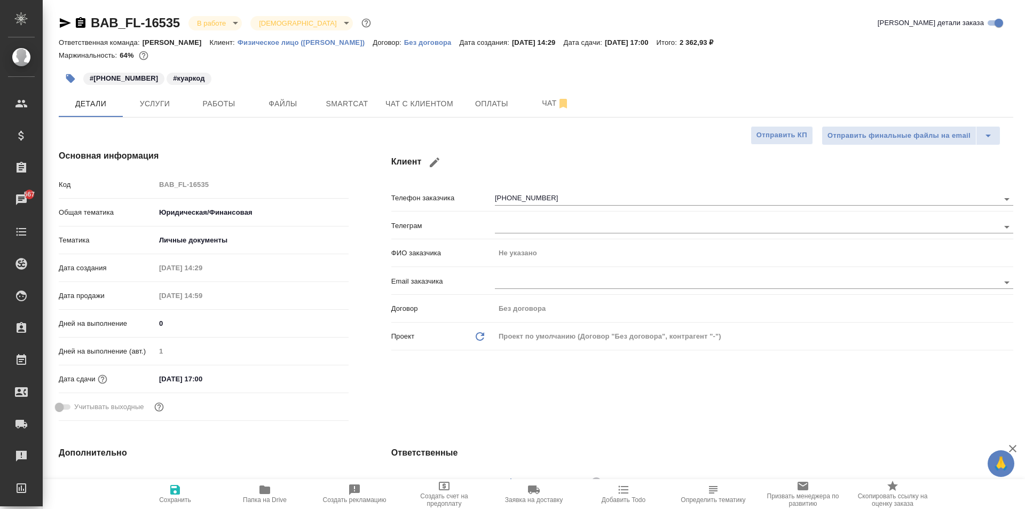
select select "RU"
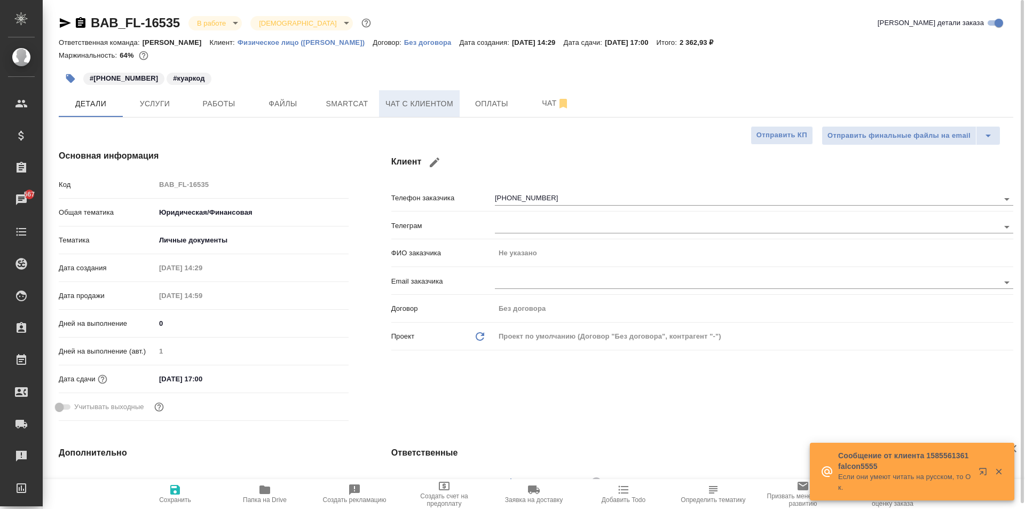
click at [419, 104] on span "Чат с клиентом" at bounding box center [419, 103] width 68 height 13
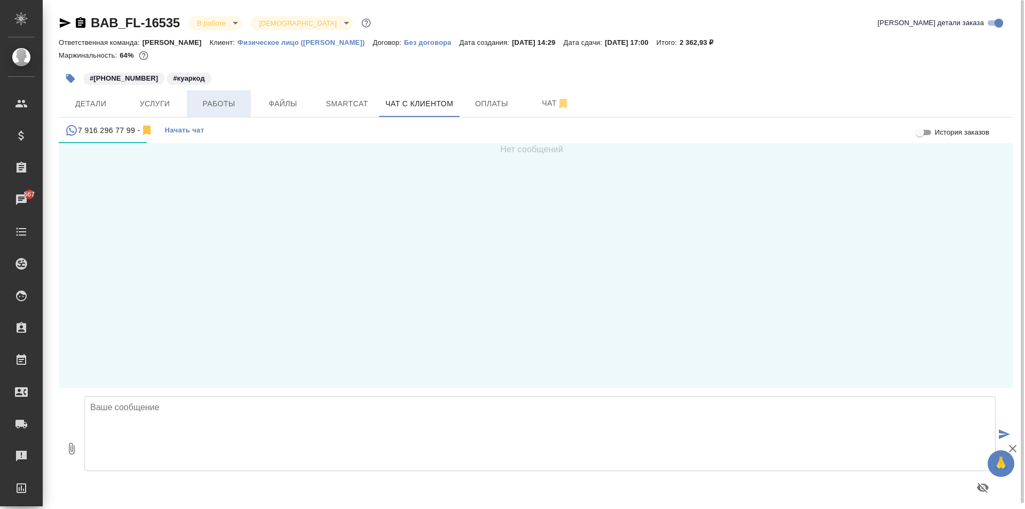
click at [204, 107] on span "Работы" at bounding box center [218, 103] width 51 height 13
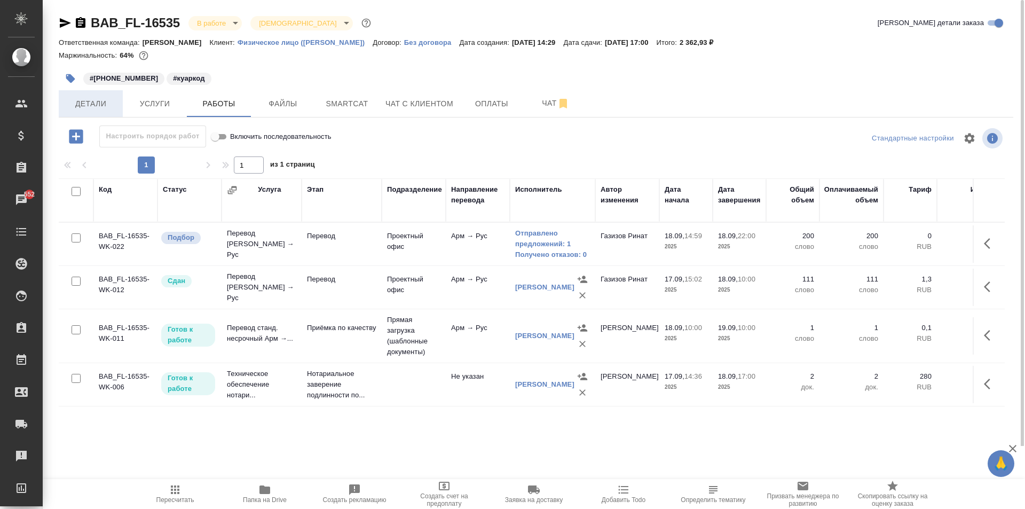
click at [105, 111] on button "Детали" at bounding box center [91, 103] width 64 height 27
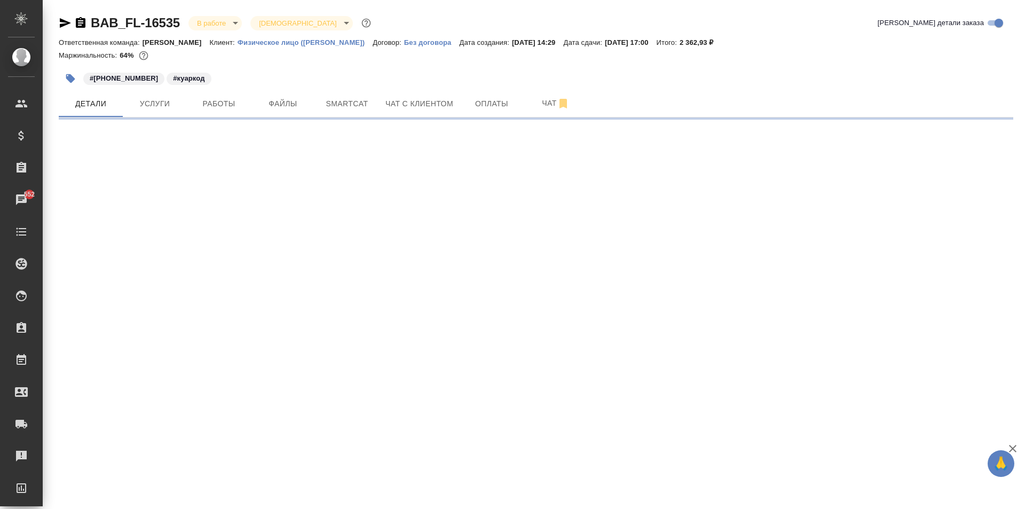
select select "RU"
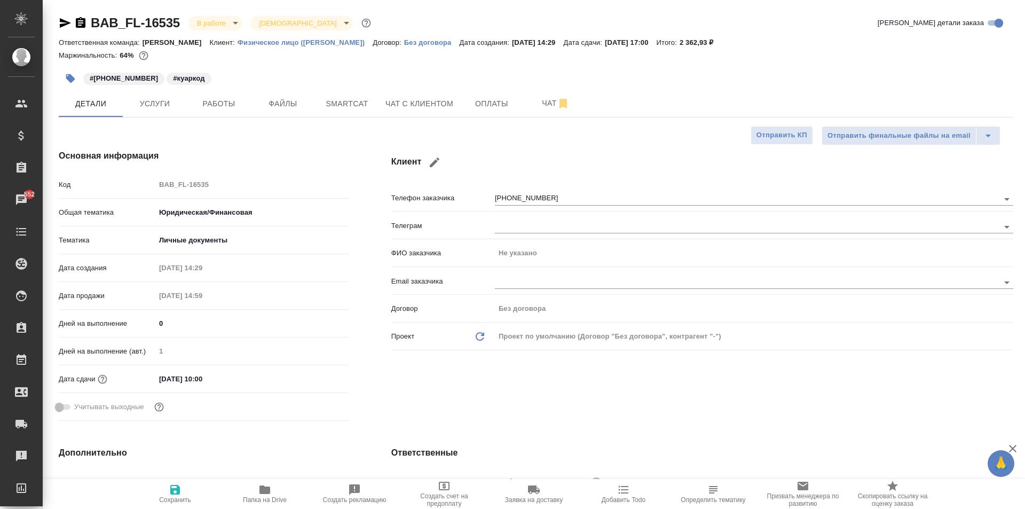
type textarea "x"
click at [552, 108] on span "Чат" at bounding box center [555, 103] width 51 height 13
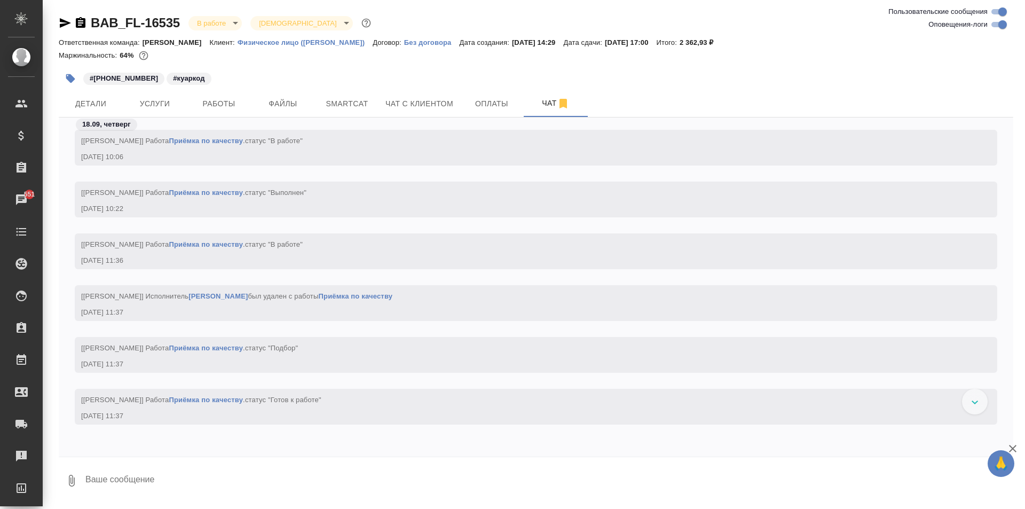
scroll to position [3288, 0]
click at [198, 99] on span "Работы" at bounding box center [218, 103] width 51 height 13
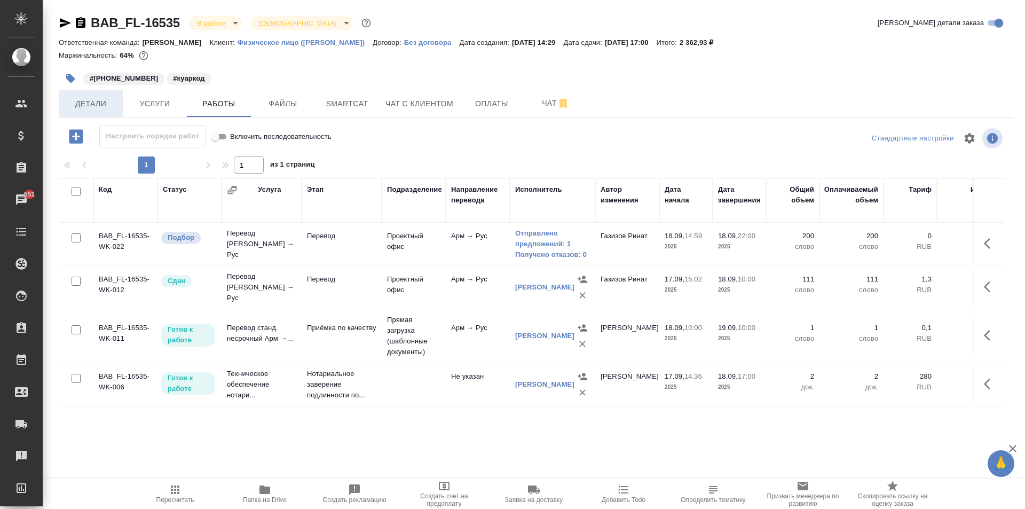
click at [101, 102] on span "Детали" at bounding box center [90, 103] width 51 height 13
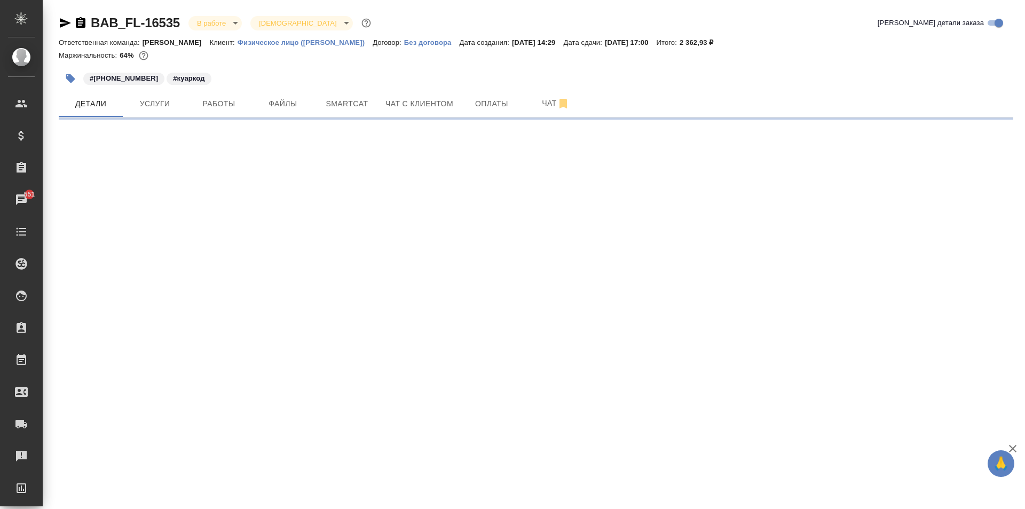
select select "RU"
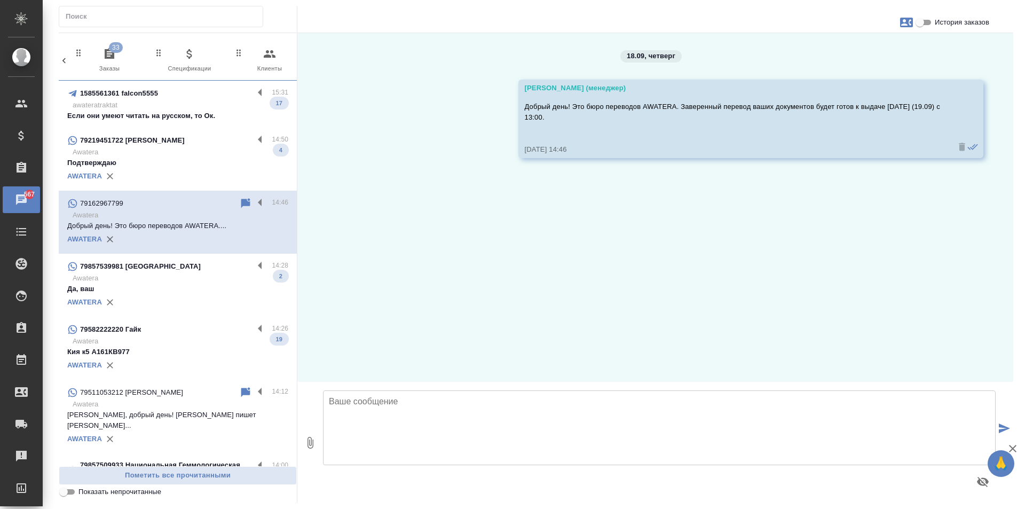
scroll to position [0, 504]
click at [199, 105] on p "awateratraktat" at bounding box center [181, 105] width 216 height 11
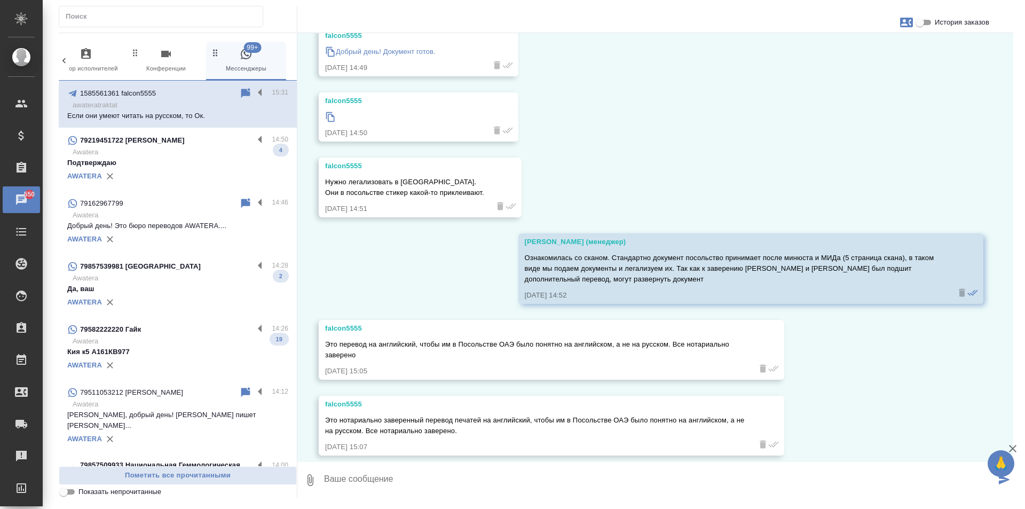
scroll to position [307, 0]
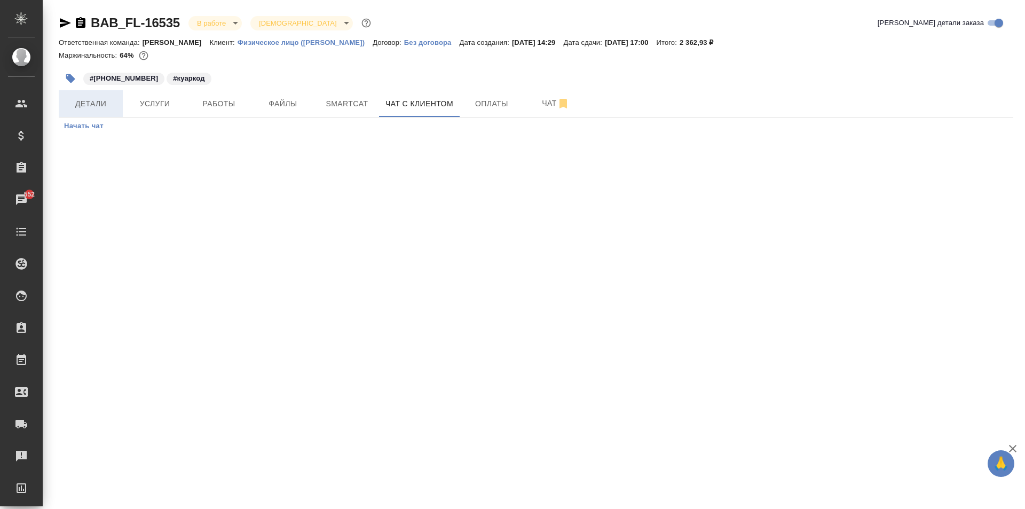
click at [93, 105] on span "Детали" at bounding box center [90, 103] width 51 height 13
select select "RU"
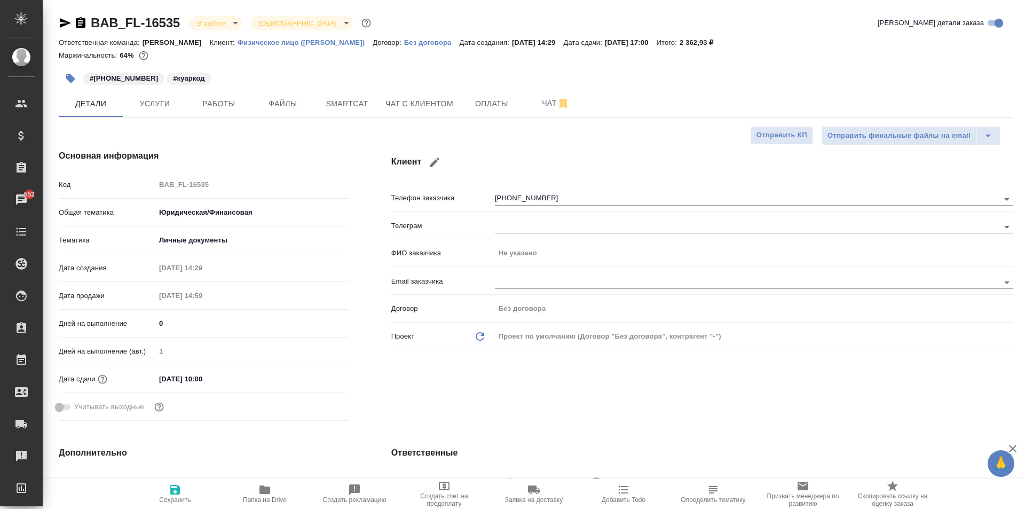
type textarea "x"
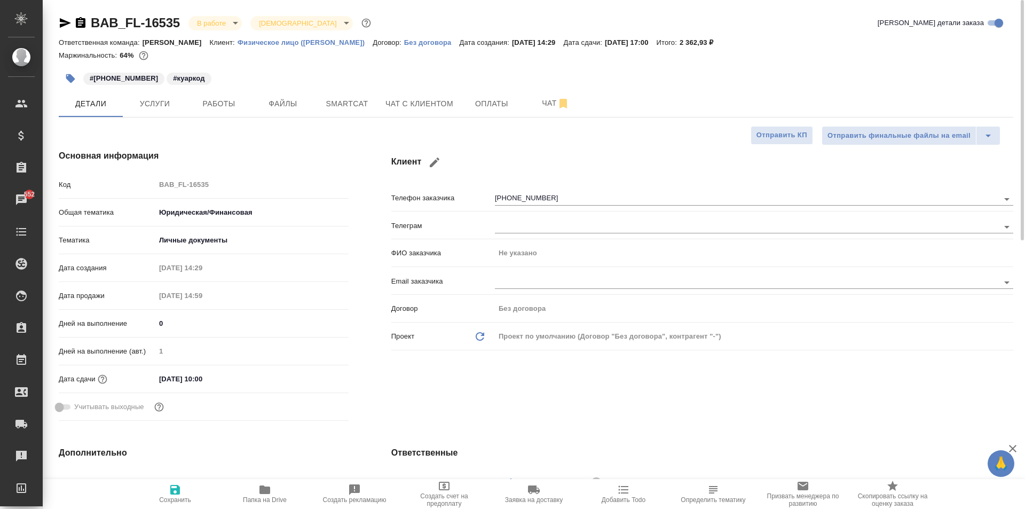
type textarea "x"
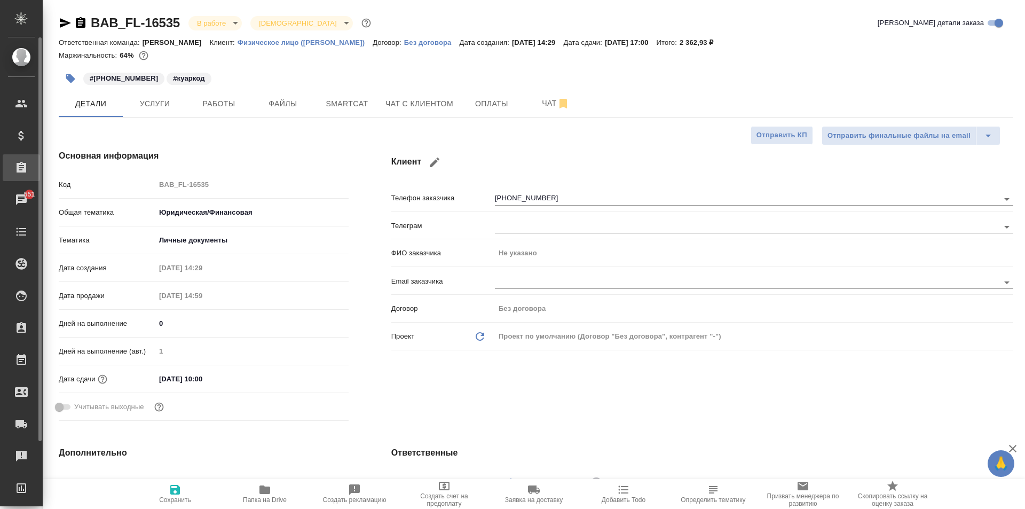
type textarea "x"
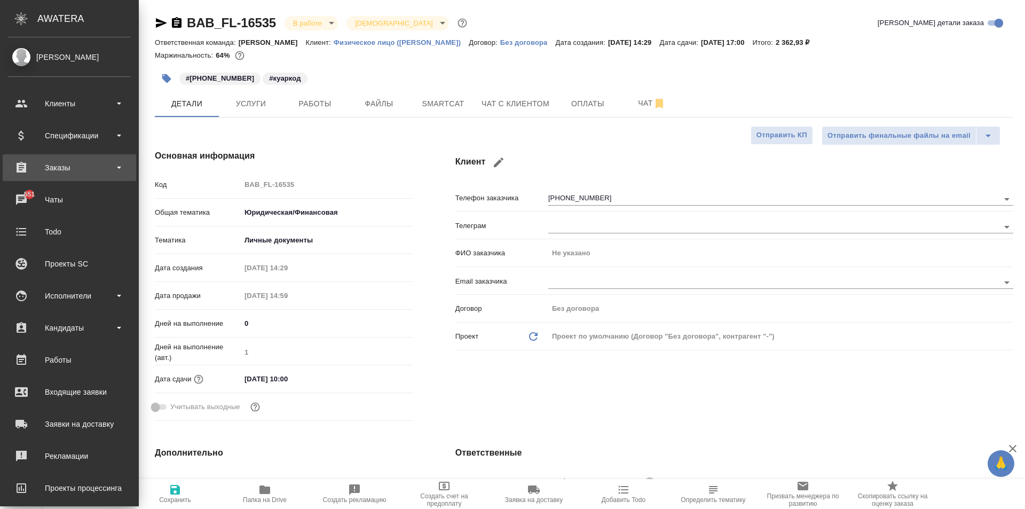
click at [25, 169] on div "Заказы" at bounding box center [69, 168] width 123 height 16
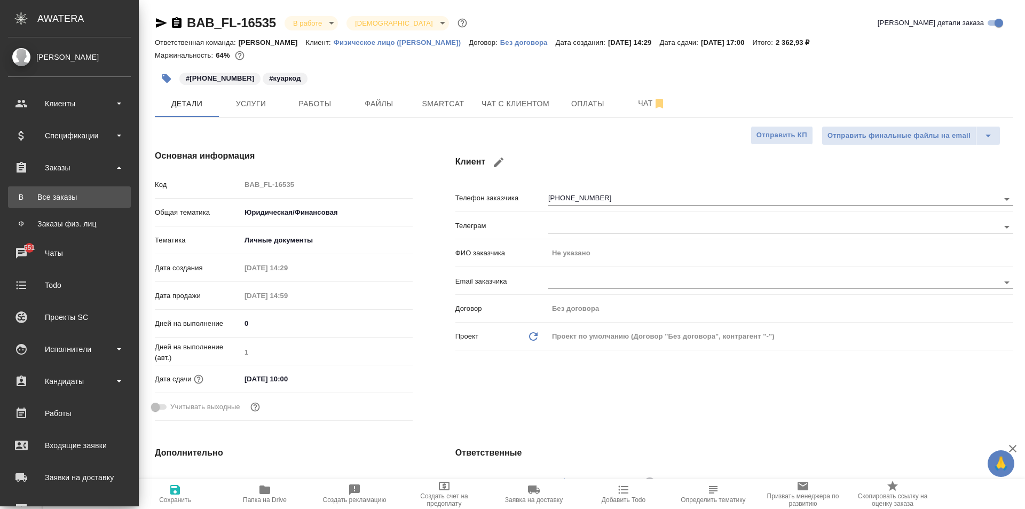
click at [66, 203] on link "В Все заказы" at bounding box center [69, 196] width 123 height 21
type textarea "x"
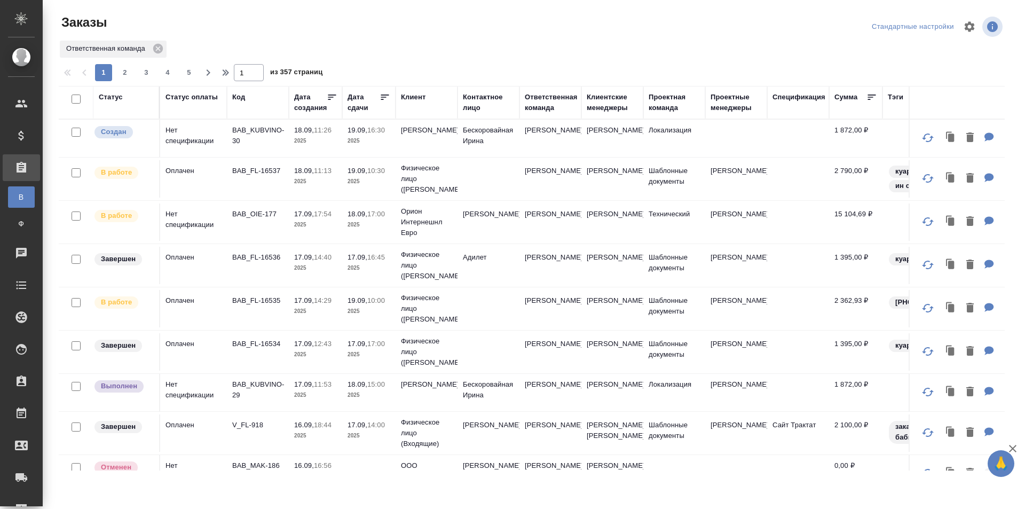
click at [358, 105] on div "Дата сдачи" at bounding box center [363, 102] width 32 height 21
select select "8"
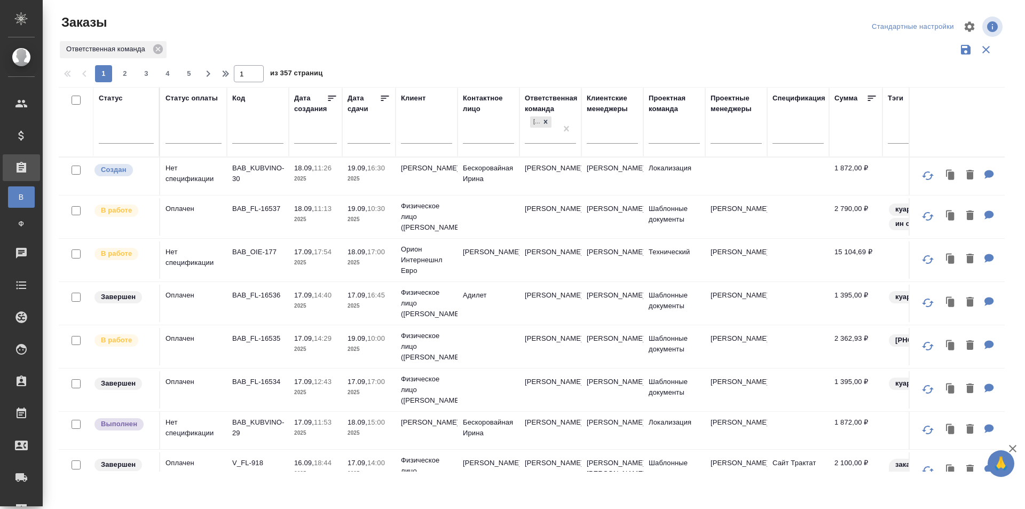
click at [360, 137] on input "text" at bounding box center [372, 134] width 36 height 15
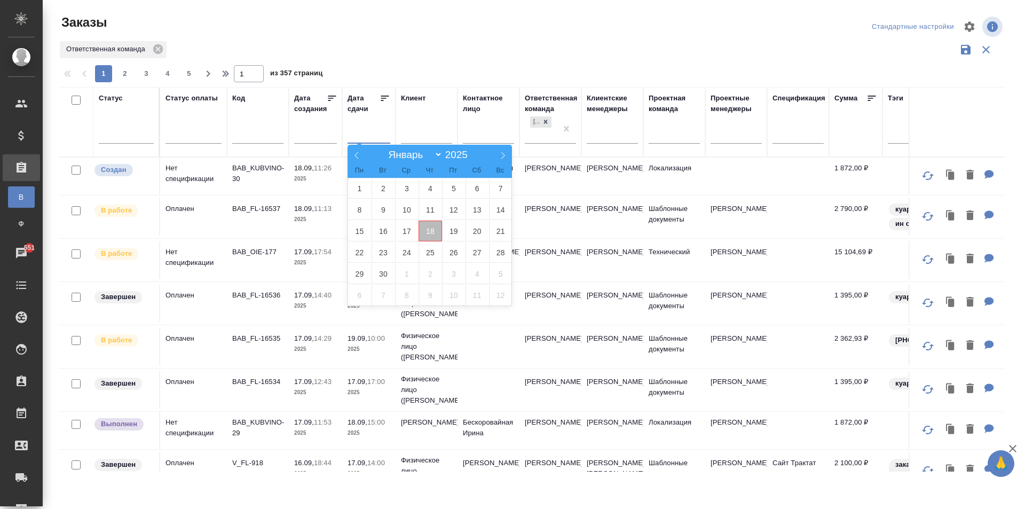
click at [428, 234] on span "18" at bounding box center [429, 230] width 23 height 21
type div "2025-09-17T21:00:00.000Z"
click at [461, 238] on span "19" at bounding box center [453, 230] width 23 height 21
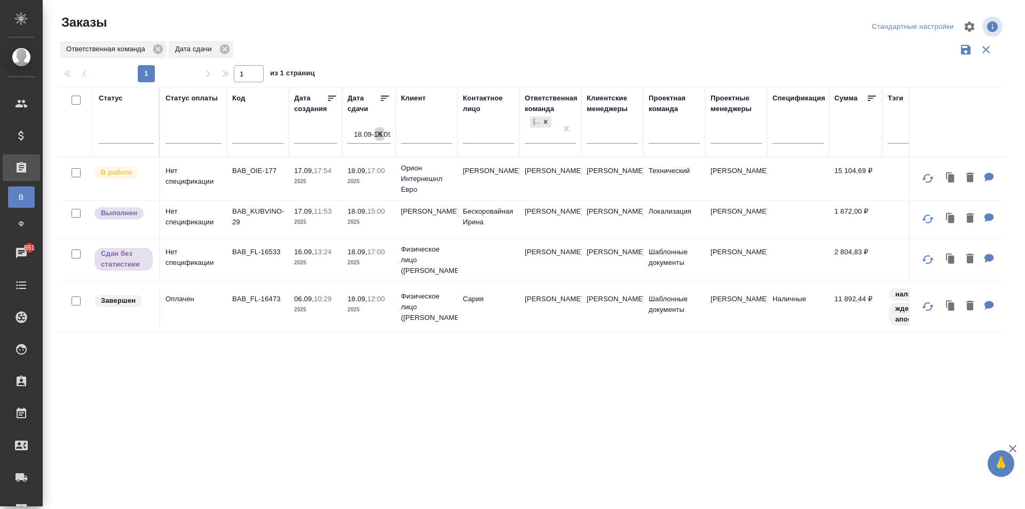
click at [375, 129] on icon "button" at bounding box center [379, 134] width 11 height 11
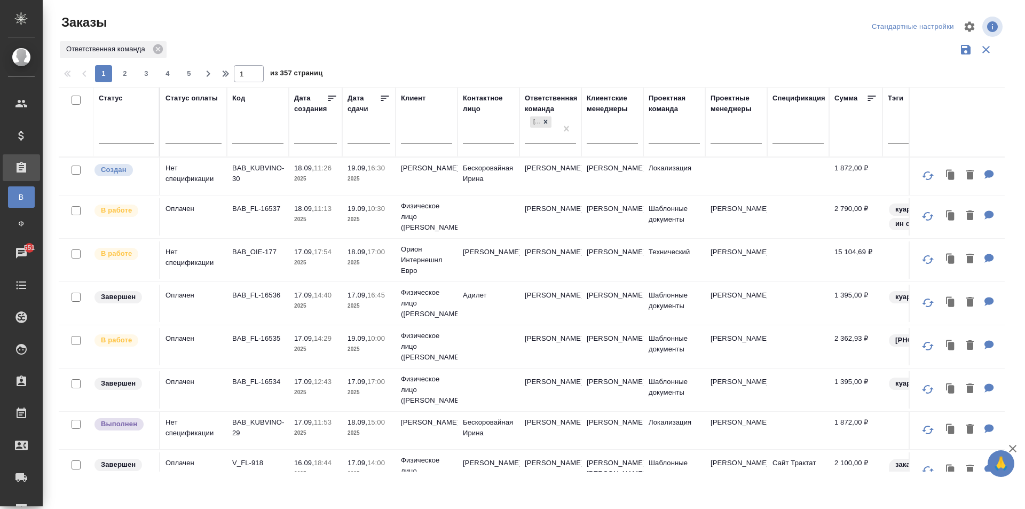
click at [310, 141] on input "text" at bounding box center [319, 134] width 36 height 15
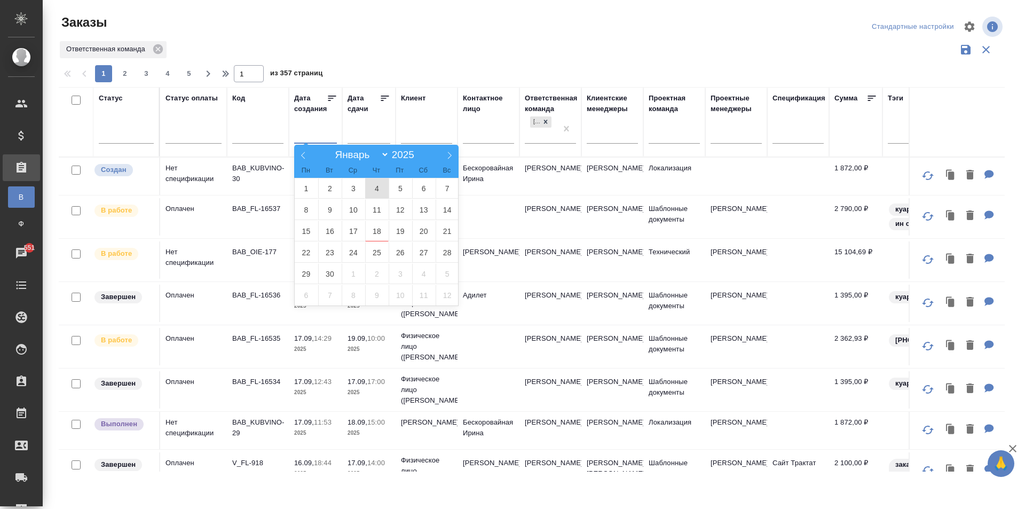
click at [371, 188] on span "4" at bounding box center [376, 188] width 23 height 21
type div "2025-09-03T21:00:00.000Z"
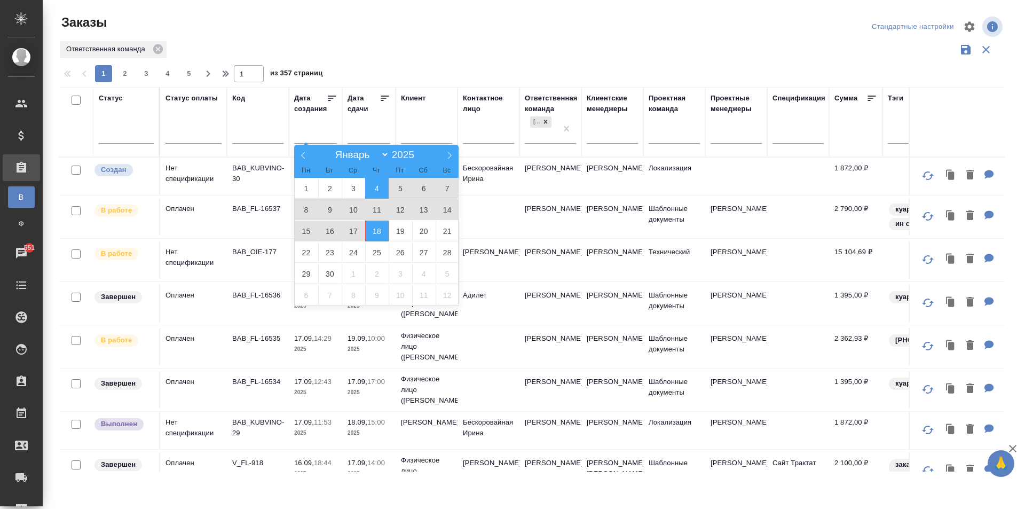
click at [376, 229] on span "18" at bounding box center [376, 230] width 23 height 21
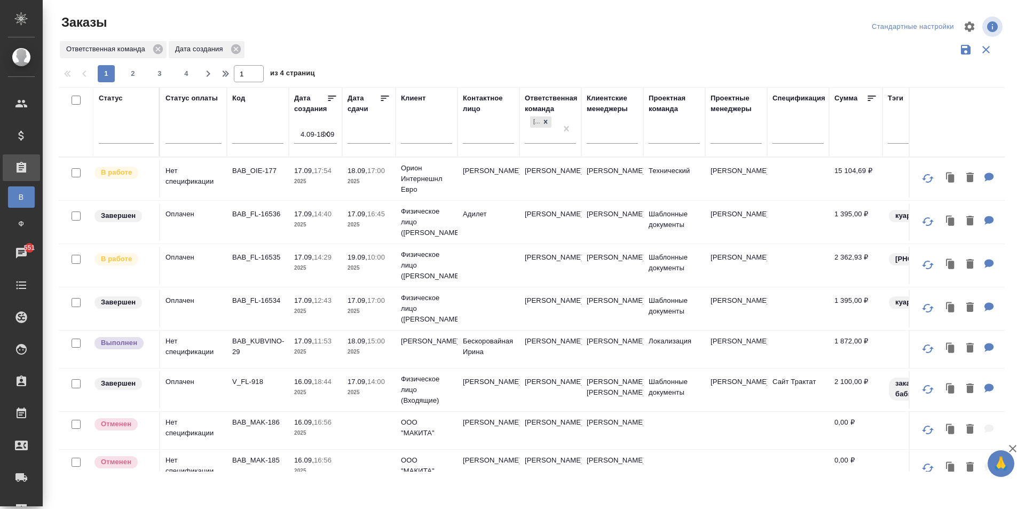
click at [383, 182] on p "2025" at bounding box center [368, 181] width 43 height 11
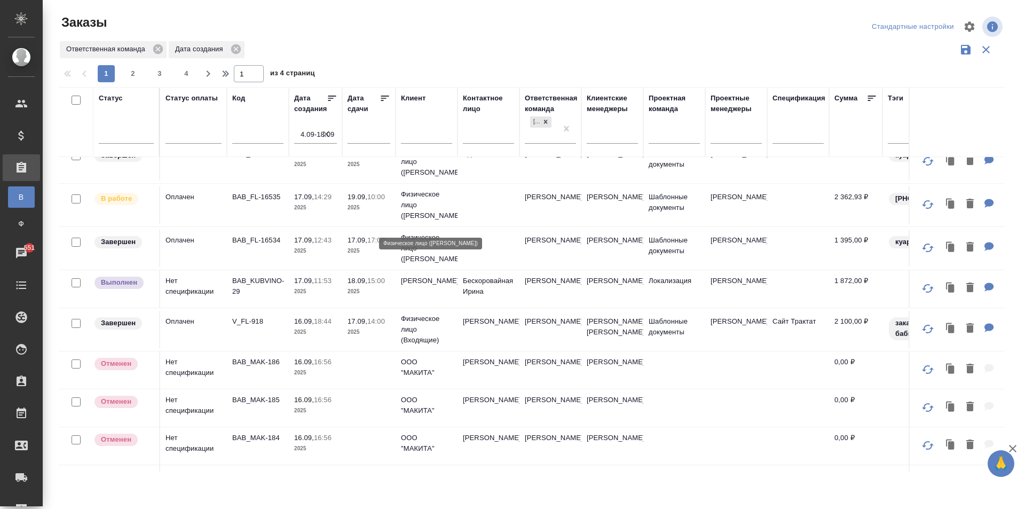
scroll to position [107, 0]
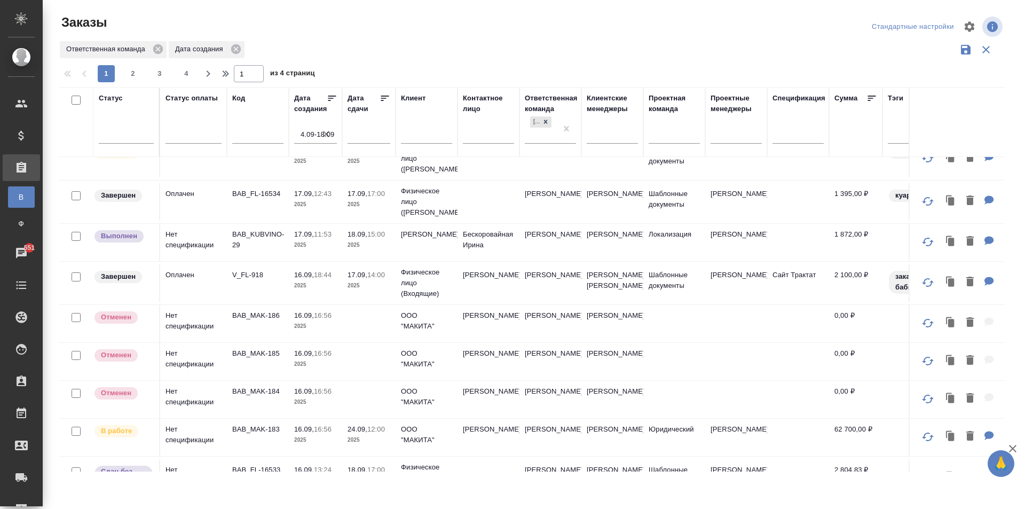
click at [435, 241] on td "Кубань Вино" at bounding box center [427, 242] width 62 height 37
click at [435, 241] on td "[PERSON_NAME]" at bounding box center [427, 242] width 62 height 37
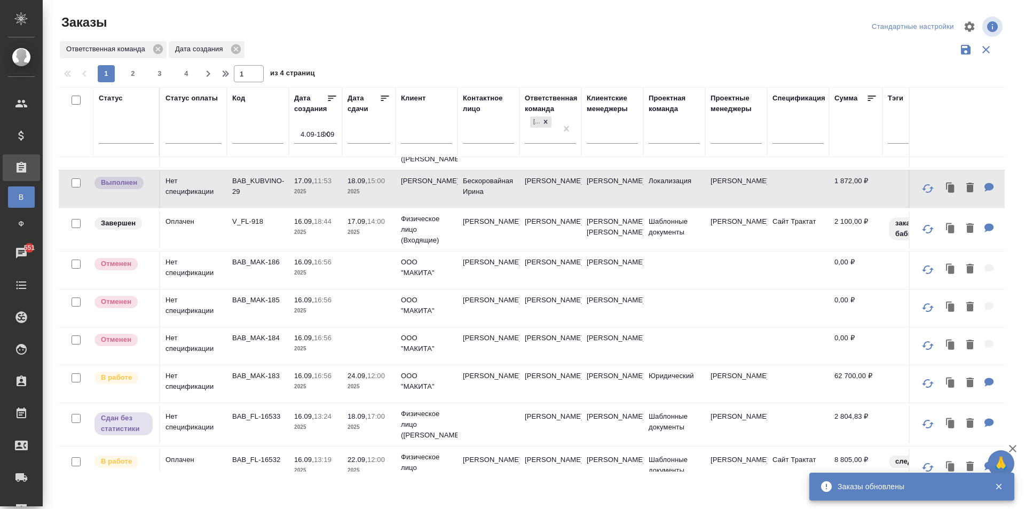
scroll to position [214, 0]
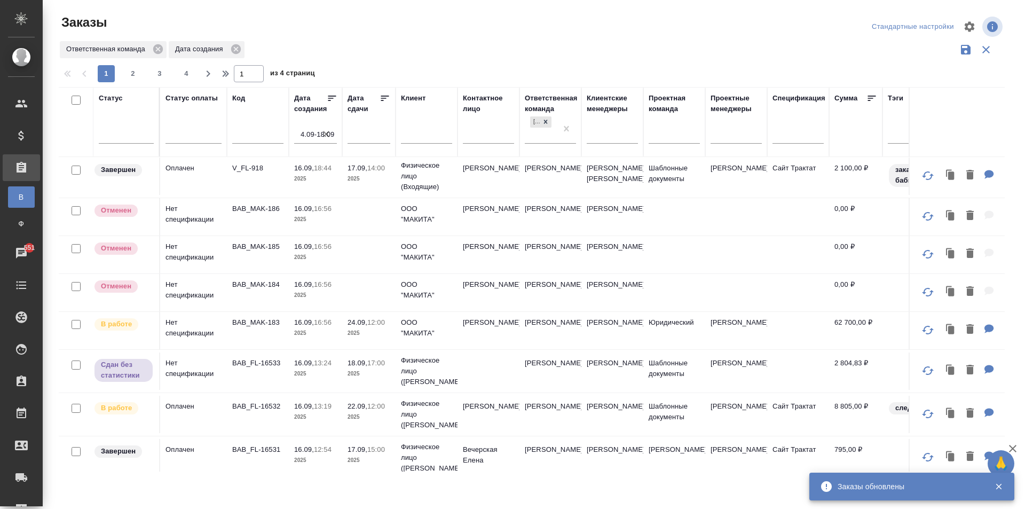
click at [329, 338] on p "2025" at bounding box center [315, 333] width 43 height 11
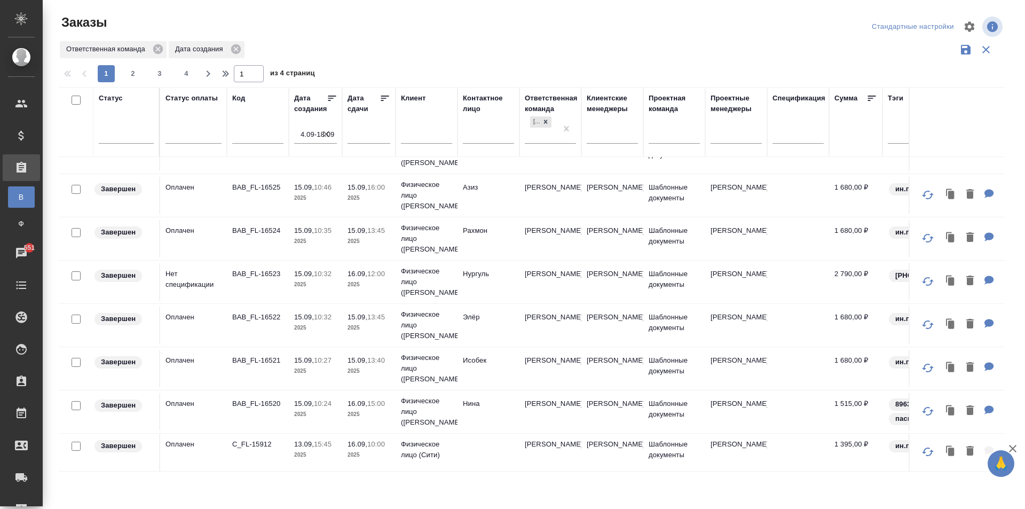
scroll to position [754, 0]
click at [137, 74] on span "2" at bounding box center [132, 73] width 17 height 11
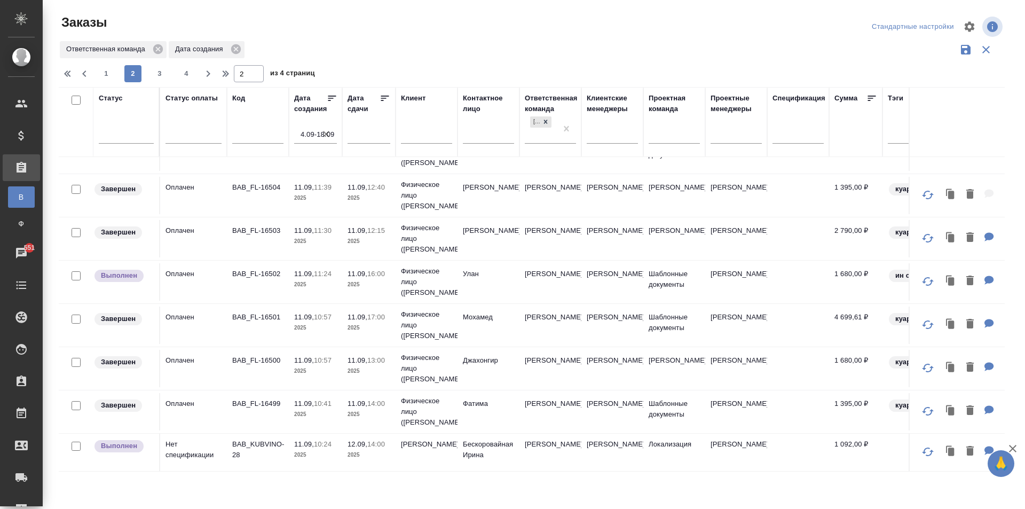
scroll to position [791, 0]
click at [418, 447] on td "Кубань Вино" at bounding box center [427, 451] width 62 height 37
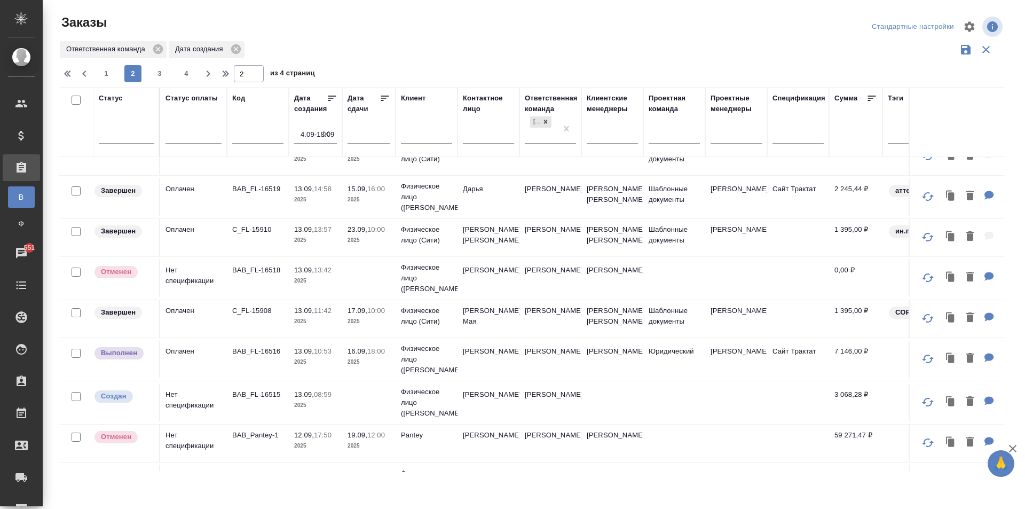
scroll to position [0, 0]
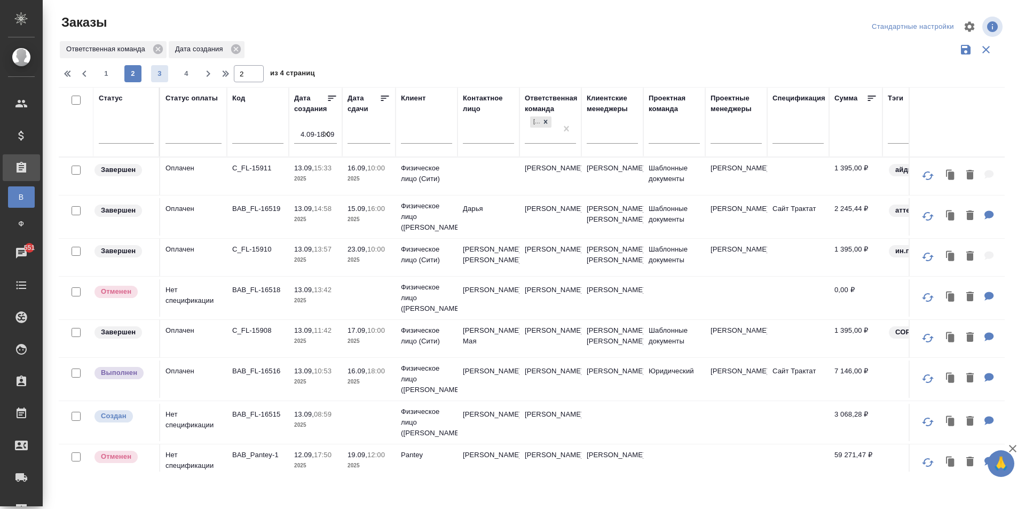
click at [157, 72] on span "3" at bounding box center [159, 73] width 17 height 11
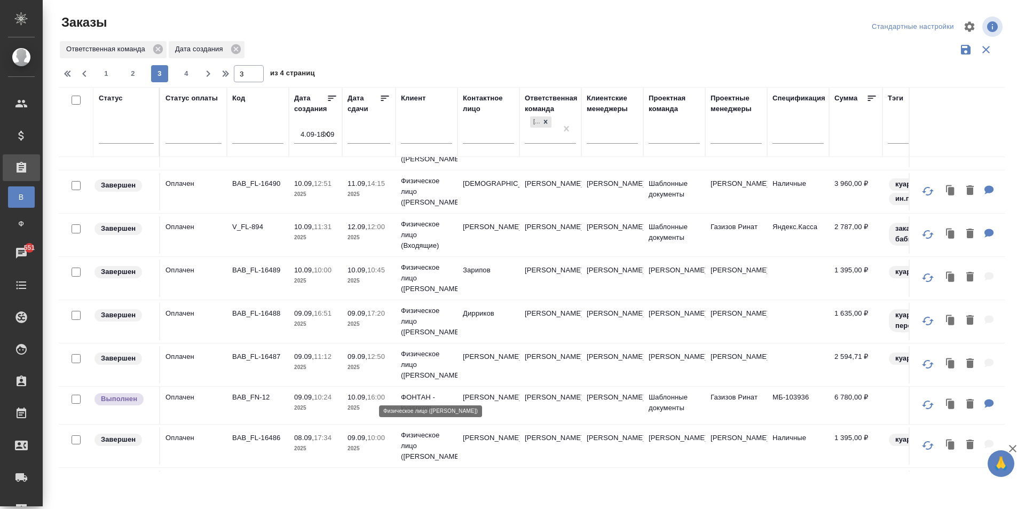
scroll to position [343, 0]
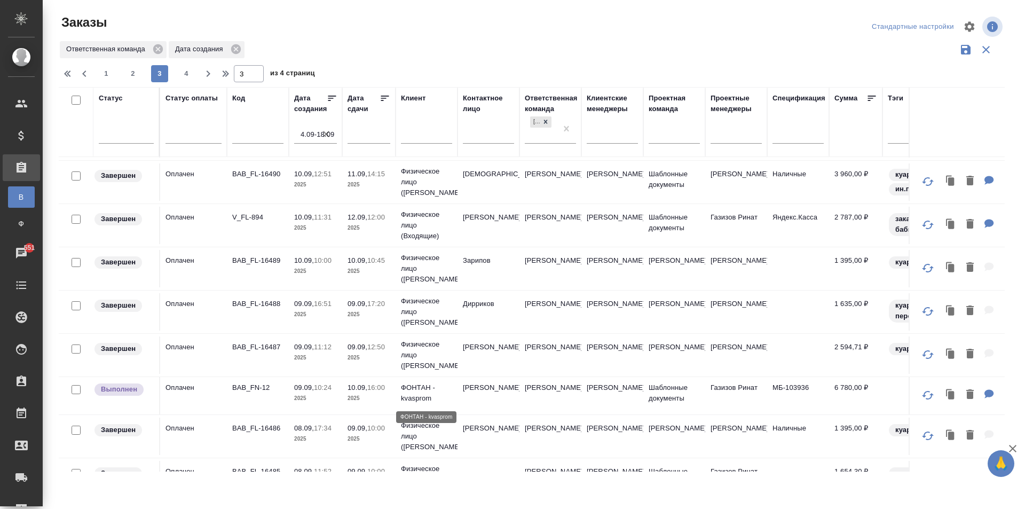
click at [432, 392] on p "ФОНТАН - kvasprom" at bounding box center [426, 392] width 51 height 21
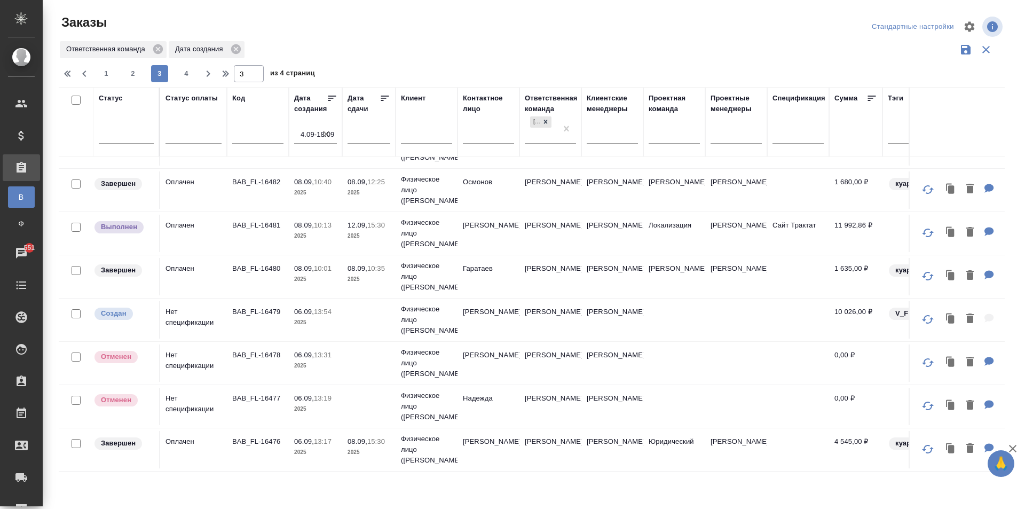
scroll to position [770, 0]
click at [191, 70] on span "4" at bounding box center [186, 73] width 17 height 11
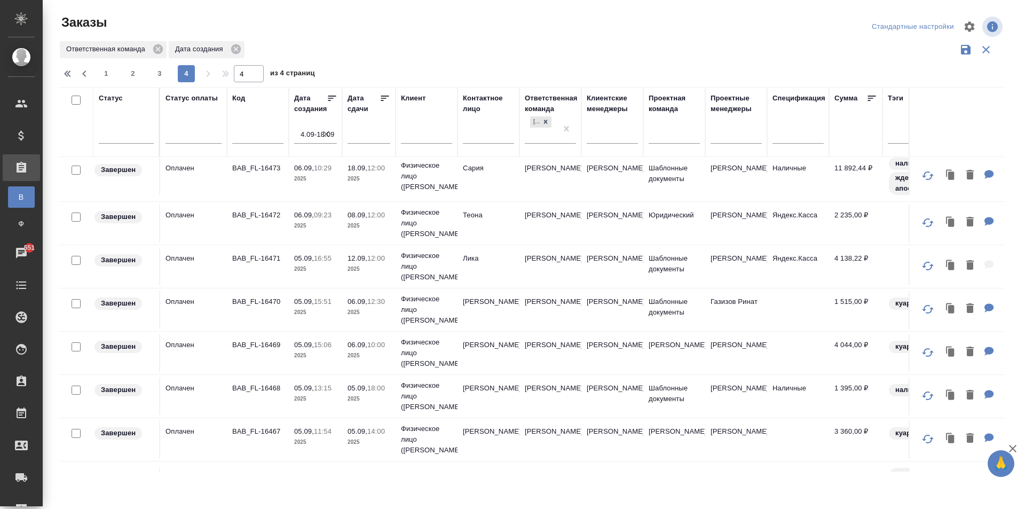
scroll to position [0, 0]
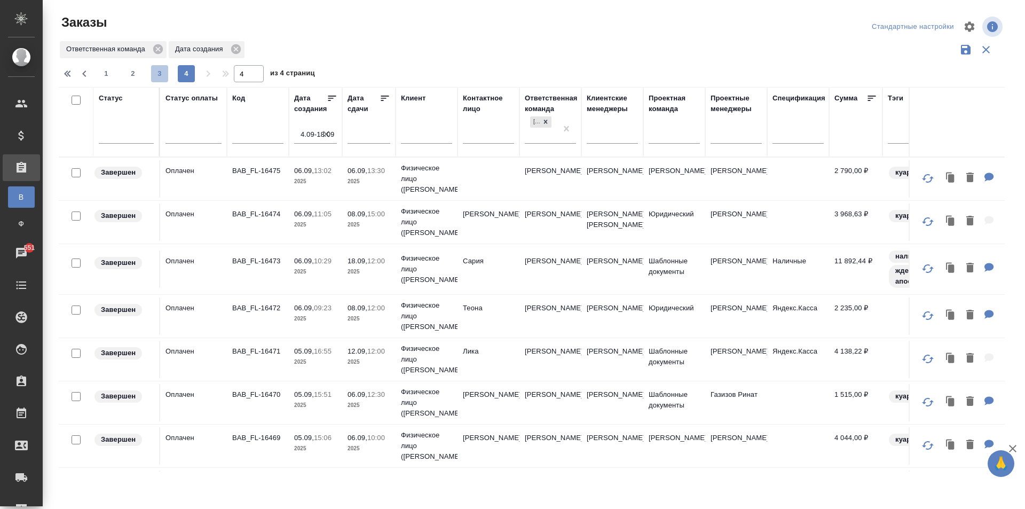
click at [161, 73] on span "3" at bounding box center [159, 73] width 17 height 11
type input "3"
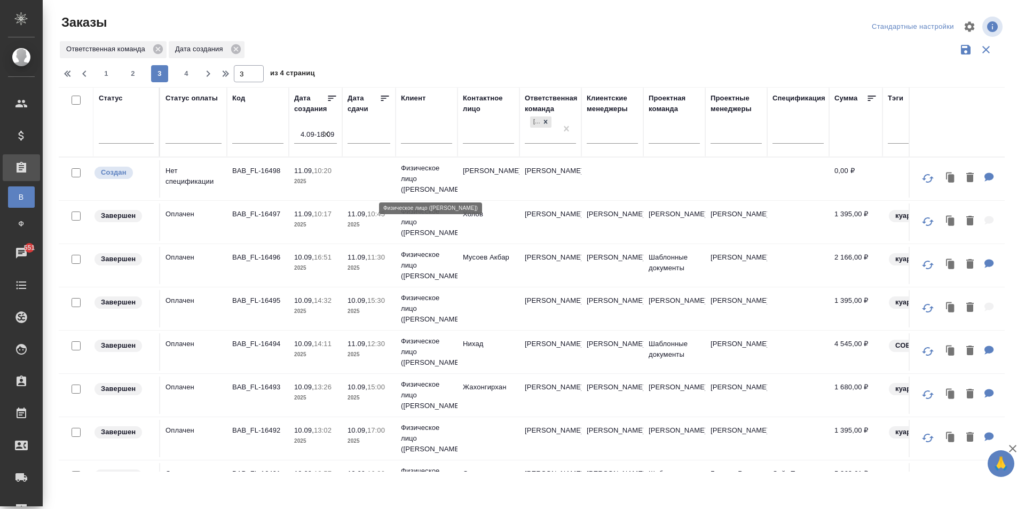
click at [435, 168] on p "Физическое лицо (Бабушкинская)" at bounding box center [426, 179] width 51 height 32
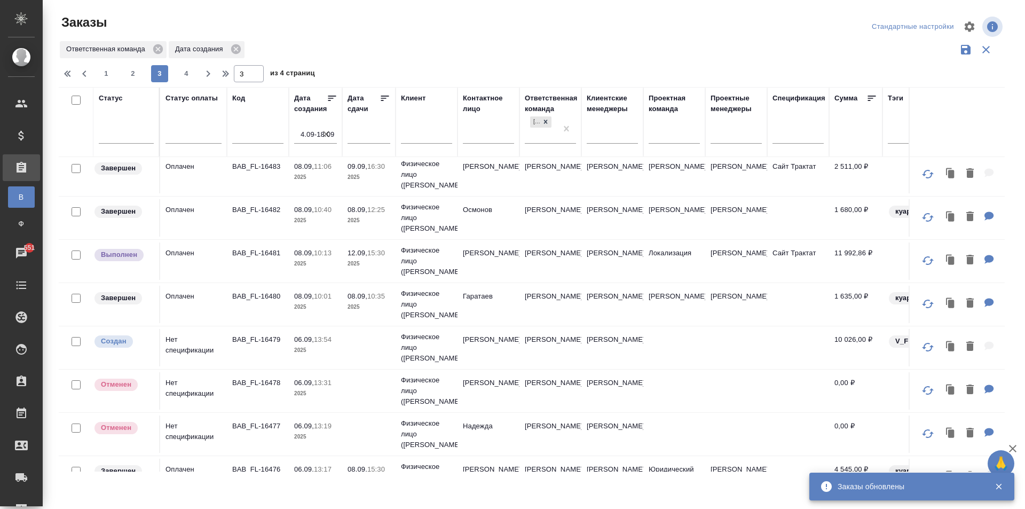
scroll to position [770, 0]
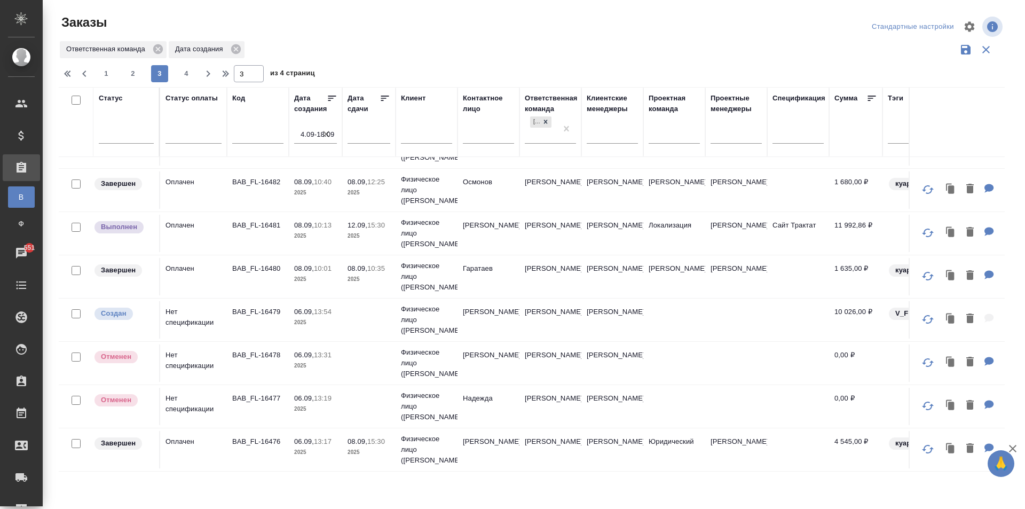
click at [493, 232] on td "Анцупова Юлия" at bounding box center [488, 233] width 62 height 37
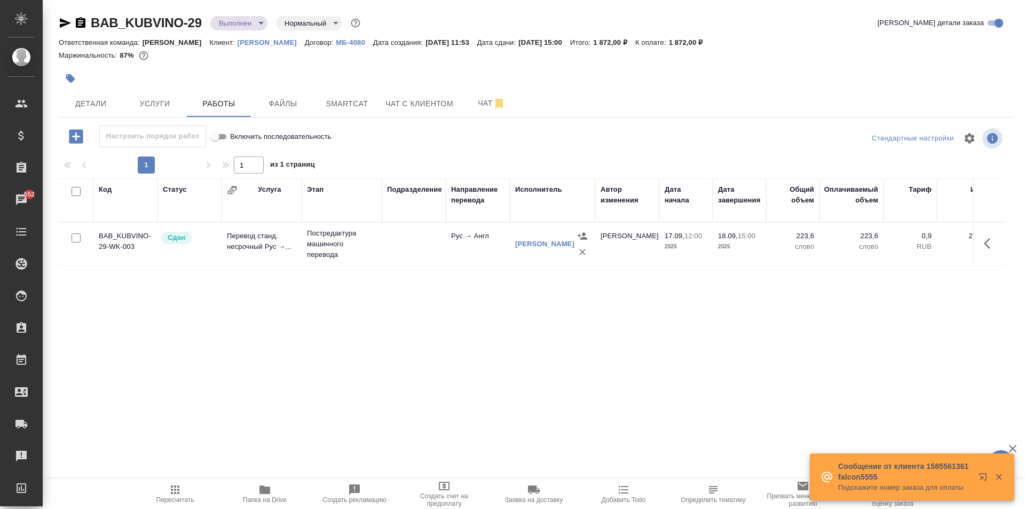
click at [269, 488] on icon "button" at bounding box center [264, 489] width 11 height 9
click at [81, 27] on icon "button" at bounding box center [81, 22] width 10 height 11
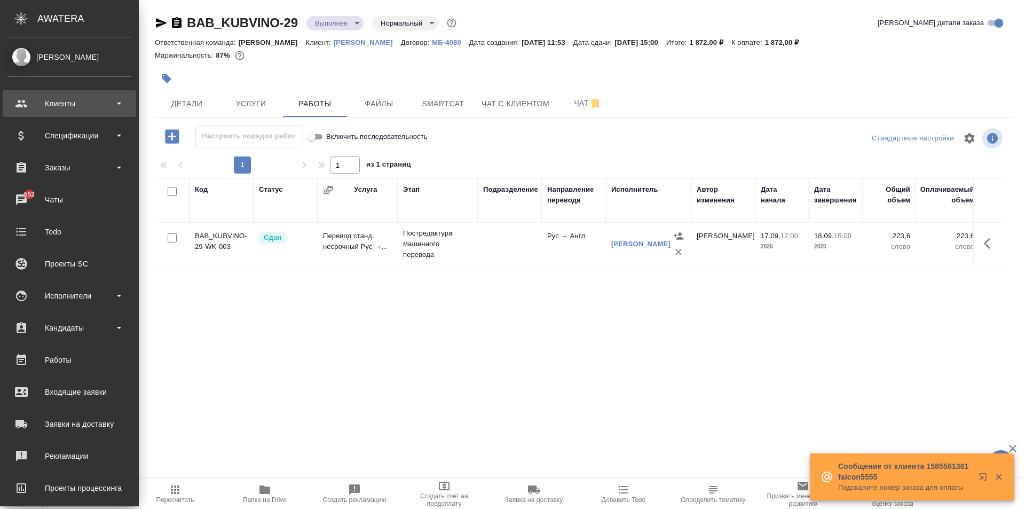
click at [48, 93] on div "Клиенты" at bounding box center [69, 103] width 133 height 27
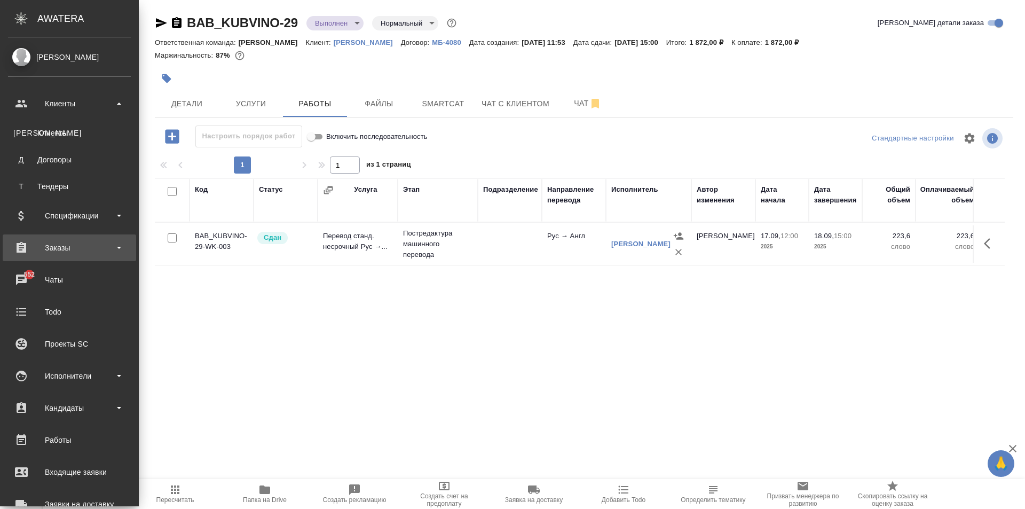
click at [67, 238] on div "Заказы" at bounding box center [69, 247] width 133 height 27
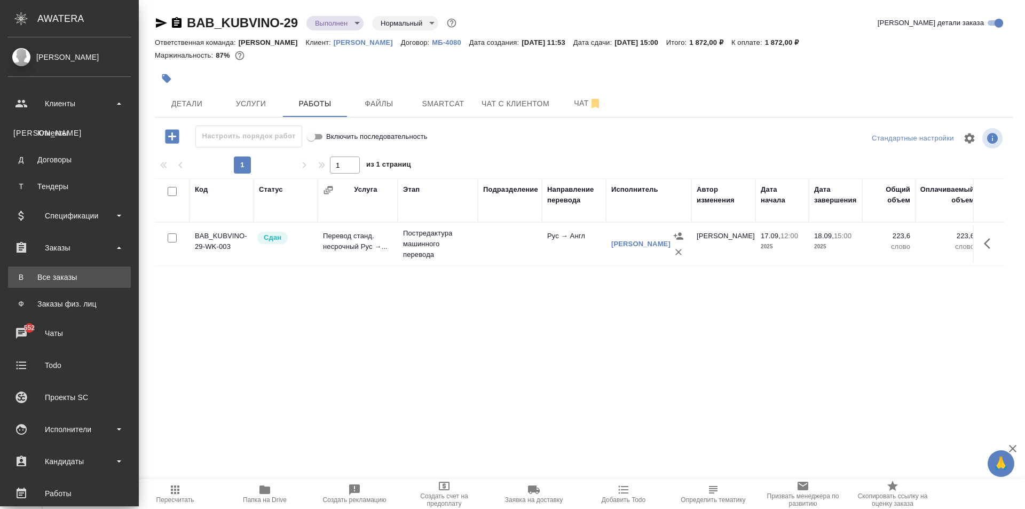
click at [85, 268] on link "В Все заказы" at bounding box center [69, 276] width 123 height 21
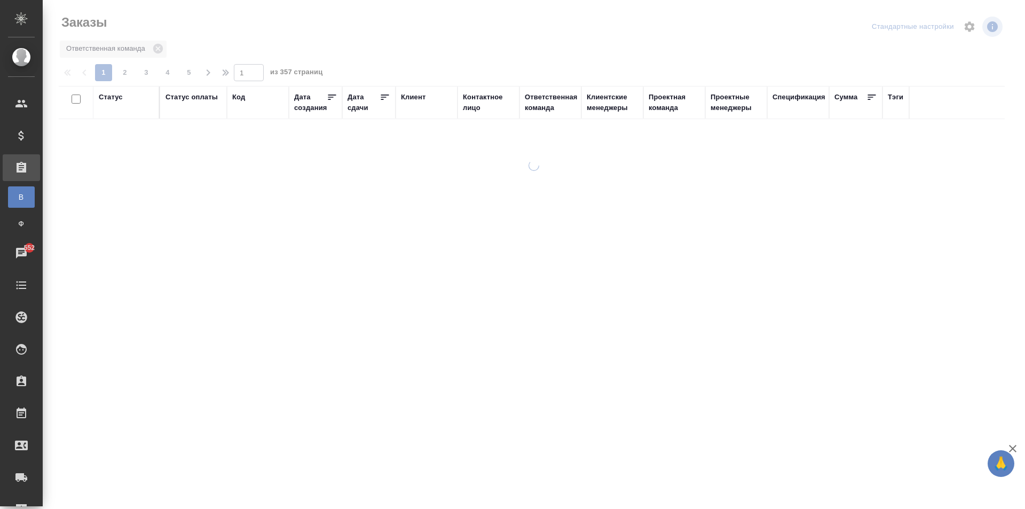
click at [302, 105] on div "Дата создания" at bounding box center [310, 102] width 33 height 21
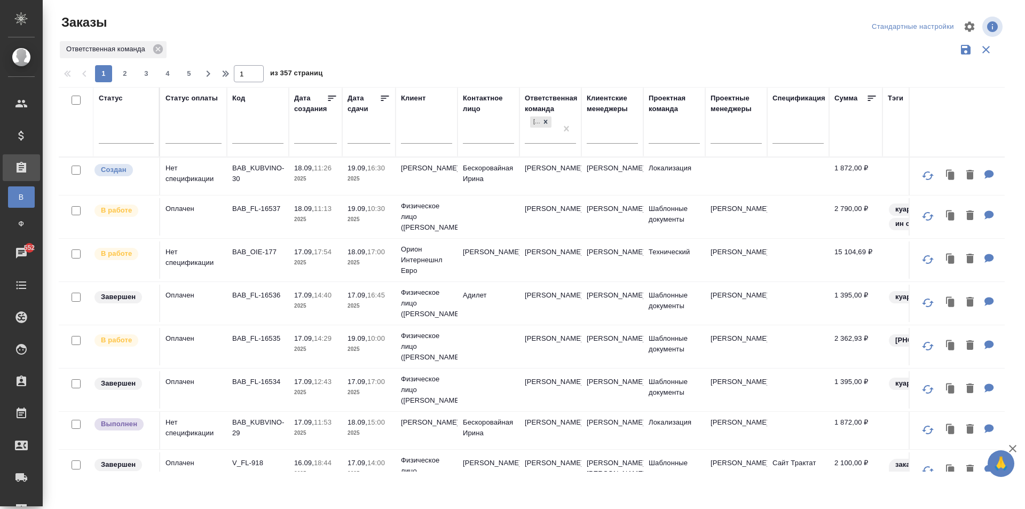
click at [323, 137] on input "text" at bounding box center [319, 134] width 36 height 15
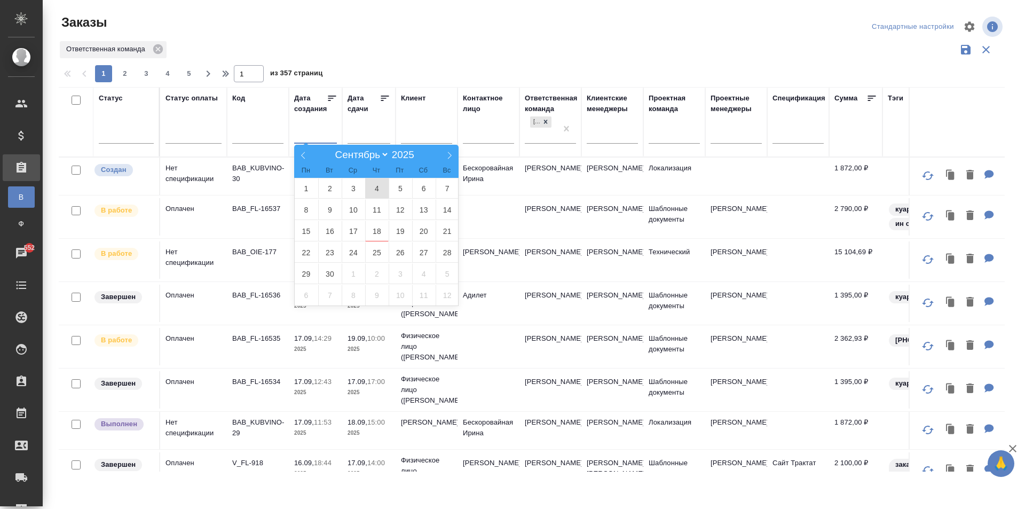
click at [379, 187] on span "4" at bounding box center [376, 188] width 23 height 21
type div "2025-09-03T21:00:00.000Z"
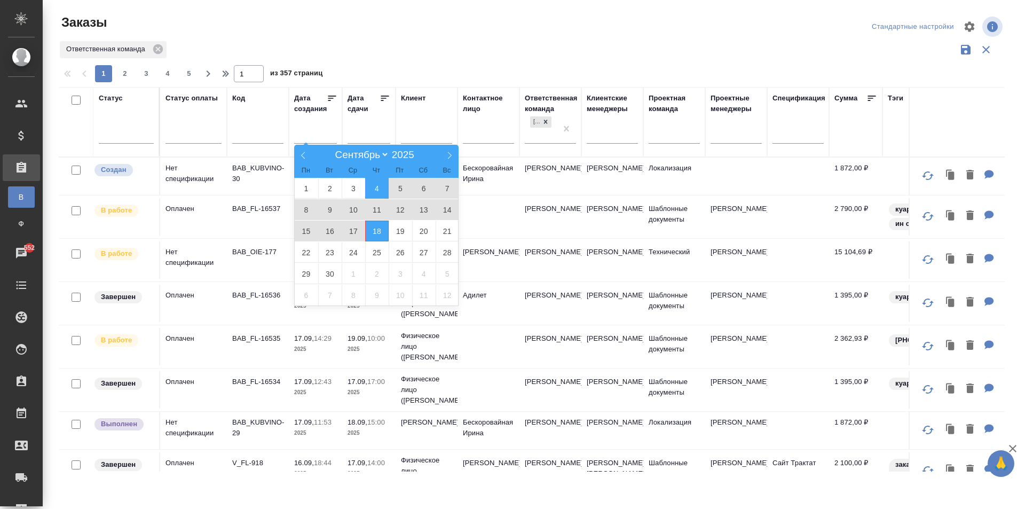
click at [372, 232] on span "18" at bounding box center [376, 230] width 23 height 21
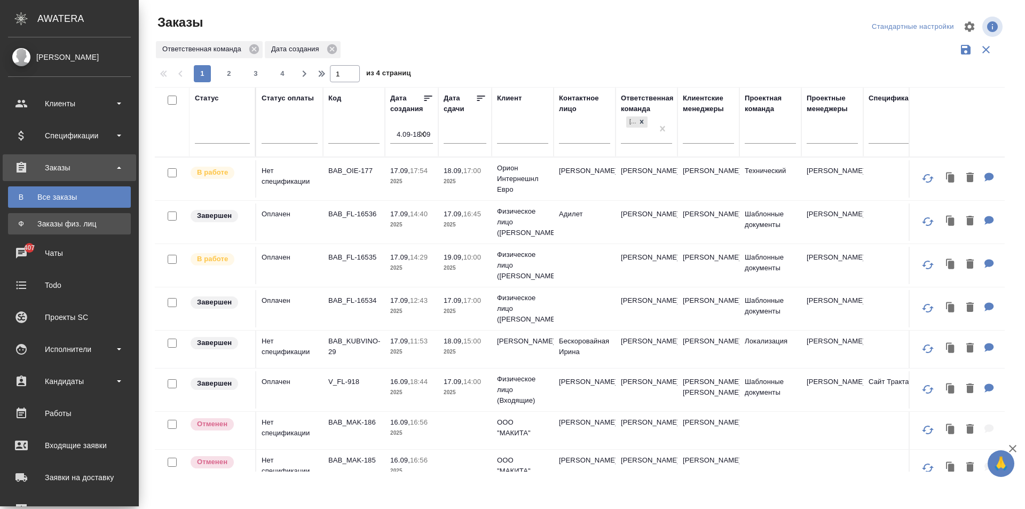
click at [23, 226] on div "Заказы физ. лиц" at bounding box center [69, 223] width 112 height 11
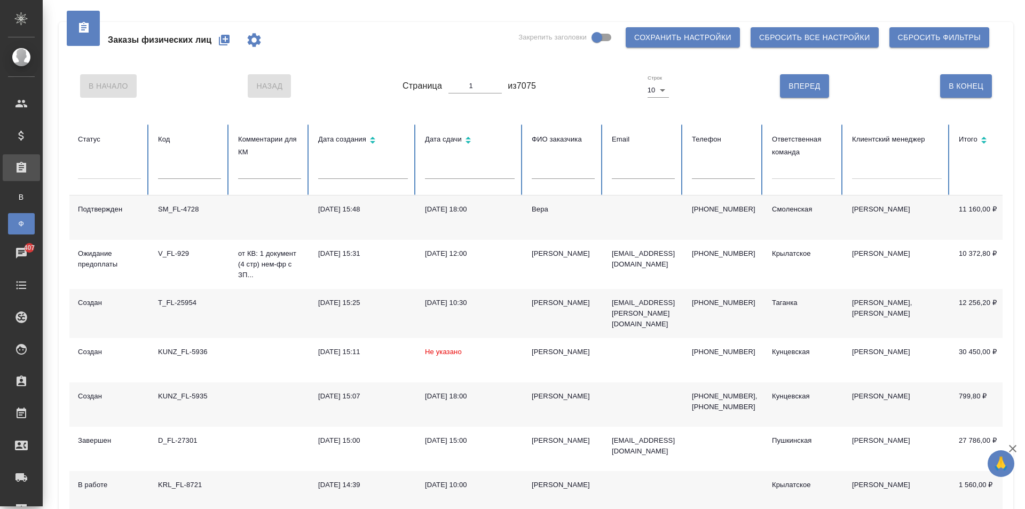
click at [355, 133] on div "Дата создания" at bounding box center [363, 140] width 90 height 15
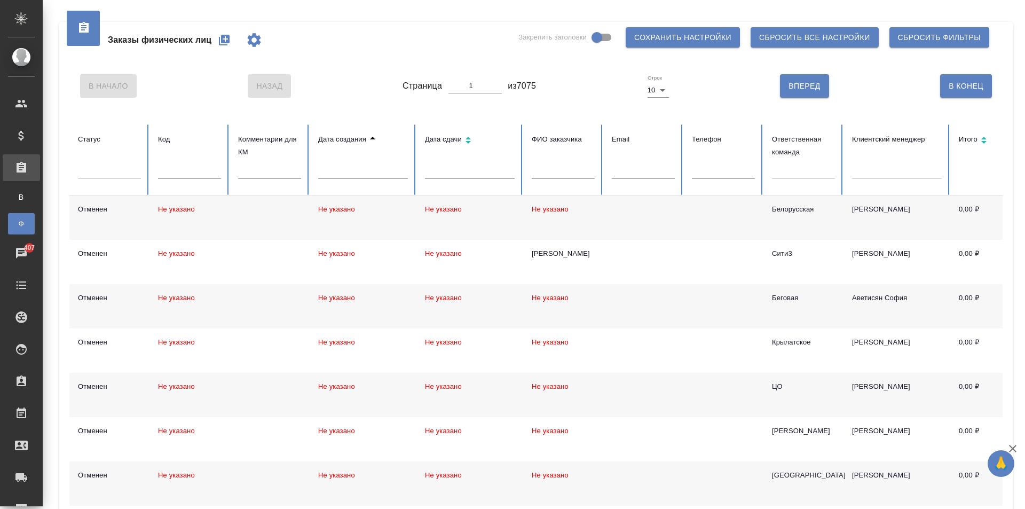
click at [343, 135] on div "Дата создания" at bounding box center [363, 139] width 90 height 13
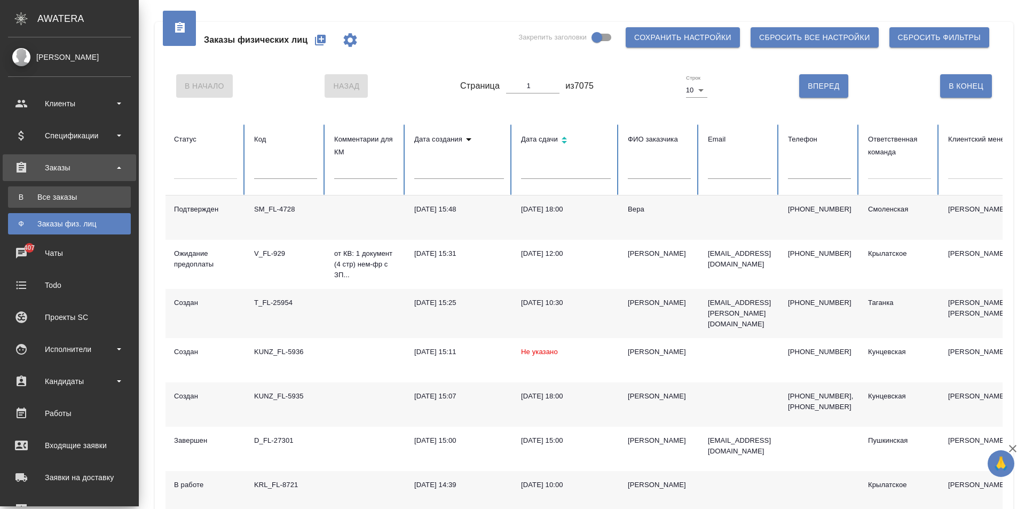
click at [22, 202] on link "В Все заказы" at bounding box center [69, 196] width 123 height 21
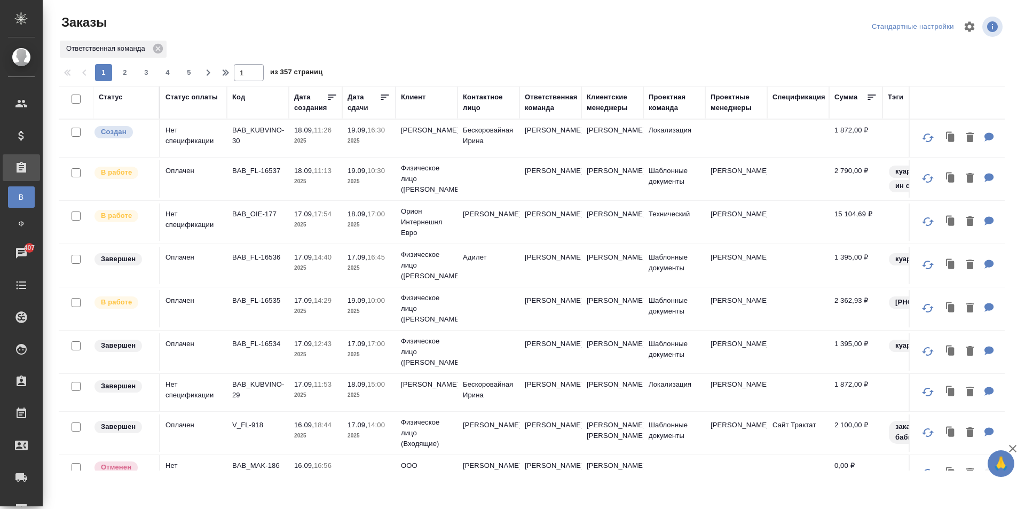
click at [313, 107] on div "Дата создания" at bounding box center [310, 102] width 33 height 21
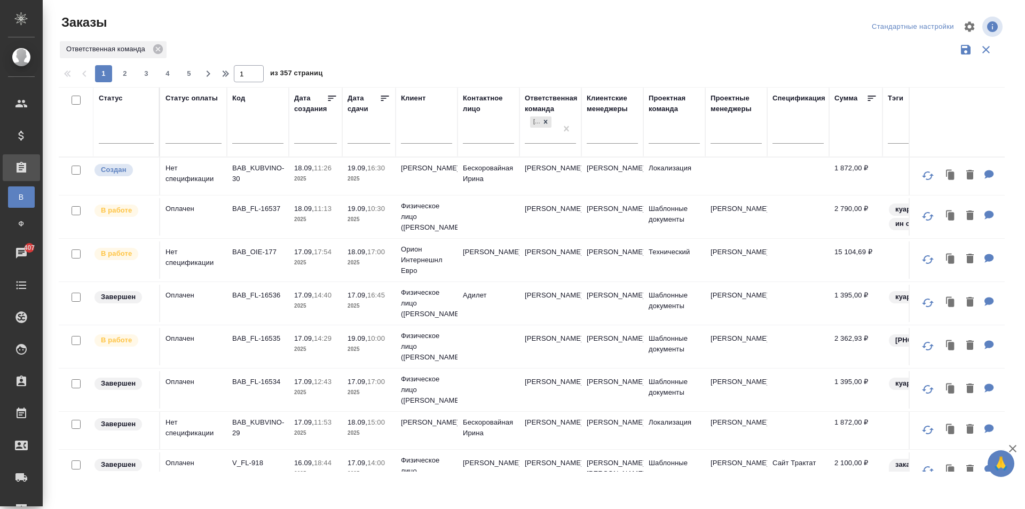
click at [316, 141] on input "text" at bounding box center [319, 134] width 36 height 15
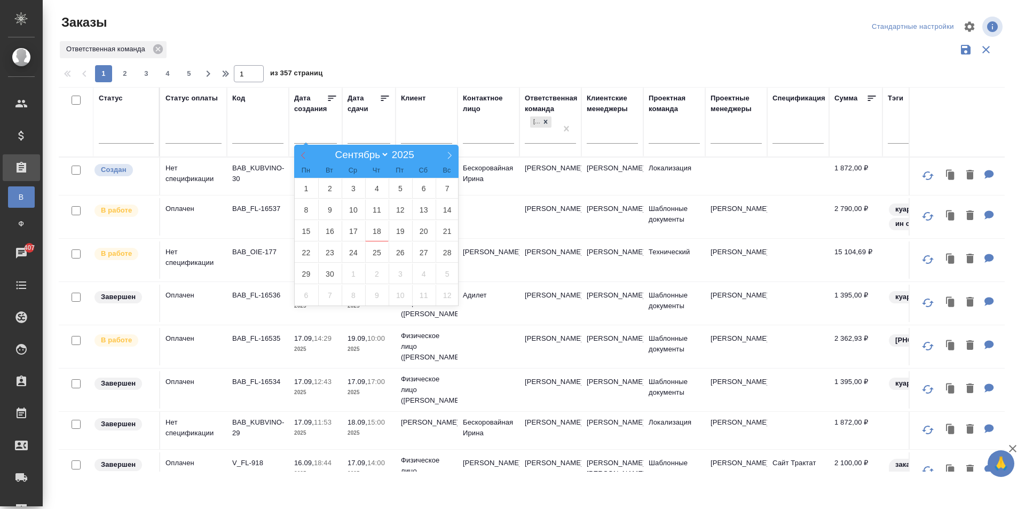
click at [301, 155] on icon at bounding box center [302, 155] width 7 height 7
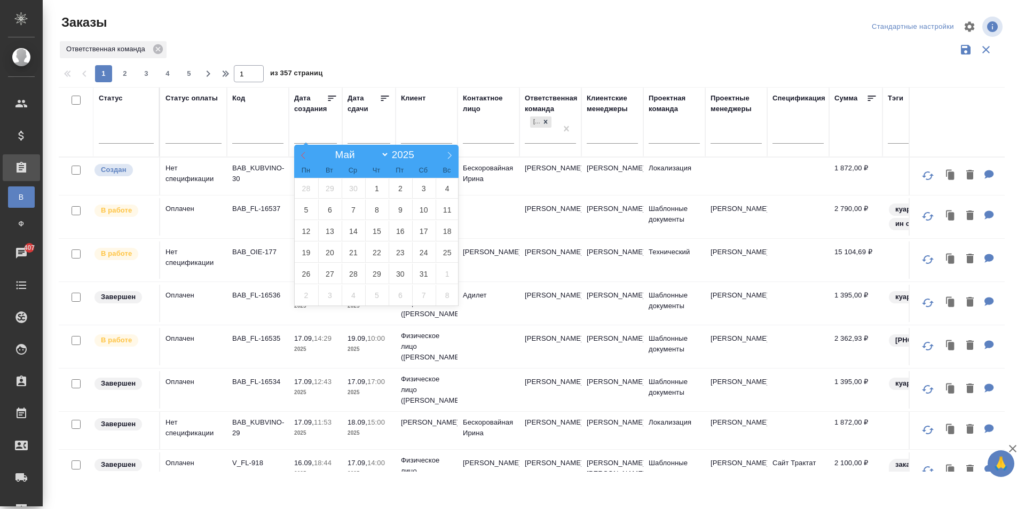
select select "3"
click at [333, 182] on span "1" at bounding box center [329, 188] width 23 height 21
type div "2025-03-31T21:00:00.000Z"
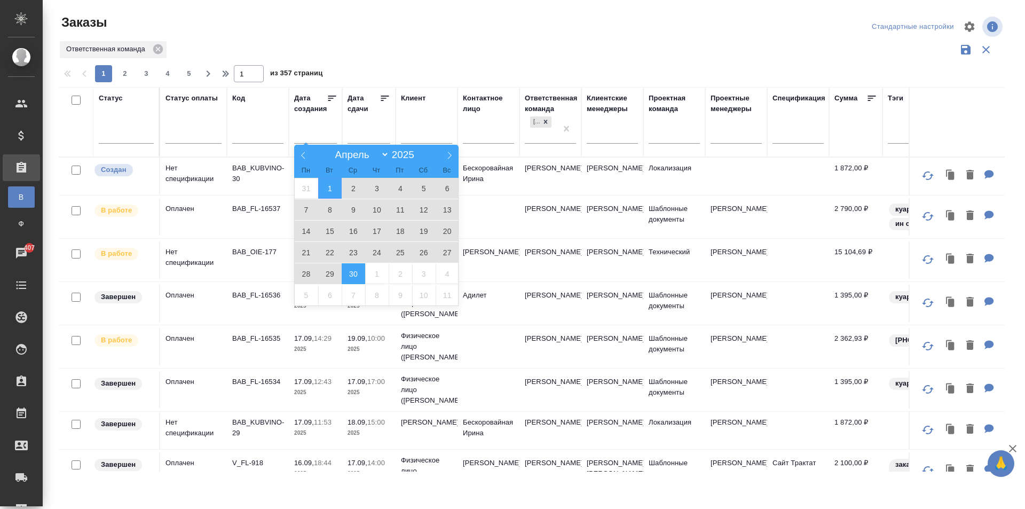
click at [355, 268] on span "30" at bounding box center [353, 273] width 23 height 21
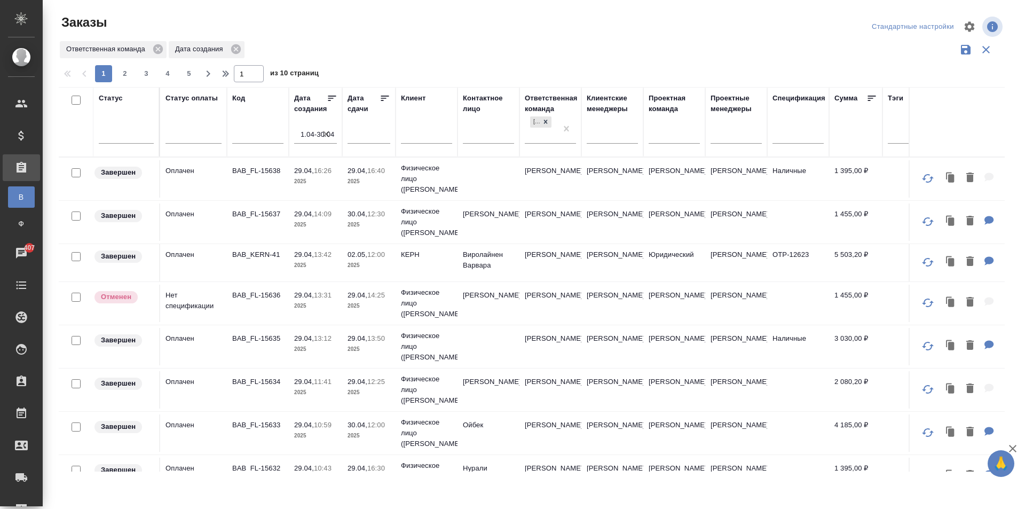
click at [483, 135] on input "text" at bounding box center [488, 136] width 51 height 13
type input "новикова"
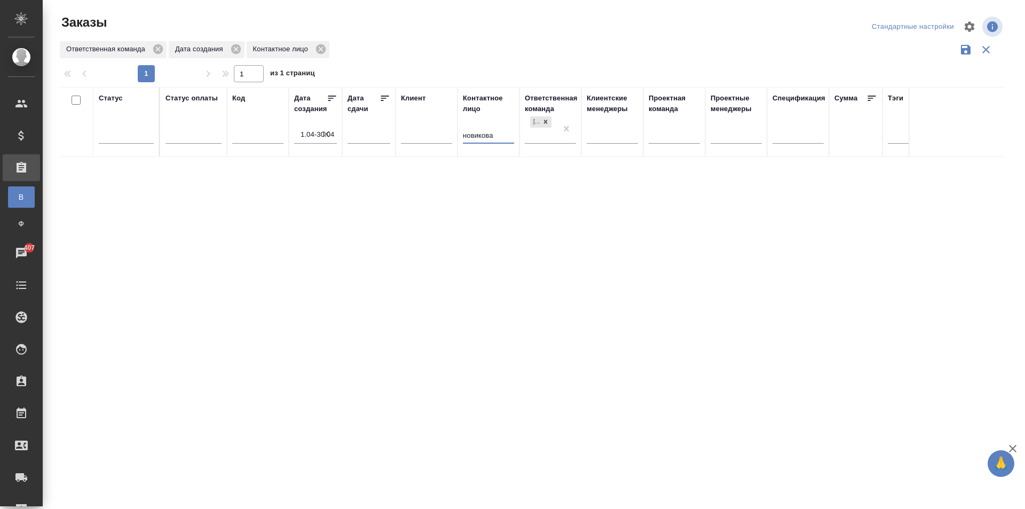
drag, startPoint x: 502, startPoint y: 136, endPoint x: 421, endPoint y: 137, distance: 81.1
click at [421, 137] on tr "Статус Статус оплаты Код Дата создания 1.04-30.04 Дата сдачи Клиент Контактное …" at bounding box center [647, 122] width 1176 height 70
type input "яна"
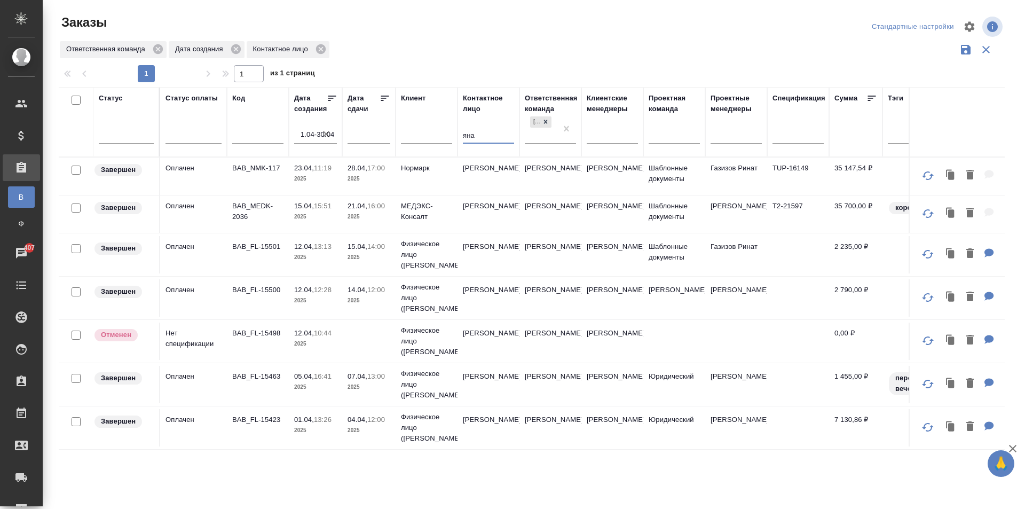
click at [491, 265] on td "Яна" at bounding box center [488, 254] width 62 height 37
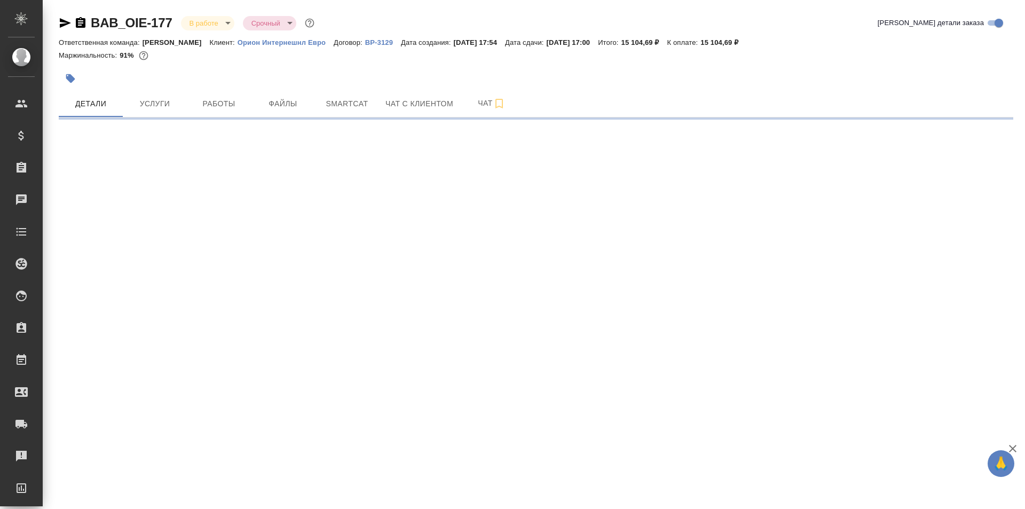
select select "RU"
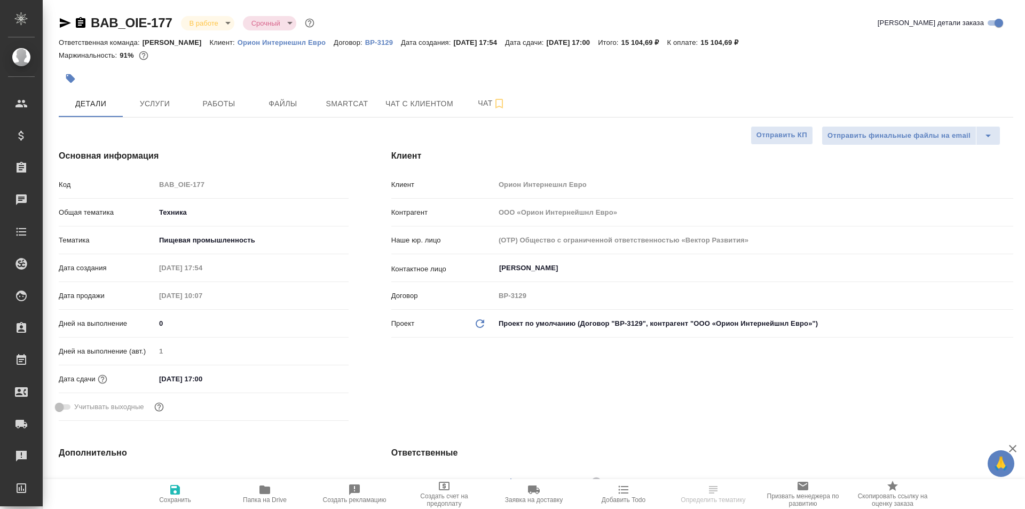
type textarea "x"
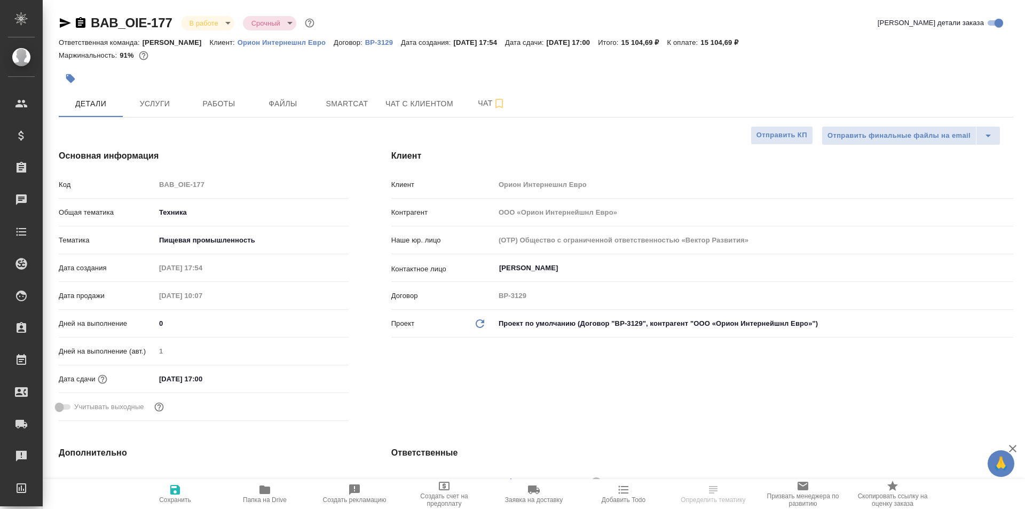
type textarea "x"
click at [260, 498] on span "Папка на Drive" at bounding box center [265, 499] width 44 height 7
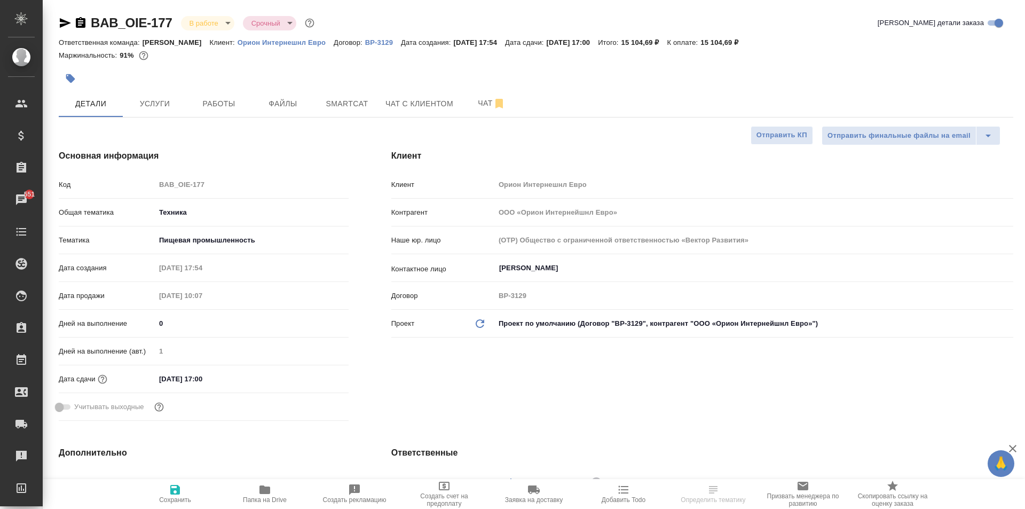
type textarea "x"
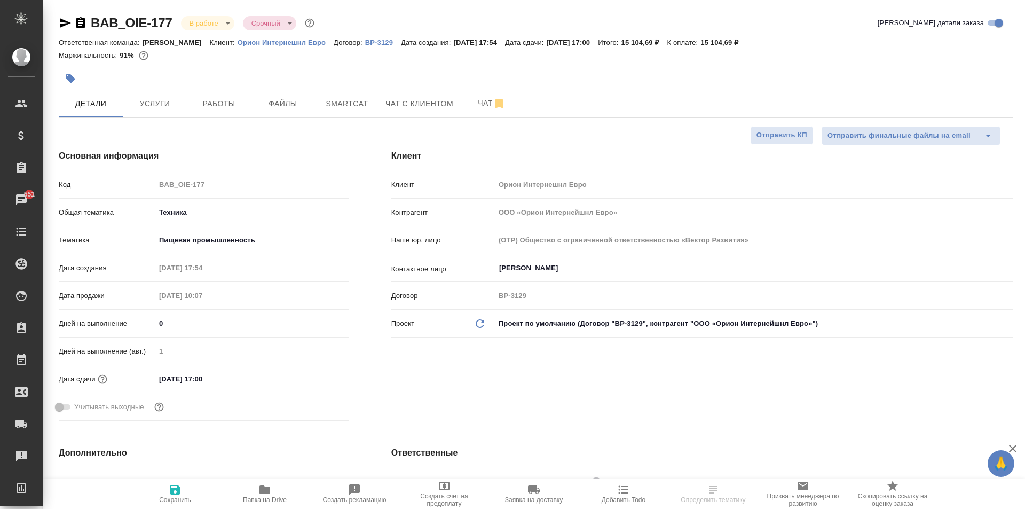
type textarea "x"
click at [162, 106] on span "Услуги" at bounding box center [154, 103] width 51 height 13
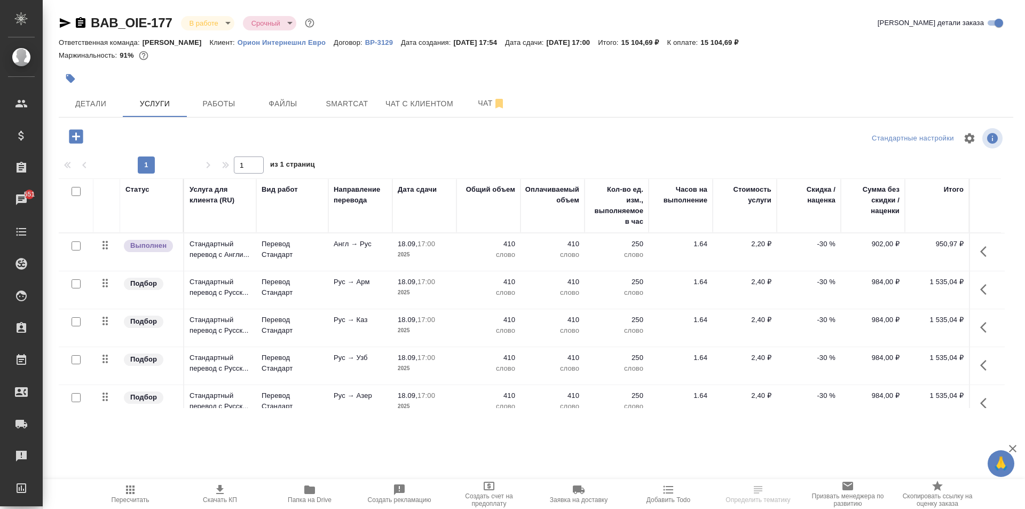
click at [225, 496] on span "Скачать КП" at bounding box center [220, 499] width 34 height 7
click at [78, 189] on input "checkbox" at bounding box center [76, 191] width 9 height 9
checkbox input "true"
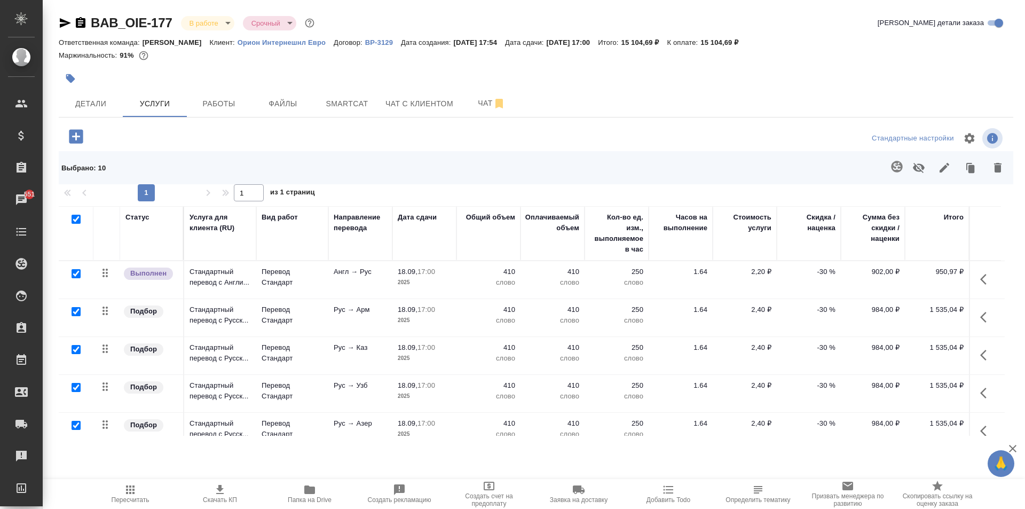
checkbox input "true"
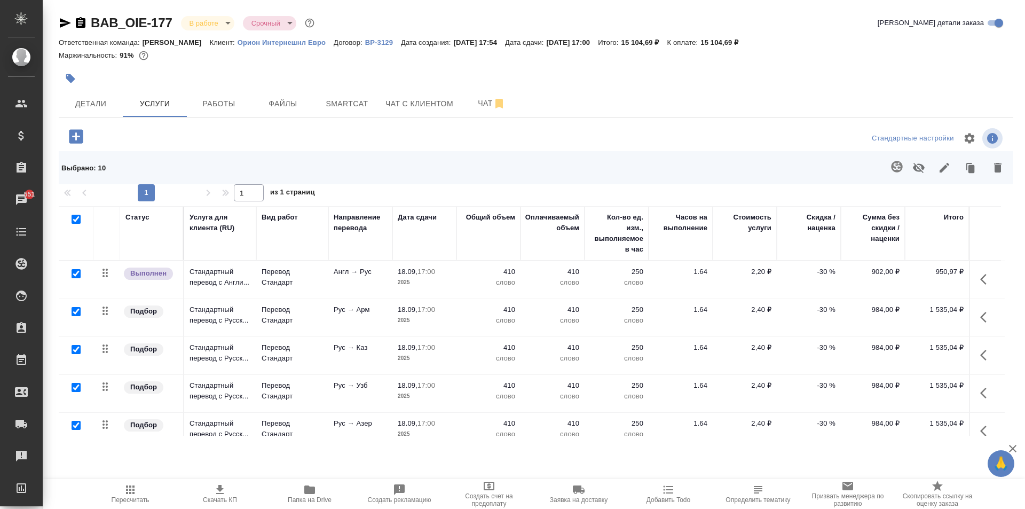
checkbox input "true"
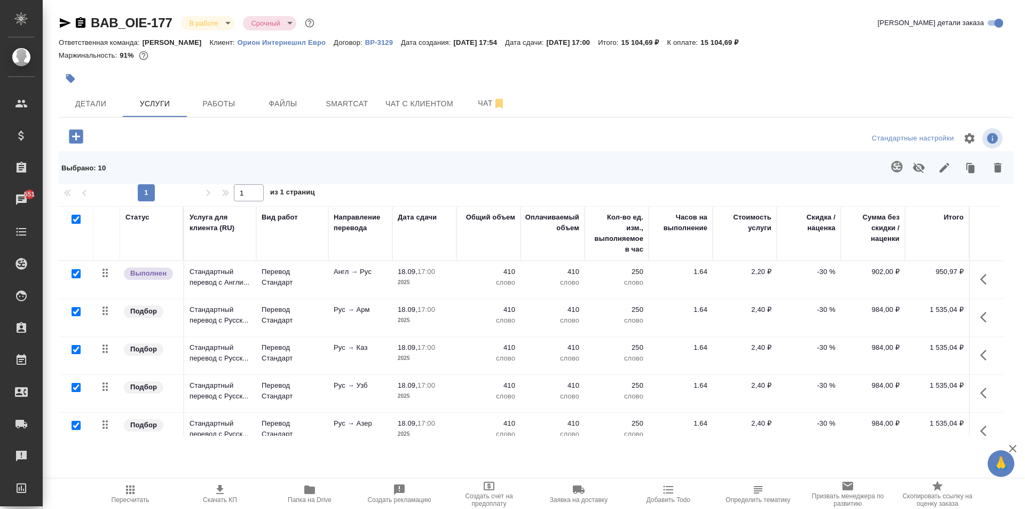
click at [942, 171] on icon "button" at bounding box center [944, 168] width 10 height 10
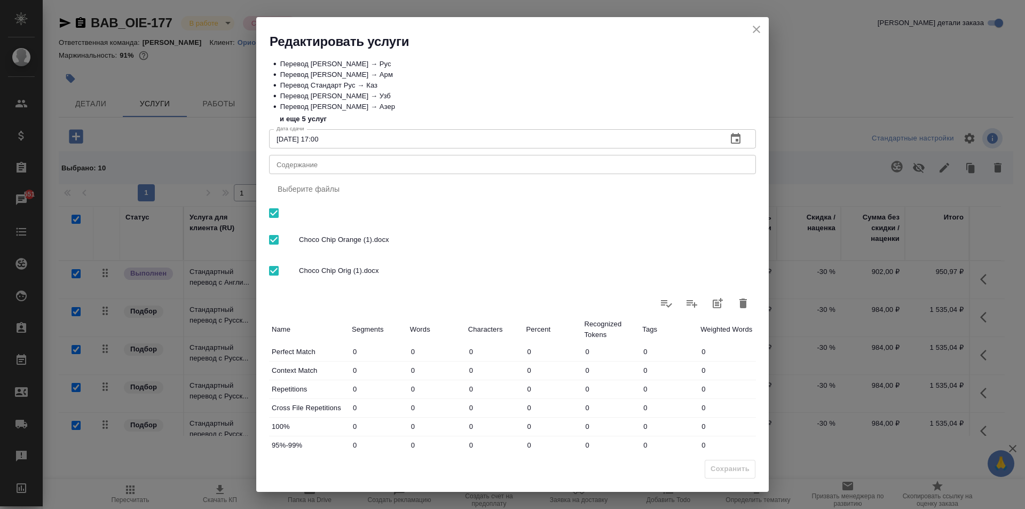
click at [344, 171] on div "x Содержание" at bounding box center [512, 164] width 487 height 19
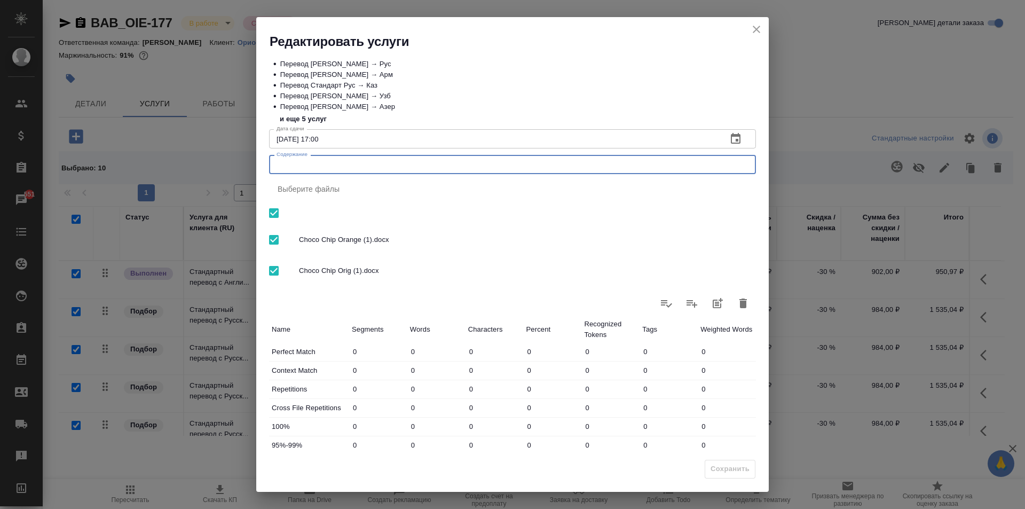
paste textarea "Choco Chip Orange (1).docx, Choco Chip Orig (1).docx"
type textarea "Choco Chip Orange (1).docx, Choco Chip Orig (1).docx"
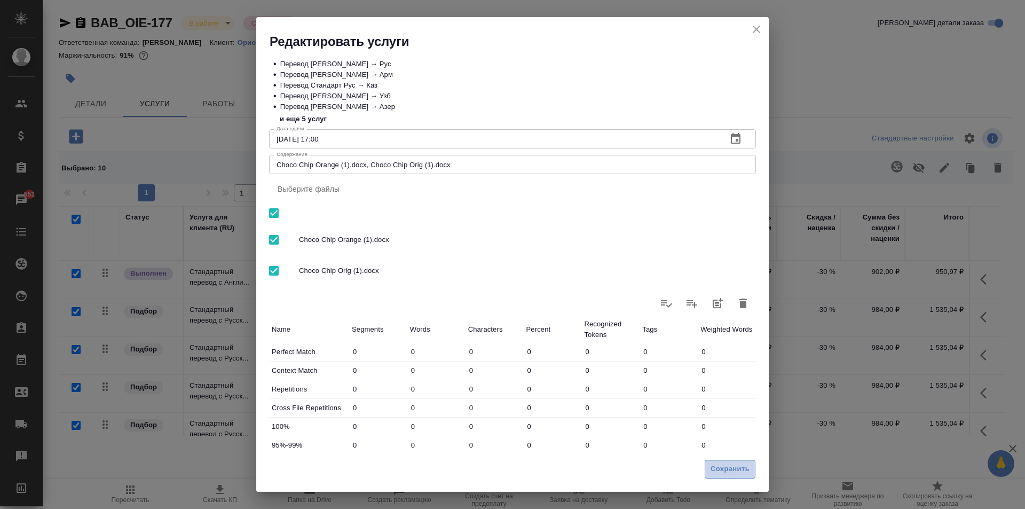
click at [716, 473] on span "Сохранить" at bounding box center [729, 469] width 39 height 12
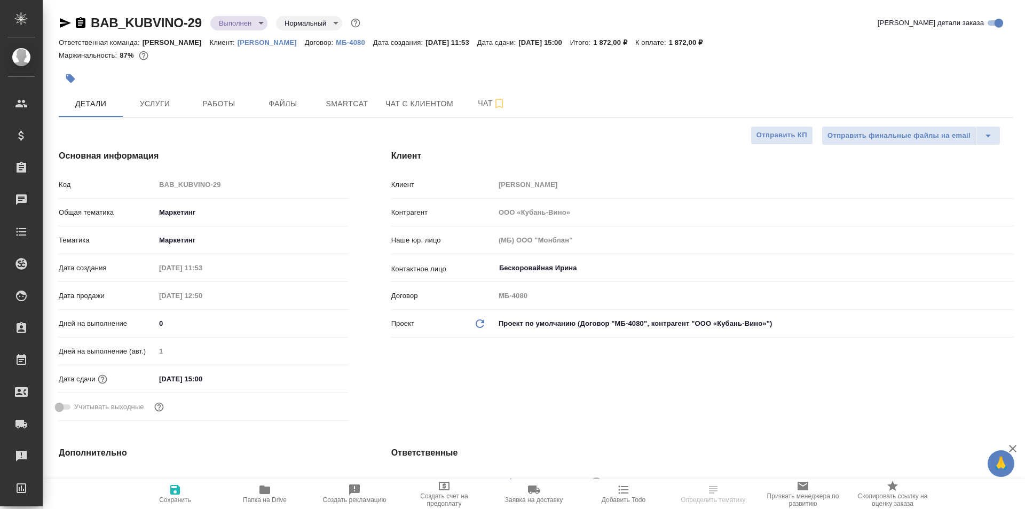
select select "RU"
click at [166, 116] on button "Услуги" at bounding box center [155, 103] width 64 height 27
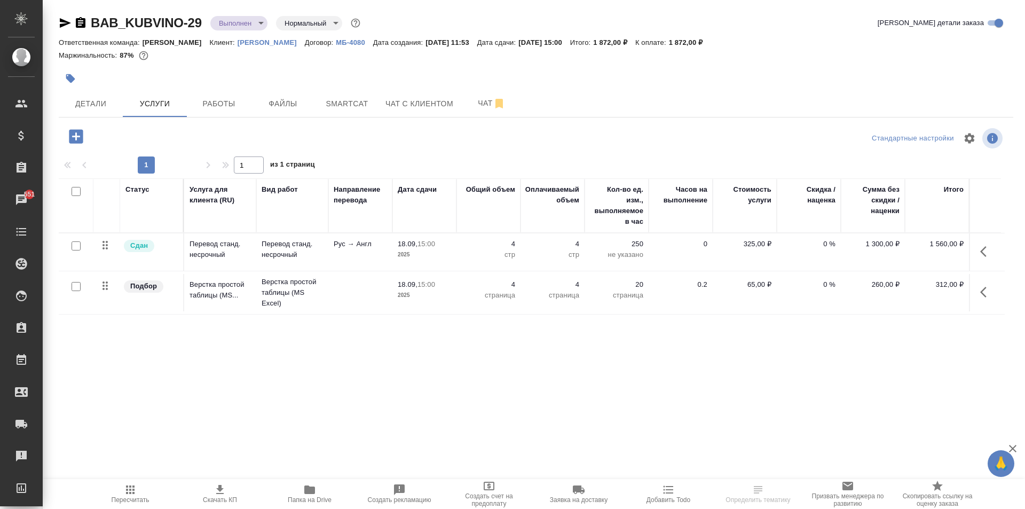
click at [226, 490] on icon "button" at bounding box center [220, 489] width 13 height 13
click at [73, 192] on input "checkbox" at bounding box center [76, 191] width 9 height 9
checkbox input "true"
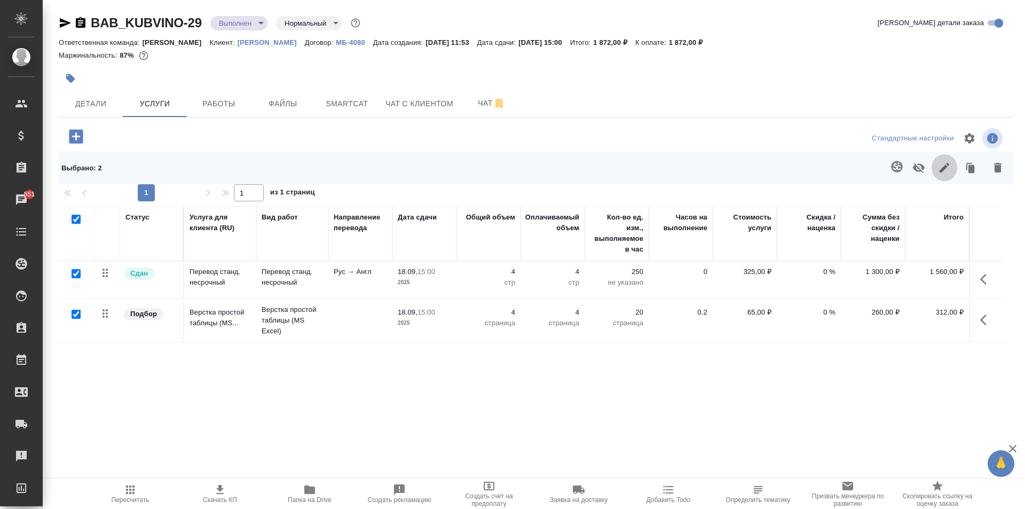
click at [939, 164] on icon "button" at bounding box center [944, 167] width 13 height 13
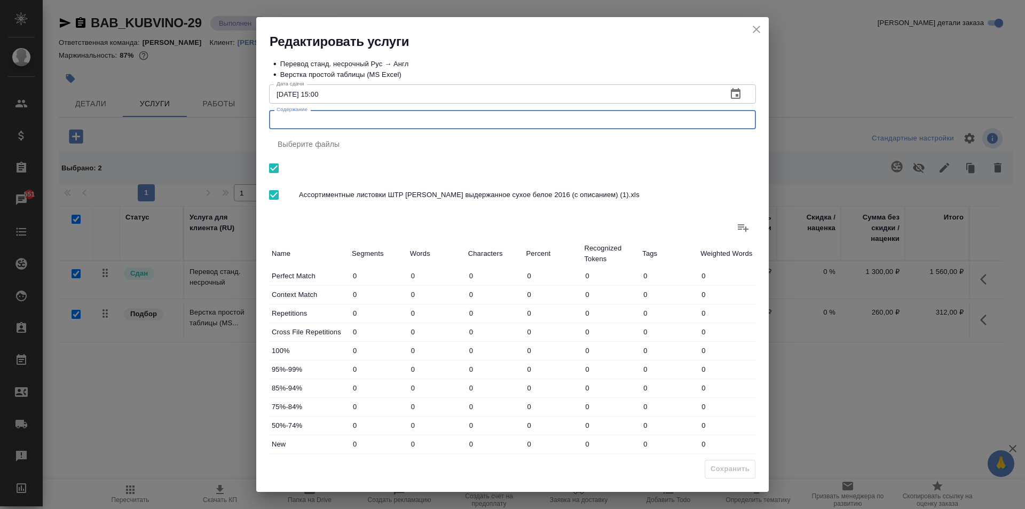
click at [523, 122] on textarea "Содержание" at bounding box center [512, 120] width 472 height 8
paste textarea "Ассортиментные листовки ШТР Шардоне выдержанное сухое белое 2016 (с описанием) …"
type textarea "Ассортиментные листовки ШТР Шардоне выдержанное сухое белое 2016 (с описанием) …"
click at [726, 463] on span "Сохранить" at bounding box center [729, 469] width 39 height 12
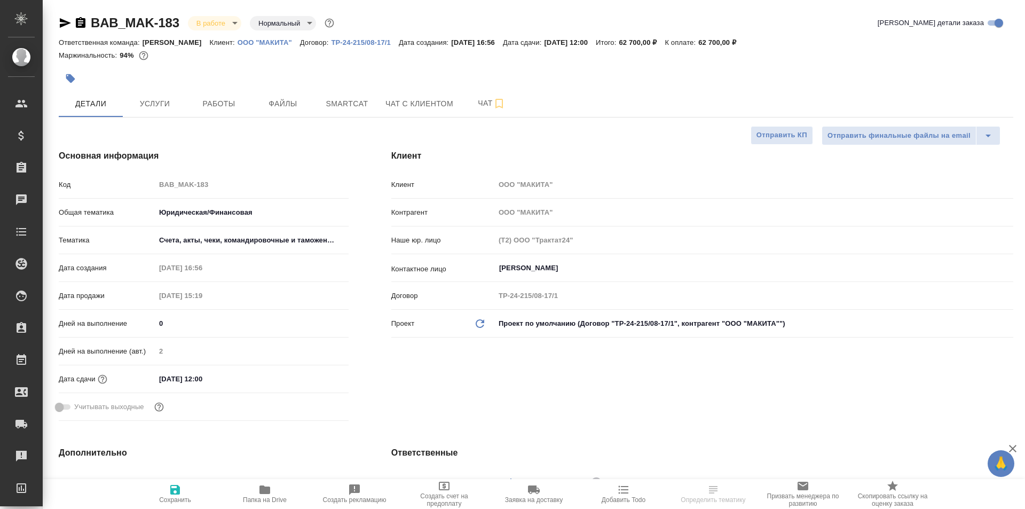
select select "RU"
click at [135, 108] on span "Услуги" at bounding box center [154, 103] width 51 height 13
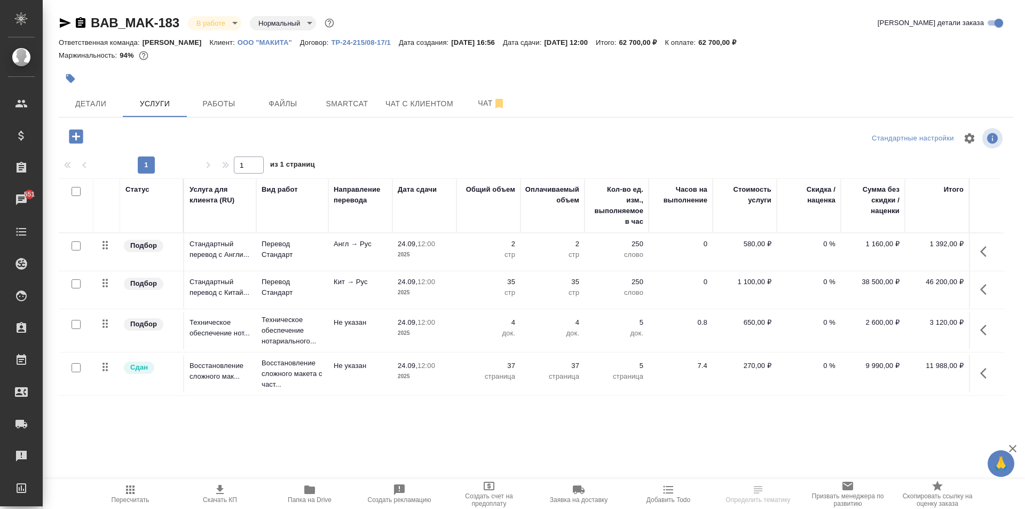
click at [224, 497] on span "Скачать КП" at bounding box center [220, 499] width 34 height 7
click at [75, 190] on input "checkbox" at bounding box center [76, 191] width 9 height 9
checkbox input "true"
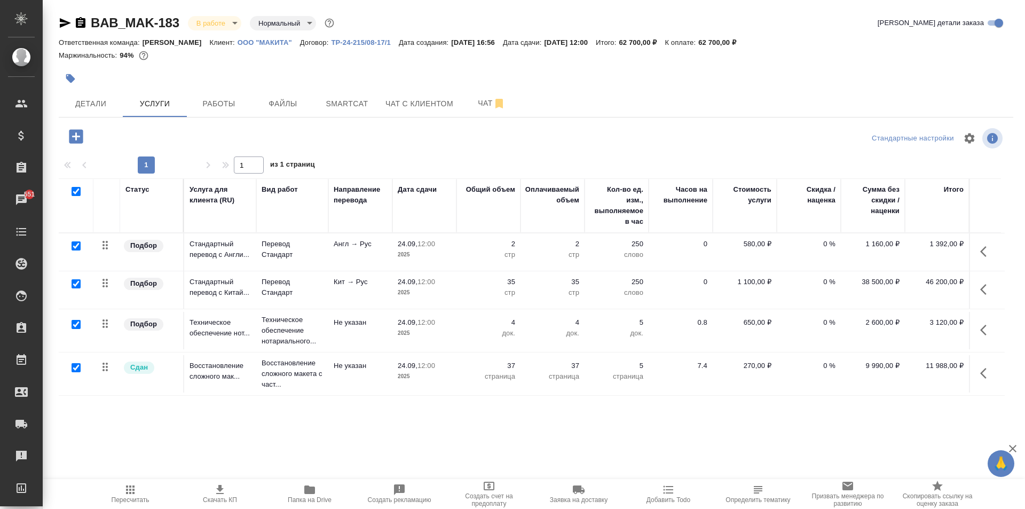
checkbox input "true"
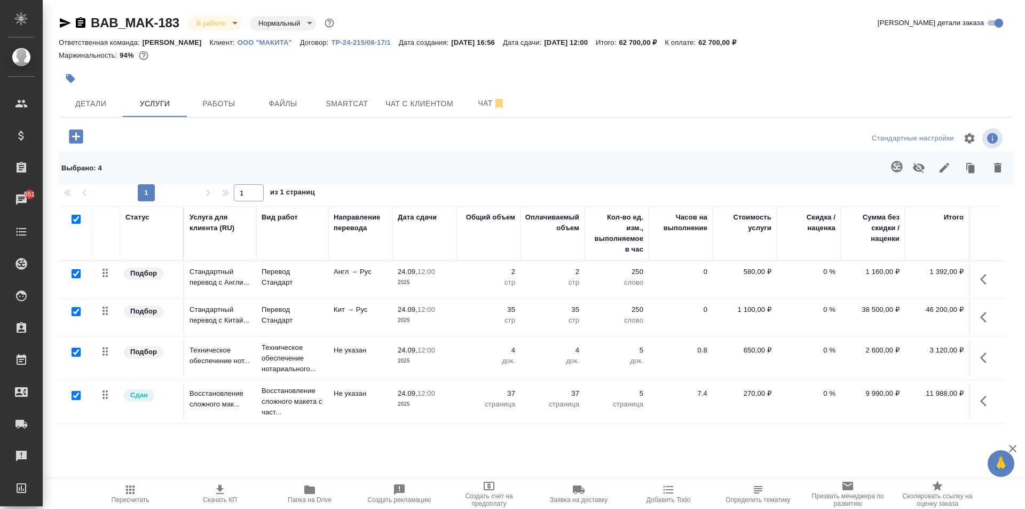
click at [952, 165] on button "button" at bounding box center [944, 168] width 26 height 28
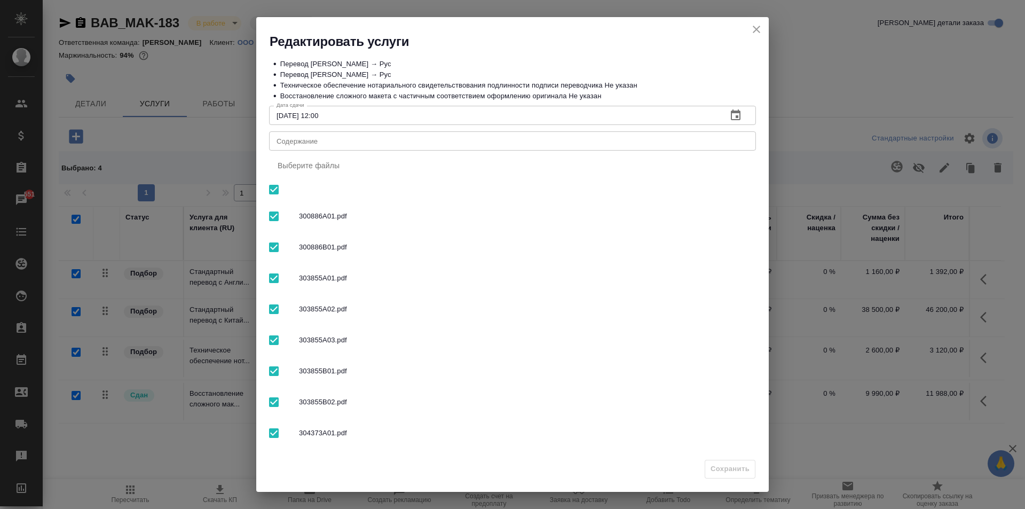
click at [327, 140] on textarea "Содержание" at bounding box center [512, 141] width 472 height 8
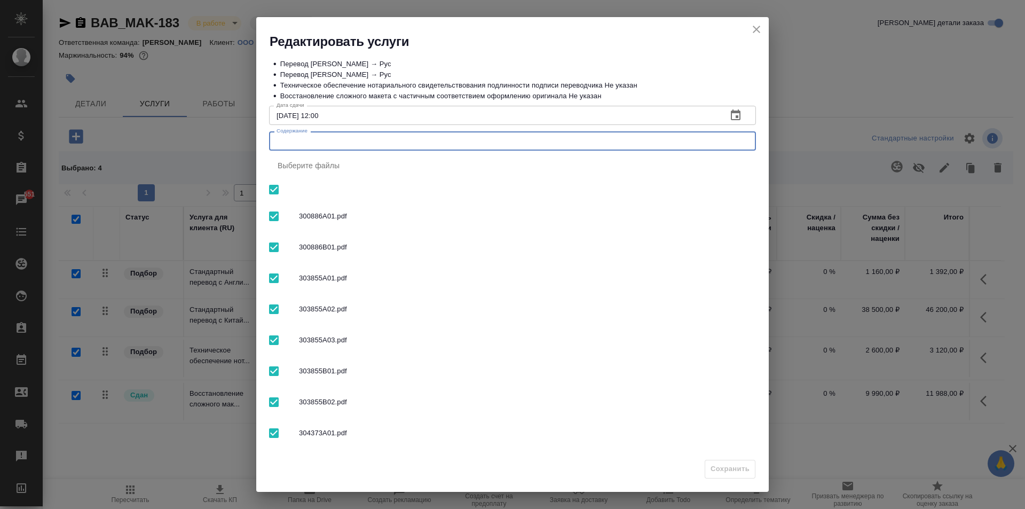
paste textarea "300886A01.pdf, 300886B01.pdf, 303855A02.pdf, 303855A03.pdf, 303855A01.pdf, 3038…"
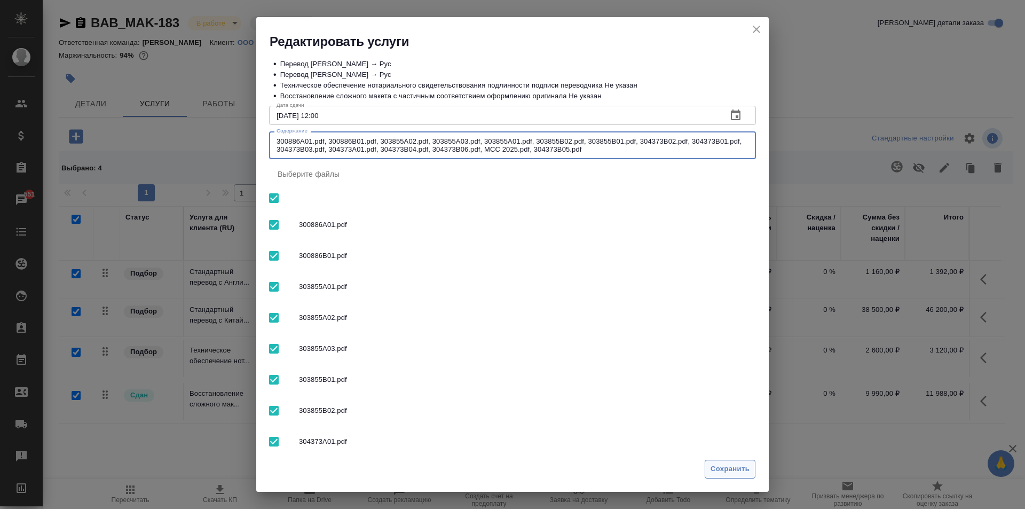
type textarea "300886A01.pdf, 300886B01.pdf, 303855A02.pdf, 303855A03.pdf, 303855A01.pdf, 3038…"
click at [724, 470] on span "Сохранить" at bounding box center [729, 469] width 39 height 12
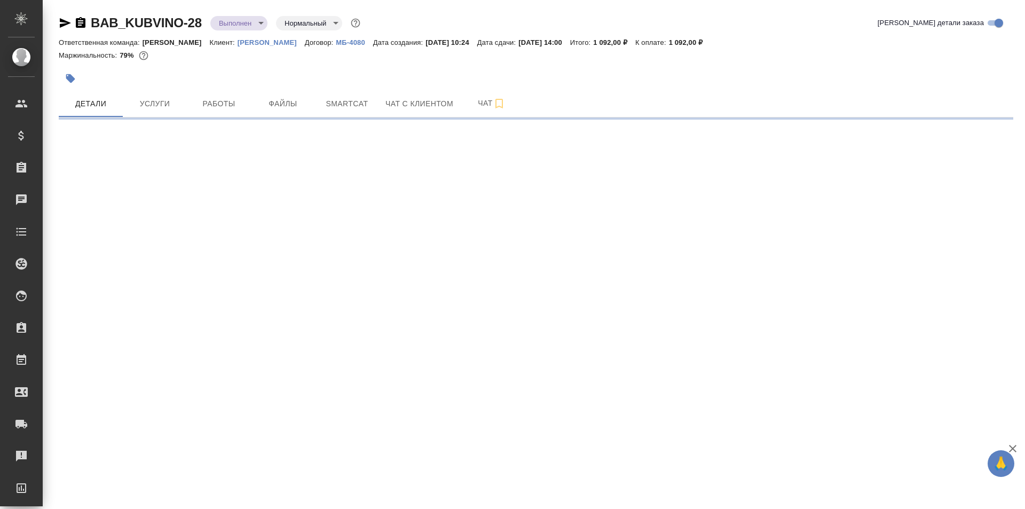
select select "RU"
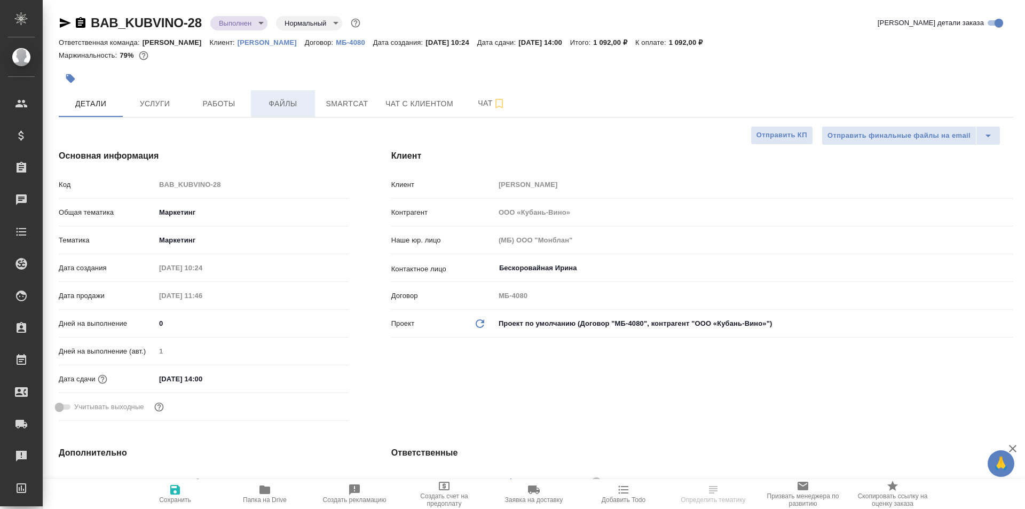
type textarea "x"
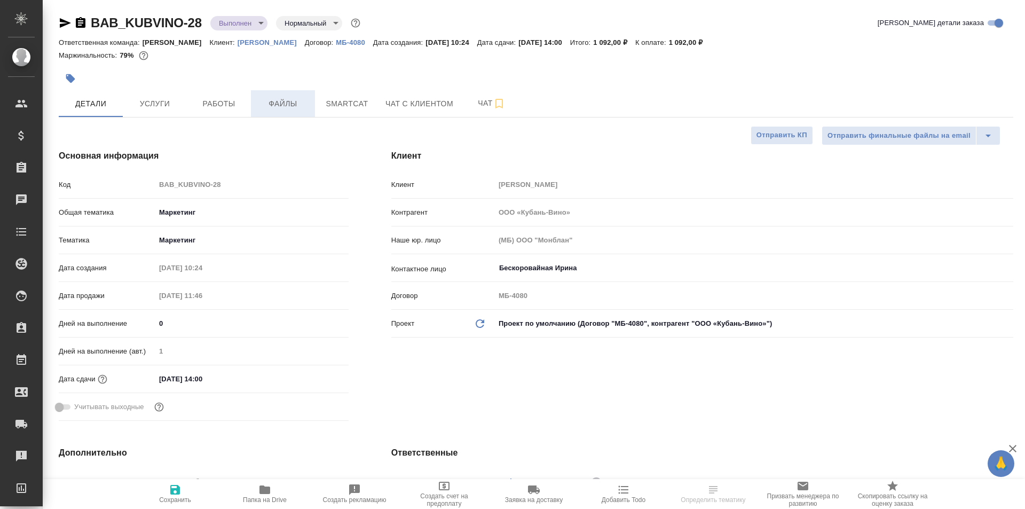
type textarea "x"
click at [232, 17] on body "🙏 .cls-1 fill:#fff; AWATERA Moskalets Alina Клиенты Спецификации Заказы Чаты To…" at bounding box center [512, 254] width 1025 height 509
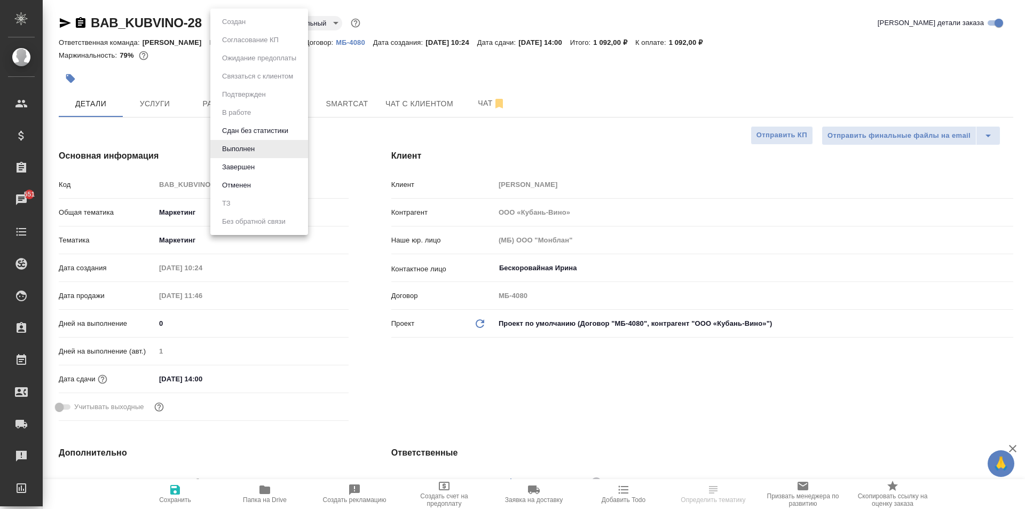
click at [168, 106] on div at bounding box center [512, 254] width 1025 height 509
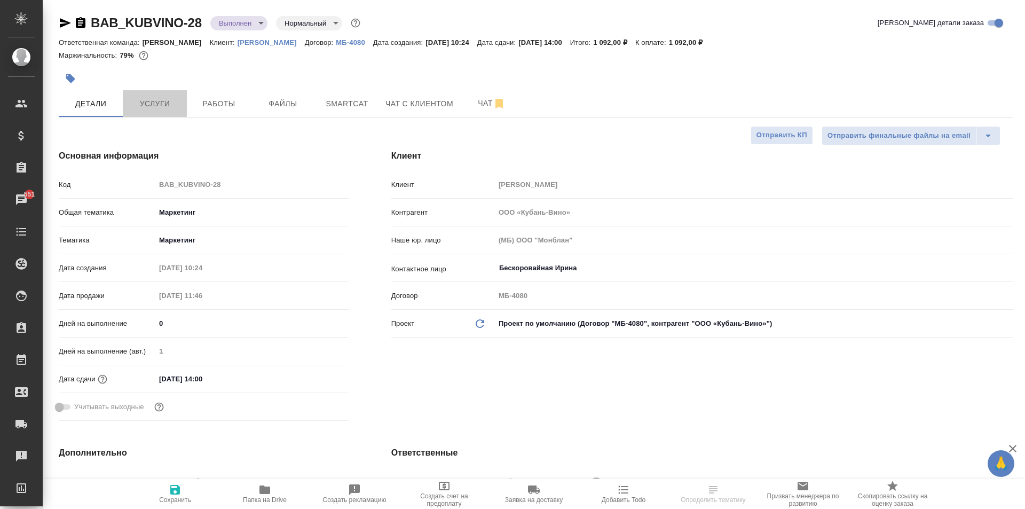
click at [159, 106] on span "Услуги" at bounding box center [154, 103] width 51 height 13
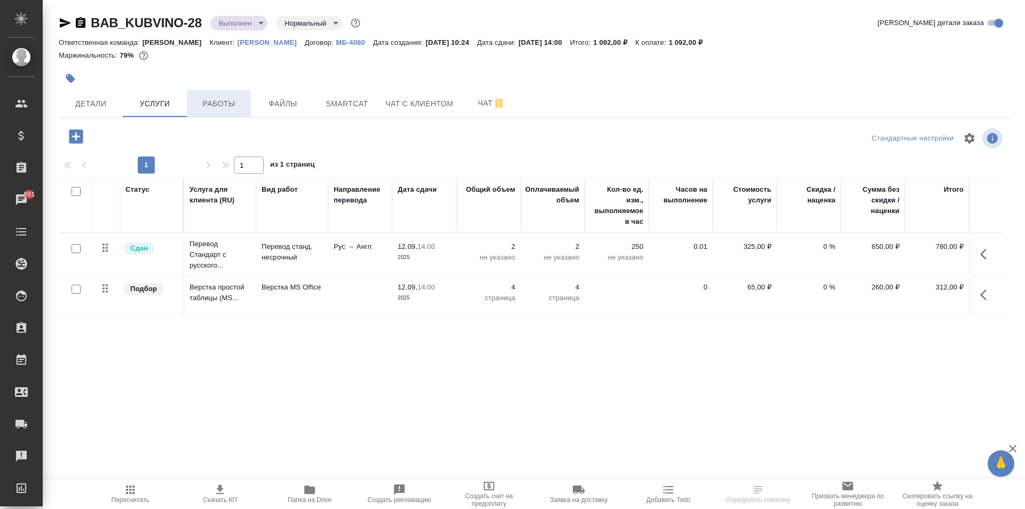
click at [214, 104] on span "Работы" at bounding box center [218, 103] width 51 height 13
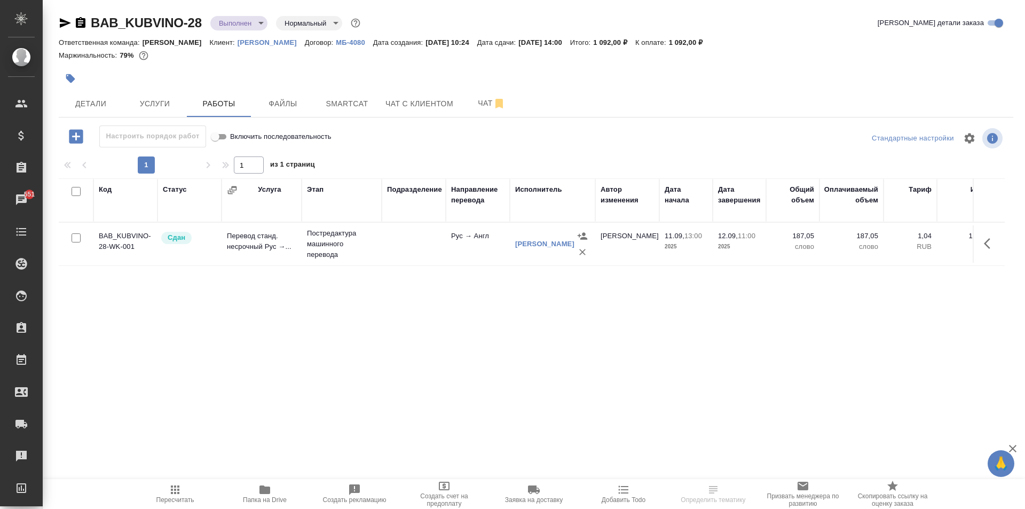
click at [224, 28] on body "🙏 .cls-1 fill:#fff; AWATERA Moskalets Alina Клиенты Спецификации Заказы 551 Чат…" at bounding box center [512, 254] width 1025 height 509
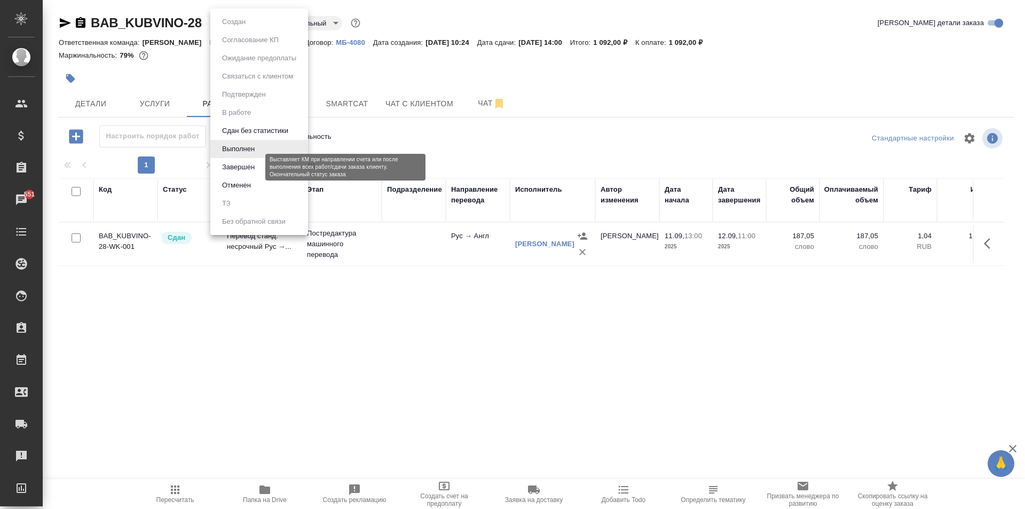
click at [242, 164] on button "Завершен" at bounding box center [238, 167] width 39 height 12
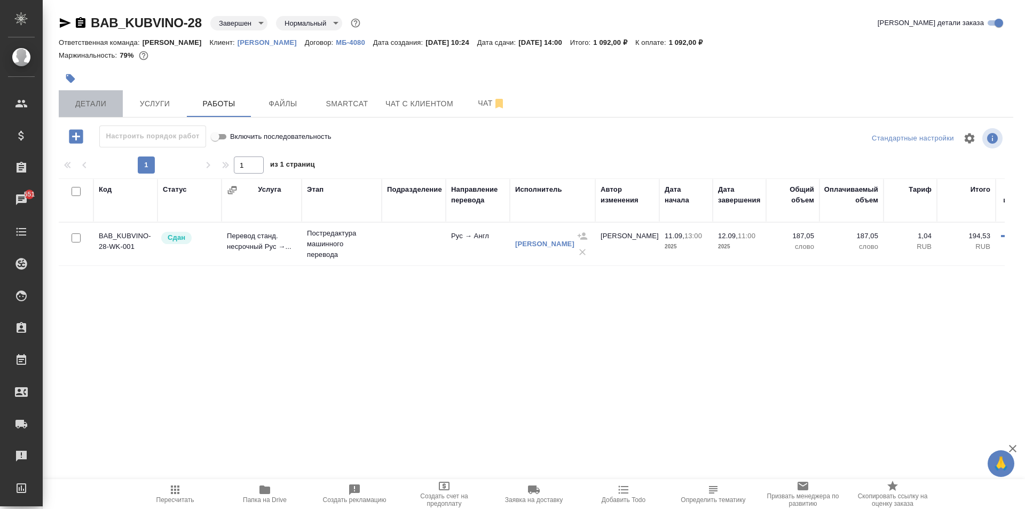
click at [93, 104] on span "Детали" at bounding box center [90, 103] width 51 height 13
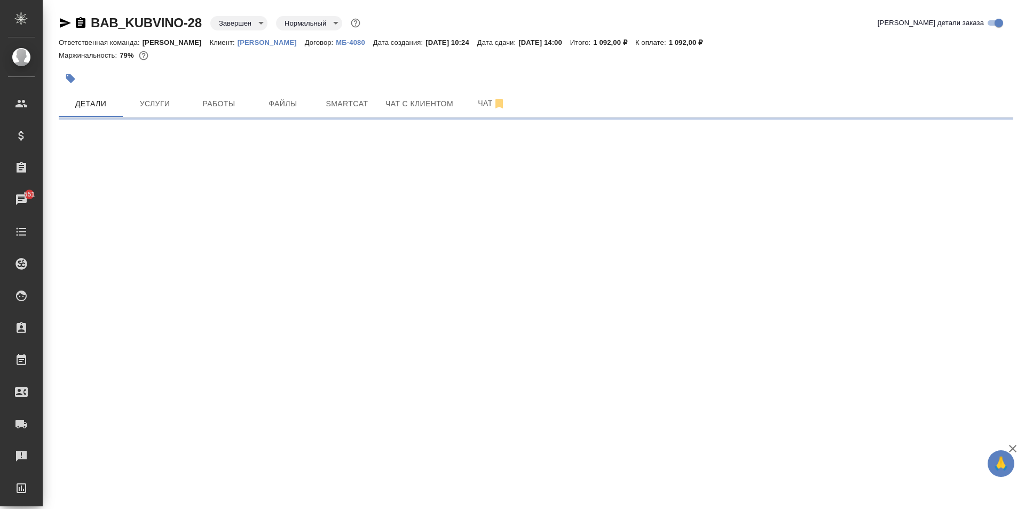
select select "RU"
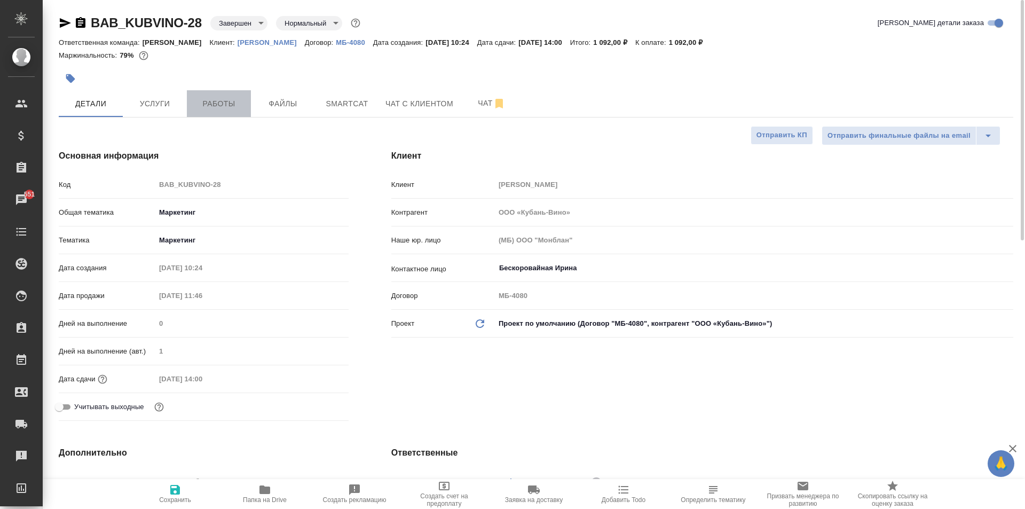
click at [216, 108] on span "Работы" at bounding box center [218, 103] width 51 height 13
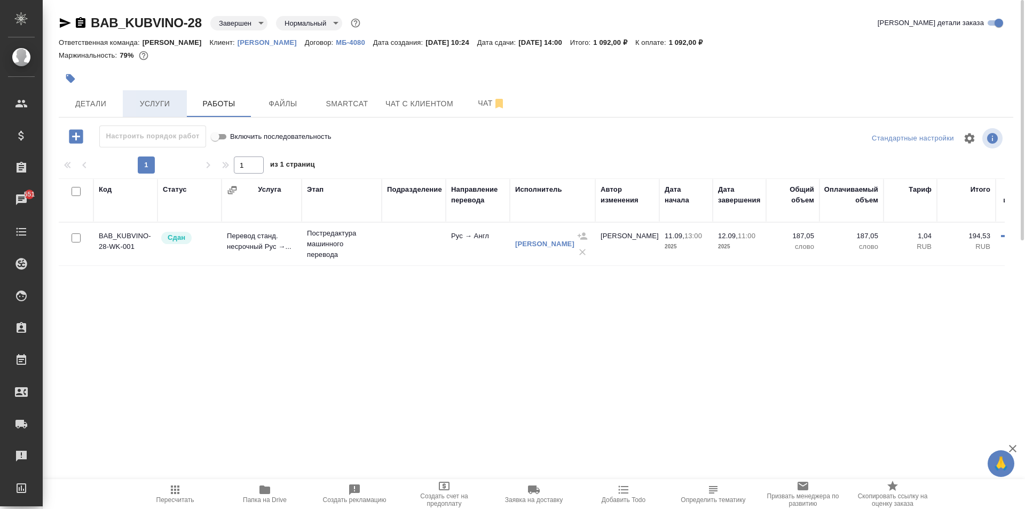
click at [161, 100] on span "Услуги" at bounding box center [154, 103] width 51 height 13
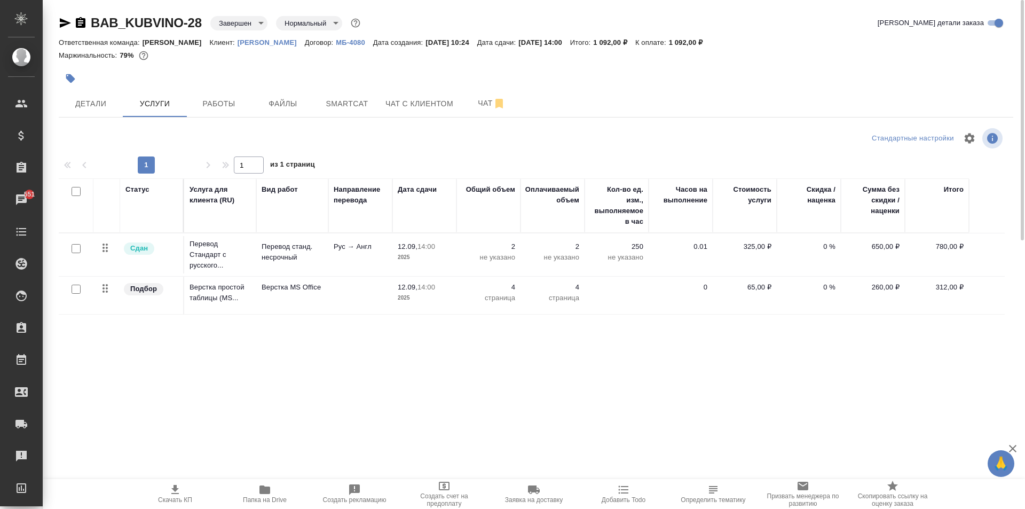
click at [185, 501] on span "Скачать КП" at bounding box center [175, 499] width 34 height 7
click at [76, 189] on input "checkbox" at bounding box center [76, 191] width 9 height 9
checkbox input "true"
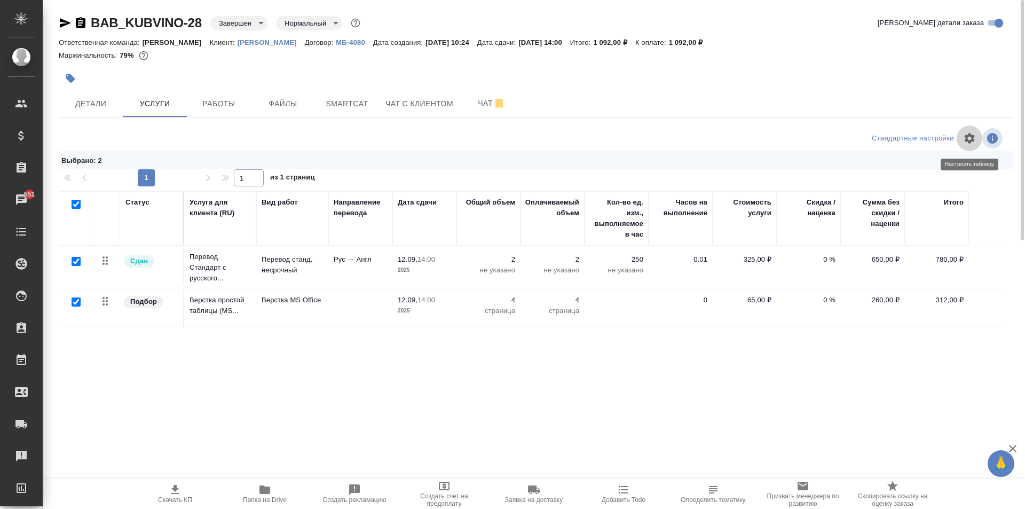
click at [975, 138] on icon "button" at bounding box center [969, 138] width 13 height 13
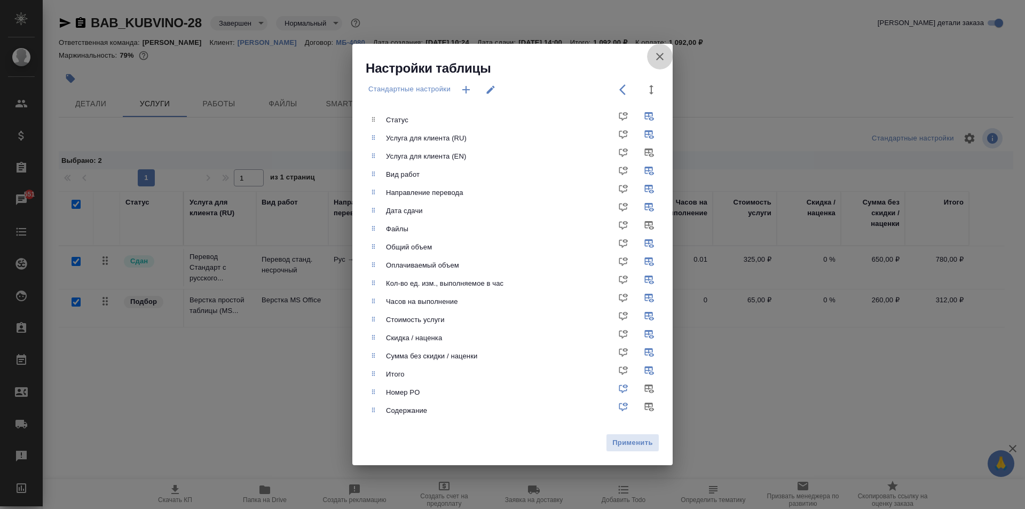
click at [661, 66] on button "[PERSON_NAME] детали заказа" at bounding box center [660, 57] width 26 height 26
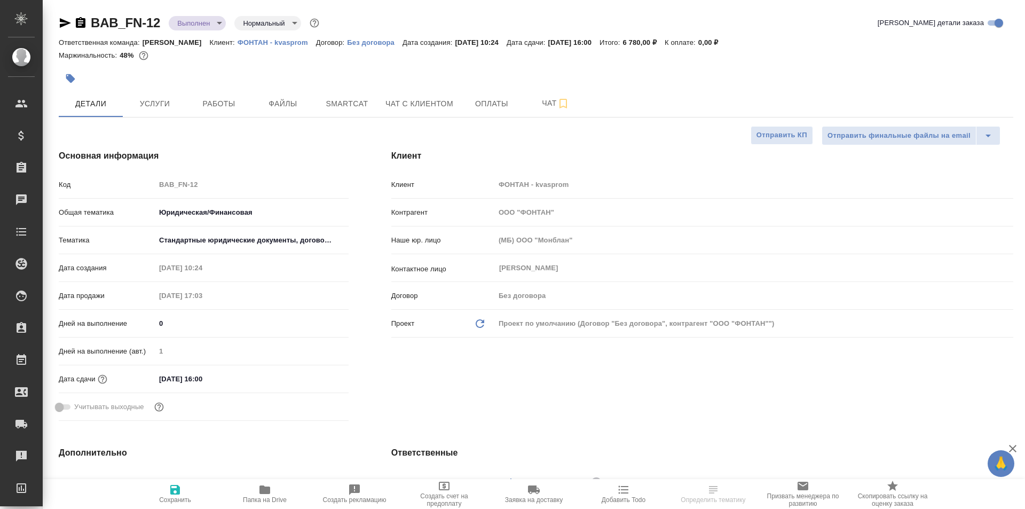
select select "RU"
click at [216, 101] on span "Работы" at bounding box center [218, 103] width 51 height 13
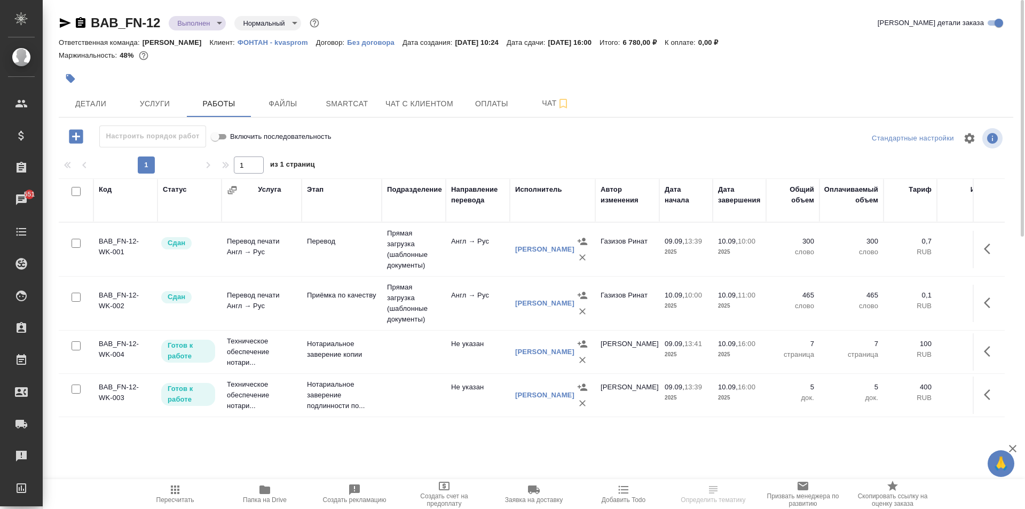
scroll to position [28, 0]
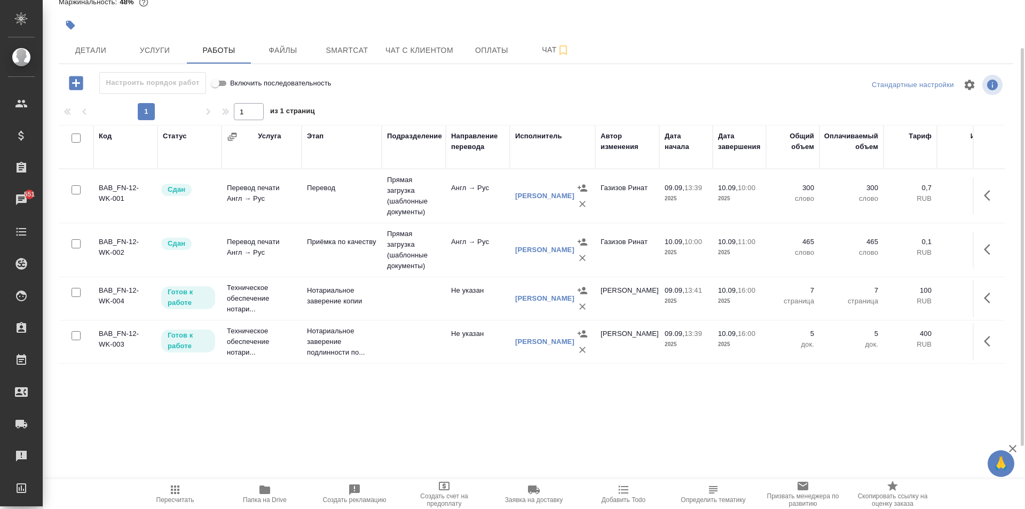
click at [984, 291] on icon "button" at bounding box center [990, 297] width 13 height 13
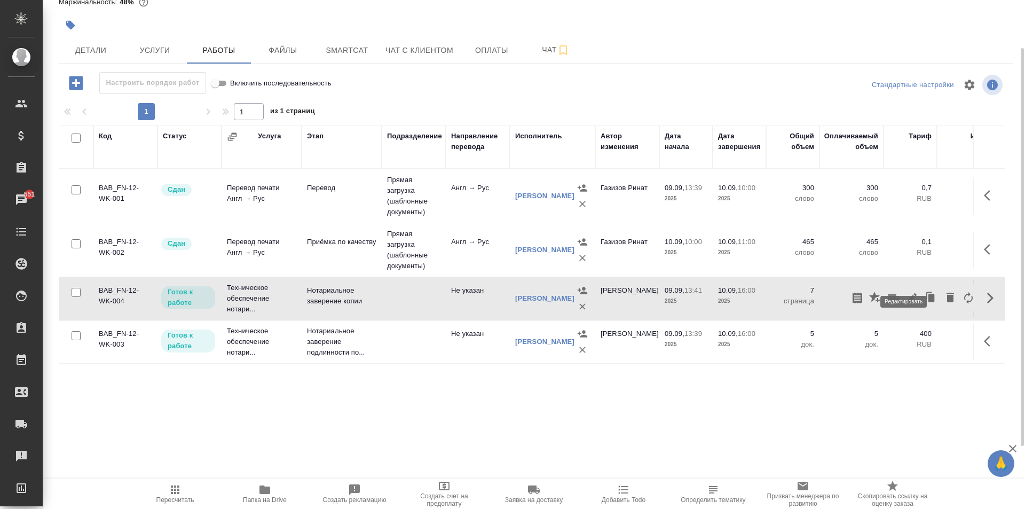
click at [905, 291] on icon "button" at bounding box center [911, 297] width 13 height 13
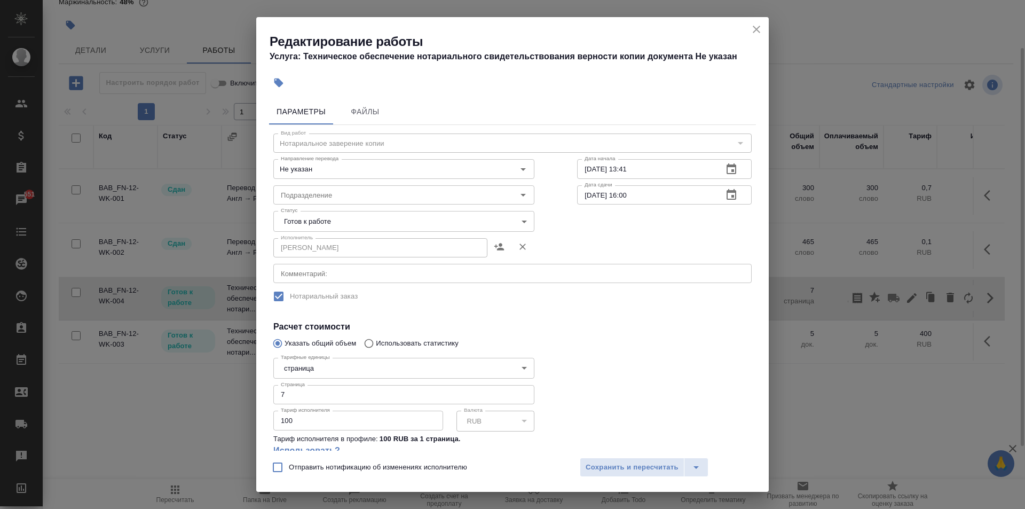
click at [332, 223] on body "🙏 .cls-1 fill:#fff; AWATERA [PERSON_NAME] Спецификации Заказы 551 Чаты Todo Про…" at bounding box center [512, 254] width 1025 height 509
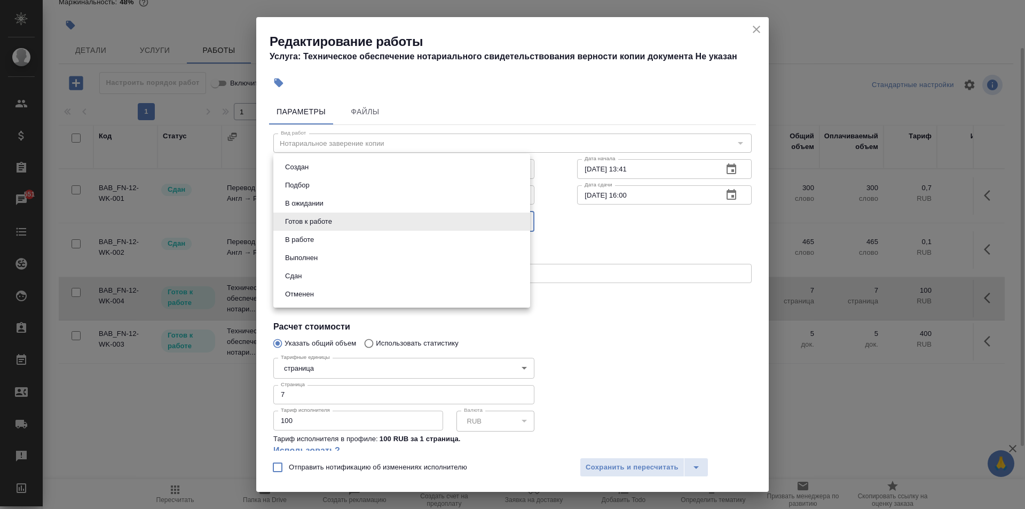
click at [311, 268] on li "Сдан" at bounding box center [401, 276] width 257 height 18
type input "closed"
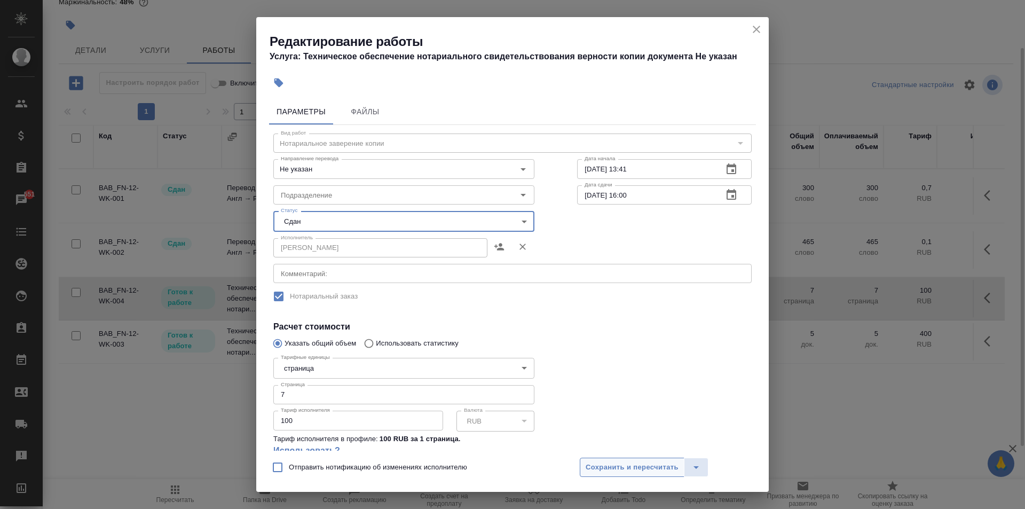
click at [605, 457] on button "Сохранить и пересчитать" at bounding box center [632, 466] width 105 height 19
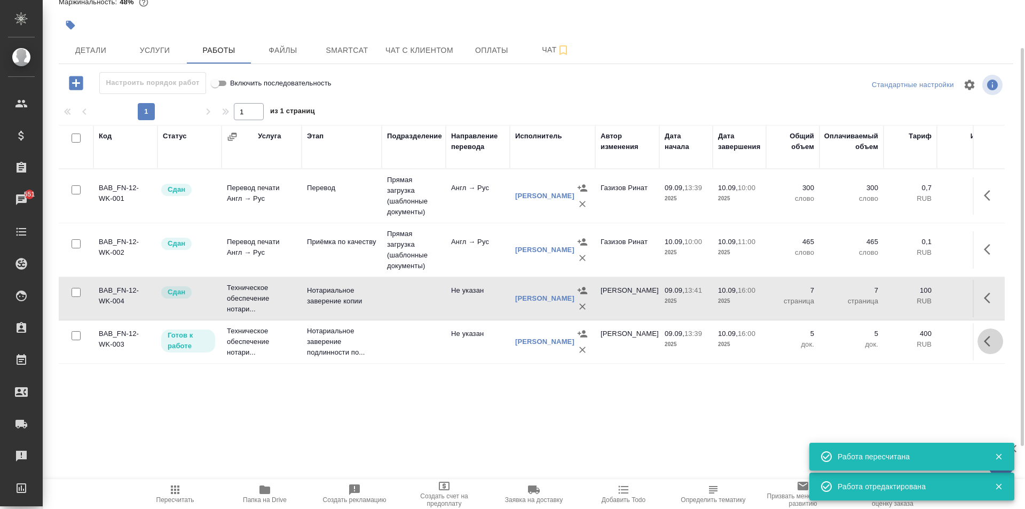
click at [984, 335] on icon "button" at bounding box center [990, 341] width 13 height 13
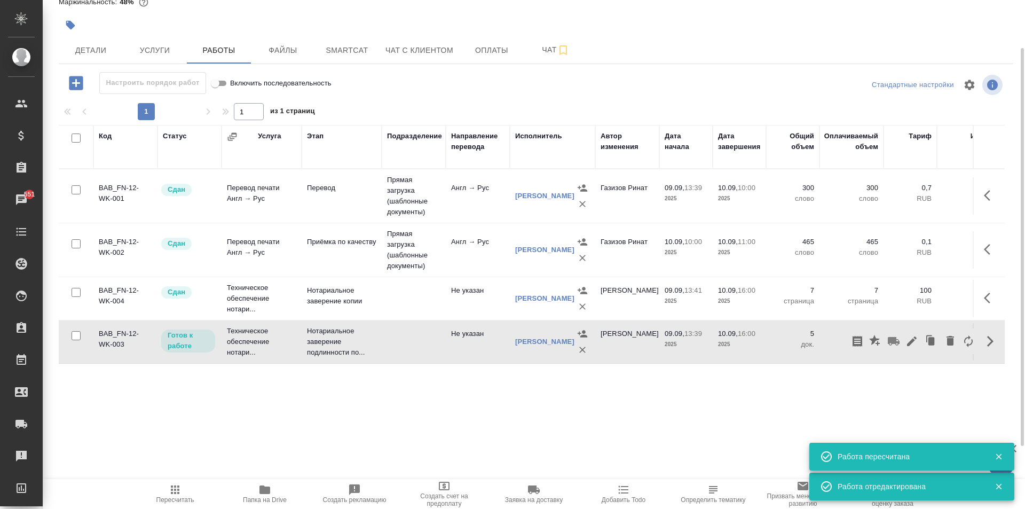
click at [905, 335] on icon "button" at bounding box center [911, 341] width 13 height 13
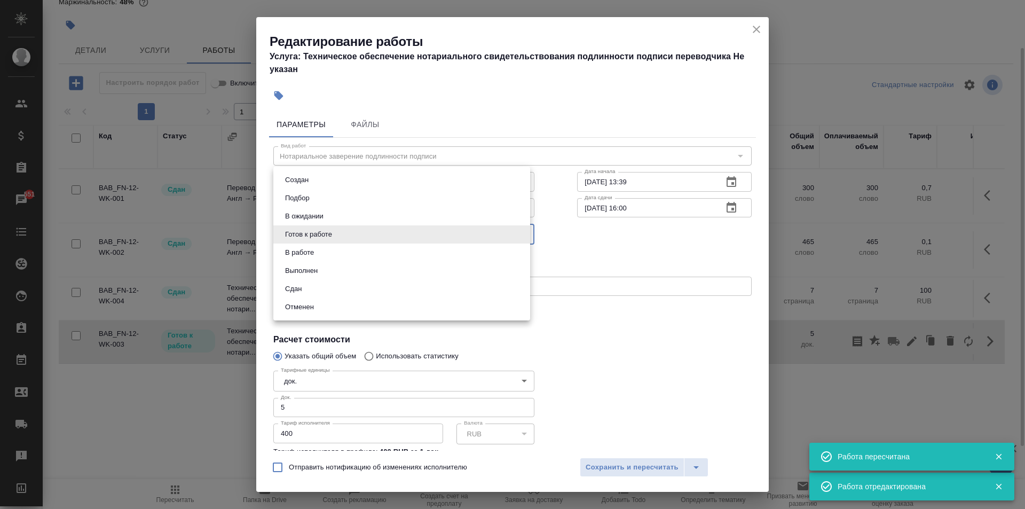
click at [362, 239] on body "🙏 .cls-1 fill:#fff; AWATERA [PERSON_NAME] Спецификации Заказы 551 Чаты Todo Про…" at bounding box center [512, 254] width 1025 height 509
click at [335, 285] on li "Сдан" at bounding box center [401, 289] width 257 height 18
type input "closed"
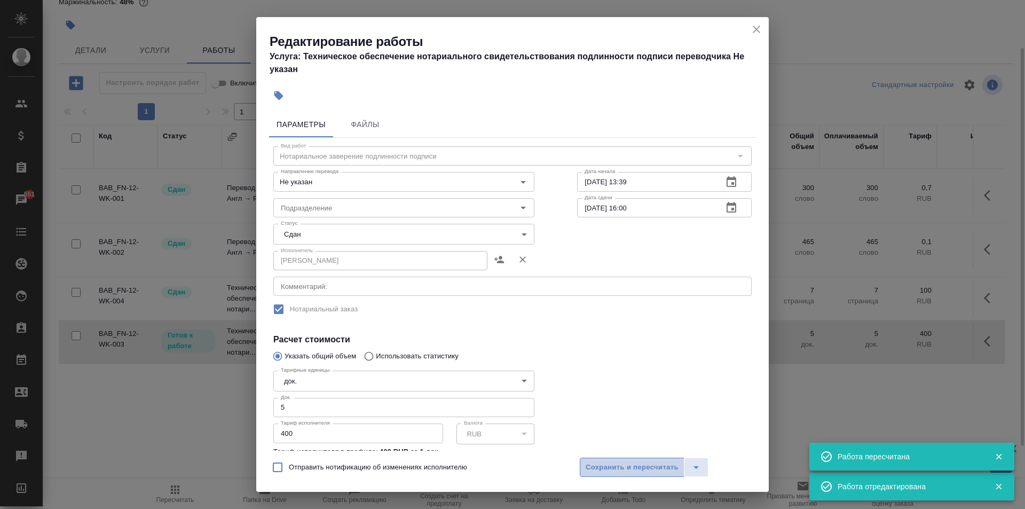
click at [610, 469] on span "Сохранить и пересчитать" at bounding box center [632, 467] width 93 height 12
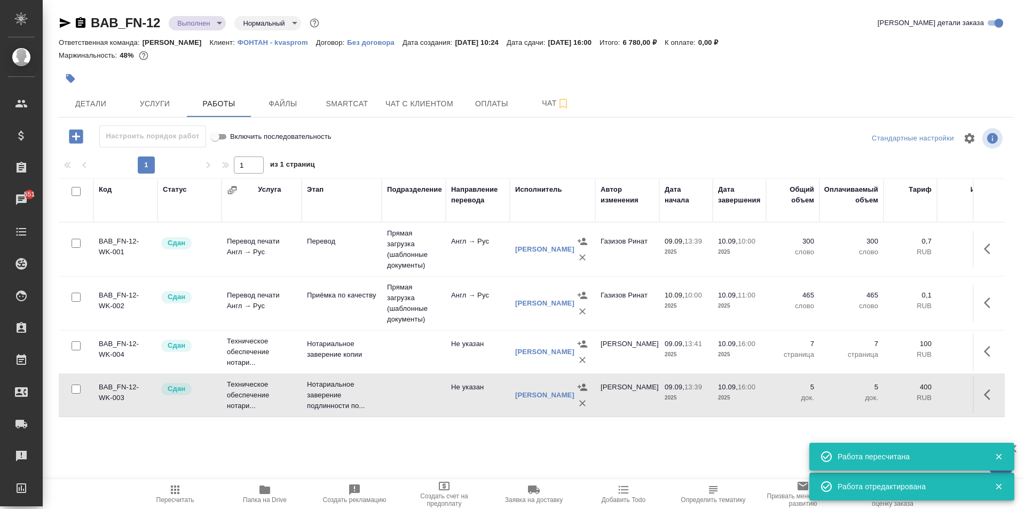
scroll to position [0, 0]
click at [167, 99] on span "Услуги" at bounding box center [154, 103] width 51 height 13
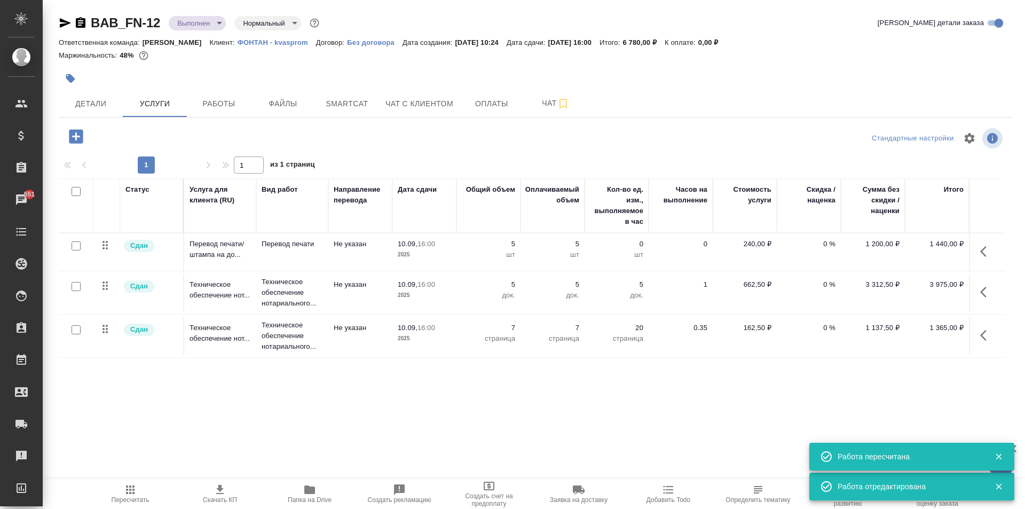
click at [216, 495] on icon "button" at bounding box center [220, 489] width 13 height 13
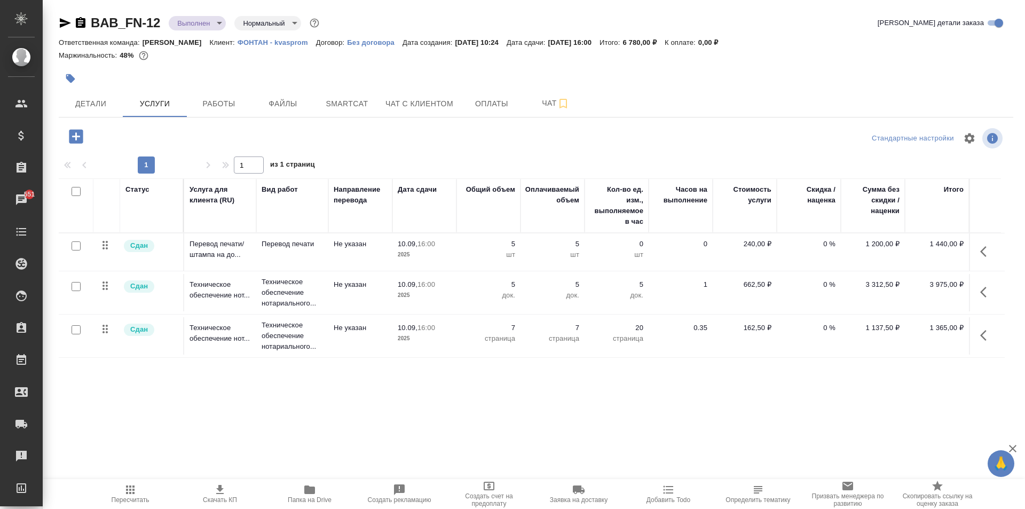
click at [76, 191] on input "checkbox" at bounding box center [76, 191] width 9 height 9
checkbox input "true"
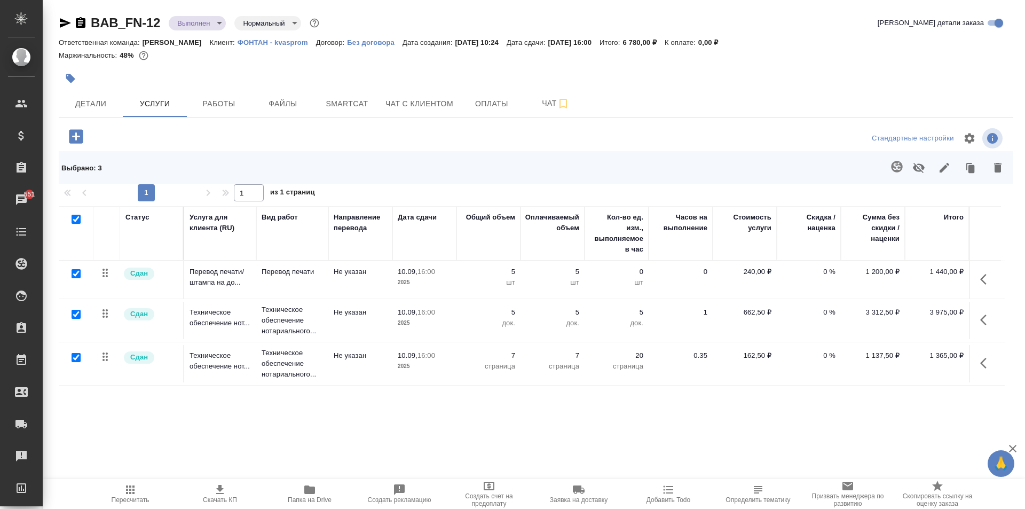
click at [943, 168] on icon "button" at bounding box center [944, 168] width 10 height 10
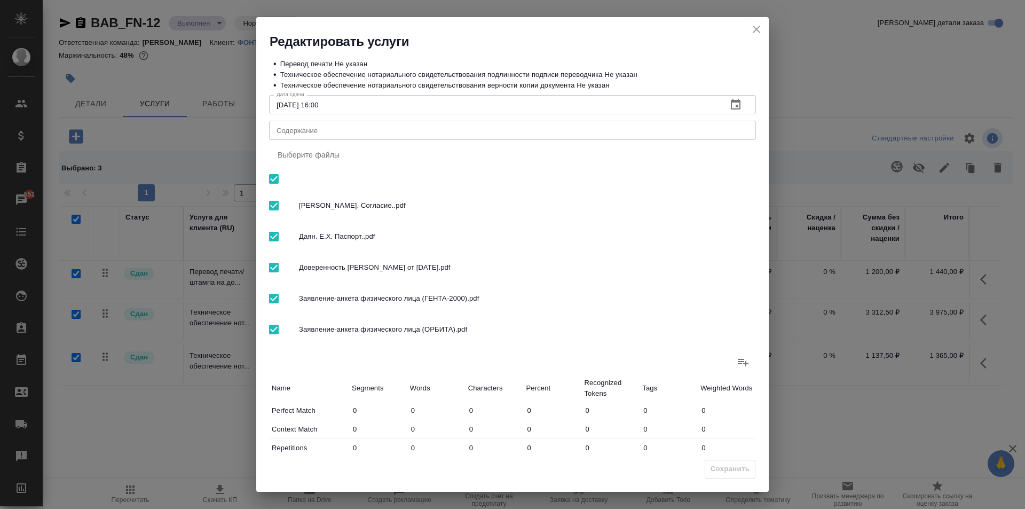
click at [409, 126] on textarea "Содержание" at bounding box center [512, 130] width 472 height 8
paste textarea "Даян Фира. Согласие..pdf, Даян. Е.Х. Паспорт..pdf, Доверенность Даяна Е.Х. от 2…"
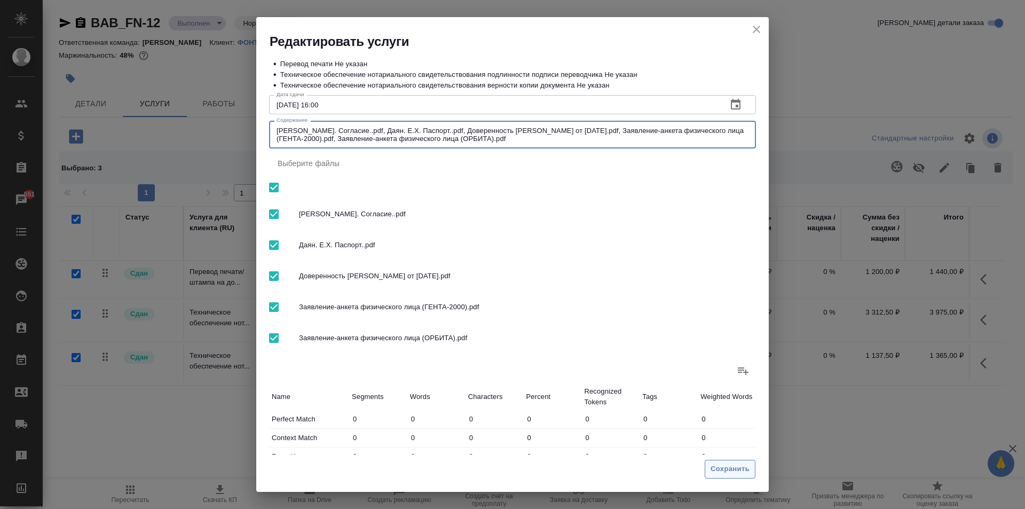
type textarea "Даян Фира. Согласие..pdf, Даян. Е.Х. Паспорт..pdf, Доверенность Даяна Е.Х. от 2…"
click at [729, 472] on span "Сохранить" at bounding box center [729, 469] width 39 height 12
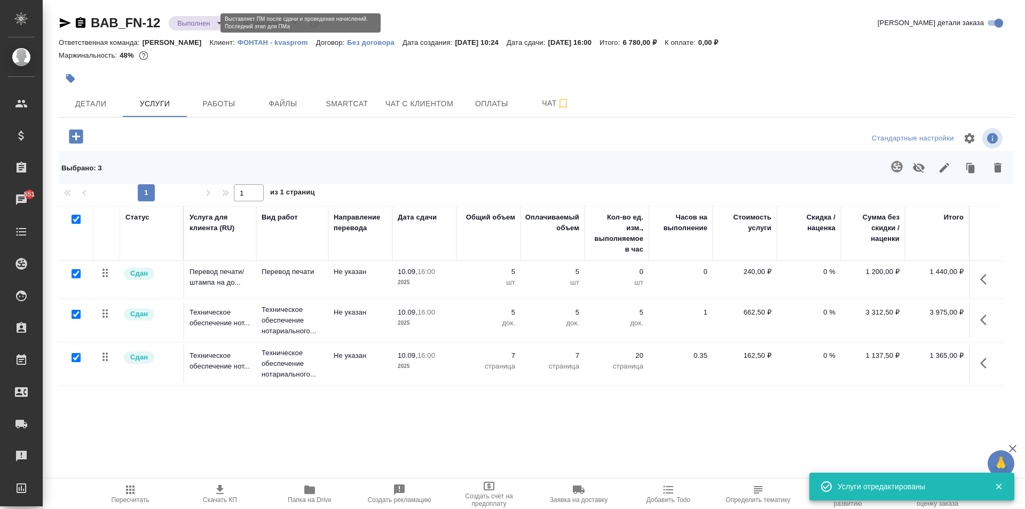
click at [195, 23] on body "🙏 .cls-1 fill:#fff; AWATERA Moskalets Alina Клиенты Спецификации Заказы 551 Чат…" at bounding box center [512, 254] width 1025 height 509
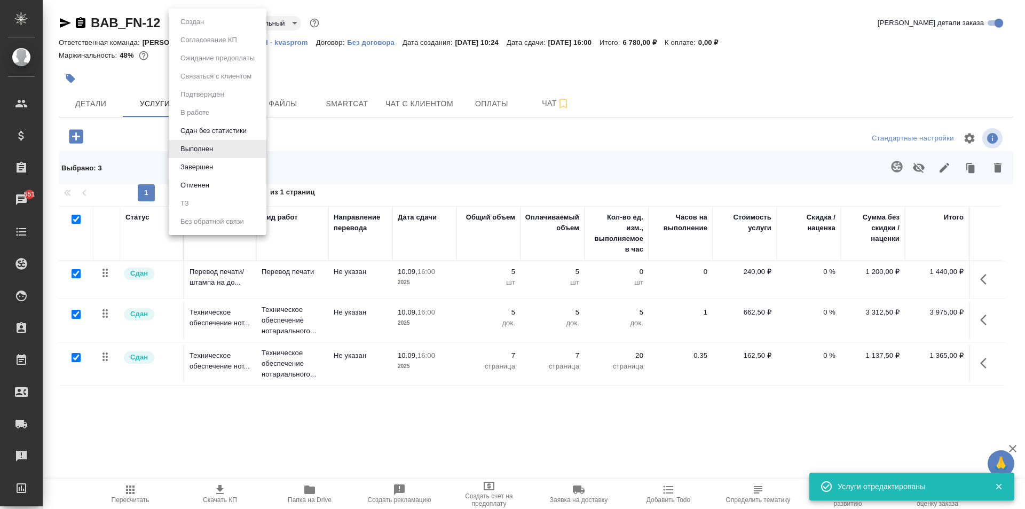
click at [363, 68] on div at bounding box center [512, 254] width 1025 height 509
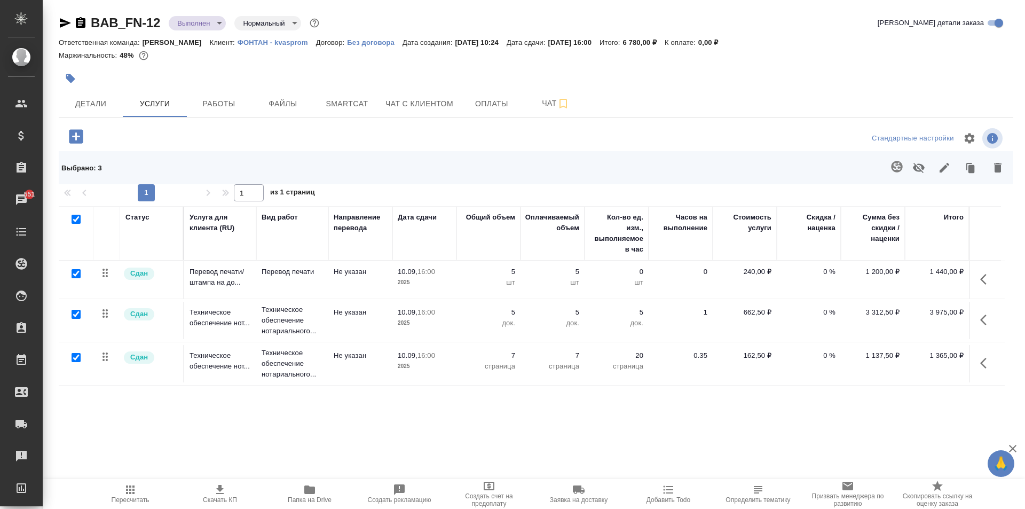
click at [218, 26] on body "🙏 .cls-1 fill:#fff; AWATERA Moskalets Alina Клиенты Спецификации Заказы 551 Чат…" at bounding box center [512, 254] width 1025 height 509
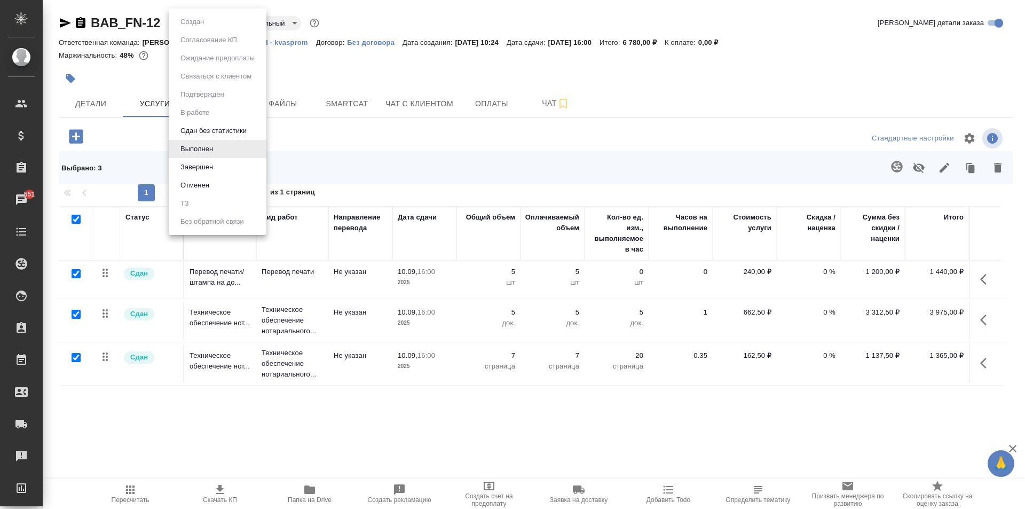
click at [212, 163] on button "Завершен" at bounding box center [196, 167] width 39 height 12
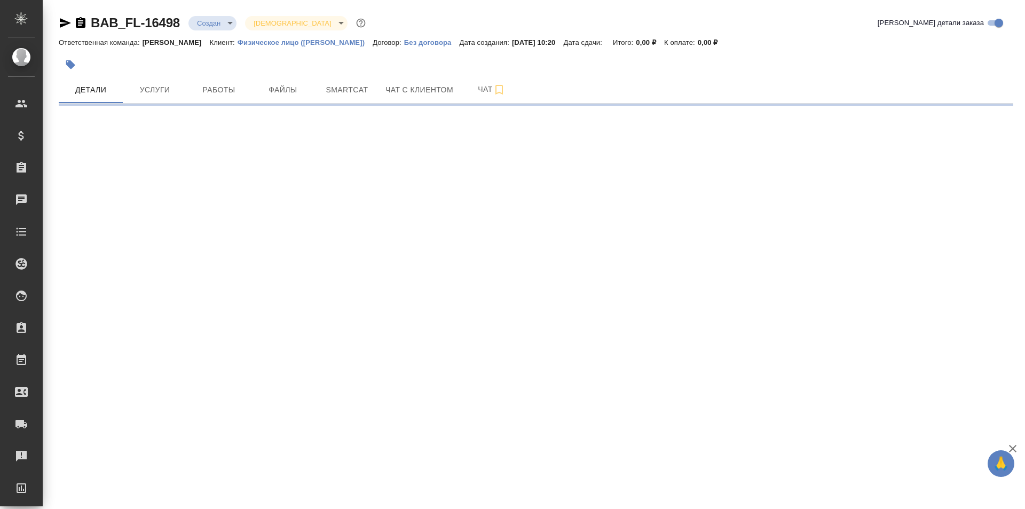
select select "RU"
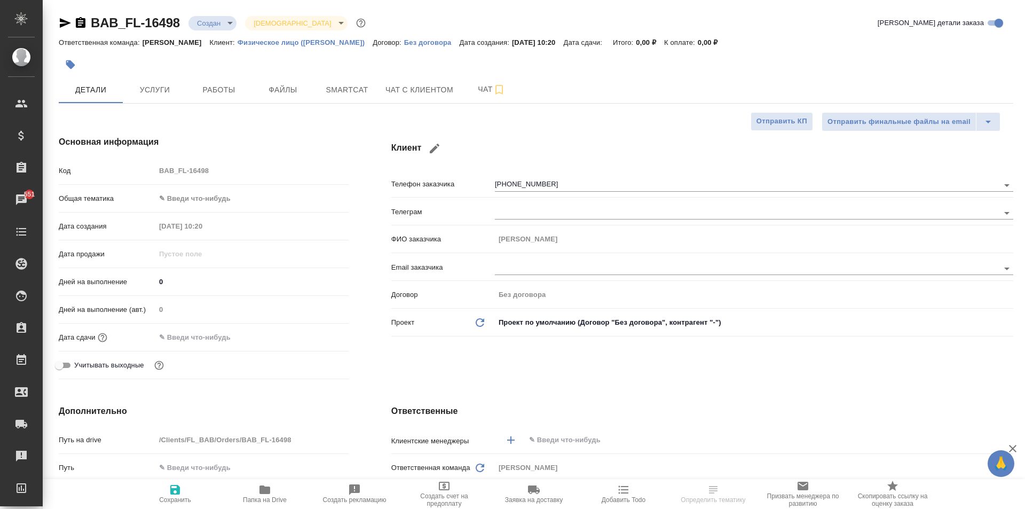
type textarea "x"
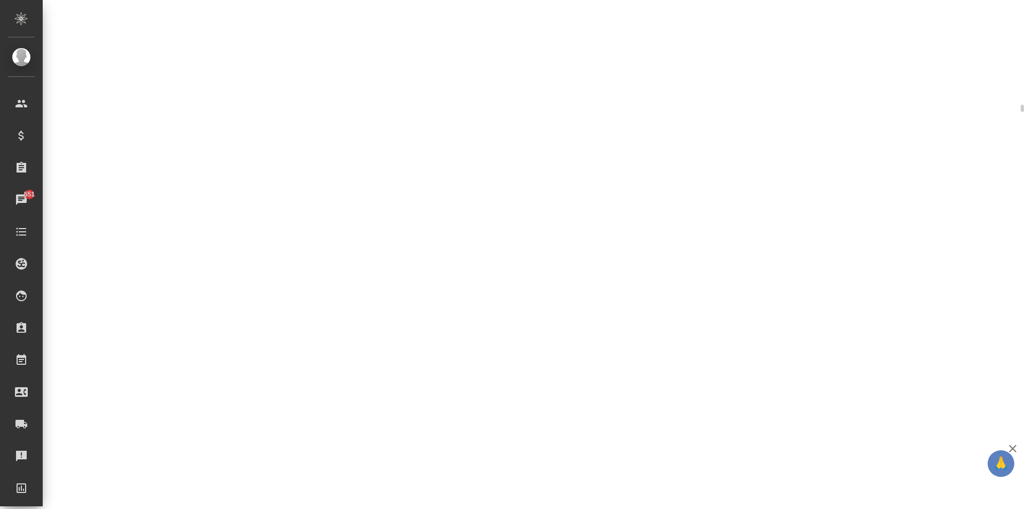
select select "RU"
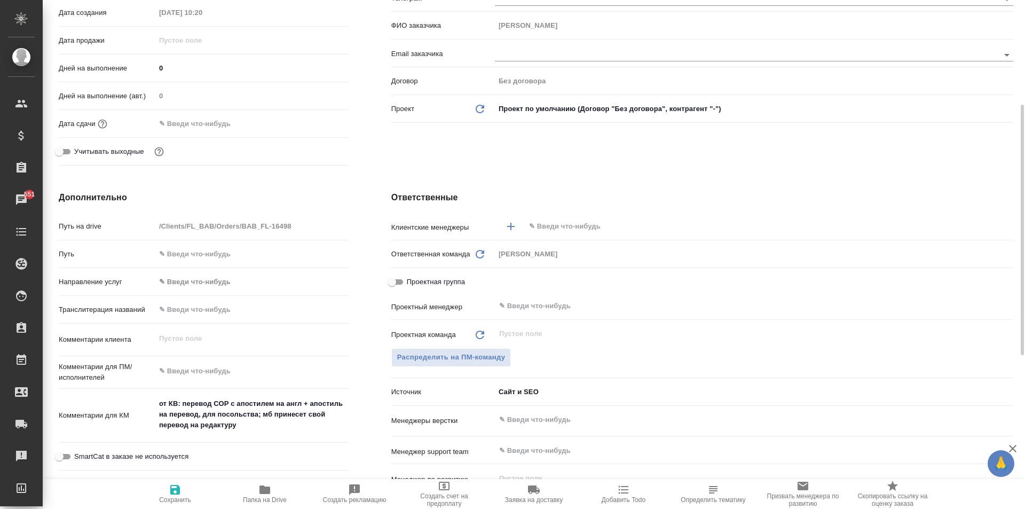
type textarea "x"
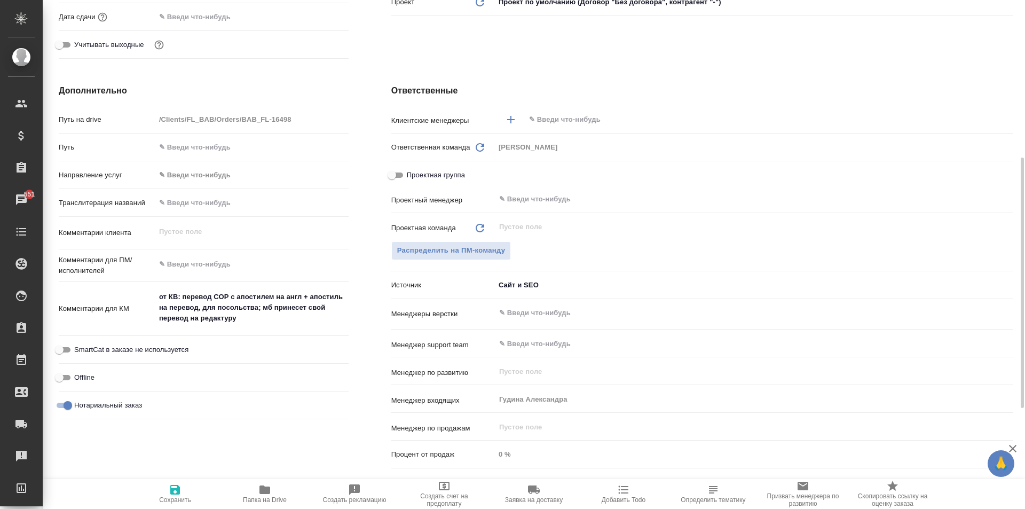
scroll to position [0, 0]
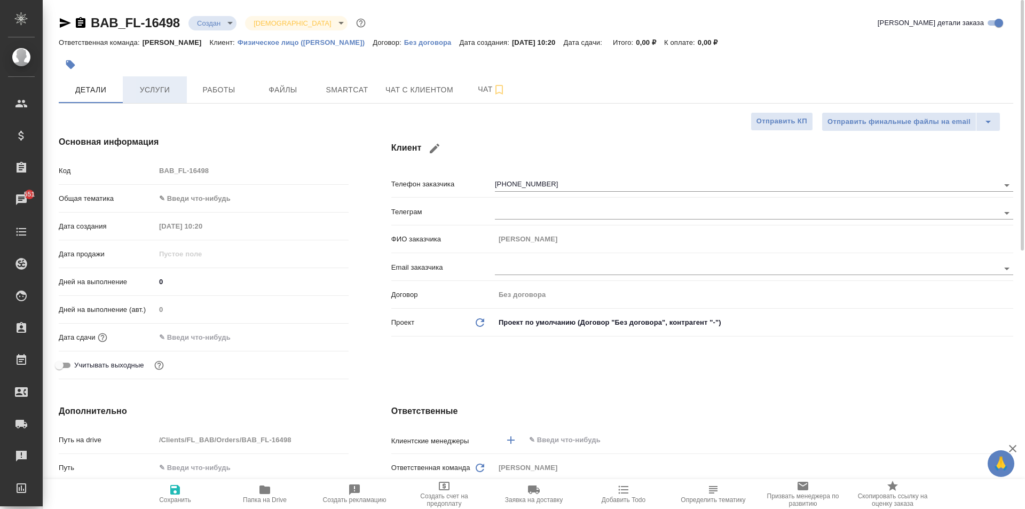
click at [170, 89] on span "Услуги" at bounding box center [154, 89] width 51 height 13
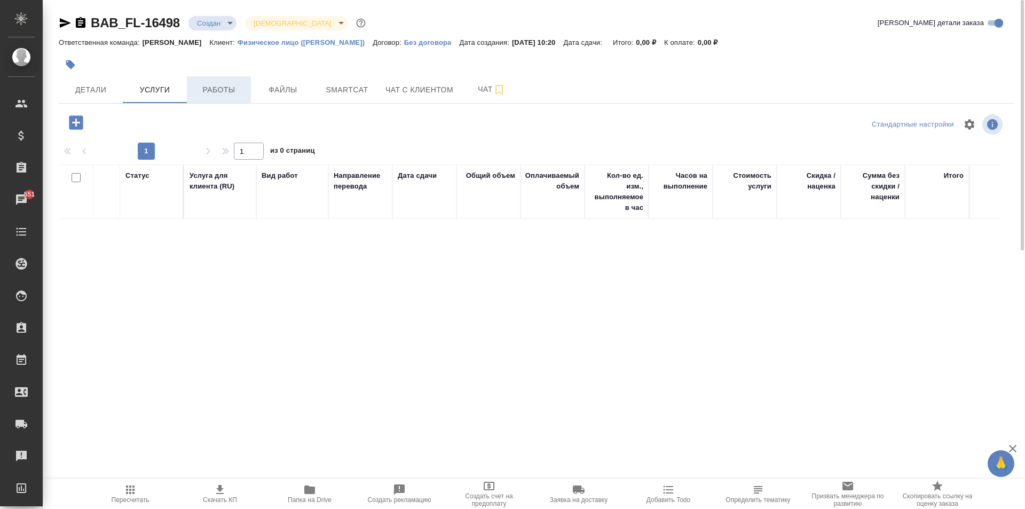
click at [224, 101] on button "Работы" at bounding box center [219, 89] width 64 height 27
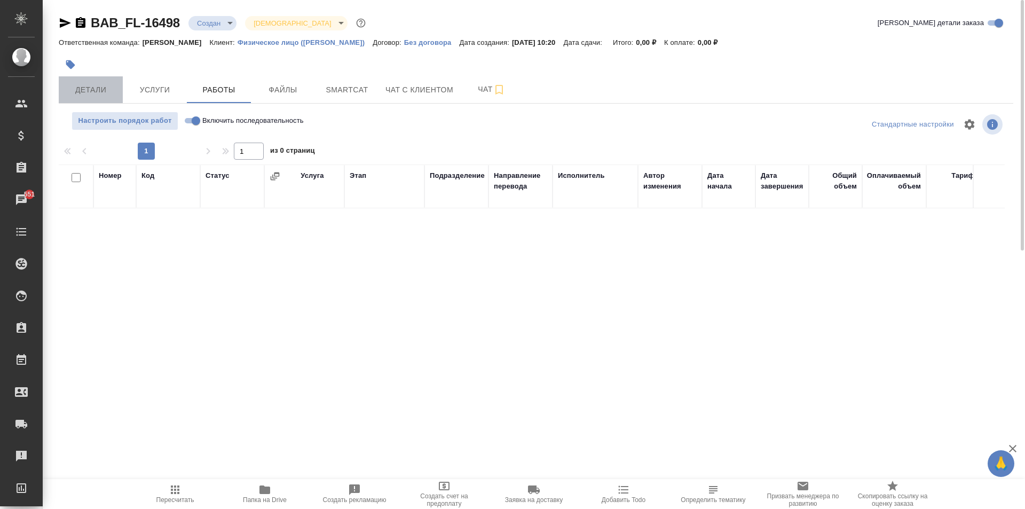
click at [89, 94] on span "Детали" at bounding box center [90, 89] width 51 height 13
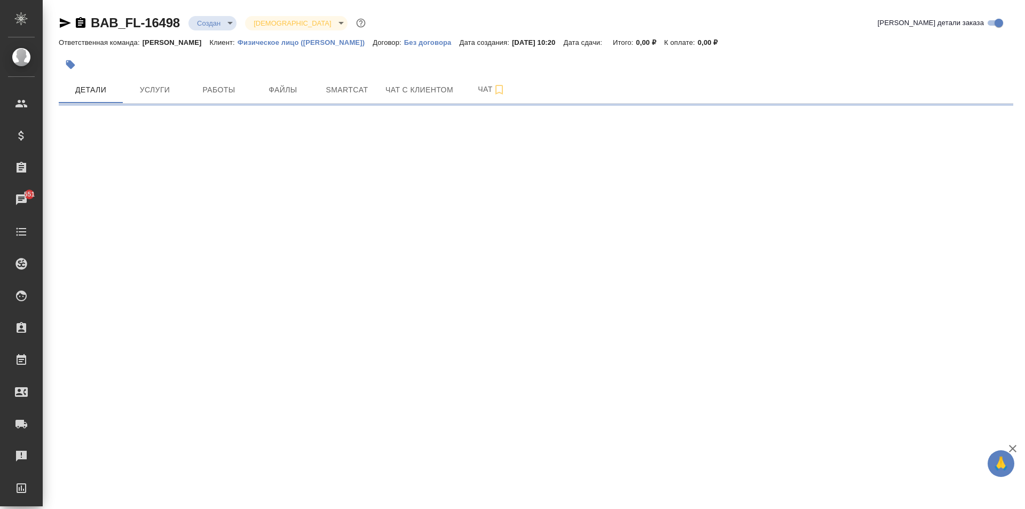
select select "RU"
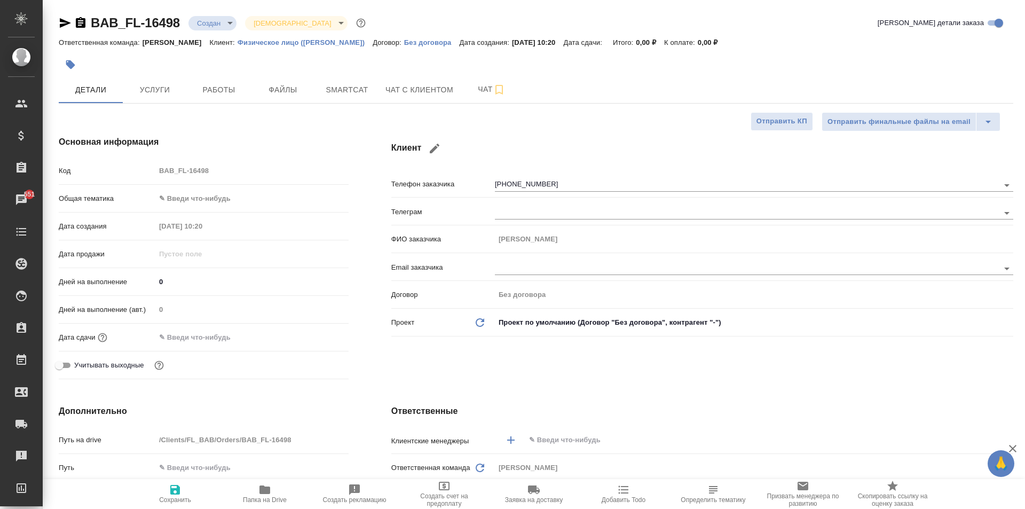
type textarea "x"
click at [213, 21] on body "🙏 .cls-1 fill:#fff; AWATERA Moskalets Alina Клиенты Спецификации Заказы 551 Чат…" at bounding box center [512, 254] width 1025 height 509
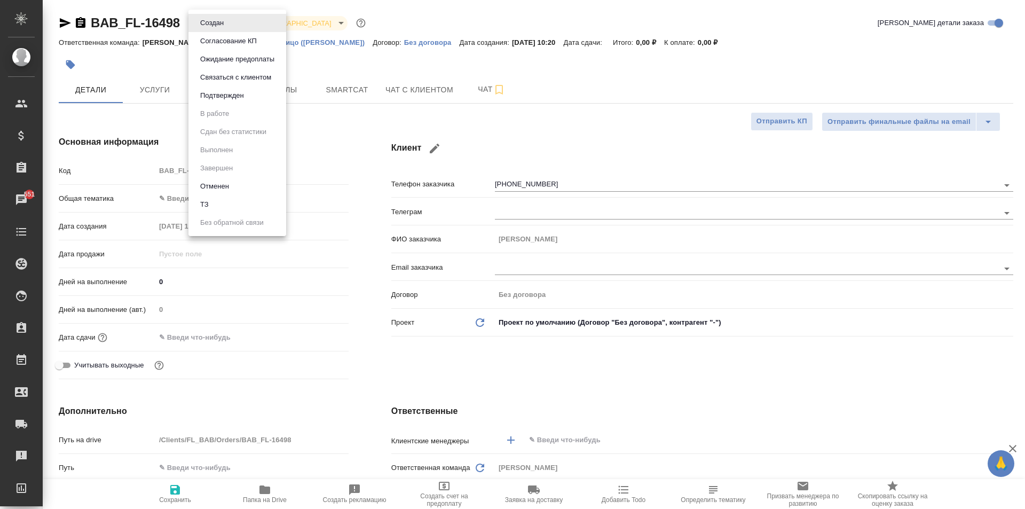
click at [235, 183] on li "Отменен" at bounding box center [237, 186] width 98 height 18
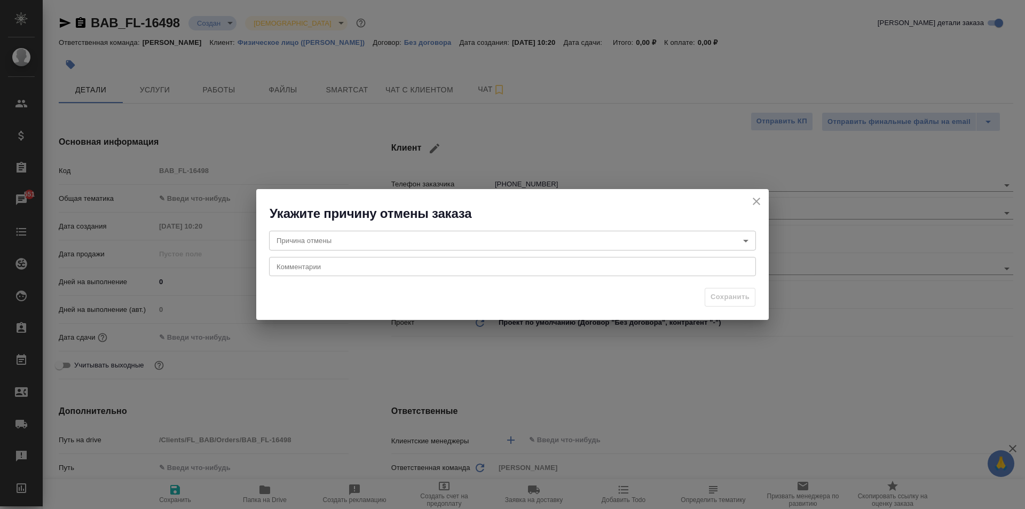
click at [396, 247] on body "🙏 .cls-1 fill:#fff; AWATERA Moskalets Alina Клиенты Спецификации Заказы 551 Чат…" at bounding box center [512, 254] width 1025 height 509
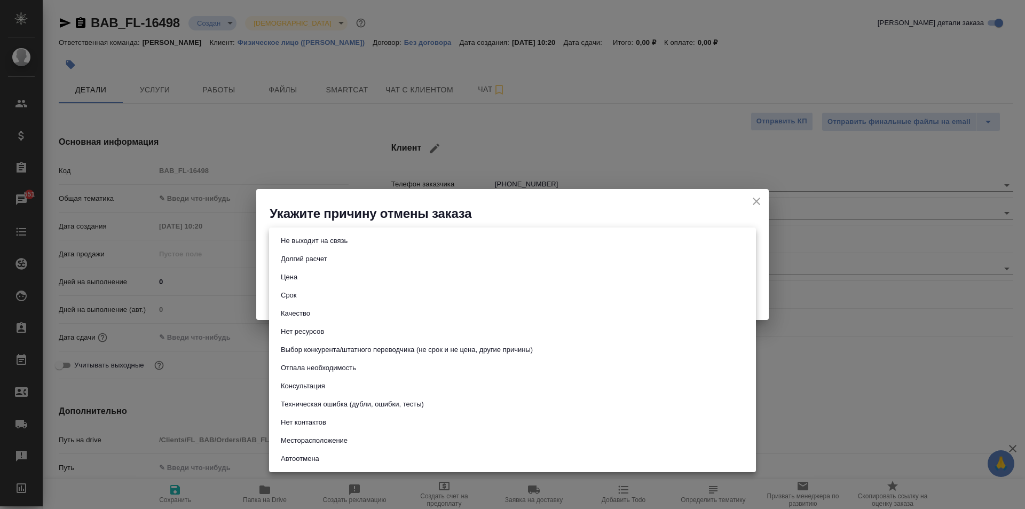
click at [481, 403] on li "Техническая ошибка (дубли, ошибки, тесты)" at bounding box center [512, 404] width 487 height 18
type input "technicalError"
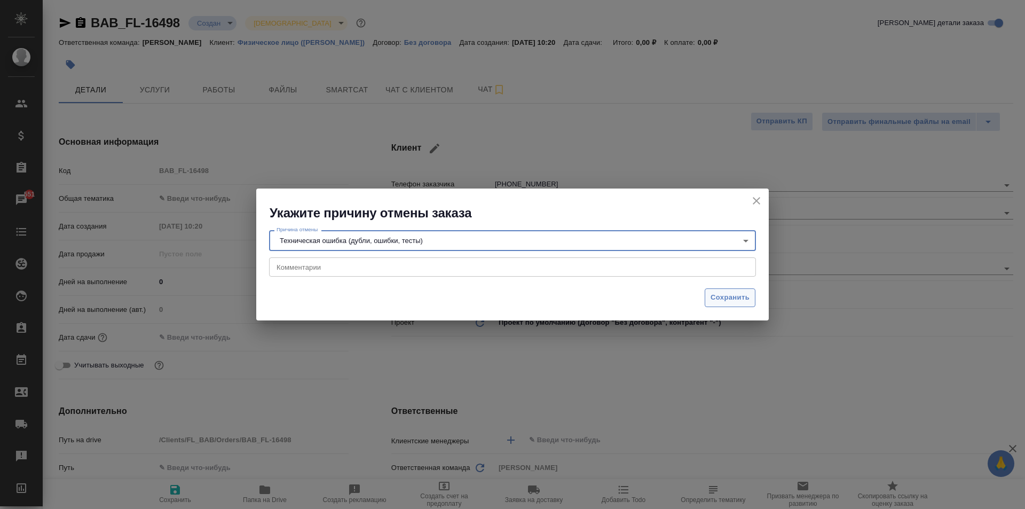
click at [728, 297] on span "Сохранить" at bounding box center [729, 297] width 39 height 12
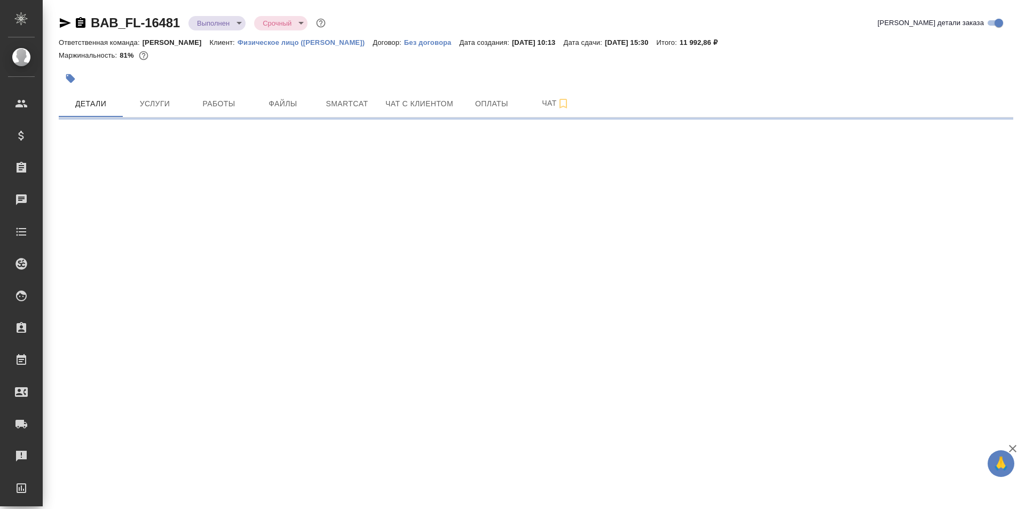
click at [86, 19] on icon "button" at bounding box center [80, 23] width 13 height 13
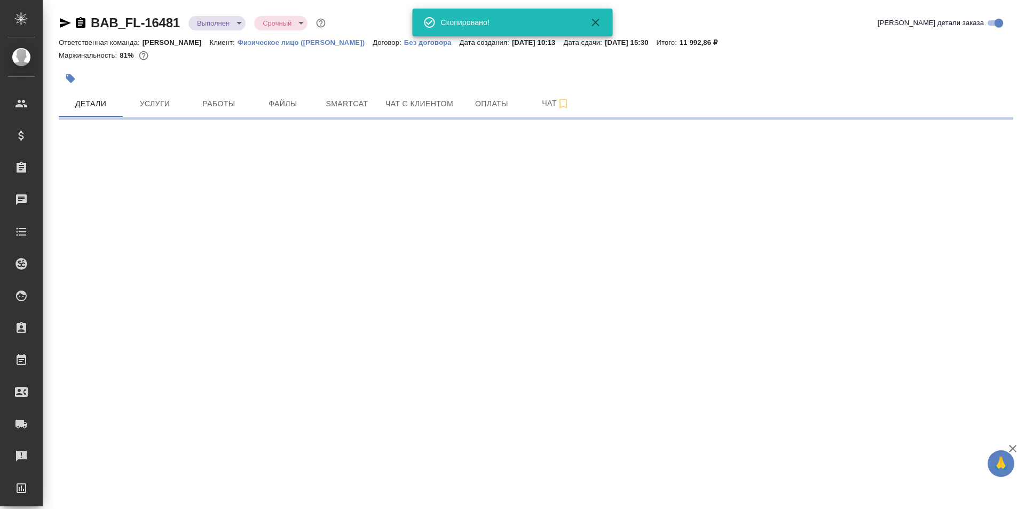
select select "RU"
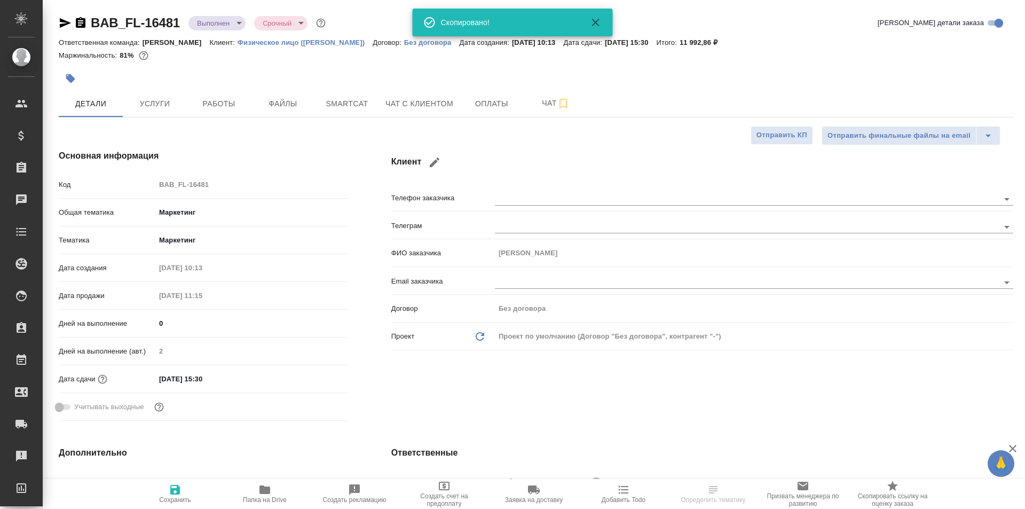
type textarea "x"
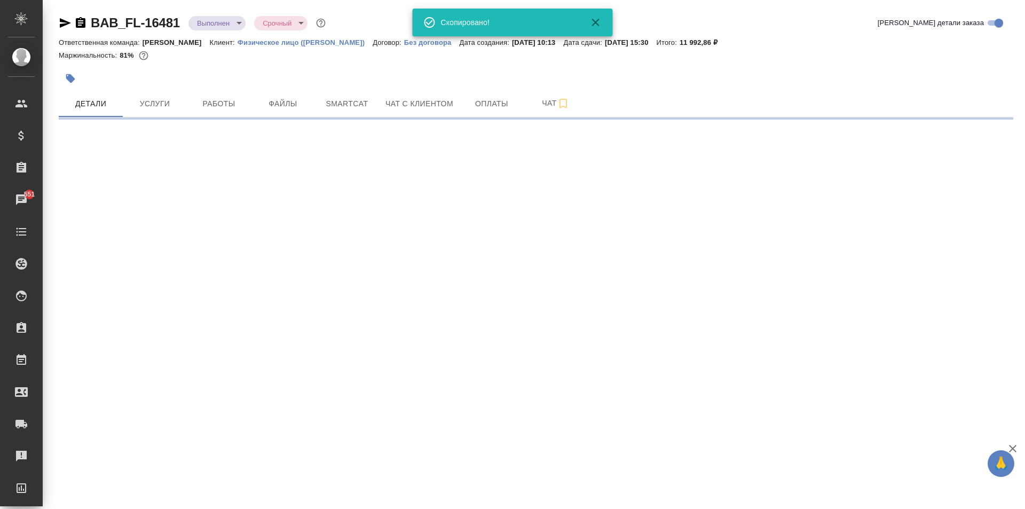
select select "RU"
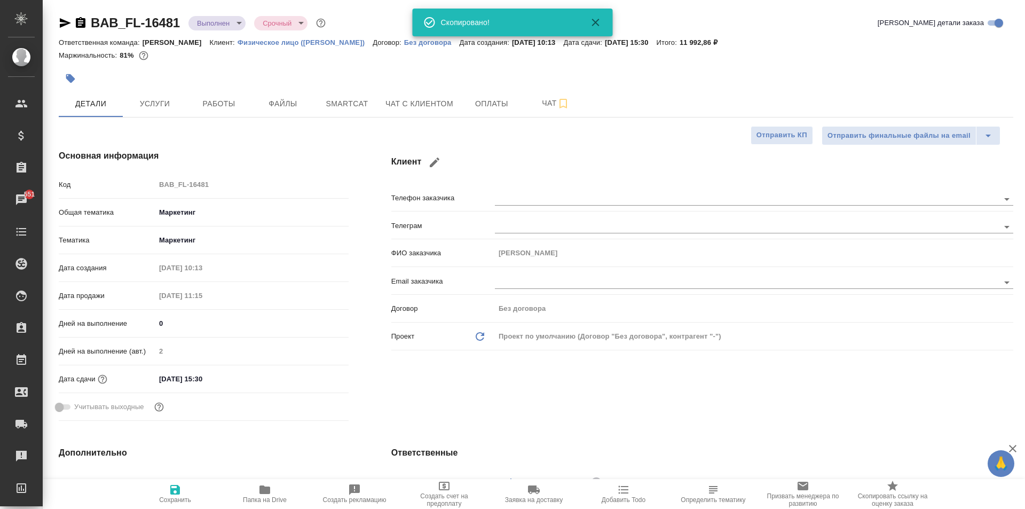
type textarea "x"
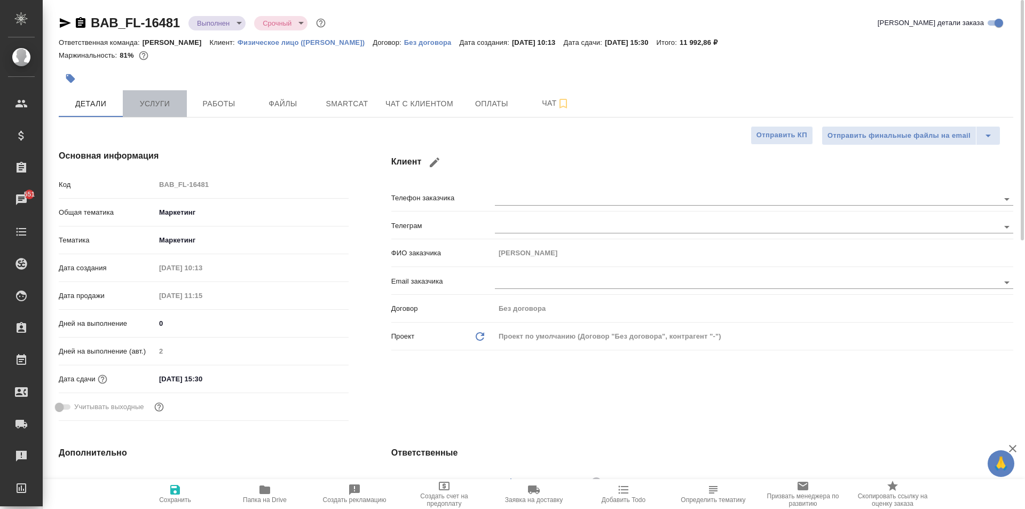
click at [159, 98] on span "Услуги" at bounding box center [154, 103] width 51 height 13
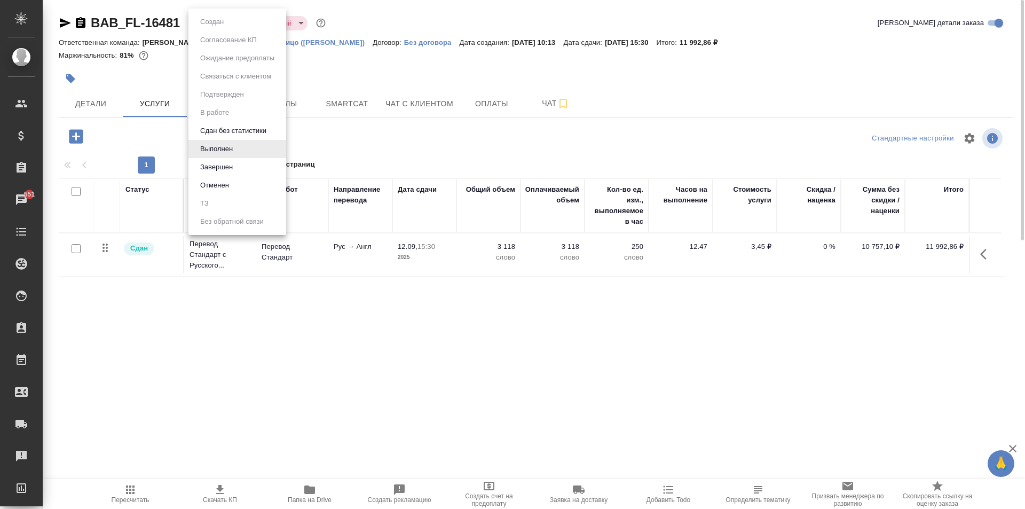
click at [234, 24] on body "🙏 .cls-1 fill:#fff; AWATERA [PERSON_NAME] Спецификации Заказы 551 Чаты Todo Про…" at bounding box center [512, 254] width 1025 height 509
click at [229, 160] on li "Завершен" at bounding box center [237, 167] width 98 height 18
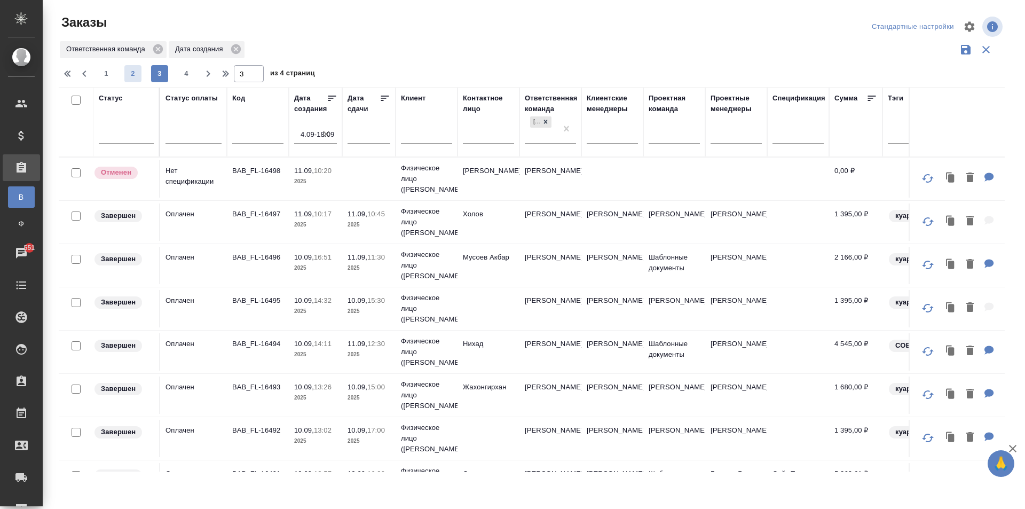
click at [133, 74] on span "2" at bounding box center [132, 73] width 17 height 11
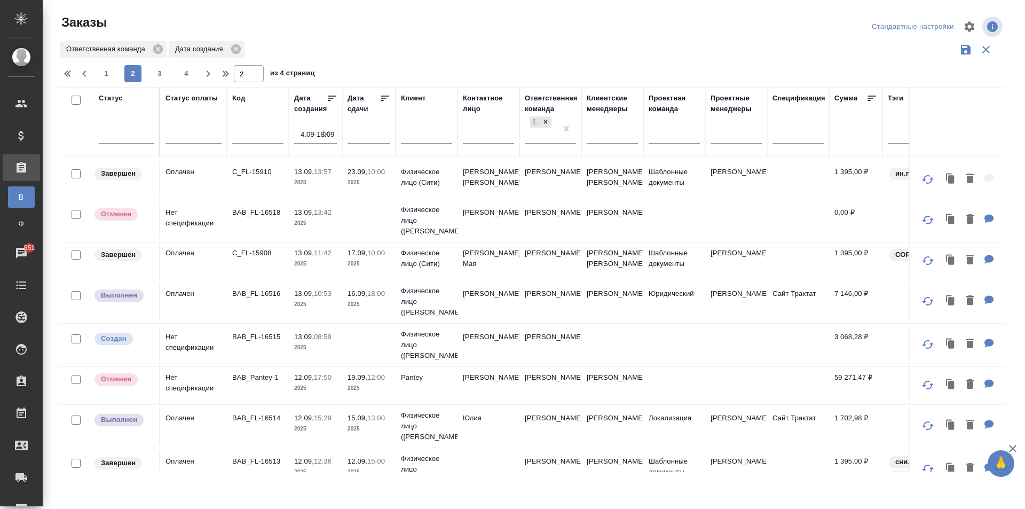
scroll to position [107, 0]
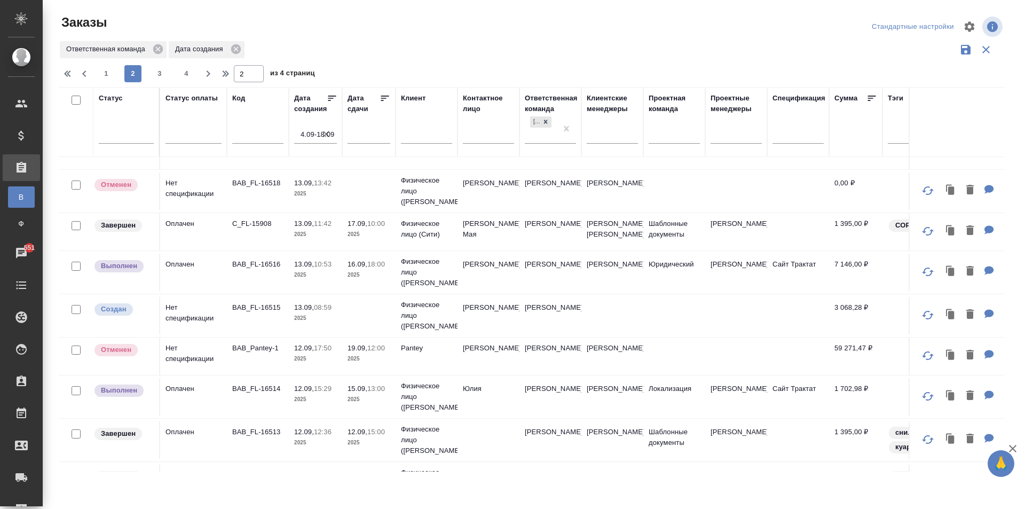
click at [510, 291] on td "[PERSON_NAME]" at bounding box center [488, 272] width 62 height 37
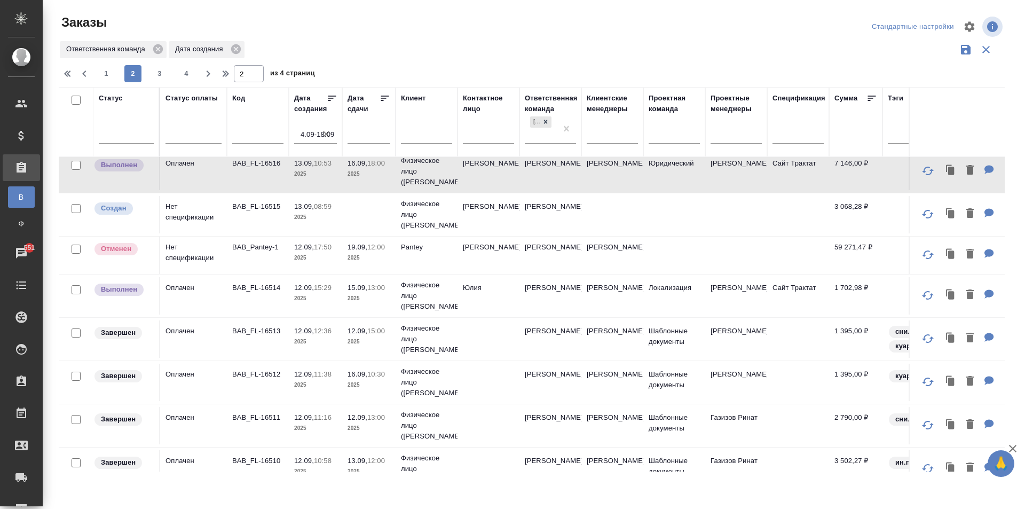
scroll to position [214, 0]
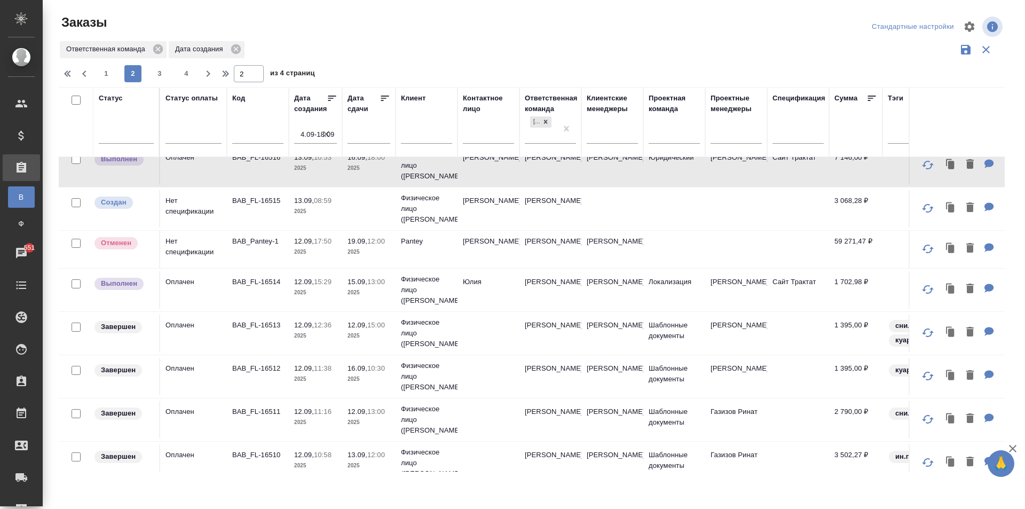
click at [489, 309] on td "Юлия" at bounding box center [488, 289] width 62 height 37
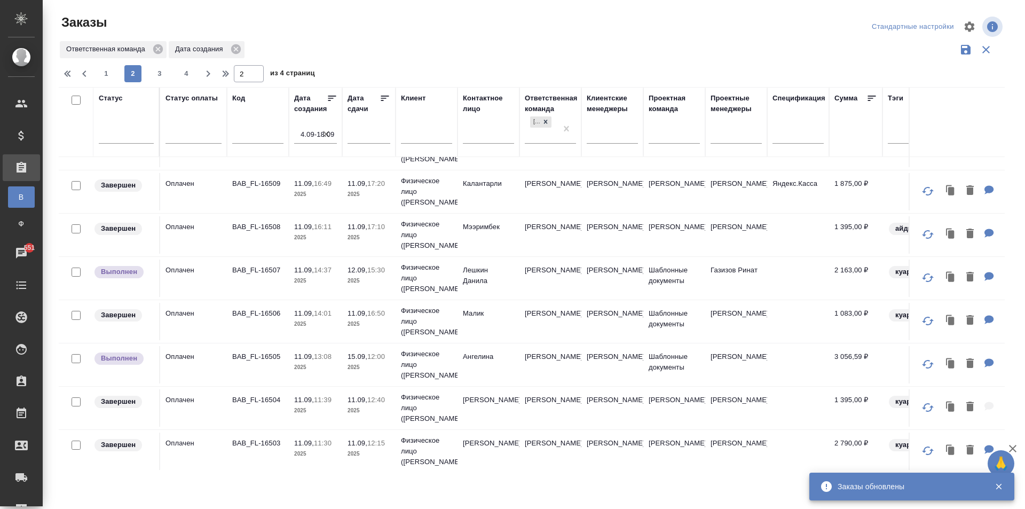
scroll to position [534, 0]
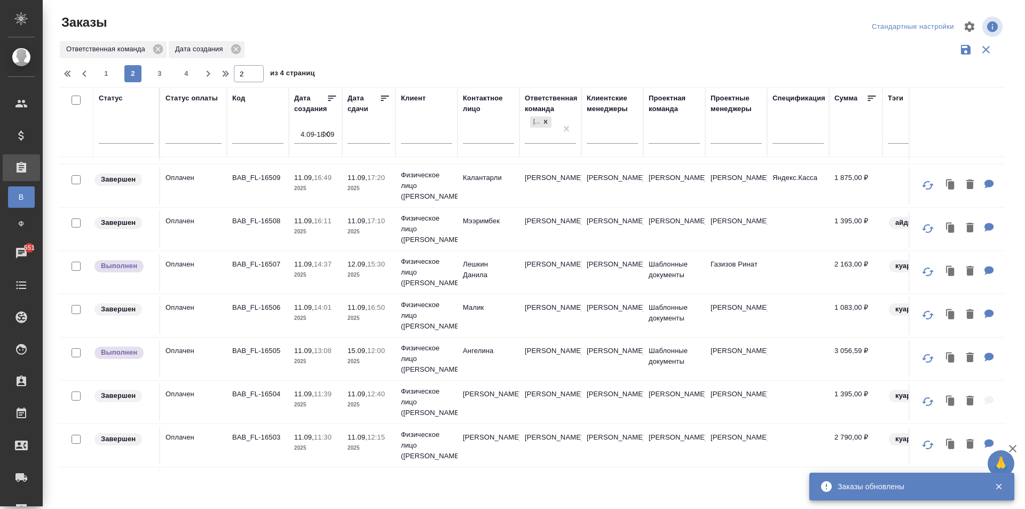
click at [457, 291] on td "Лешкин Данила" at bounding box center [488, 272] width 62 height 37
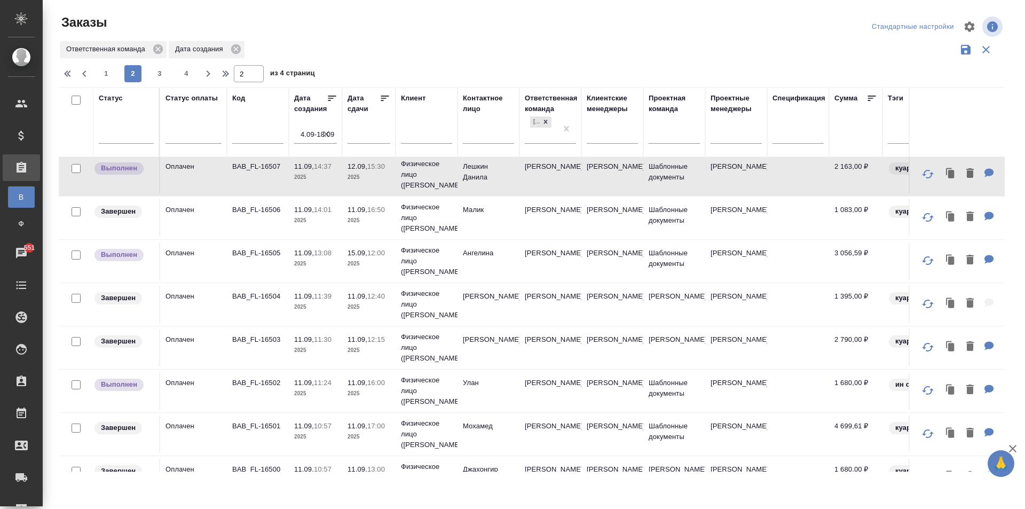
scroll to position [631, 0]
click at [492, 237] on td "Малик" at bounding box center [488, 218] width 62 height 37
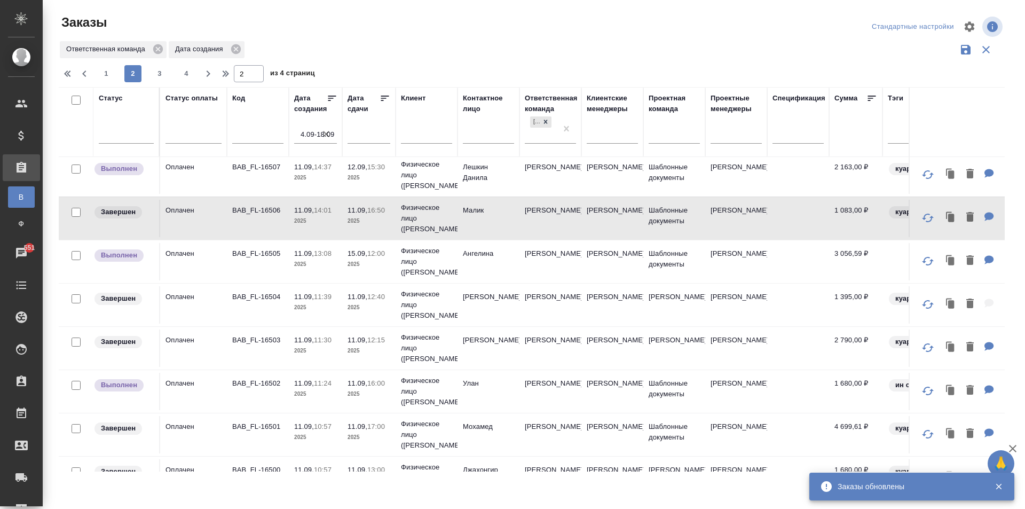
scroll to position [684, 0]
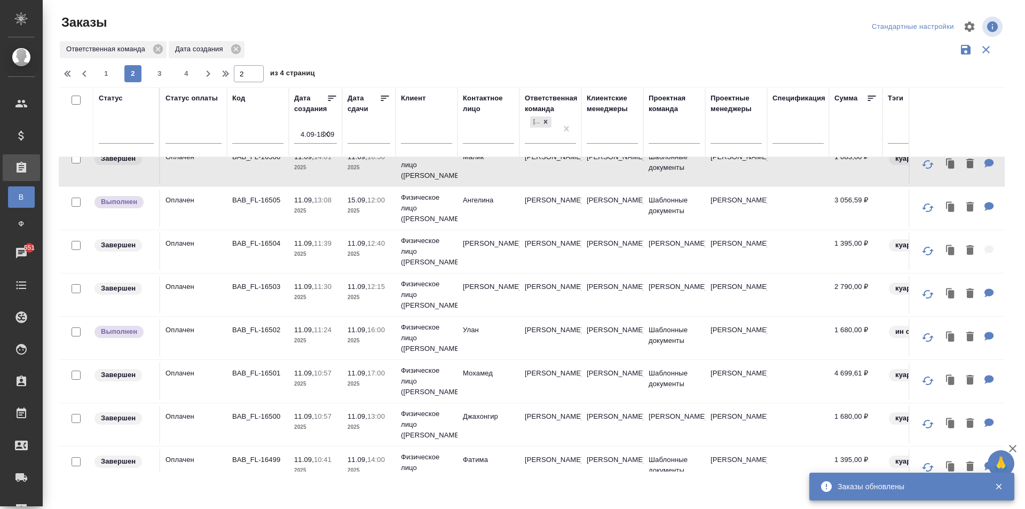
click at [481, 270] on td "Бердиев" at bounding box center [488, 251] width 62 height 37
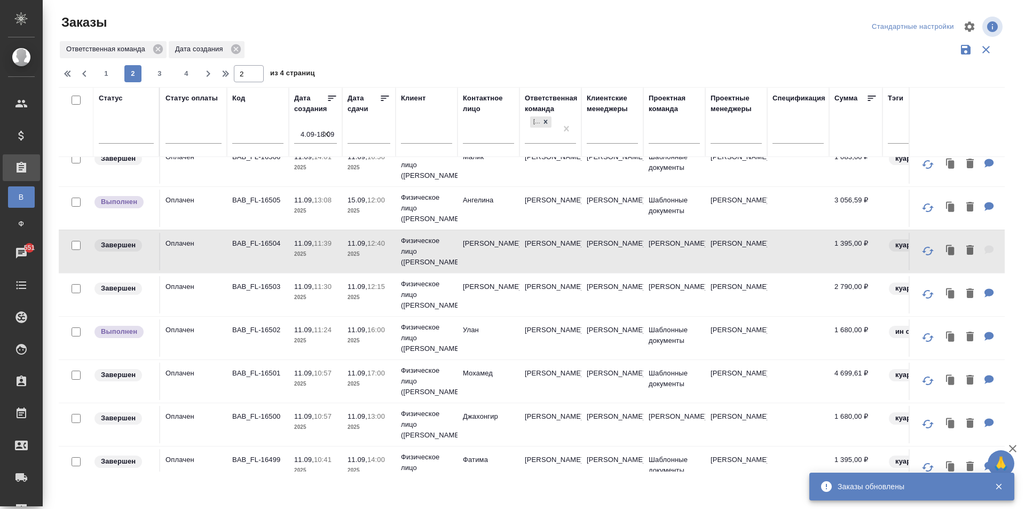
click at [488, 227] on td "Ангелина" at bounding box center [488, 207] width 62 height 37
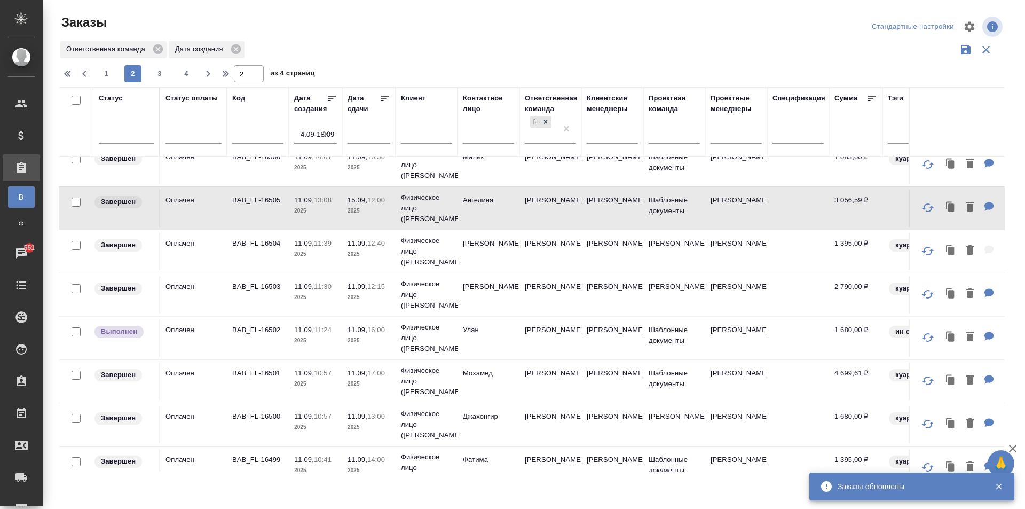
scroll to position [738, 0]
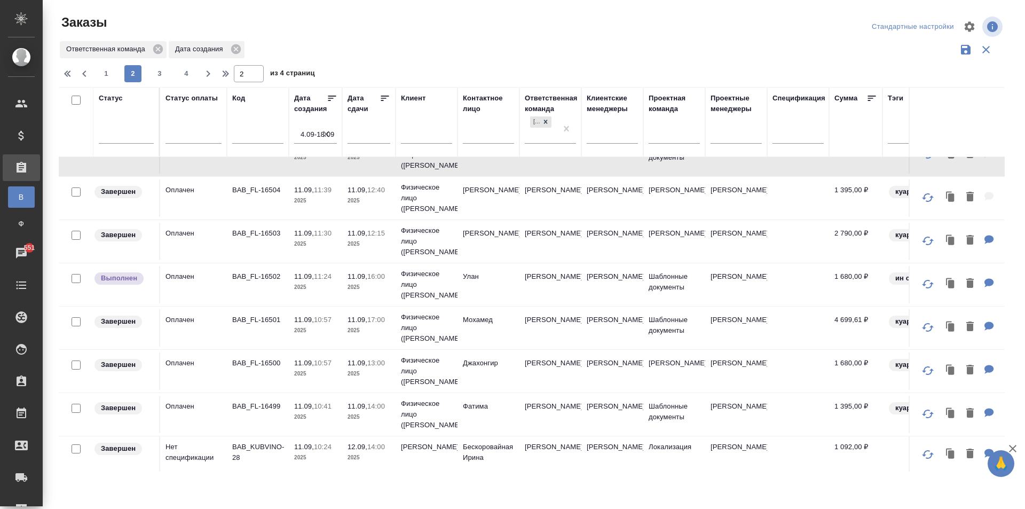
click at [493, 217] on td "Бердиев" at bounding box center [488, 197] width 62 height 37
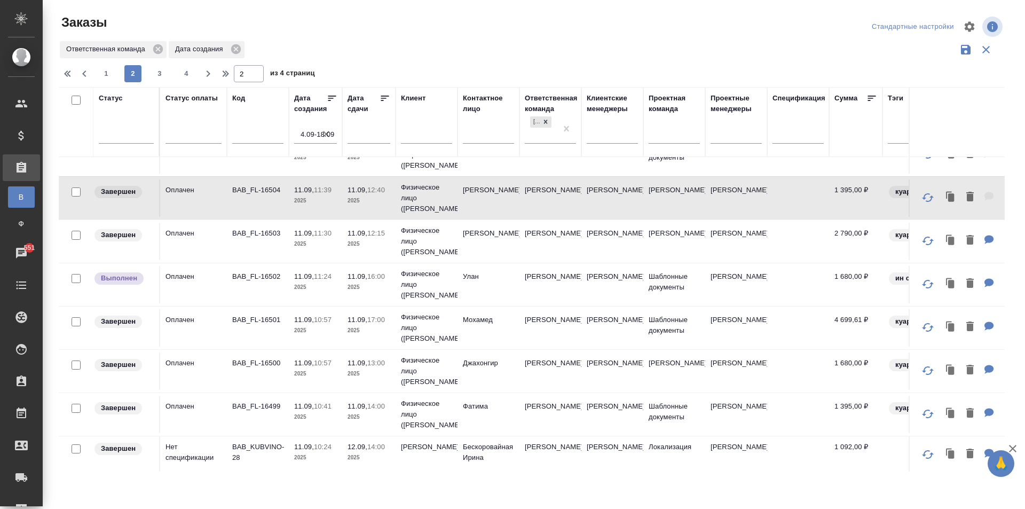
click at [481, 303] on td "Улан" at bounding box center [488, 284] width 62 height 37
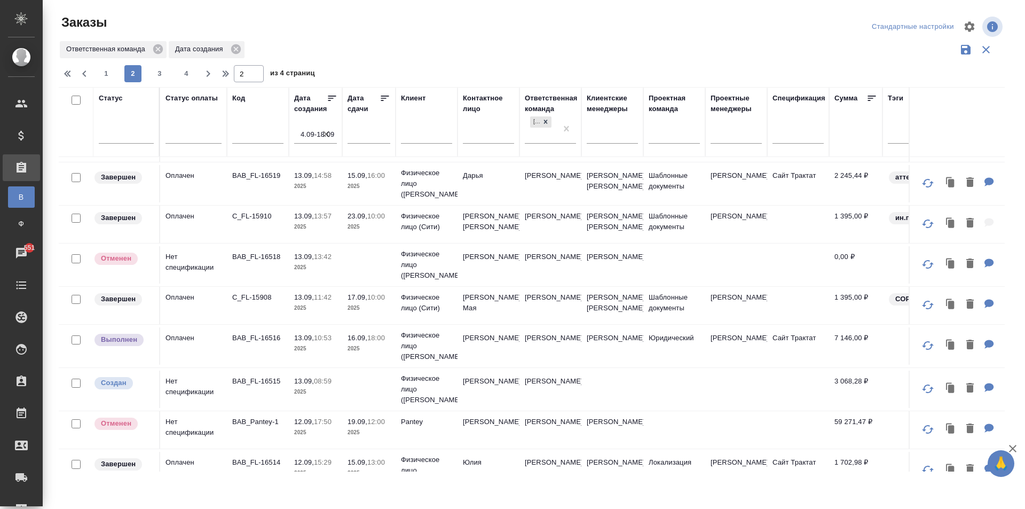
scroll to position [0, 0]
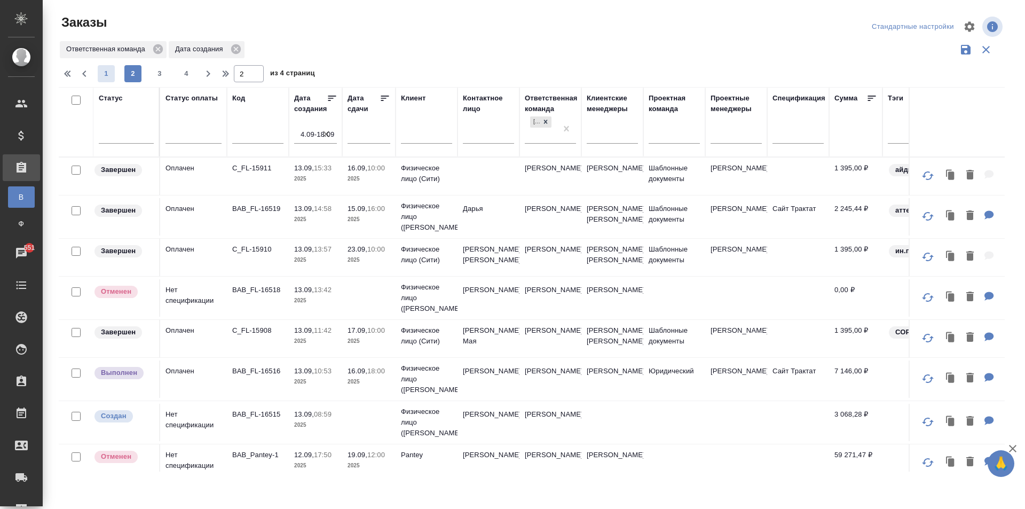
click at [111, 75] on span "1" at bounding box center [106, 73] width 17 height 11
type input "1"
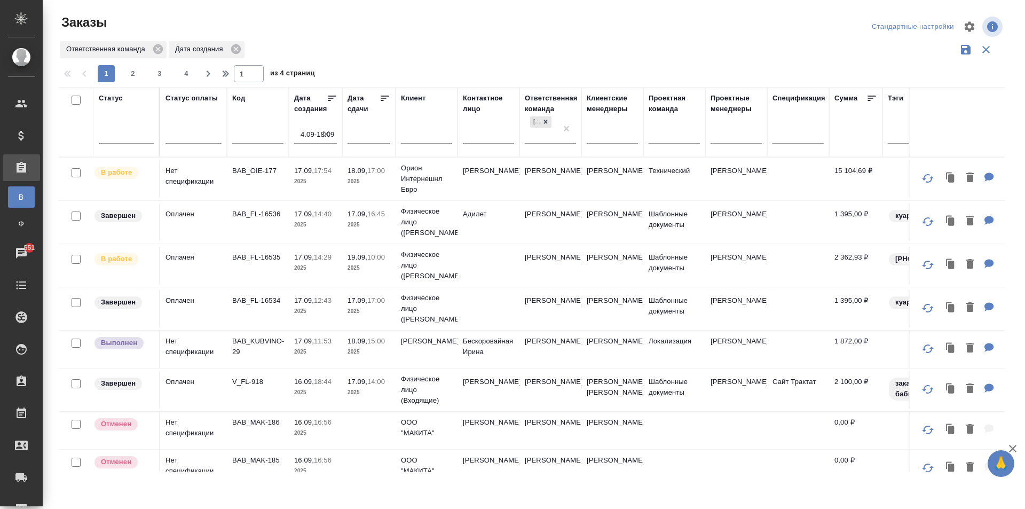
click at [461, 347] on td "Бескоровайная Ирина" at bounding box center [488, 348] width 62 height 37
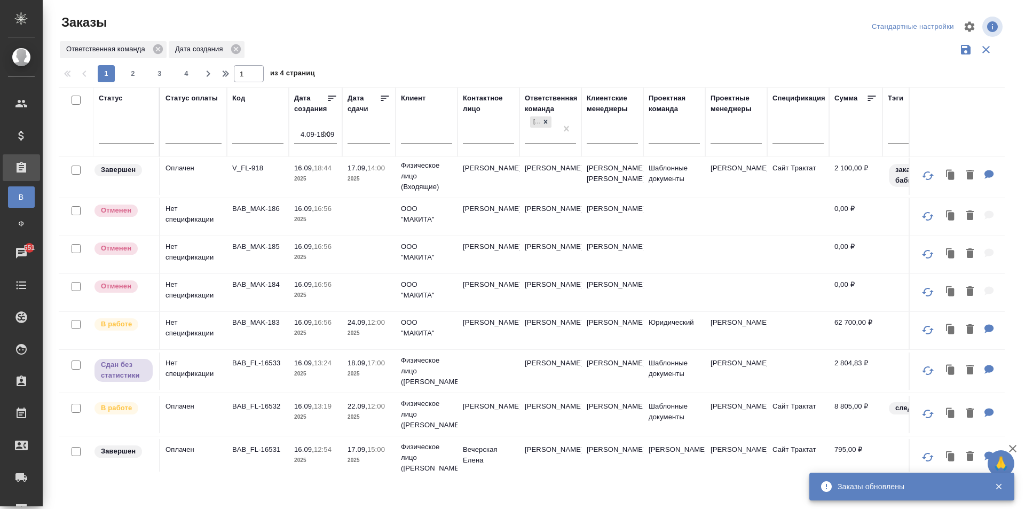
scroll to position [267, 0]
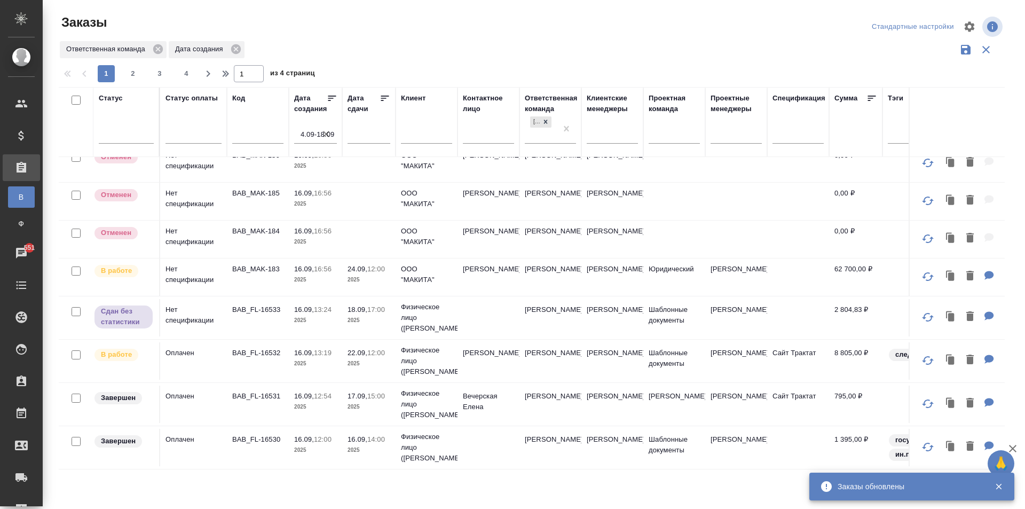
click at [456, 323] on td "Физическое лицо ([PERSON_NAME])" at bounding box center [427, 317] width 62 height 43
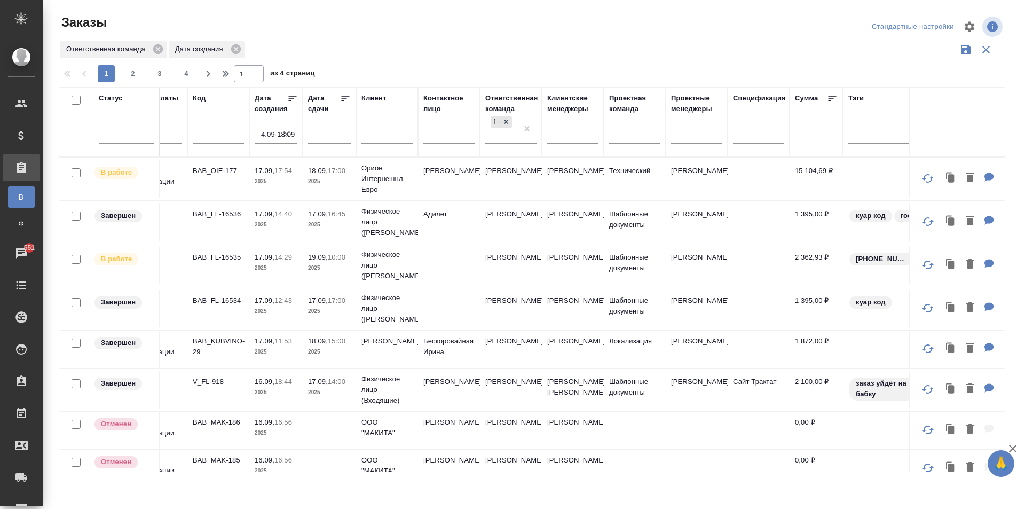
scroll to position [0, 0]
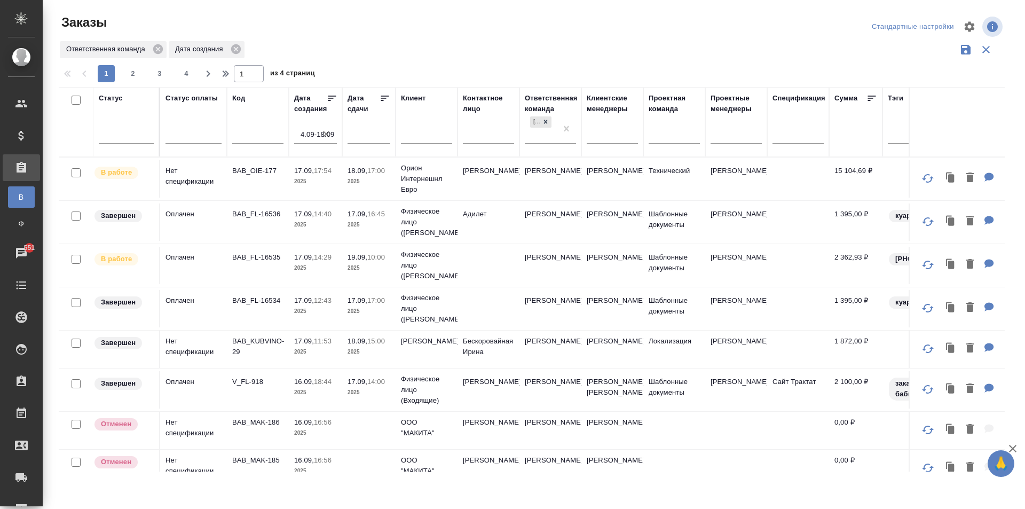
click at [326, 133] on icon "button" at bounding box center [326, 134] width 6 height 6
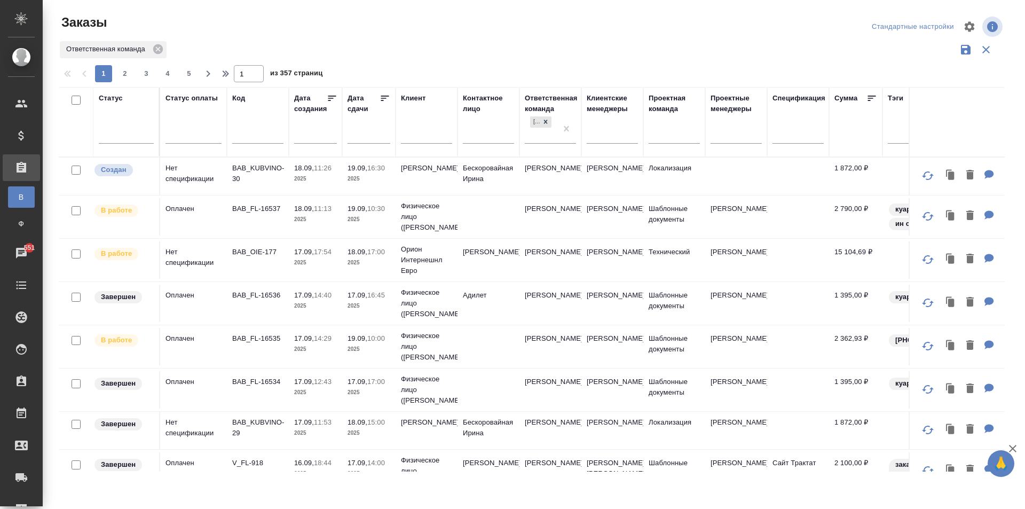
click at [441, 178] on td "Кубань Вино" at bounding box center [427, 175] width 62 height 37
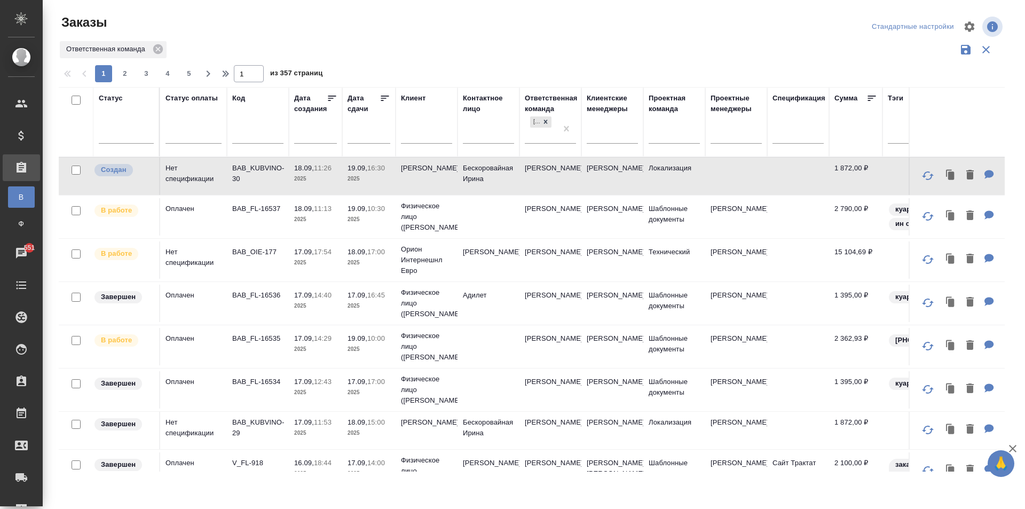
click at [475, 207] on td at bounding box center [488, 216] width 62 height 37
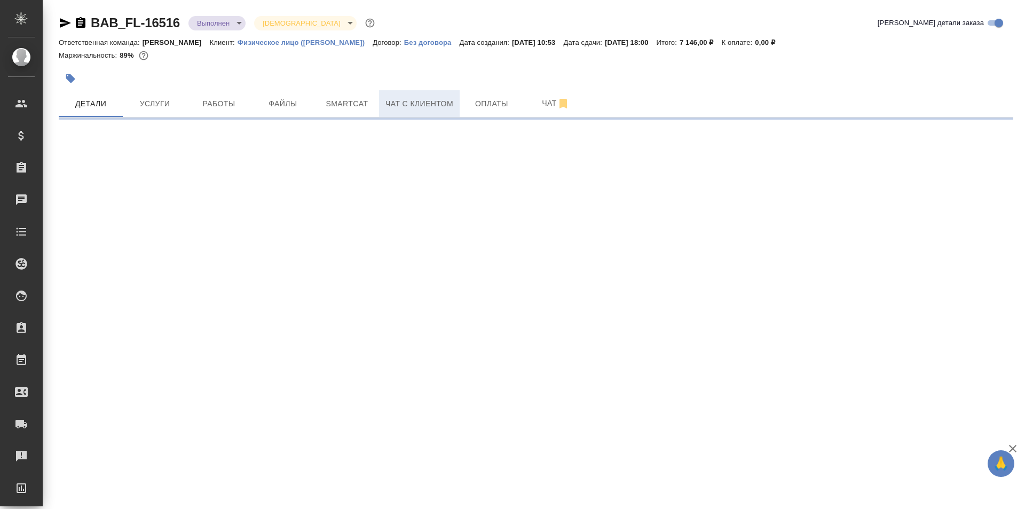
click at [436, 105] on span "Чат с клиентом" at bounding box center [419, 103] width 68 height 13
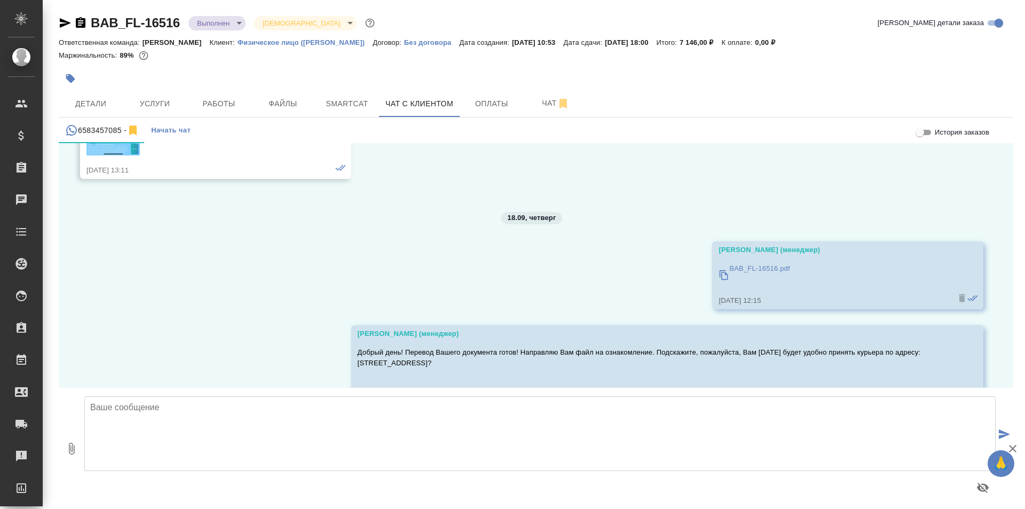
scroll to position [11456, 0]
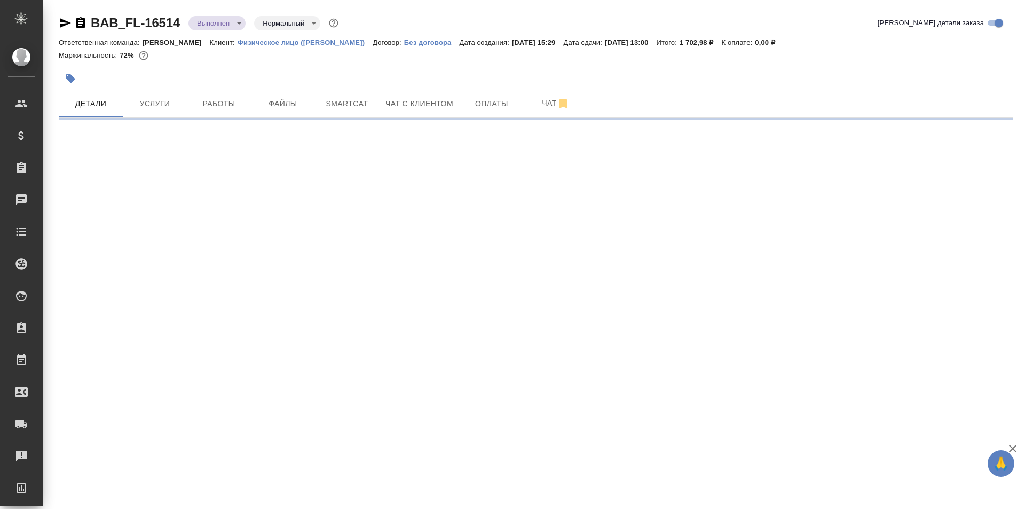
select select "RU"
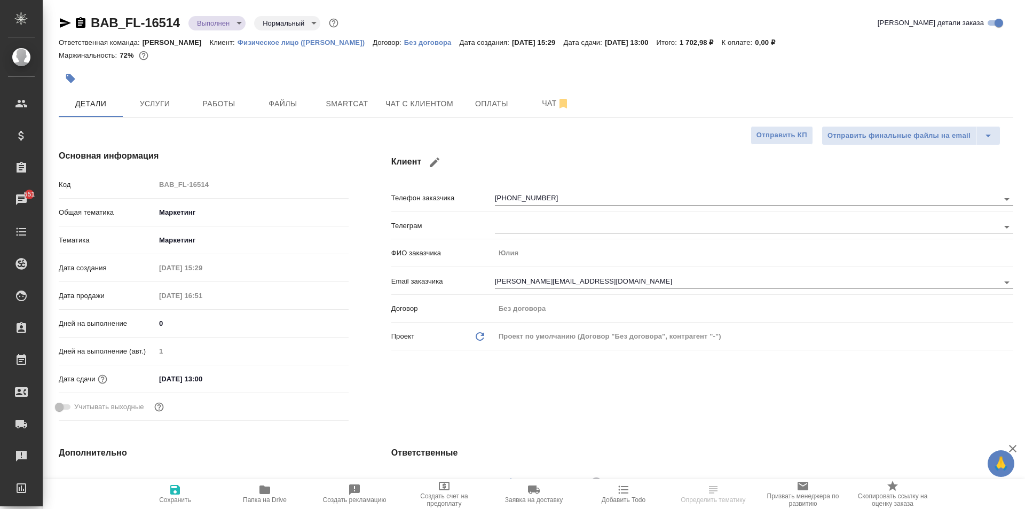
type textarea "x"
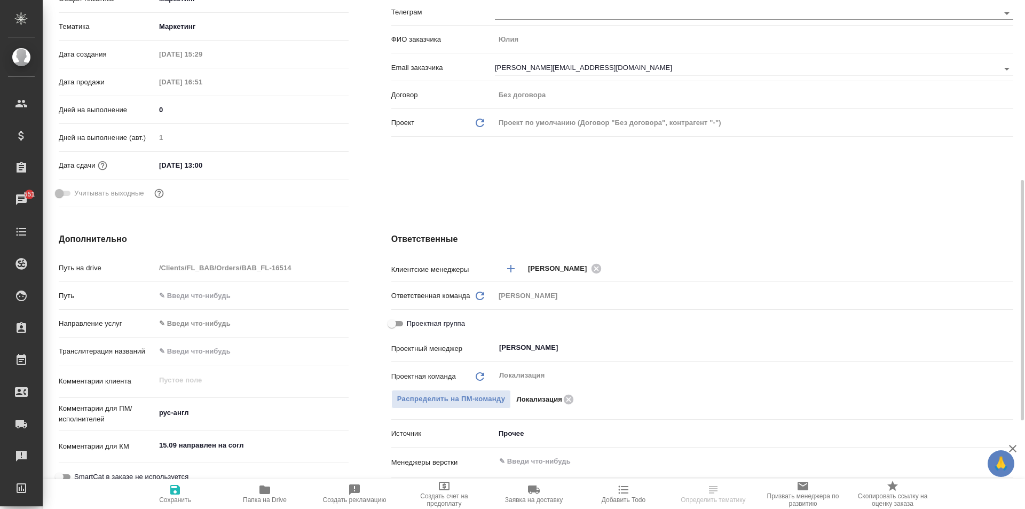
scroll to position [427, 0]
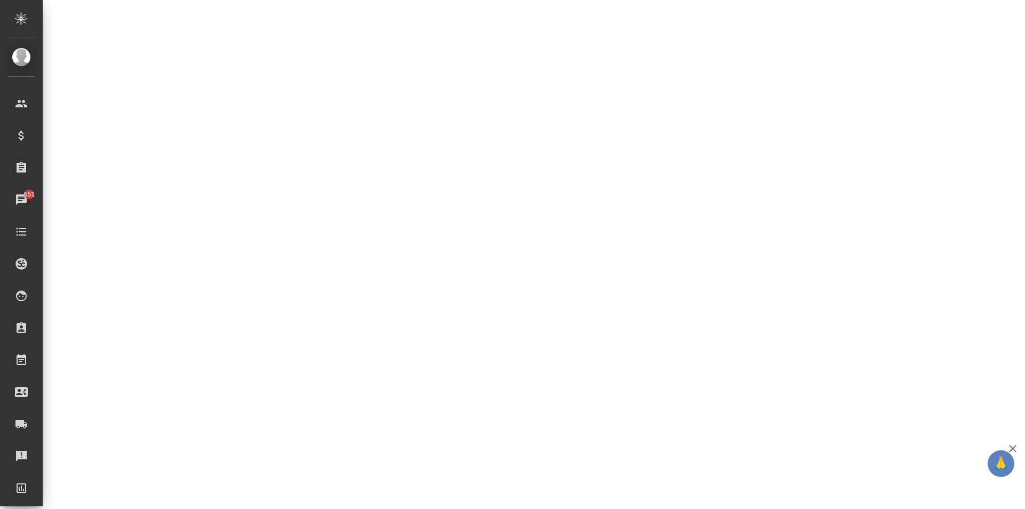
select select "RU"
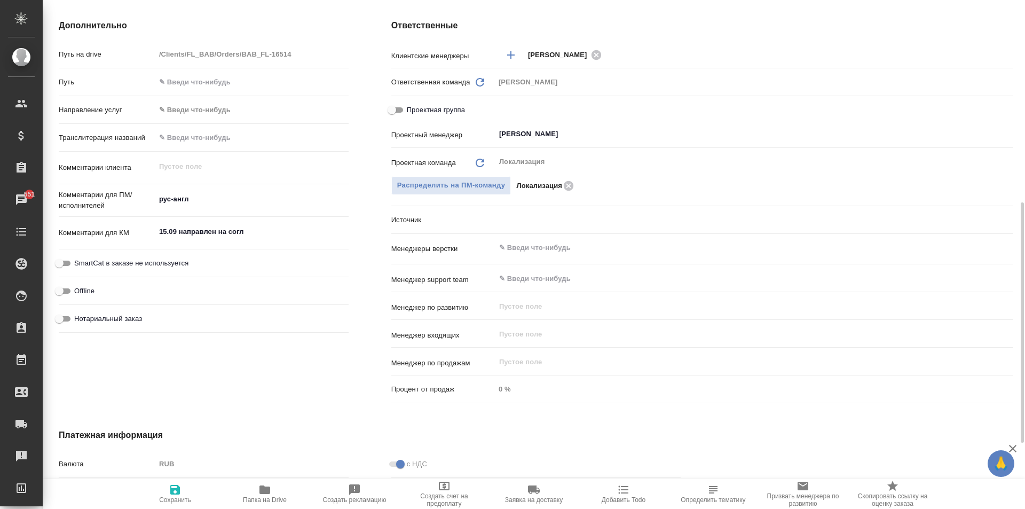
type textarea "x"
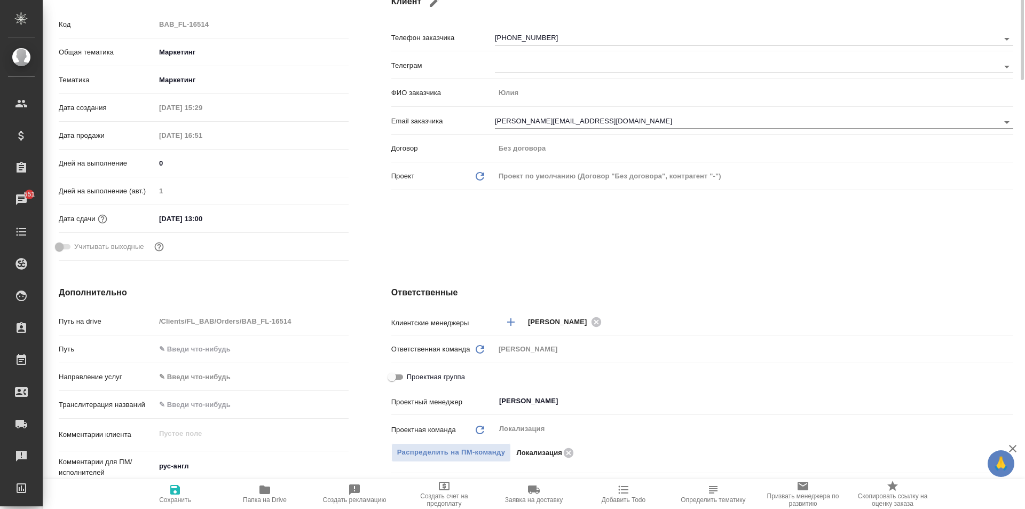
scroll to position [0, 0]
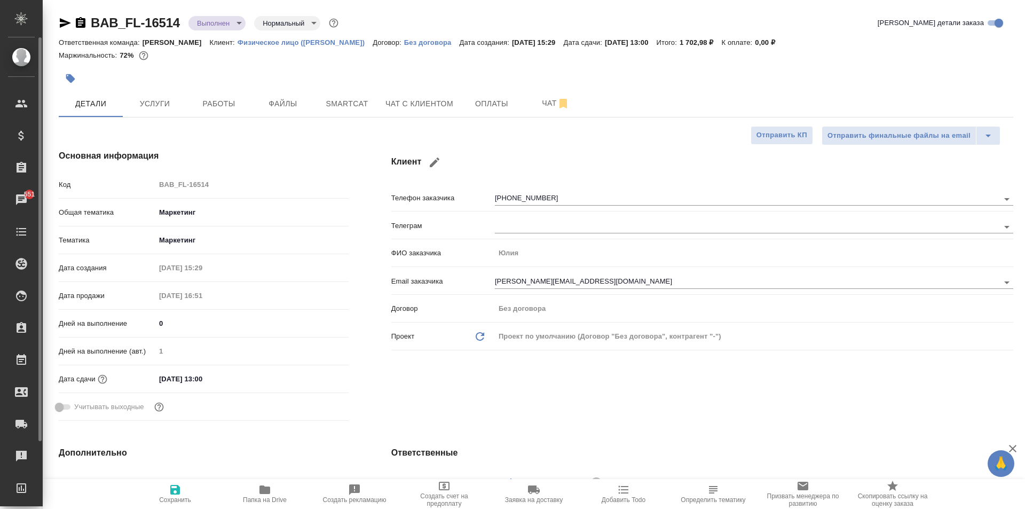
type textarea "x"
click at [75, 27] on icon "button" at bounding box center [80, 23] width 13 height 13
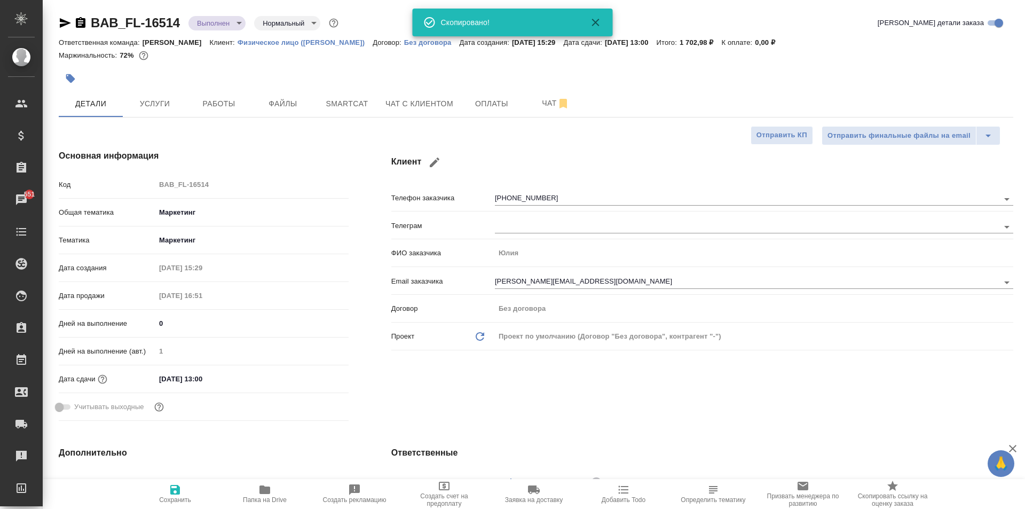
type textarea "x"
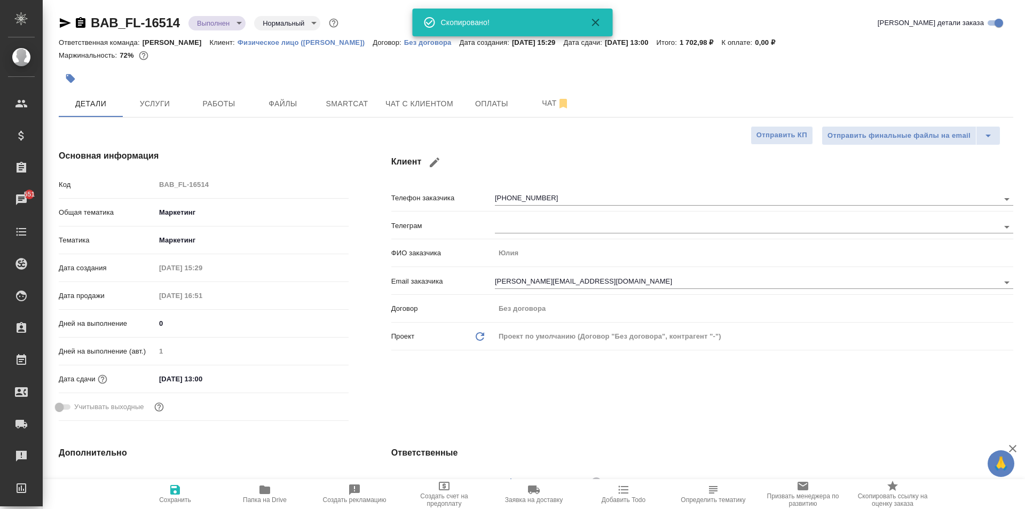
type textarea "x"
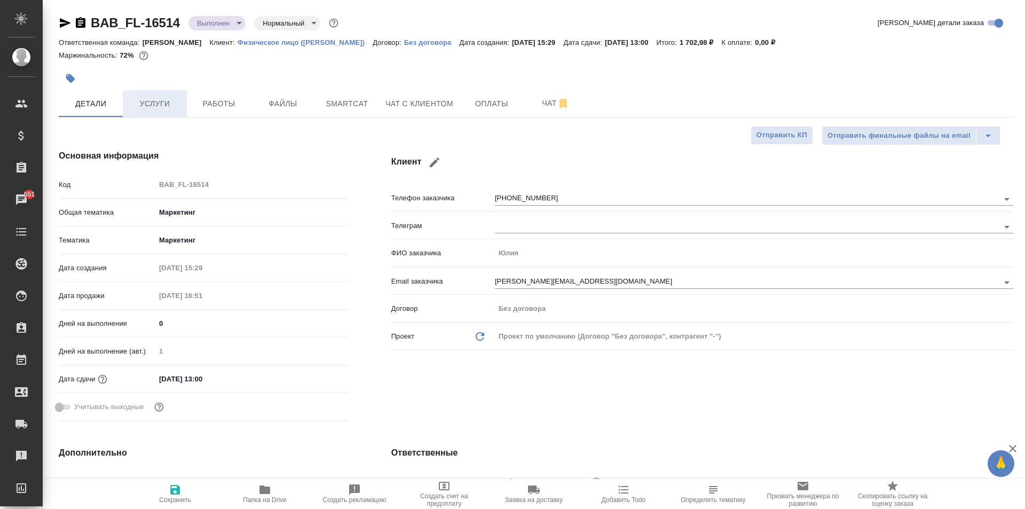
click at [168, 105] on span "Услуги" at bounding box center [154, 103] width 51 height 13
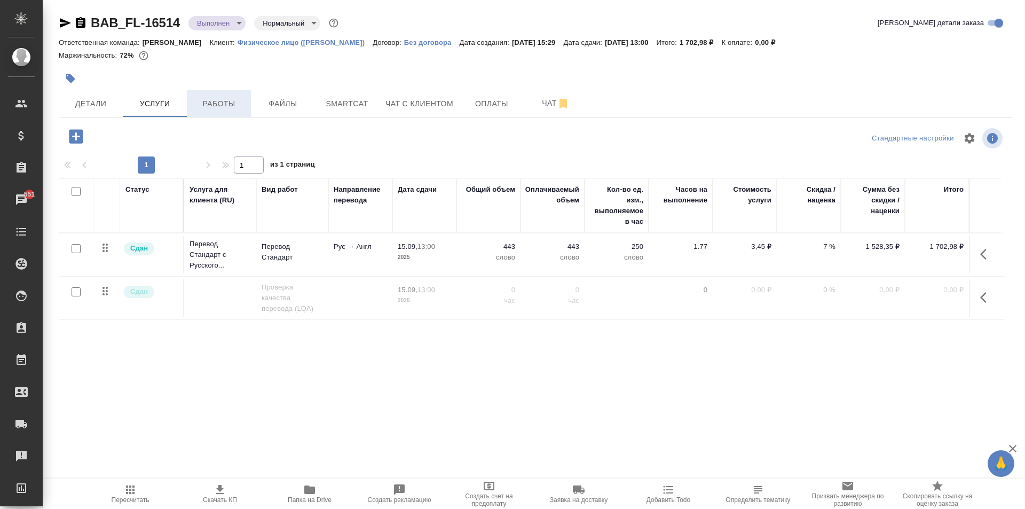
click at [221, 103] on span "Работы" at bounding box center [218, 103] width 51 height 13
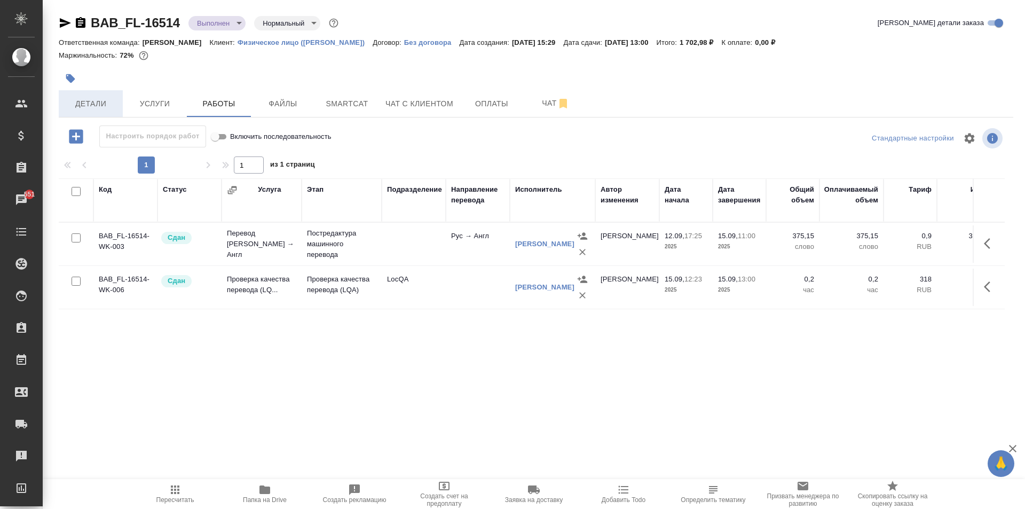
click at [108, 99] on span "Детали" at bounding box center [90, 103] width 51 height 13
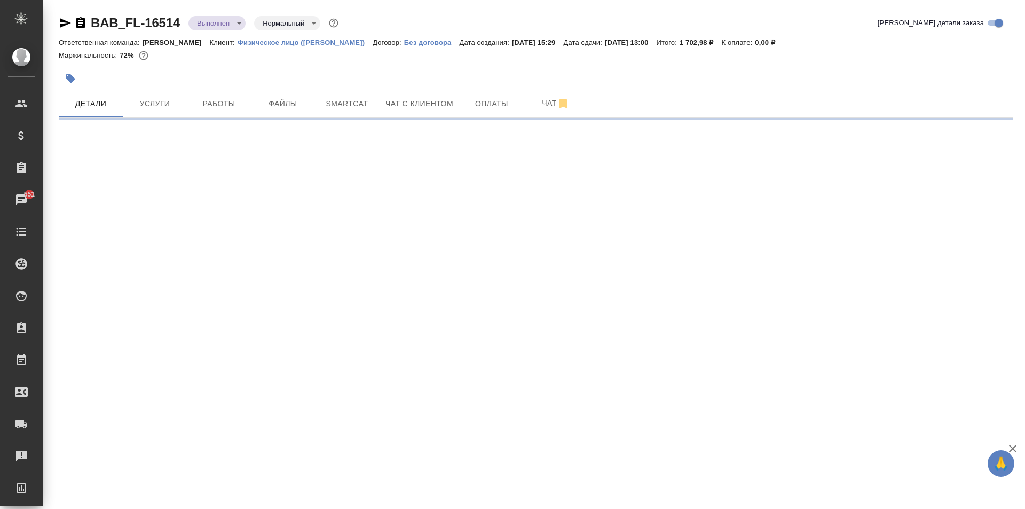
click at [227, 21] on body "🙏 .cls-1 fill:#fff; AWATERA Moskalets Alina Клиенты Спецификации Заказы 551 Чат…" at bounding box center [512, 254] width 1025 height 509
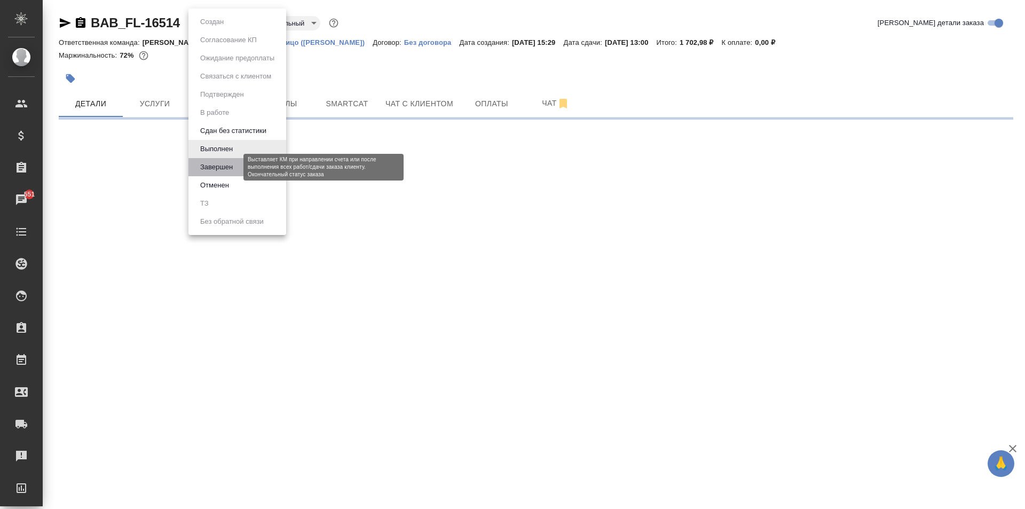
click at [235, 166] on button "Завершен" at bounding box center [216, 167] width 39 height 12
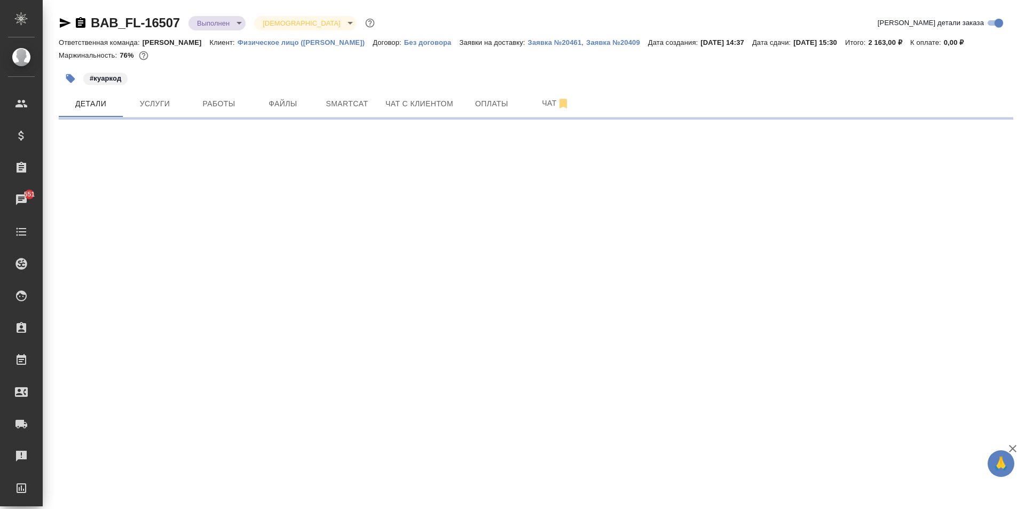
select select "RU"
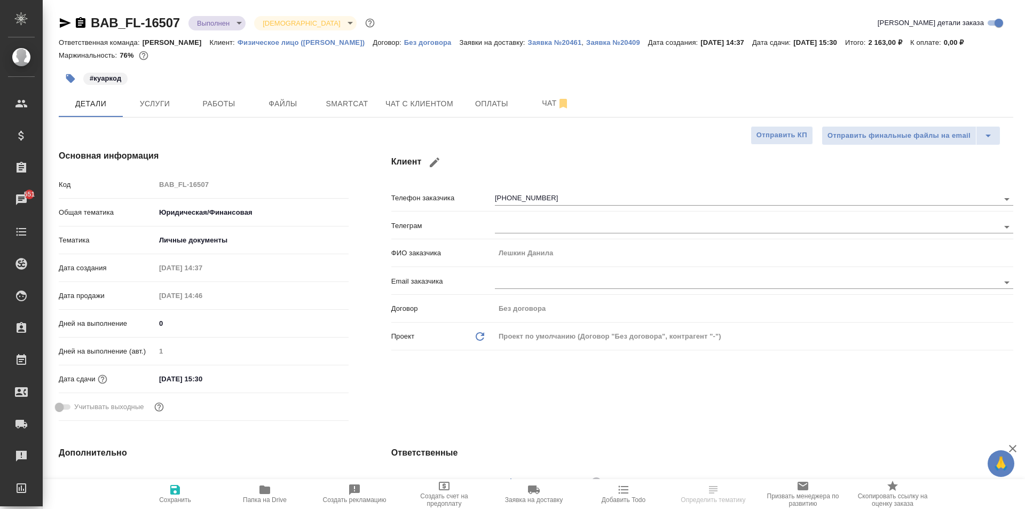
type textarea "x"
click at [555, 415] on div "Клиент Телефон заказчика [PHONE_NUMBER] Телеграм ФИО заказчика [PERSON_NAME] Em…" at bounding box center [702, 287] width 665 height 318
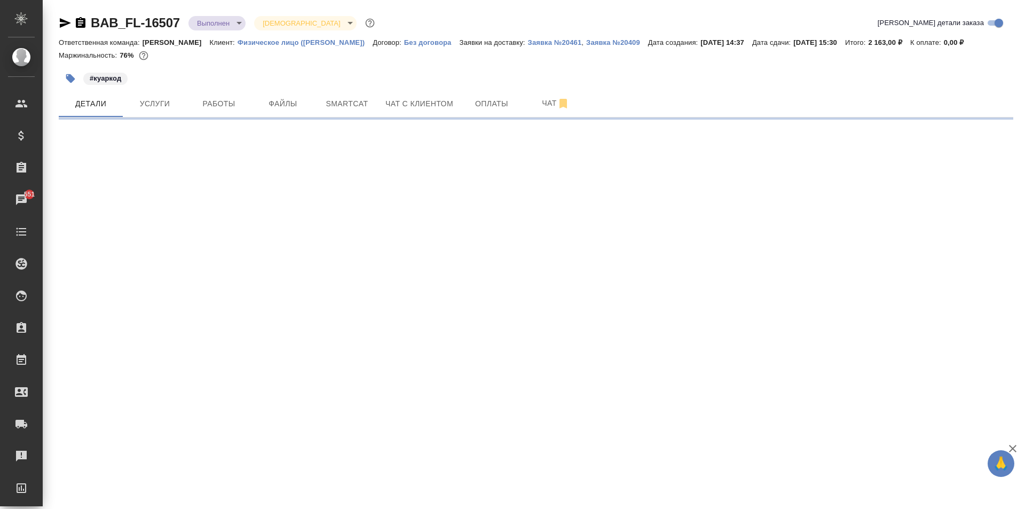
select select "RU"
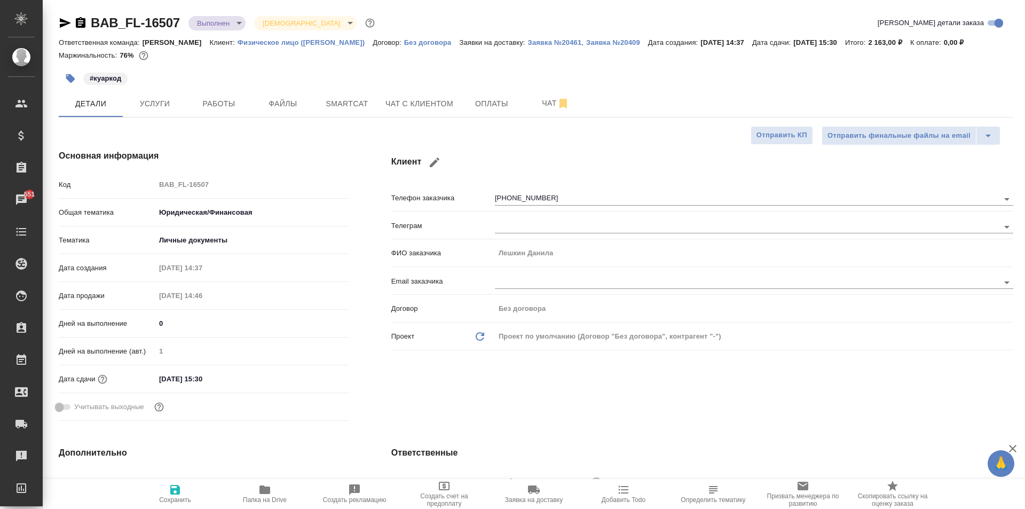
type textarea "x"
click at [151, 99] on span "Услуги" at bounding box center [154, 103] width 51 height 13
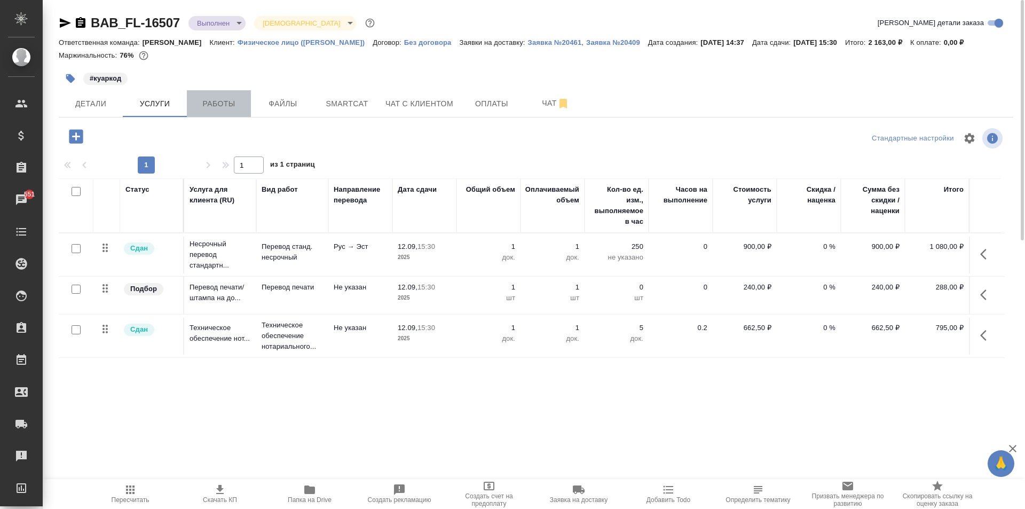
click at [224, 102] on span "Работы" at bounding box center [218, 103] width 51 height 13
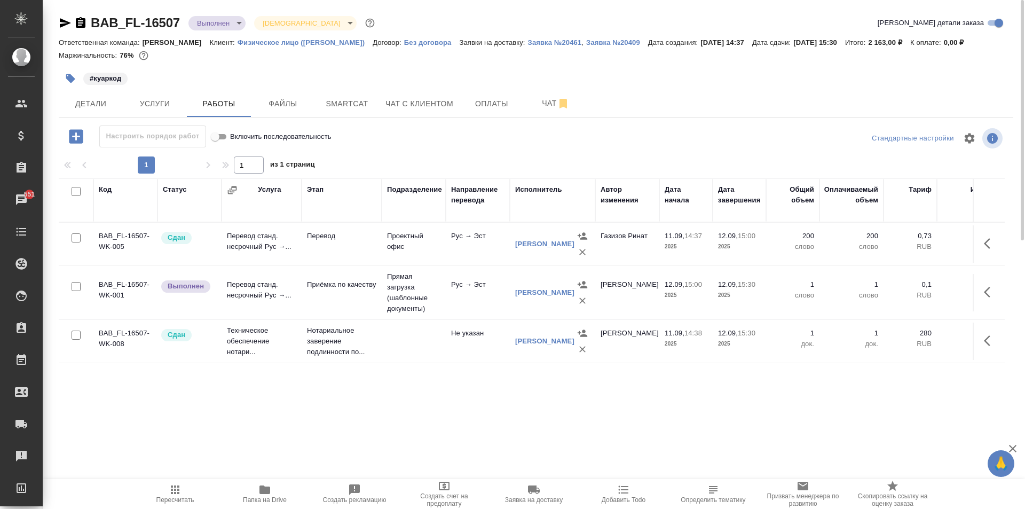
click at [979, 288] on button "button" at bounding box center [990, 292] width 26 height 26
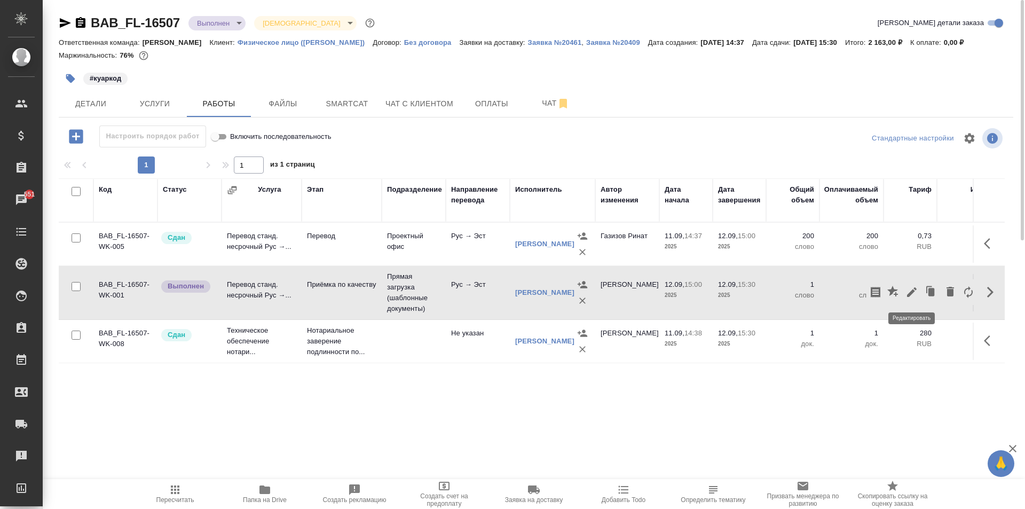
click at [913, 294] on icon "button" at bounding box center [911, 292] width 13 height 13
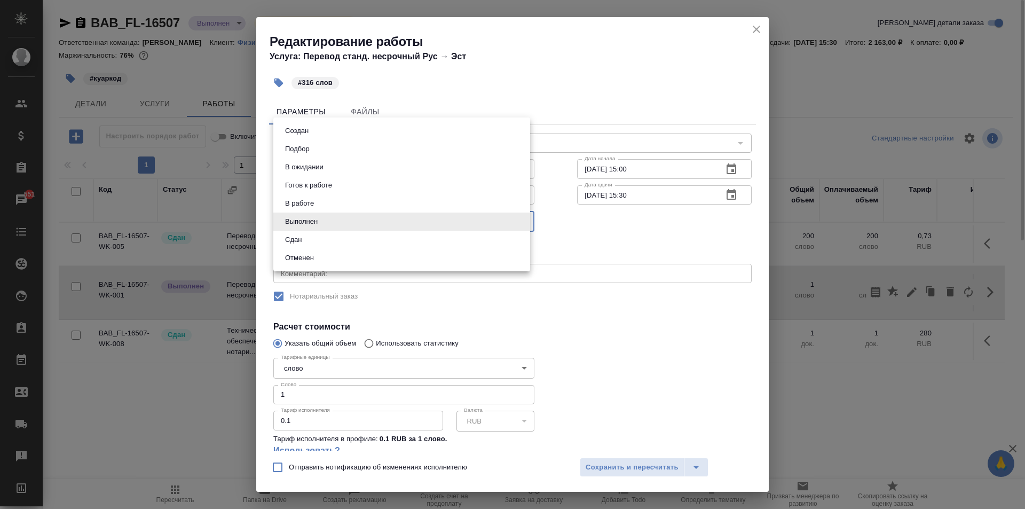
click at [324, 219] on body "🙏 .cls-1 fill:#fff; AWATERA [PERSON_NAME] Спецификации Заказы 551 Чаты Todo Про…" at bounding box center [512, 254] width 1025 height 509
click at [751, 26] on div at bounding box center [512, 254] width 1025 height 509
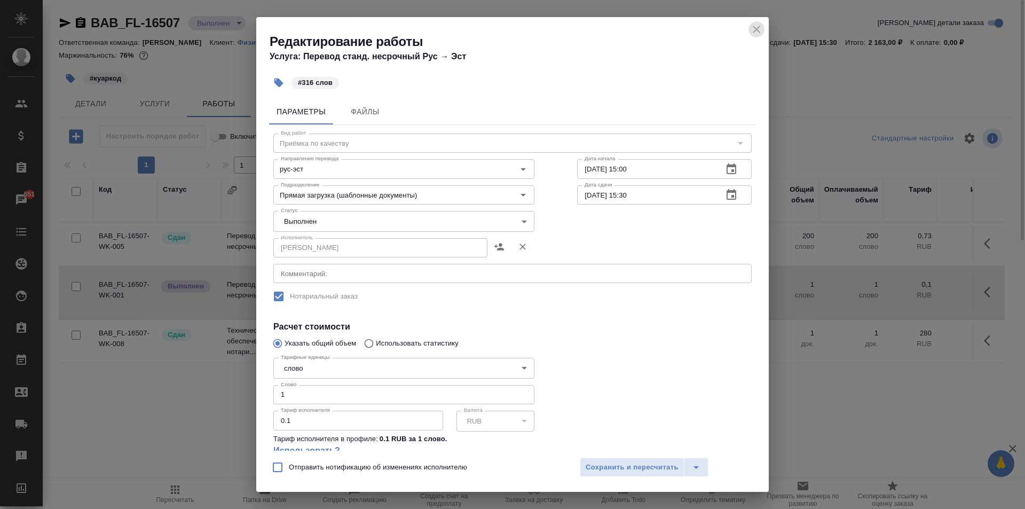
click at [757, 31] on icon "close" at bounding box center [756, 29] width 7 height 7
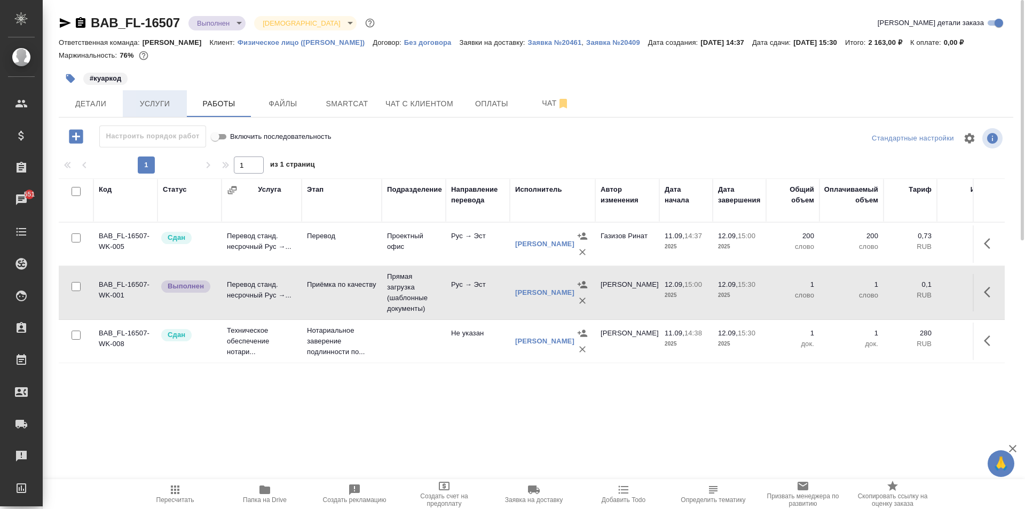
click at [167, 99] on span "Услуги" at bounding box center [154, 103] width 51 height 13
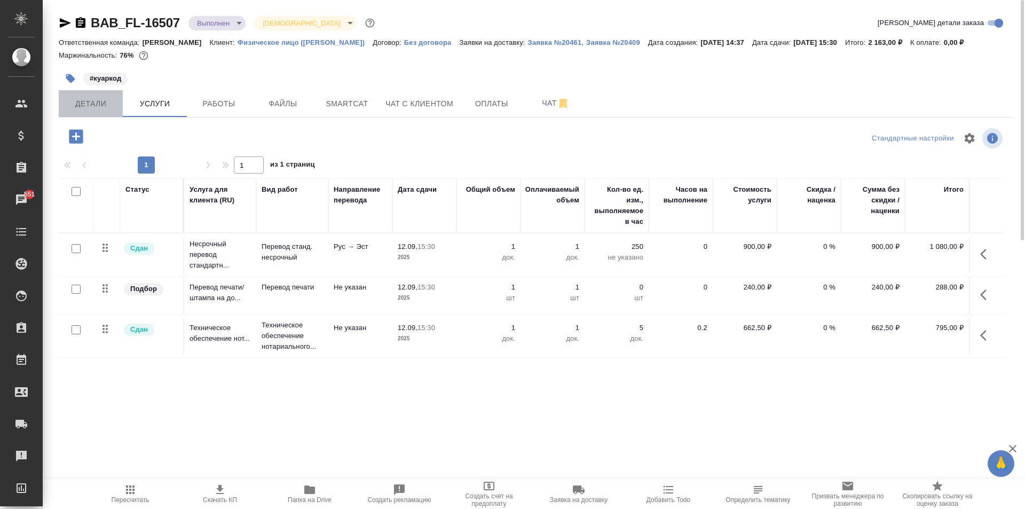
click at [99, 95] on button "Детали" at bounding box center [91, 103] width 64 height 27
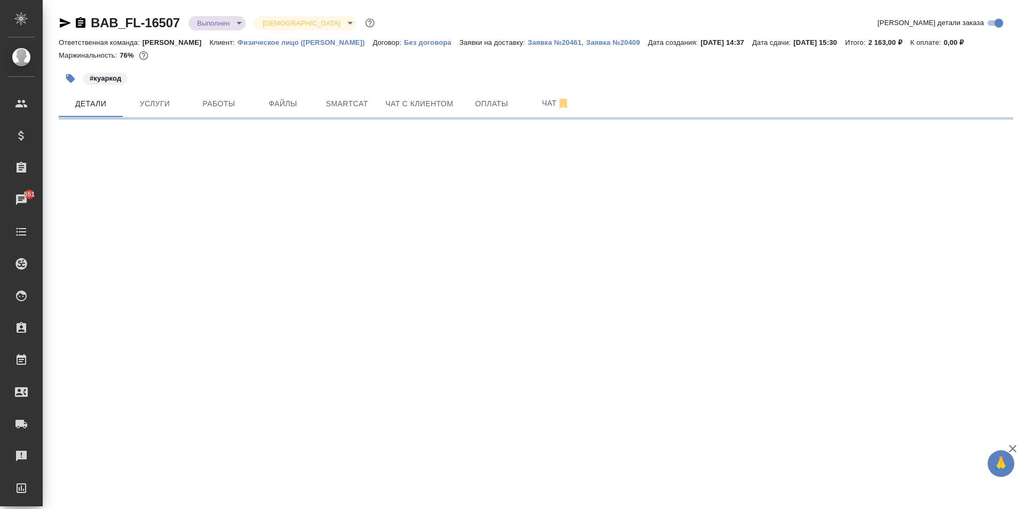
select select "RU"
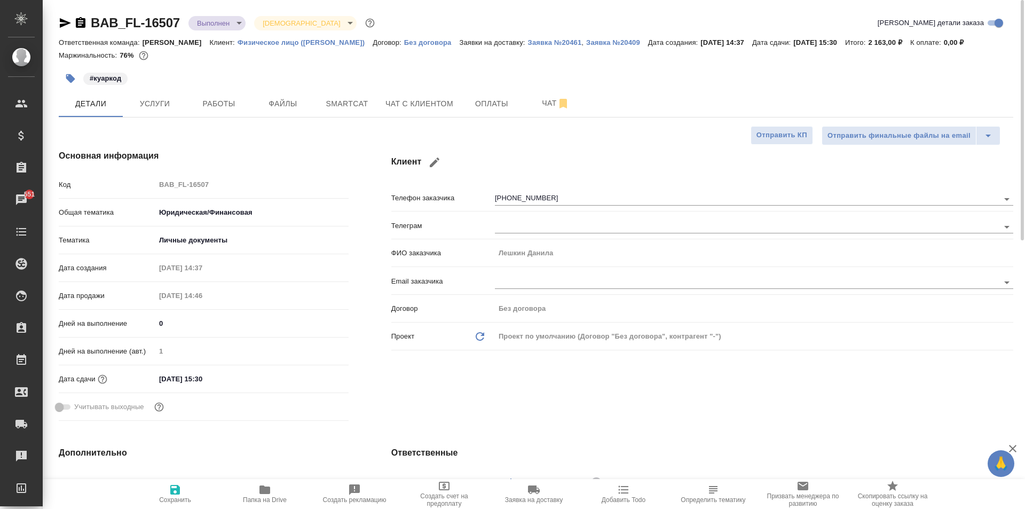
type textarea "x"
click at [168, 101] on span "Услуги" at bounding box center [154, 103] width 51 height 13
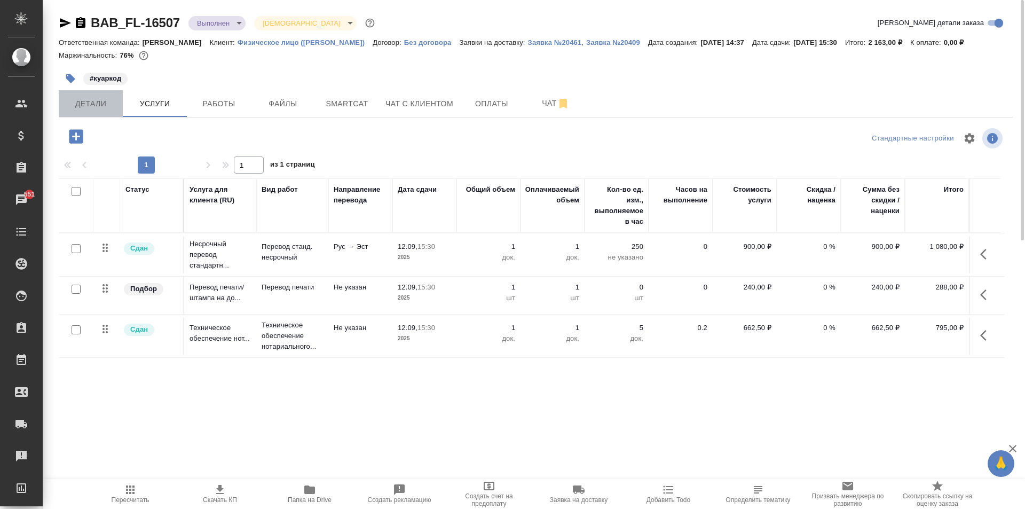
click at [102, 105] on span "Детали" at bounding box center [90, 103] width 51 height 13
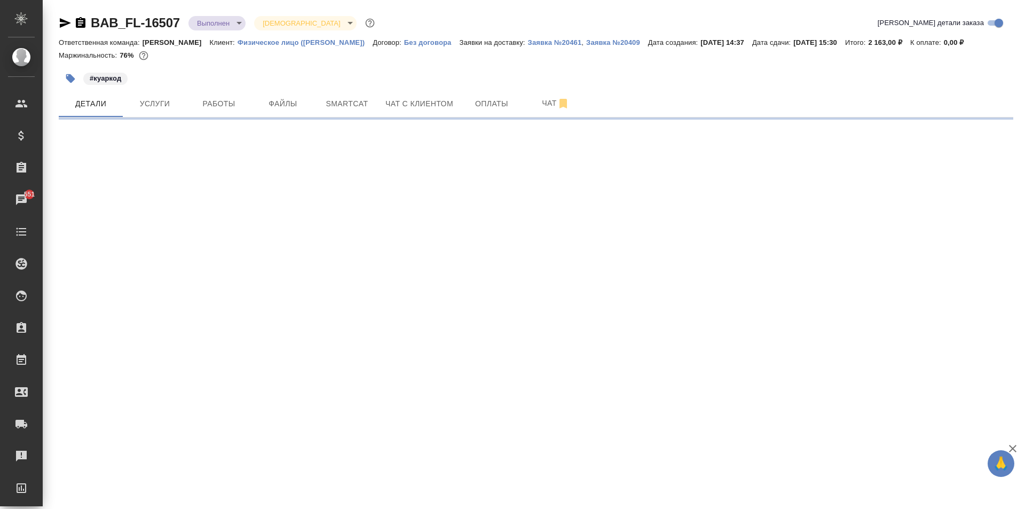
select select "RU"
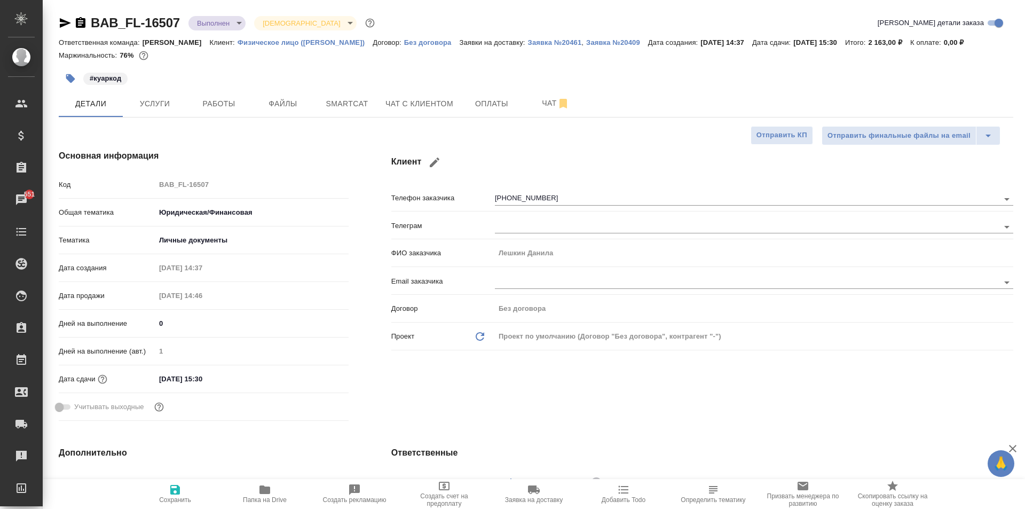
type textarea "x"
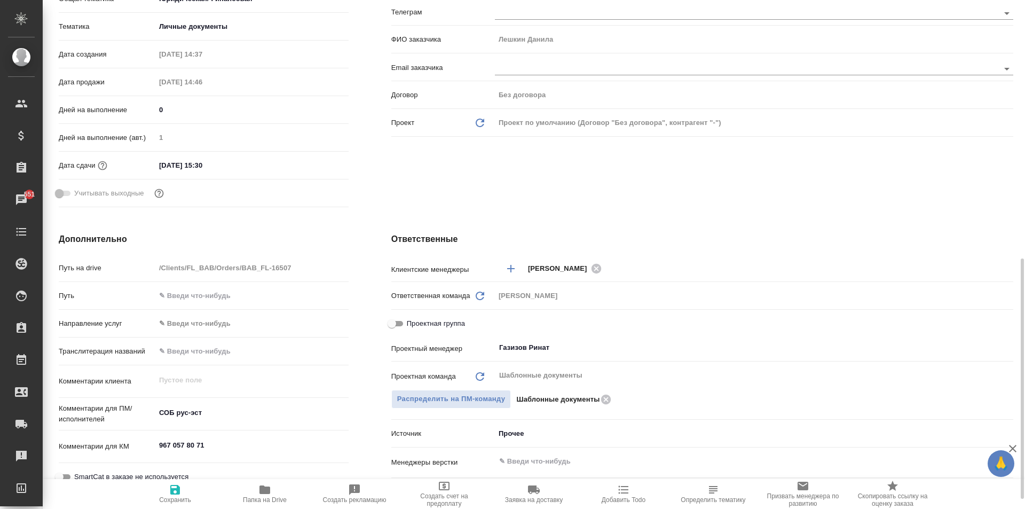
scroll to position [320, 0]
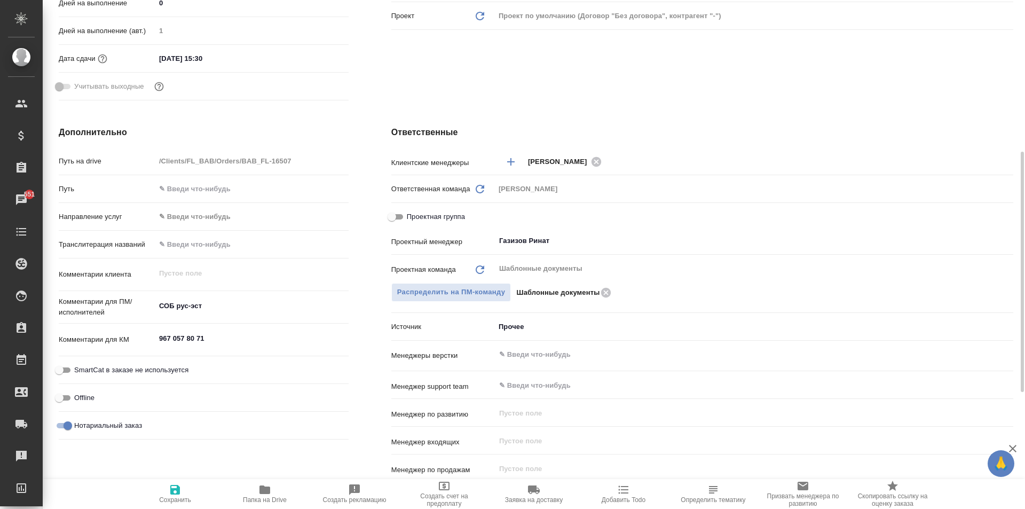
click at [409, 211] on span "Проектная группа" at bounding box center [436, 216] width 58 height 11
click at [409, 211] on input "Проектная группа" at bounding box center [392, 216] width 38 height 13
checkbox input "true"
type textarea "x"
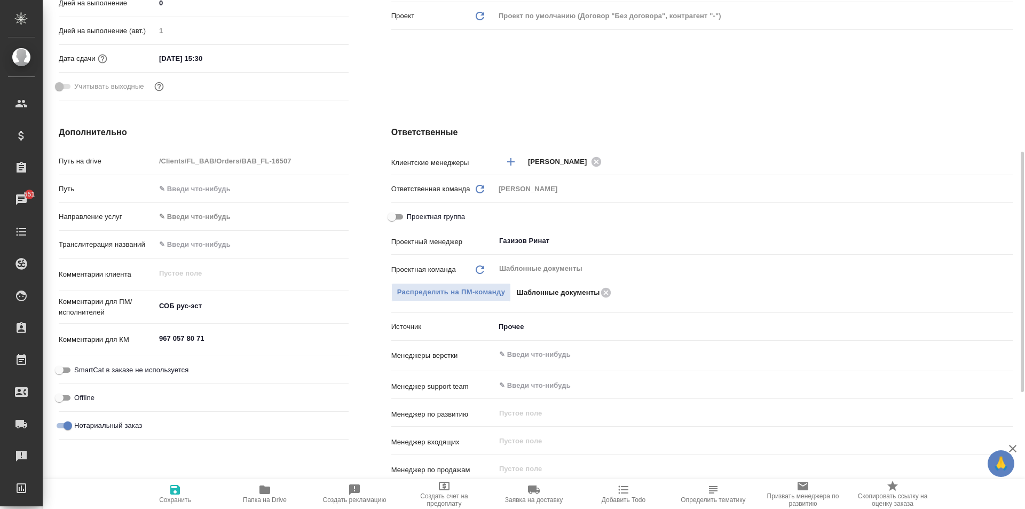
type textarea "x"
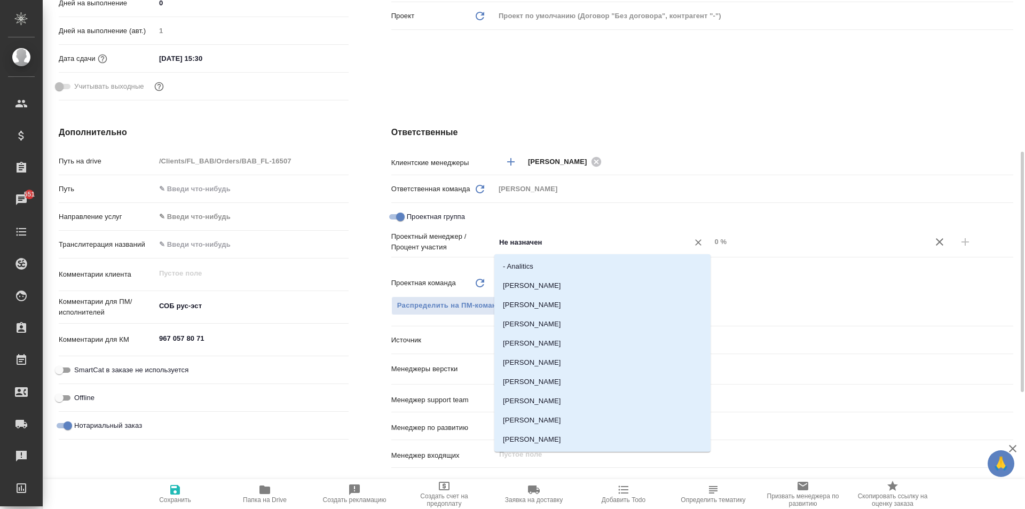
click at [618, 246] on input "Не назначен" at bounding box center [585, 241] width 174 height 13
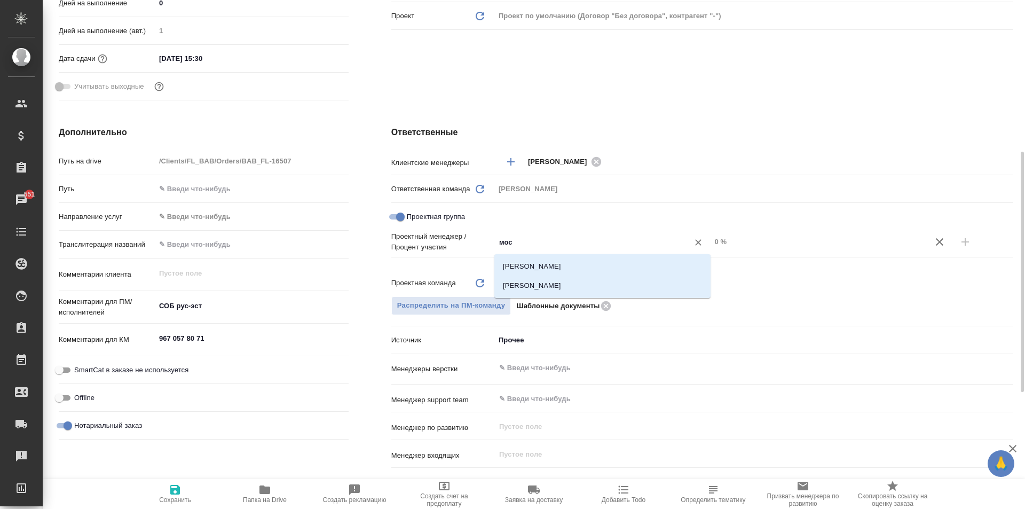
type input "моск"
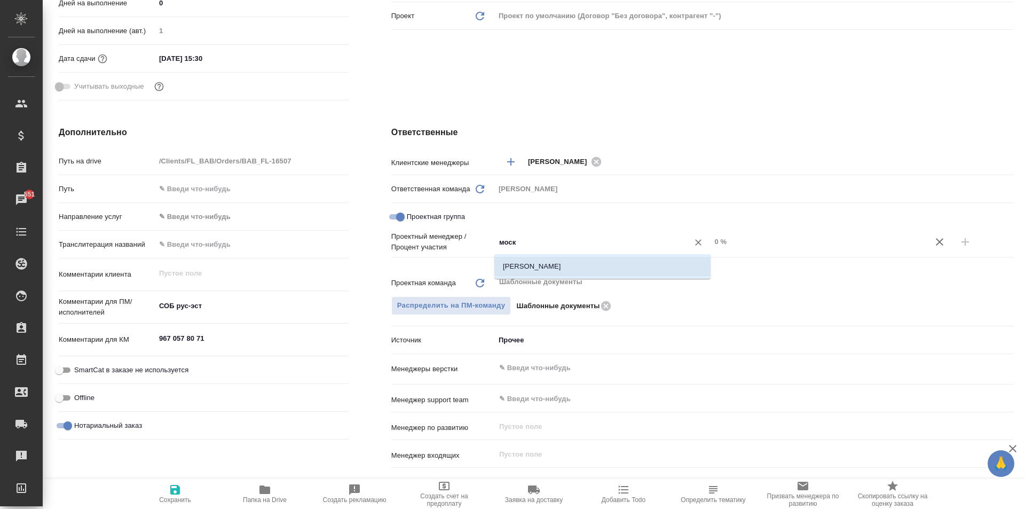
click at [606, 259] on li "[PERSON_NAME]" at bounding box center [602, 266] width 216 height 19
type textarea "x"
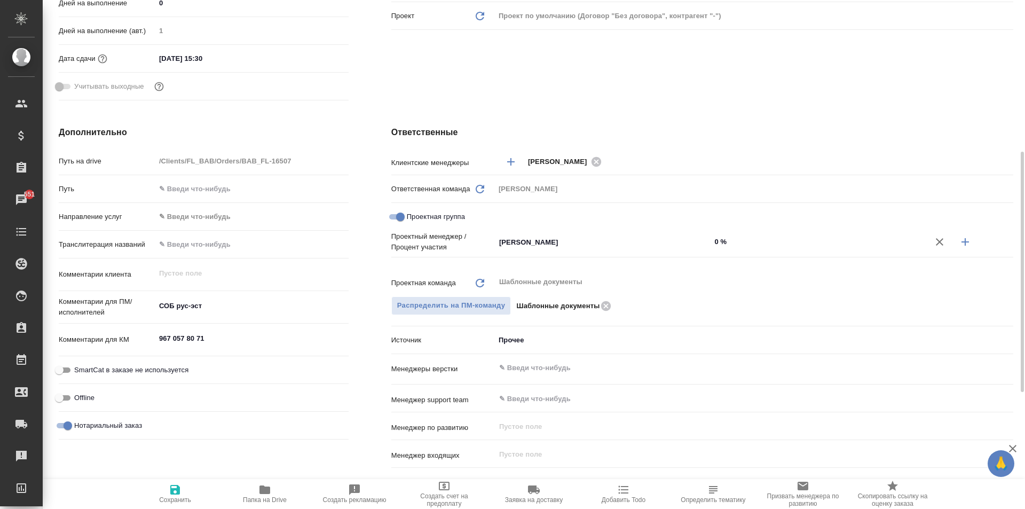
click at [719, 240] on input "0 %" at bounding box center [818, 241] width 216 height 15
type textarea "x"
type input "3 %"
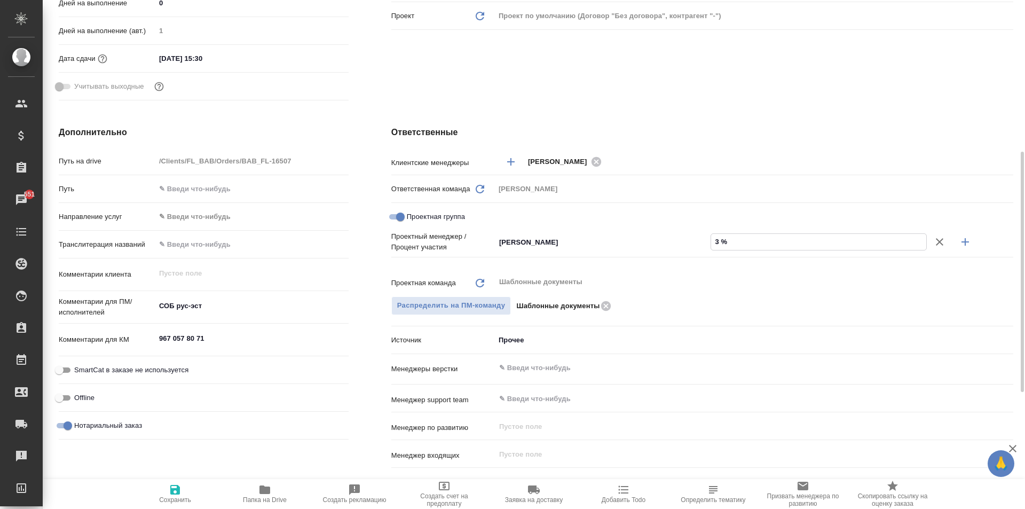
type textarea "x"
type input "36 %"
type textarea "x"
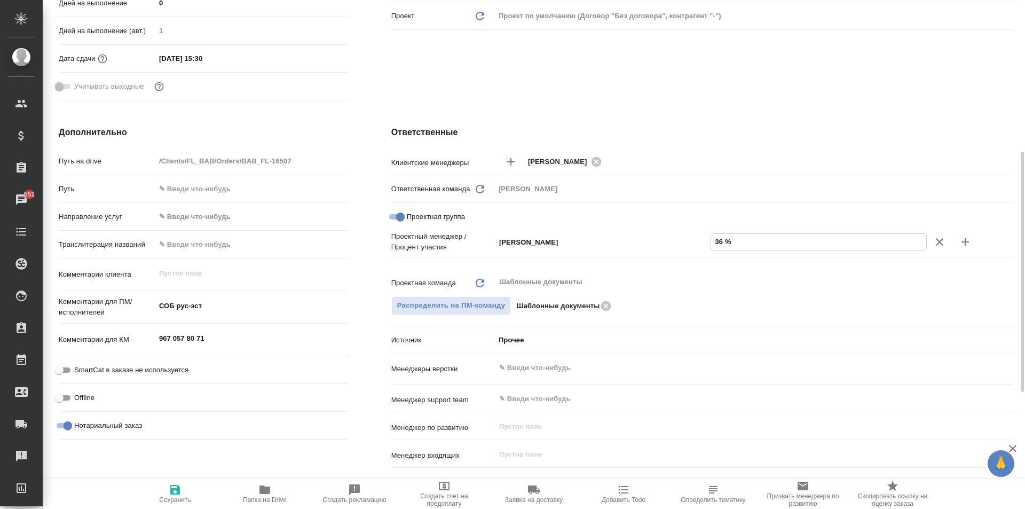
type textarea "x"
type input "36 %"
click at [965, 241] on icon "button" at bounding box center [964, 241] width 7 height 7
type textarea "x"
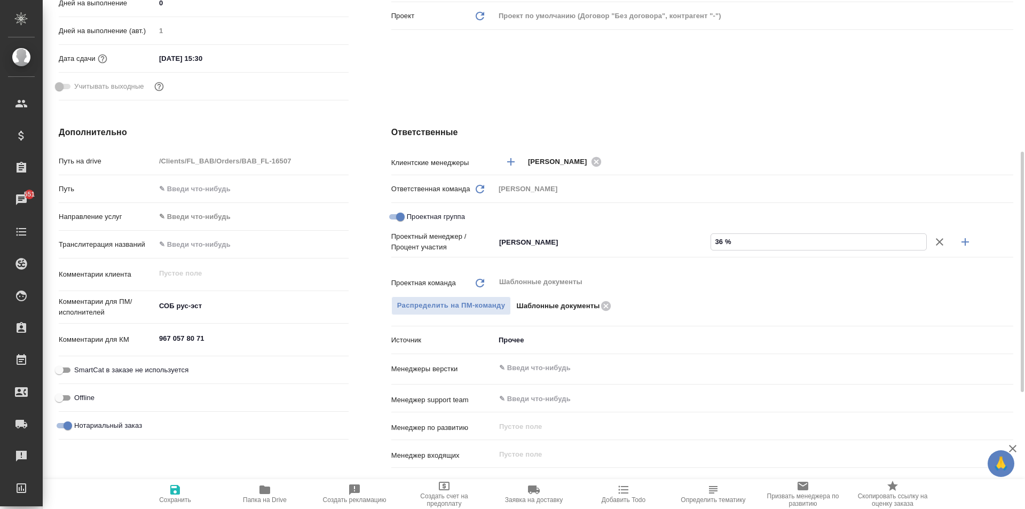
type textarea "x"
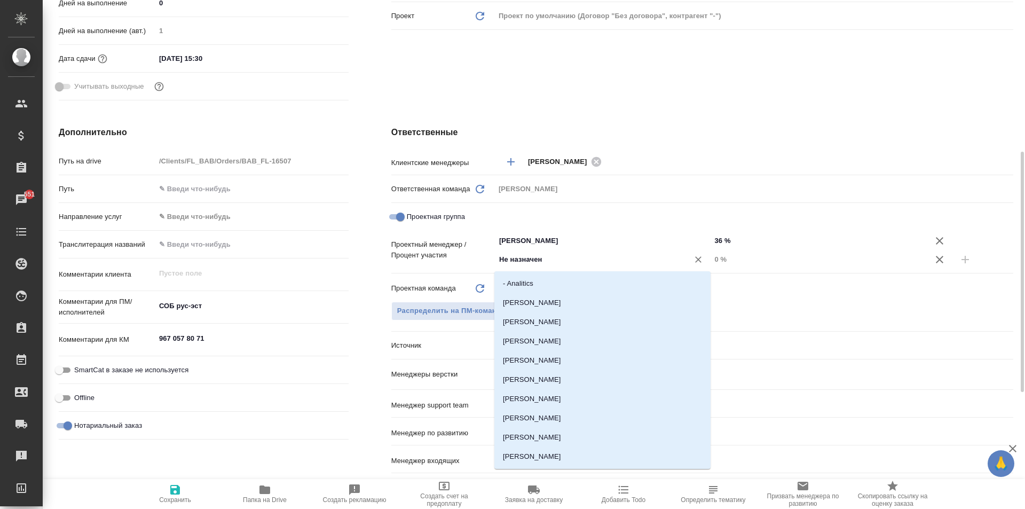
click at [561, 266] on input "Не назначен" at bounding box center [585, 259] width 174 height 13
type input "ринат"
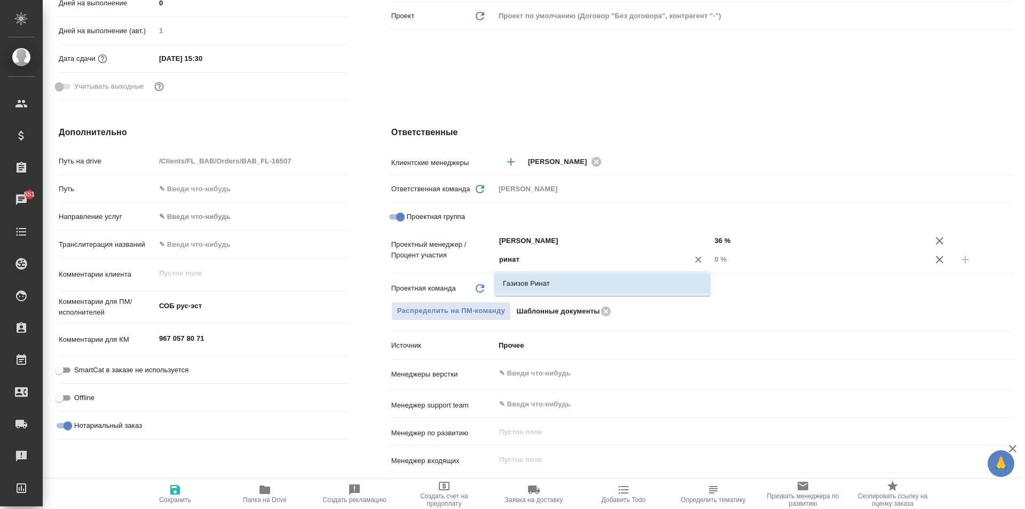
click at [562, 279] on li "Газизов Ринат" at bounding box center [602, 283] width 216 height 19
type textarea "x"
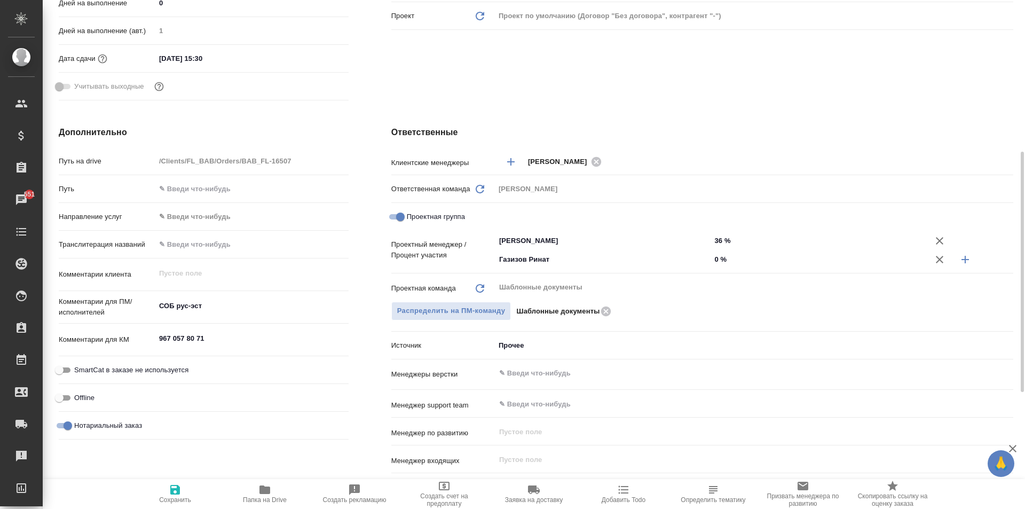
click at [716, 258] on input "0 %" at bounding box center [818, 258] width 216 height 15
click at [724, 260] on input "0 %" at bounding box center [818, 258] width 215 height 15
type textarea "x"
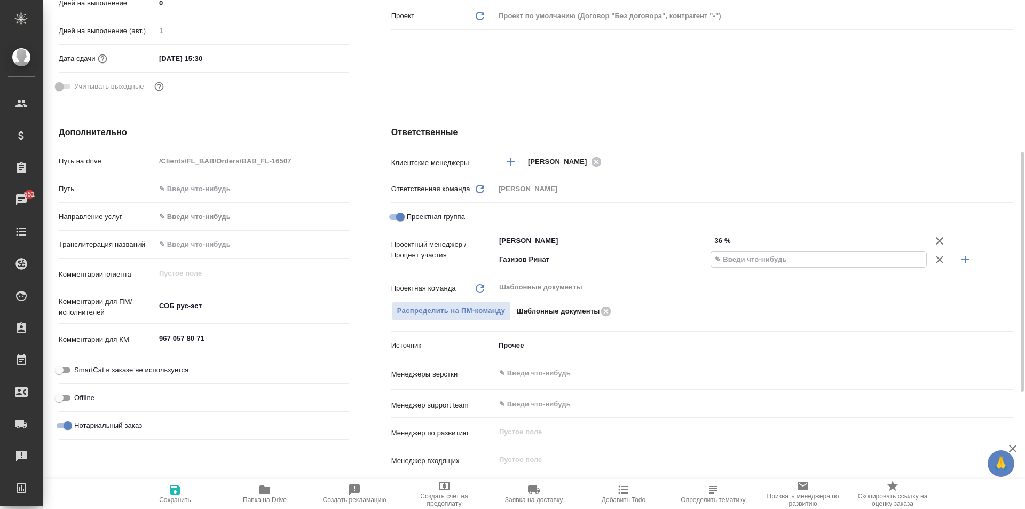
type textarea "x"
type input "6 %"
type textarea "x"
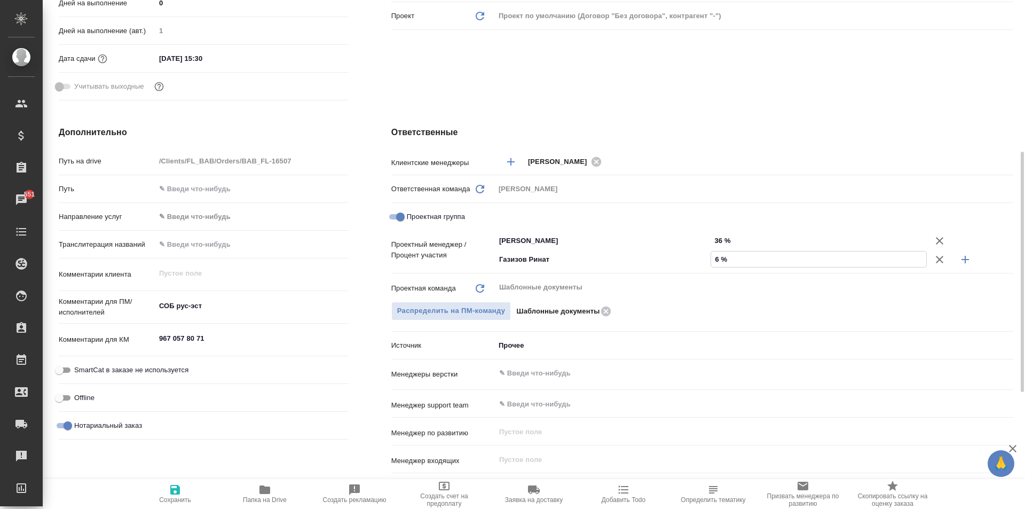
type textarea "x"
type input "64 %"
click at [170, 491] on icon "button" at bounding box center [175, 490] width 10 height 10
type textarea "x"
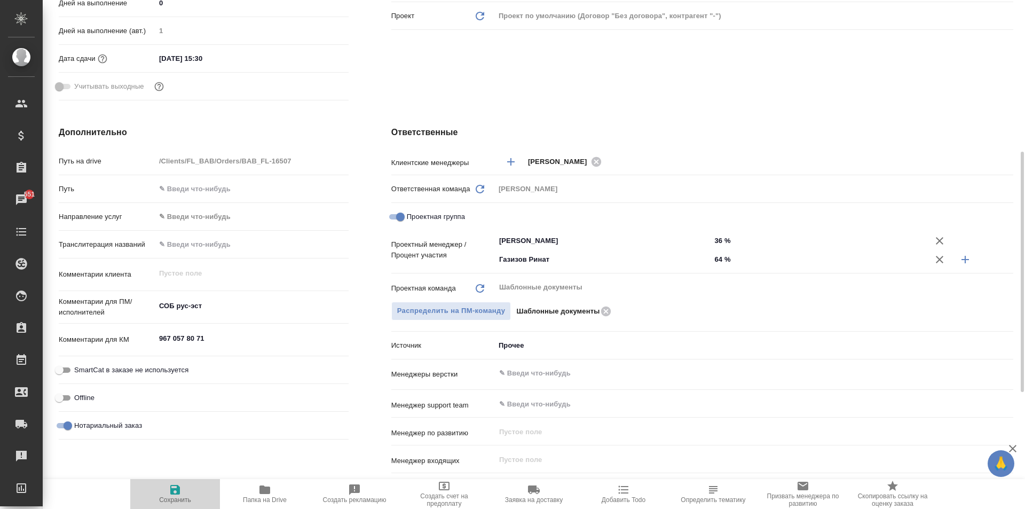
type textarea "x"
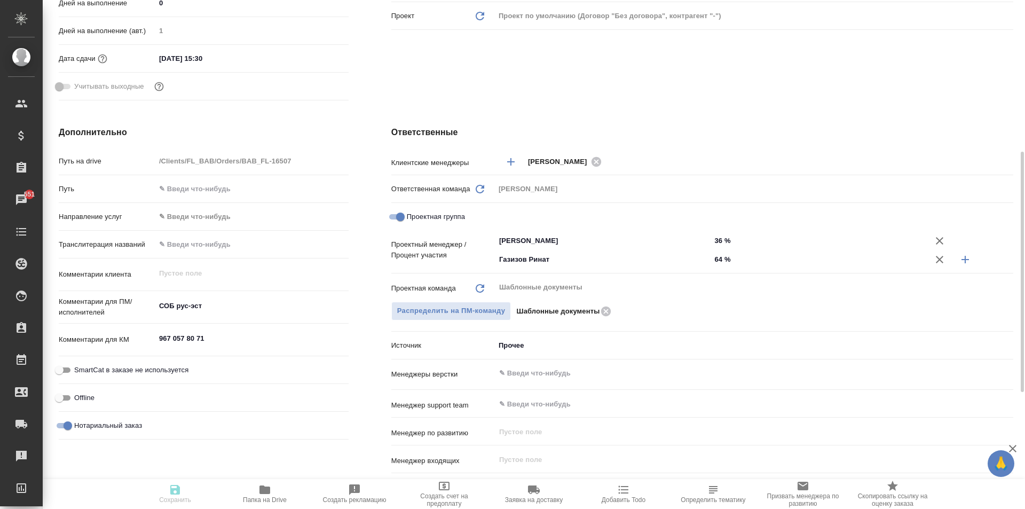
type textarea "x"
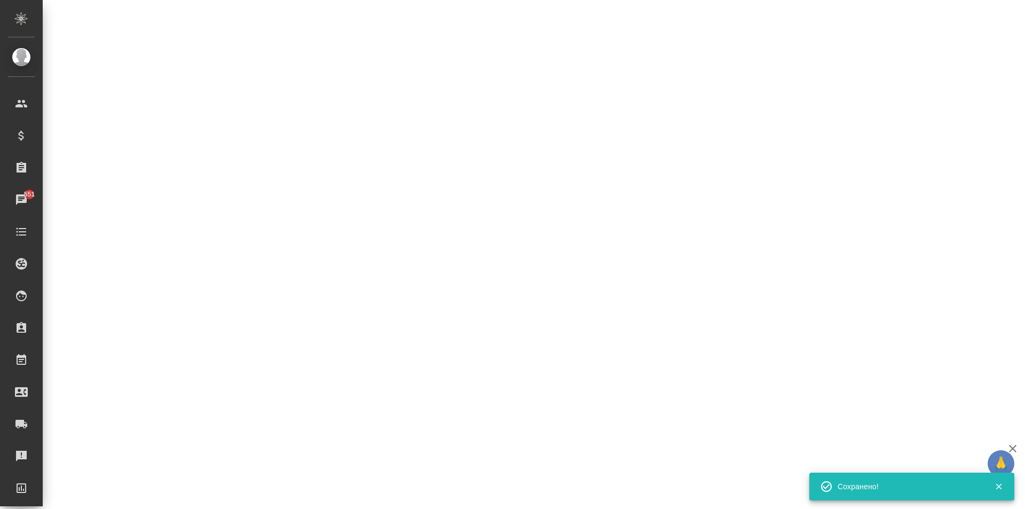
select select "RU"
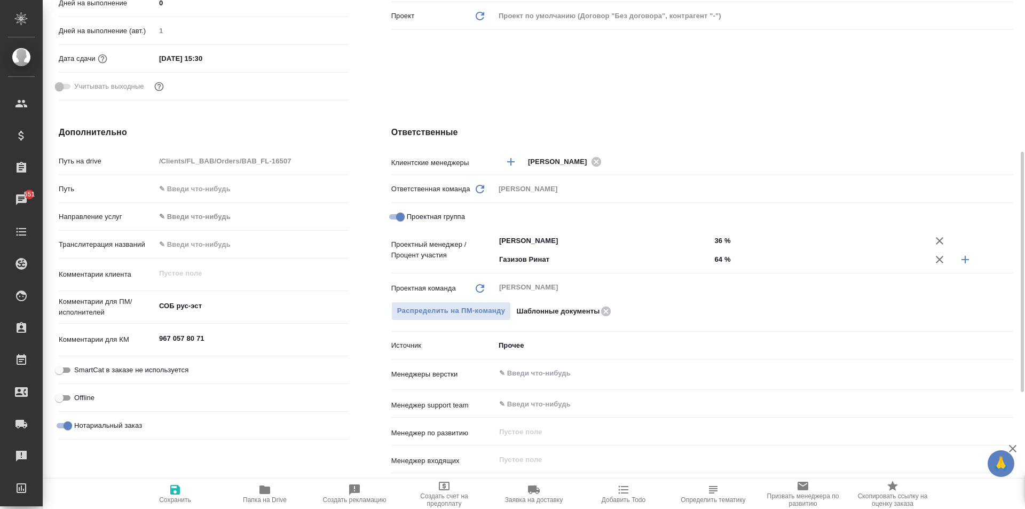
type textarea "x"
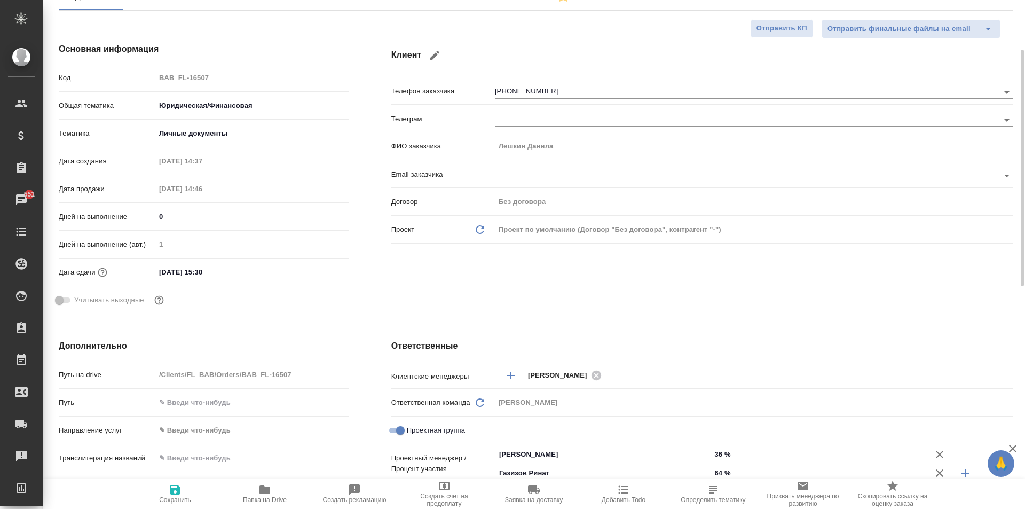
scroll to position [0, 0]
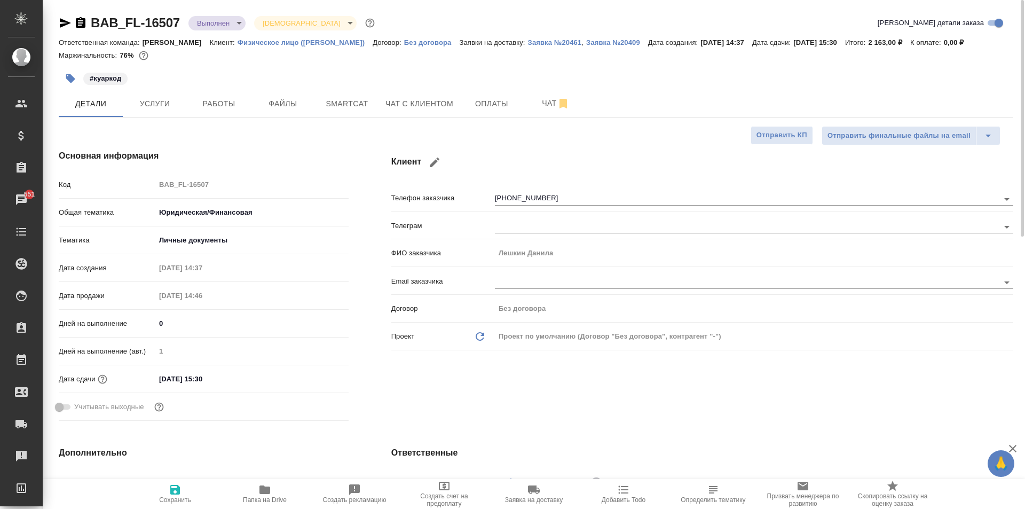
type textarea "x"
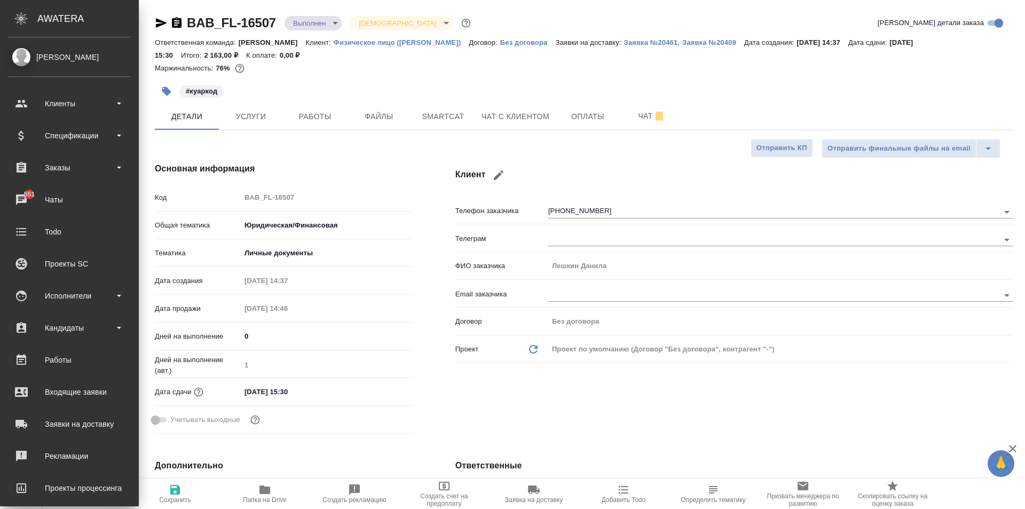
type textarea "x"
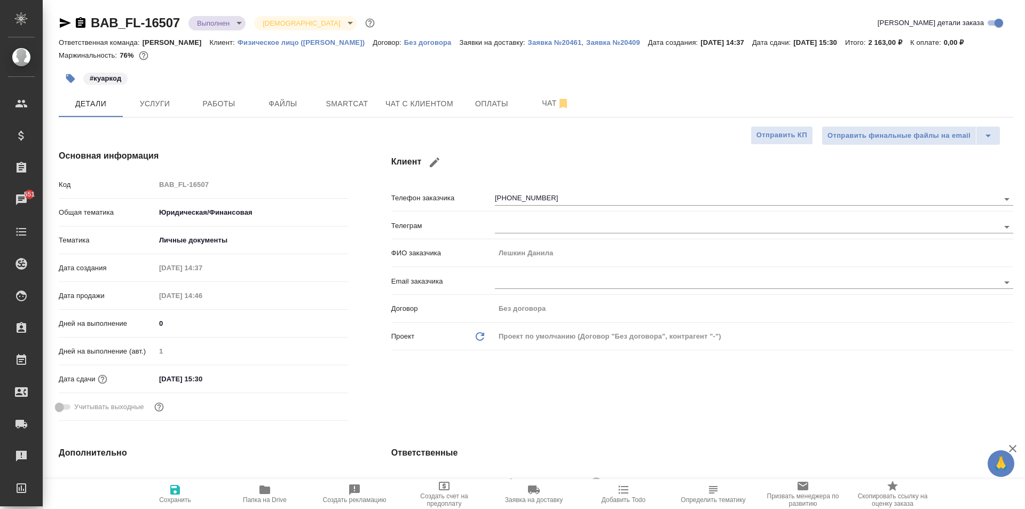
click at [231, 26] on body "🙏 .cls-1 fill:#fff; AWATERA Moskalets Alina Клиенты Спецификации Заказы 551 Чат…" at bounding box center [512, 254] width 1025 height 509
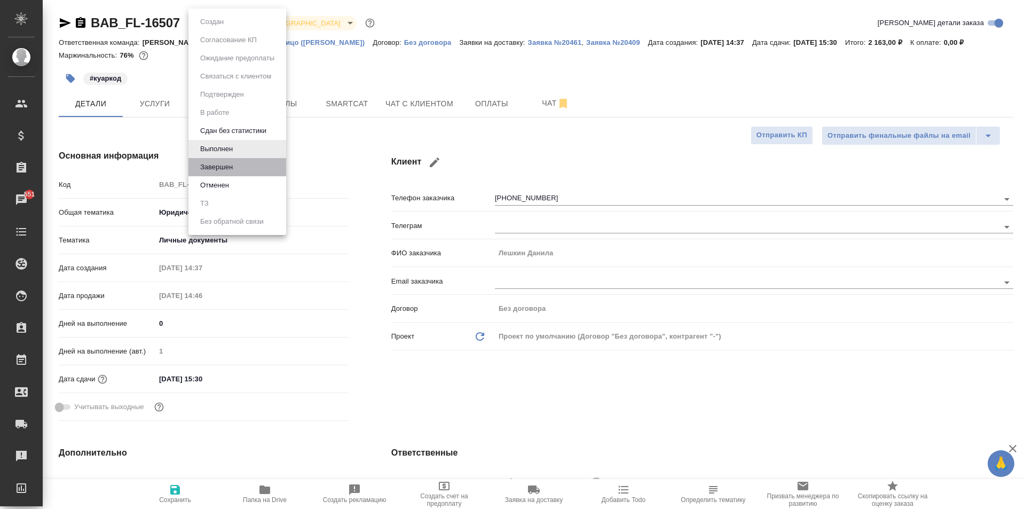
click at [242, 171] on li "Завершен" at bounding box center [237, 167] width 98 height 18
type textarea "x"
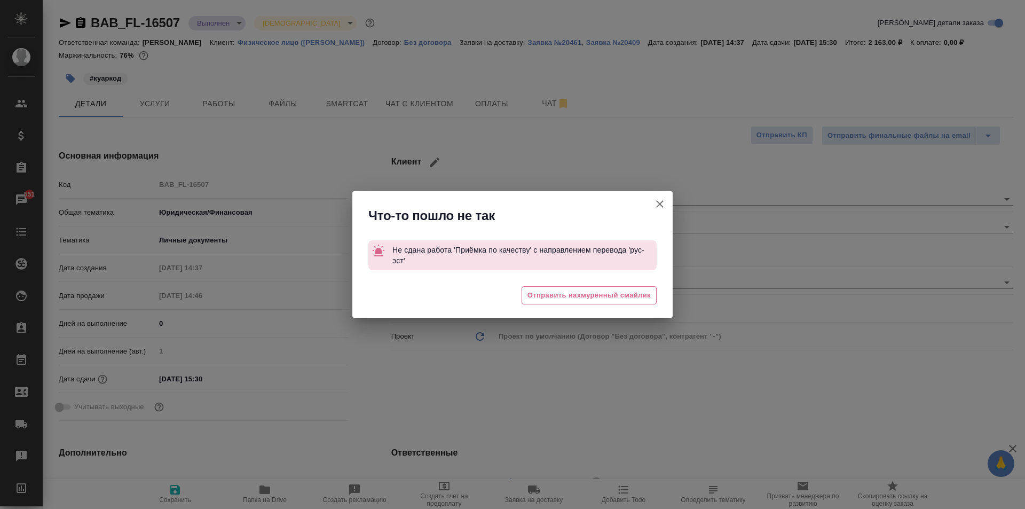
click at [668, 200] on button "Клиент не указал номер" at bounding box center [660, 204] width 26 height 26
type textarea "x"
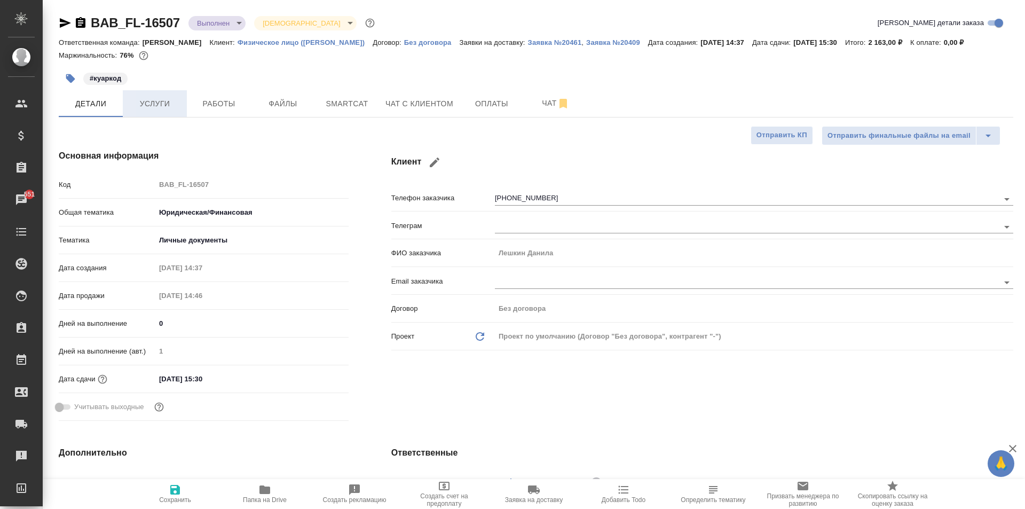
click at [160, 96] on button "Услуги" at bounding box center [155, 103] width 64 height 27
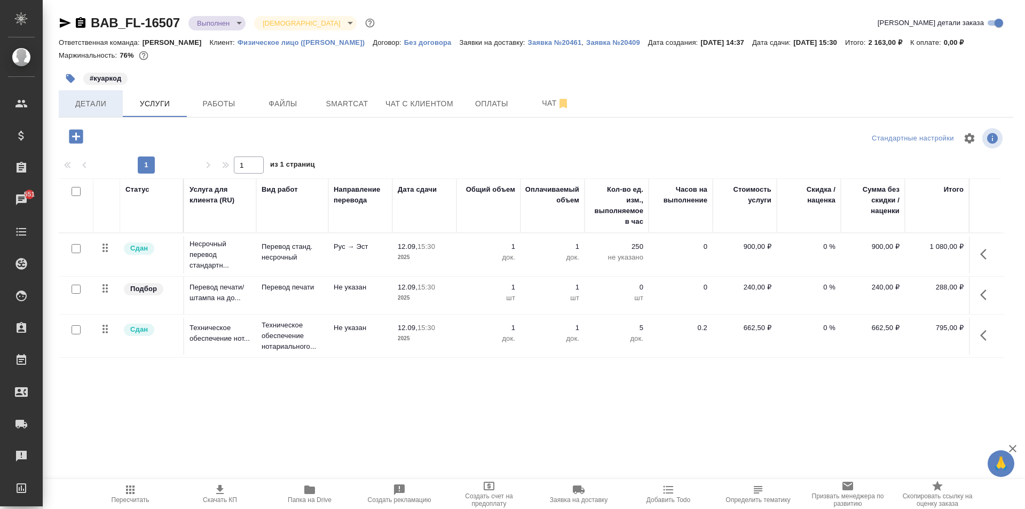
click at [81, 98] on span "Детали" at bounding box center [90, 103] width 51 height 13
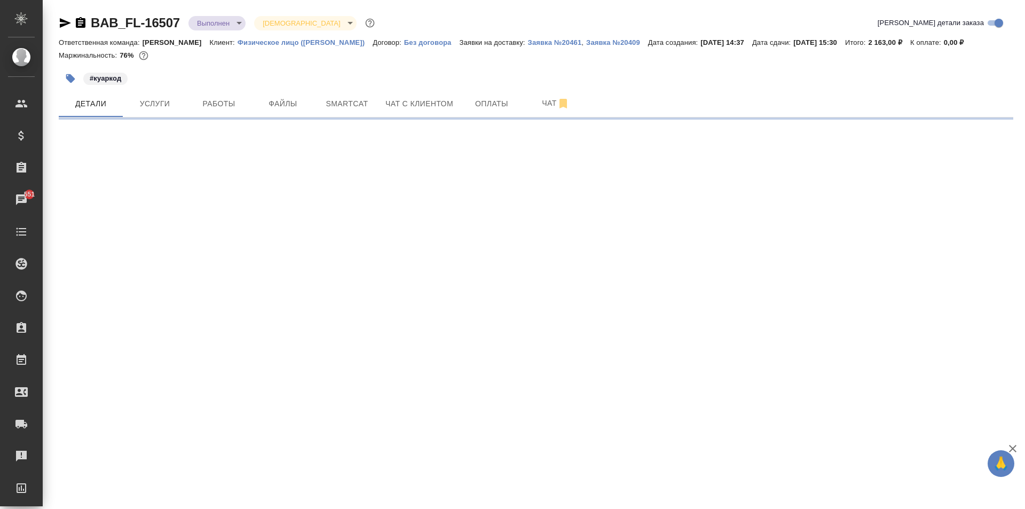
click at [63, 24] on icon "button" at bounding box center [65, 23] width 11 height 10
select select "RU"
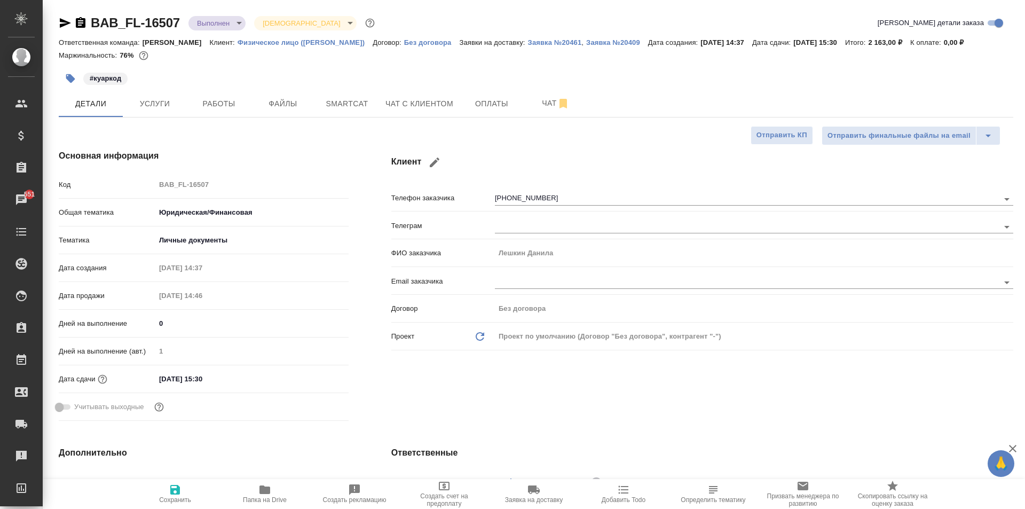
type textarea "x"
click at [212, 100] on span "Работы" at bounding box center [218, 103] width 51 height 13
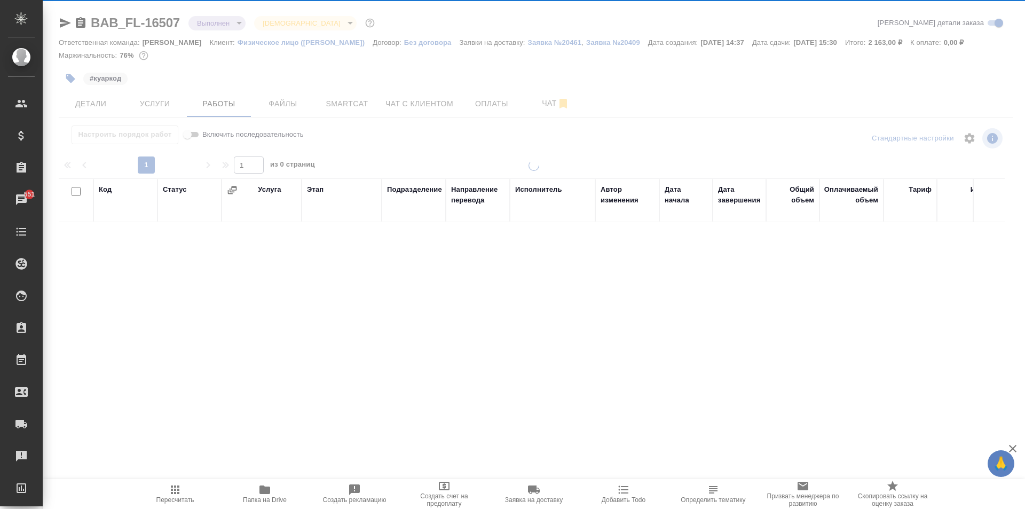
click at [143, 101] on div at bounding box center [534, 223] width 982 height 446
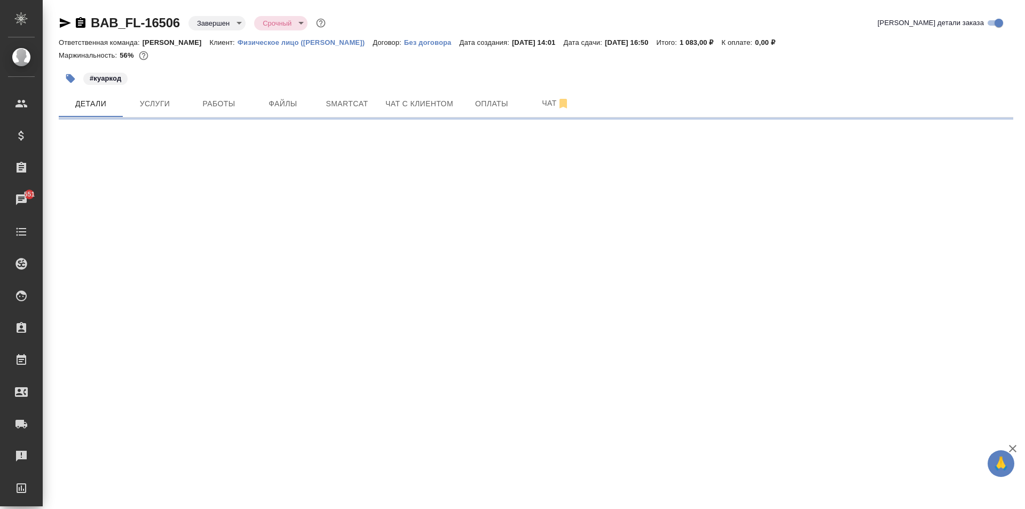
select select "RU"
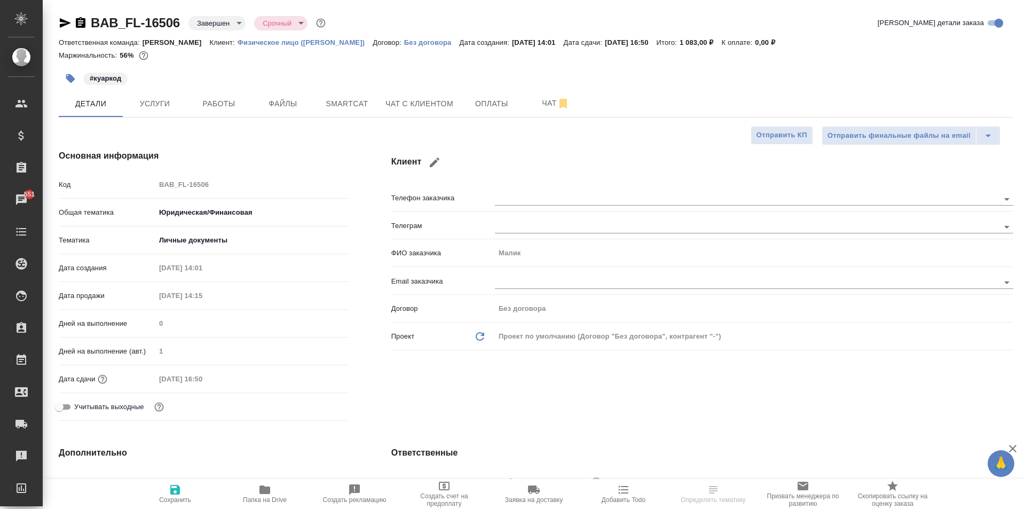
type textarea "x"
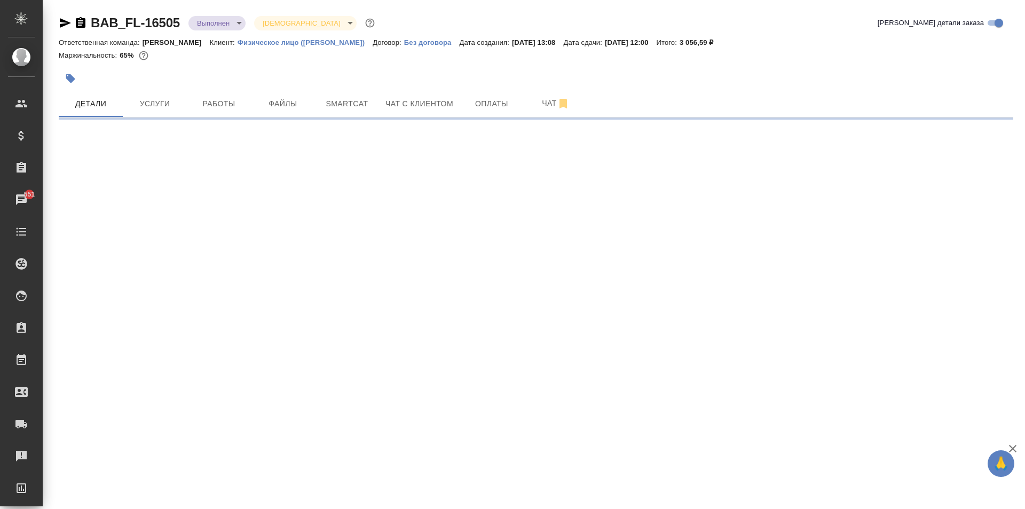
select select "RU"
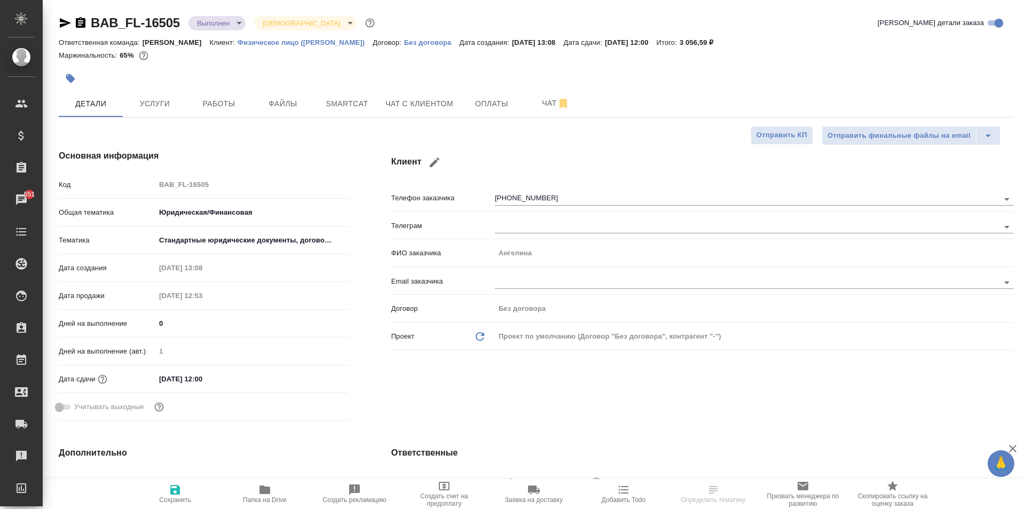
type textarea "x"
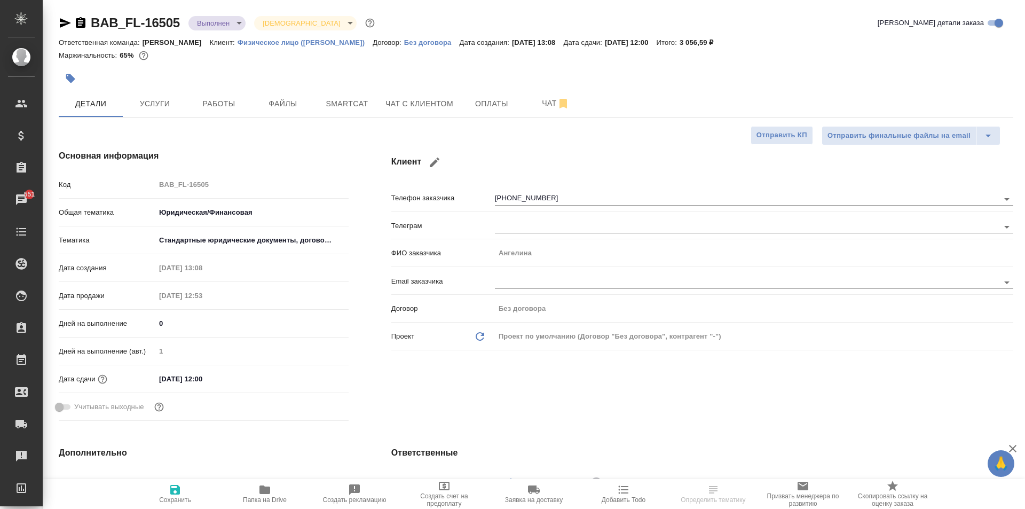
type textarea "x"
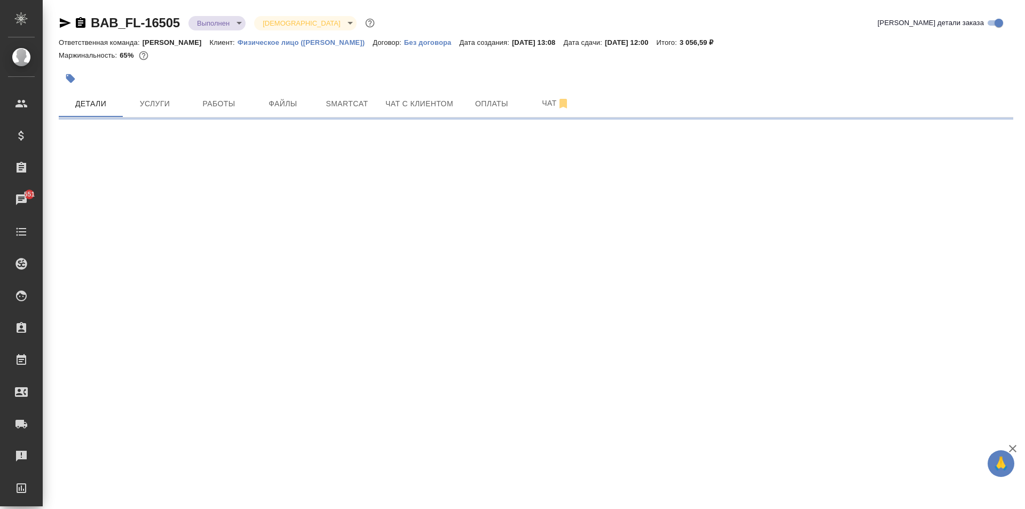
select select "RU"
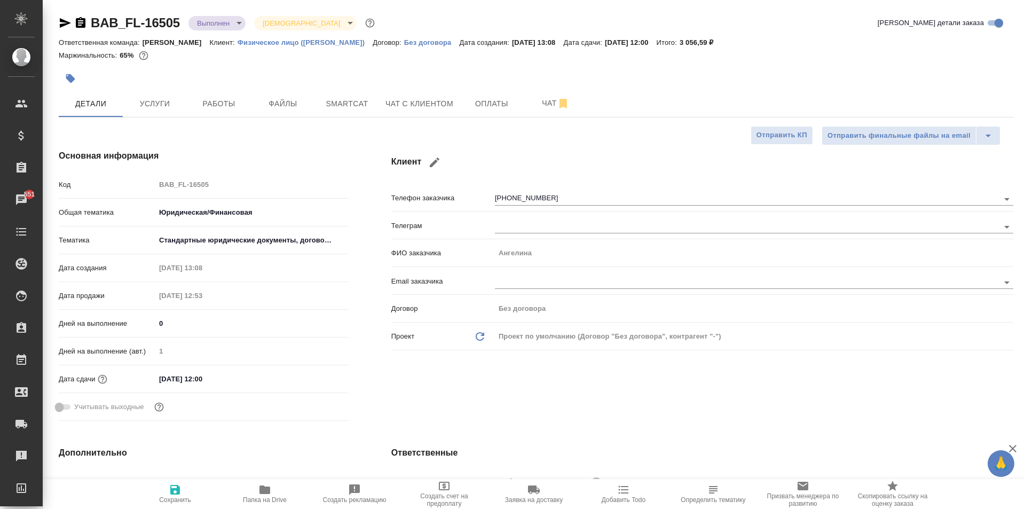
type textarea "x"
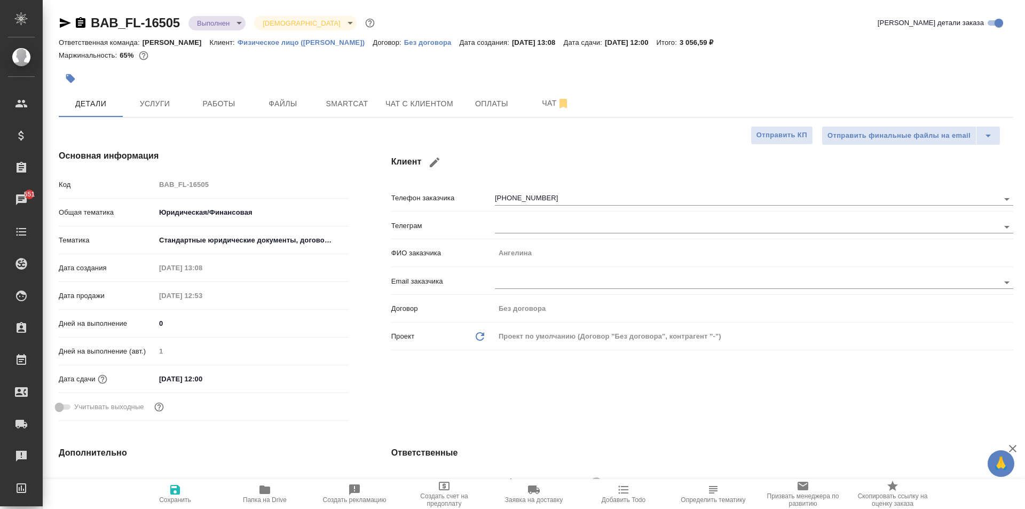
type textarea "x"
click at [139, 98] on span "Услуги" at bounding box center [154, 103] width 51 height 13
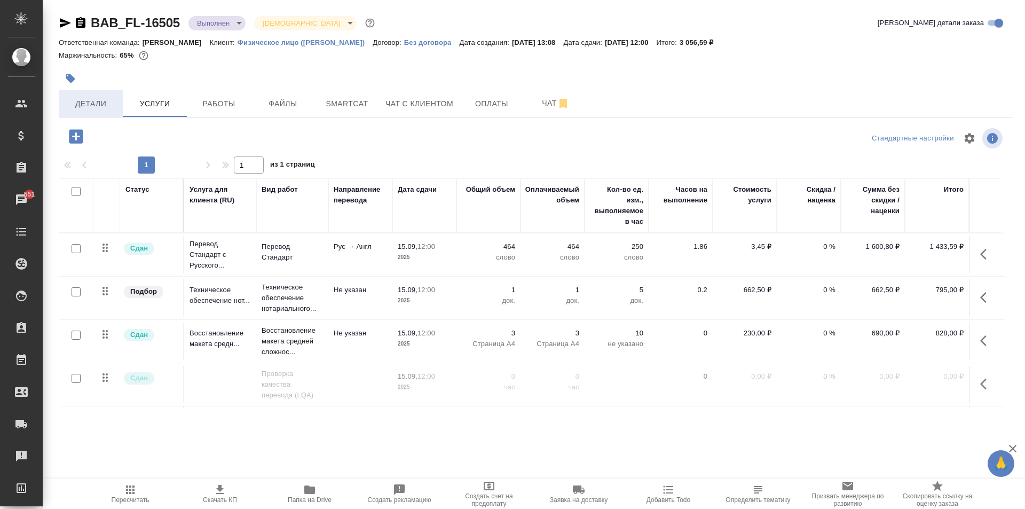
click at [75, 106] on span "Детали" at bounding box center [90, 103] width 51 height 13
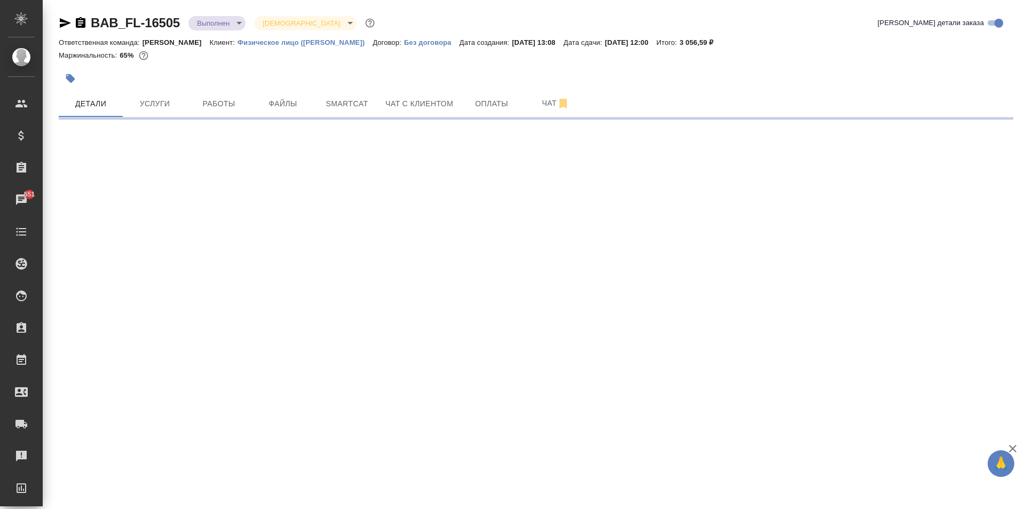
select select "RU"
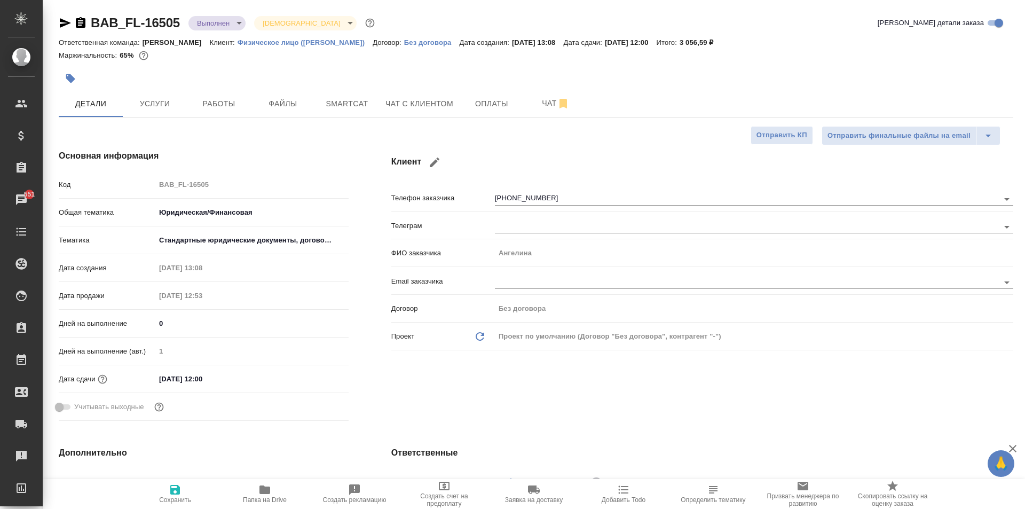
type textarea "x"
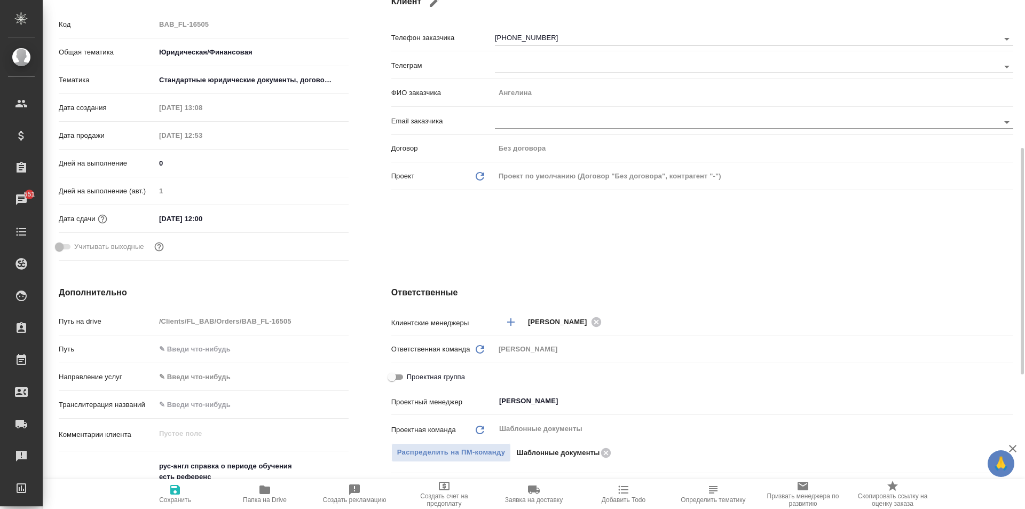
scroll to position [214, 0]
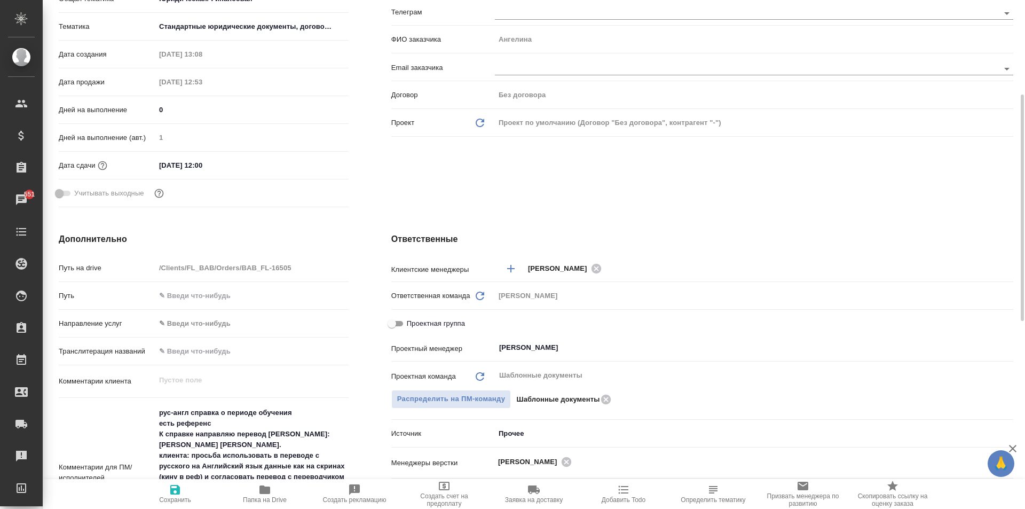
click at [413, 326] on span "Проектная группа" at bounding box center [436, 323] width 58 height 11
click at [411, 326] on input "Проектная группа" at bounding box center [392, 323] width 38 height 13
checkbox input "true"
type textarea "x"
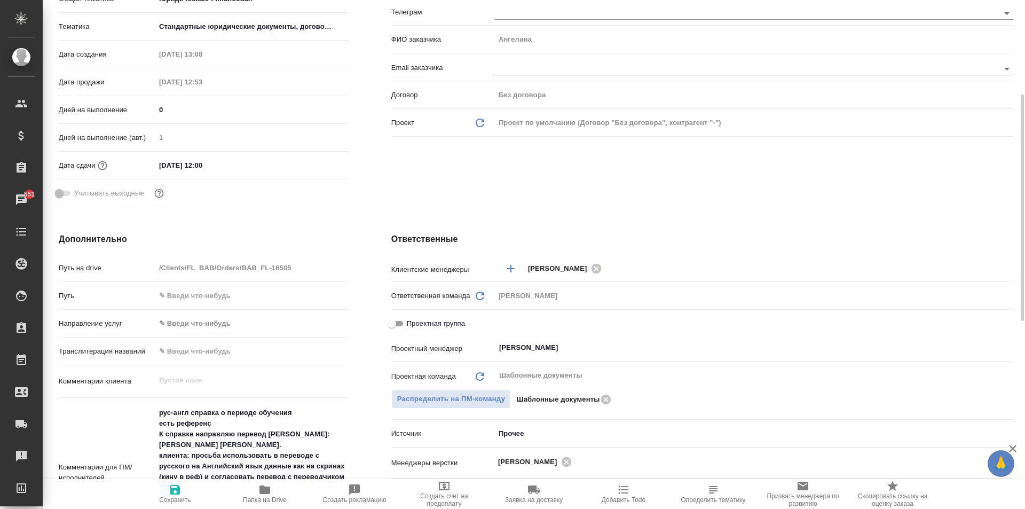
type textarea "x"
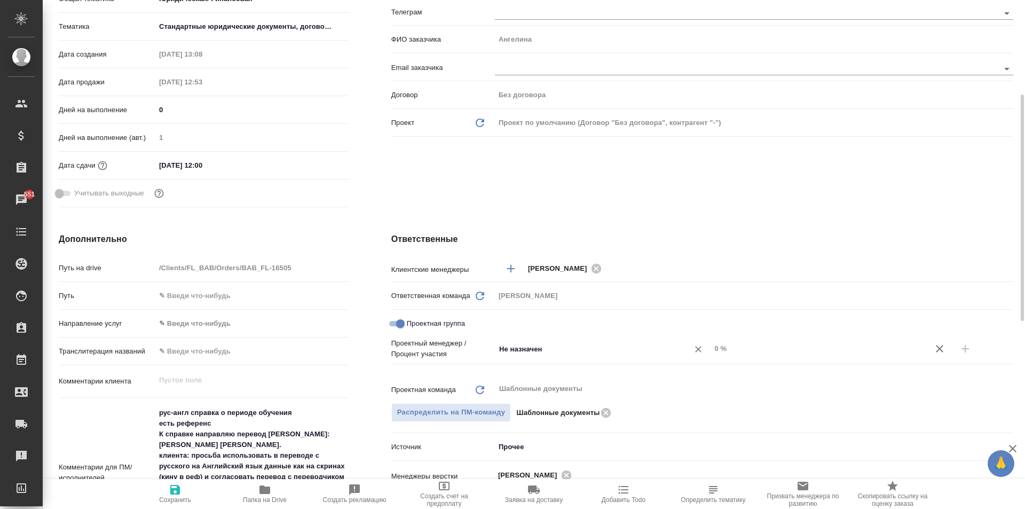
click at [559, 352] on input "Не назначен" at bounding box center [585, 348] width 174 height 13
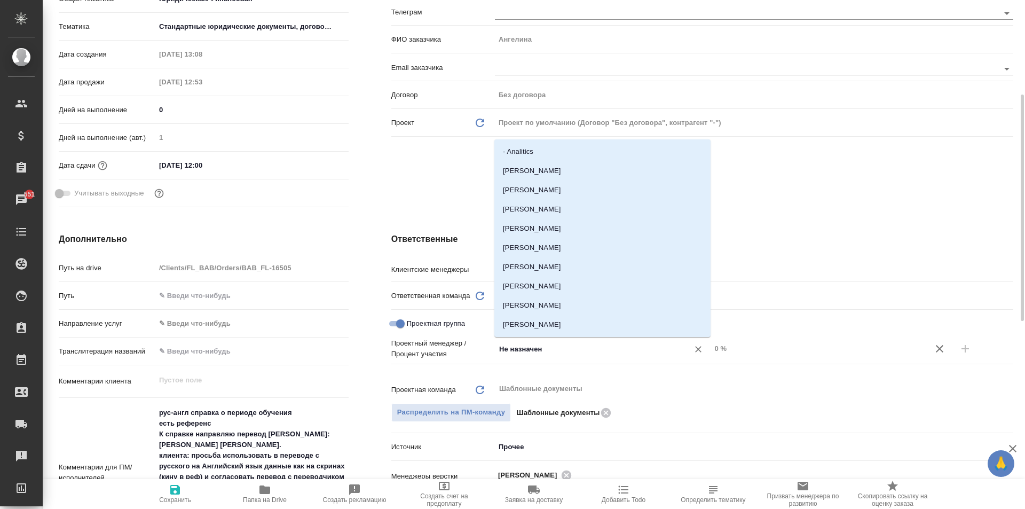
type input "и"
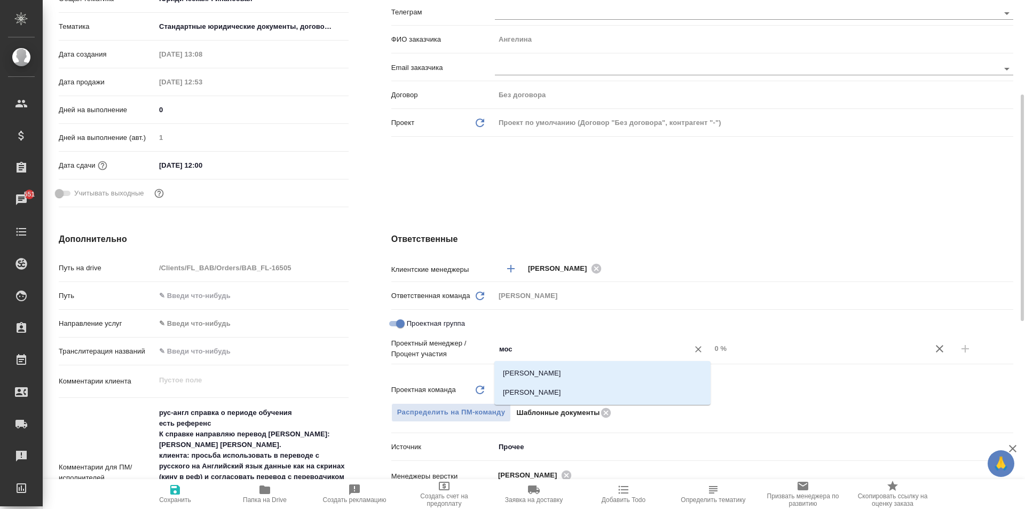
type input "моск"
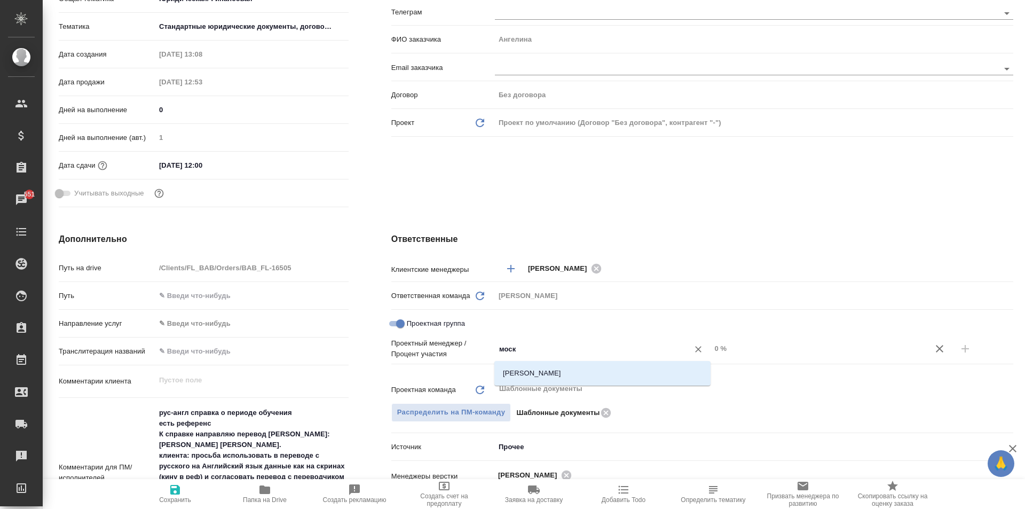
click at [566, 363] on div "[PERSON_NAME]" at bounding box center [602, 373] width 216 height 25
click at [573, 369] on li "[PERSON_NAME]" at bounding box center [602, 372] width 216 height 19
type textarea "x"
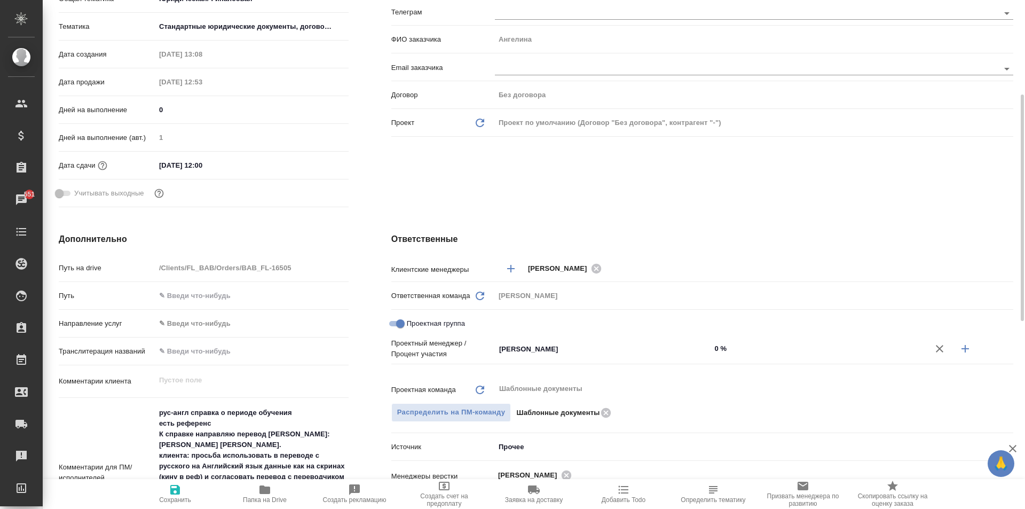
click at [721, 349] on input "0 %" at bounding box center [818, 348] width 216 height 15
type textarea "x"
type input "5 %"
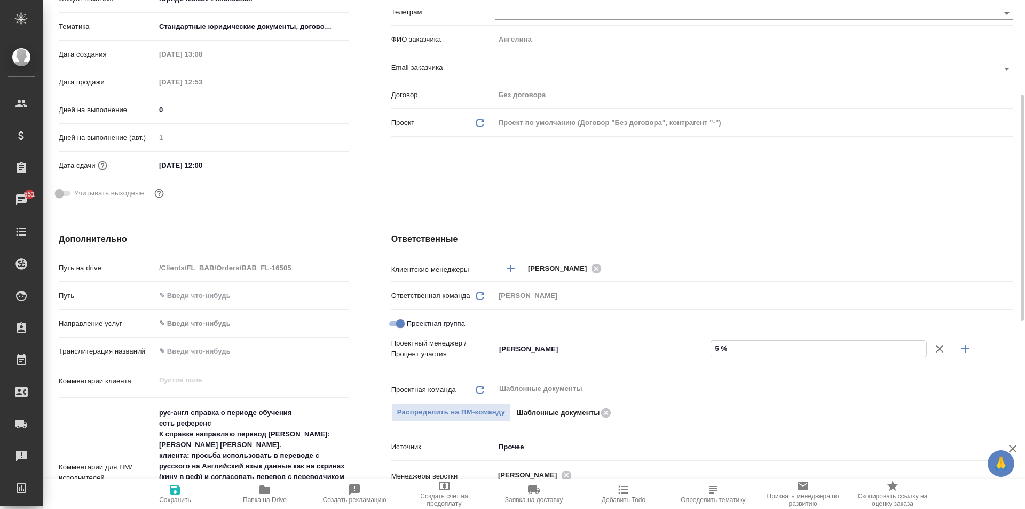
type textarea "x"
type input "59 %"
click at [963, 350] on icon "button" at bounding box center [965, 348] width 13 height 13
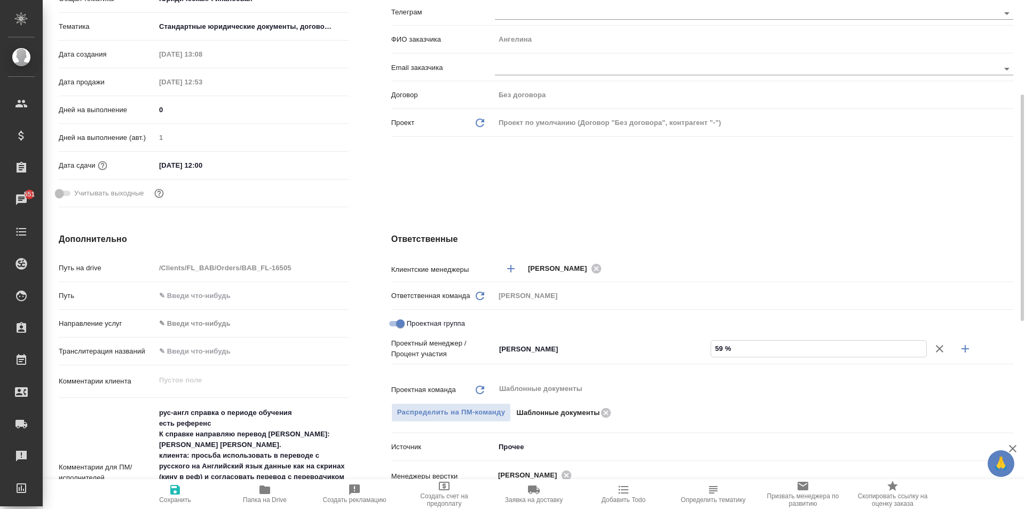
type textarea "x"
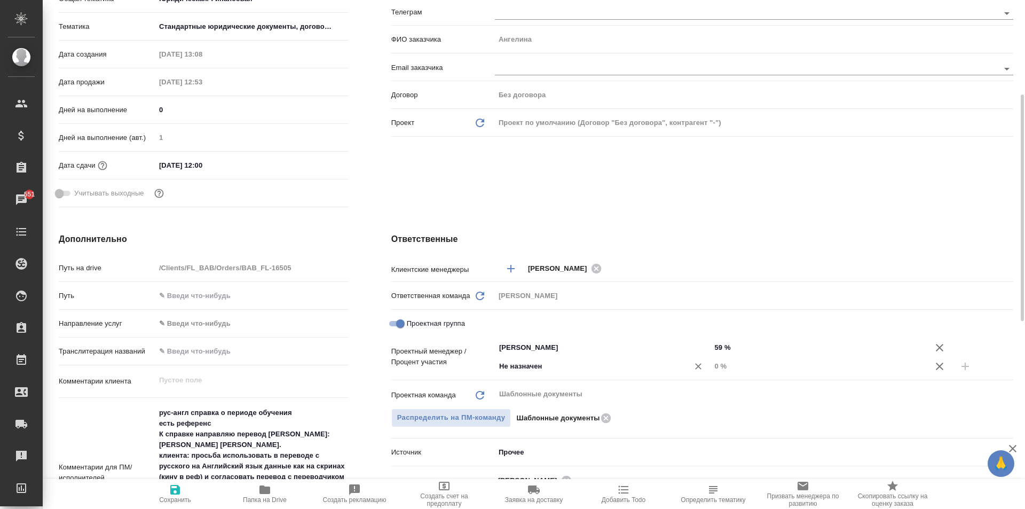
click at [571, 373] on input "Не назначен" at bounding box center [585, 366] width 174 height 13
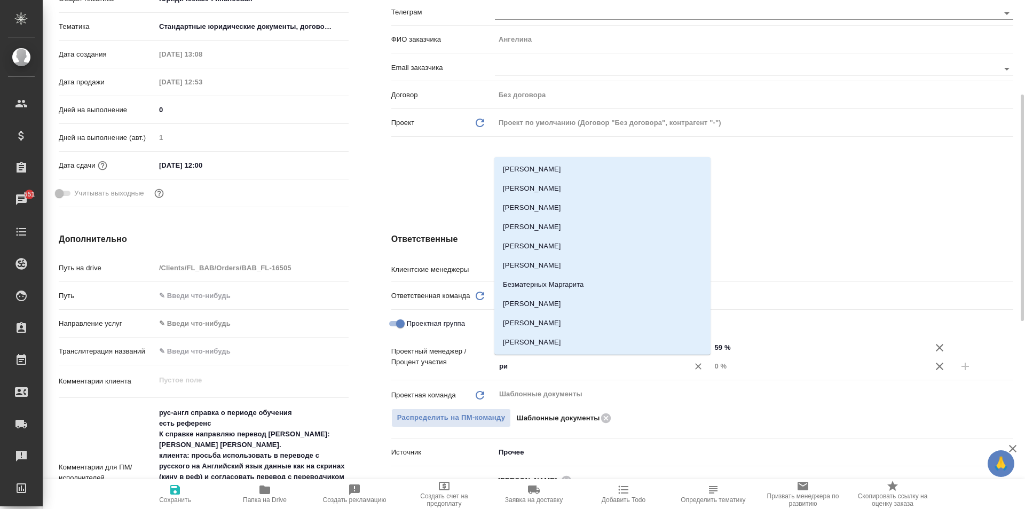
type input "р"
type input "ь"
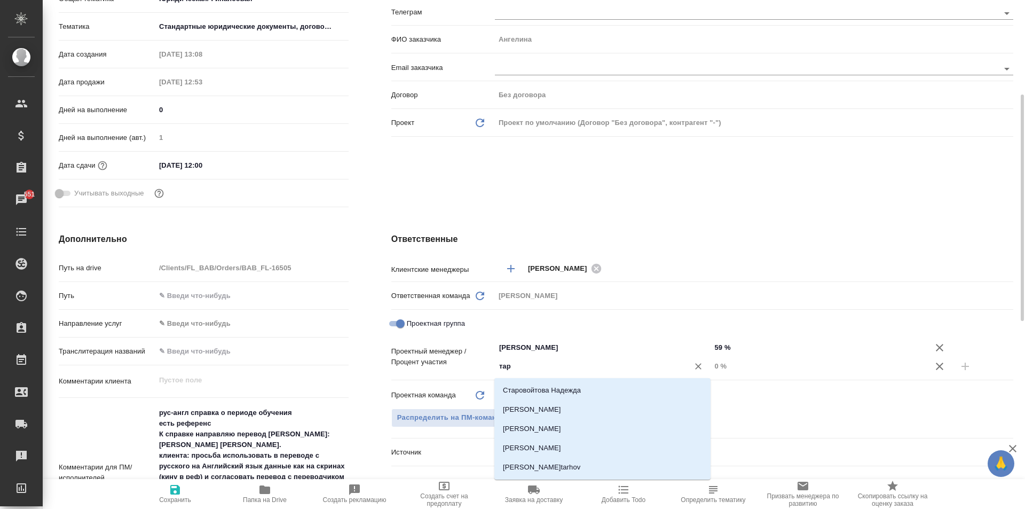
type input "тара"
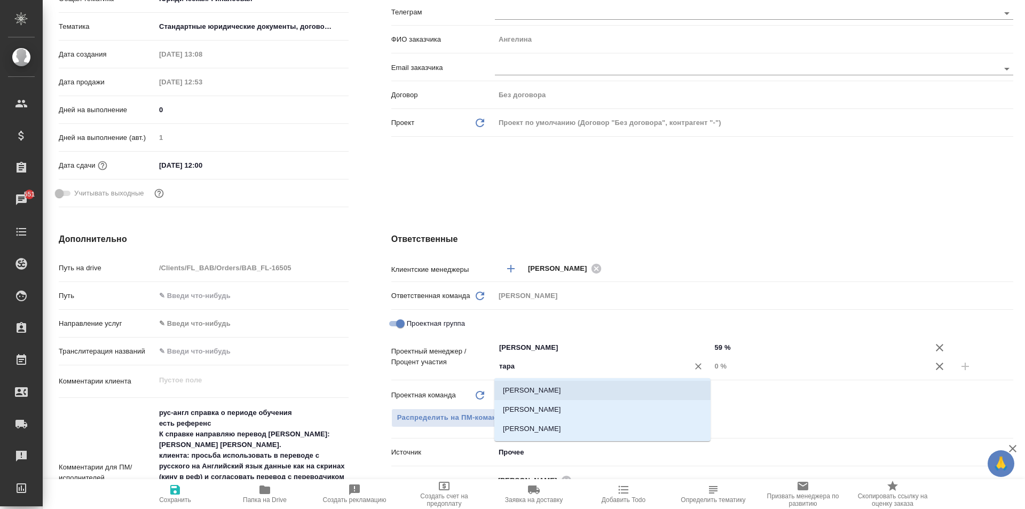
click at [592, 384] on li "Тарабановская Анастасия" at bounding box center [602, 390] width 216 height 19
type textarea "x"
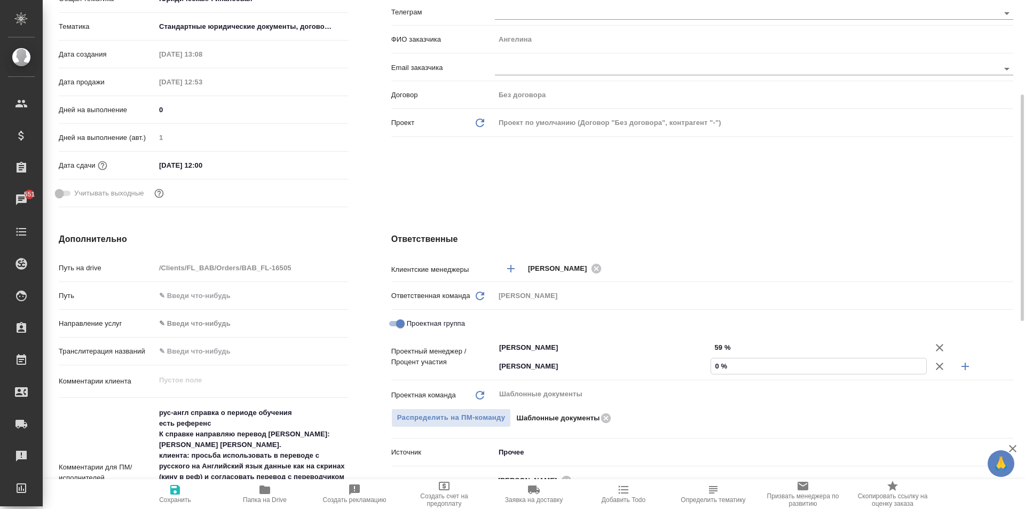
click at [719, 365] on input "0 %" at bounding box center [818, 365] width 215 height 15
type textarea "x"
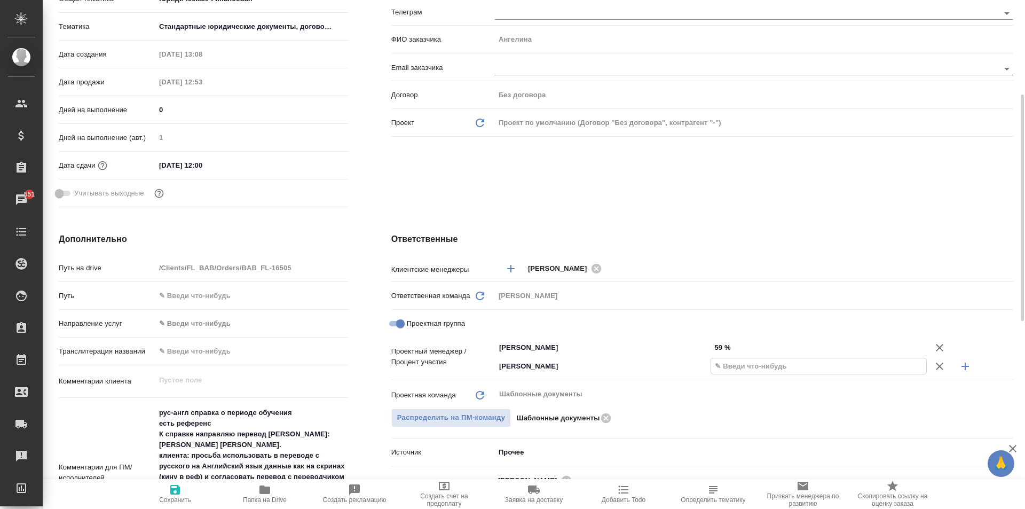
type textarea "x"
type input "4 %"
type textarea "x"
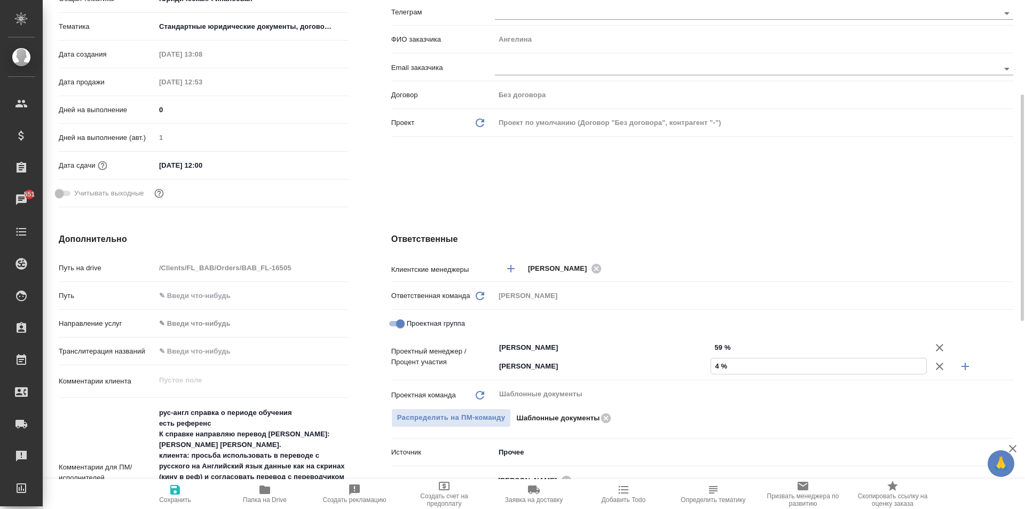
type textarea "x"
type input "41 %"
click at [723, 344] on input "59 %" at bounding box center [818, 346] width 215 height 15
type input "5 %"
type textarea "x"
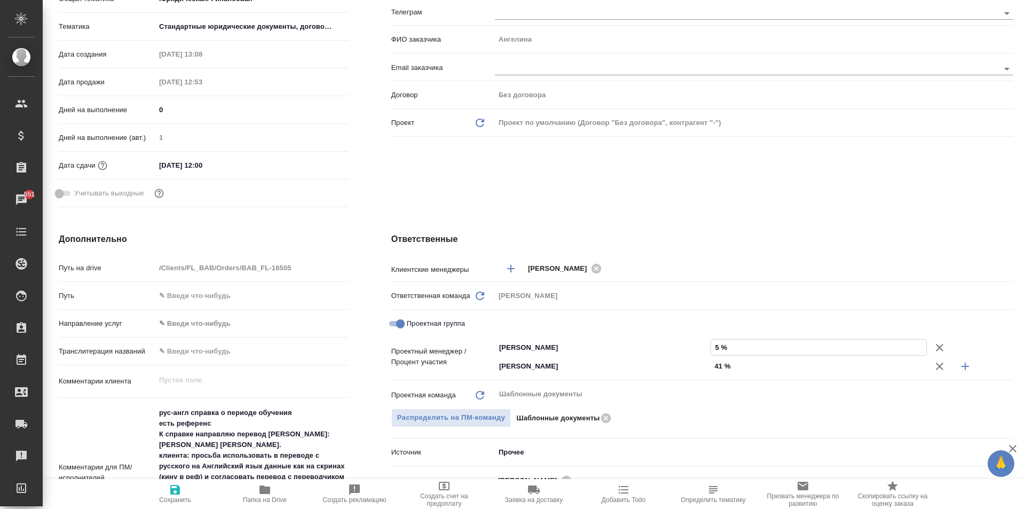
type textarea "x"
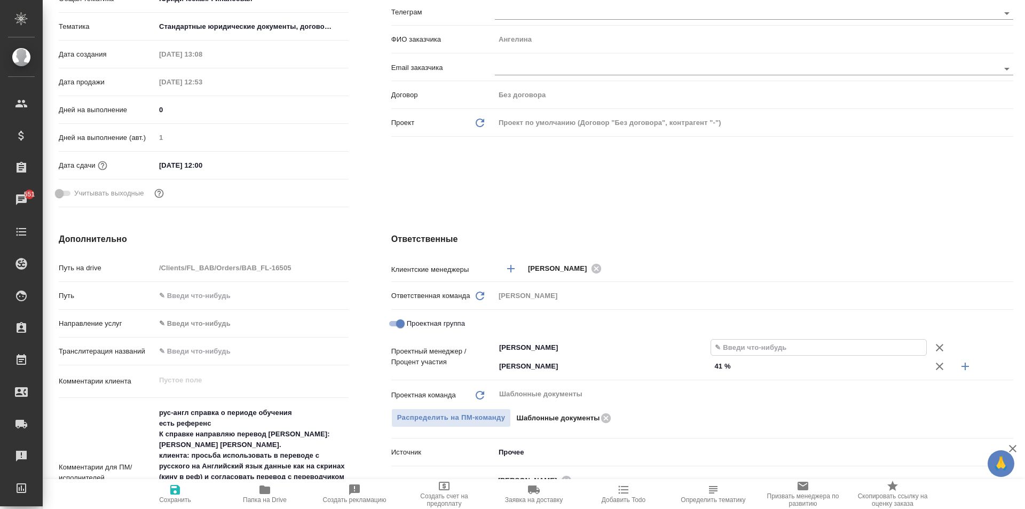
type input "2 %"
type textarea "x"
type input "26 %"
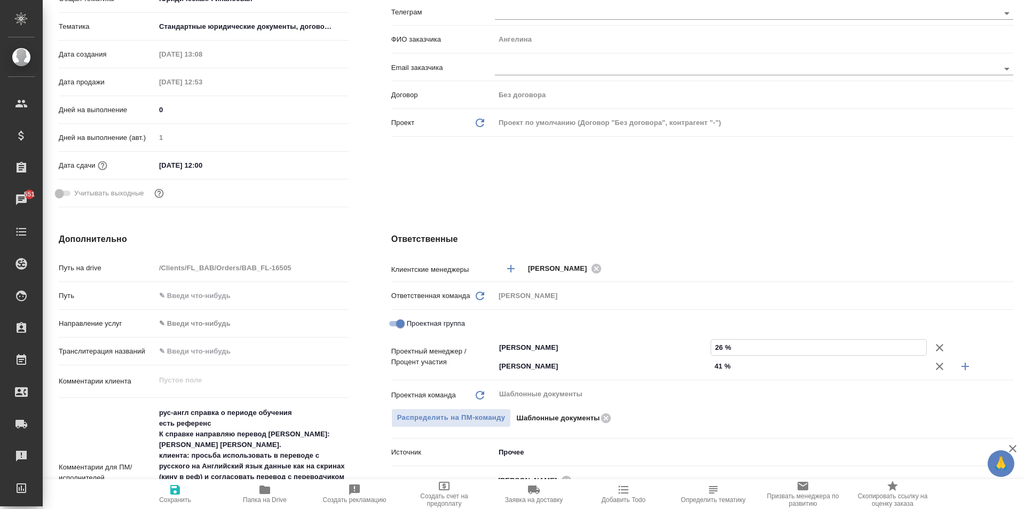
type textarea "x"
type input "26 %"
click at [720, 367] on input "41 %" at bounding box center [818, 365] width 215 height 15
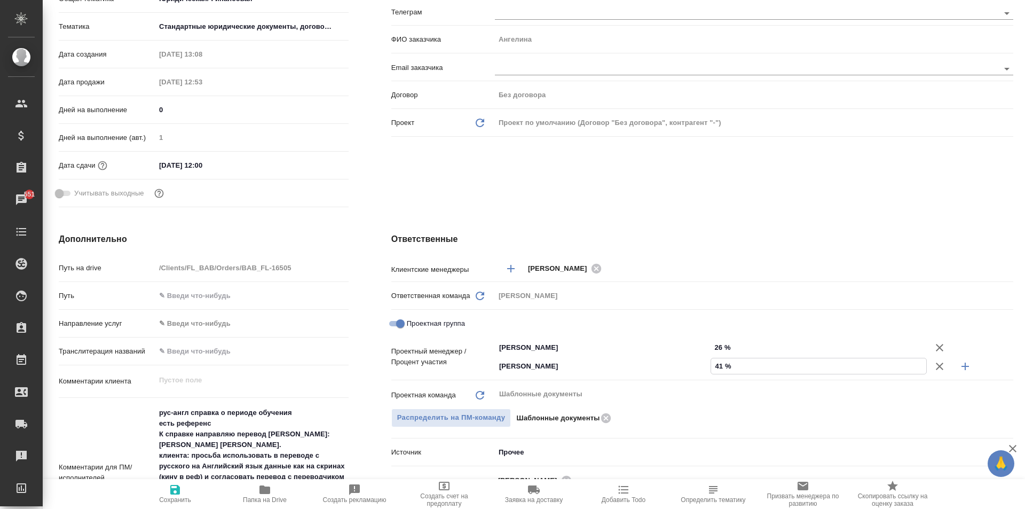
click at [723, 365] on input "41 %" at bounding box center [818, 365] width 215 height 15
type textarea "x"
type input "4 %"
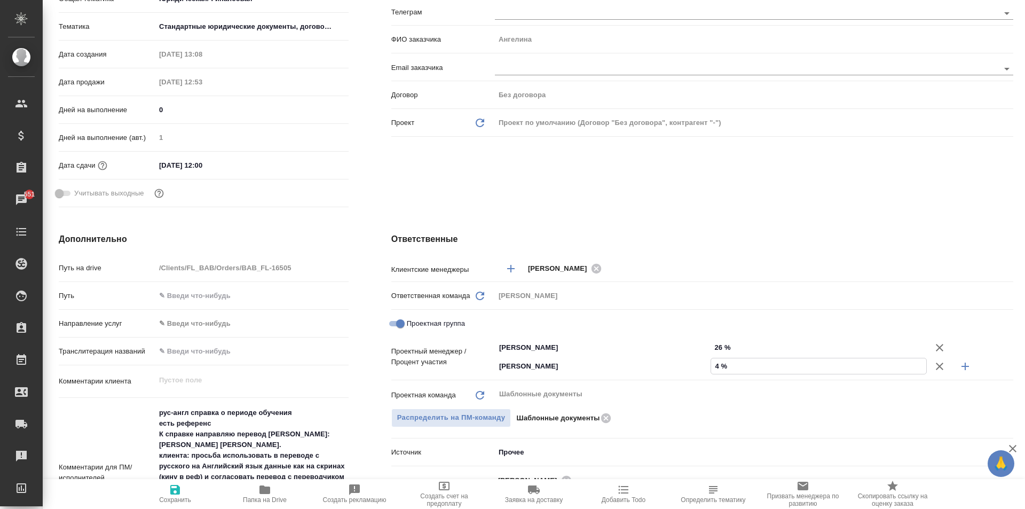
type textarea "x"
type input "7 %"
type textarea "x"
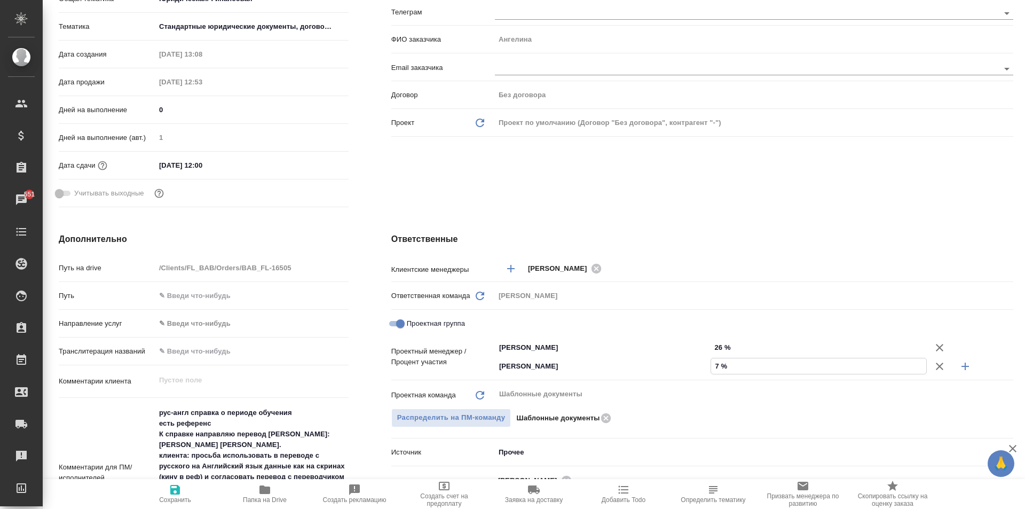
type textarea "x"
type input "74 %"
type textarea "x"
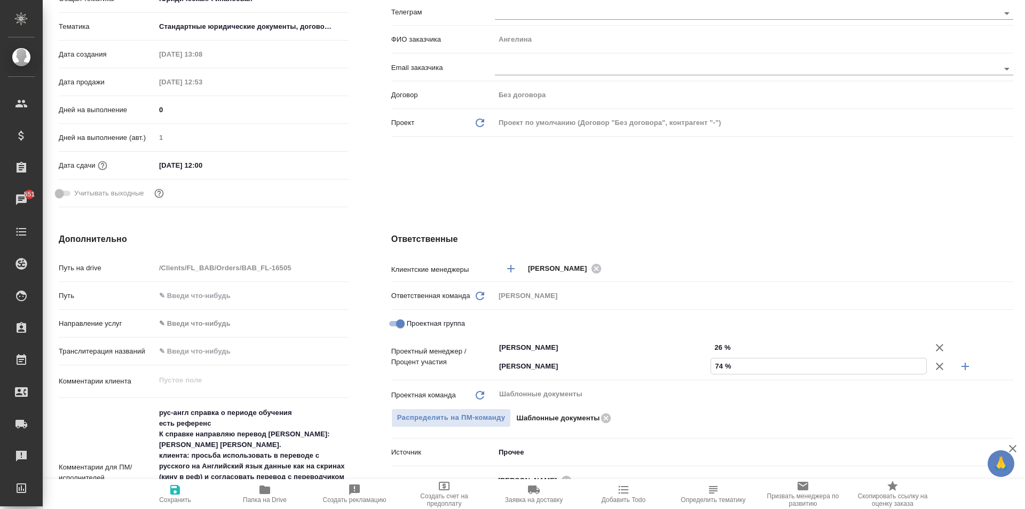
type textarea "x"
type input "74 %"
click at [179, 493] on icon "button" at bounding box center [175, 490] width 10 height 10
type textarea "x"
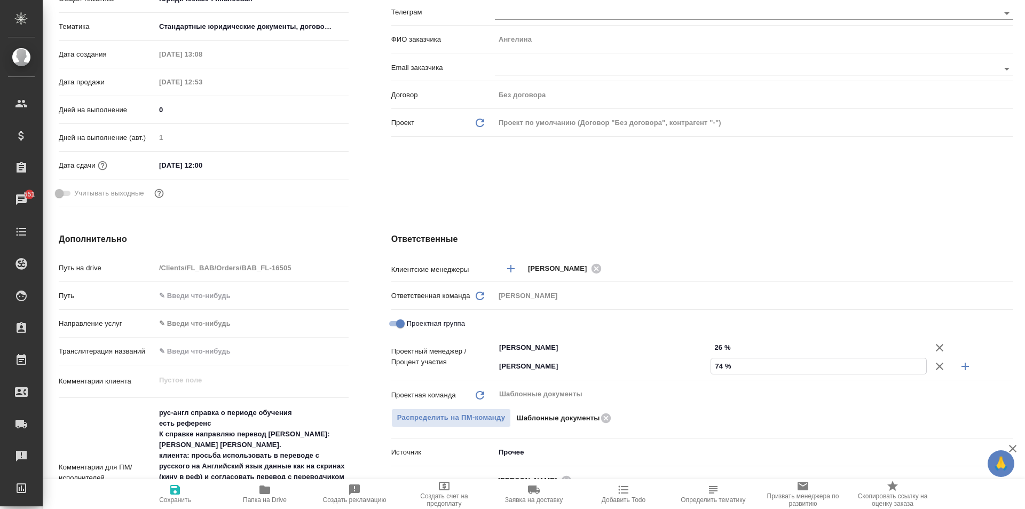
type textarea "x"
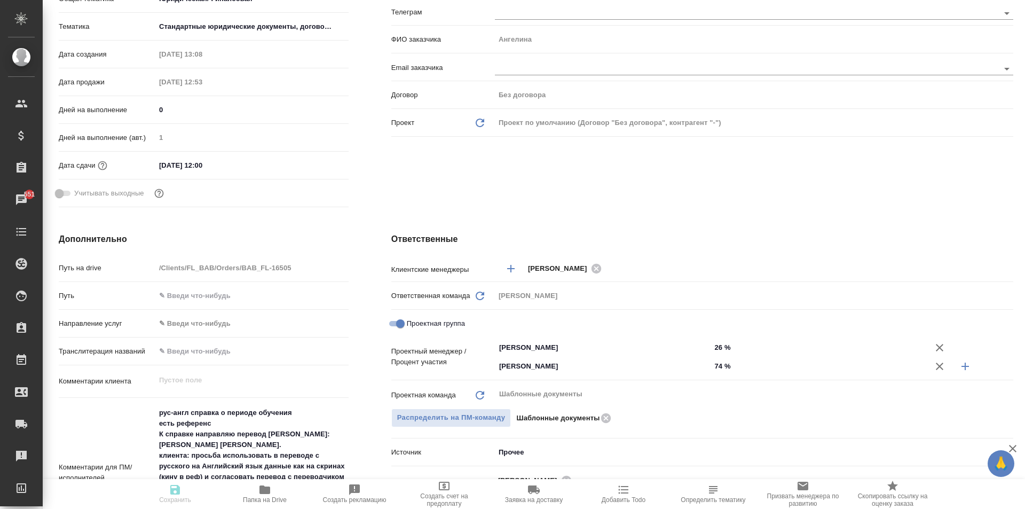
type textarea "x"
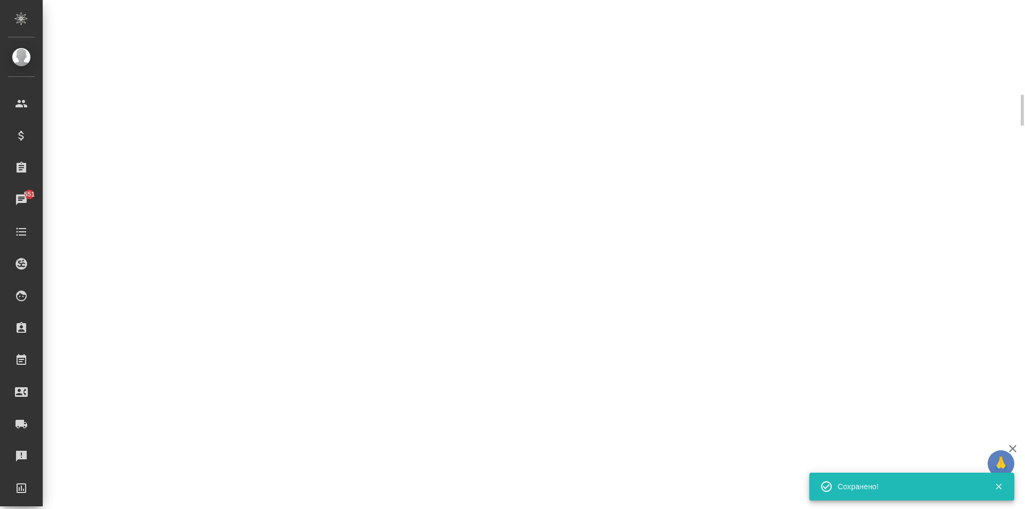
select select "RU"
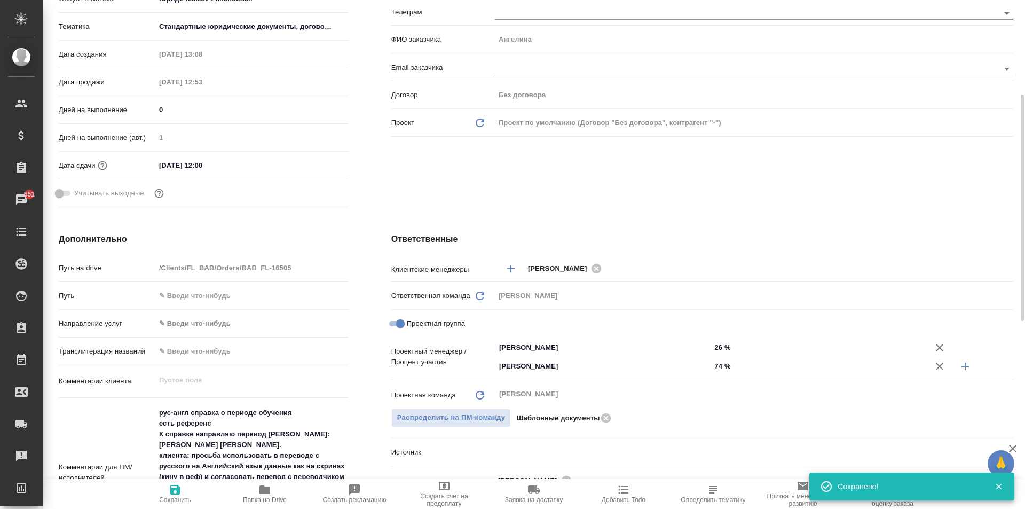
type textarea "x"
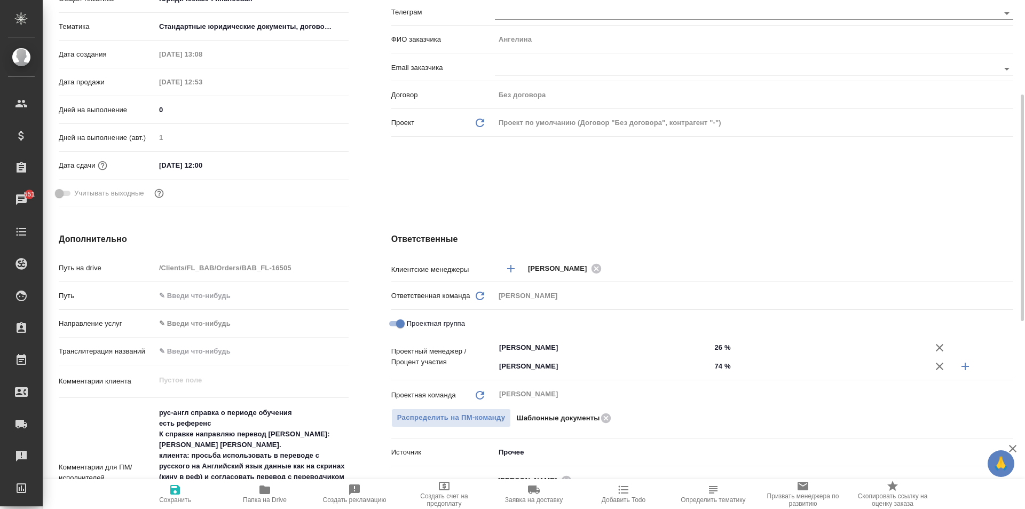
scroll to position [0, 0]
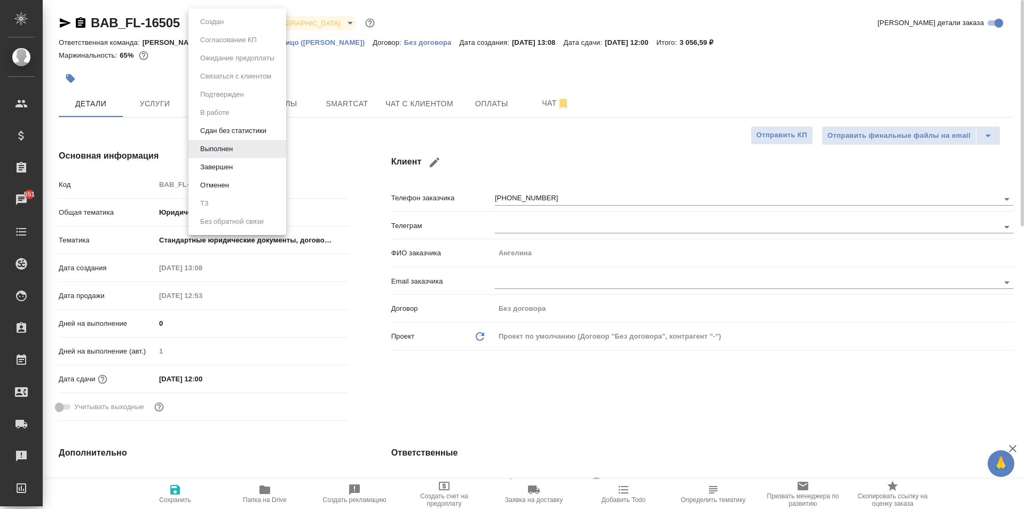
click at [223, 21] on body "🙏 .cls-1 fill:#fff; AWATERA Moskalets Alina Клиенты Спецификации Заказы 551 Чат…" at bounding box center [512, 254] width 1025 height 509
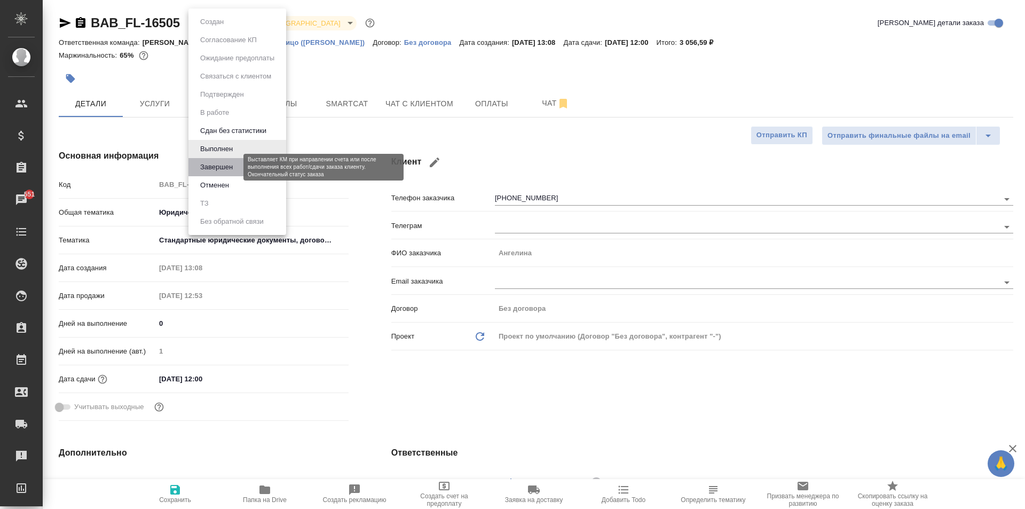
click at [232, 167] on button "Завершен" at bounding box center [216, 167] width 39 height 12
type textarea "x"
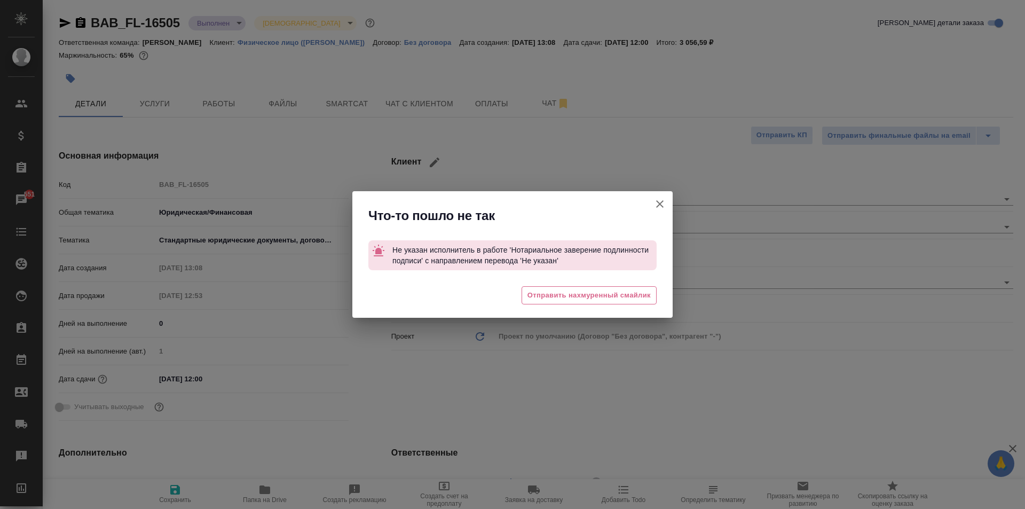
click at [661, 204] on icon "button" at bounding box center [659, 203] width 13 height 13
type textarea "x"
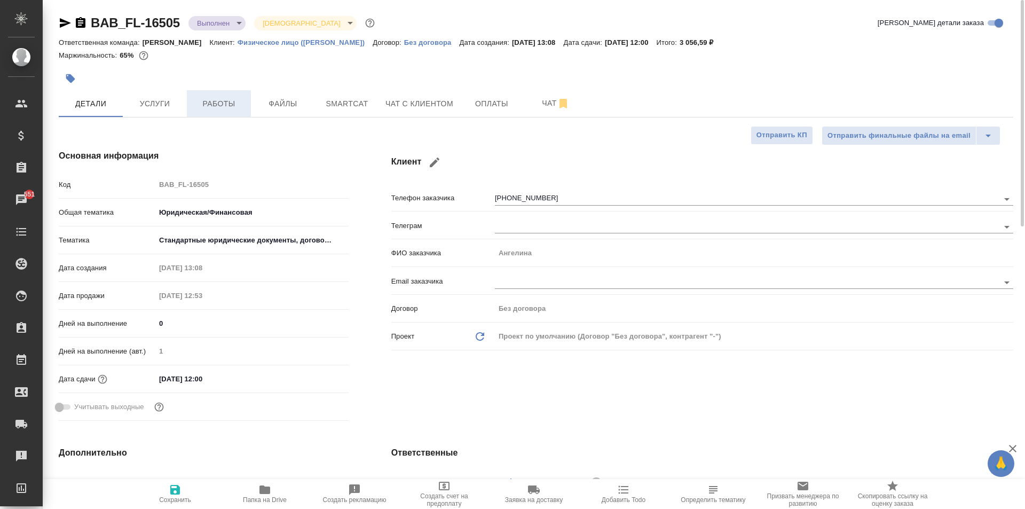
click at [202, 106] on span "Работы" at bounding box center [218, 103] width 51 height 13
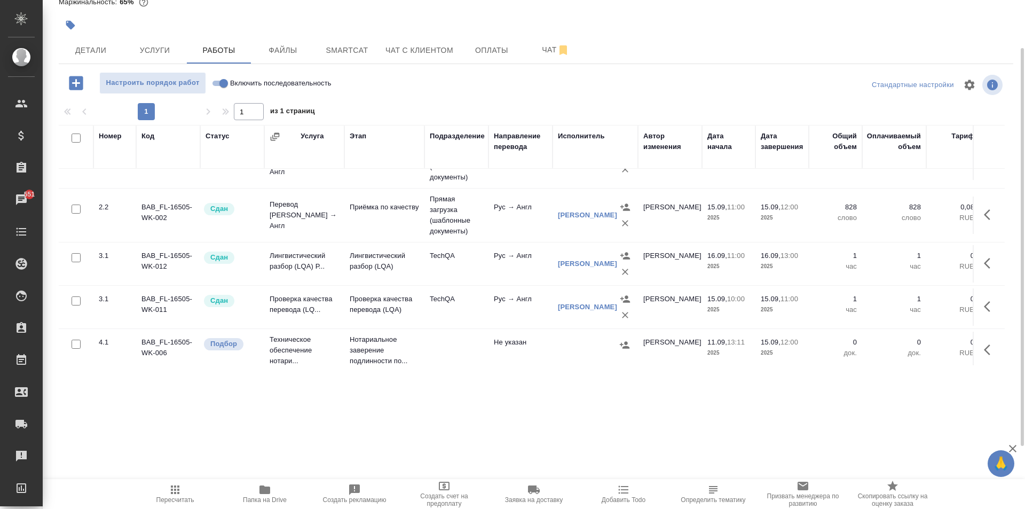
scroll to position [93, 0]
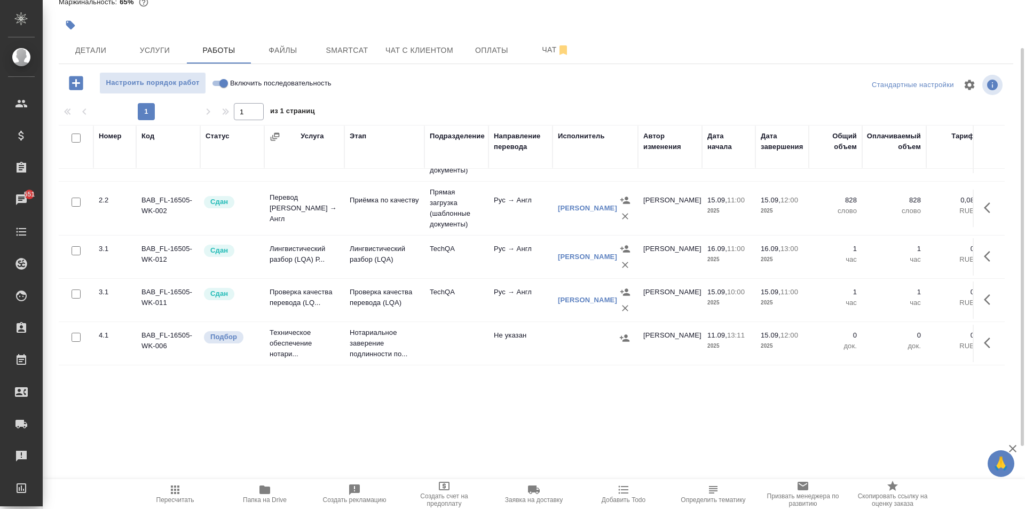
click at [586, 332] on div at bounding box center [595, 338] width 75 height 16
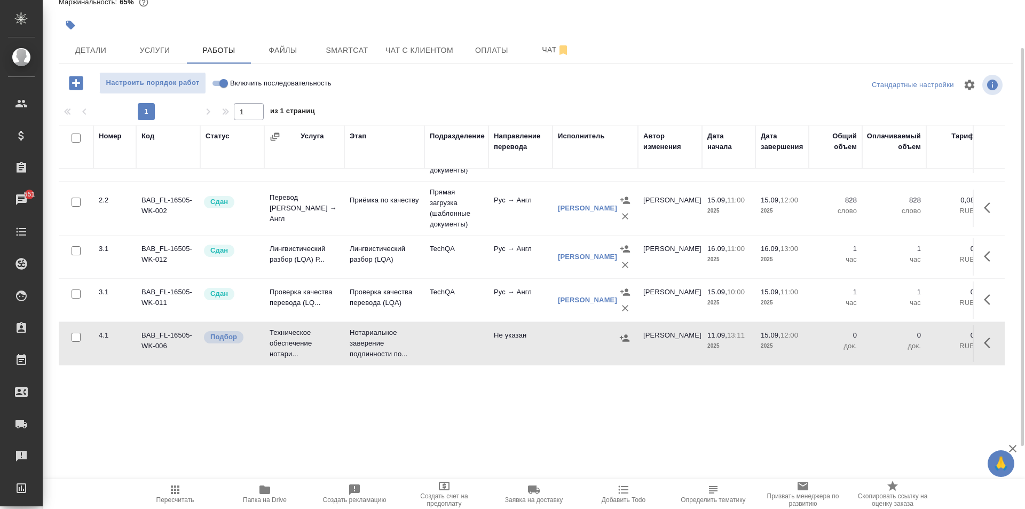
click at [586, 332] on div at bounding box center [595, 338] width 75 height 16
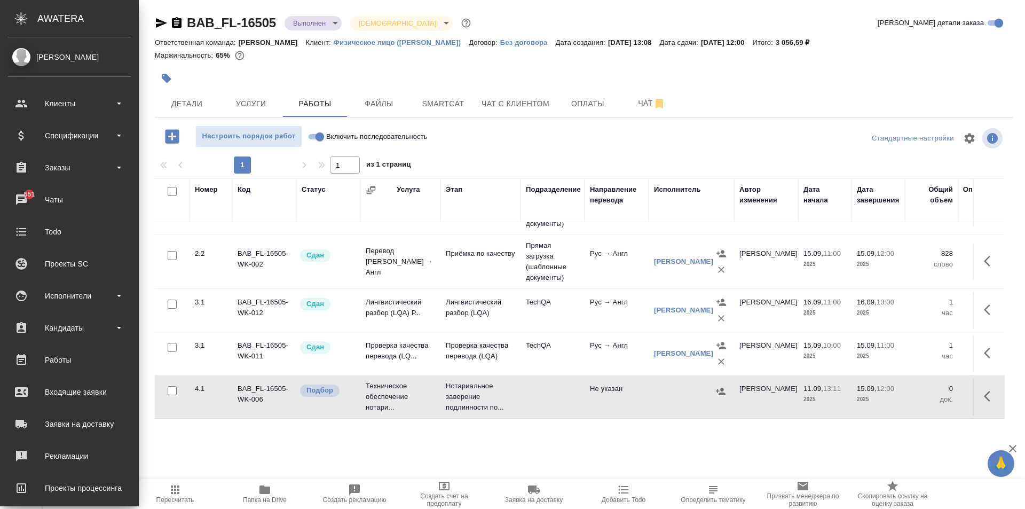
scroll to position [0, 0]
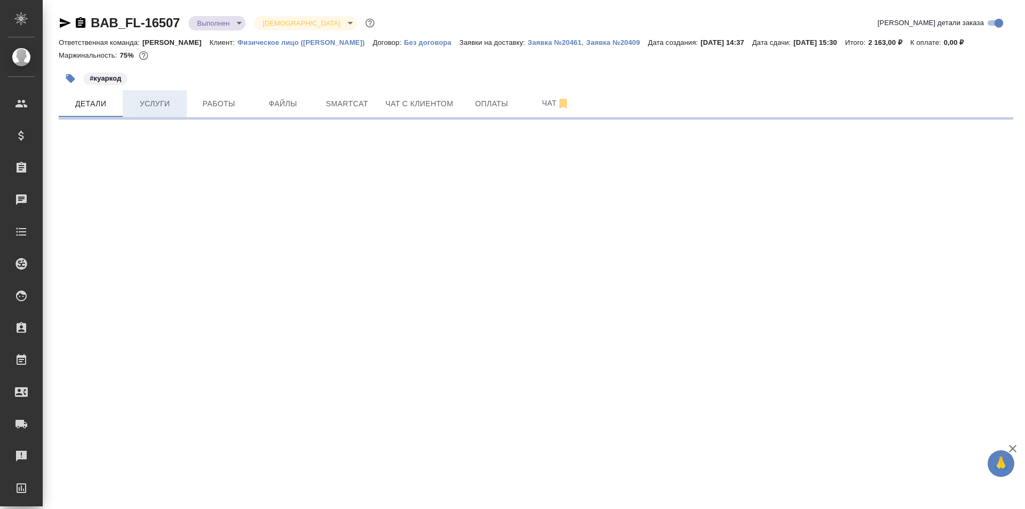
click at [146, 107] on span "Услуги" at bounding box center [154, 103] width 51 height 13
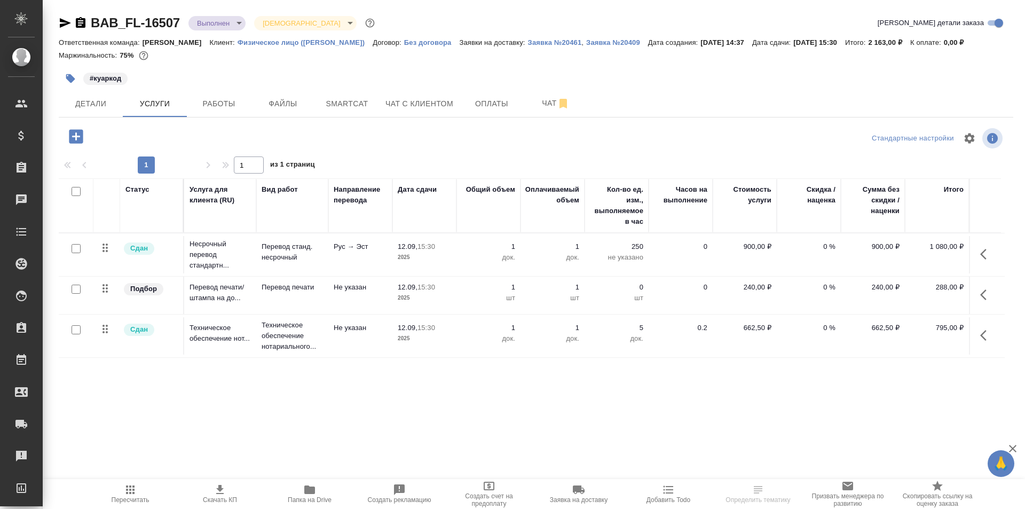
click at [208, 105] on span "Работы" at bounding box center [218, 103] width 51 height 13
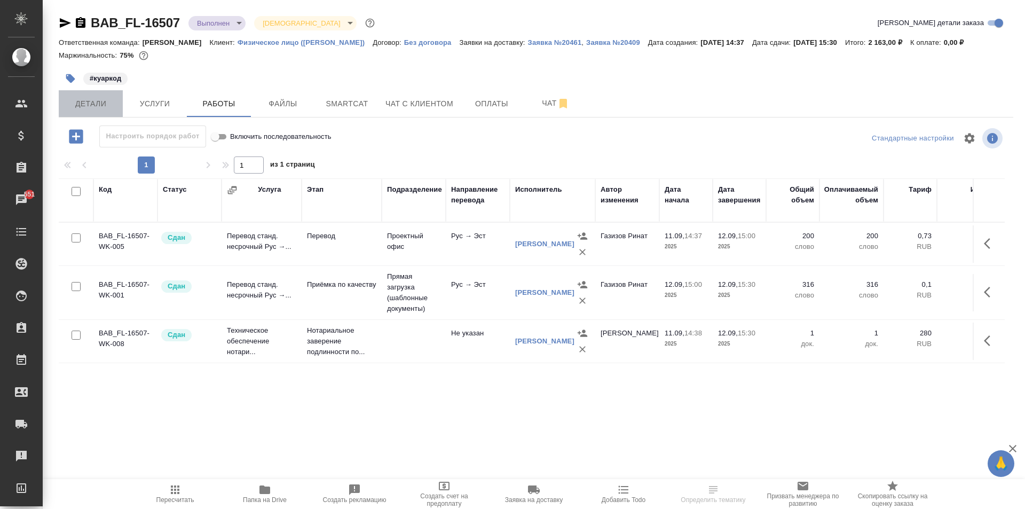
click at [71, 105] on span "Детали" at bounding box center [90, 103] width 51 height 13
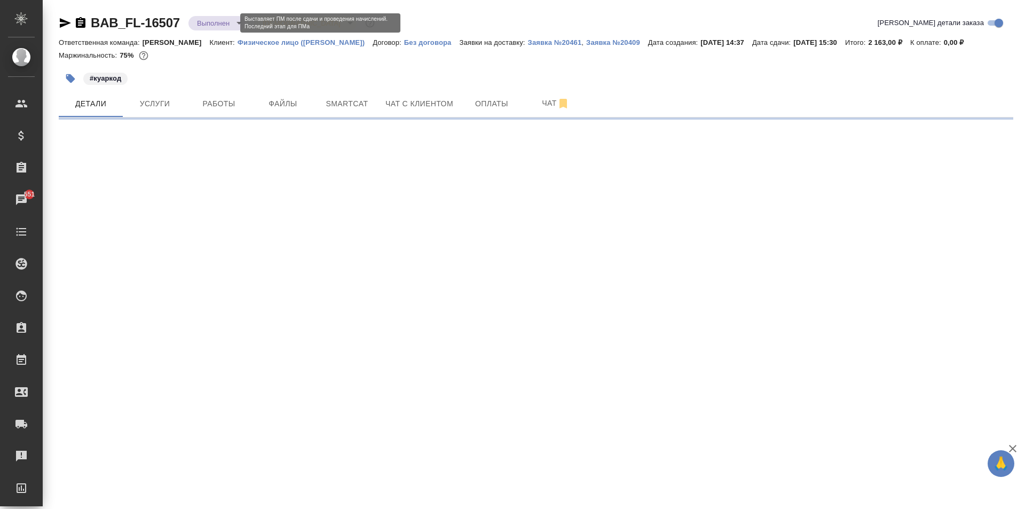
click at [210, 25] on body "🙏 .cls-1 fill:#fff; AWATERA [PERSON_NAME] Спецификации Заказы 551 Чаты Todo Про…" at bounding box center [512, 254] width 1025 height 509
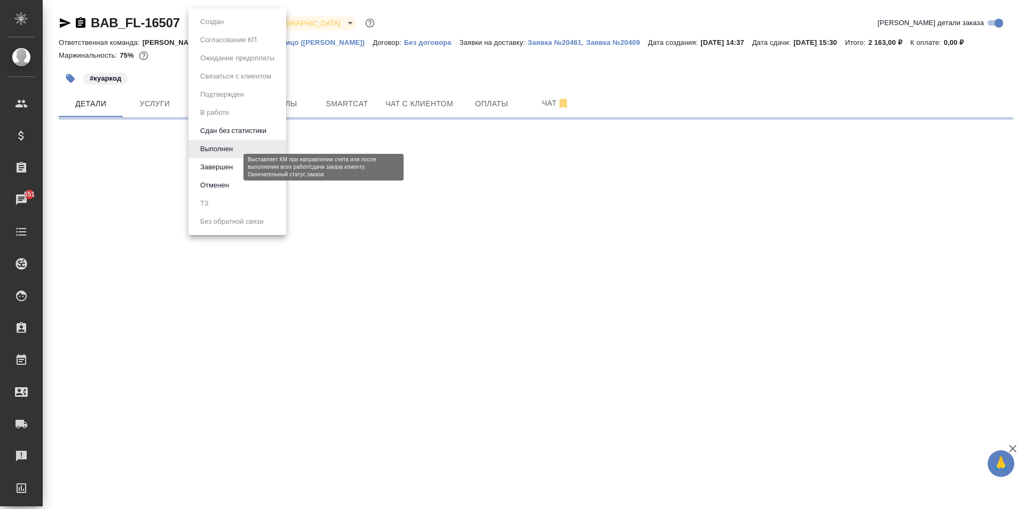
click at [227, 162] on button "Завершен" at bounding box center [216, 167] width 39 height 12
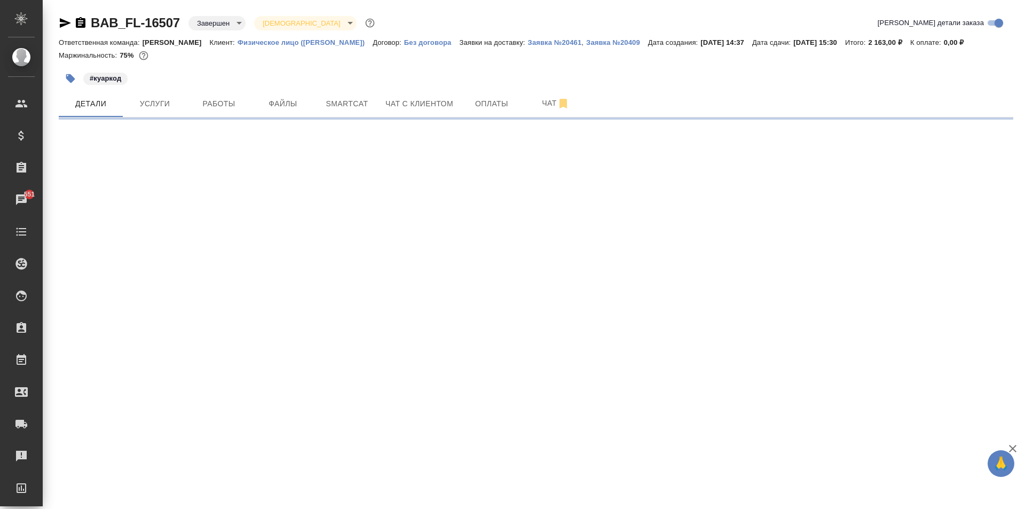
select select "RU"
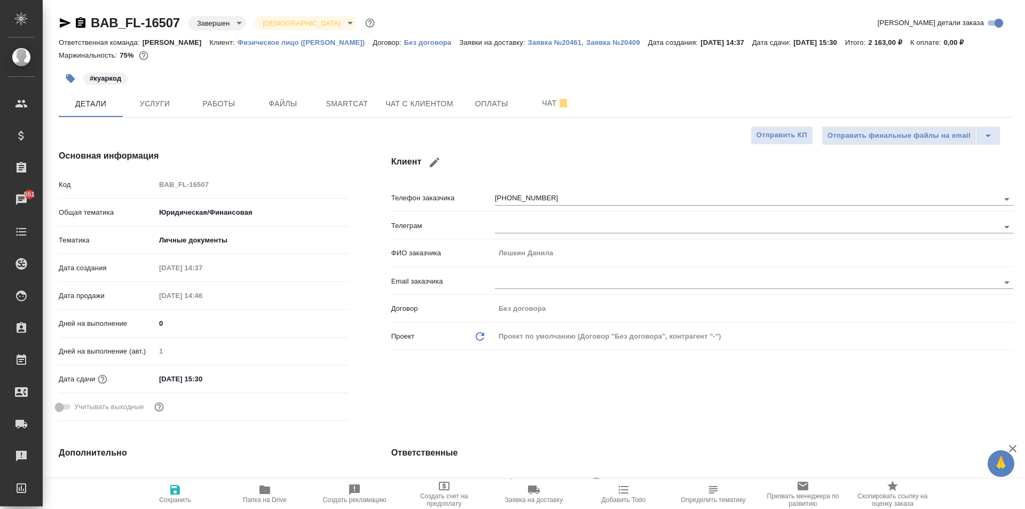
type textarea "x"
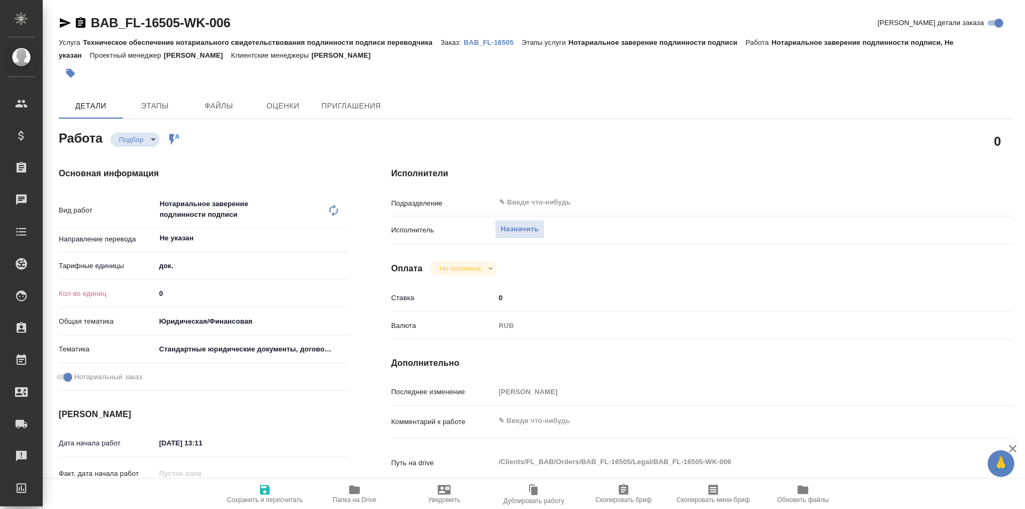
type textarea "x"
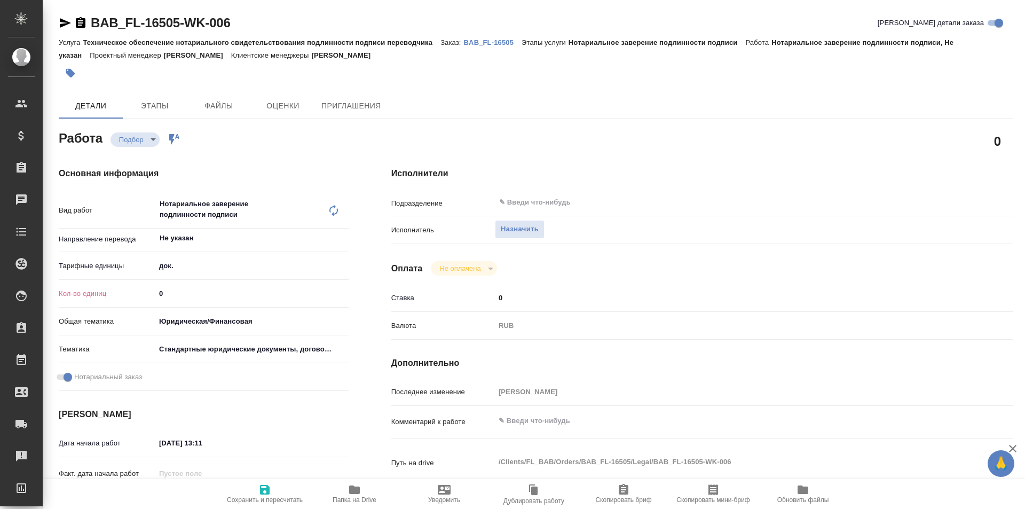
type textarea "x"
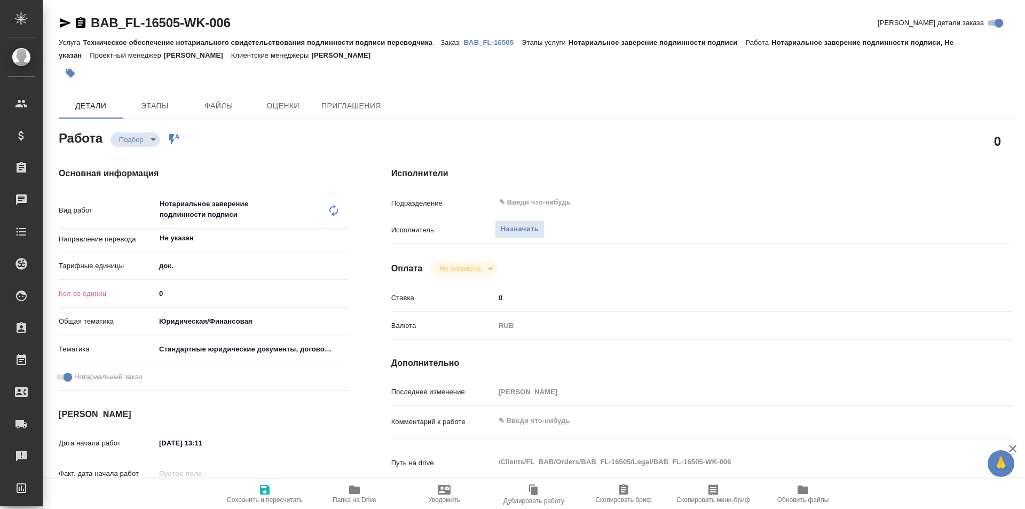
type textarea "x"
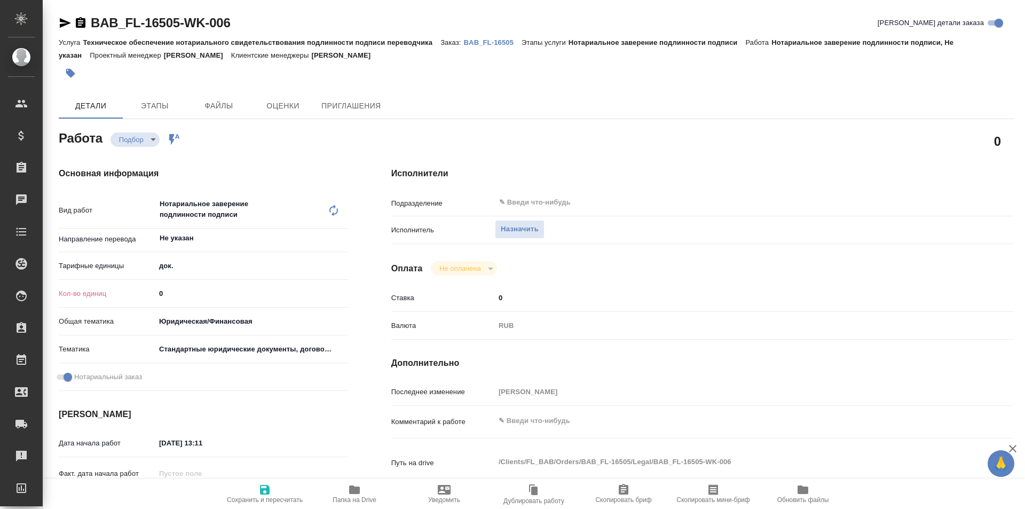
click at [189, 295] on input "0" at bounding box center [251, 293] width 193 height 15
type textarea "x"
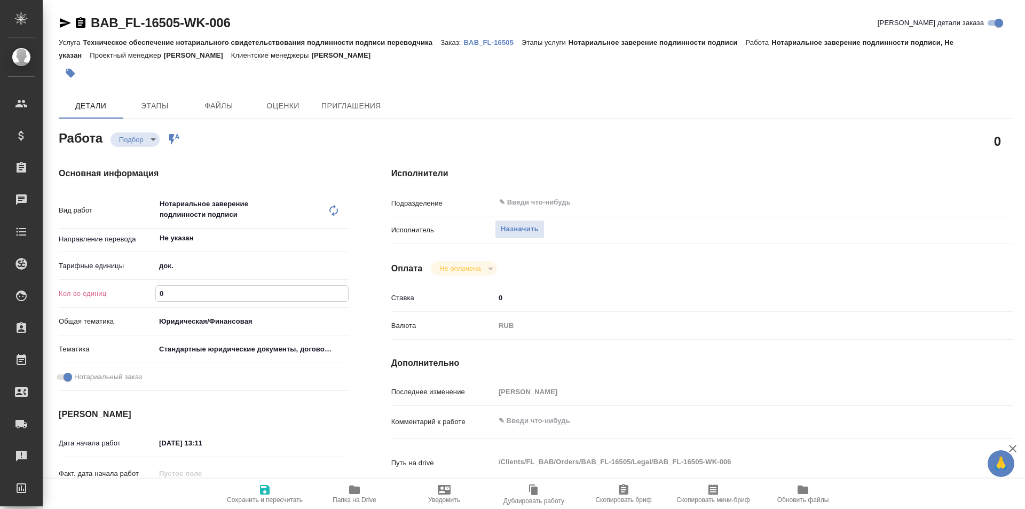
type textarea "x"
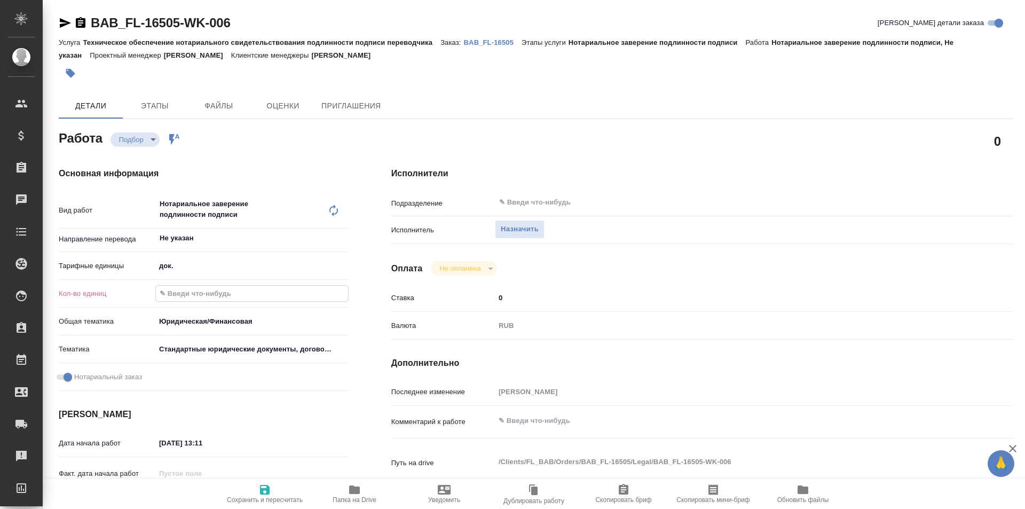
type textarea "x"
type input "1"
type textarea "x"
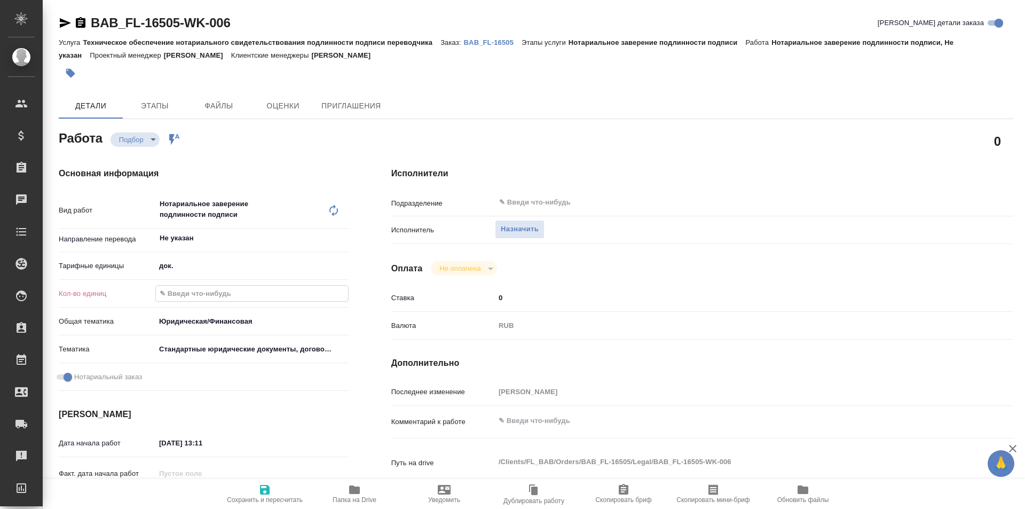
type textarea "x"
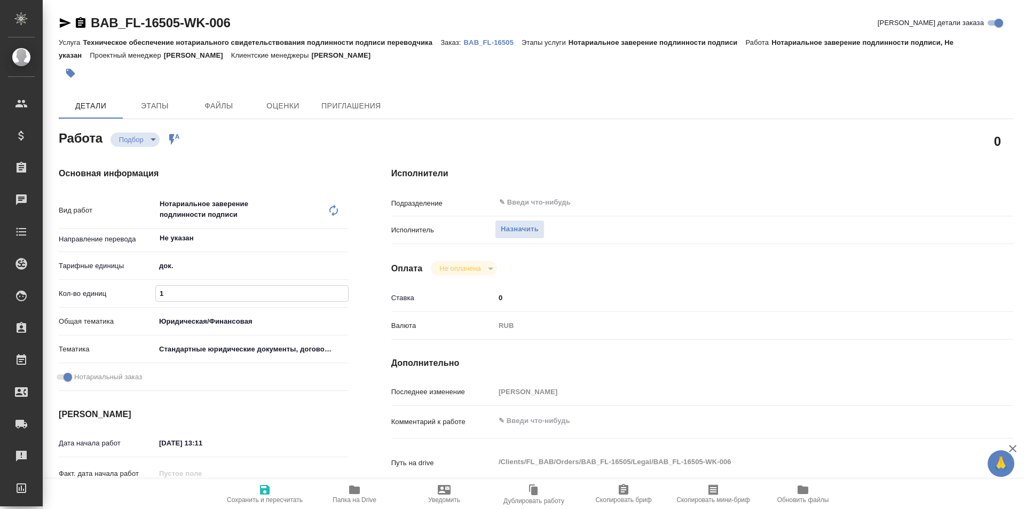
type textarea "x"
type input "1"
click at [252, 488] on span "Сохранить и пересчитать" at bounding box center [264, 493] width 77 height 20
type textarea "x"
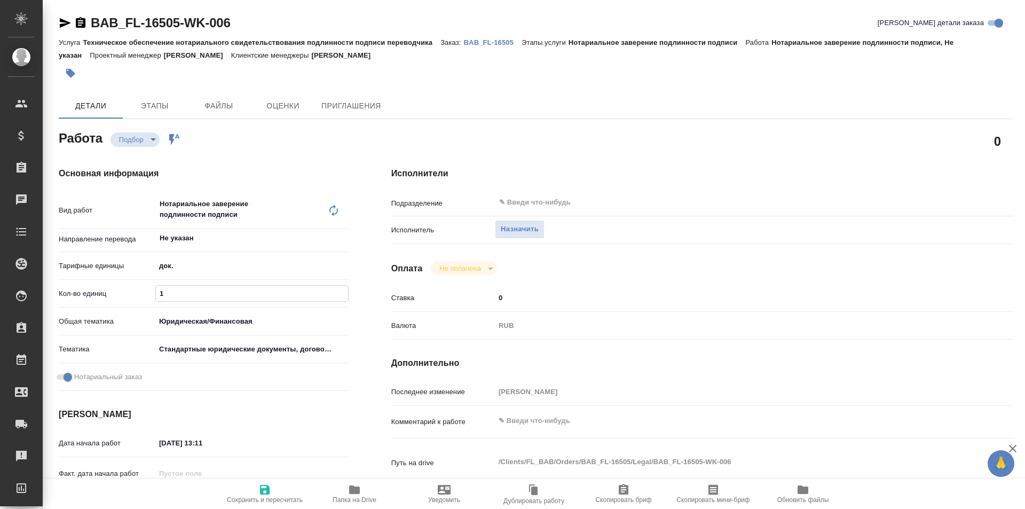
type textarea "x"
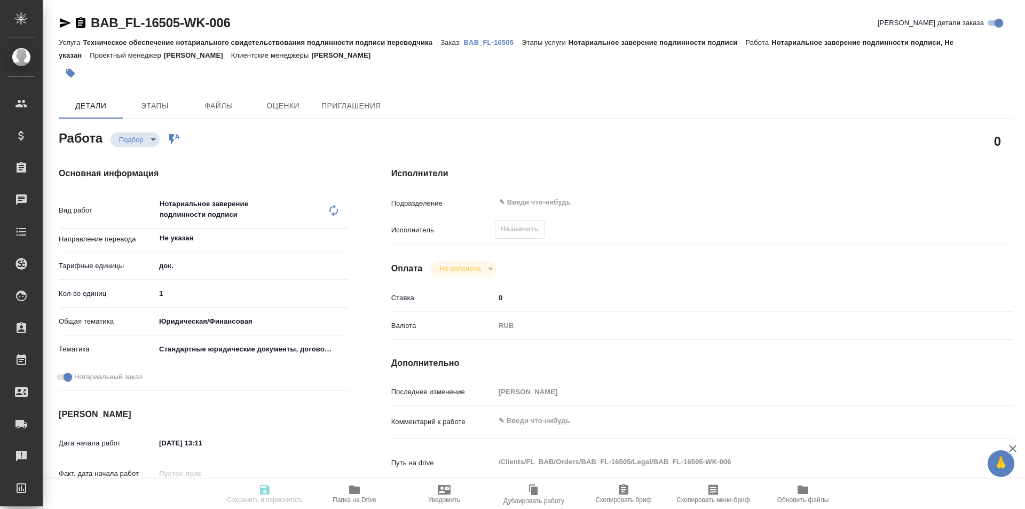
type textarea "x"
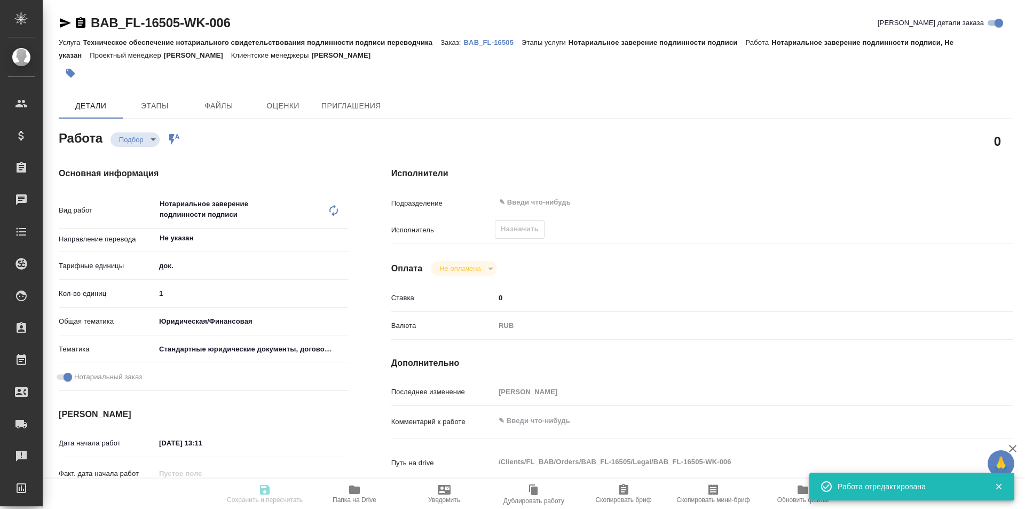
type input "recruiting"
type textarea "Нотариальное заверение подлинности подписи"
type textarea "x"
type input "Не указан"
type input "5a8b1489cc6b4906c91bfd8b"
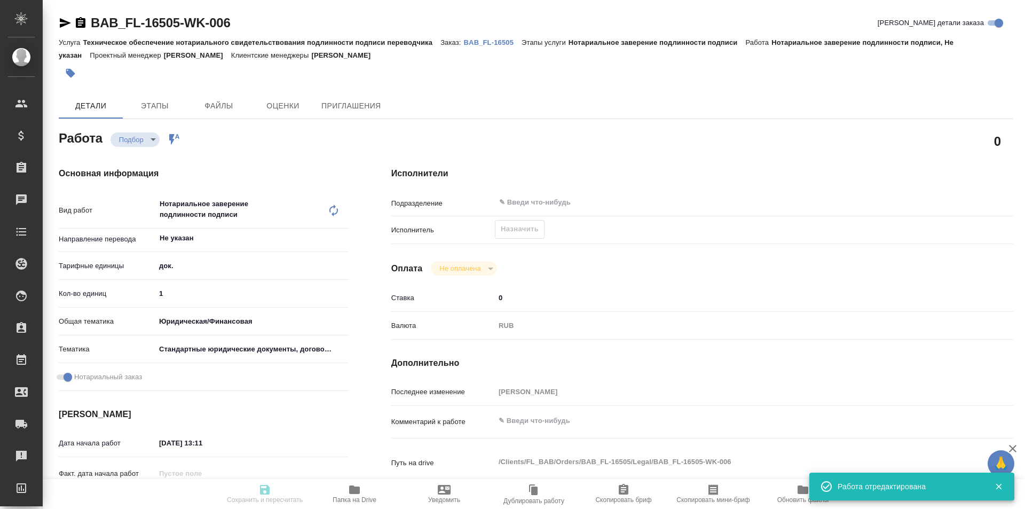
type input "1"
type input "yr-fn"
type input "5f647205b73bc97568ca66bf"
checkbox input "true"
type input "11.09.2025 13:11"
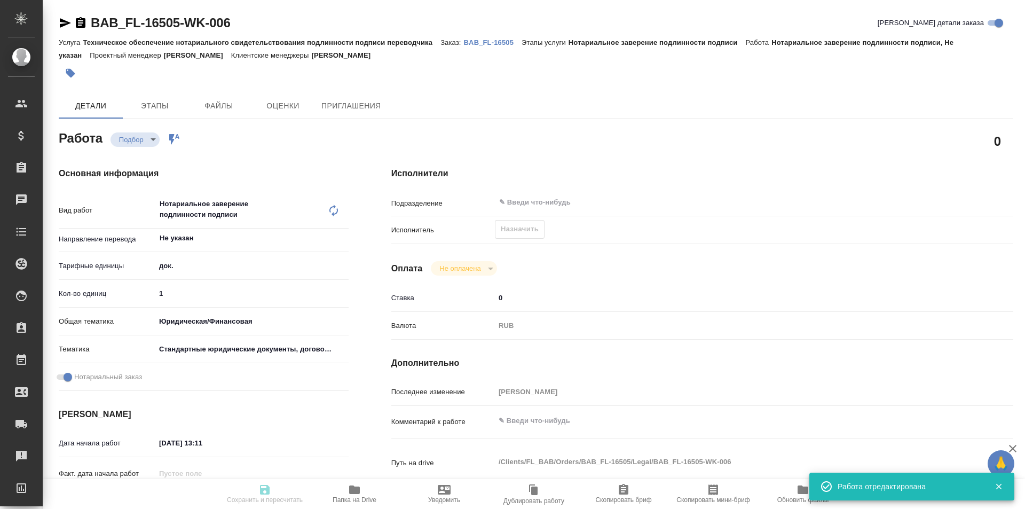
type input "15.09.2025 12:00"
type input "notPayed"
type input "0"
type input "RUB"
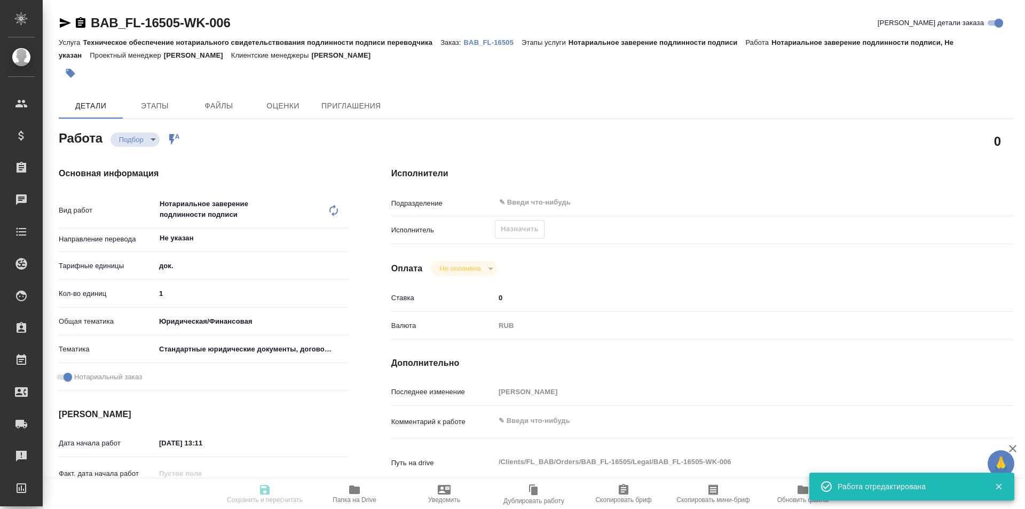
type input "Москалец Алина"
type textarea "x"
type textarea "/Clients/FL_BAB/Orders/BAB_FL-16505/Legal/BAB_FL-16505-WK-006"
type textarea "x"
type input "BAB_FL-16505"
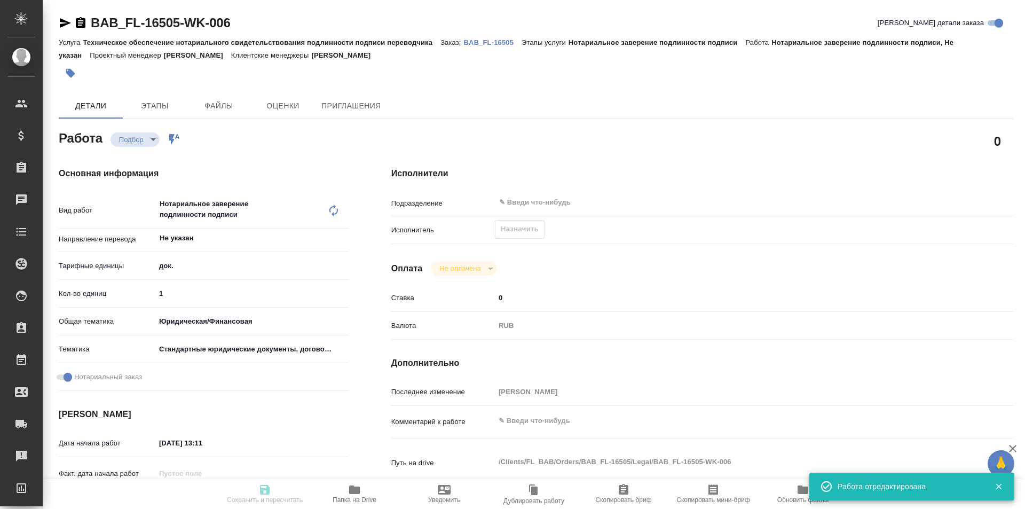
type input "Техническое обеспечение нотариального свидетельствования подлинности подписи пе…"
type input "Нотариальное заверение подлинности подписи"
type input "Москалец Алина"
type input "Арсеньева Вера"
type input "/Clients/FL_BAB/Orders/BAB_FL-16505"
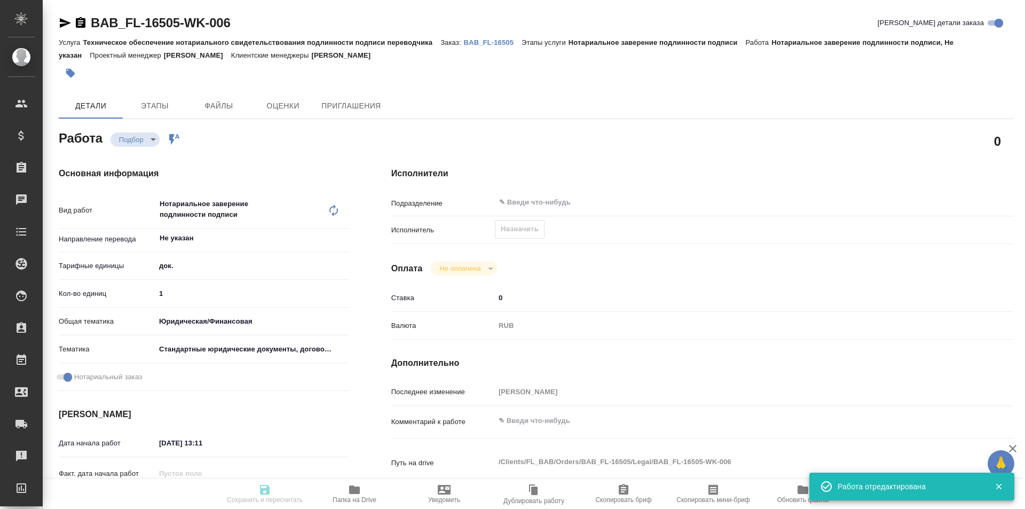
type textarea "x"
type textarea "рус-англ справка о периоде обучения есть референс К справке направляю перевод Ф…"
type textarea "x"
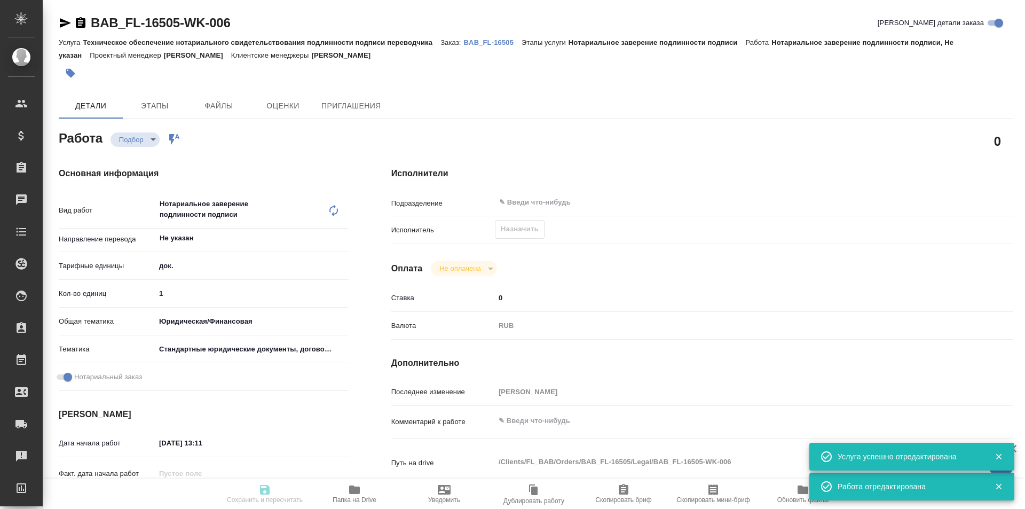
type textarea "x"
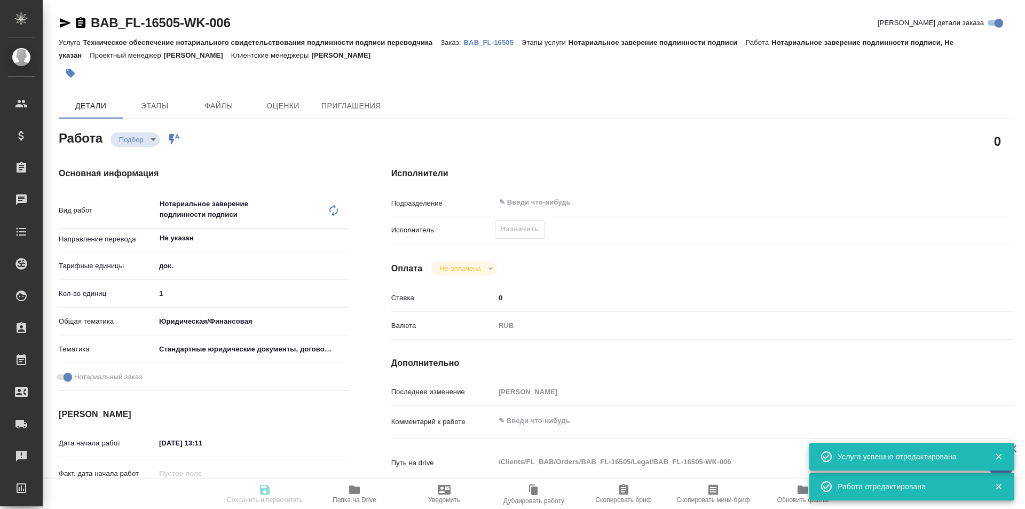
type textarea "x"
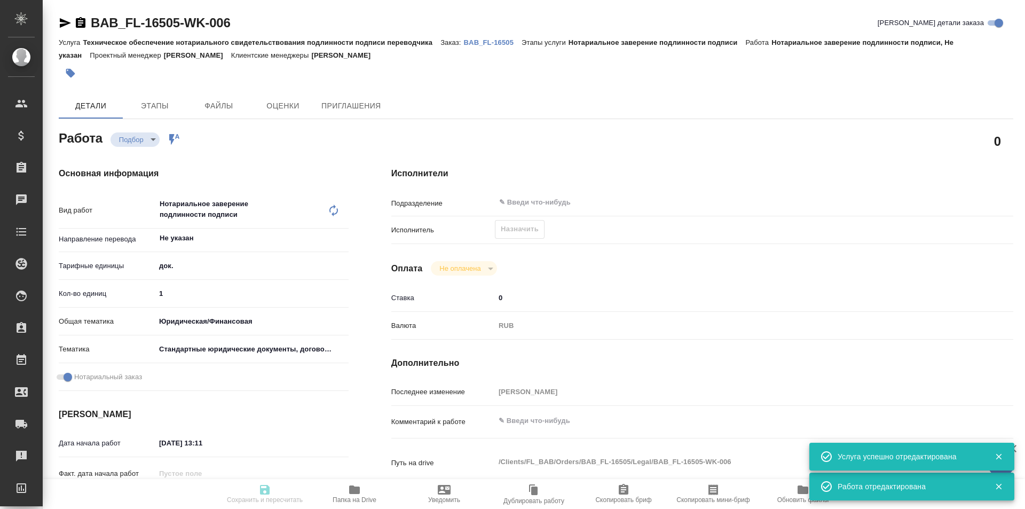
type textarea "x"
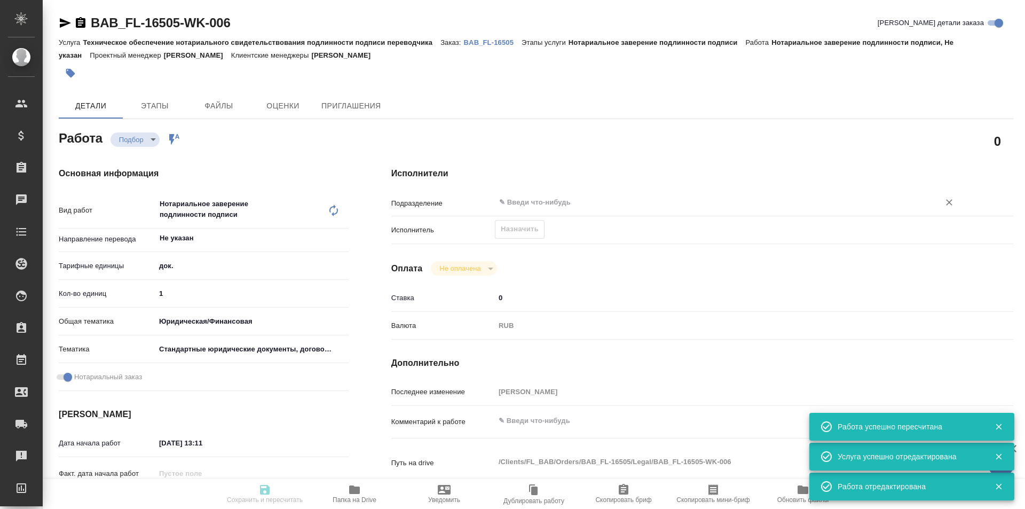
type input "recruiting"
type textarea "Нотариальное заверение подлинности подписи"
type textarea "x"
type input "Не указан"
type input "5a8b1489cc6b4906c91bfd8b"
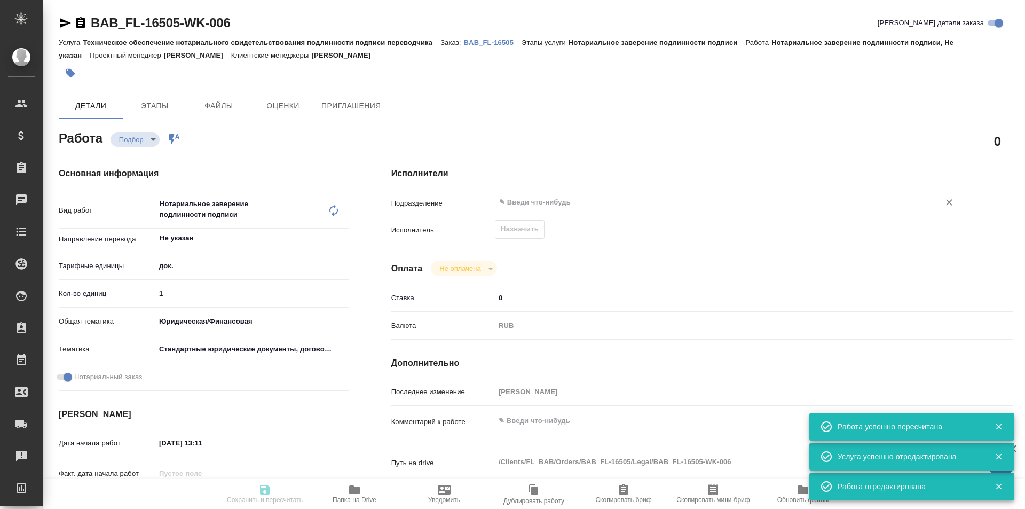
type input "1"
type input "yr-fn"
type input "5f647205b73bc97568ca66bf"
checkbox input "true"
type input "11.09.2025 13:11"
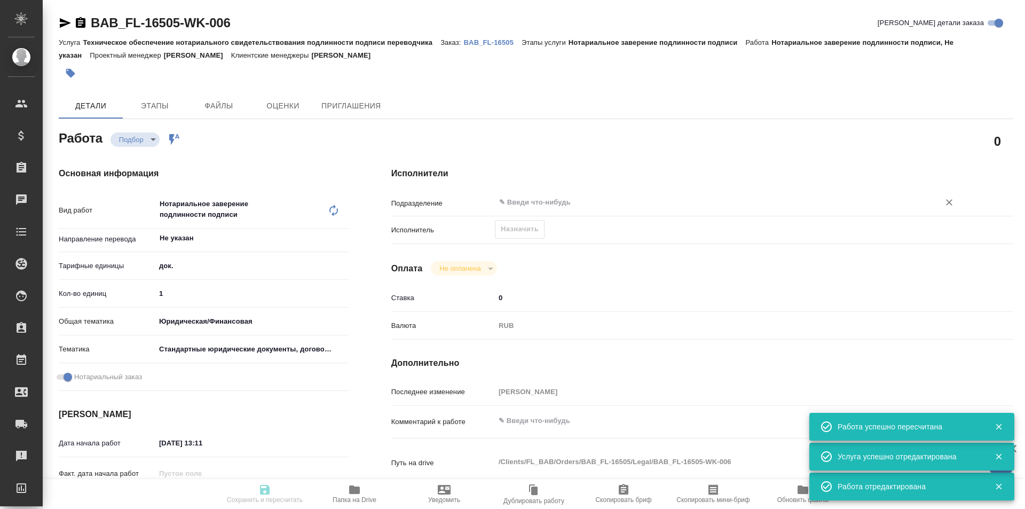
type input "15.09.2025 12:00"
type input "notPayed"
type input "0"
type input "RUB"
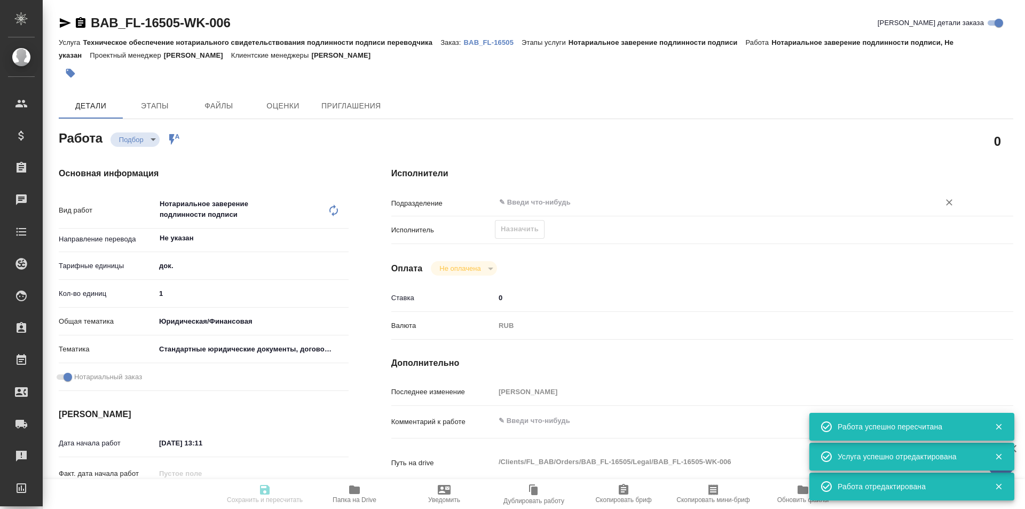
type input "Москалец Алина"
type textarea "x"
type textarea "/Clients/FL_BAB/Orders/BAB_FL-16505/Legal/BAB_FL-16505-WK-006"
type textarea "x"
type input "BAB_FL-16505"
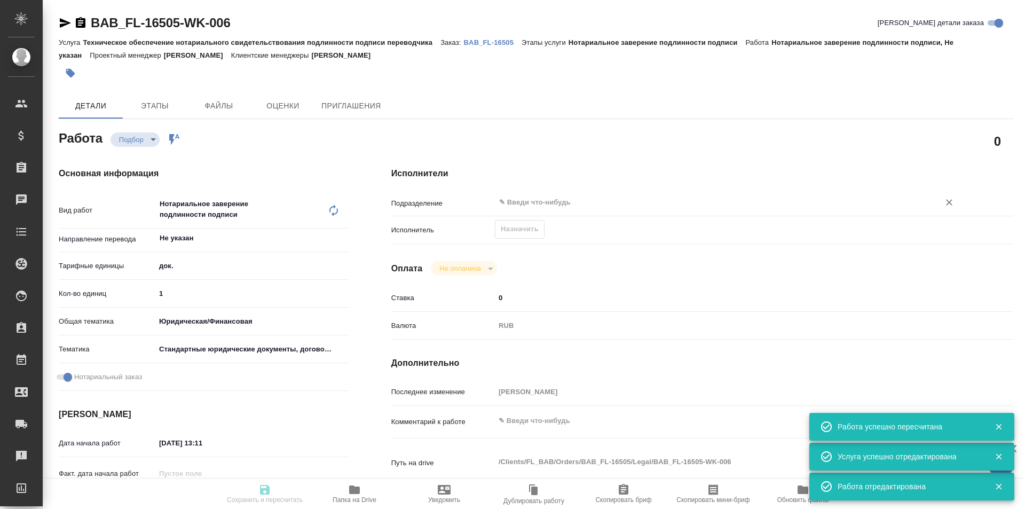
type input "Техническое обеспечение нотариального свидетельствования подлинности подписи пе…"
type input "Нотариальное заверение подлинности подписи"
type input "Москалец Алина"
type input "Арсеньева Вера"
type input "/Clients/FL_BAB/Orders/BAB_FL-16505"
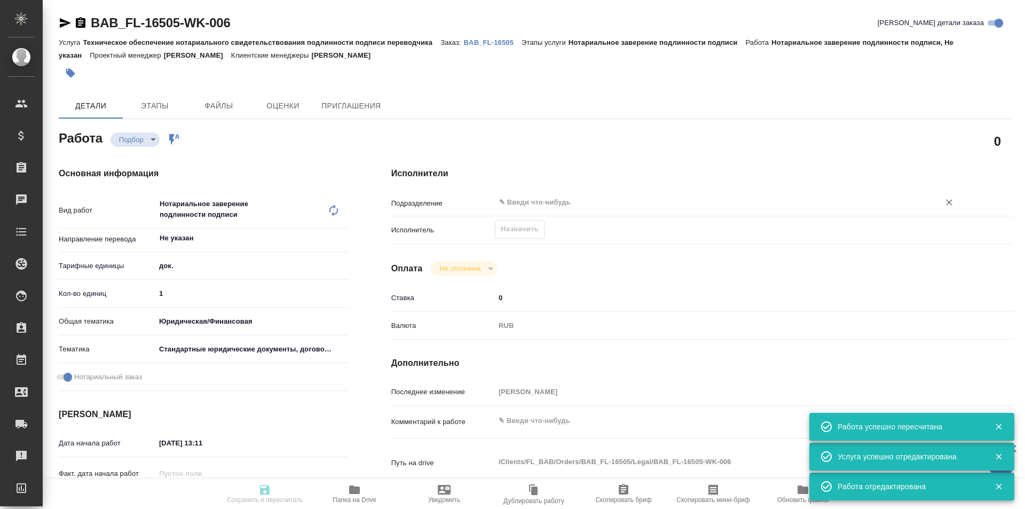
type textarea "x"
type textarea "рус-англ справка о периоде обучения есть референс К справке направляю перевод Ф…"
type textarea "x"
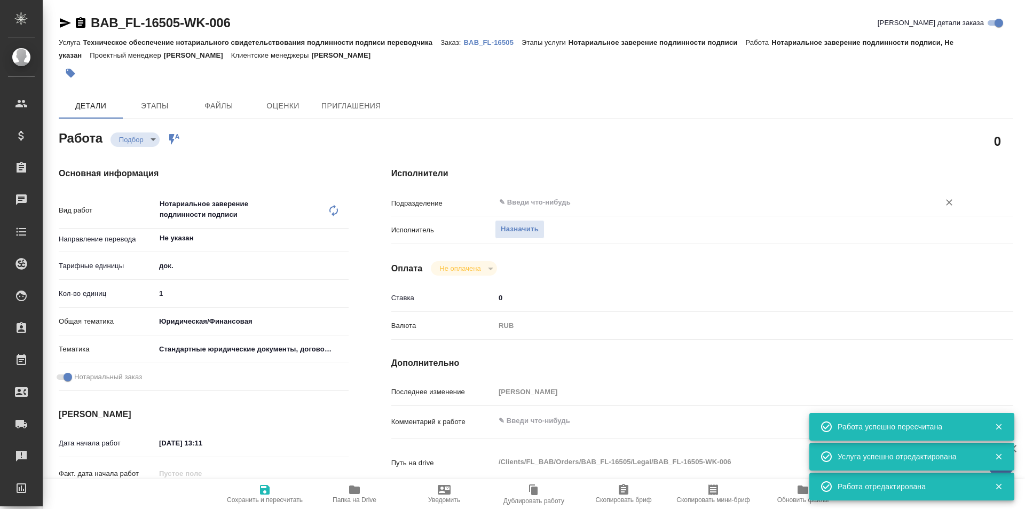
type textarea "x"
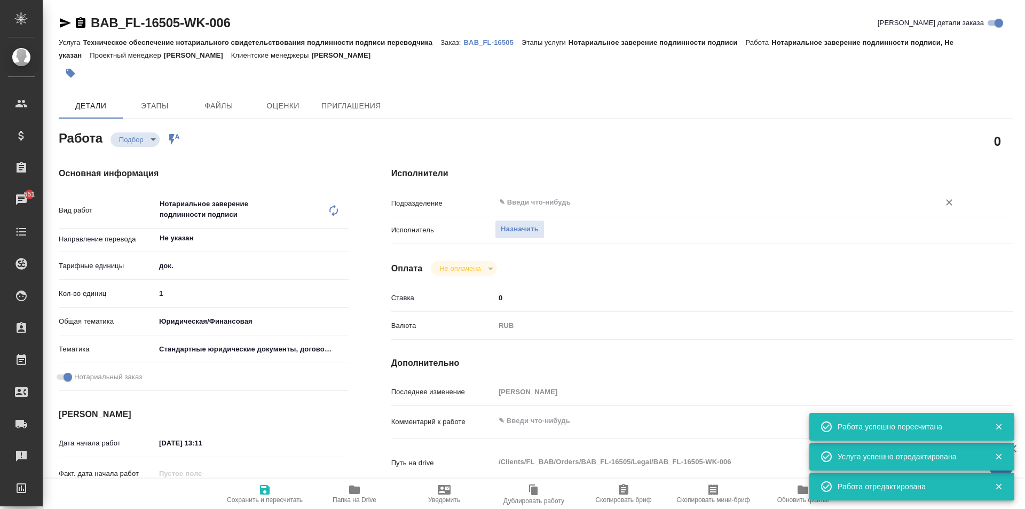
type textarea "x"
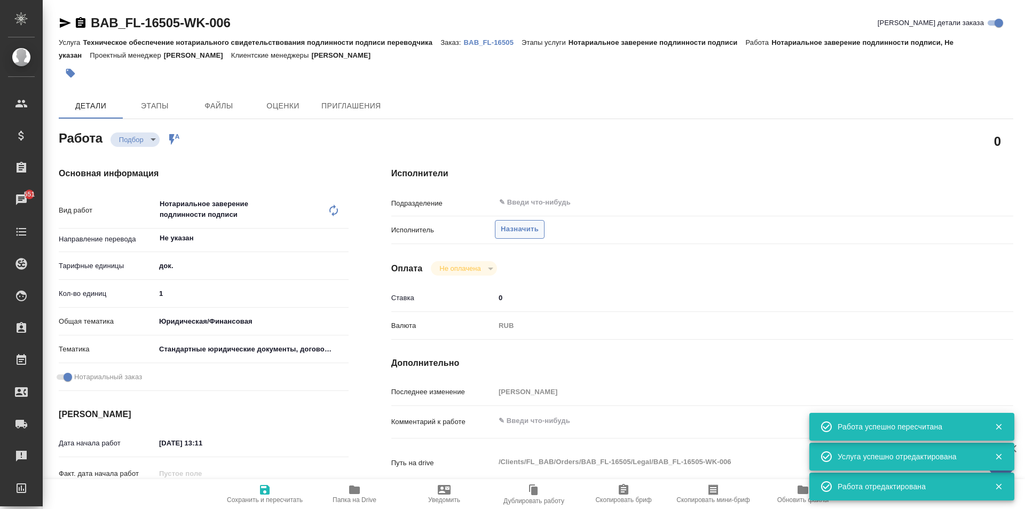
type textarea "x"
click at [523, 227] on span "Назначить" at bounding box center [520, 229] width 38 height 12
type textarea "x"
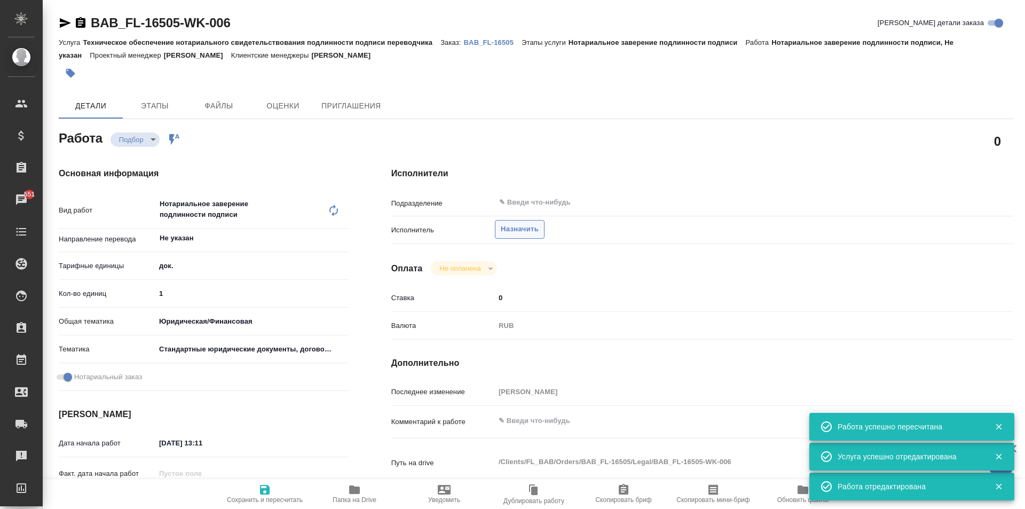
type textarea "x"
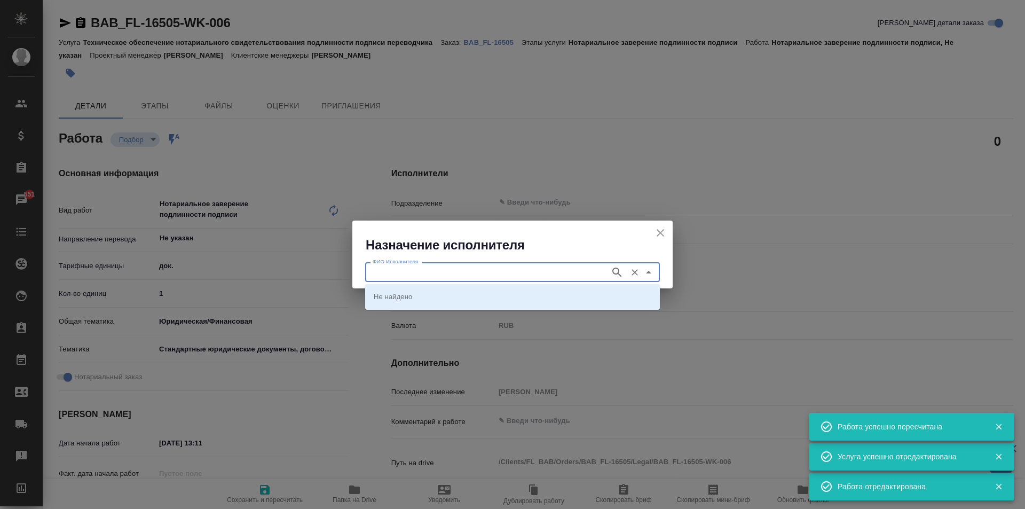
click at [484, 271] on input "ФИО Исполнителя" at bounding box center [486, 271] width 236 height 13
type textarea "x"
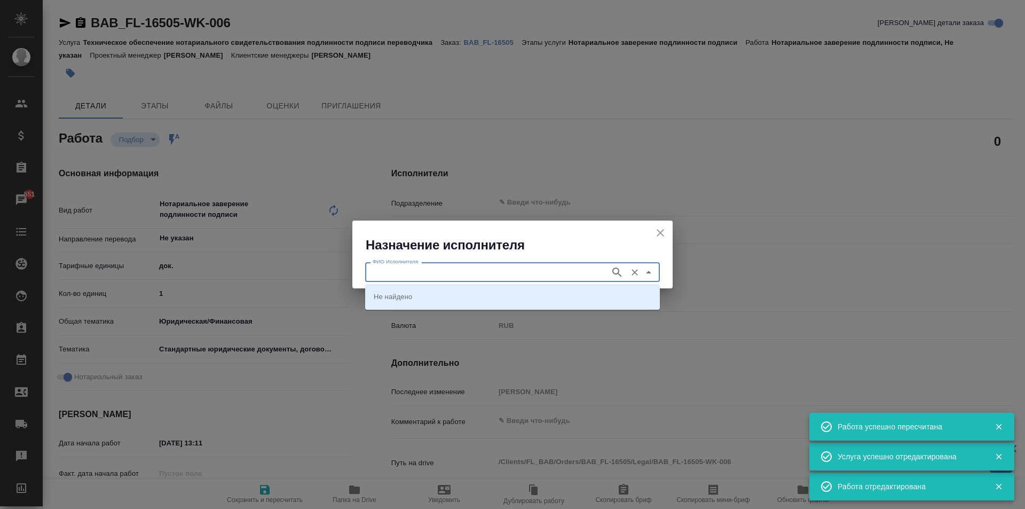
type textarea "x"
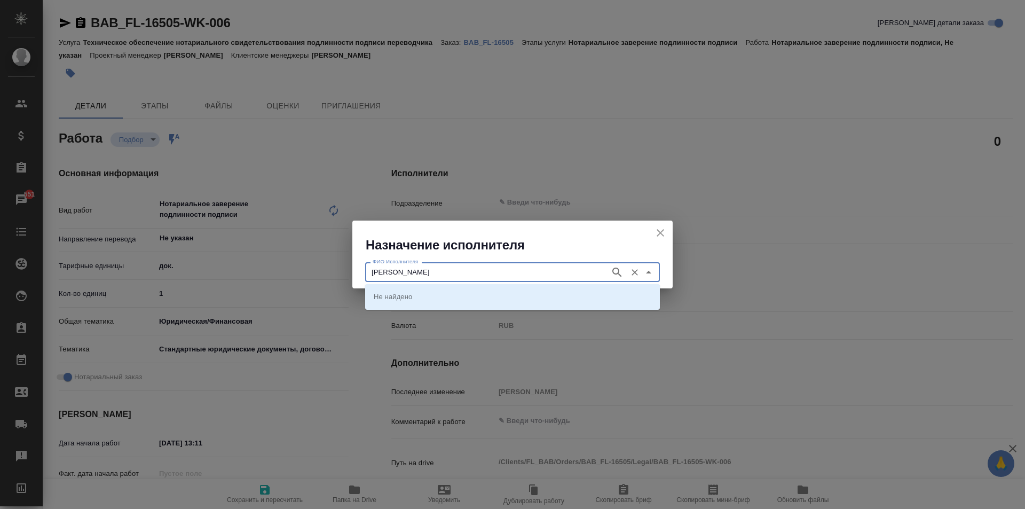
type input "соколова"
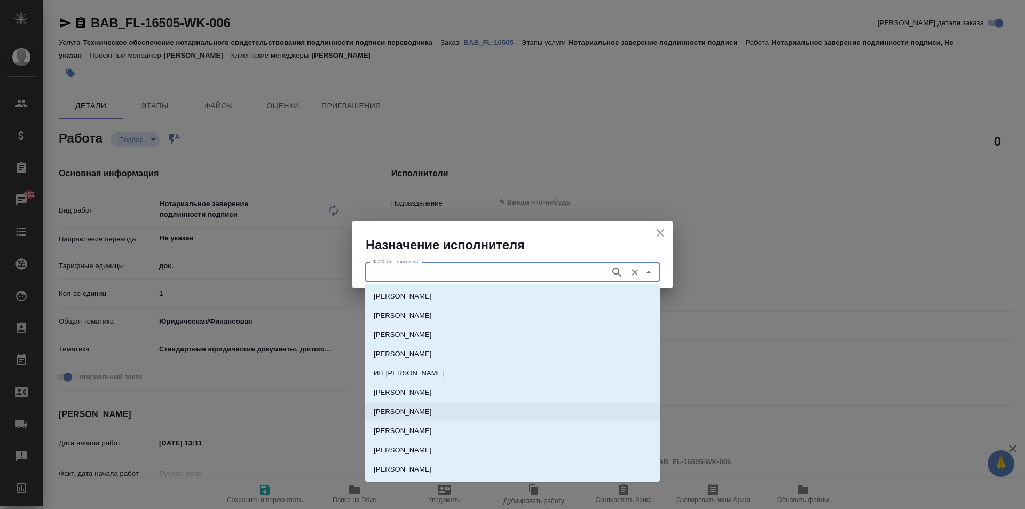
click at [432, 414] on p "НОТАРИУС Соколова Марина Валентиновна" at bounding box center [403, 411] width 58 height 11
type input "НОТАРИУС Соколова Марина Валентиновна"
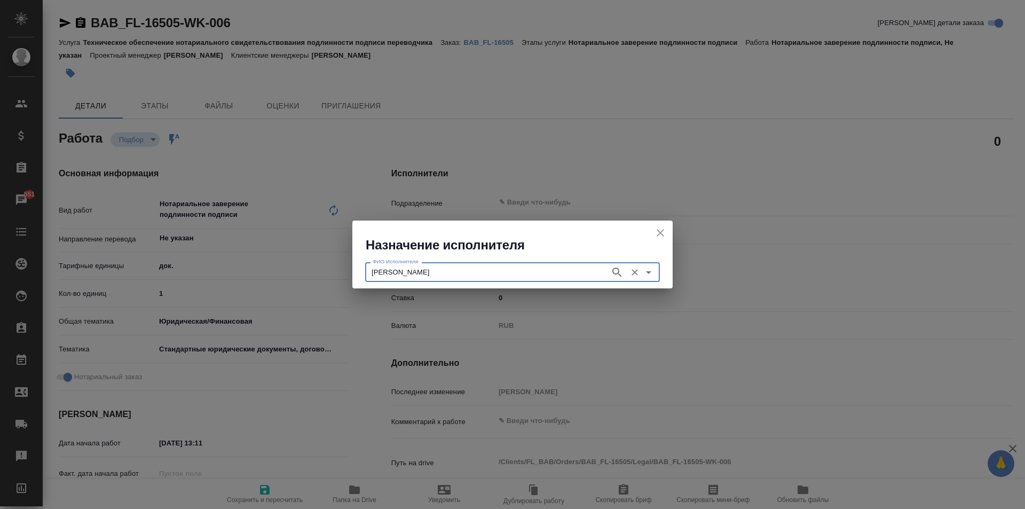
type textarea "x"
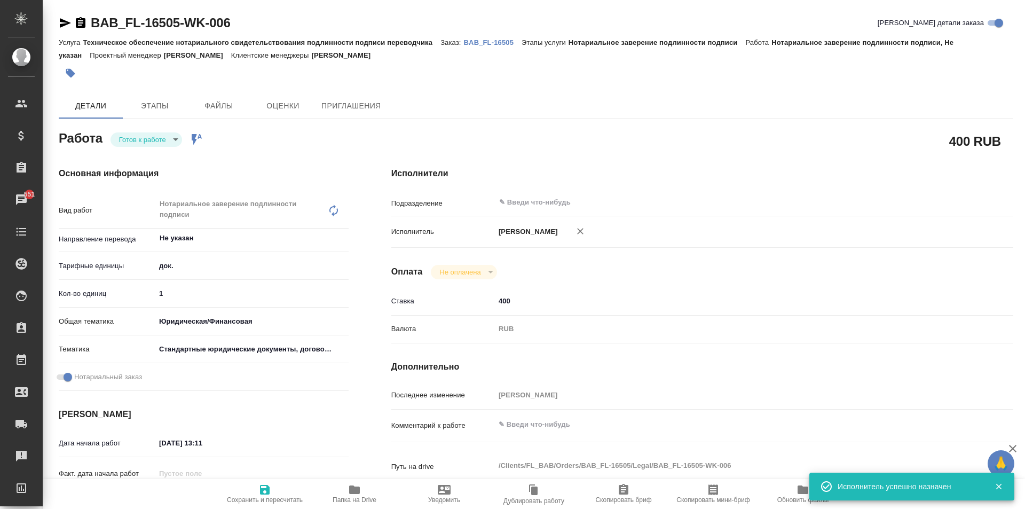
type textarea "x"
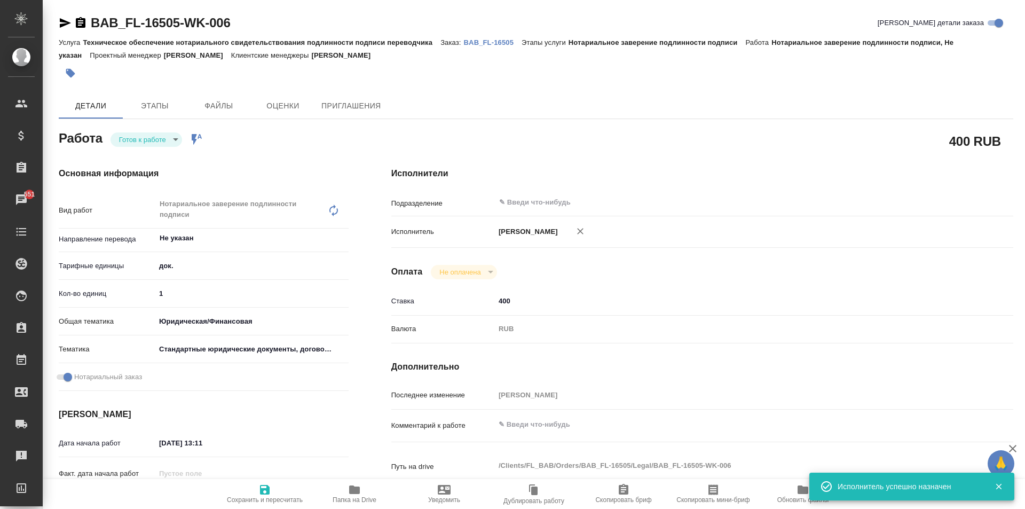
type textarea "x"
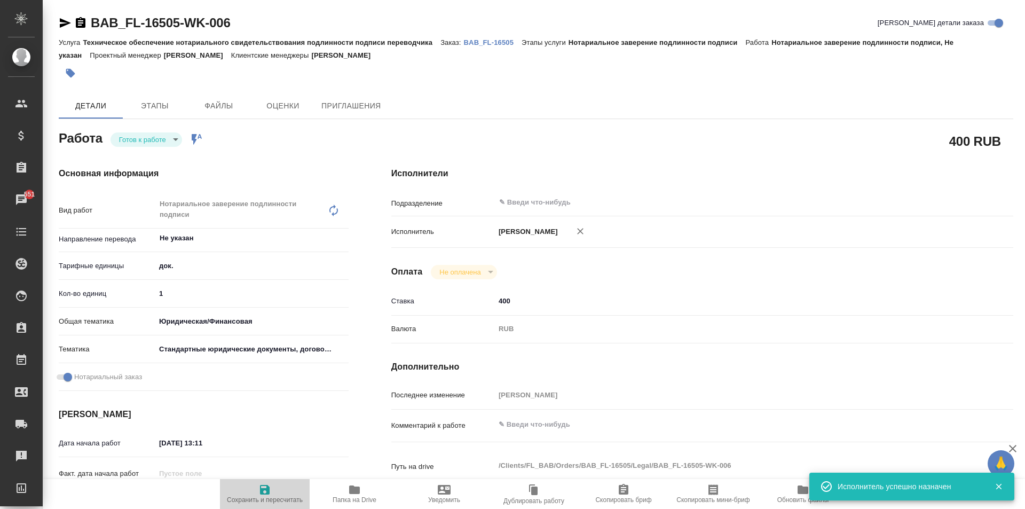
click at [266, 495] on icon "button" at bounding box center [264, 489] width 13 height 13
type textarea "x"
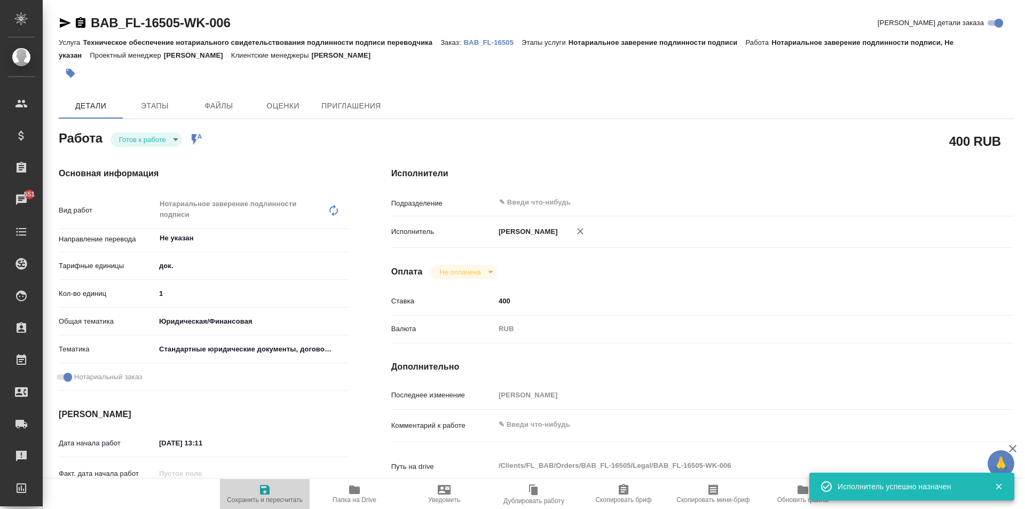
type textarea "x"
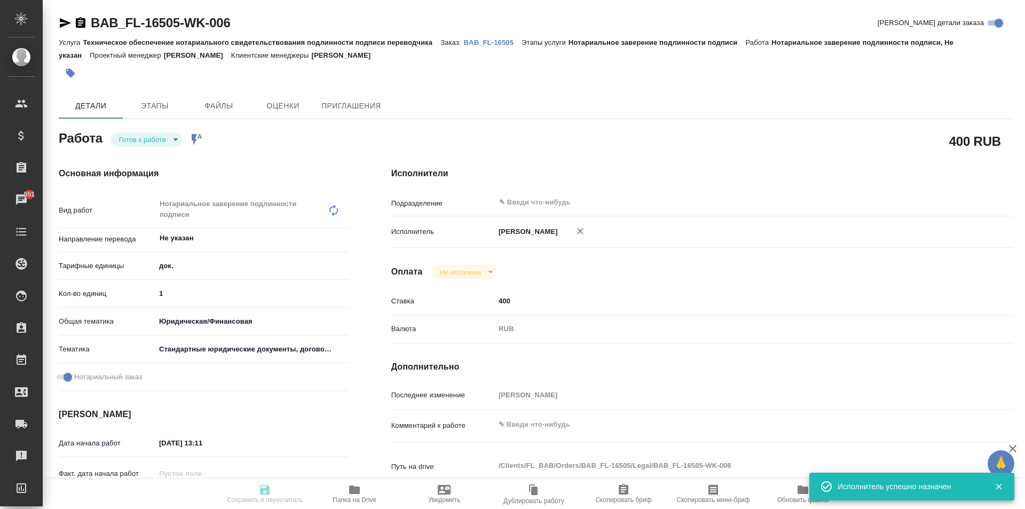
type textarea "x"
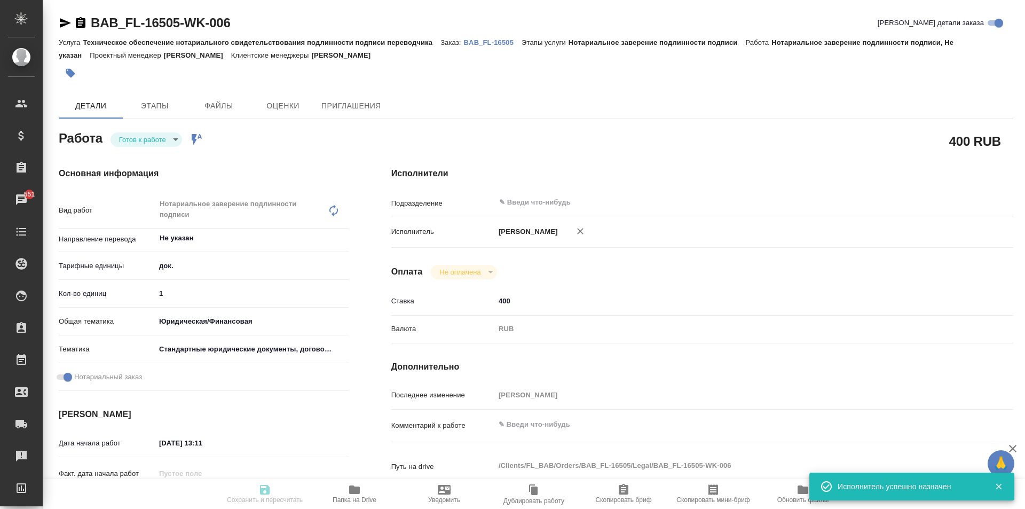
type textarea "x"
type input "readyForWork"
type textarea "Нотариальное заверение подлинности подписи"
type textarea "x"
type input "Не указан"
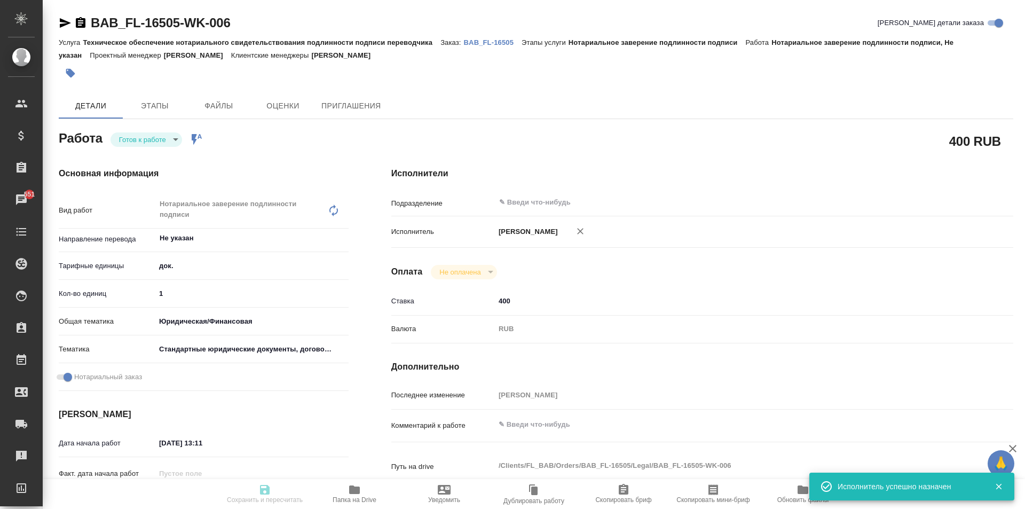
type input "5a8b1489cc6b4906c91bfd8b"
type input "1"
type input "yr-fn"
type input "5f647205b73bc97568ca66bf"
checkbox input "true"
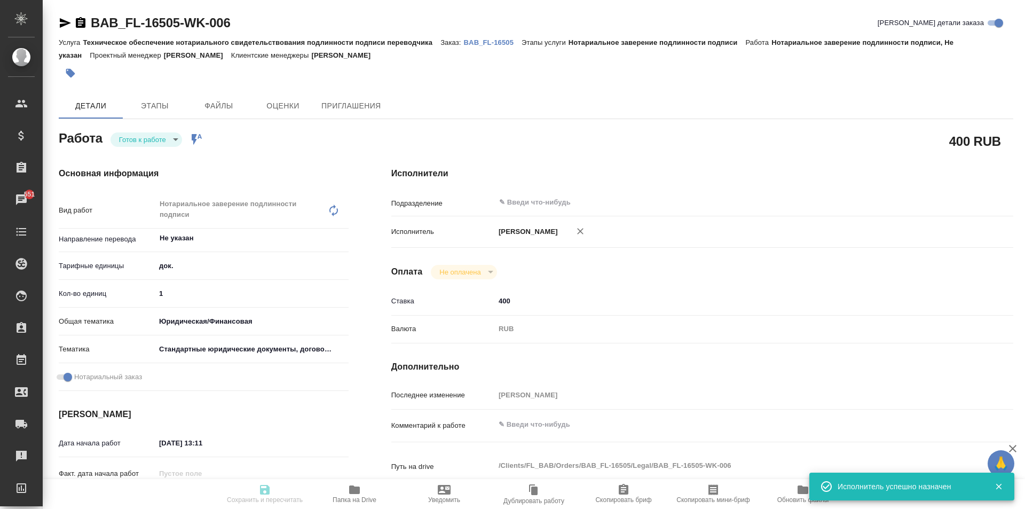
type input "11.09.2025 13:11"
type input "15.09.2025 12:00"
type input "notPayed"
type input "400"
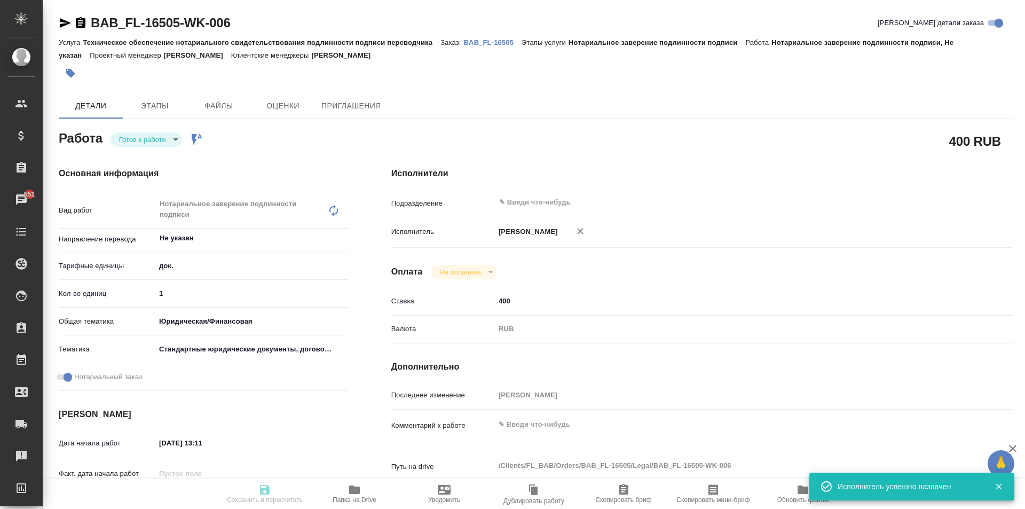
type input "RUB"
type input "[PERSON_NAME]"
type textarea "x"
type textarea "/Clients/FL_BAB/Orders/BAB_FL-16505/Legal/BAB_FL-16505-WK-006"
type textarea "x"
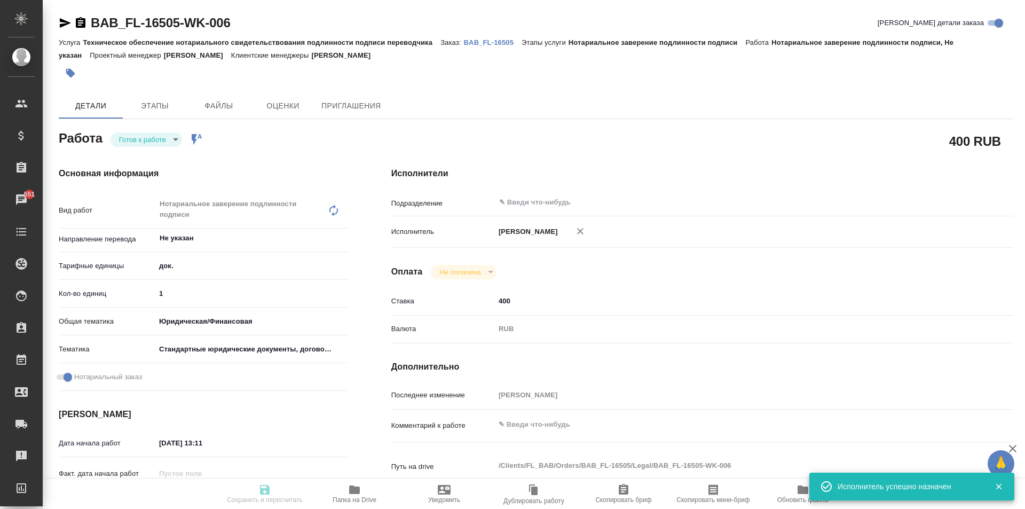
type input "BAB_FL-16505"
type input "Техническое обеспечение нотариального свидетельствования подлинности подписи пе…"
type input "Нотариальное заверение подлинности подписи"
type input "[PERSON_NAME]"
type input "Арсеньева Вера"
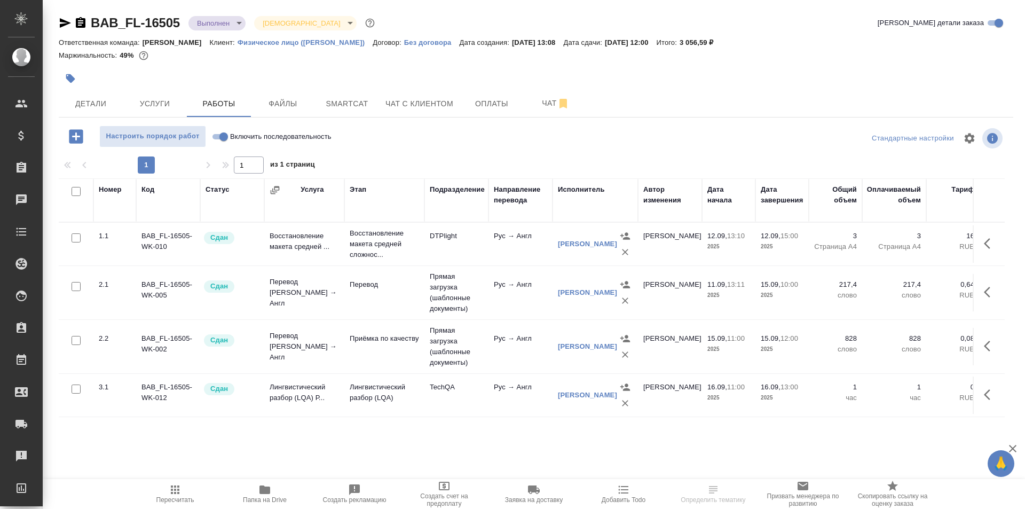
scroll to position [104, 0]
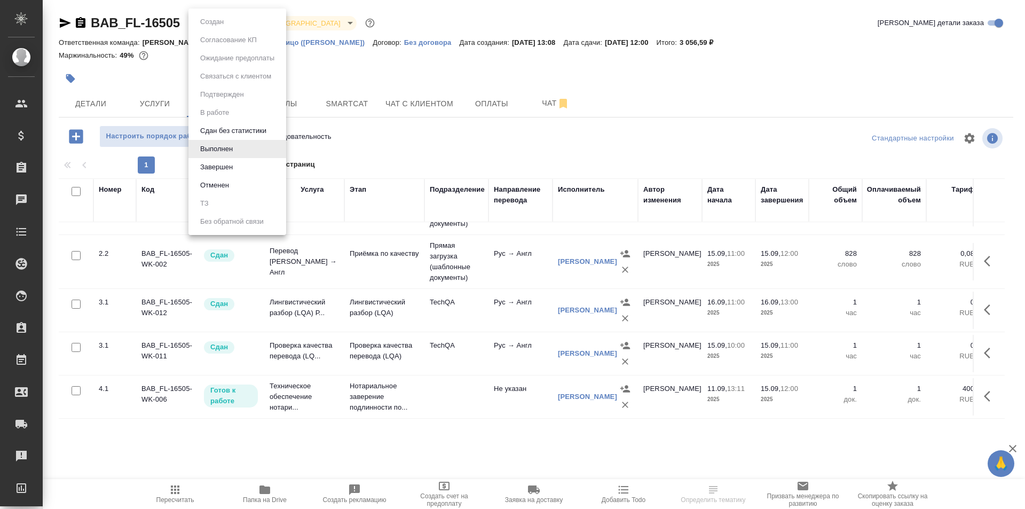
click at [215, 22] on body "🙏 .cls-1 fill:#fff; AWATERA Moskalets Alina Клиенты Спецификации Заказы Чаты To…" at bounding box center [512, 254] width 1025 height 509
click at [240, 163] on li "Завершен" at bounding box center [237, 167] width 98 height 18
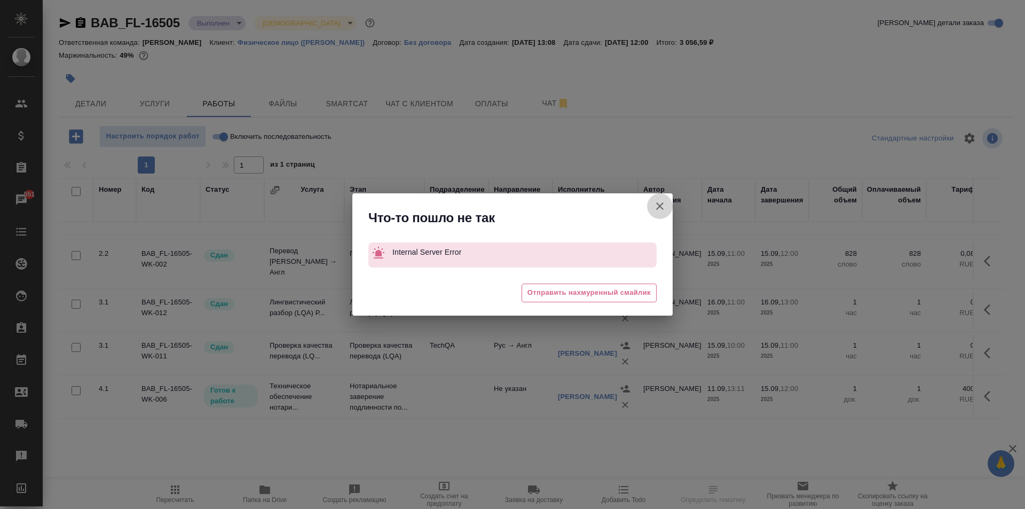
click at [661, 205] on icon "button" at bounding box center [659, 205] width 7 height 7
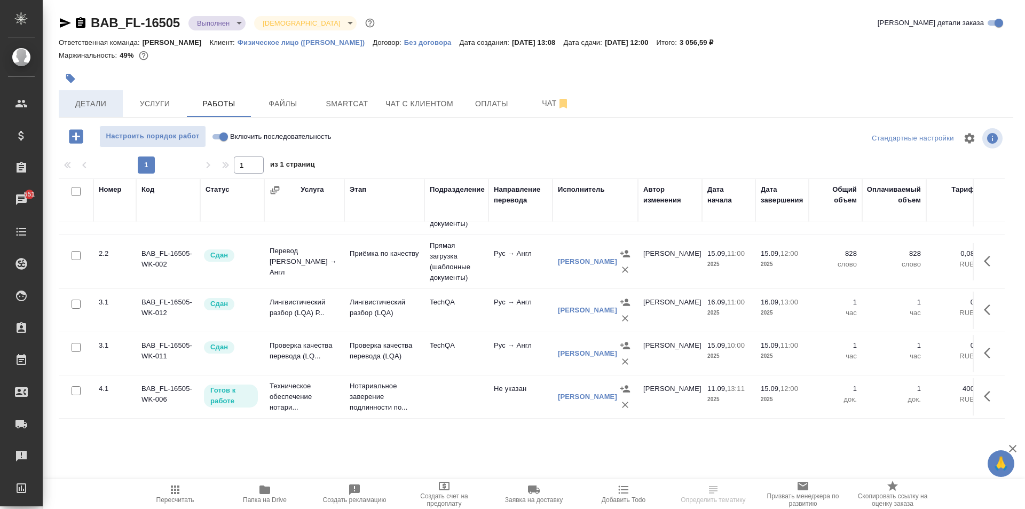
click at [106, 104] on span "Детали" at bounding box center [90, 103] width 51 height 13
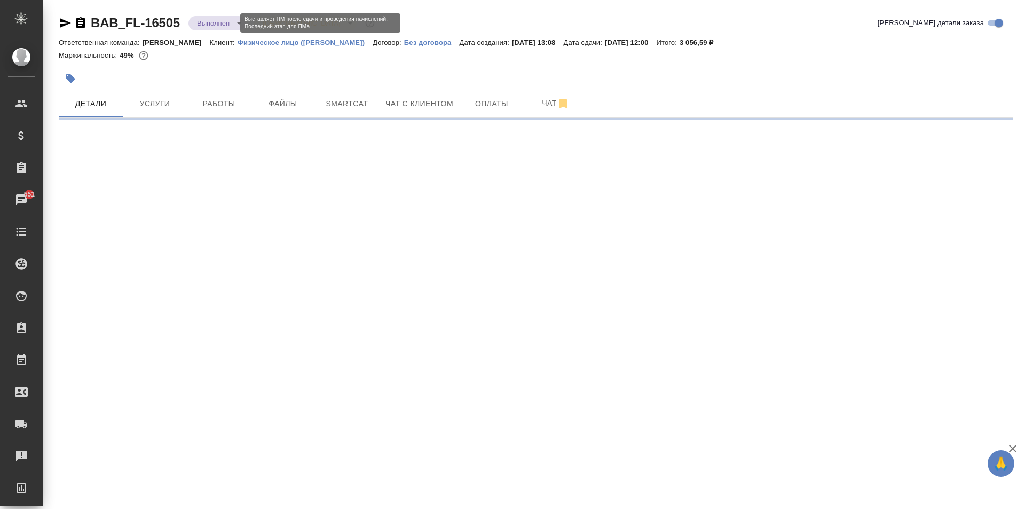
click at [228, 22] on body "🙏 .cls-1 fill:#fff; AWATERA Moskalets Alina Клиенты Спецификации Заказы 551 Чат…" at bounding box center [512, 254] width 1025 height 509
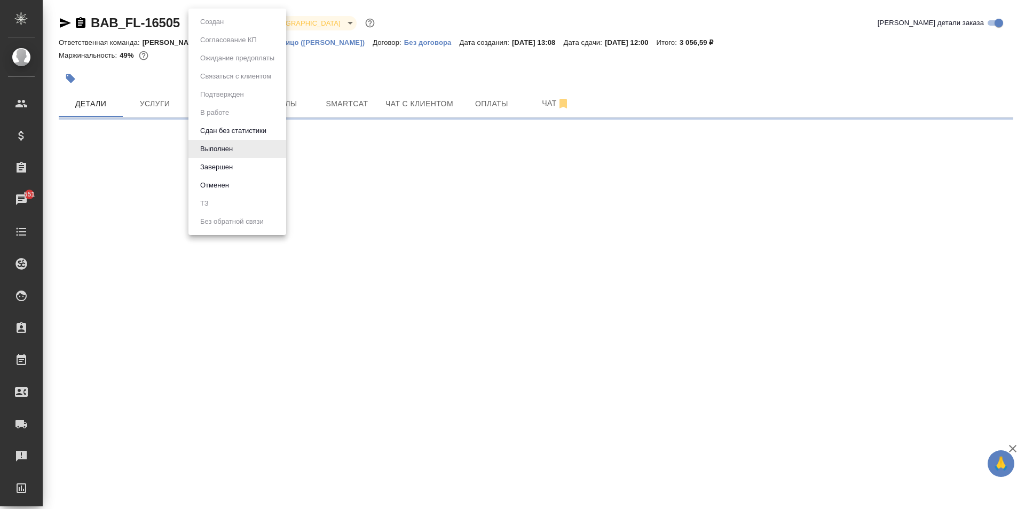
click at [483, 59] on div at bounding box center [512, 254] width 1025 height 509
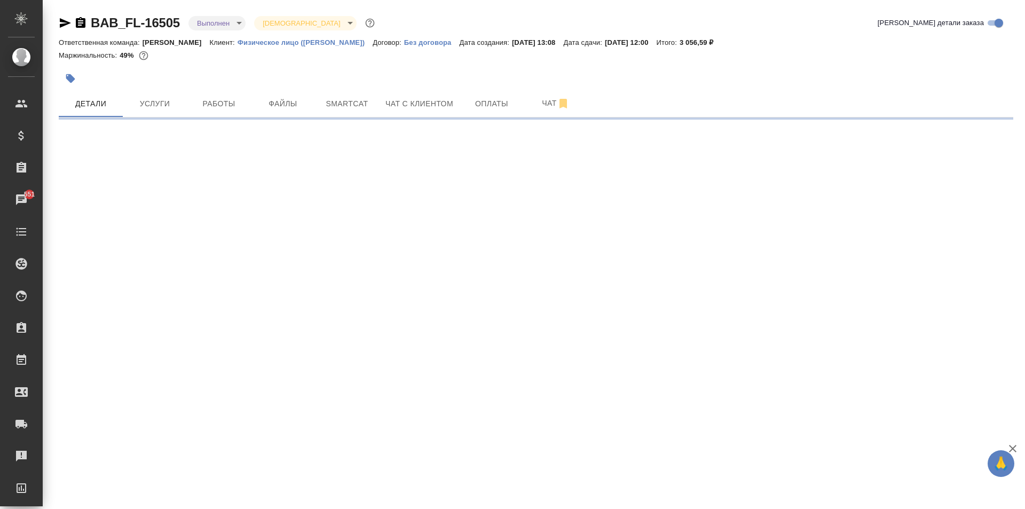
select select "RU"
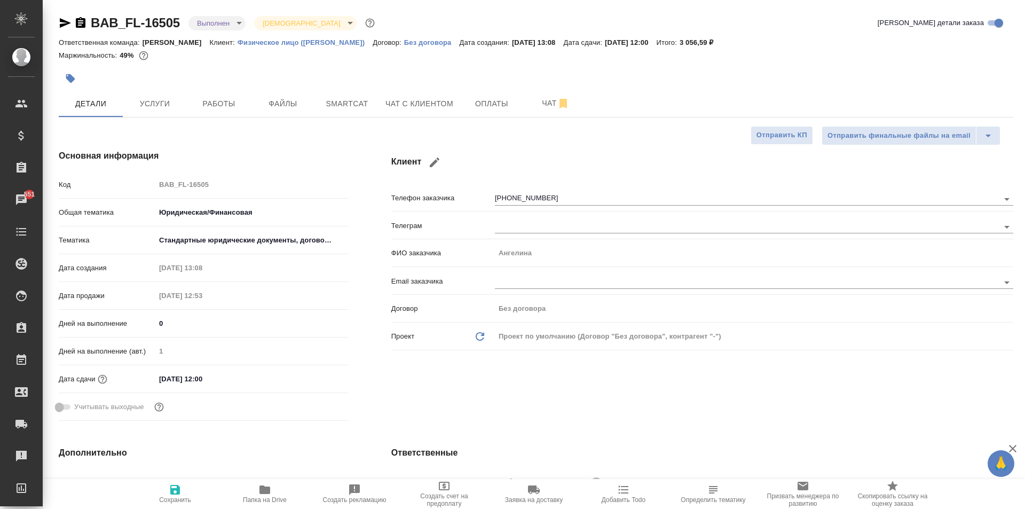
type textarea "x"
click at [218, 20] on body "🙏 .cls-1 fill:#fff; AWATERA Moskalets Alina Клиенты Спецификации Заказы 551 Чат…" at bounding box center [512, 254] width 1025 height 509
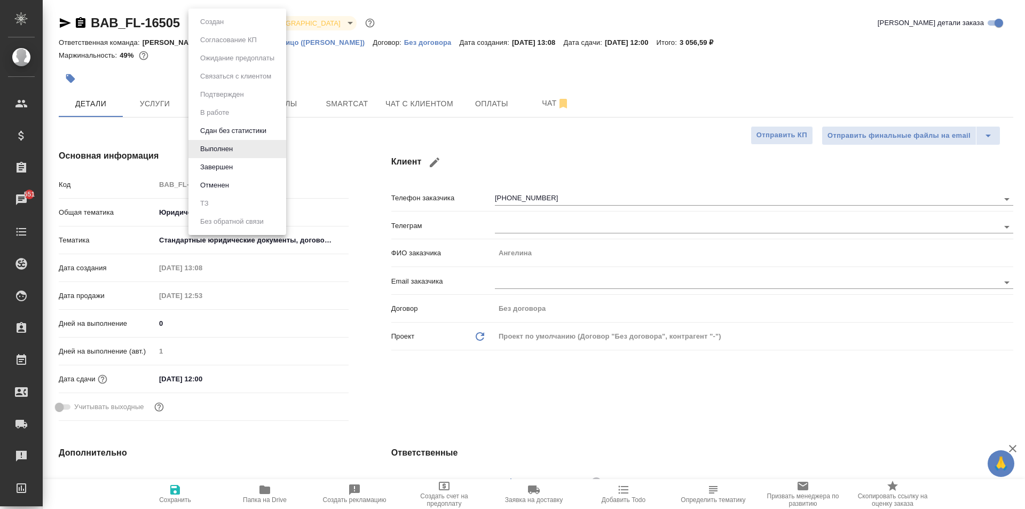
click at [251, 165] on li "Завершен" at bounding box center [237, 167] width 98 height 18
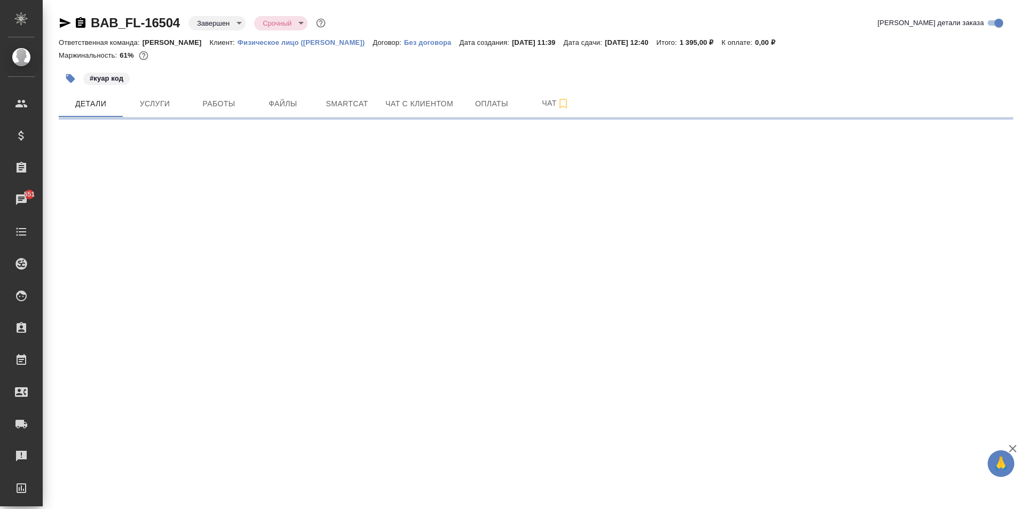
select select "RU"
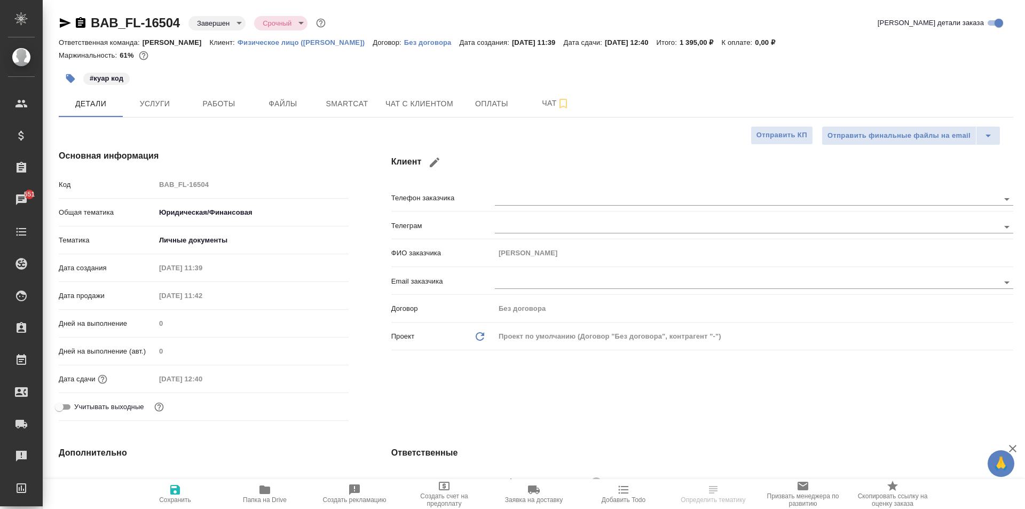
type textarea "x"
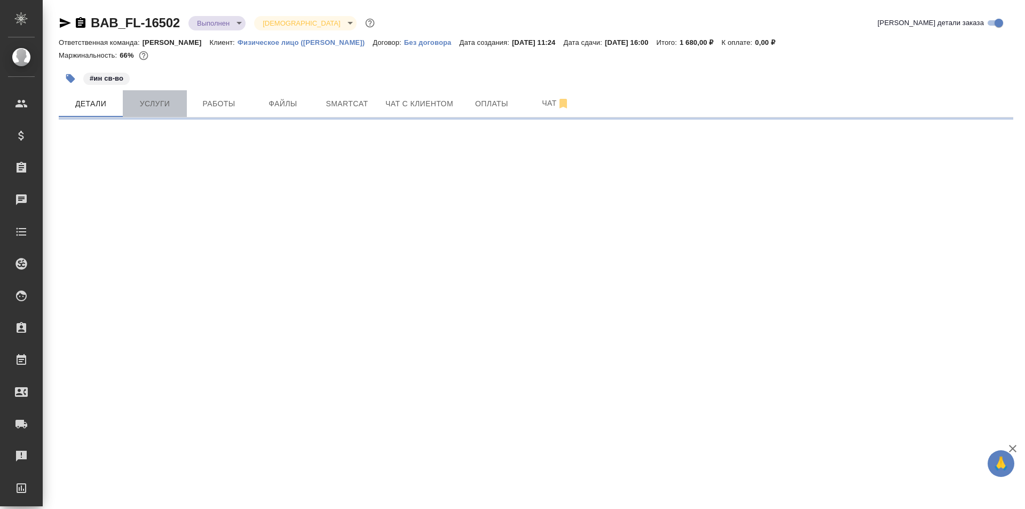
click at [168, 109] on span "Услуги" at bounding box center [154, 103] width 51 height 13
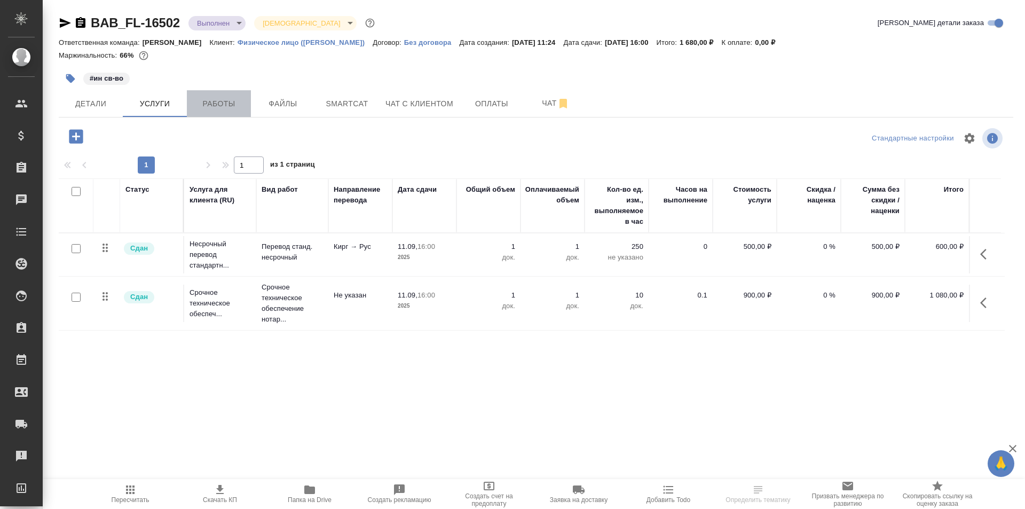
click at [216, 104] on span "Работы" at bounding box center [218, 103] width 51 height 13
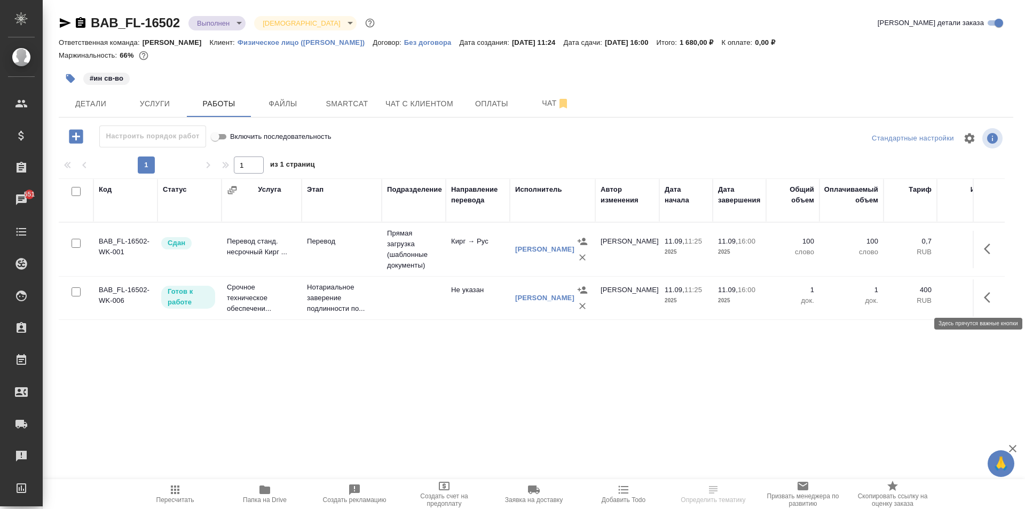
click at [993, 305] on button "button" at bounding box center [990, 297] width 26 height 26
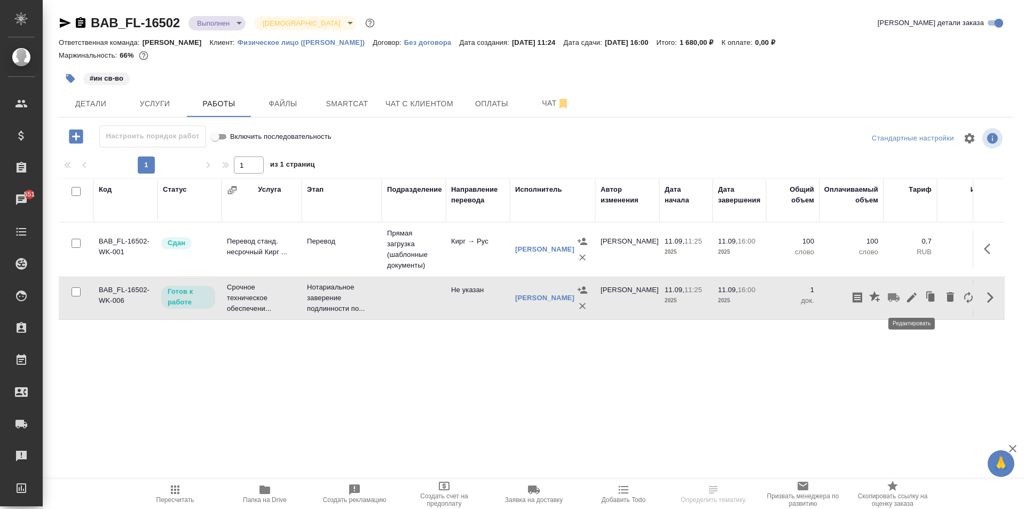
click at [906, 297] on icon "button" at bounding box center [911, 297] width 13 height 13
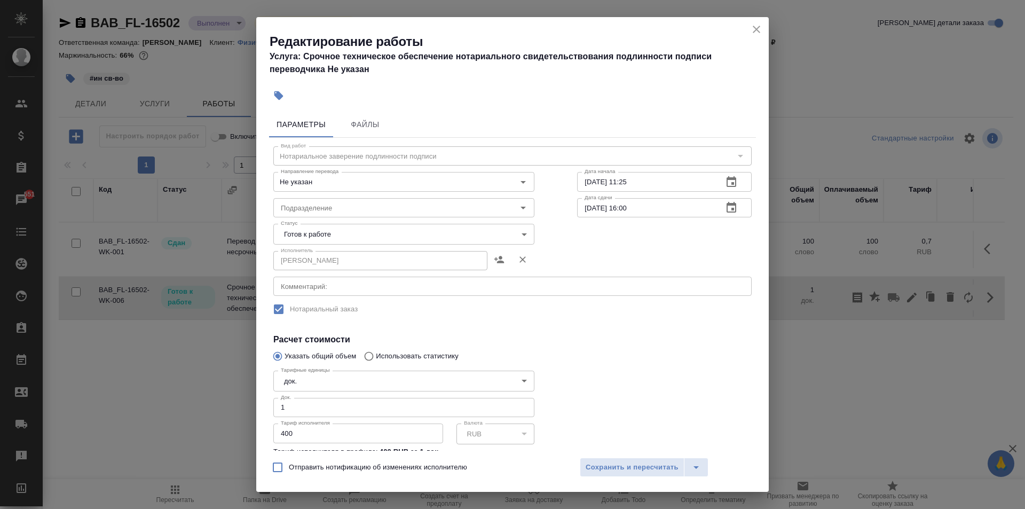
click at [335, 233] on body "🙏 .cls-1 fill:#fff; AWATERA [PERSON_NAME] Спецификации Заказы 551 Чаты Todo Про…" at bounding box center [512, 254] width 1025 height 509
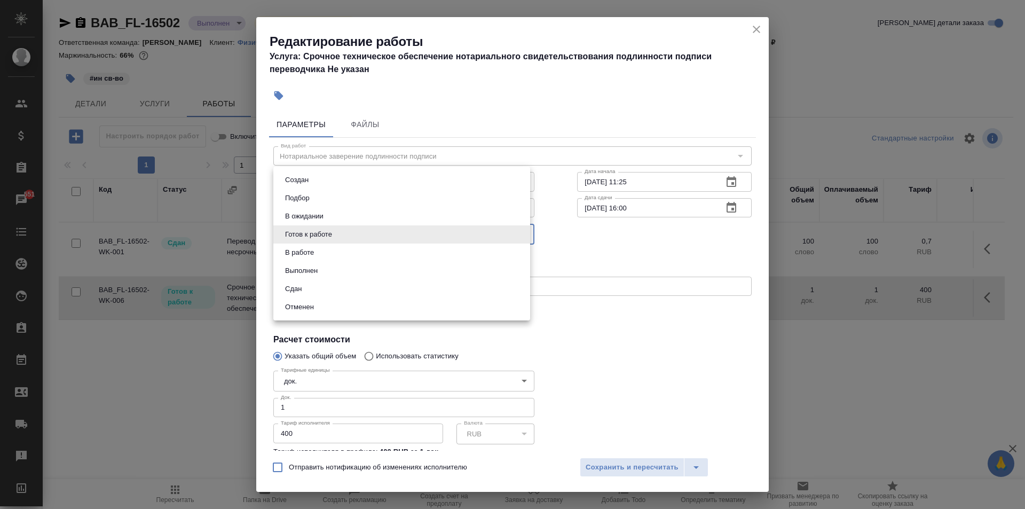
click at [310, 290] on li "Сдан" at bounding box center [401, 289] width 257 height 18
type input "closed"
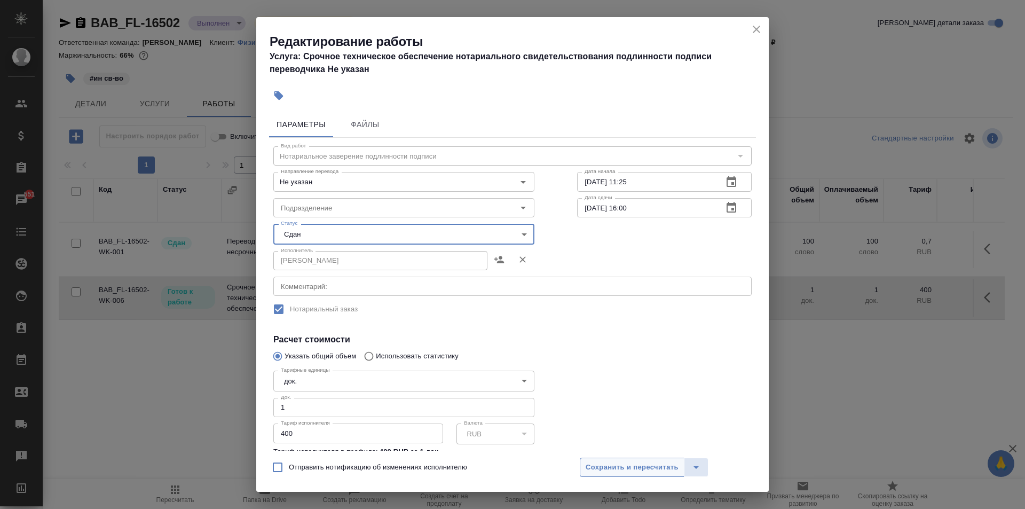
click at [634, 463] on span "Сохранить и пересчитать" at bounding box center [632, 467] width 93 height 12
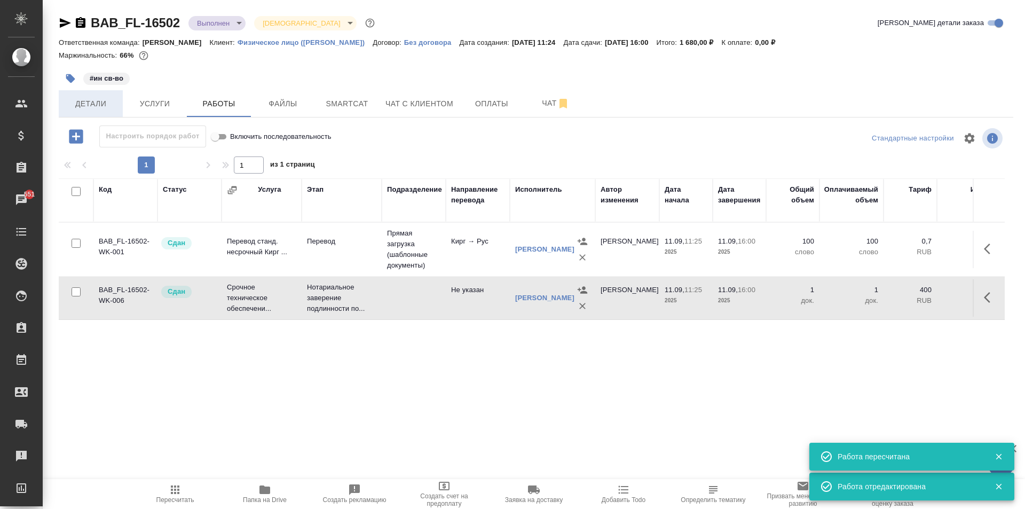
click at [107, 105] on span "Детали" at bounding box center [90, 103] width 51 height 13
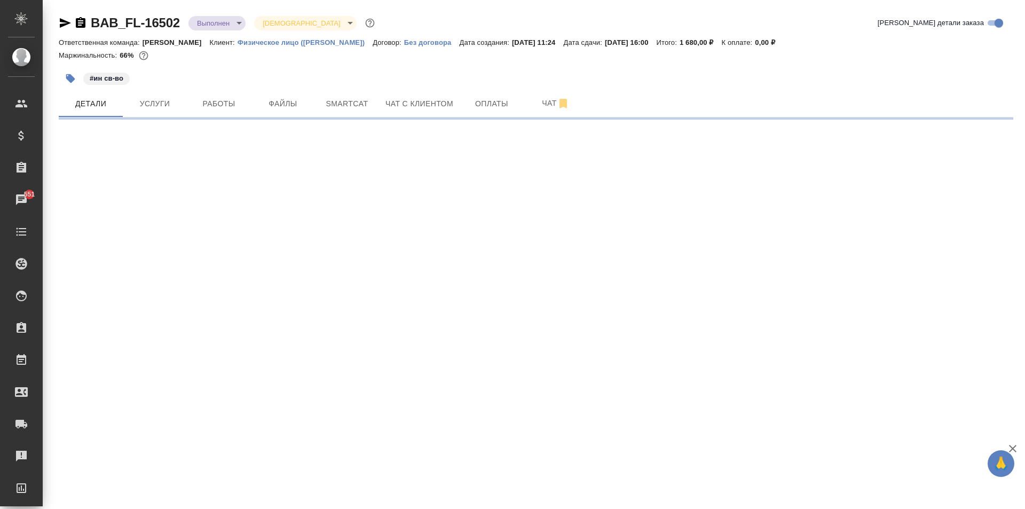
select select "RU"
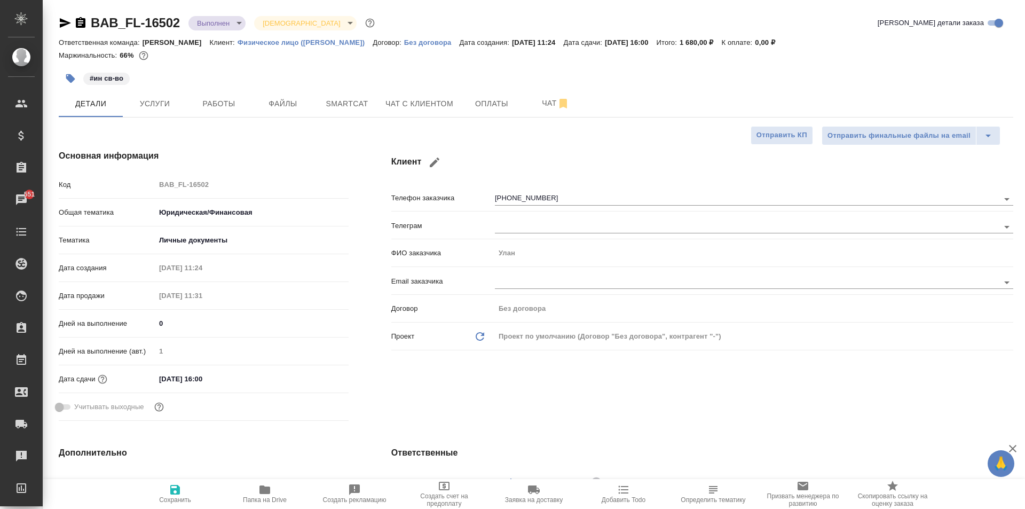
type textarea "x"
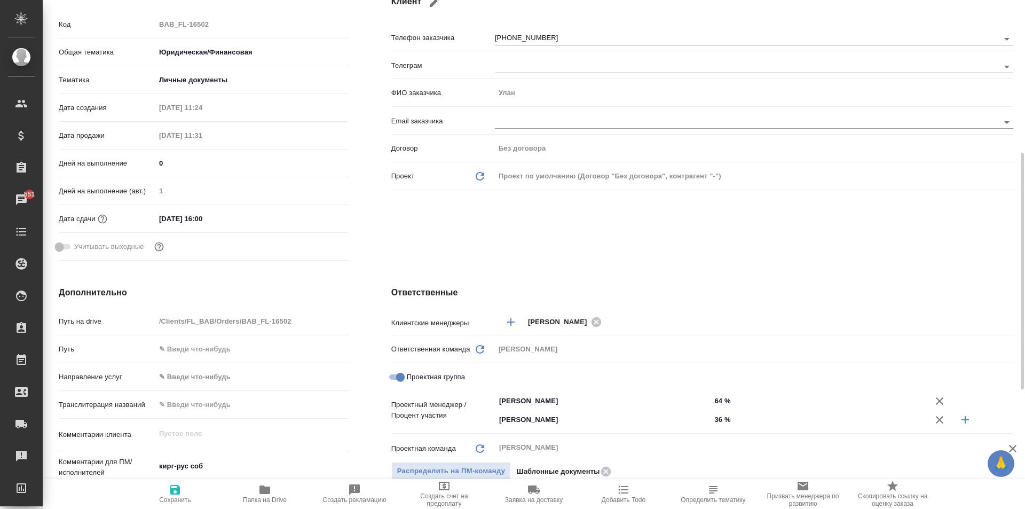
scroll to position [214, 0]
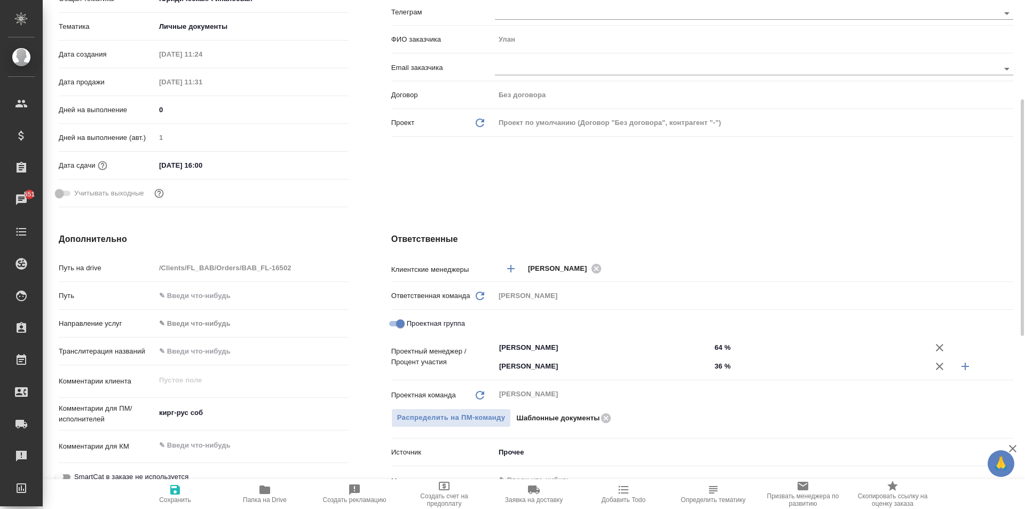
type textarea "x"
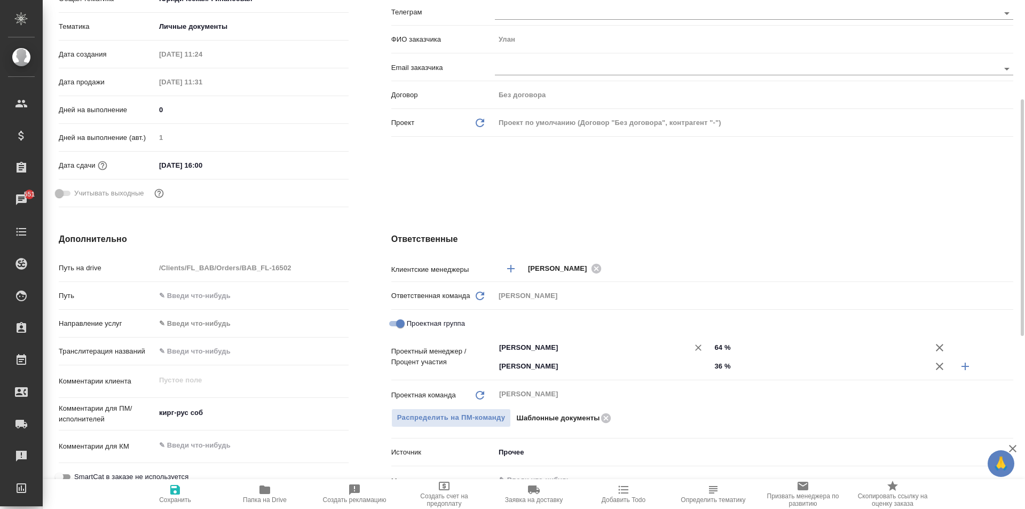
type textarea "x"
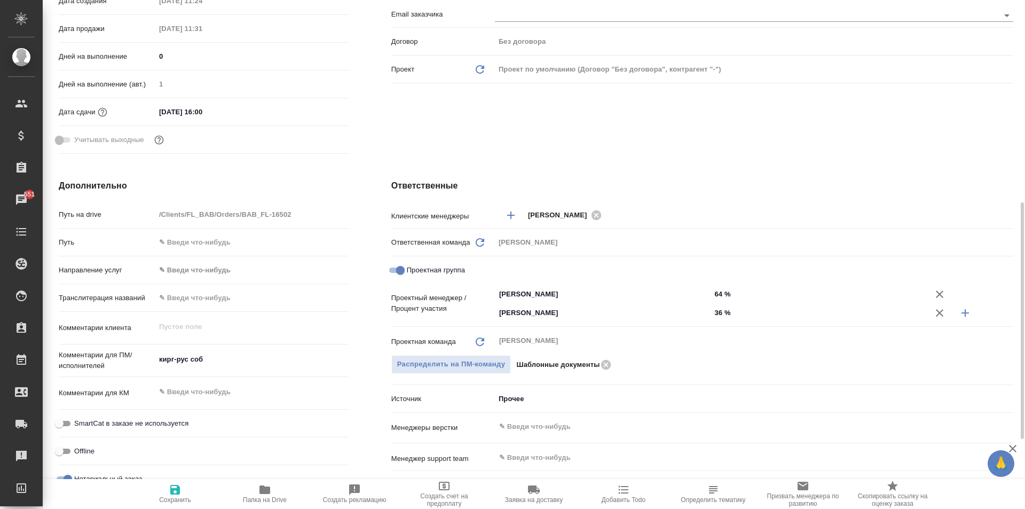
scroll to position [320, 0]
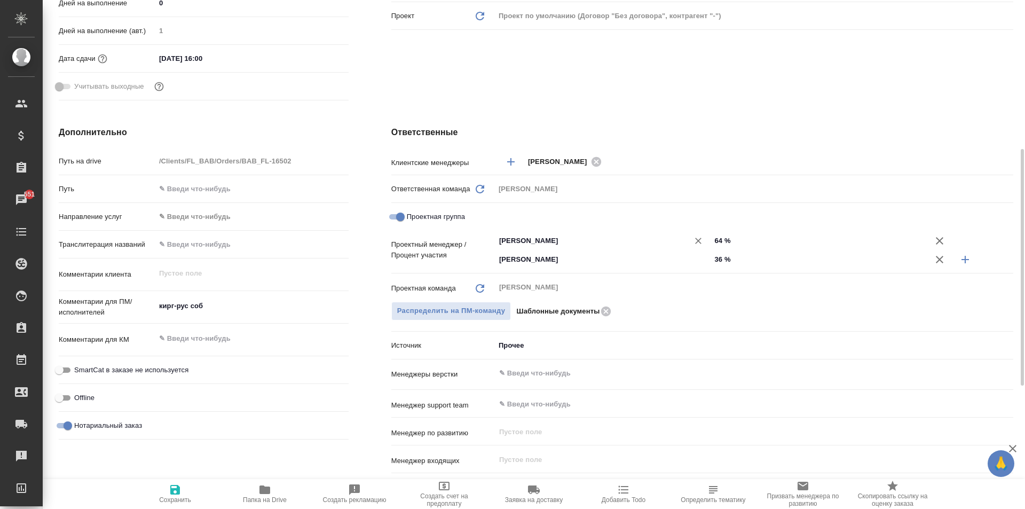
click at [571, 238] on input "[PERSON_NAME]" at bounding box center [585, 240] width 174 height 13
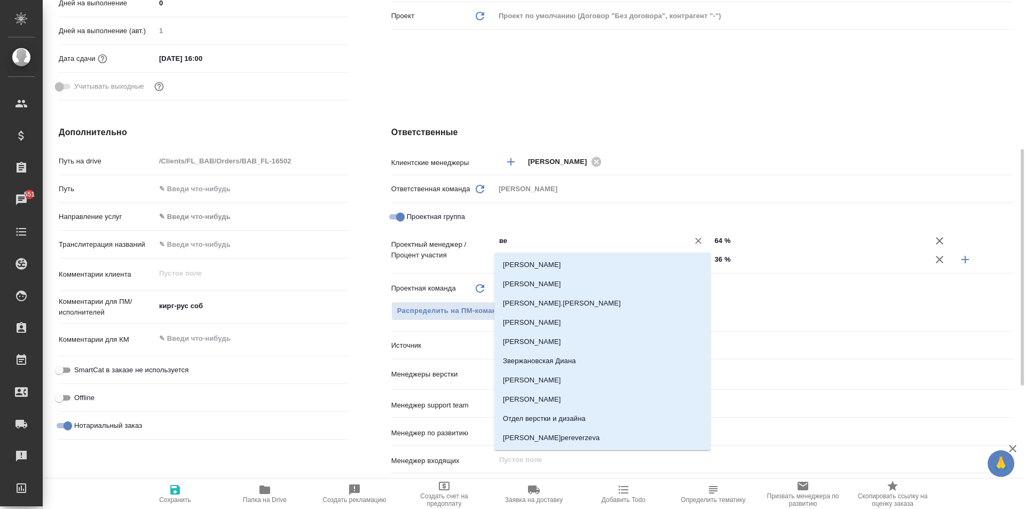
type input "вес"
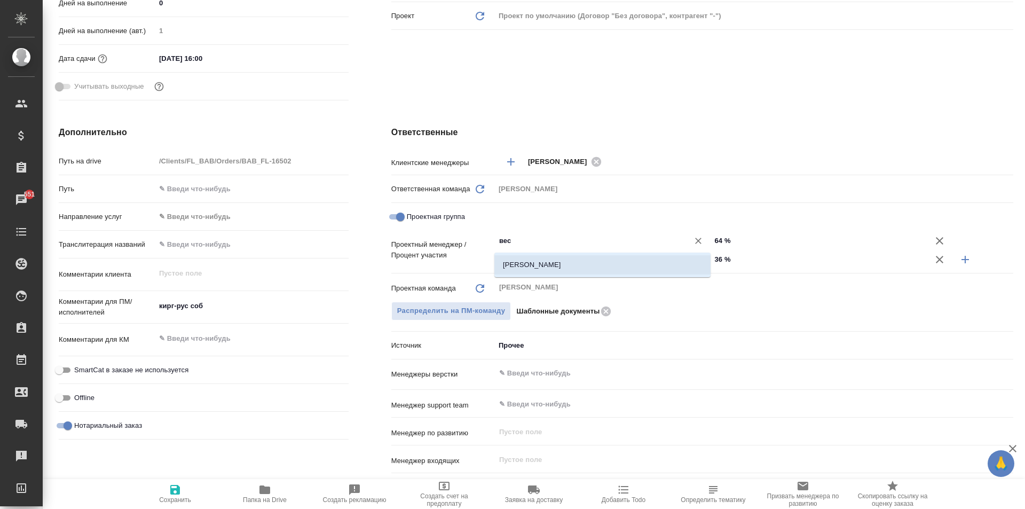
click at [590, 271] on li "[PERSON_NAME]" at bounding box center [602, 264] width 216 height 19
type textarea "x"
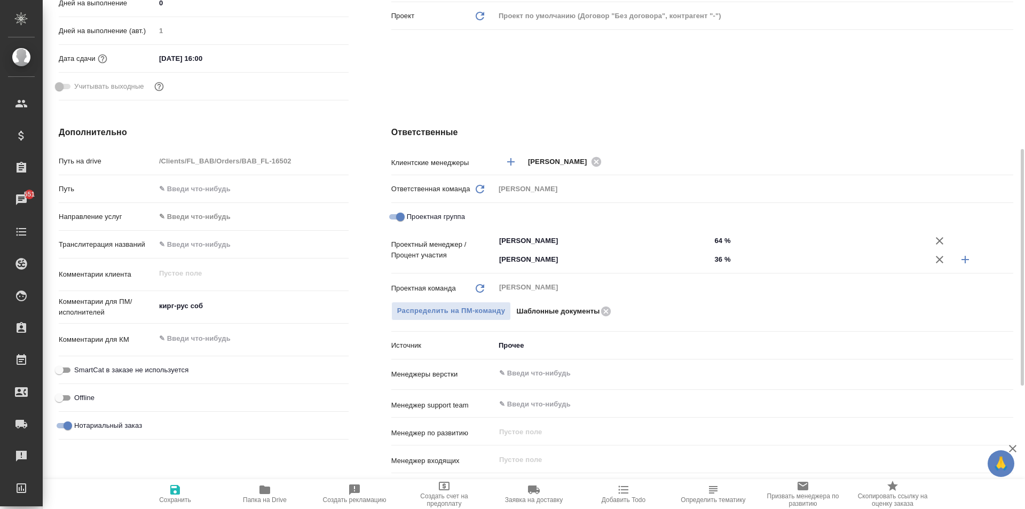
click at [179, 492] on icon "button" at bounding box center [175, 490] width 10 height 10
type textarea "x"
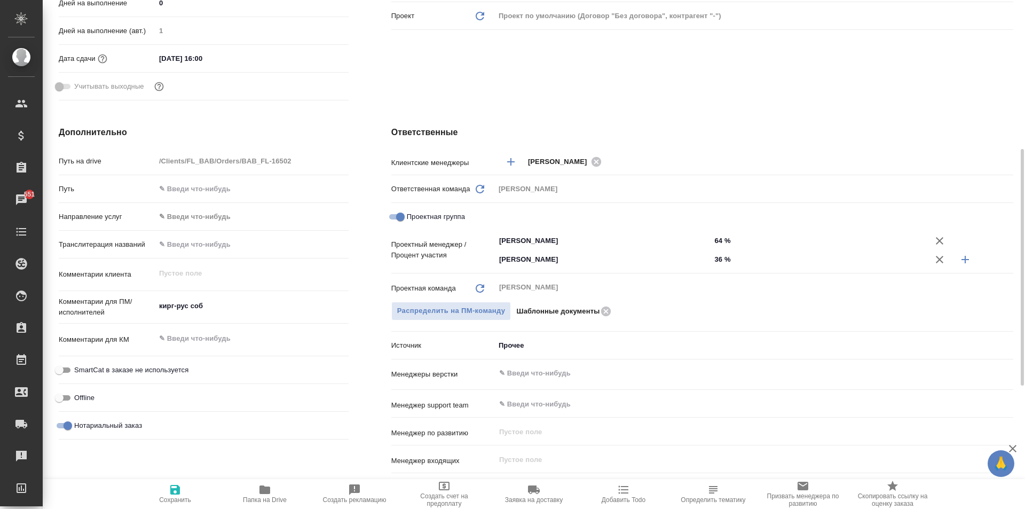
type textarea "x"
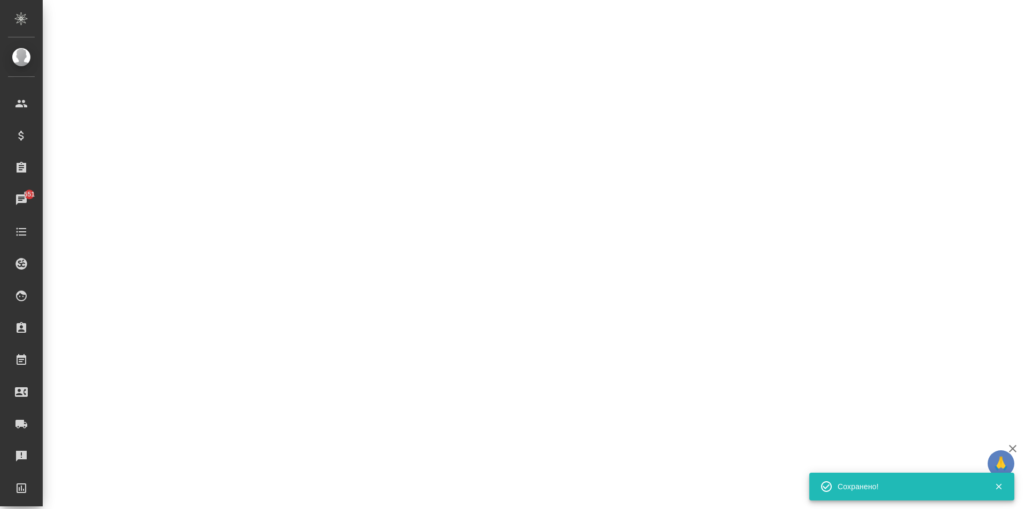
select select "RU"
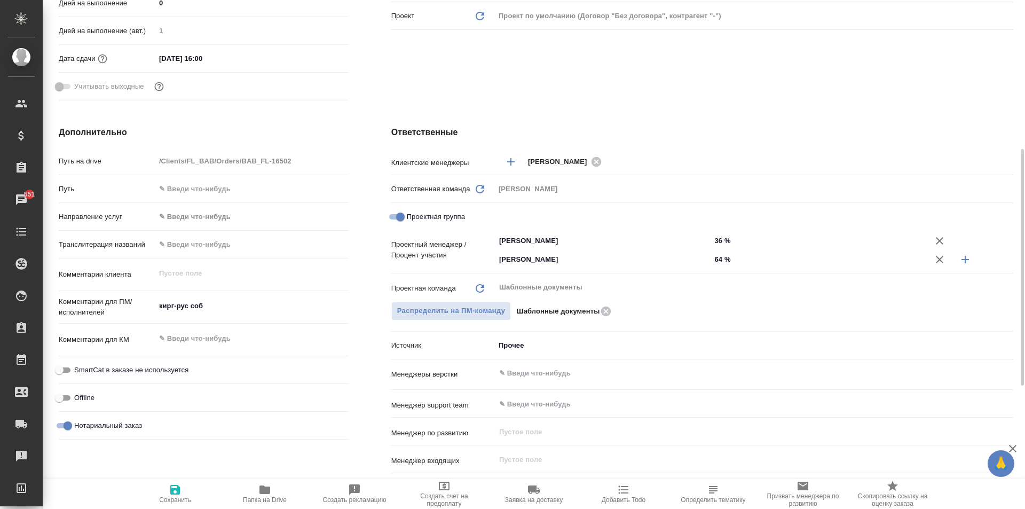
type textarea "x"
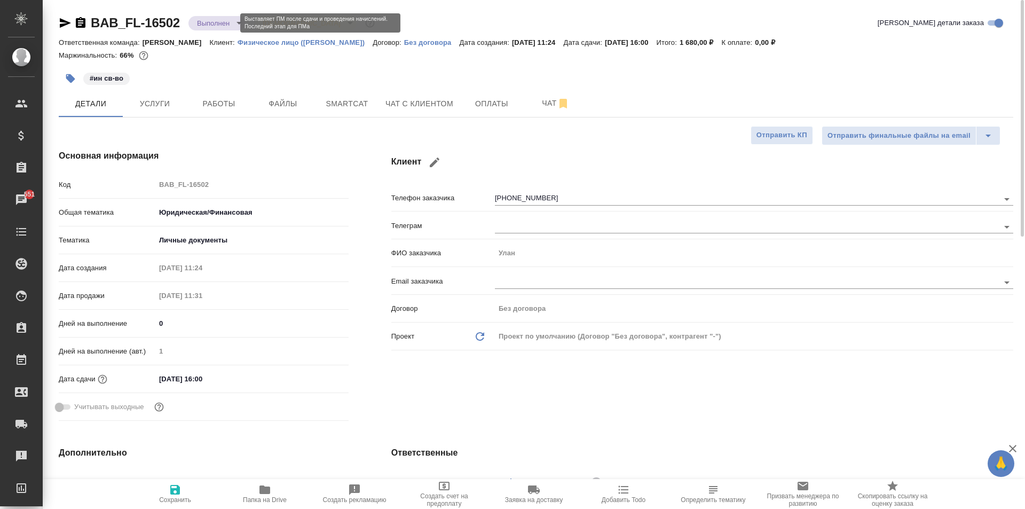
click at [227, 21] on body "🙏 .cls-1 fill:#fff; AWATERA [PERSON_NAME] Спецификации Заказы 551 Чаты Todo Про…" at bounding box center [512, 254] width 1025 height 509
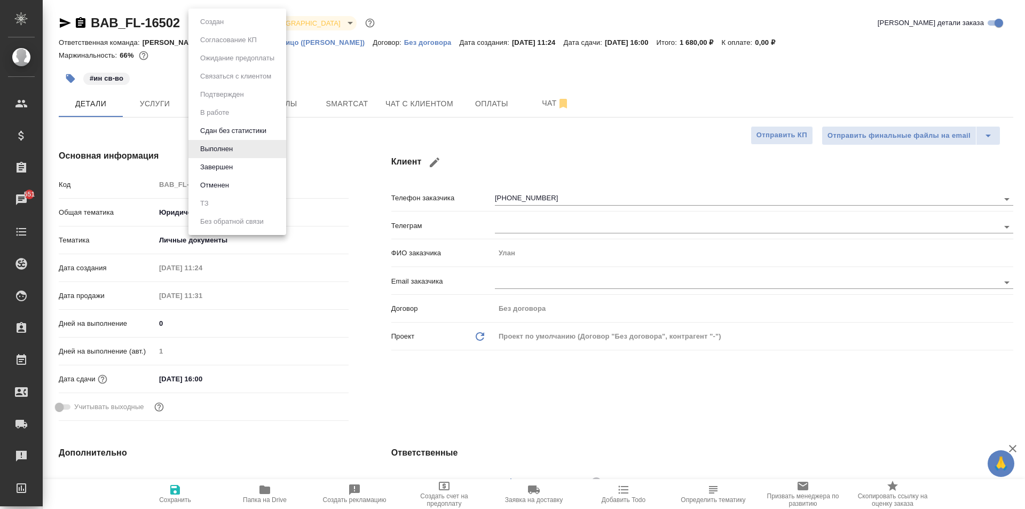
click at [238, 167] on li "Завершен" at bounding box center [237, 167] width 98 height 18
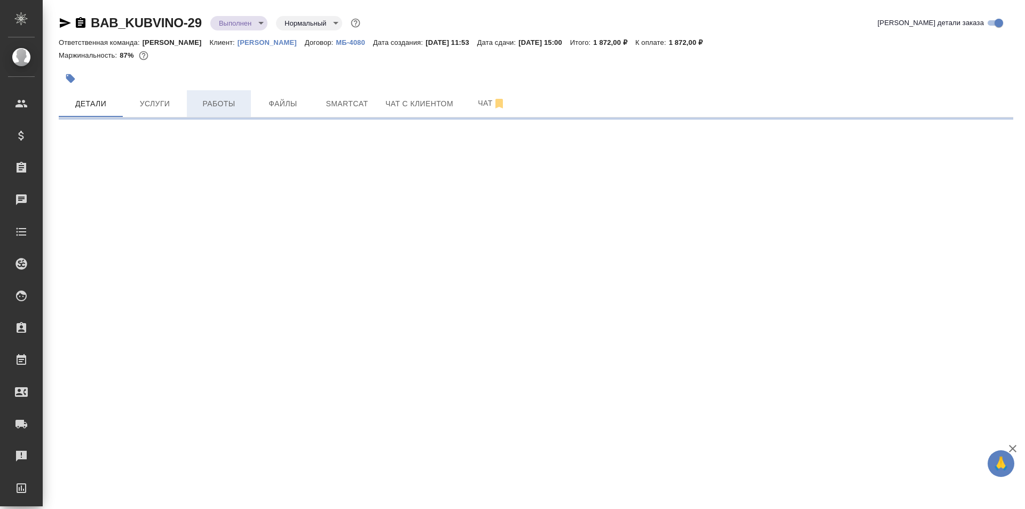
click at [203, 107] on span "Работы" at bounding box center [218, 103] width 51 height 13
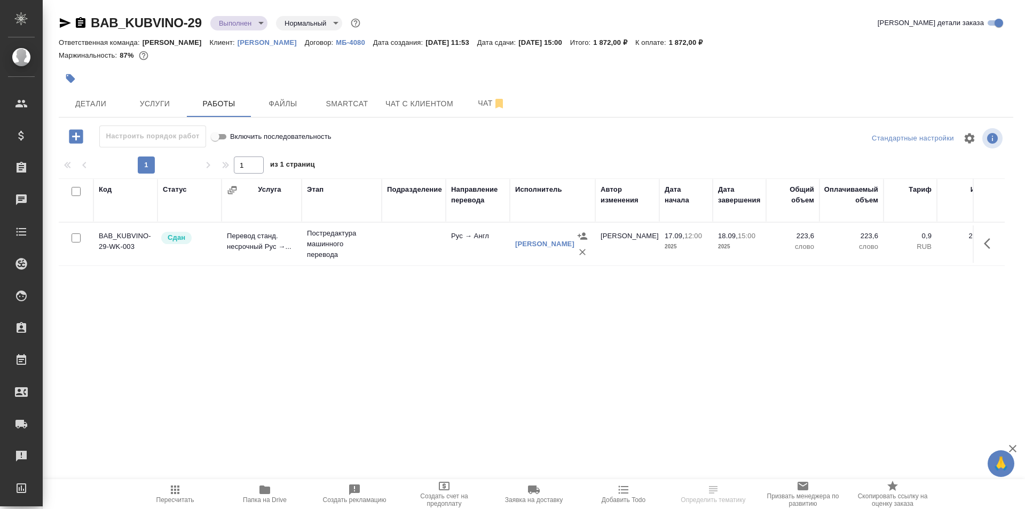
click at [255, 20] on body "🙏 .cls-1 fill:#fff; AWATERA [PERSON_NAME] Спецификации Заказы Чаты Todo Проекты…" at bounding box center [512, 254] width 1025 height 509
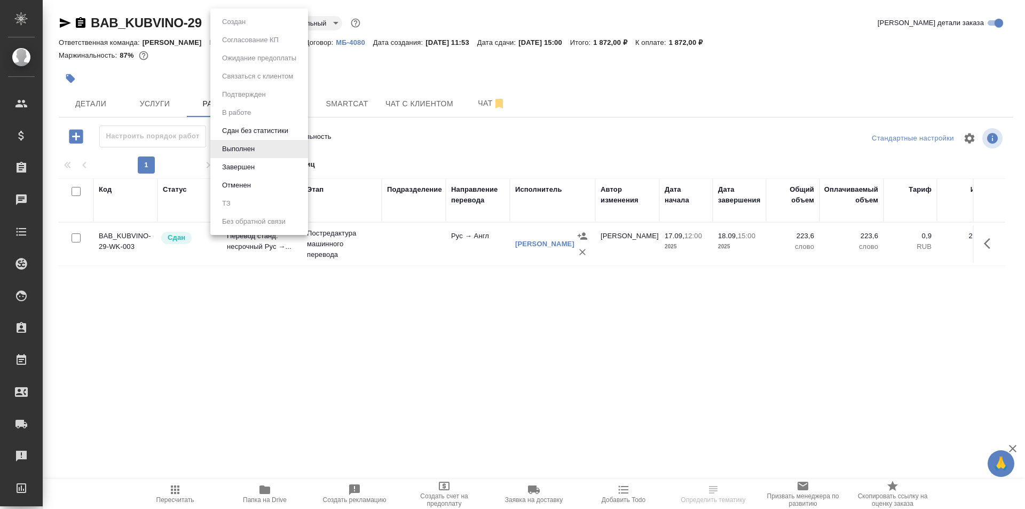
click at [255, 162] on button "Завершен" at bounding box center [238, 167] width 39 height 12
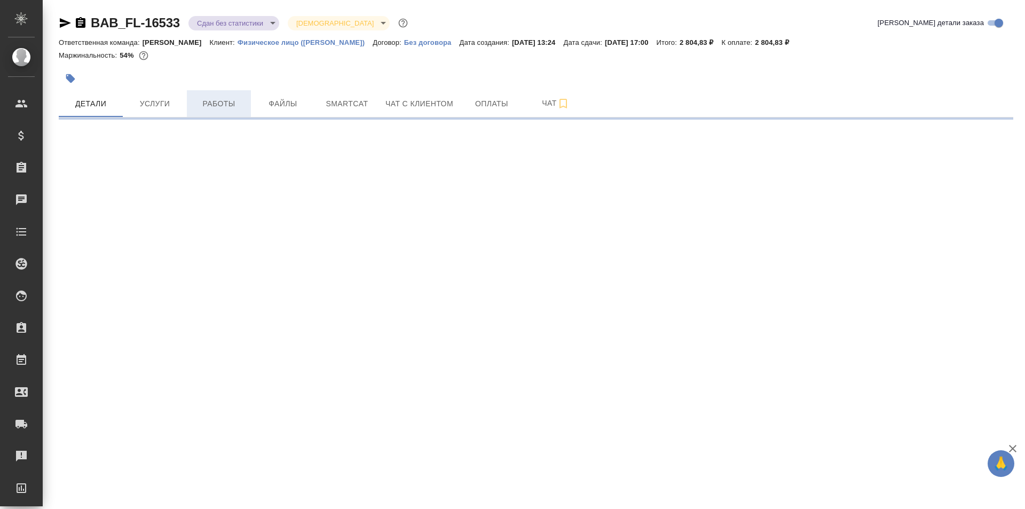
click at [229, 106] on span "Работы" at bounding box center [218, 103] width 51 height 13
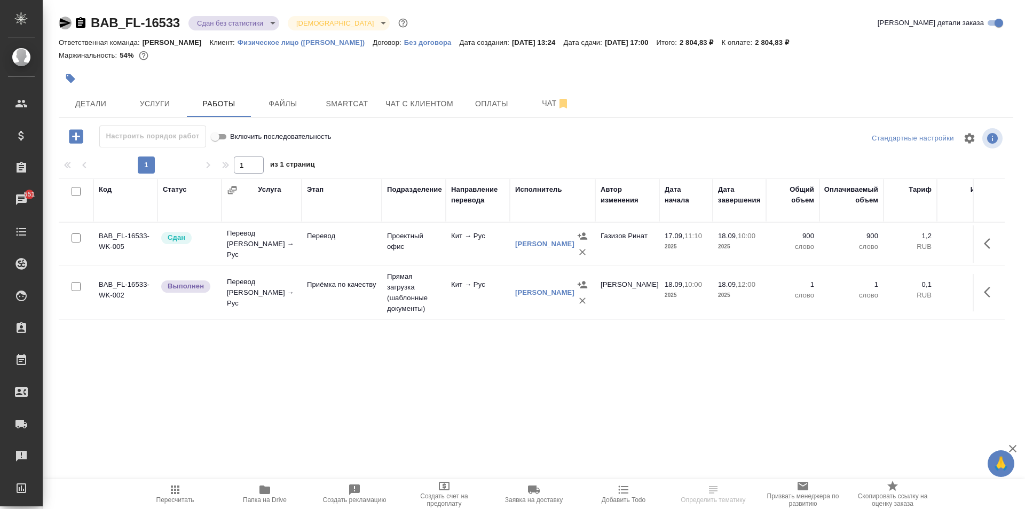
click at [64, 23] on icon "button" at bounding box center [65, 23] width 13 height 13
click at [80, 104] on span "Детали" at bounding box center [90, 103] width 51 height 13
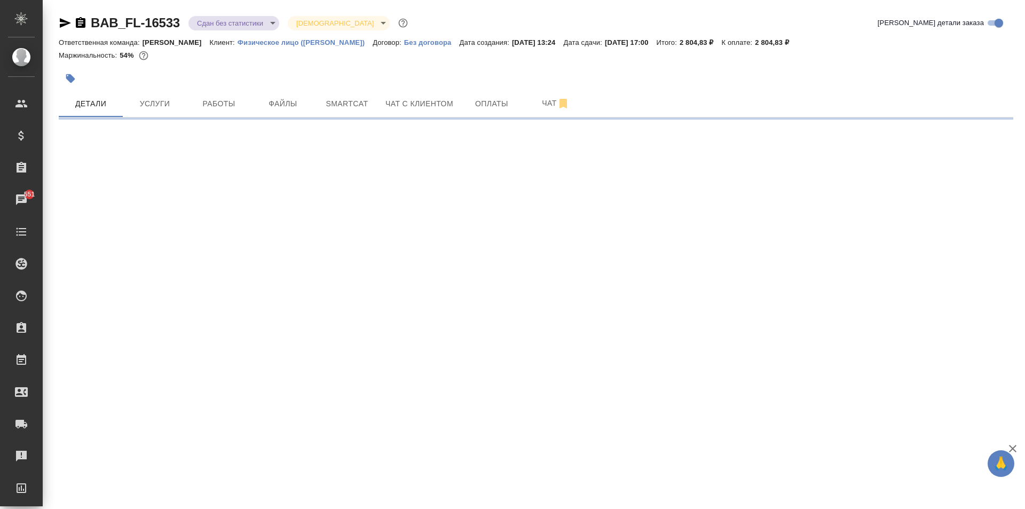
select select "RU"
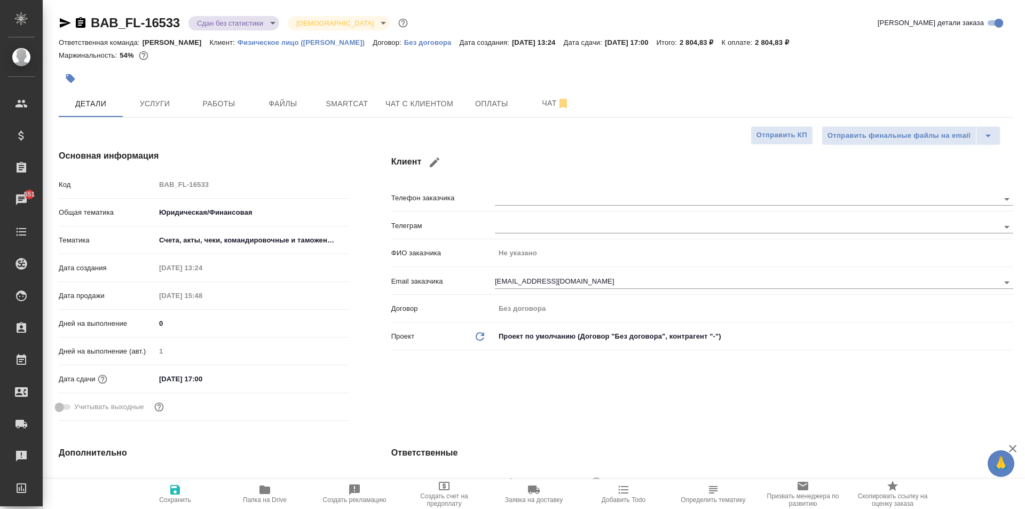
type textarea "x"
click at [215, 101] on span "Работы" at bounding box center [218, 103] width 51 height 13
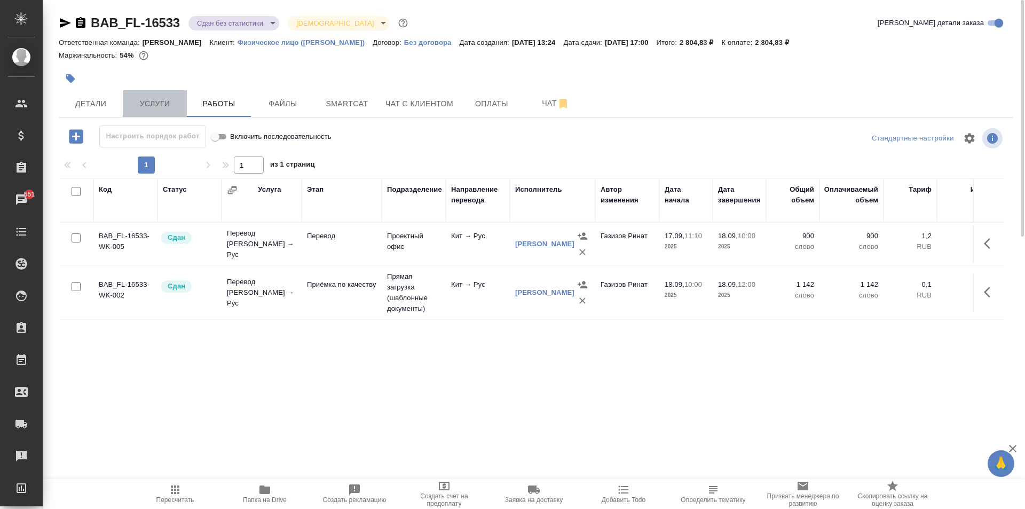
click at [156, 105] on span "Услуги" at bounding box center [154, 103] width 51 height 13
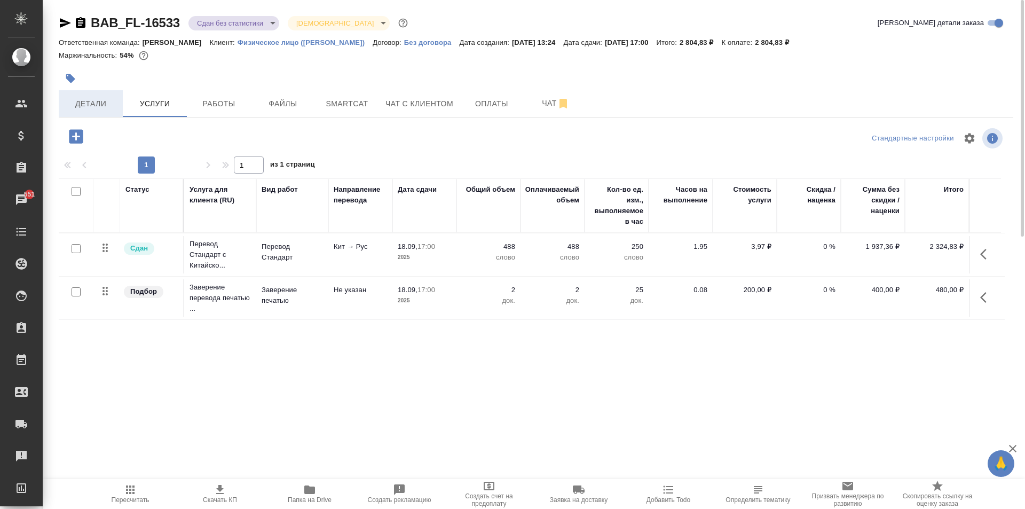
click at [90, 107] on span "Детали" at bounding box center [90, 103] width 51 height 13
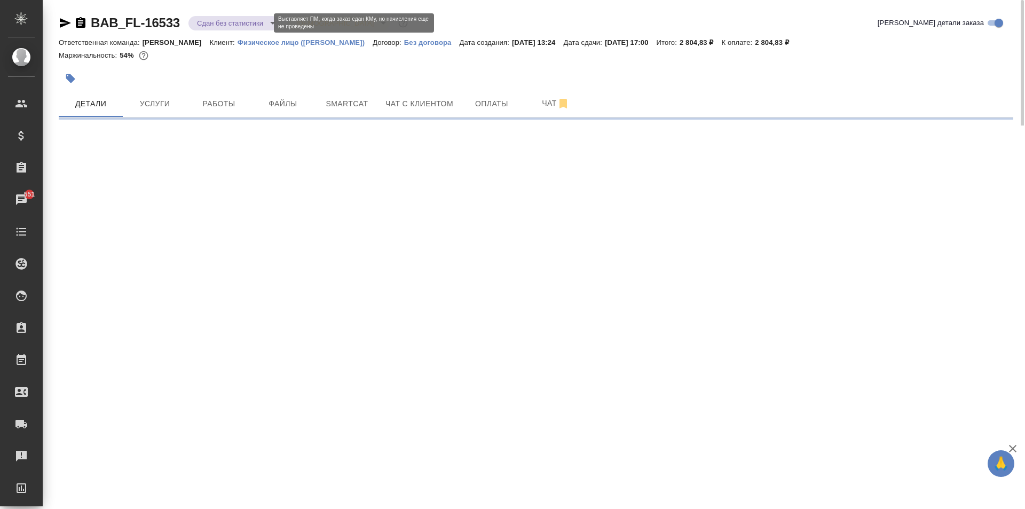
click at [248, 25] on body "🙏 .cls-1 fill:#fff; AWATERA [PERSON_NAME] Спецификации Заказы 551 Чаты Todo Про…" at bounding box center [512, 254] width 1025 height 509
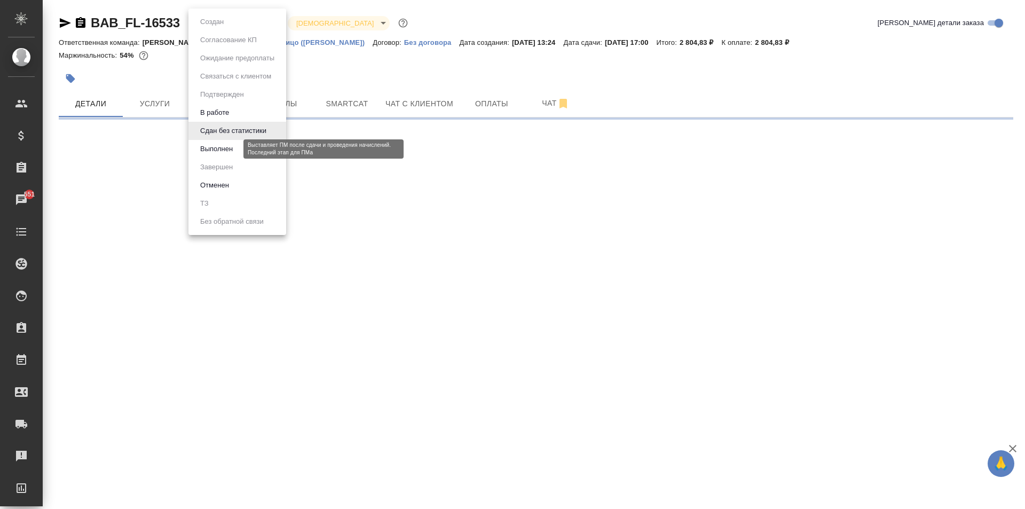
click at [231, 144] on button "Выполнен" at bounding box center [216, 149] width 39 height 12
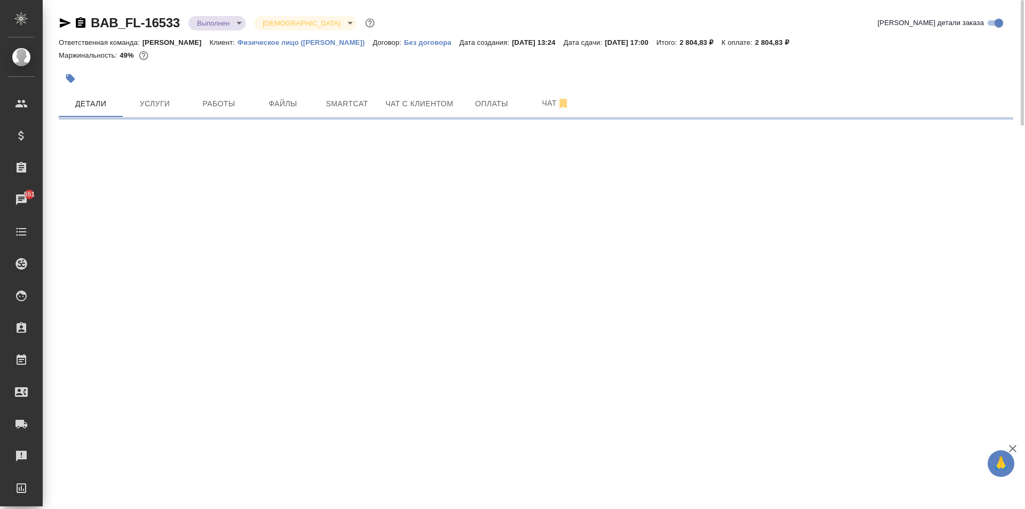
click at [221, 22] on body "🙏 .cls-1 fill:#fff; AWATERA [PERSON_NAME] Спецификации Заказы 551 Чаты Todo Про…" at bounding box center [512, 254] width 1025 height 509
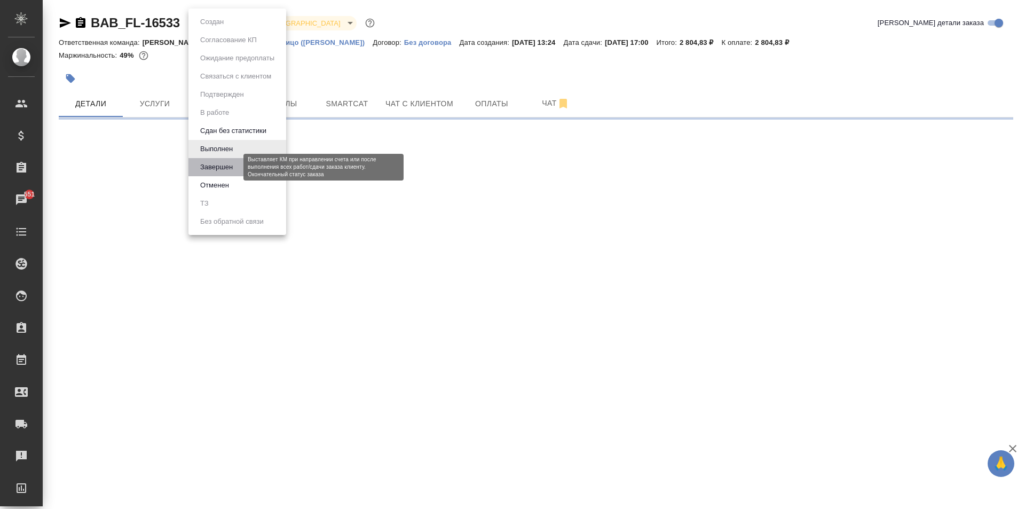
click at [230, 162] on button "Завершен" at bounding box center [216, 167] width 39 height 12
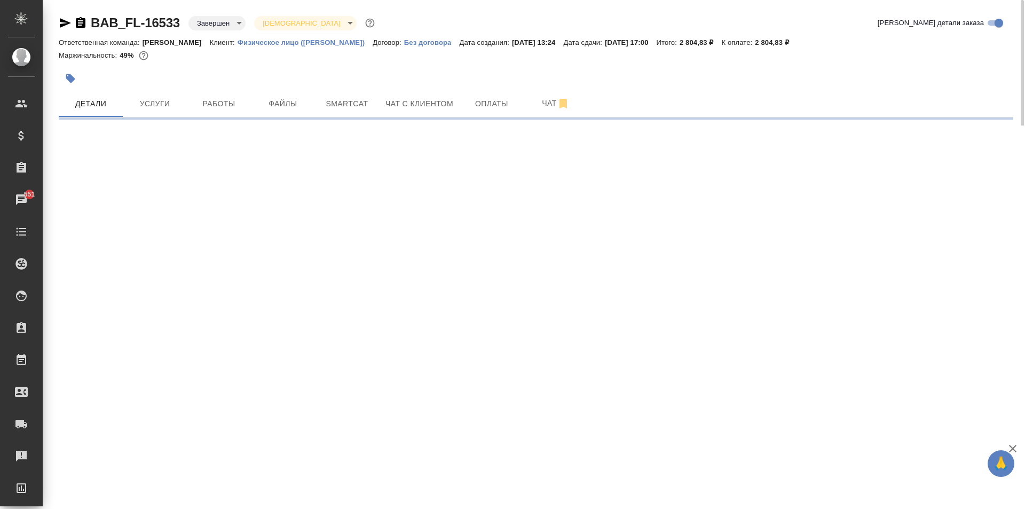
select select "RU"
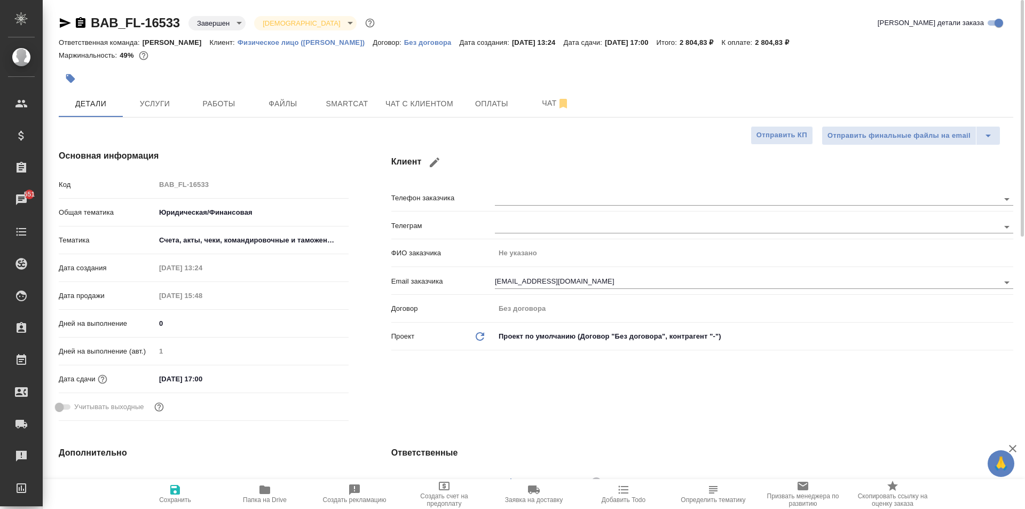
type textarea "x"
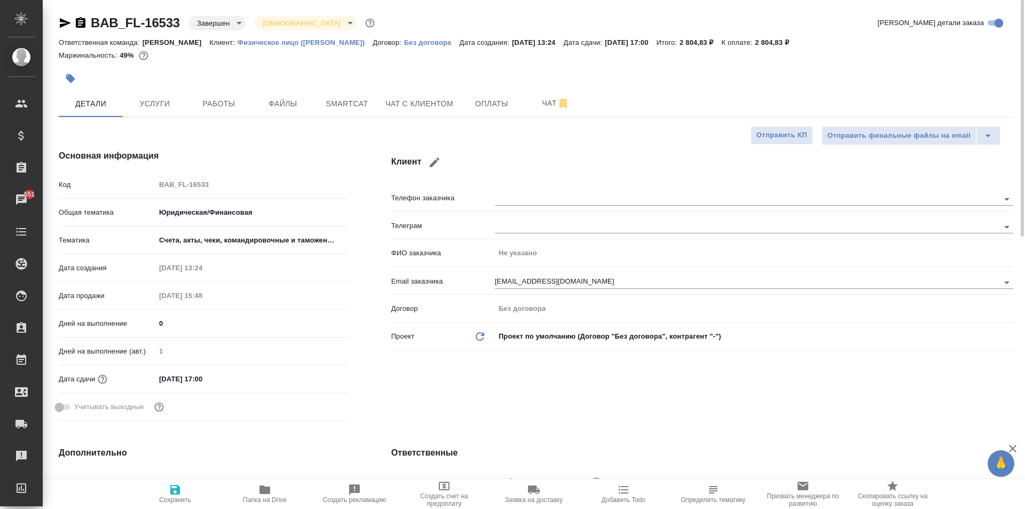
type textarea "x"
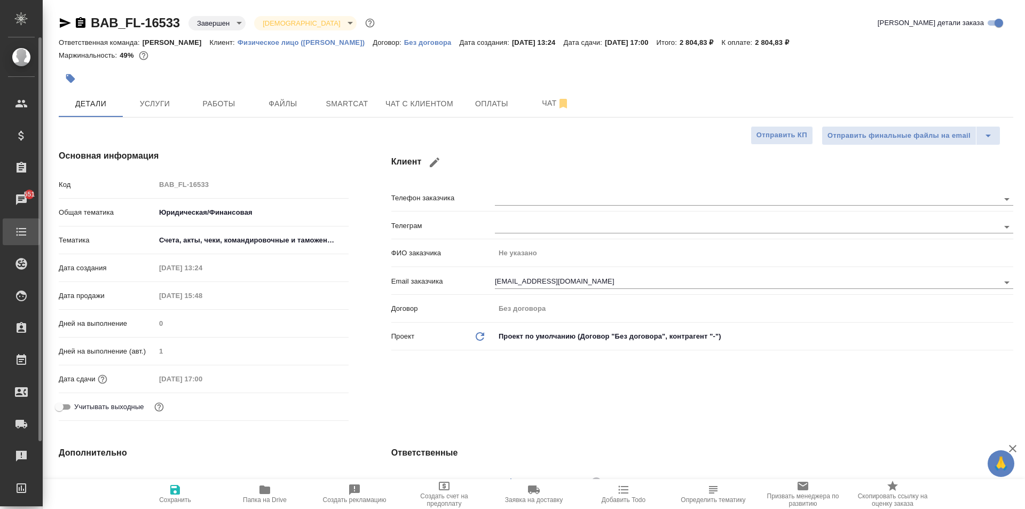
type textarea "x"
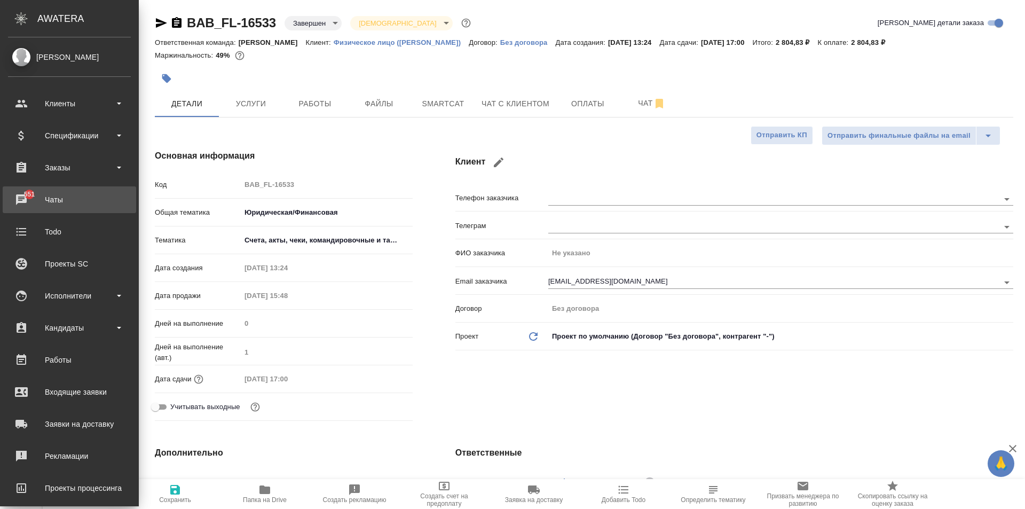
click at [26, 204] on div "Чаты" at bounding box center [69, 200] width 123 height 16
type textarea "x"
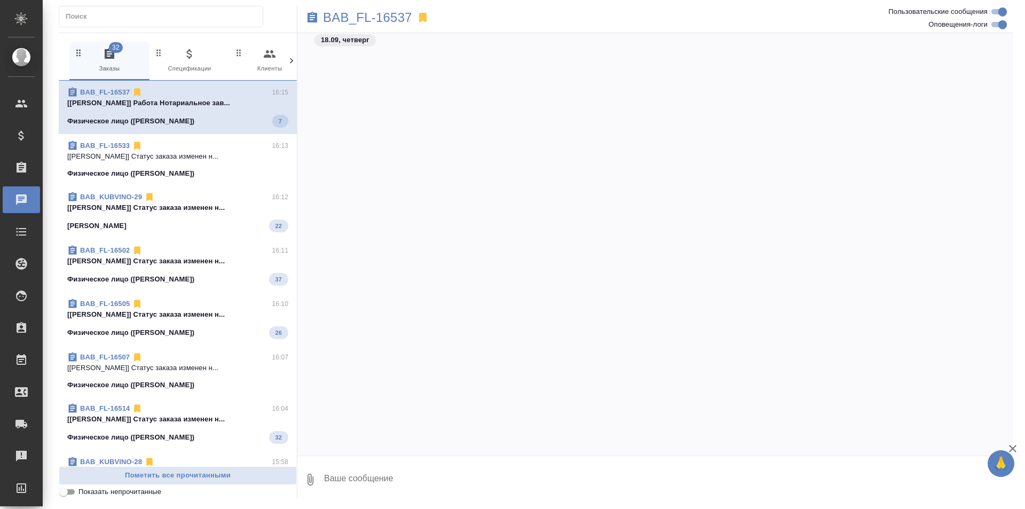
scroll to position [1613, 0]
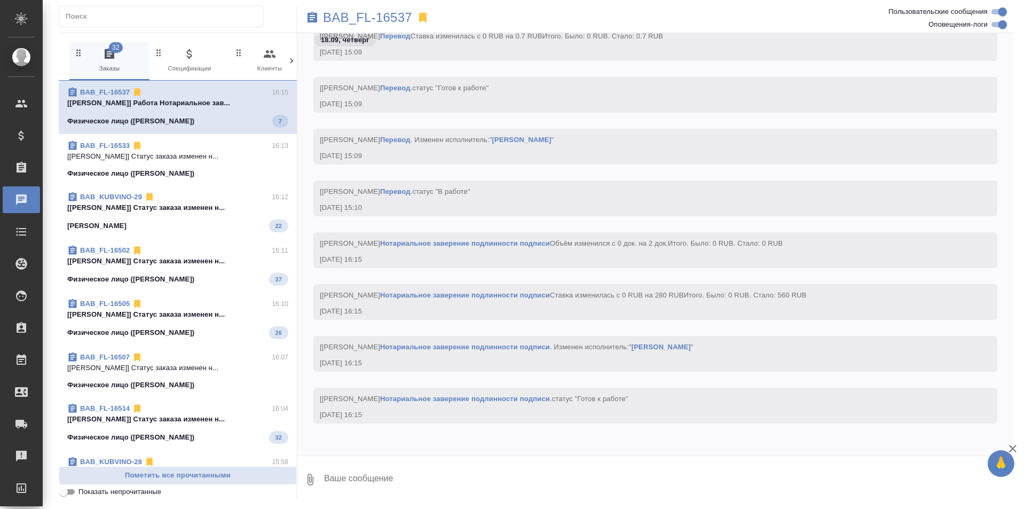
click at [293, 63] on icon at bounding box center [291, 61] width 11 height 11
click at [293, 63] on div "32 Заказы 0 Спецификации 0 Клиенты 0 Входящие 0 Тендеры 0 Исполнители 0 Подбор …" at bounding box center [178, 61] width 238 height 39
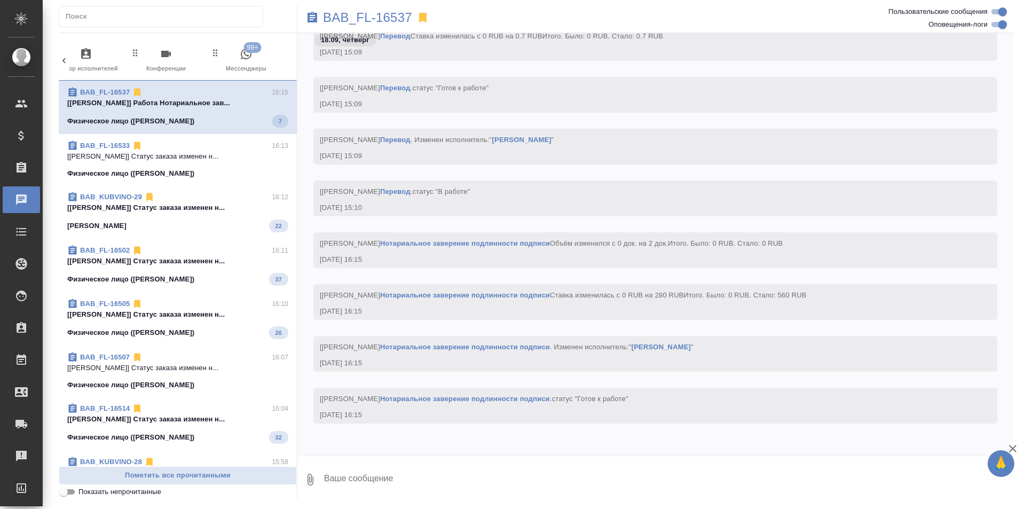
click at [256, 66] on span "99+ Мессенджеры" at bounding box center [246, 61] width 72 height 26
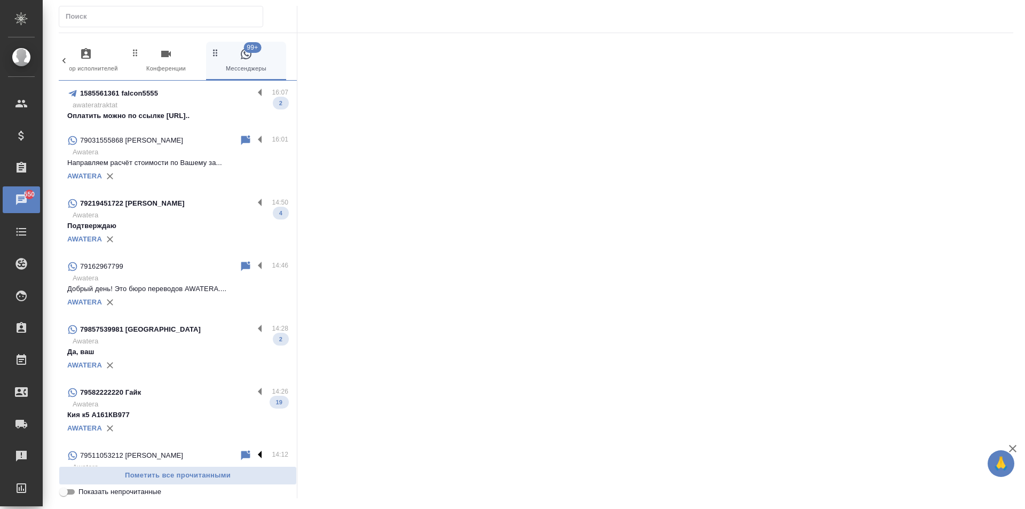
click at [254, 453] on label at bounding box center [263, 455] width 18 height 12
click at [0, 0] on input "checkbox" at bounding box center [0, 0] width 0 height 0
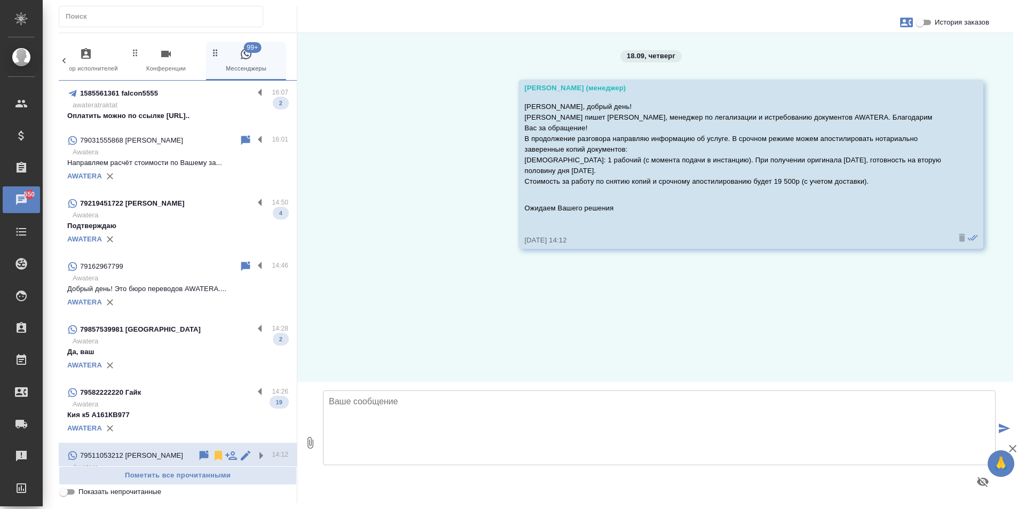
click at [942, 18] on span "История заказов" at bounding box center [962, 22] width 54 height 11
click at [939, 18] on input "История заказов" at bounding box center [919, 22] width 38 height 13
checkbox input "true"
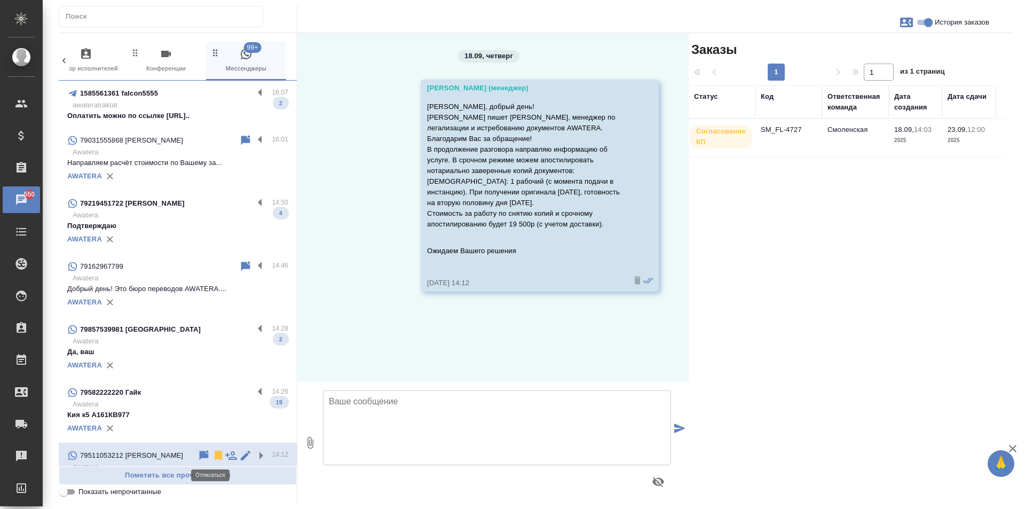
click at [215, 454] on icon at bounding box center [218, 455] width 7 height 10
click at [254, 394] on label at bounding box center [263, 392] width 18 height 12
click at [0, 0] on input "checkbox" at bounding box center [0, 0] width 0 height 0
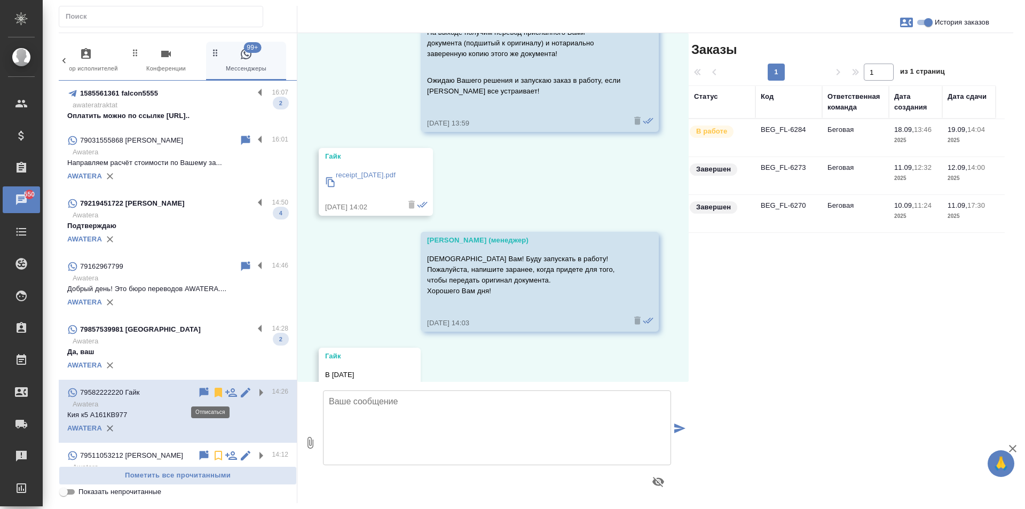
click at [215, 391] on icon at bounding box center [218, 393] width 7 height 10
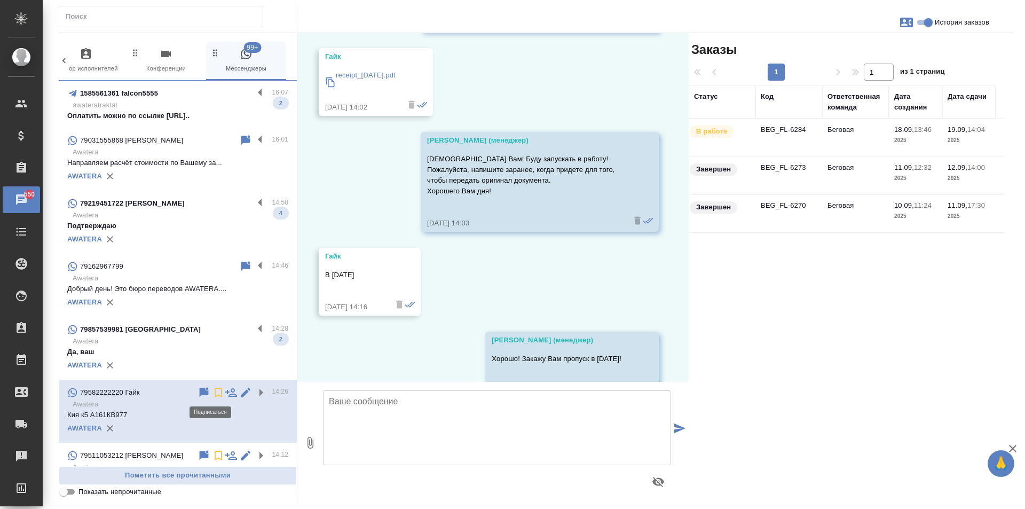
scroll to position [3498, 0]
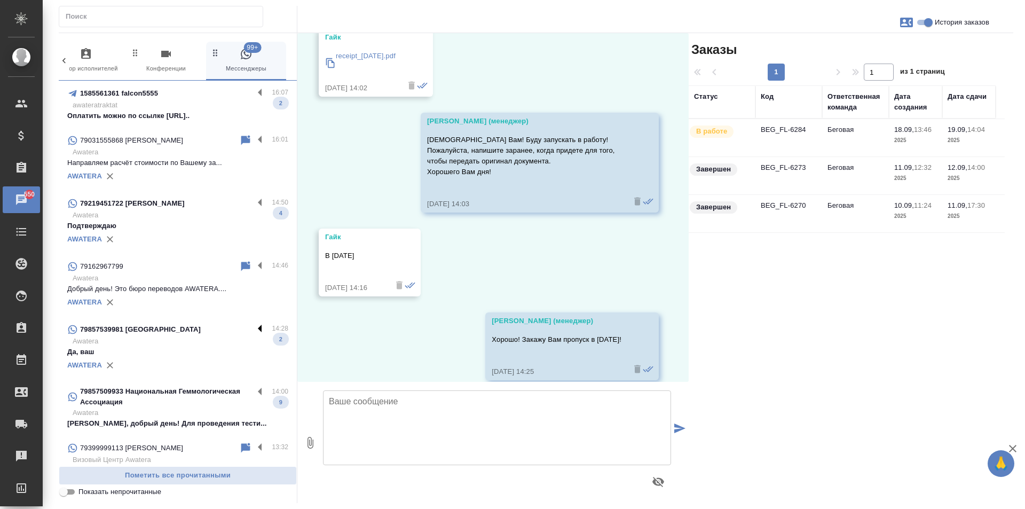
click at [254, 331] on label at bounding box center [263, 329] width 18 height 12
click at [0, 0] on input "checkbox" at bounding box center [0, 0] width 0 height 0
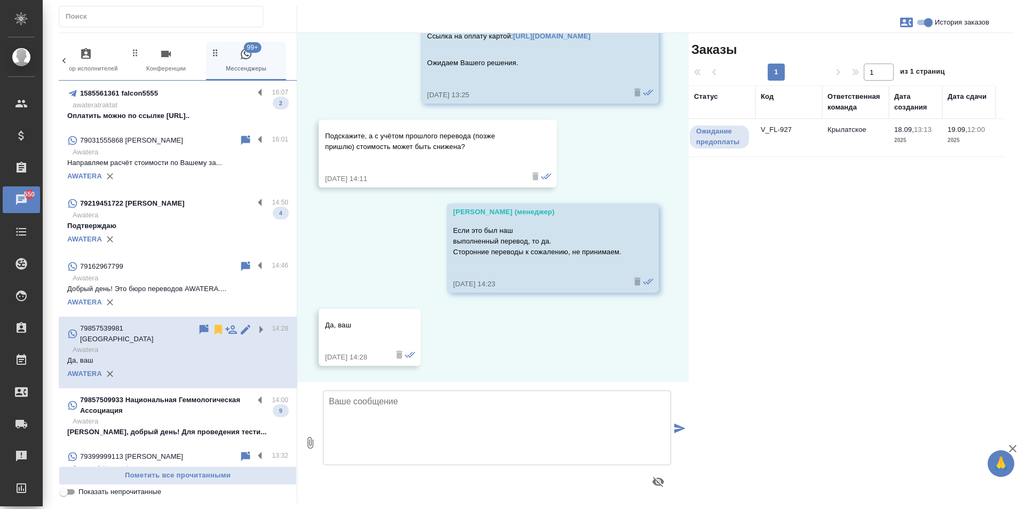
scroll to position [2045, 0]
click at [215, 328] on icon at bounding box center [218, 330] width 7 height 10
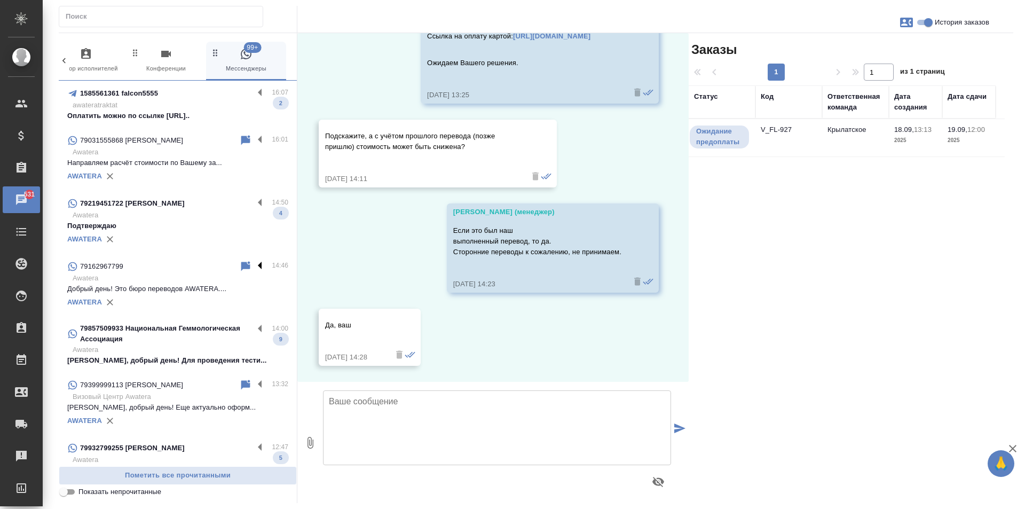
click at [255, 265] on label at bounding box center [263, 266] width 18 height 12
click at [0, 0] on input "checkbox" at bounding box center [0, 0] width 0 height 0
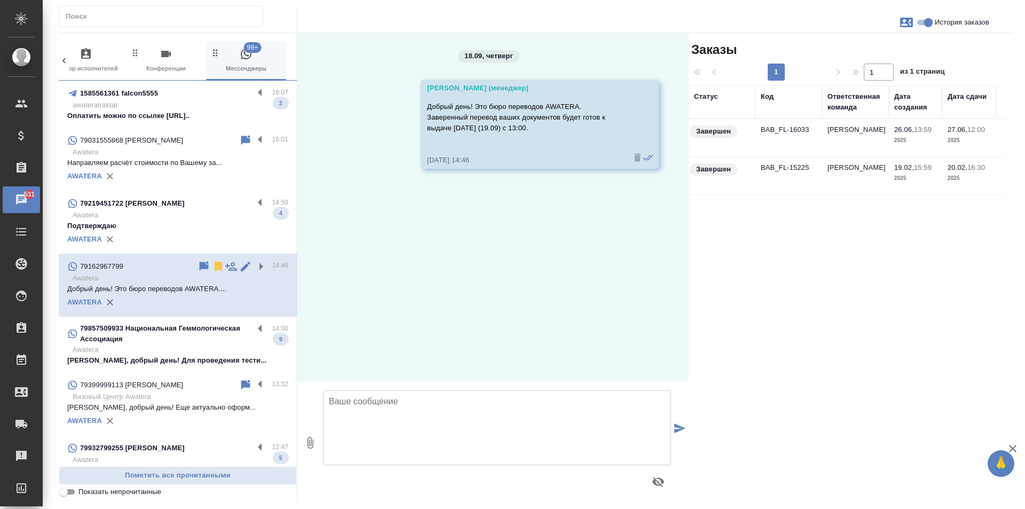
scroll to position [0, 0]
click at [255, 202] on label at bounding box center [263, 203] width 18 height 12
click at [0, 0] on input "checkbox" at bounding box center [0, 0] width 0 height 0
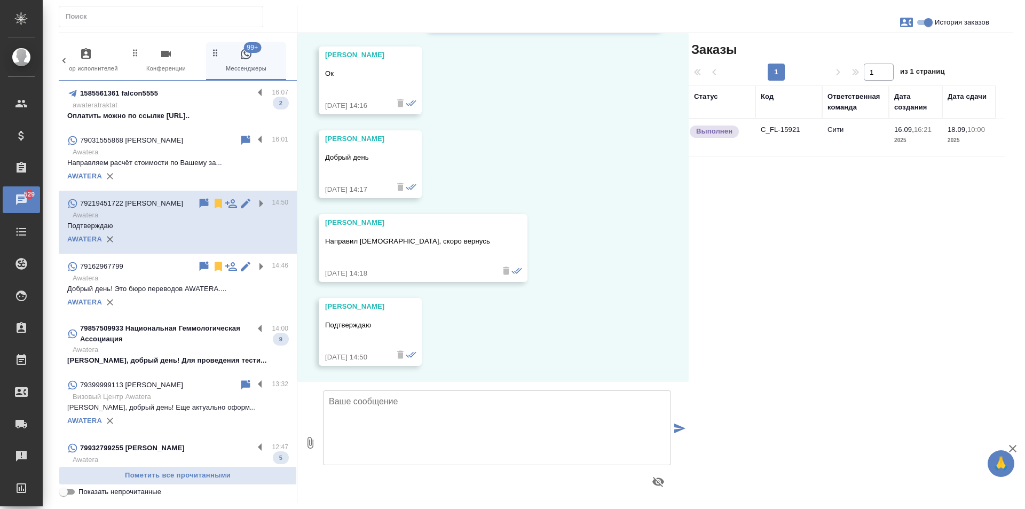
scroll to position [238, 0]
click at [215, 205] on icon at bounding box center [218, 204] width 7 height 10
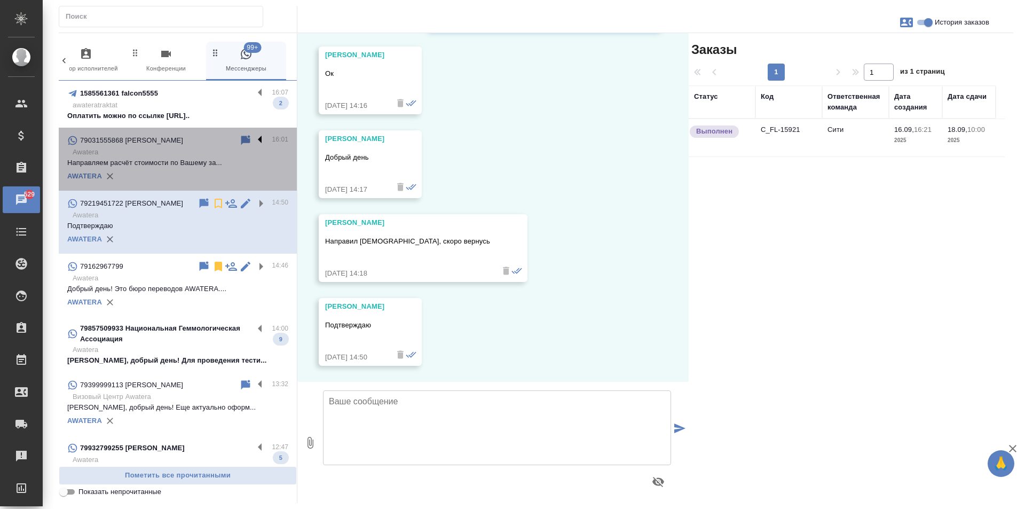
click at [254, 141] on label at bounding box center [263, 140] width 18 height 12
click at [0, 0] on input "checkbox" at bounding box center [0, 0] width 0 height 0
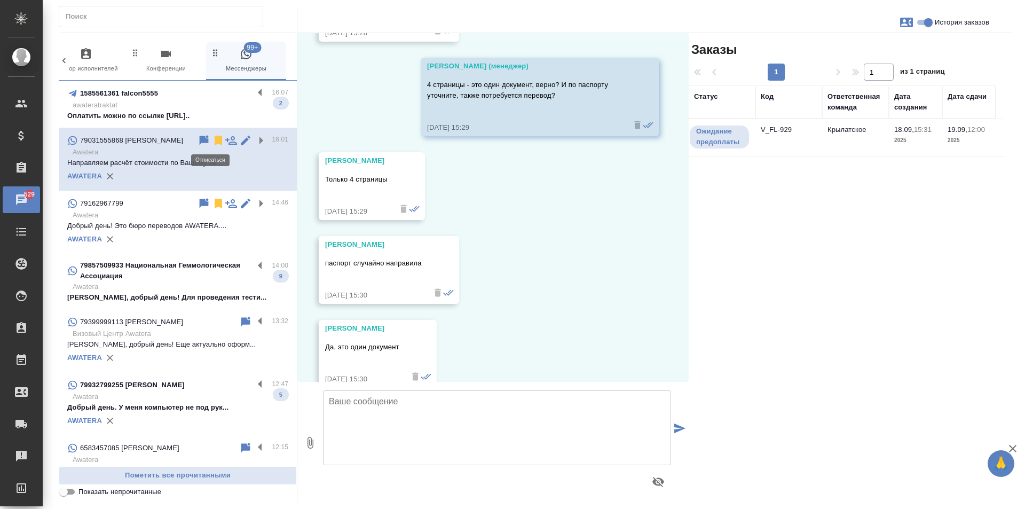
scroll to position [883, 0]
click at [215, 141] on icon at bounding box center [218, 141] width 7 height 10
click at [254, 93] on label at bounding box center [263, 93] width 18 height 12
click at [0, 0] on input "checkbox" at bounding box center [0, 0] width 0 height 0
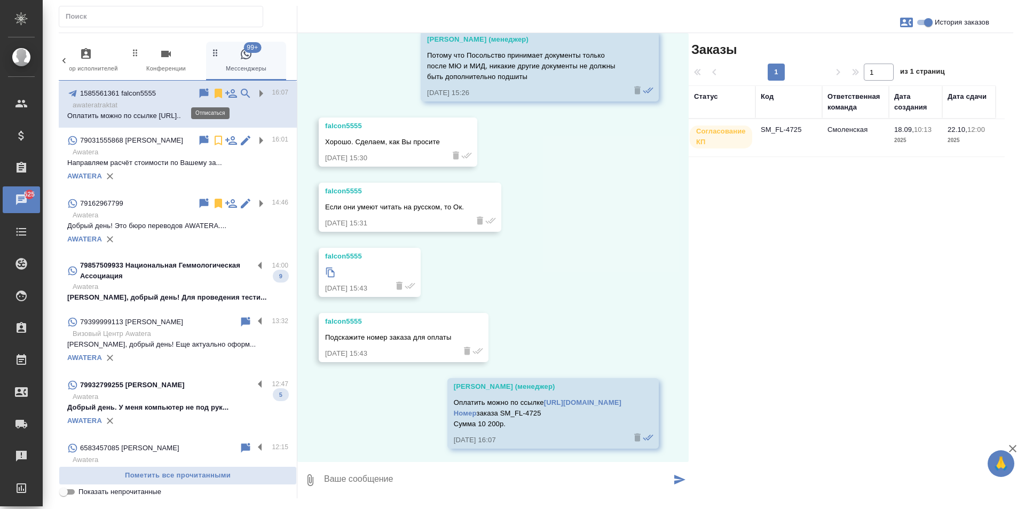
scroll to position [1784, 0]
click at [212, 98] on icon at bounding box center [218, 93] width 13 height 13
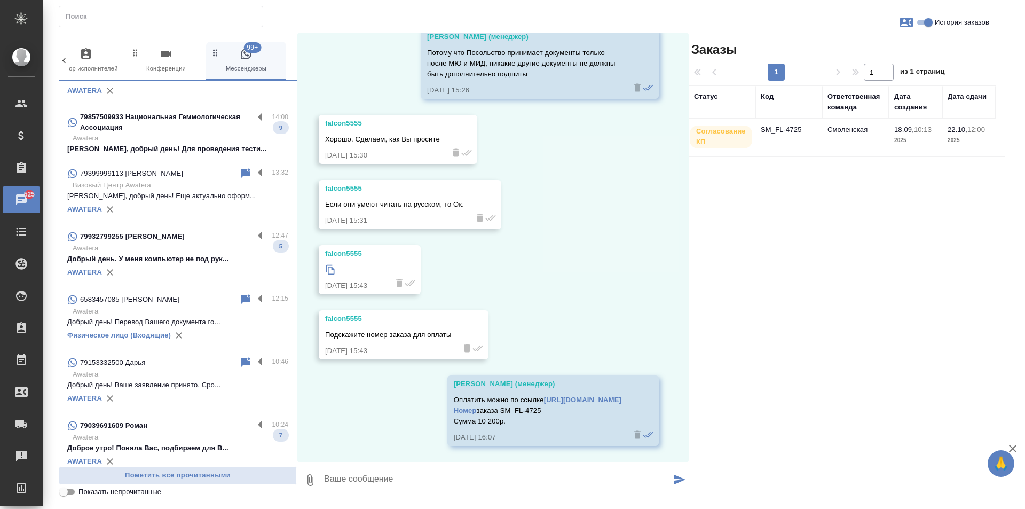
scroll to position [53, 0]
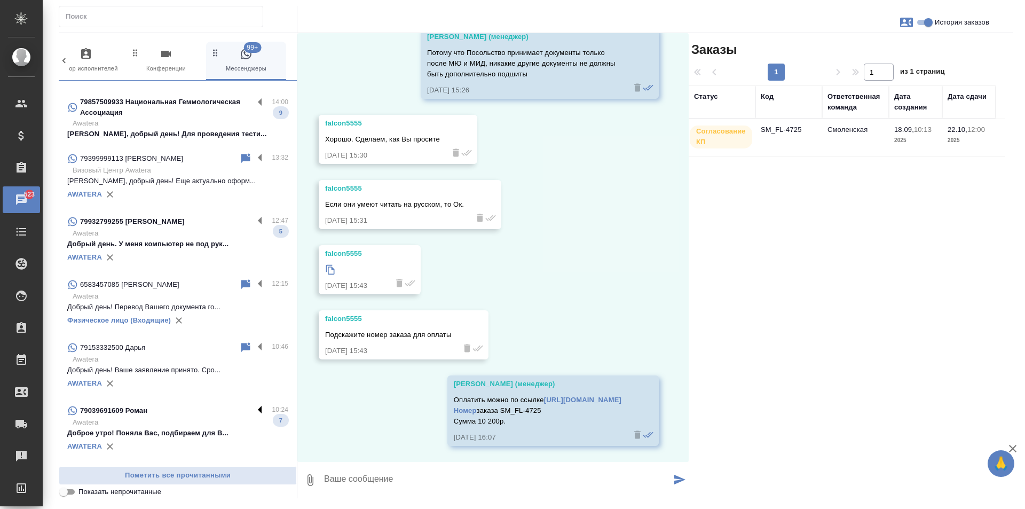
click at [254, 410] on label at bounding box center [263, 410] width 18 height 12
click at [0, 0] on input "checkbox" at bounding box center [0, 0] width 0 height 0
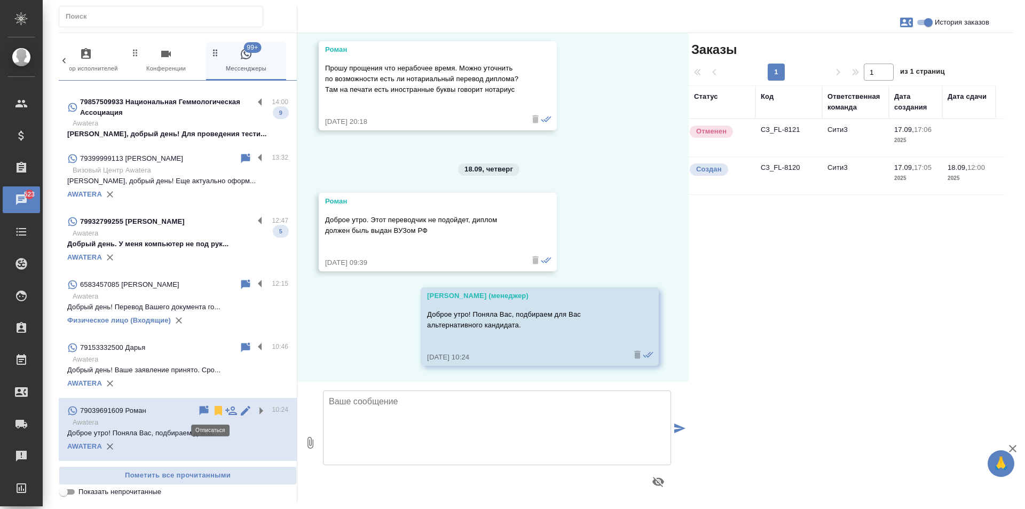
scroll to position [1458, 0]
click at [215, 413] on icon at bounding box center [218, 411] width 7 height 10
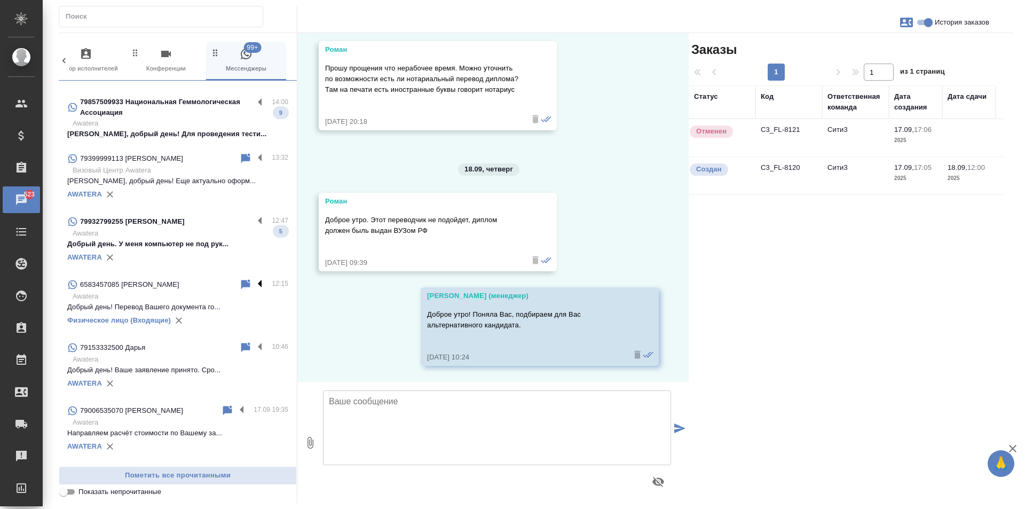
click at [254, 284] on label at bounding box center [263, 284] width 18 height 12
click at [0, 0] on input "checkbox" at bounding box center [0, 0] width 0 height 0
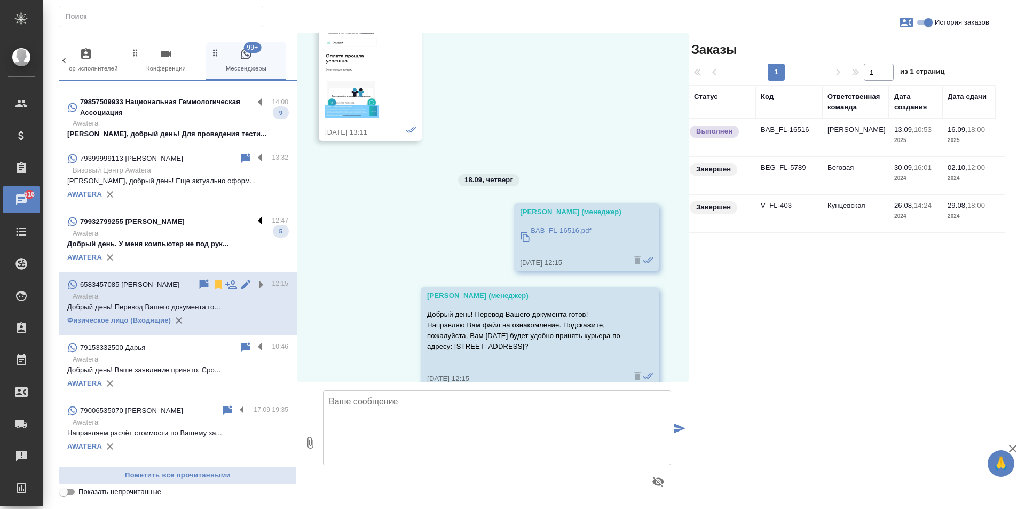
scroll to position [11565, 0]
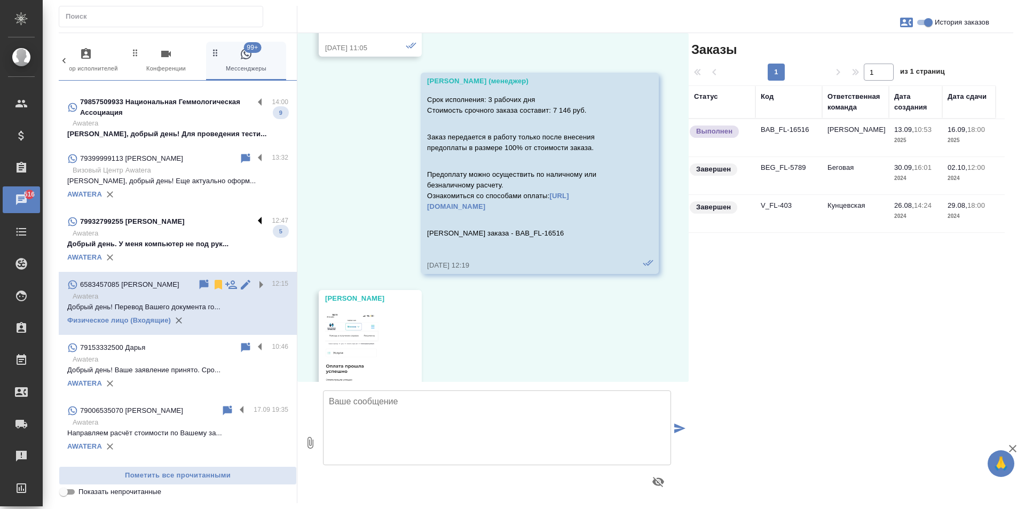
click at [254, 222] on label at bounding box center [263, 221] width 18 height 12
click at [0, 0] on input "checkbox" at bounding box center [0, 0] width 0 height 0
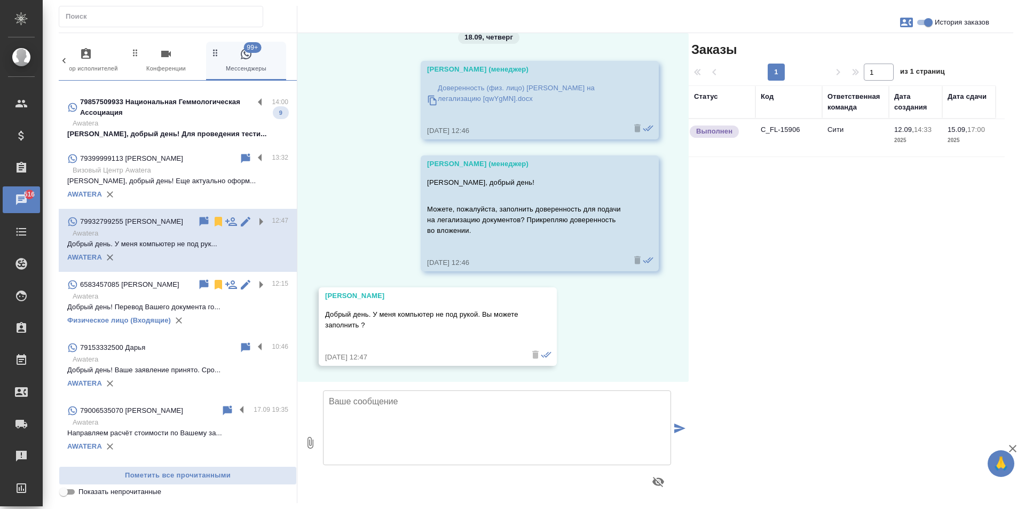
scroll to position [1168, 0]
click at [215, 222] on icon at bounding box center [218, 222] width 7 height 10
drag, startPoint x: 252, startPoint y: 154, endPoint x: 234, endPoint y: 167, distance: 22.2
click at [254, 155] on label at bounding box center [263, 158] width 18 height 12
click at [0, 0] on input "checkbox" at bounding box center [0, 0] width 0 height 0
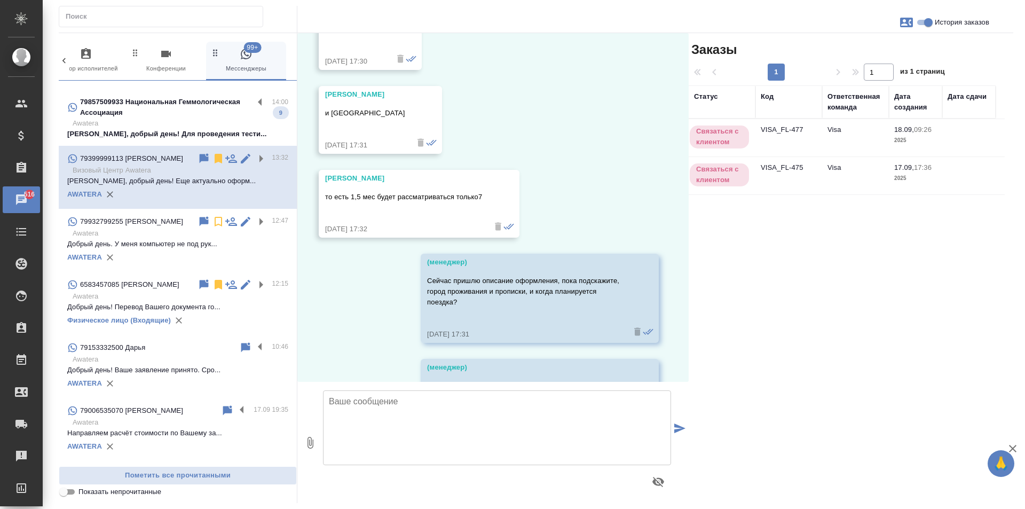
scroll to position [2254, 0]
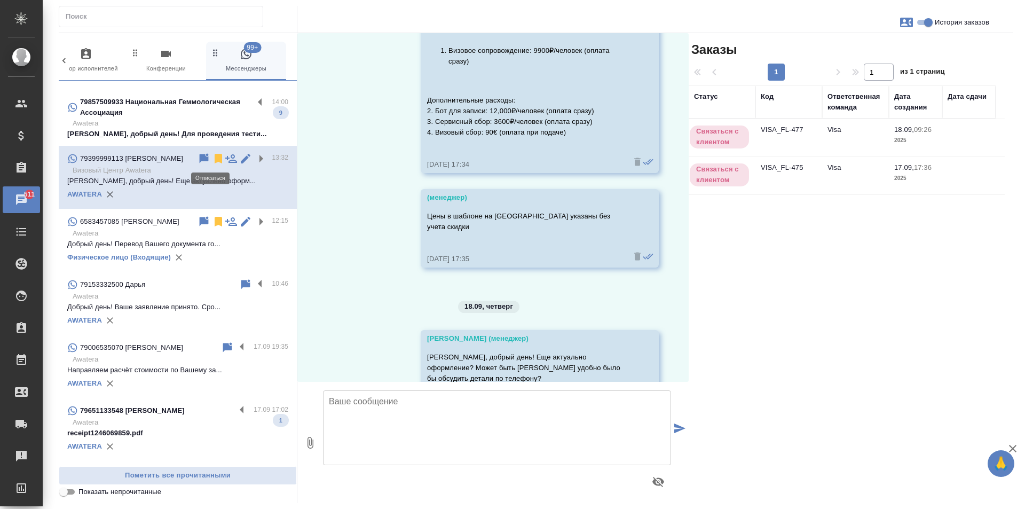
click at [215, 161] on icon at bounding box center [218, 159] width 7 height 10
click at [254, 104] on label at bounding box center [263, 103] width 18 height 12
click at [0, 0] on input "checkbox" at bounding box center [0, 0] width 0 height 0
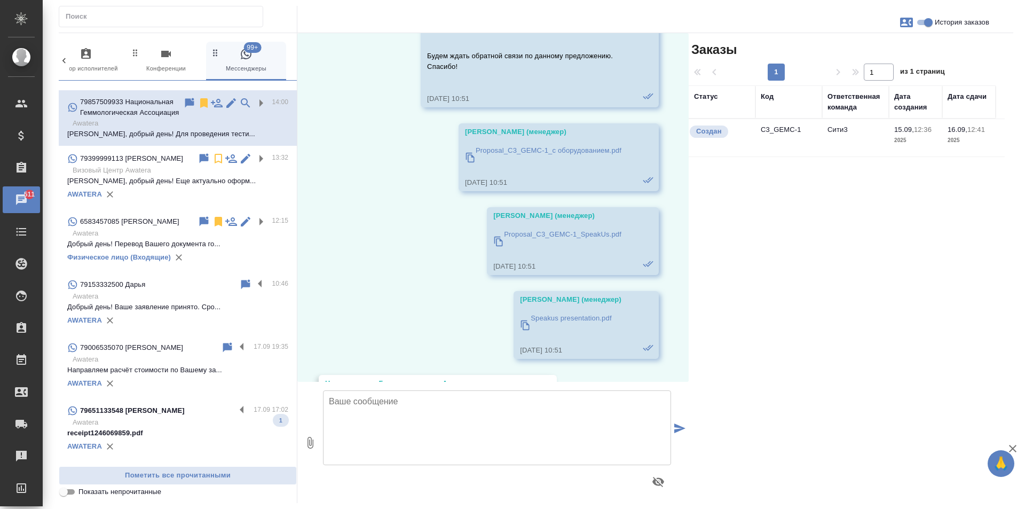
scroll to position [3646, 0]
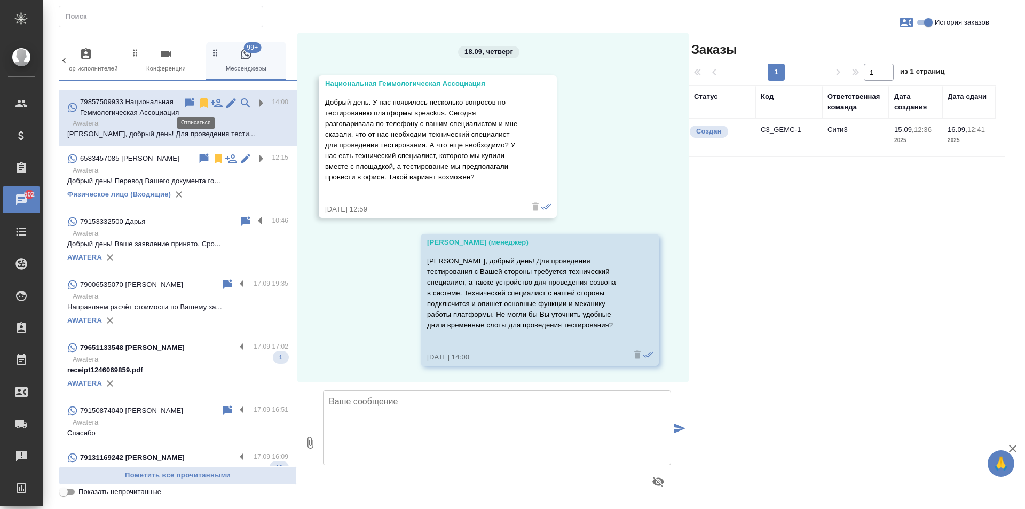
click at [200, 102] on icon at bounding box center [203, 103] width 7 height 10
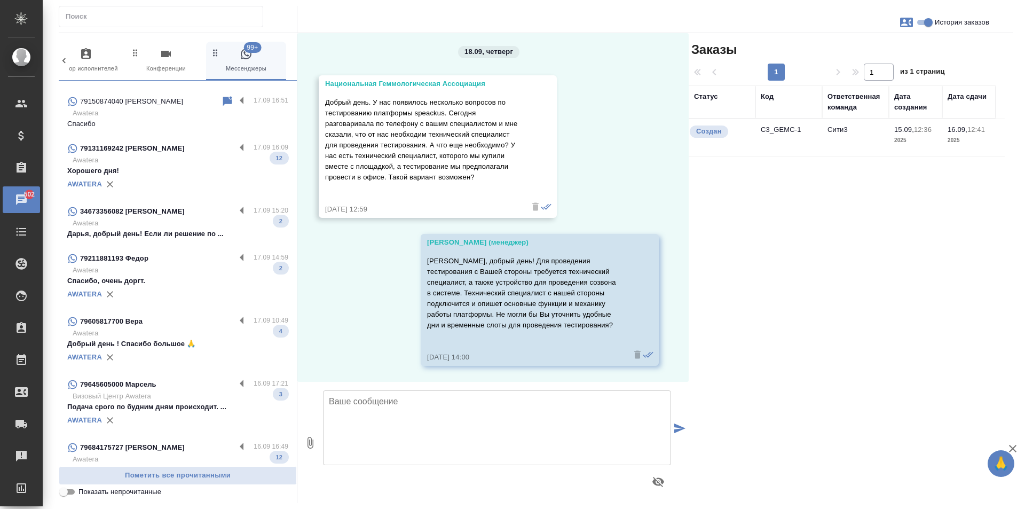
scroll to position [307, 0]
click at [235, 444] on label at bounding box center [244, 446] width 18 height 12
click at [0, 0] on input "checkbox" at bounding box center [0, 0] width 0 height 0
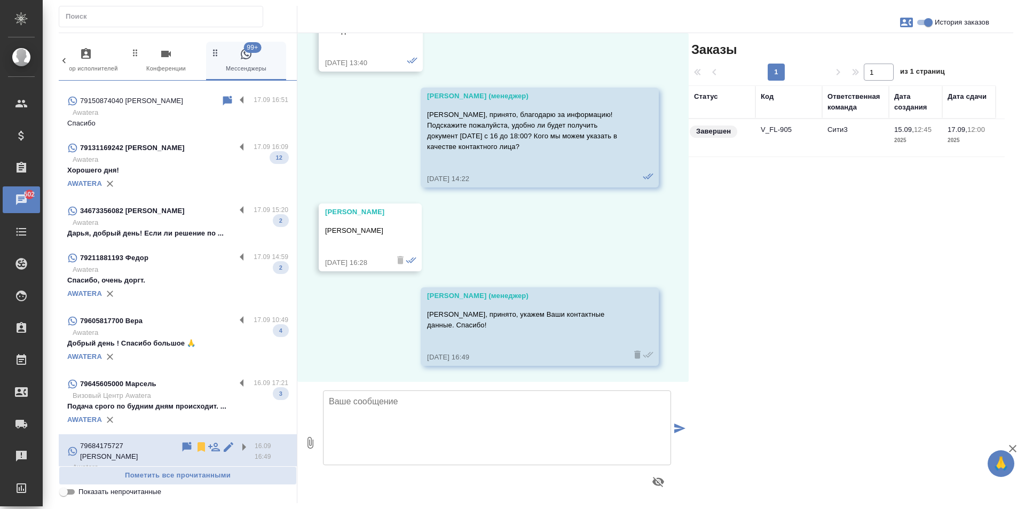
scroll to position [2961, 0]
click at [202, 445] on icon at bounding box center [200, 447] width 7 height 10
click at [235, 384] on label at bounding box center [244, 383] width 18 height 12
click at [0, 0] on input "checkbox" at bounding box center [0, 0] width 0 height 0
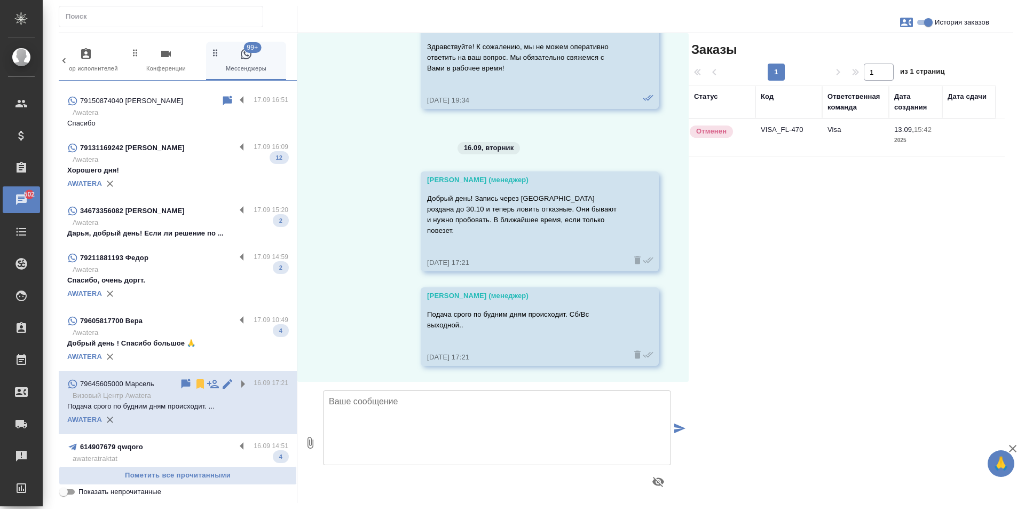
scroll to position [1293, 0]
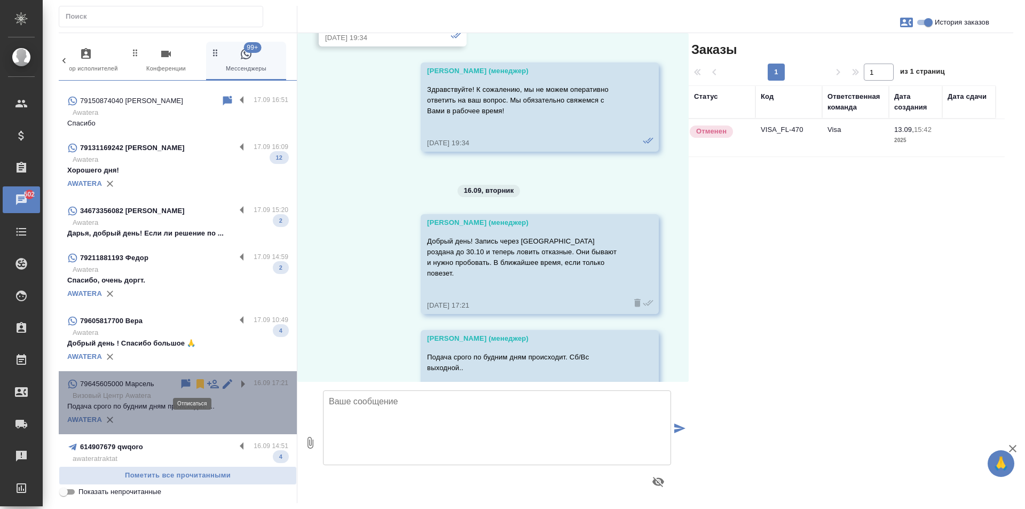
click at [196, 381] on icon at bounding box center [199, 384] width 7 height 10
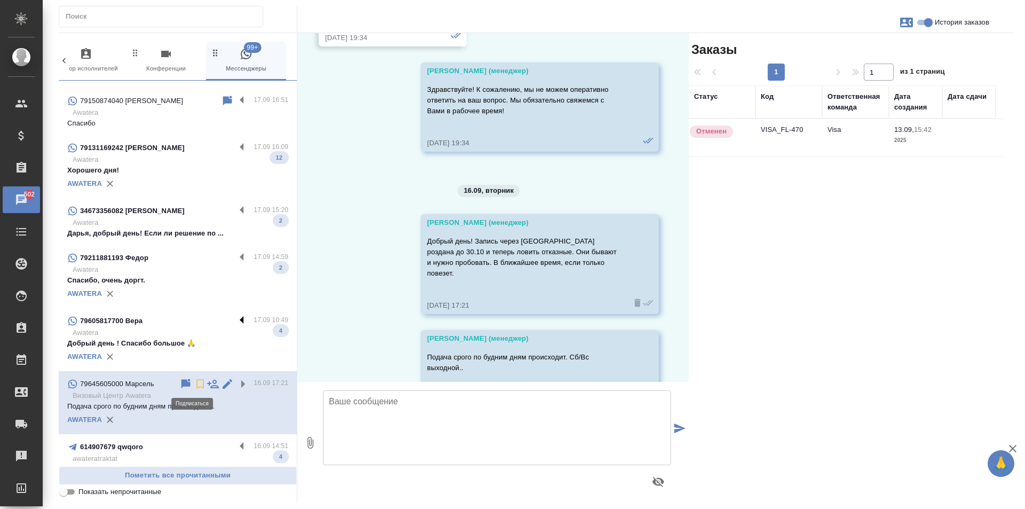
click at [235, 322] on label at bounding box center [244, 320] width 18 height 12
click at [0, 0] on input "checkbox" at bounding box center [0, 0] width 0 height 0
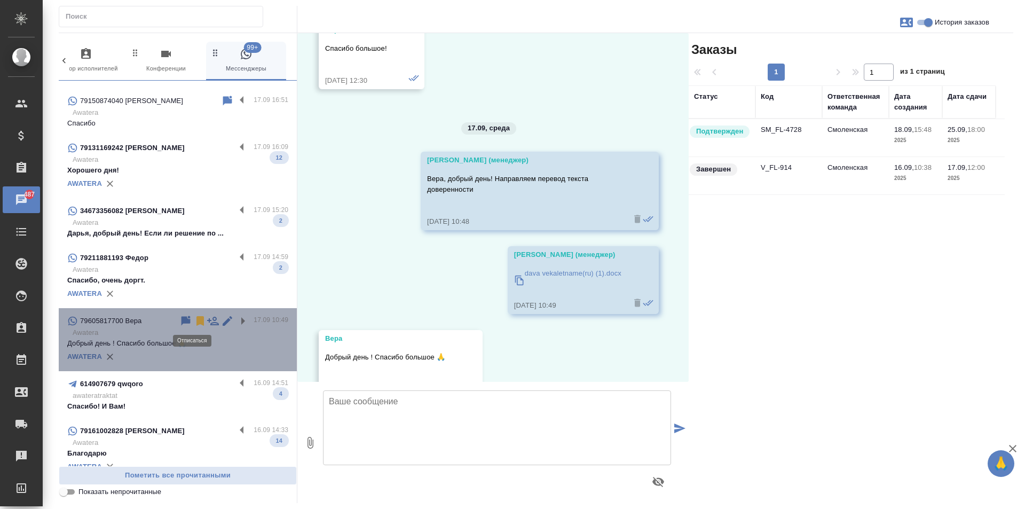
click at [196, 321] on icon at bounding box center [199, 321] width 7 height 10
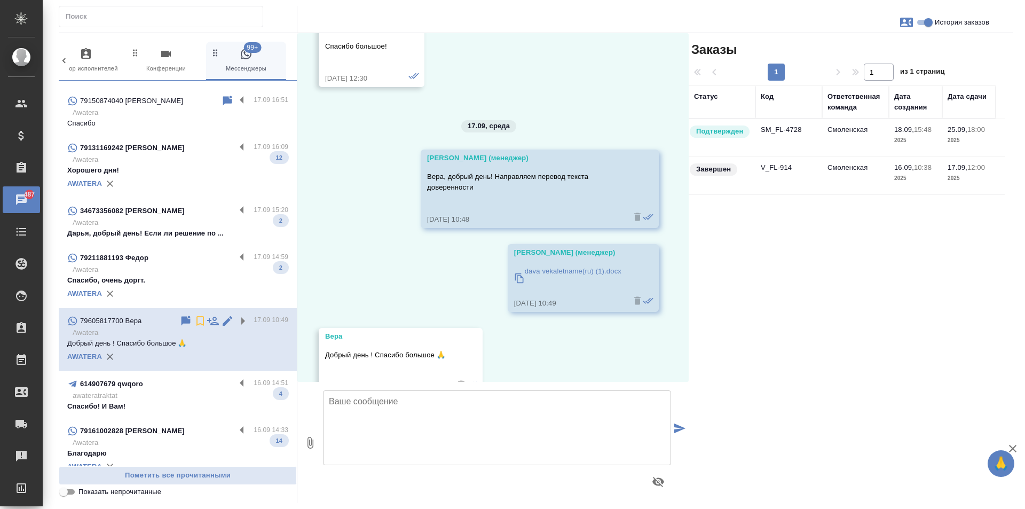
drag, startPoint x: 235, startPoint y: 258, endPoint x: 210, endPoint y: 262, distance: 25.4
click at [235, 258] on label at bounding box center [244, 257] width 18 height 12
click at [0, 0] on input "checkbox" at bounding box center [0, 0] width 0 height 0
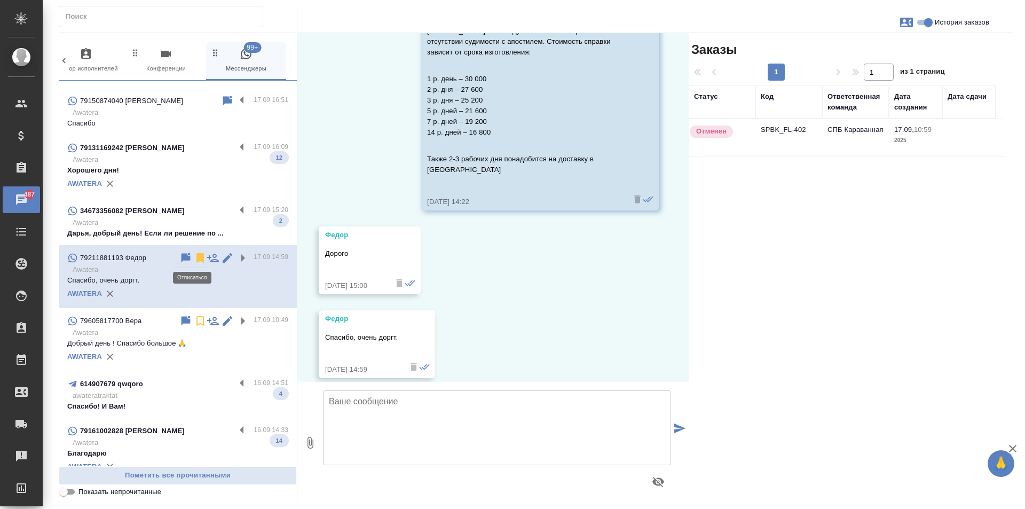
scroll to position [99, 0]
click at [196, 259] on icon at bounding box center [199, 258] width 7 height 10
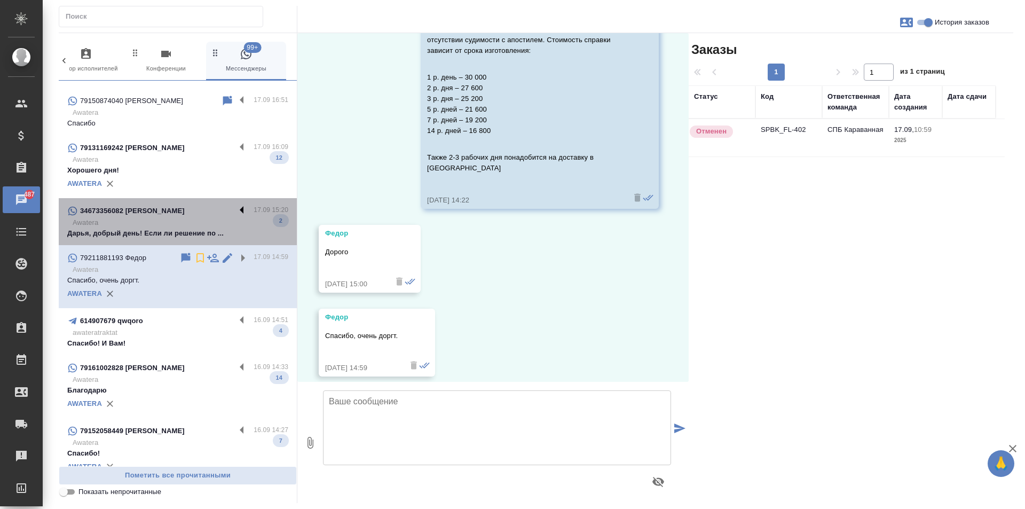
click at [235, 209] on label at bounding box center [244, 210] width 18 height 12
click at [0, 0] on input "checkbox" at bounding box center [0, 0] width 0 height 0
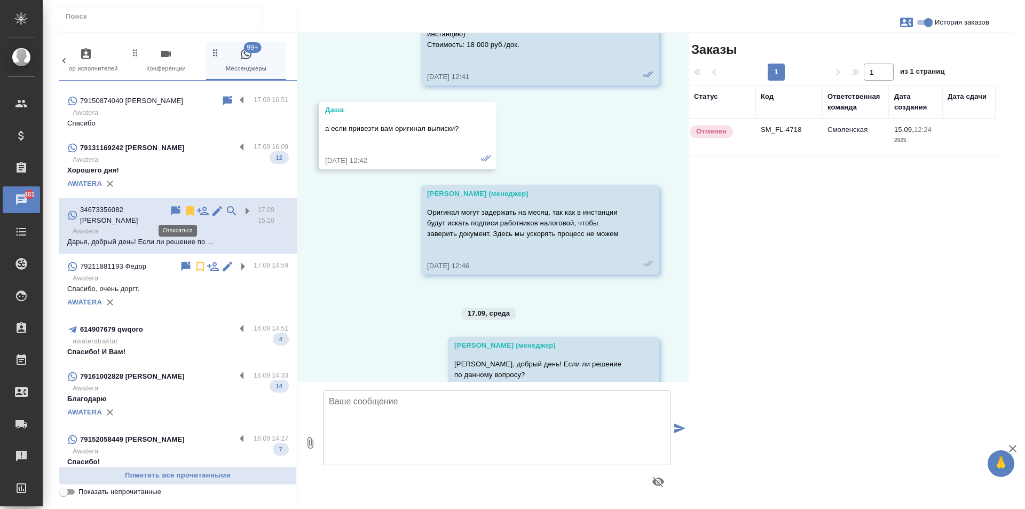
scroll to position [958, 0]
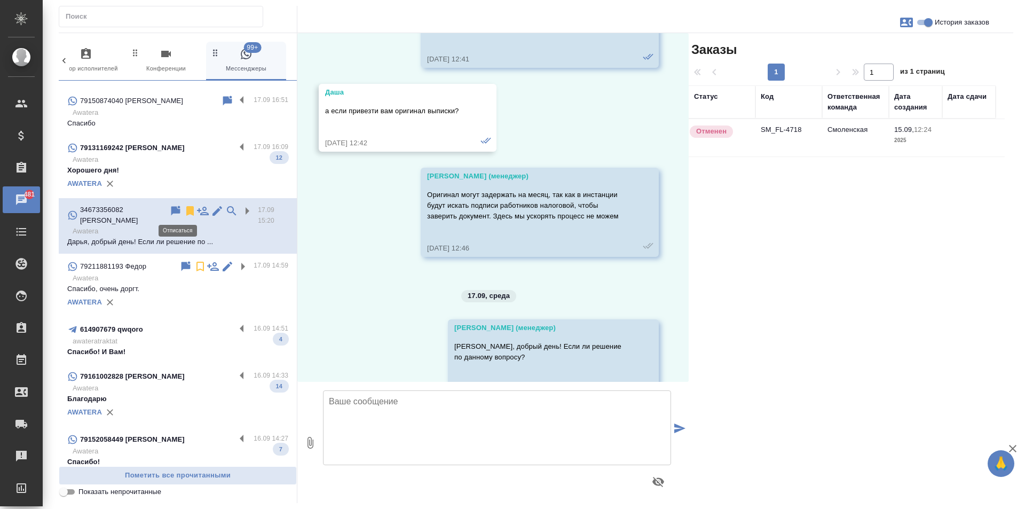
click at [186, 214] on icon at bounding box center [189, 211] width 7 height 10
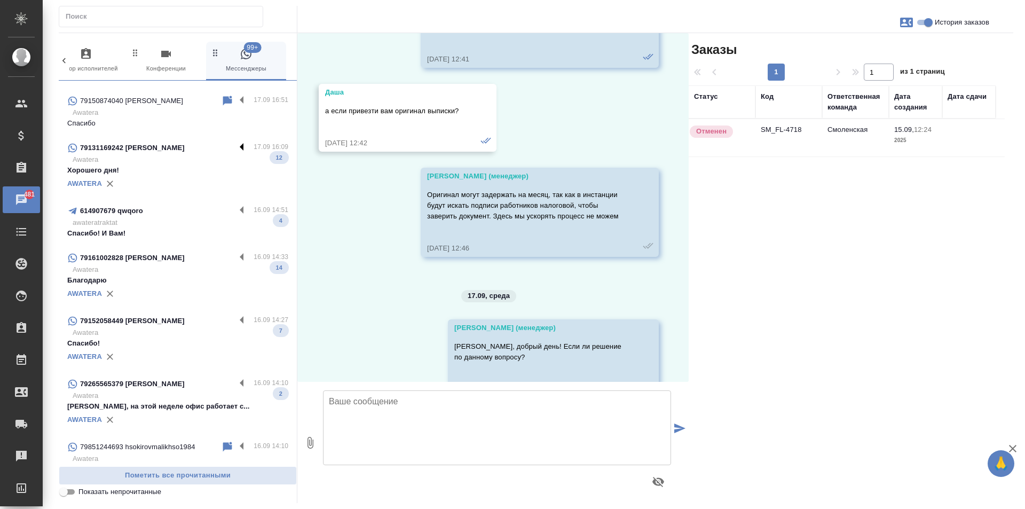
click at [235, 149] on label at bounding box center [244, 147] width 18 height 12
click at [0, 0] on input "checkbox" at bounding box center [0, 0] width 0 height 0
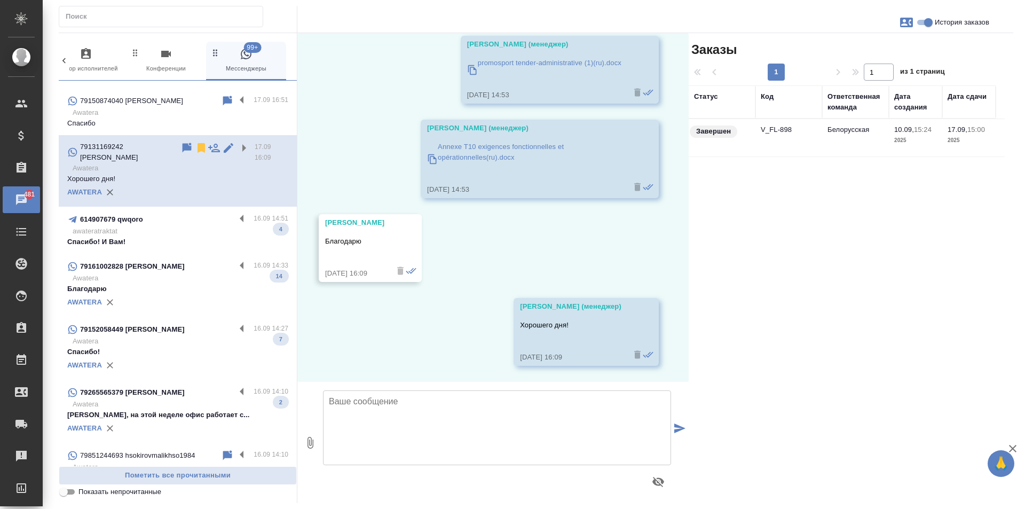
scroll to position [2733, 0]
click at [195, 152] on icon at bounding box center [201, 147] width 13 height 13
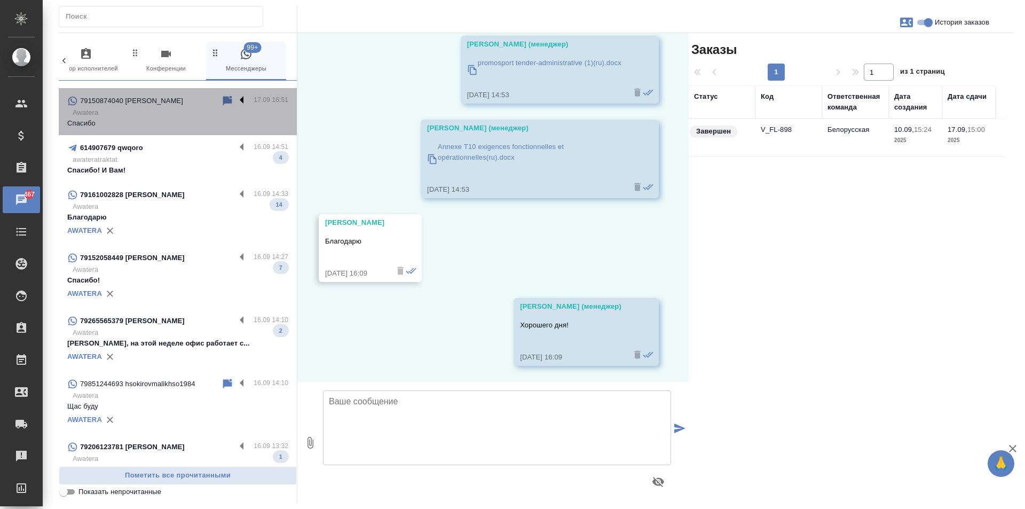
click at [235, 102] on label at bounding box center [244, 100] width 18 height 12
click at [0, 0] on input "checkbox" at bounding box center [0, 0] width 0 height 0
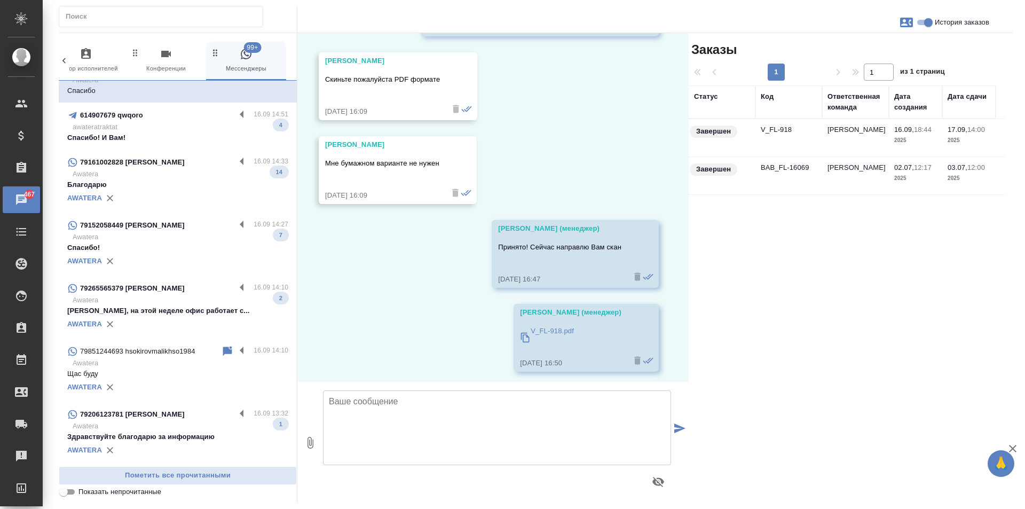
scroll to position [414, 0]
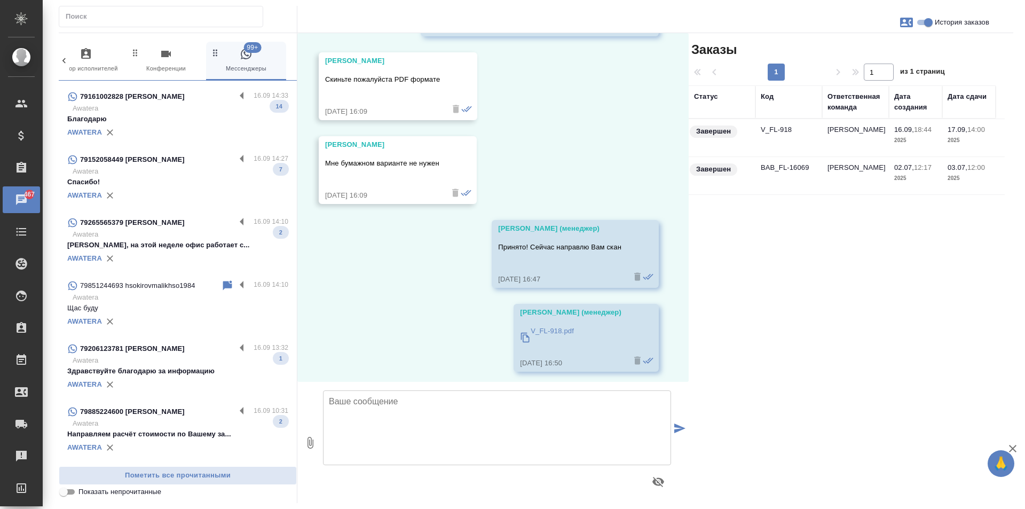
click at [239, 405] on label at bounding box center [244, 411] width 18 height 12
click at [0, 0] on input "checkbox" at bounding box center [0, 0] width 0 height 0
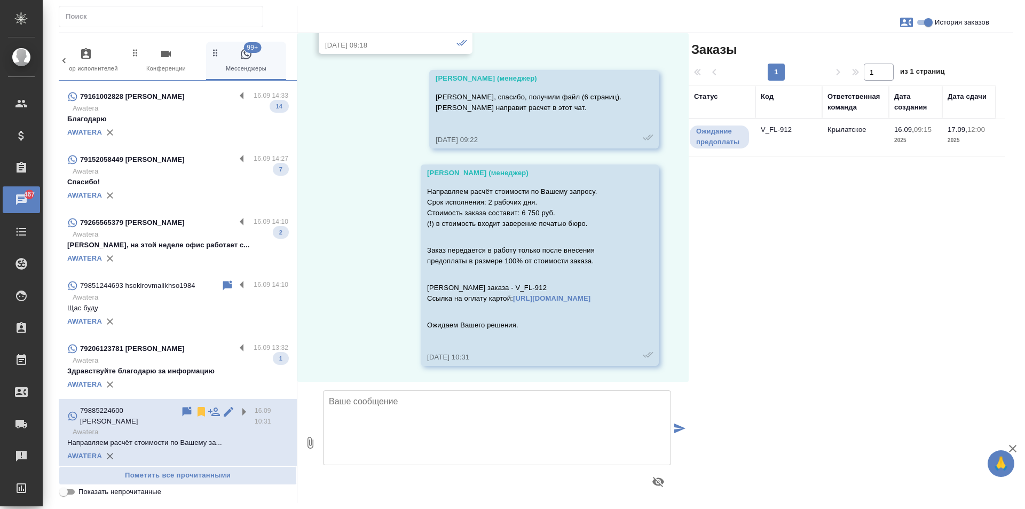
scroll to position [320, 0]
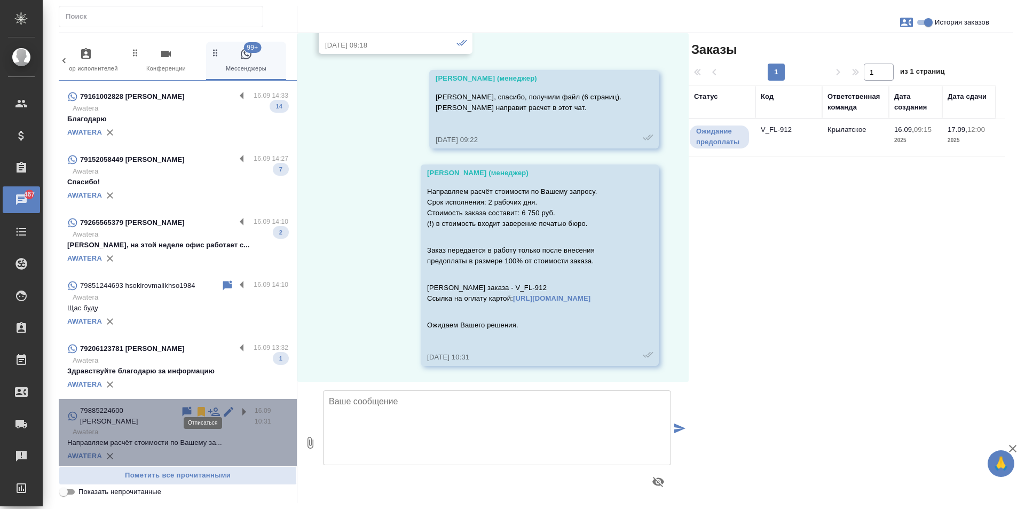
click at [202, 407] on icon at bounding box center [200, 412] width 7 height 10
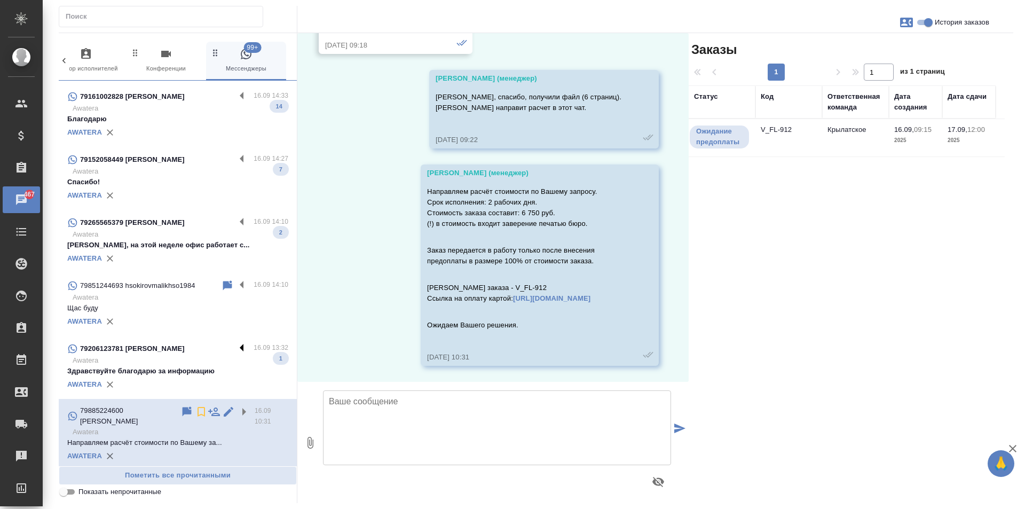
click at [235, 342] on label at bounding box center [244, 348] width 18 height 12
click at [0, 0] on input "checkbox" at bounding box center [0, 0] width 0 height 0
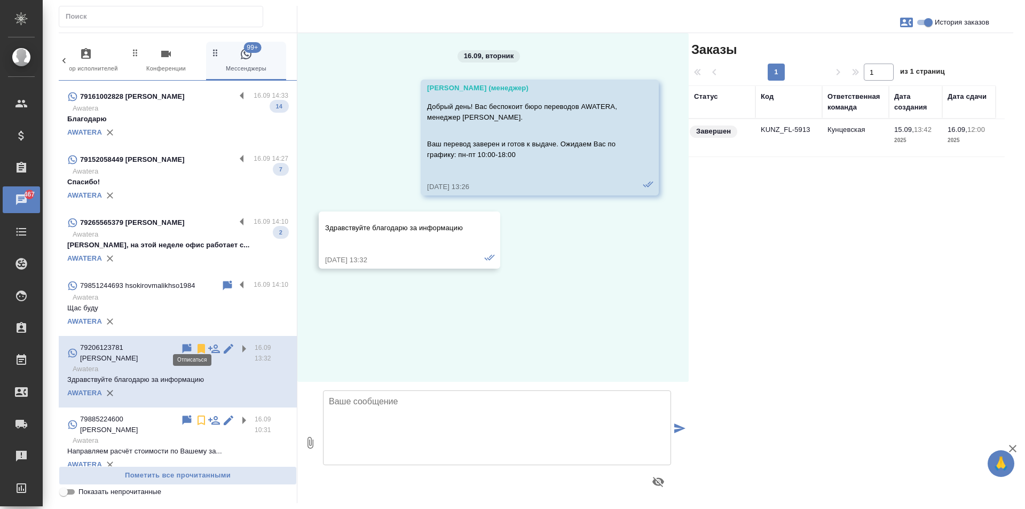
scroll to position [0, 0]
click at [197, 344] on icon at bounding box center [200, 349] width 7 height 10
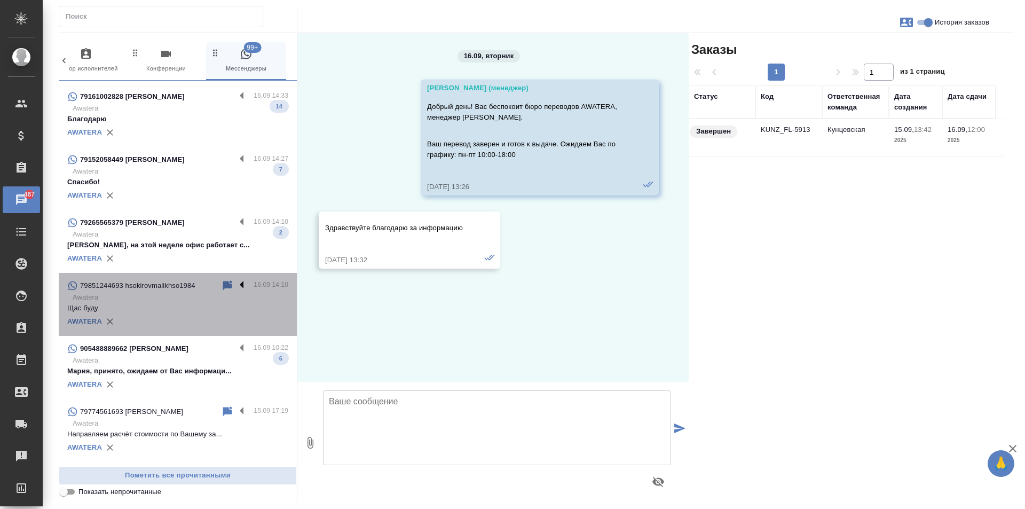
click at [235, 279] on label at bounding box center [244, 285] width 18 height 12
click at [0, 0] on input "checkbox" at bounding box center [0, 0] width 0 height 0
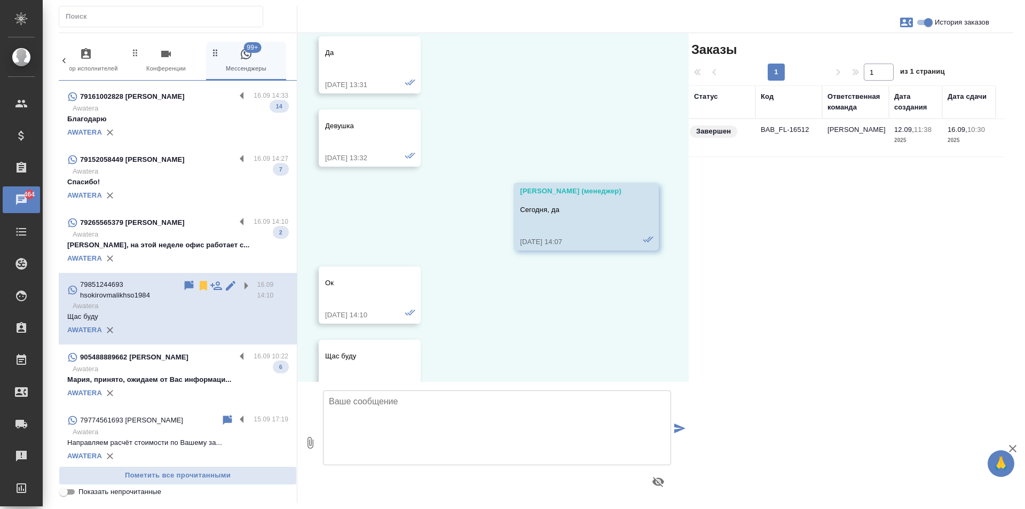
scroll to position [1903, 0]
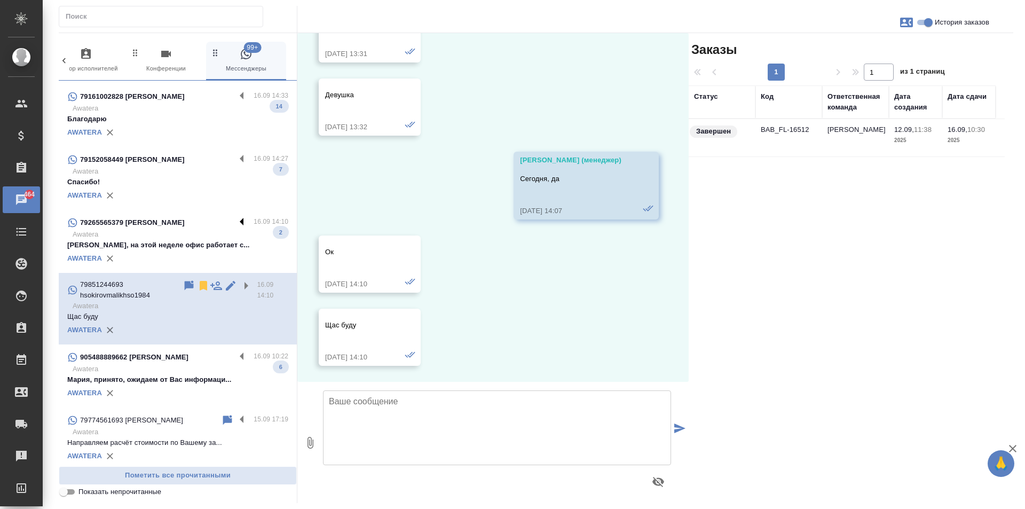
click at [236, 216] on label at bounding box center [244, 222] width 18 height 12
click at [0, 0] on input "checkbox" at bounding box center [0, 0] width 0 height 0
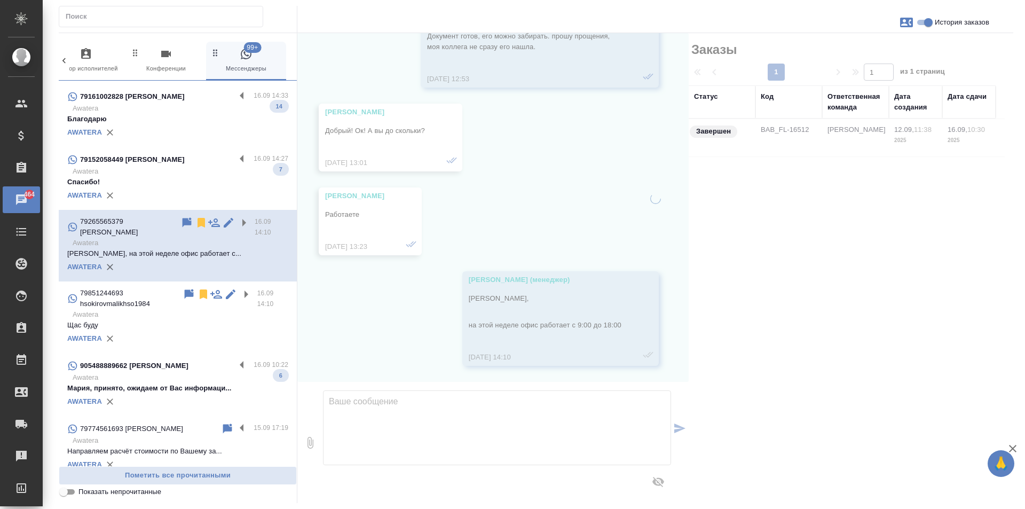
scroll to position [97, 0]
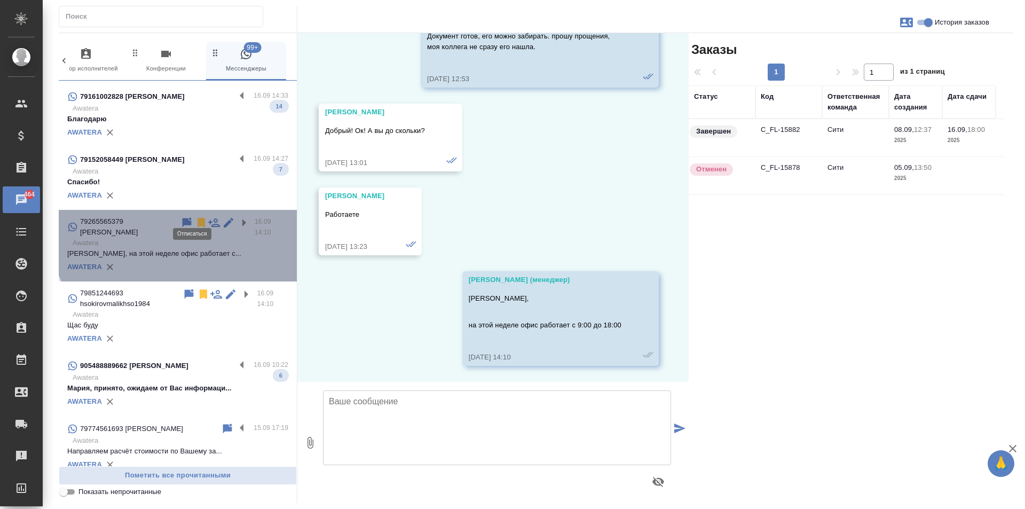
click at [197, 218] on icon at bounding box center [200, 223] width 7 height 10
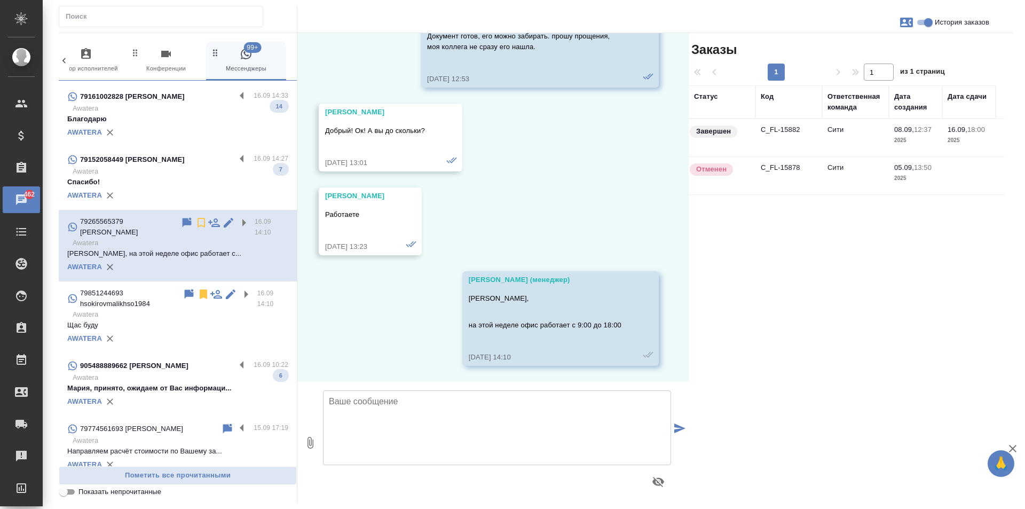
click at [235, 153] on label at bounding box center [244, 159] width 18 height 12
click at [0, 0] on input "checkbox" at bounding box center [0, 0] width 0 height 0
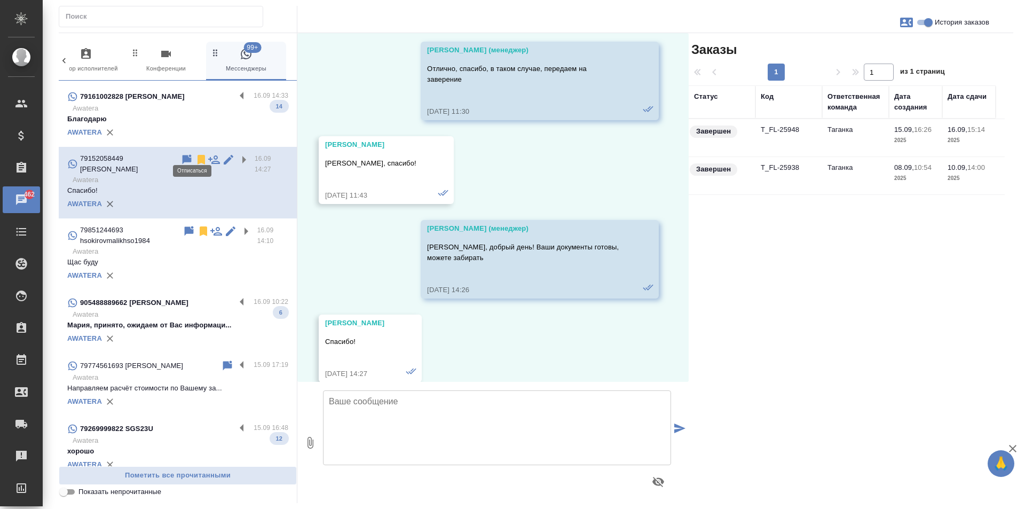
scroll to position [1431, 0]
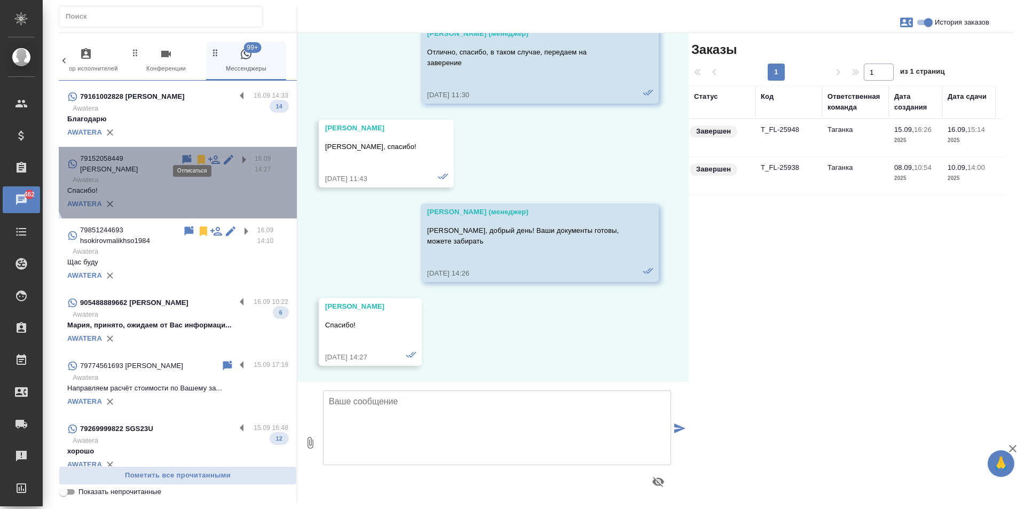
click at [197, 155] on icon at bounding box center [200, 160] width 7 height 10
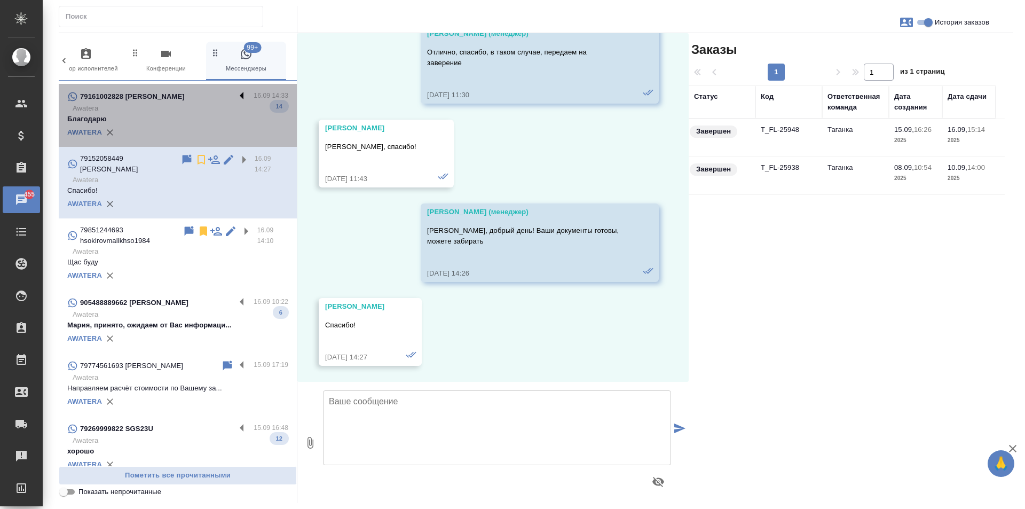
click at [235, 90] on label at bounding box center [244, 96] width 18 height 12
click at [0, 0] on input "checkbox" at bounding box center [0, 0] width 0 height 0
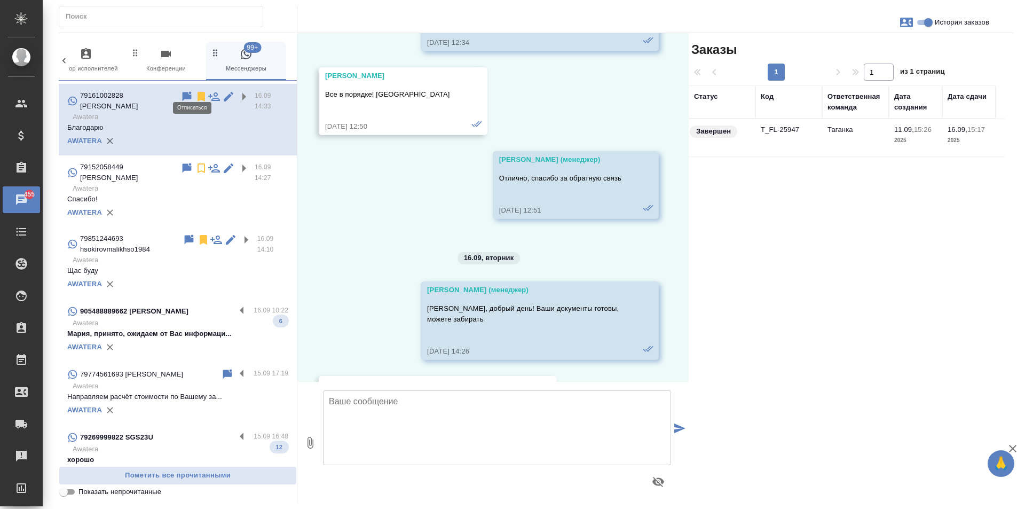
scroll to position [2606, 0]
click at [197, 92] on icon at bounding box center [200, 97] width 7 height 10
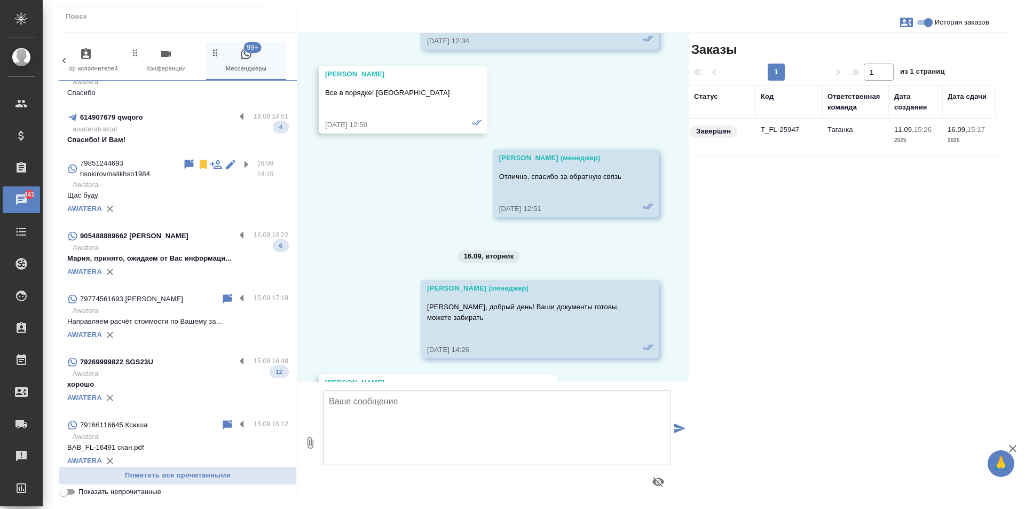
scroll to position [384, 0]
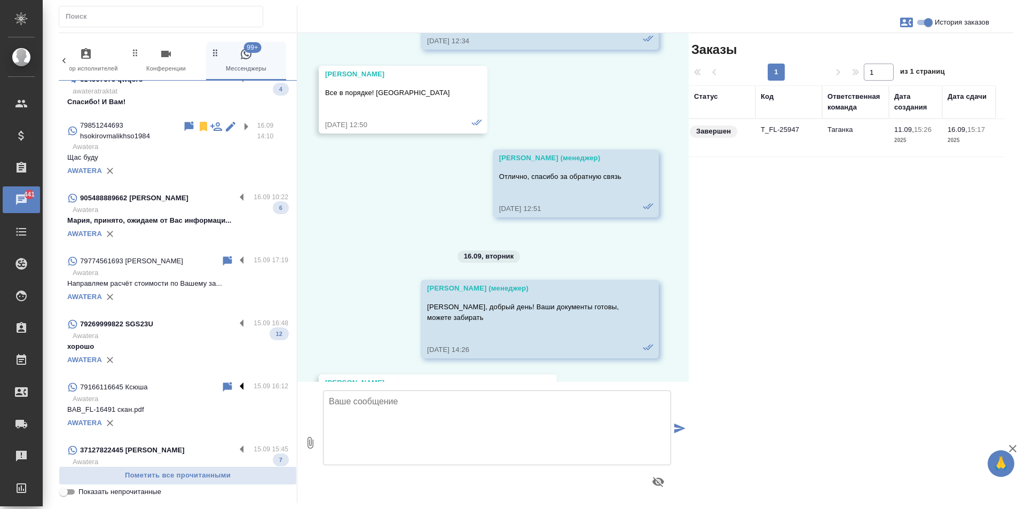
click at [235, 381] on label at bounding box center [244, 387] width 18 height 12
click at [0, 0] on input "checkbox" at bounding box center [0, 0] width 0 height 0
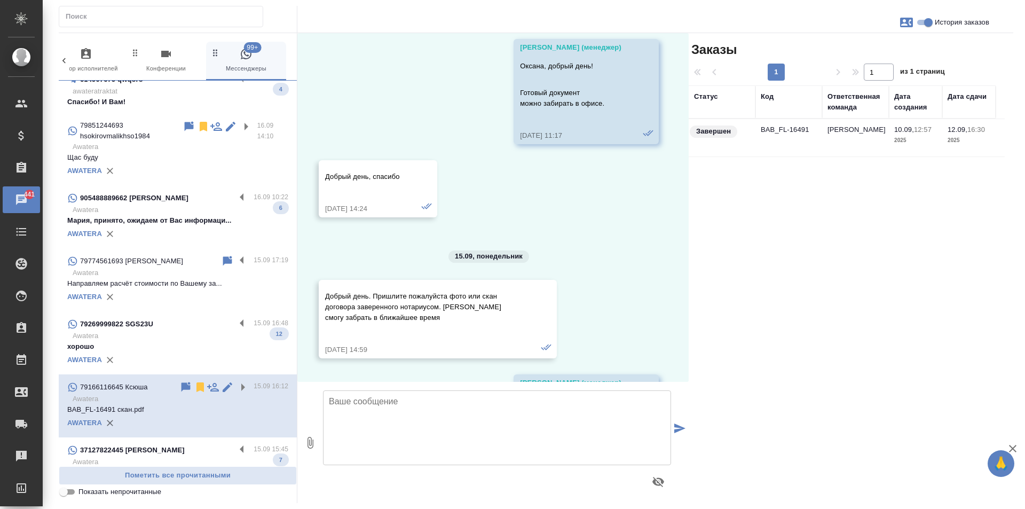
scroll to position [201, 0]
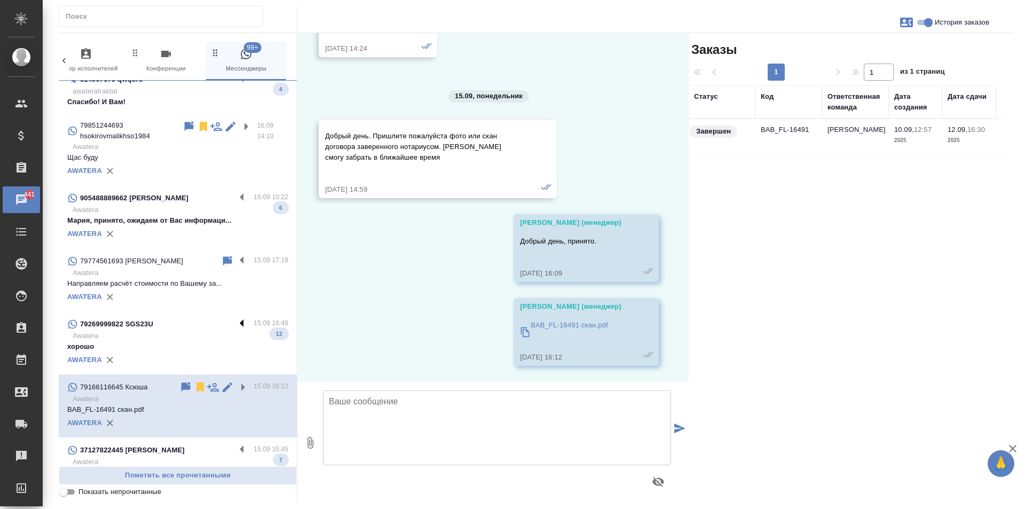
click at [236, 318] on label at bounding box center [244, 324] width 18 height 12
click at [0, 0] on input "checkbox" at bounding box center [0, 0] width 0 height 0
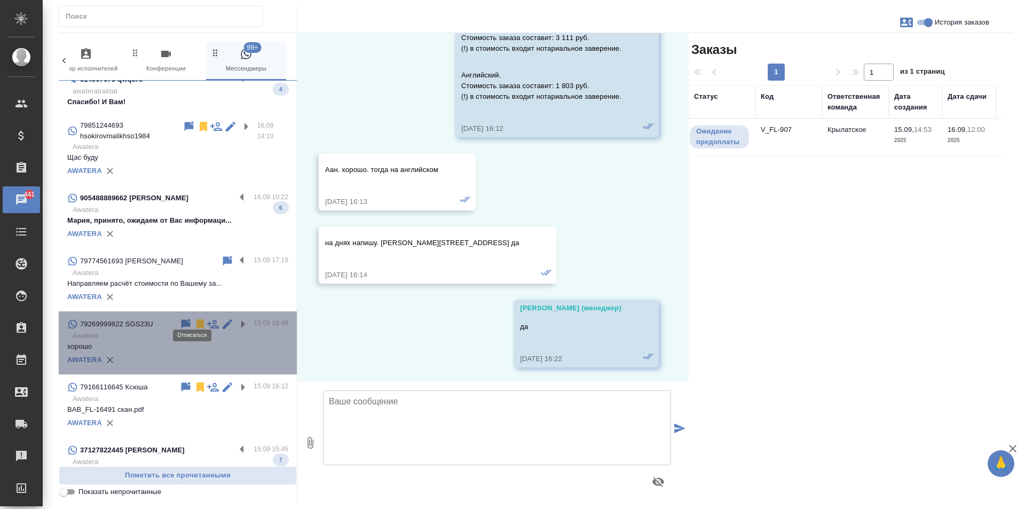
click at [196, 319] on icon at bounding box center [199, 324] width 7 height 10
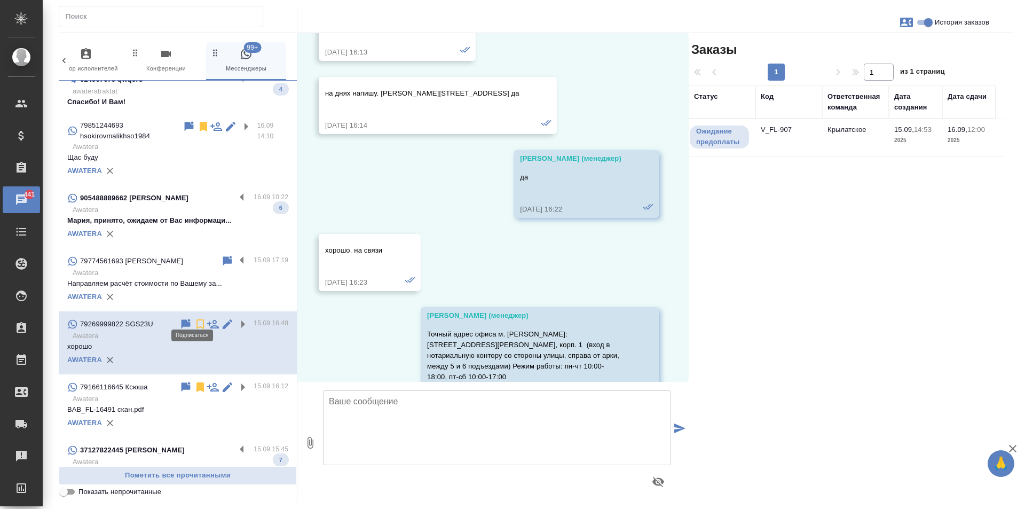
scroll to position [2575, 0]
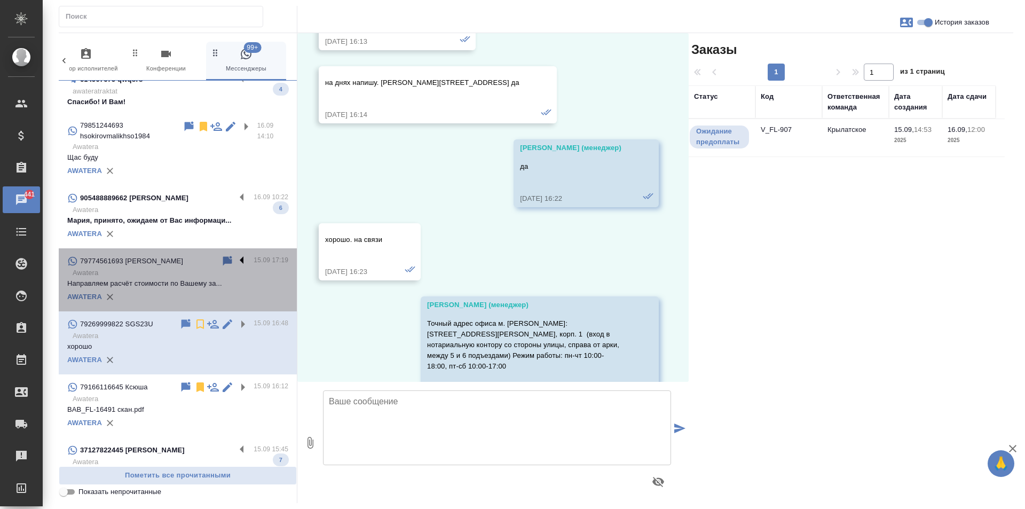
click at [235, 255] on label at bounding box center [244, 261] width 18 height 12
click at [0, 0] on input "checkbox" at bounding box center [0, 0] width 0 height 0
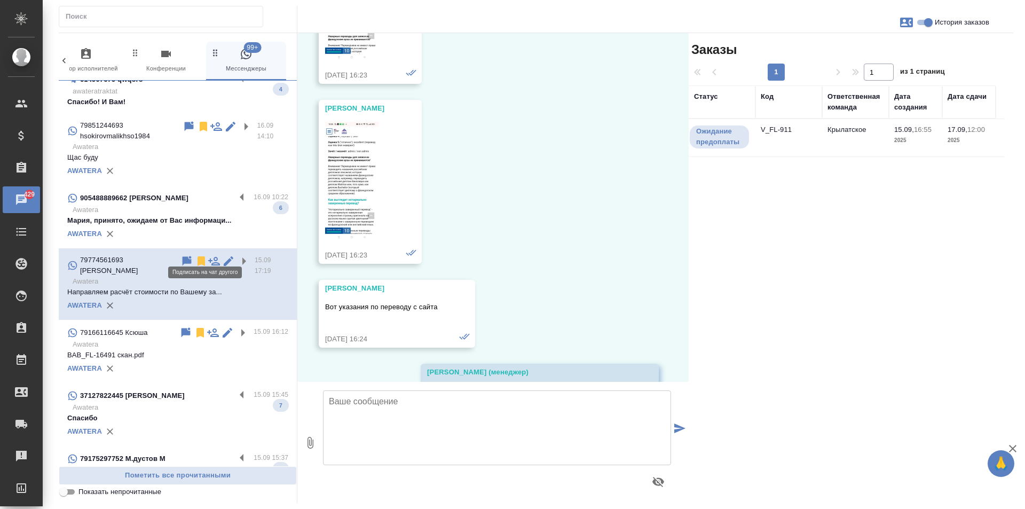
scroll to position [2637, 0]
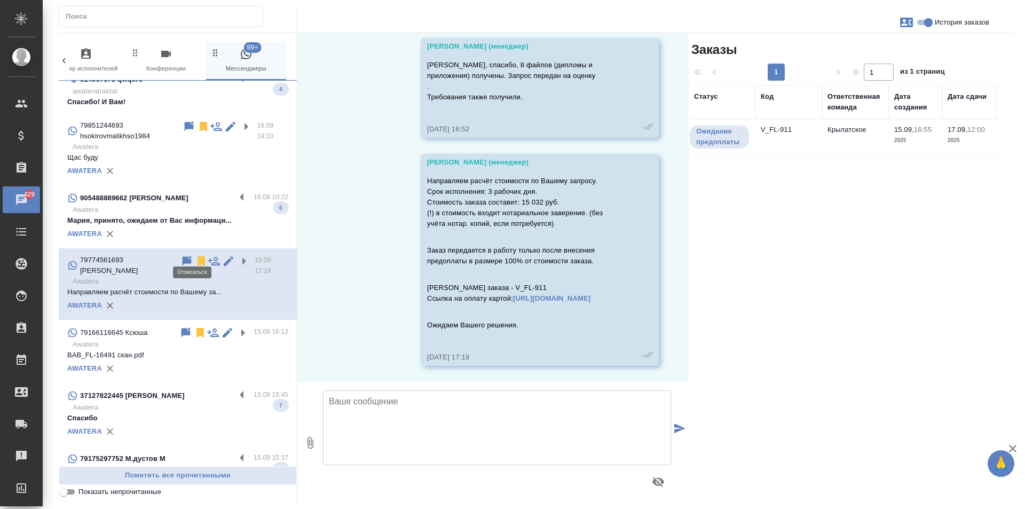
click at [197, 256] on icon at bounding box center [200, 261] width 7 height 10
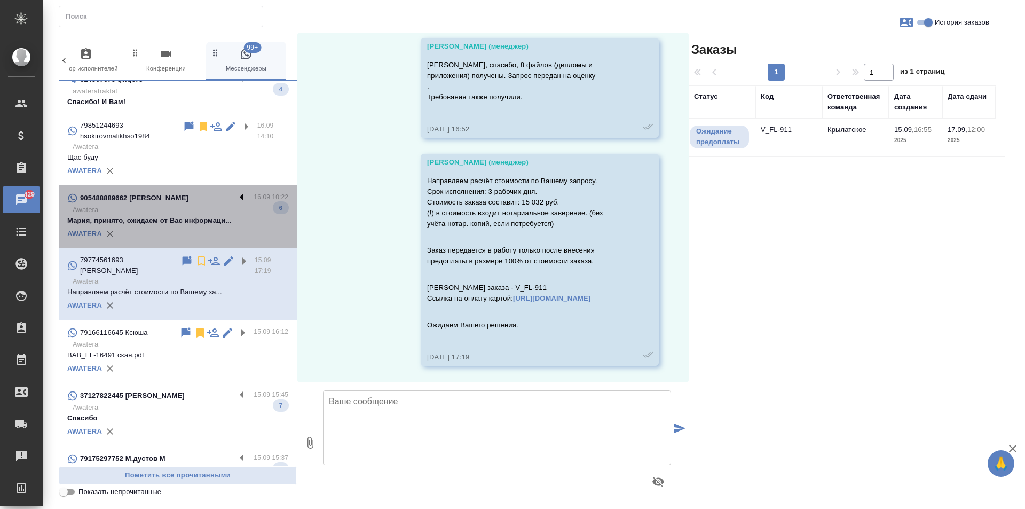
click at [235, 192] on label at bounding box center [244, 198] width 18 height 12
click at [0, 0] on input "checkbox" at bounding box center [0, 0] width 0 height 0
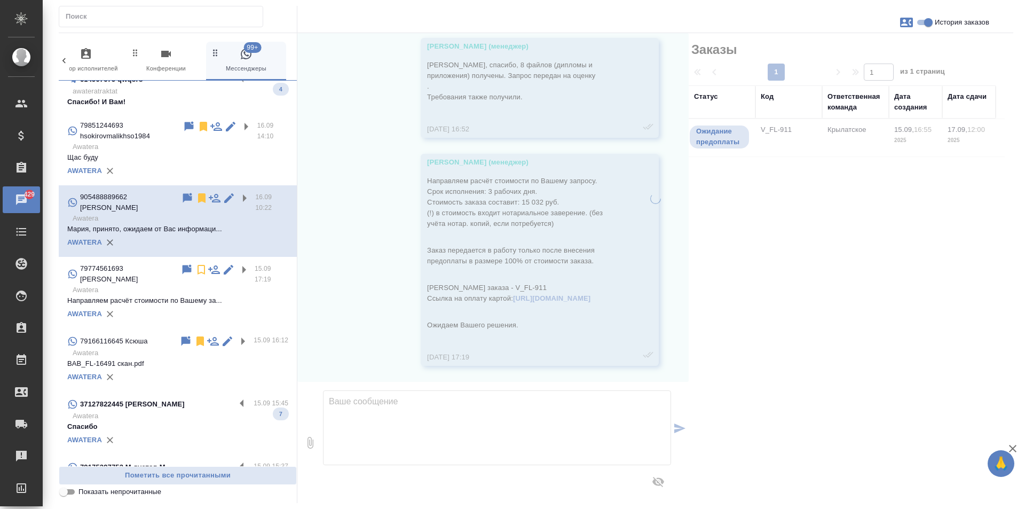
scroll to position [1222, 0]
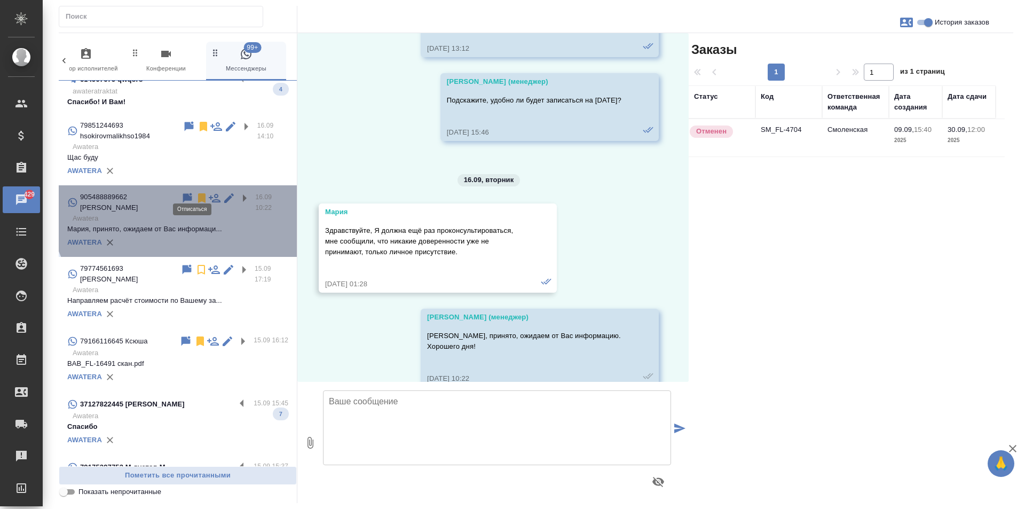
click at [198, 193] on icon at bounding box center [201, 198] width 7 height 10
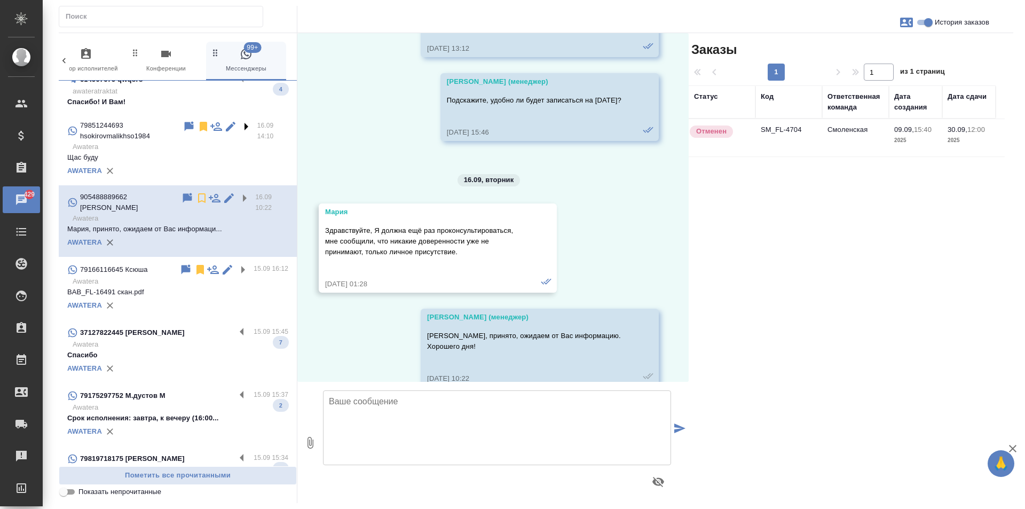
click at [239, 120] on label at bounding box center [248, 126] width 18 height 12
click at [0, 0] on input "checkbox" at bounding box center [0, 0] width 0 height 0
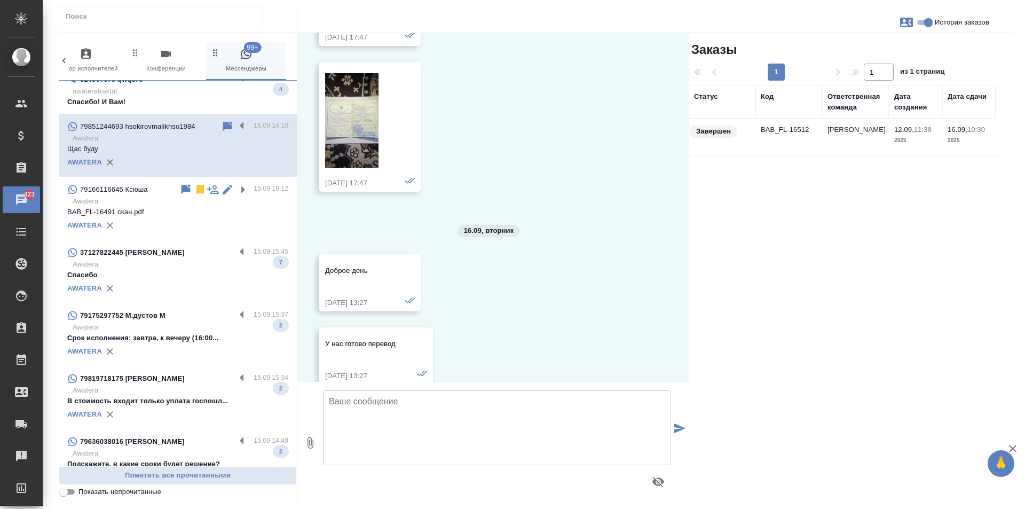
scroll to position [331, 0]
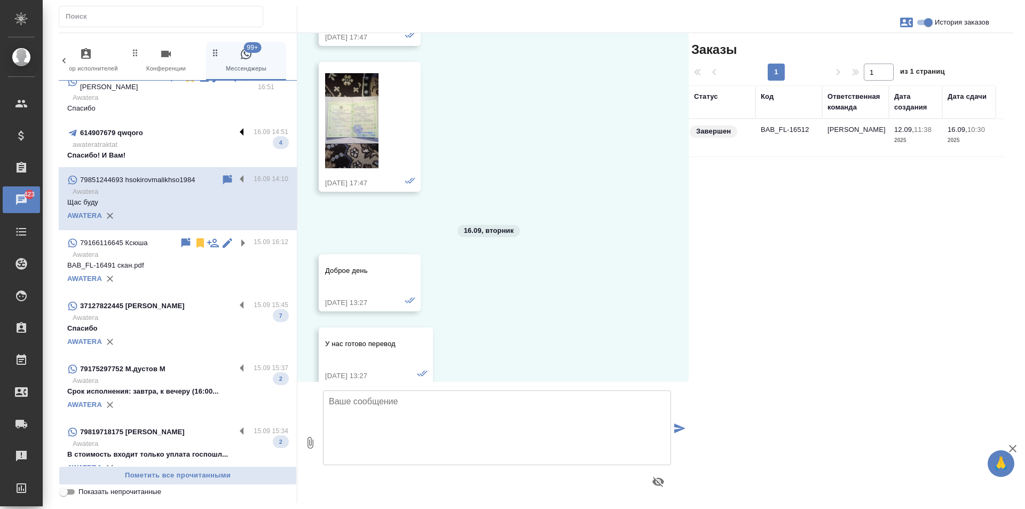
click at [235, 126] on label at bounding box center [244, 132] width 18 height 12
click at [0, 0] on input "checkbox" at bounding box center [0, 0] width 0 height 0
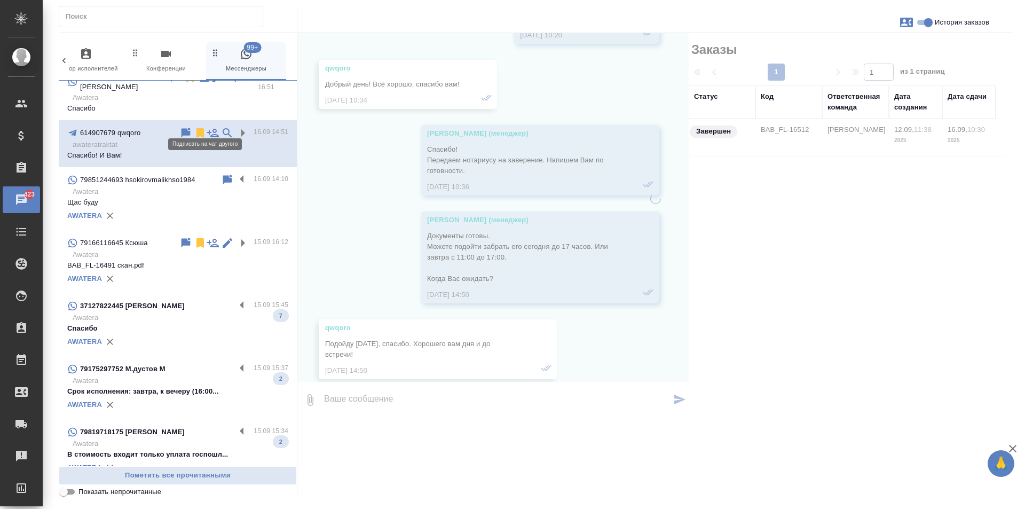
scroll to position [412, 0]
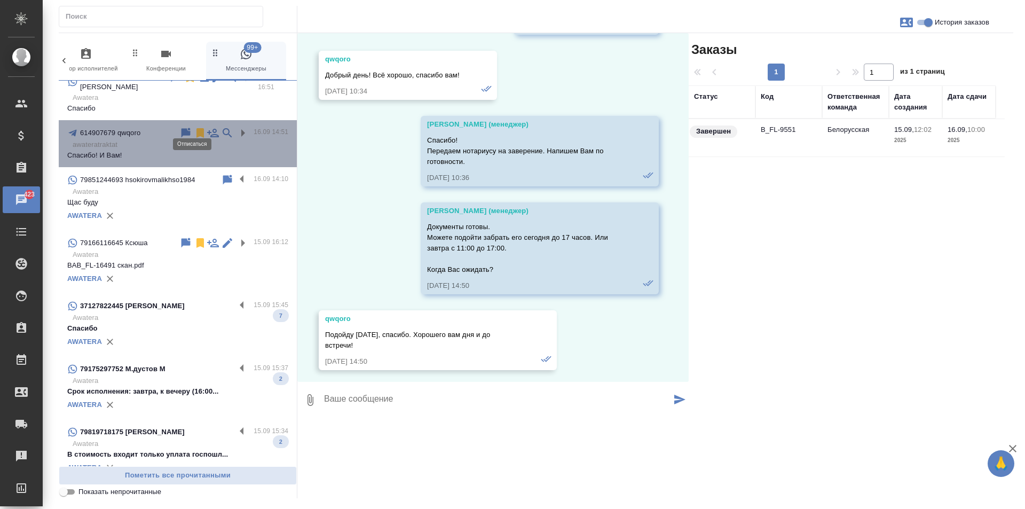
click at [196, 128] on icon at bounding box center [199, 133] width 7 height 10
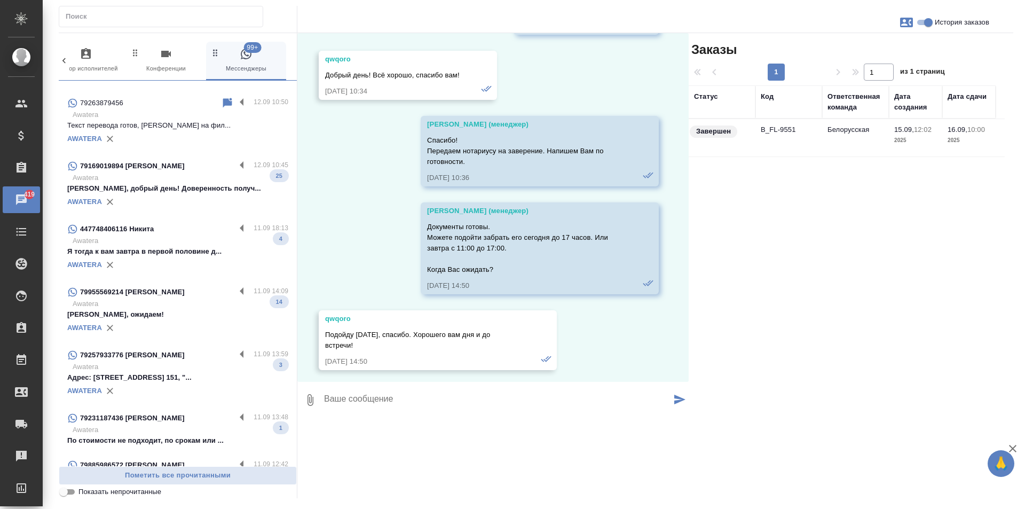
scroll to position [2641, 0]
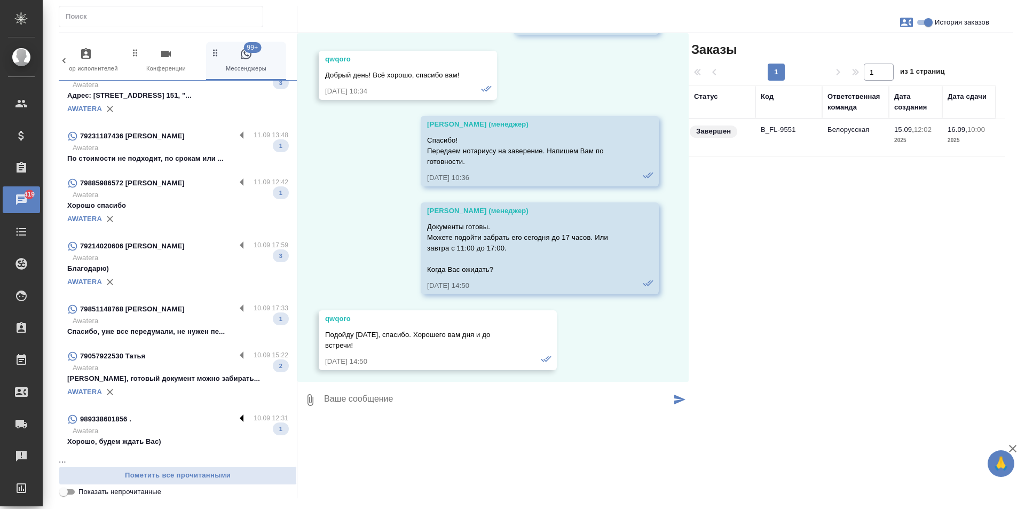
click at [235, 420] on label at bounding box center [244, 419] width 18 height 12
click at [0, 0] on input "checkbox" at bounding box center [0, 0] width 0 height 0
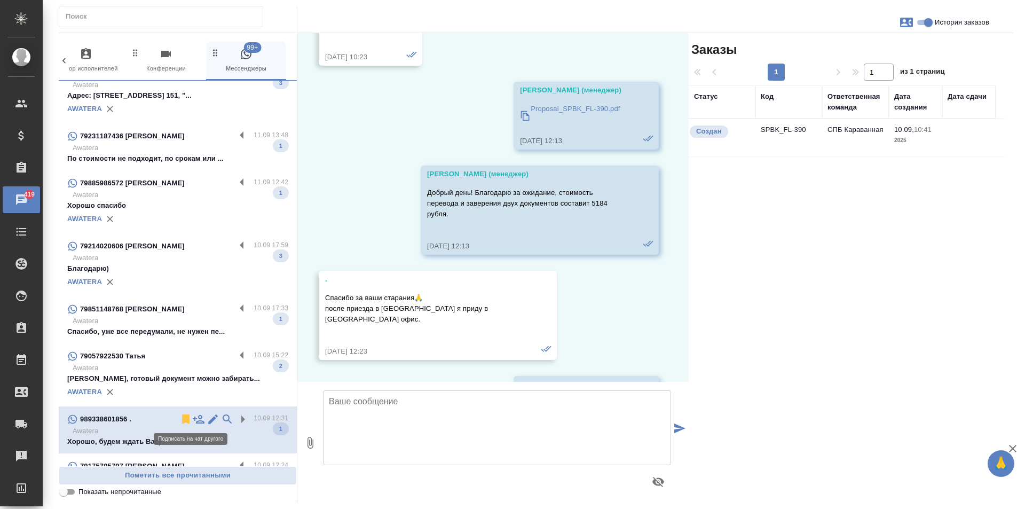
scroll to position [1616, 0]
click at [182, 418] on icon at bounding box center [185, 419] width 7 height 10
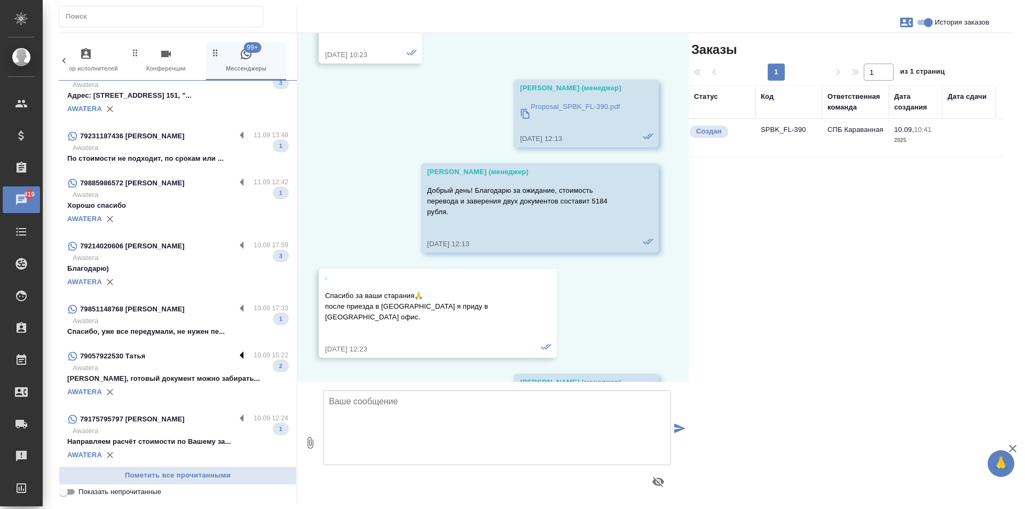
click at [235, 355] on label at bounding box center [244, 356] width 18 height 12
click at [0, 0] on input "checkbox" at bounding box center [0, 0] width 0 height 0
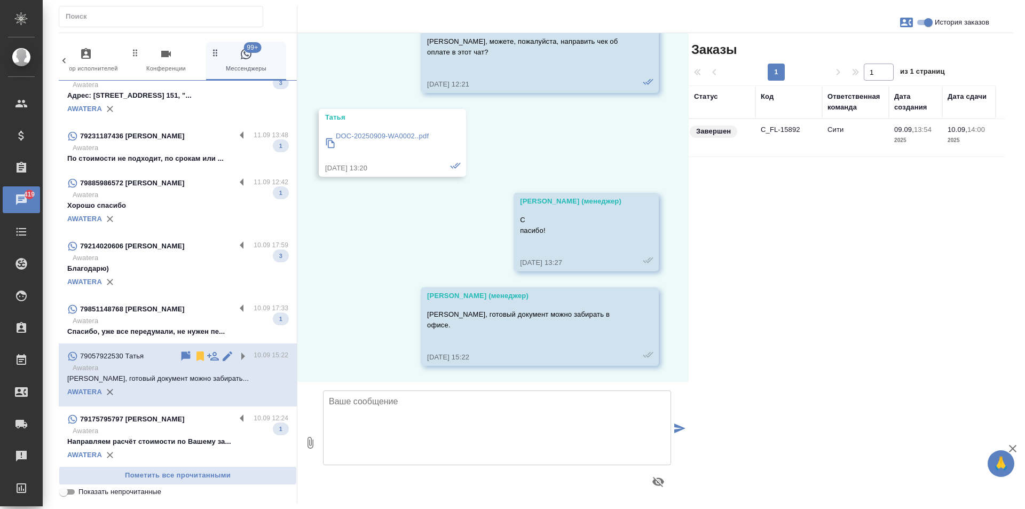
scroll to position [381, 0]
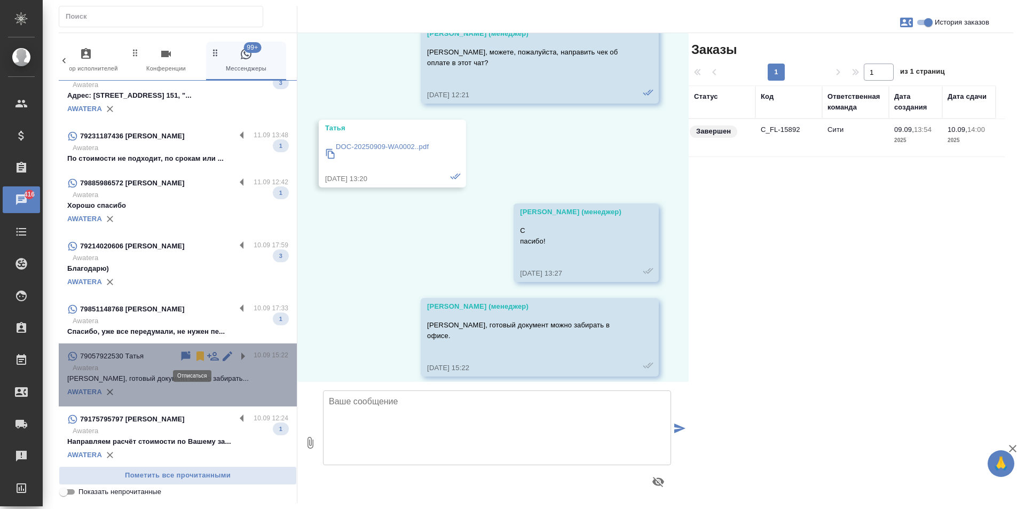
click at [196, 358] on icon at bounding box center [199, 356] width 7 height 10
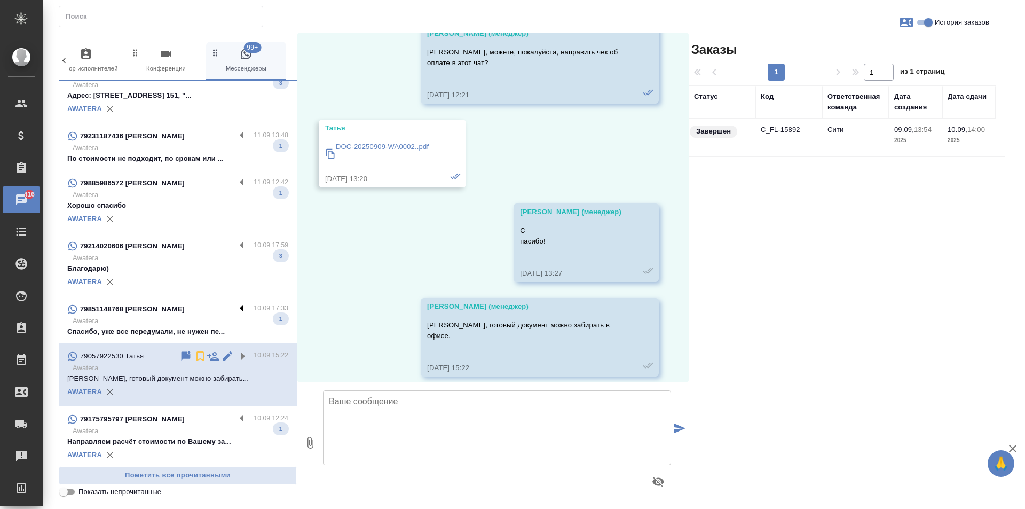
click at [236, 309] on label at bounding box center [244, 309] width 18 height 12
click at [0, 0] on input "checkbox" at bounding box center [0, 0] width 0 height 0
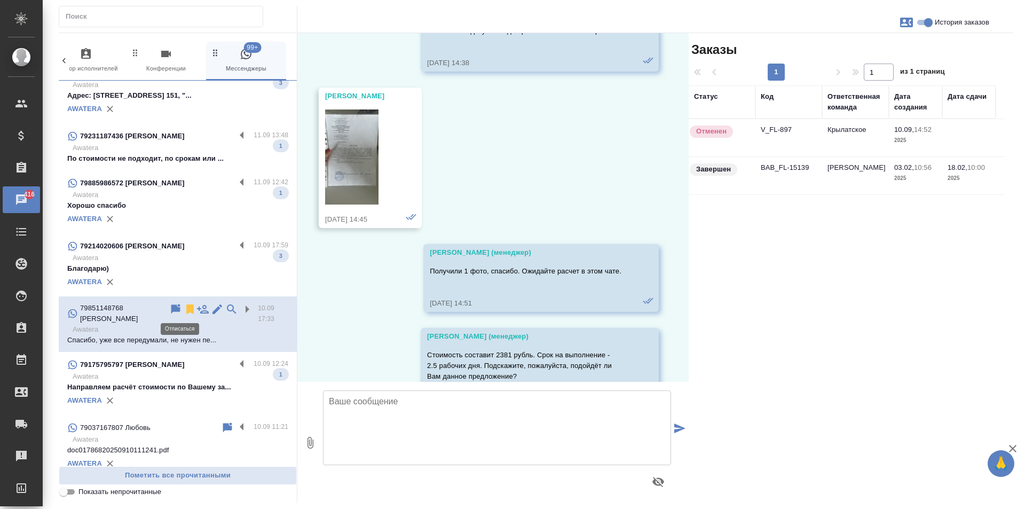
scroll to position [1994, 0]
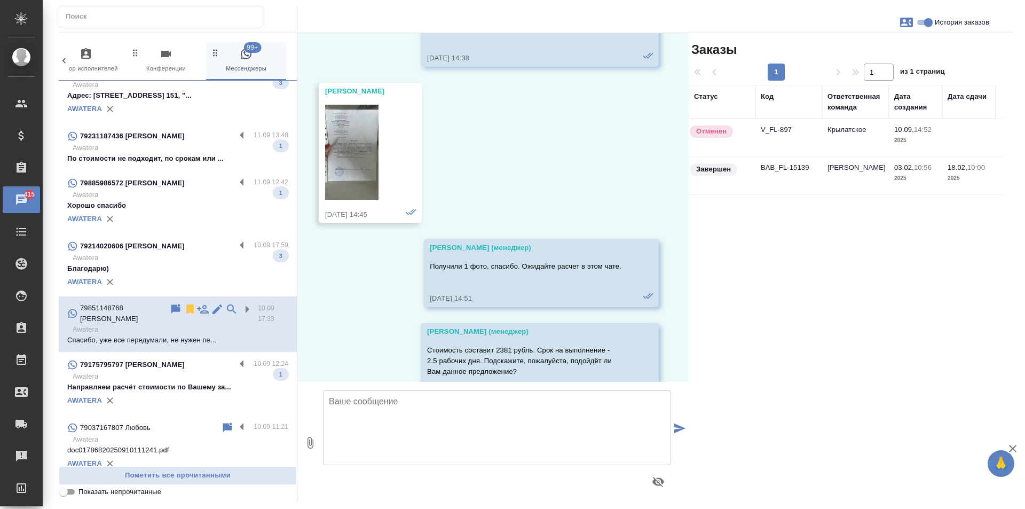
click at [235, 245] on label at bounding box center [244, 246] width 18 height 12
click at [0, 0] on input "checkbox" at bounding box center [0, 0] width 0 height 0
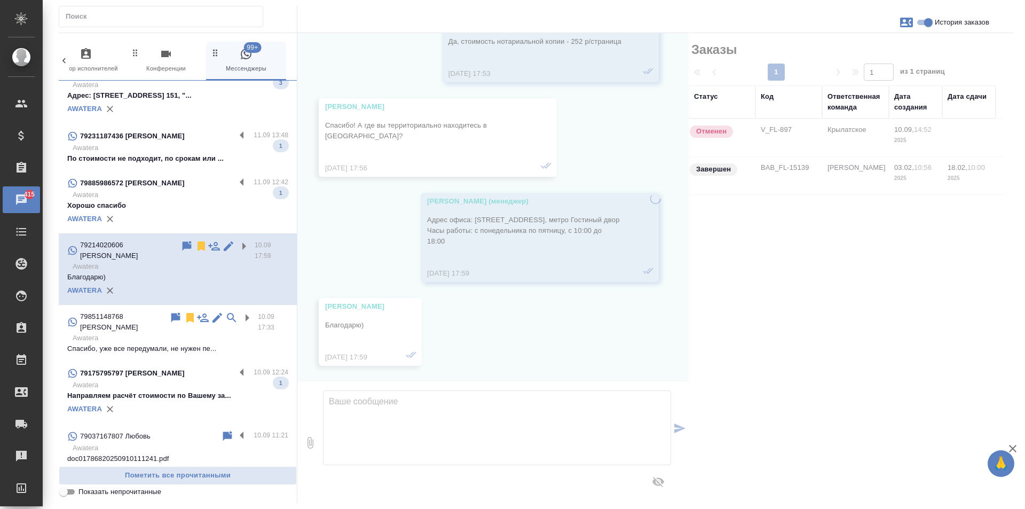
scroll to position [350, 0]
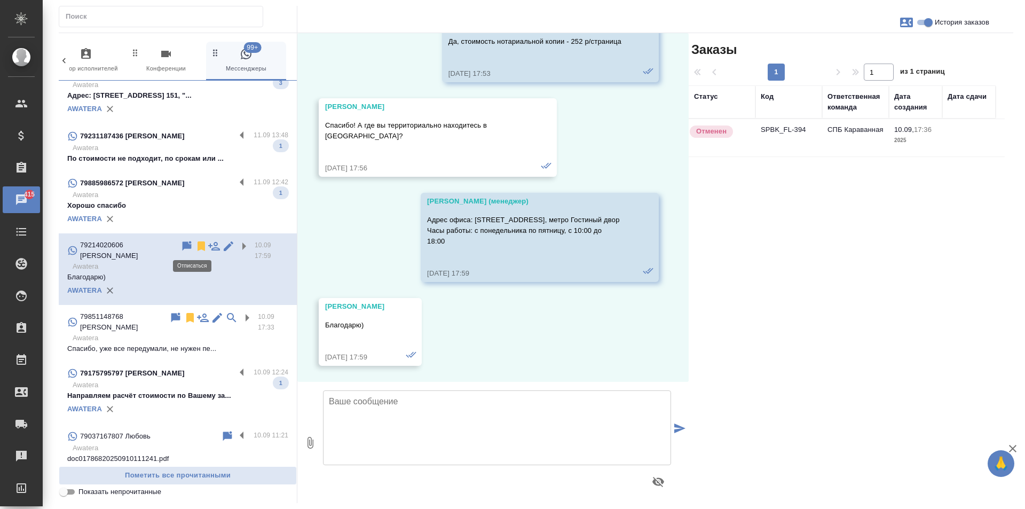
click at [197, 242] on icon at bounding box center [200, 246] width 7 height 10
click at [235, 181] on label at bounding box center [244, 183] width 18 height 12
click at [0, 0] on input "checkbox" at bounding box center [0, 0] width 0 height 0
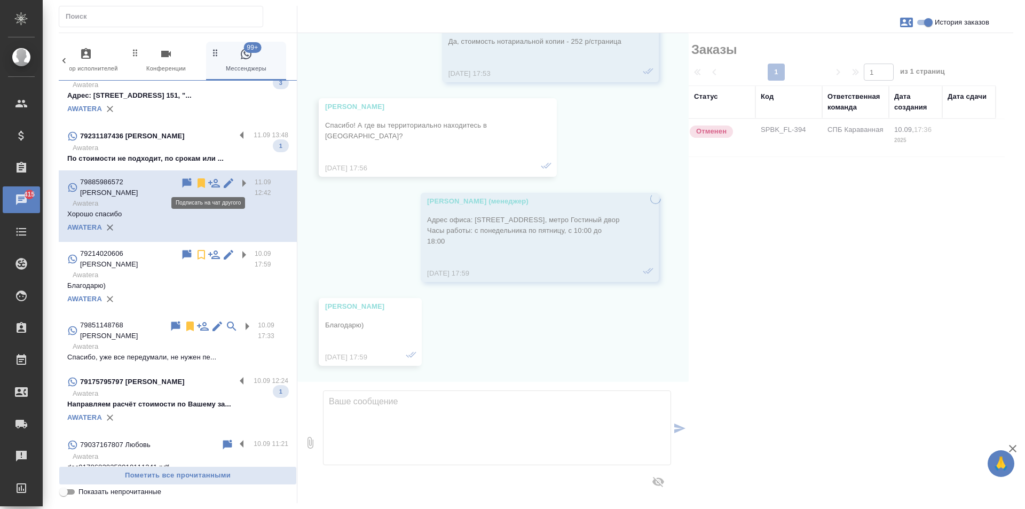
scroll to position [0, 0]
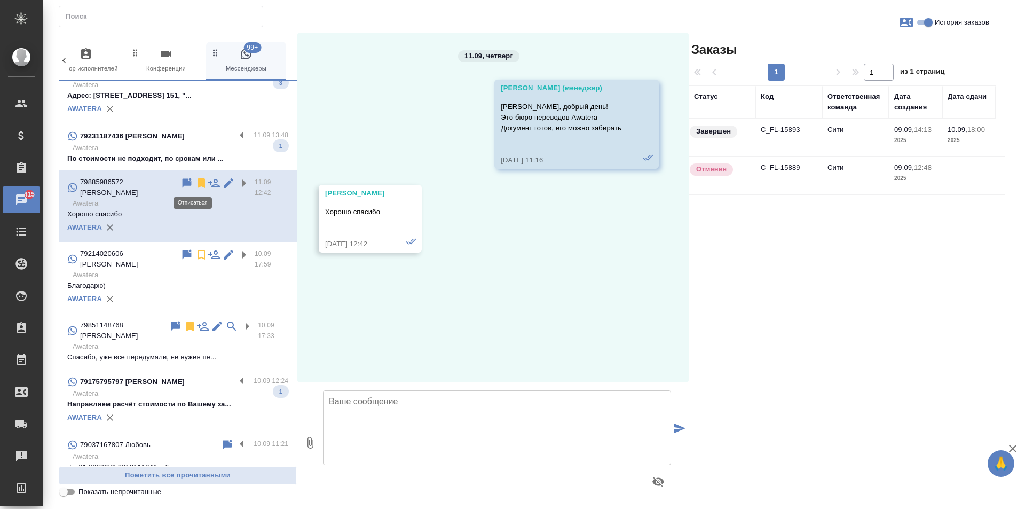
click at [197, 182] on icon at bounding box center [200, 183] width 7 height 10
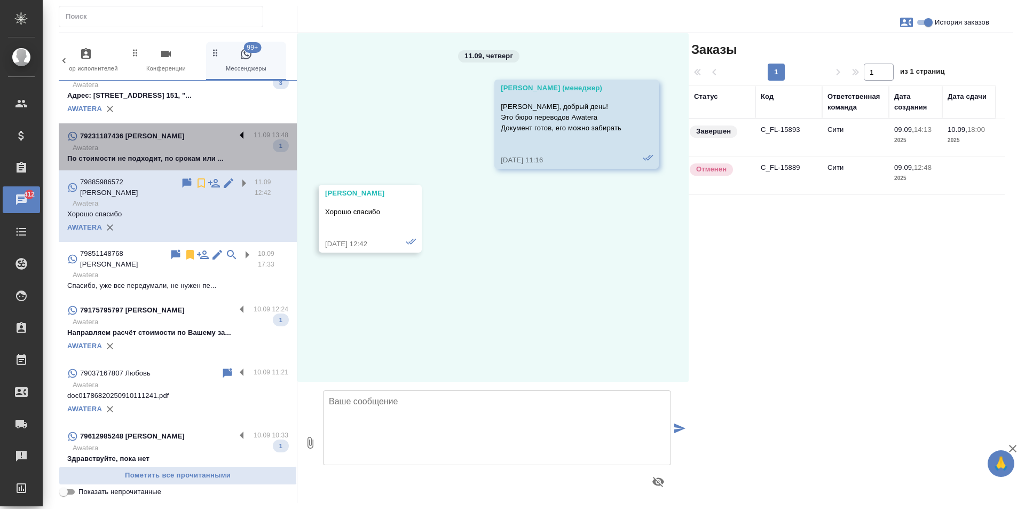
click at [235, 135] on label at bounding box center [244, 136] width 18 height 12
click at [0, 0] on input "checkbox" at bounding box center [0, 0] width 0 height 0
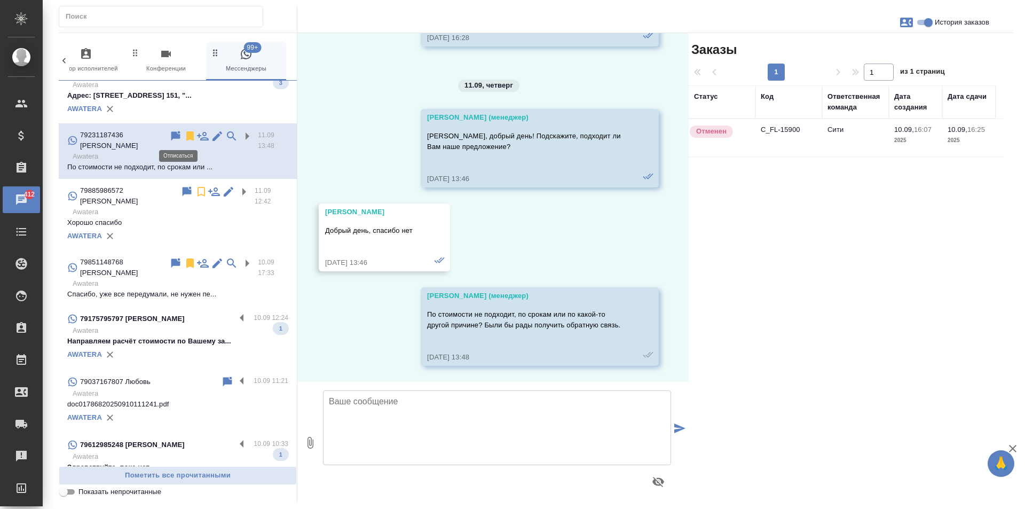
scroll to position [874, 0]
click at [186, 134] on icon at bounding box center [189, 136] width 7 height 10
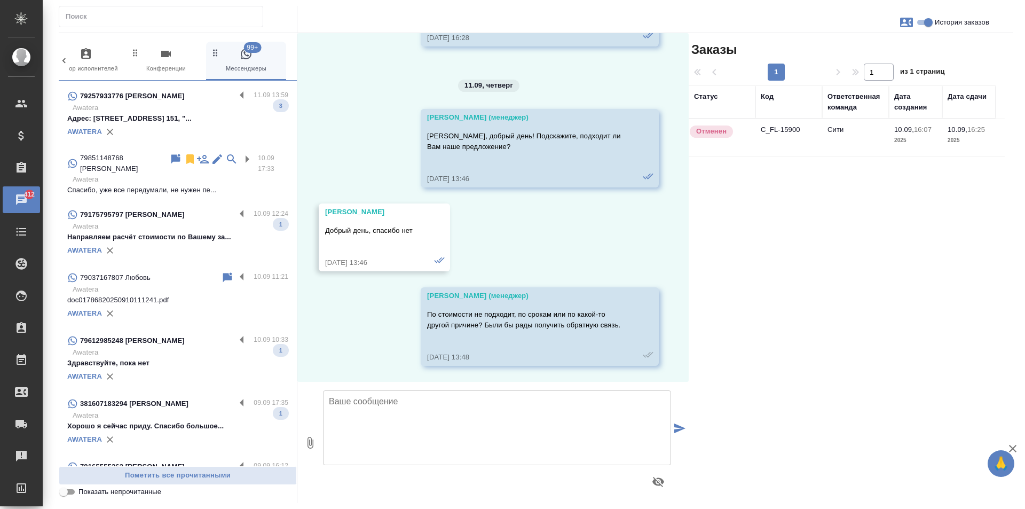
scroll to position [2588, 0]
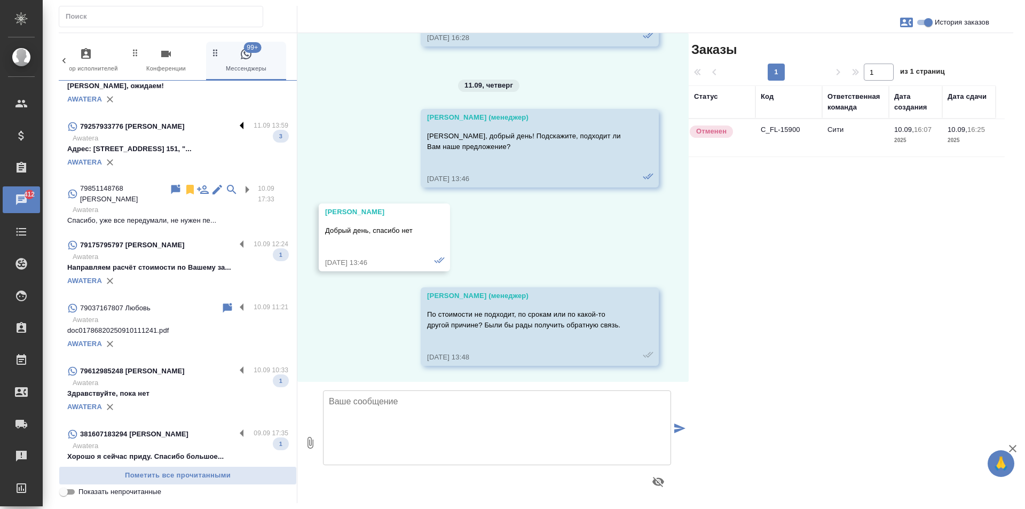
click at [239, 123] on label at bounding box center [244, 126] width 18 height 12
click at [0, 0] on input "checkbox" at bounding box center [0, 0] width 0 height 0
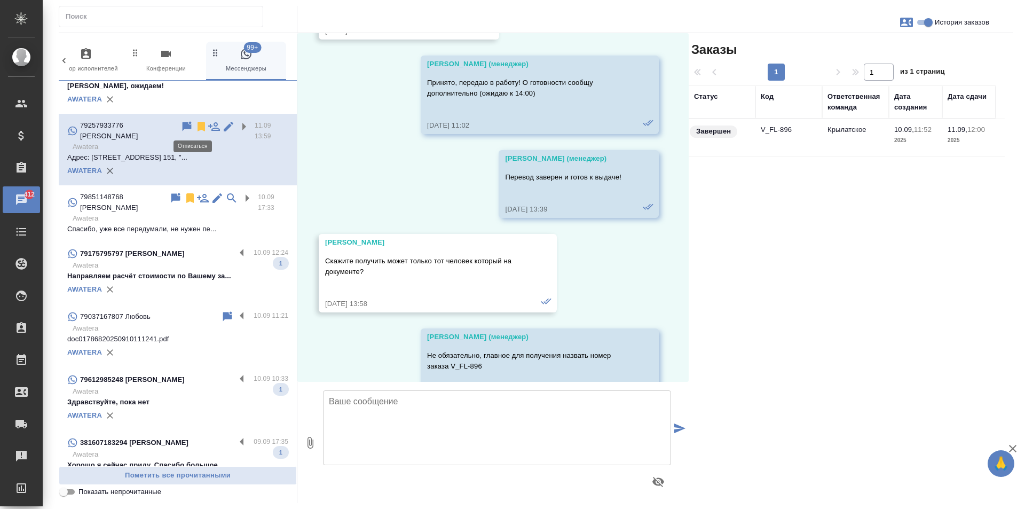
scroll to position [1404, 0]
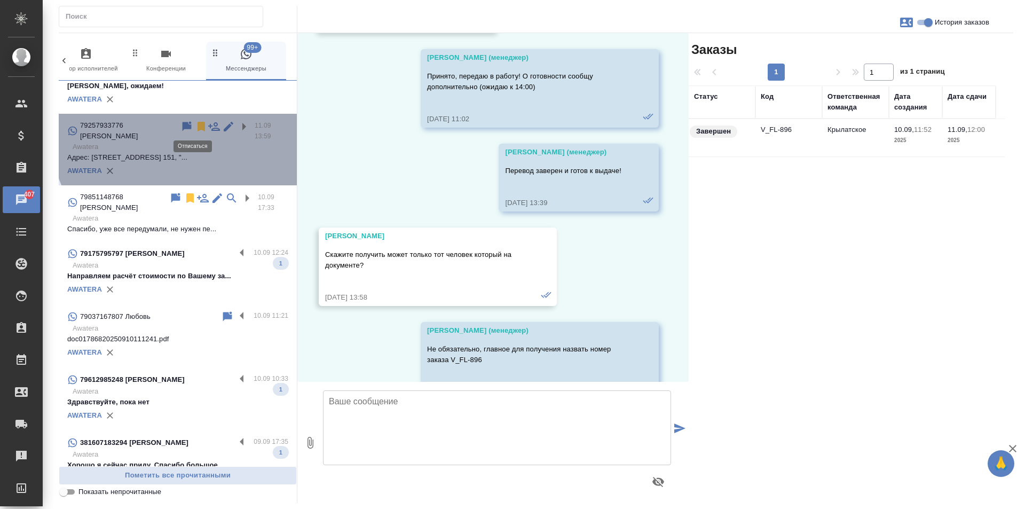
click at [197, 128] on icon at bounding box center [200, 127] width 7 height 10
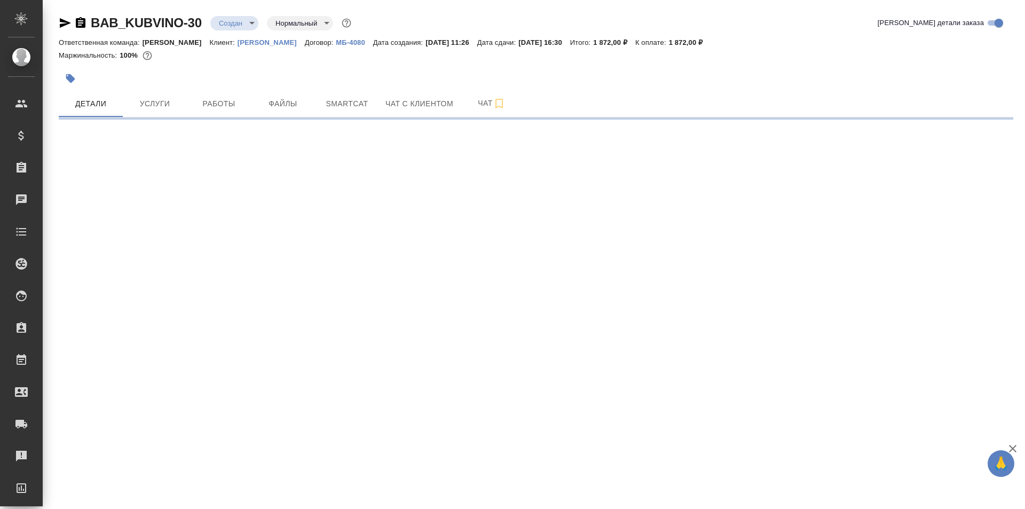
select select "RU"
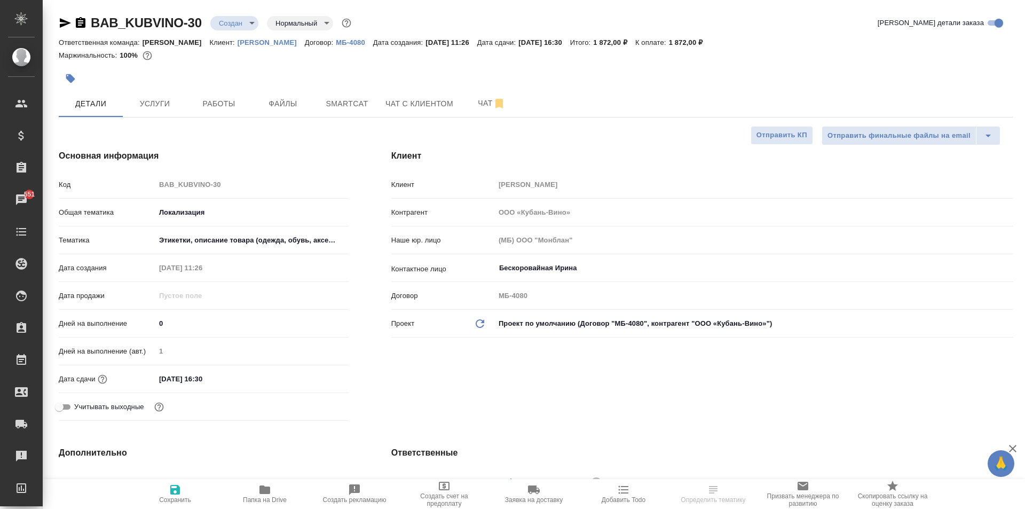
select select "RU"
type textarea "x"
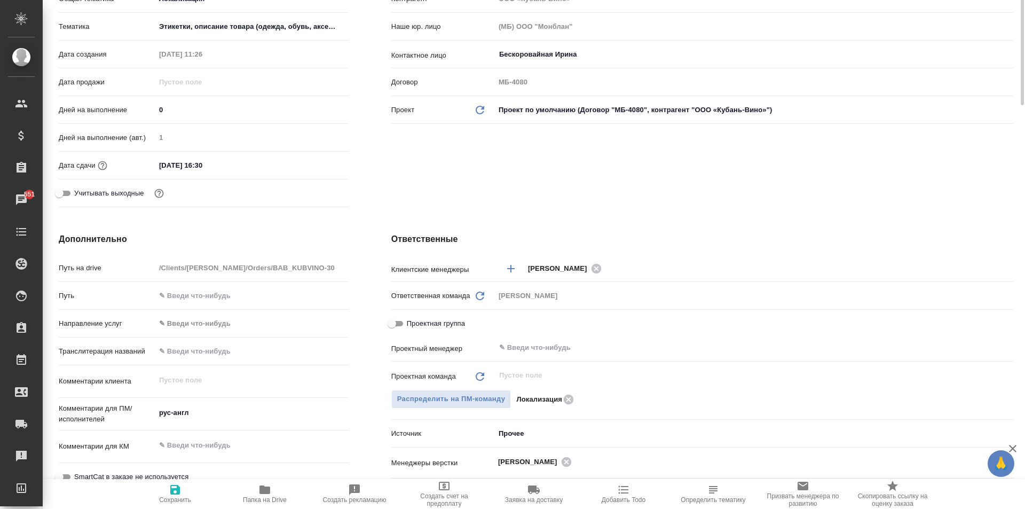
scroll to position [53, 0]
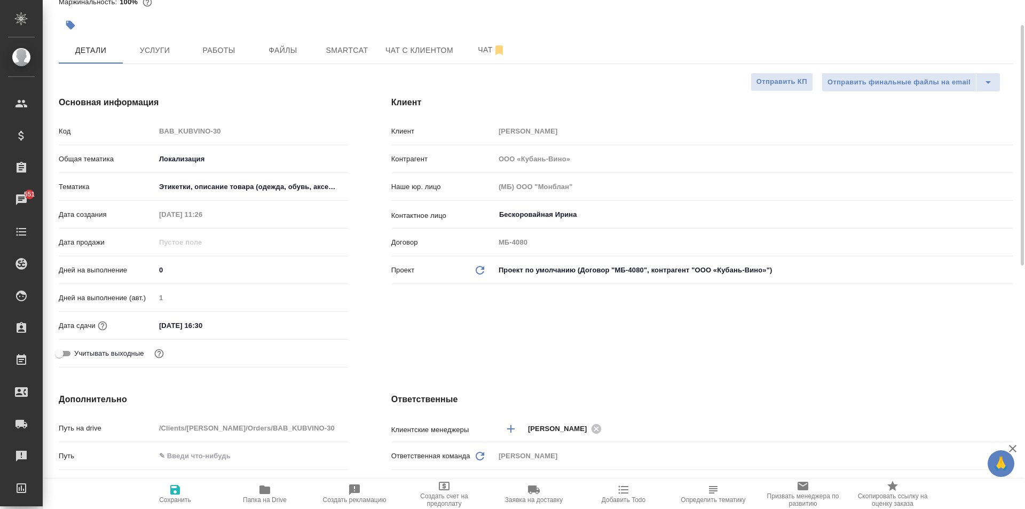
type textarea "x"
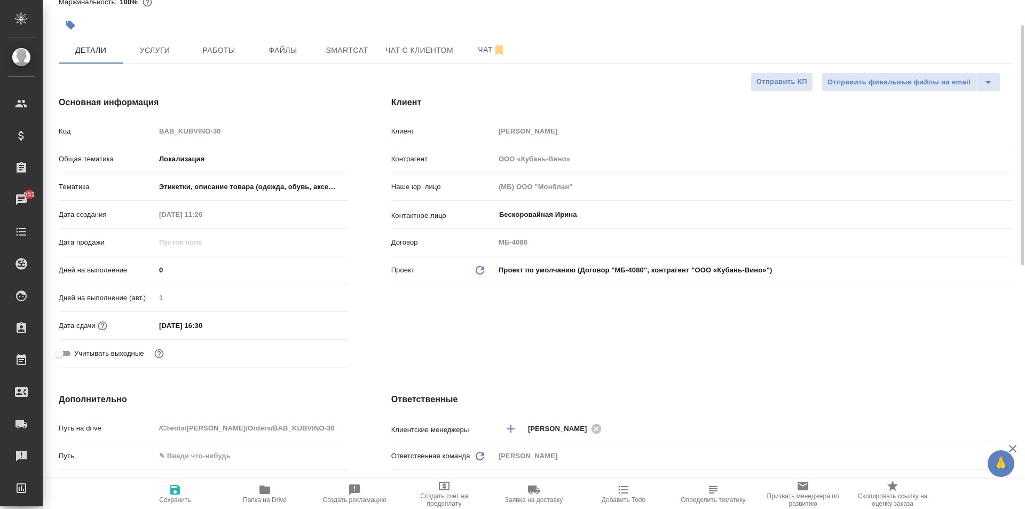
type textarea "x"
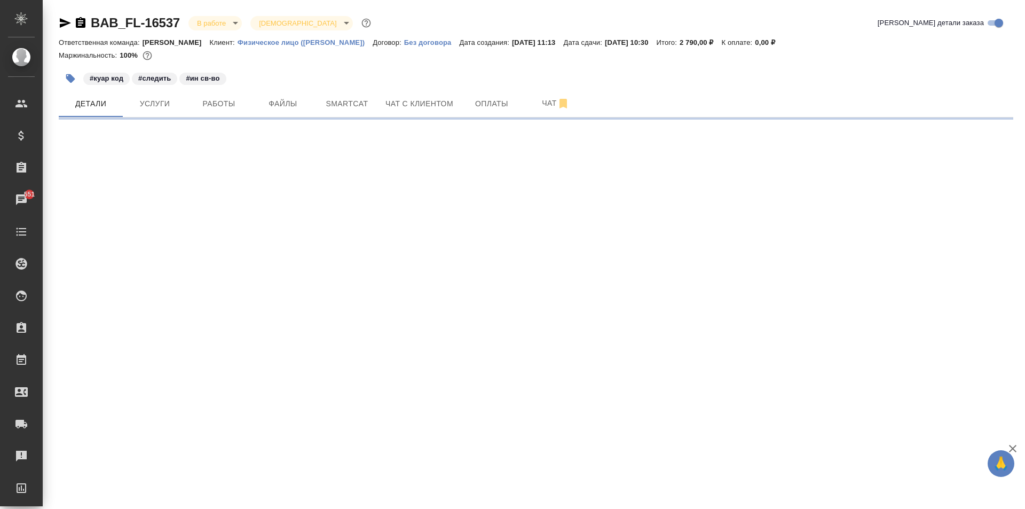
select select "RU"
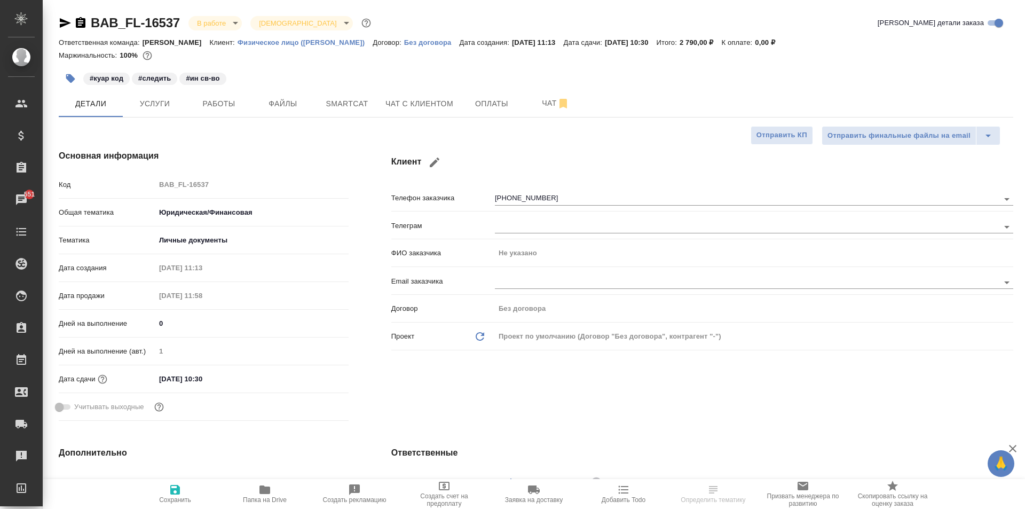
type textarea "x"
click at [222, 115] on button "Работы" at bounding box center [219, 103] width 64 height 27
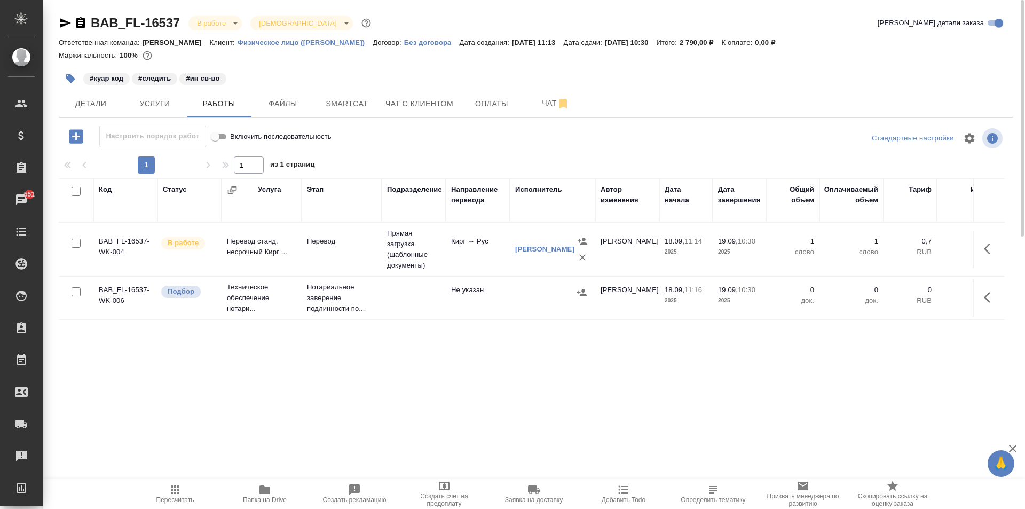
click at [536, 297] on div at bounding box center [552, 292] width 75 height 16
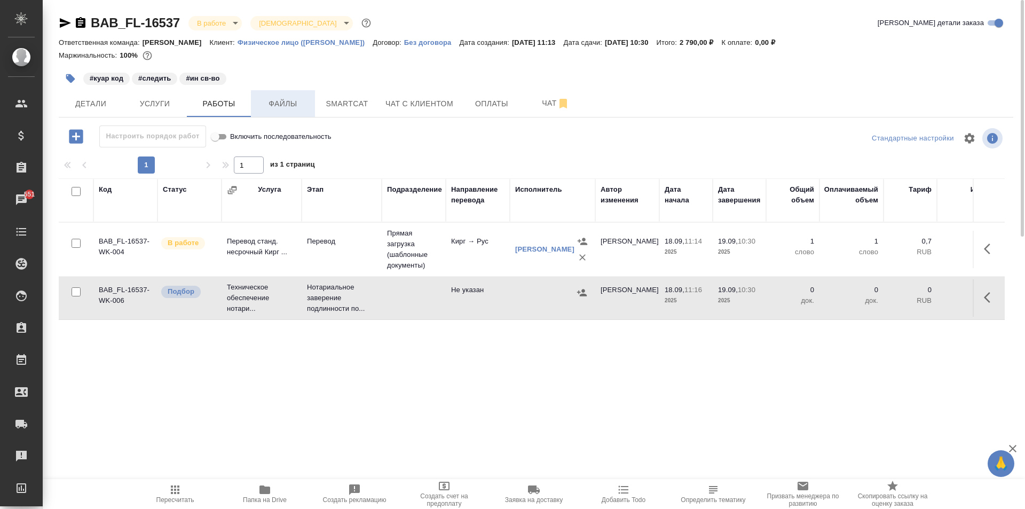
click at [304, 98] on span "Файлы" at bounding box center [282, 103] width 51 height 13
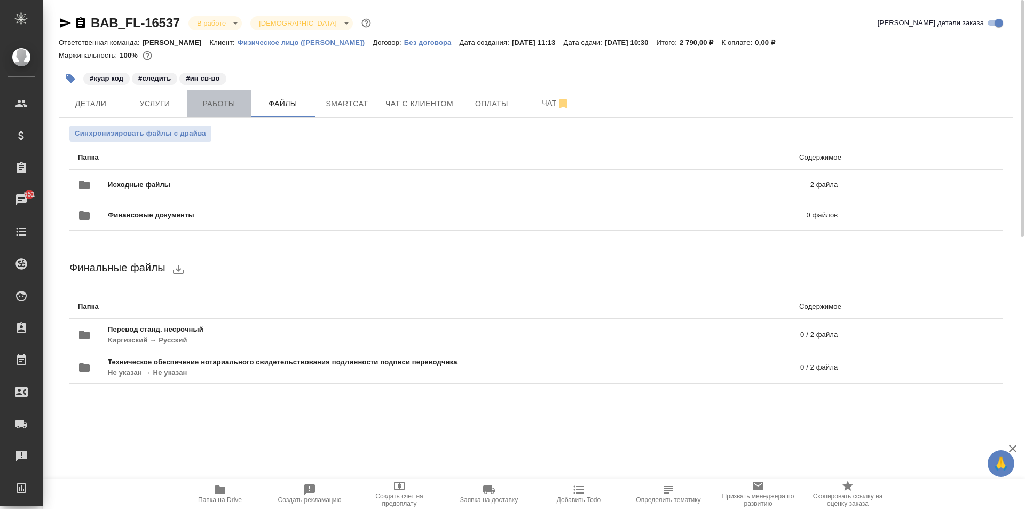
click at [223, 104] on span "Работы" at bounding box center [218, 103] width 51 height 13
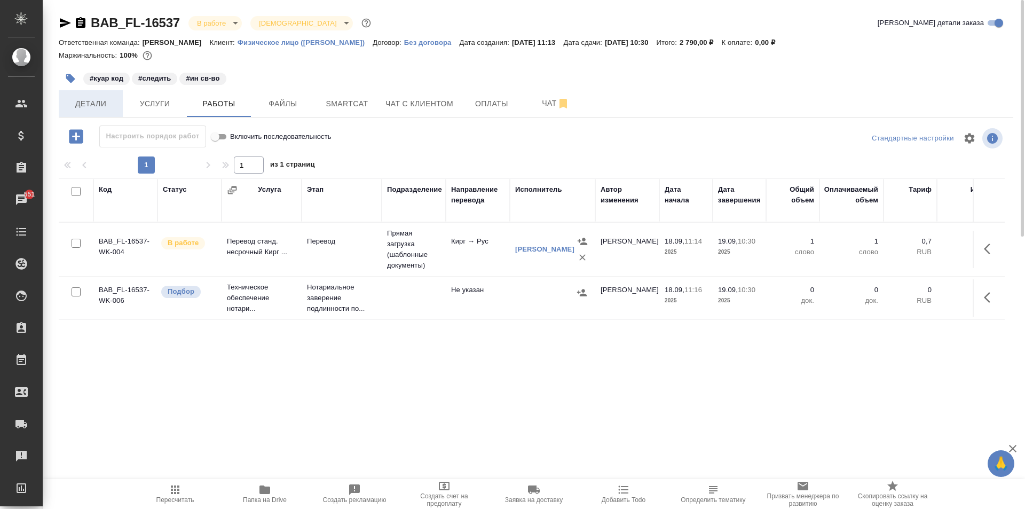
click at [91, 106] on span "Детали" at bounding box center [90, 103] width 51 height 13
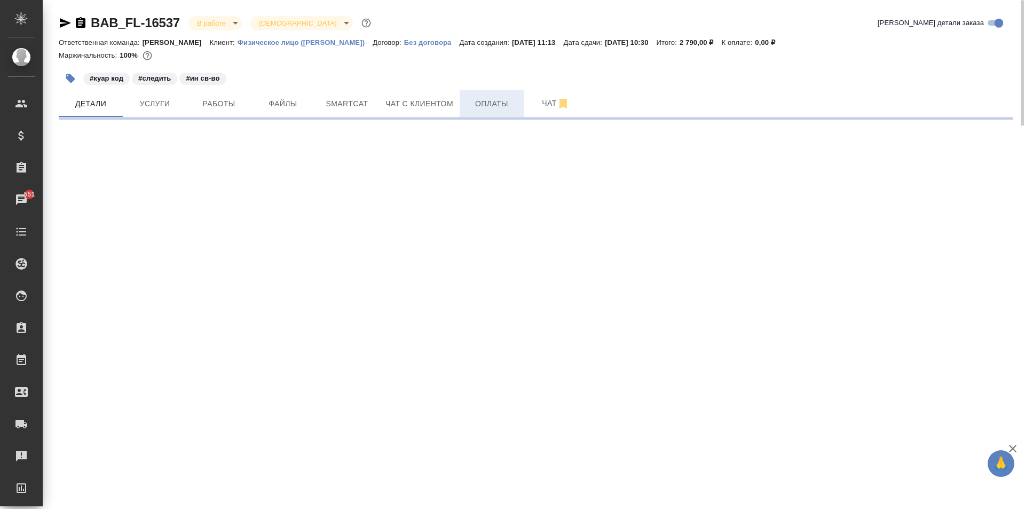
click at [471, 106] on span "Оплаты" at bounding box center [491, 103] width 51 height 13
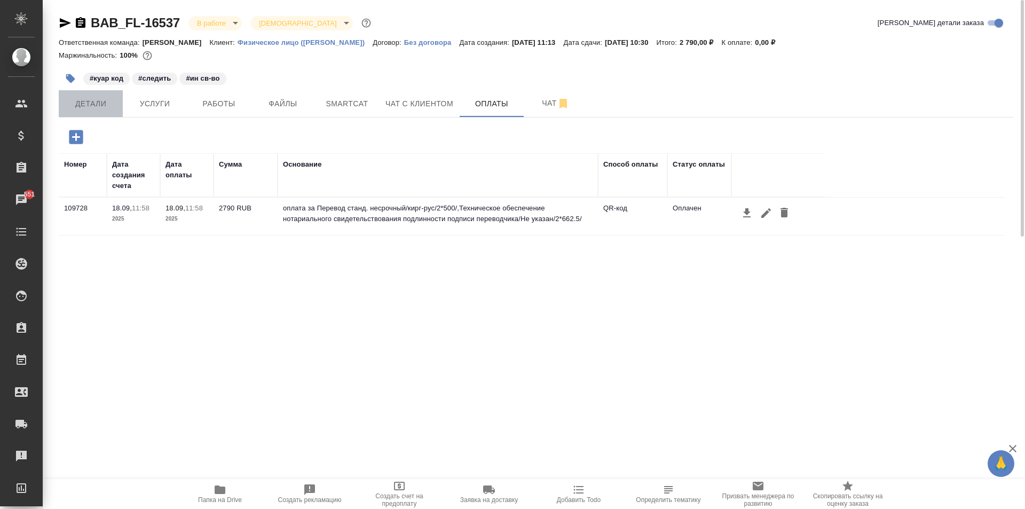
click at [88, 105] on span "Детали" at bounding box center [90, 103] width 51 height 13
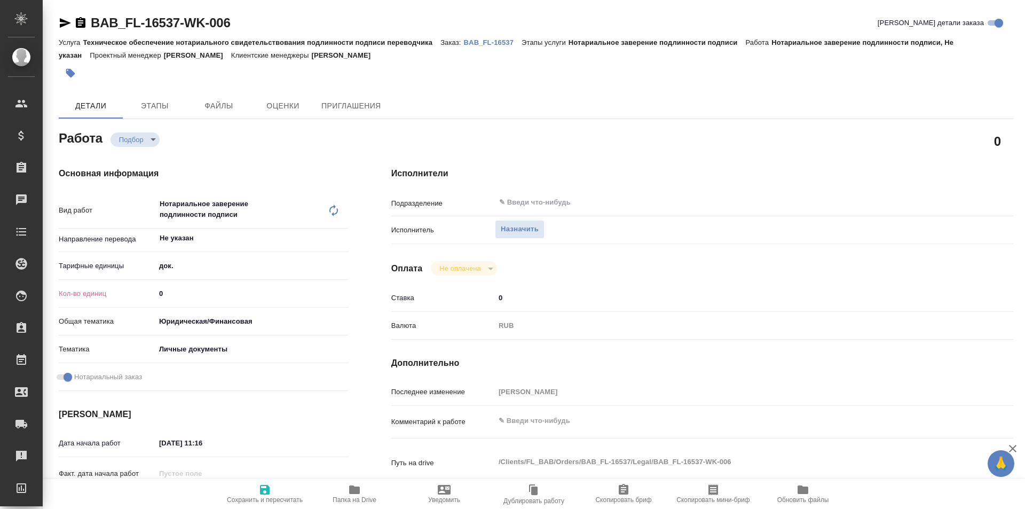
type textarea "x"
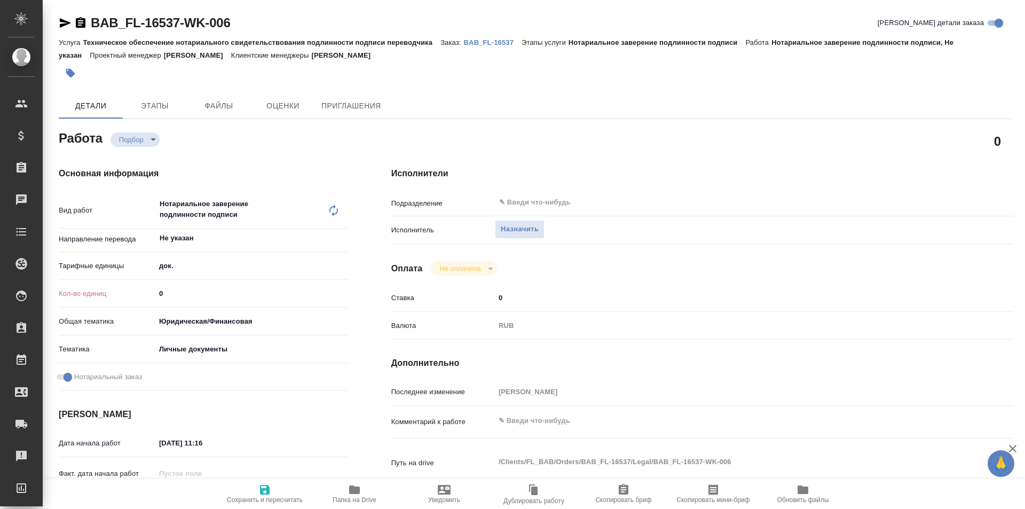
type textarea "x"
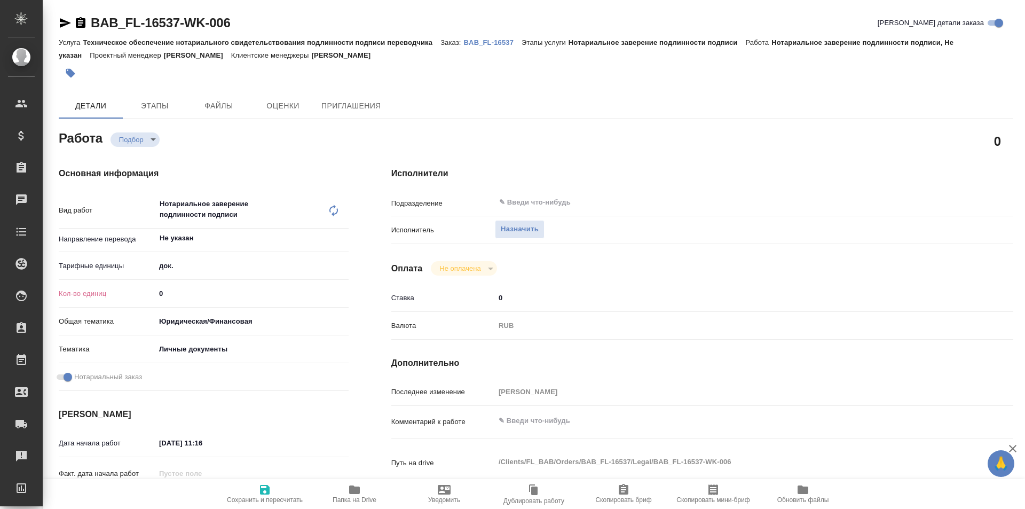
type textarea "x"
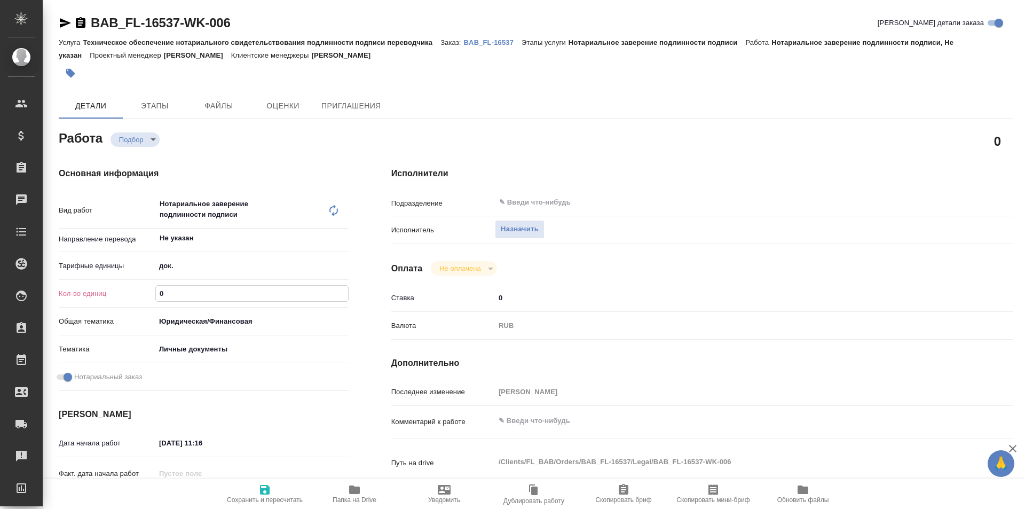
click at [276, 288] on input "0" at bounding box center [252, 293] width 192 height 15
type textarea "x"
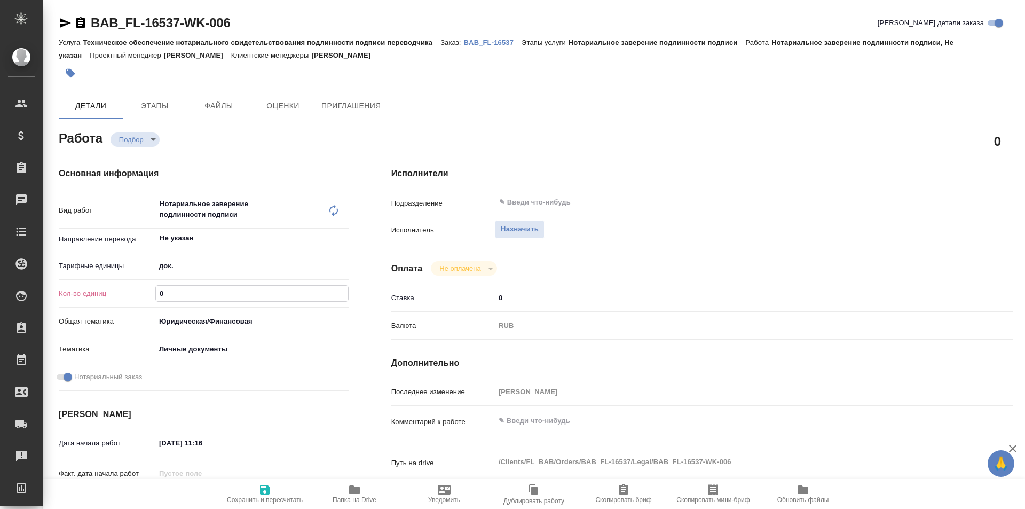
type textarea "x"
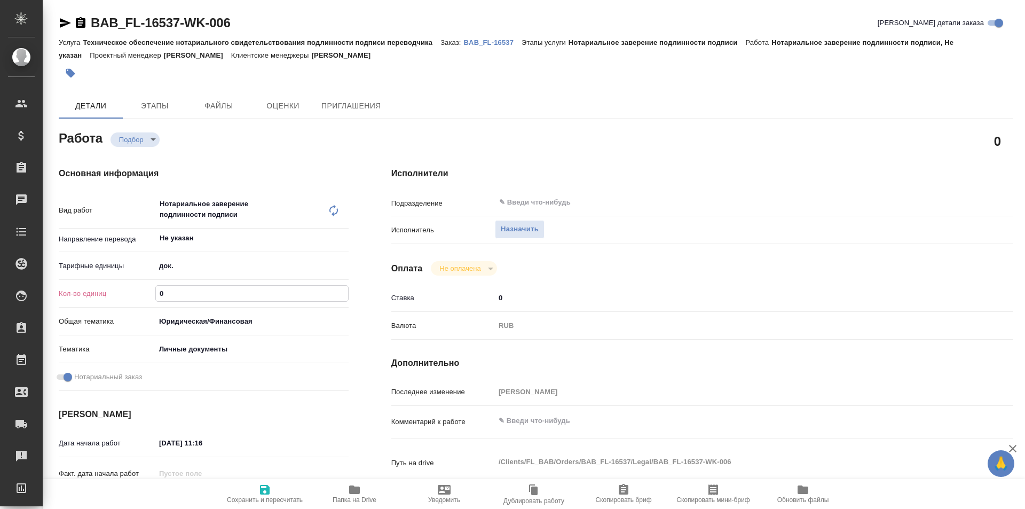
type textarea "x"
type input "1"
type textarea "x"
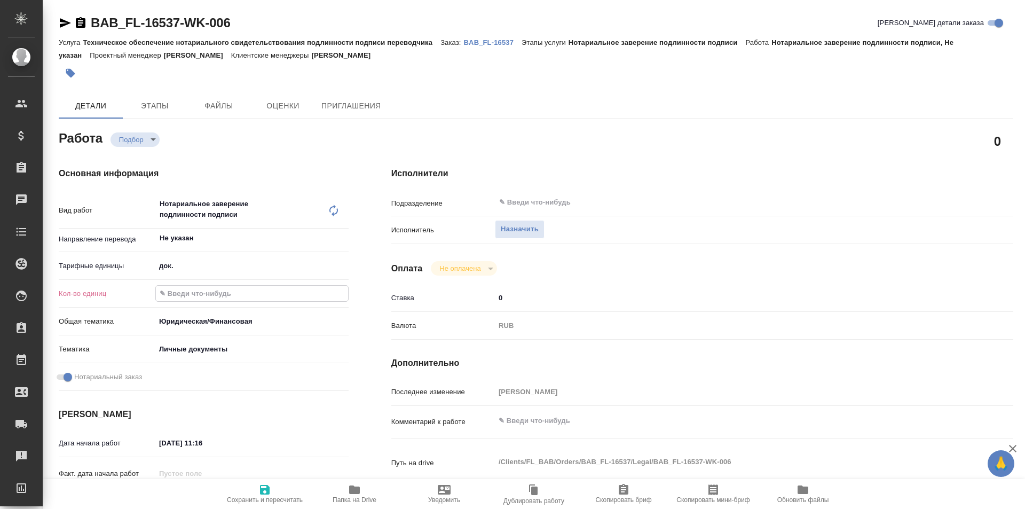
type textarea "x"
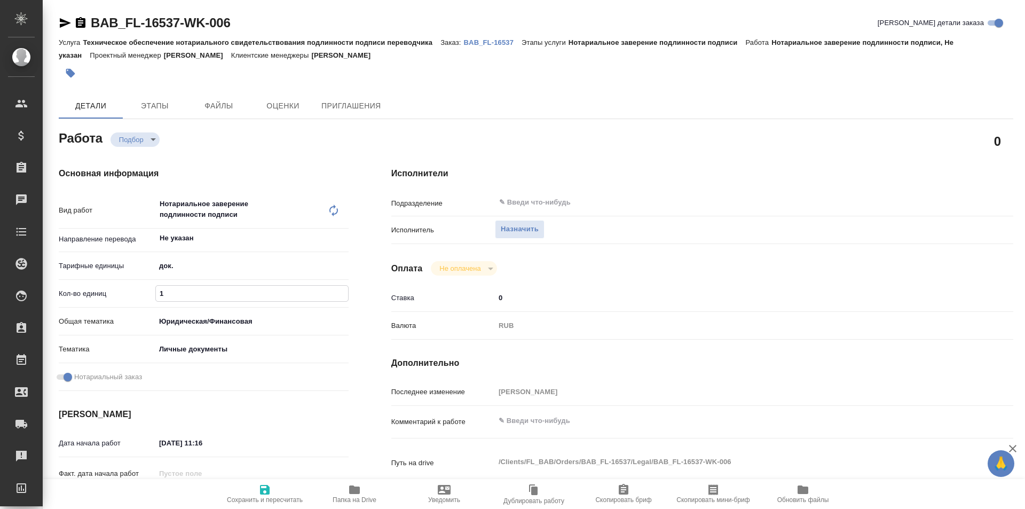
type textarea "x"
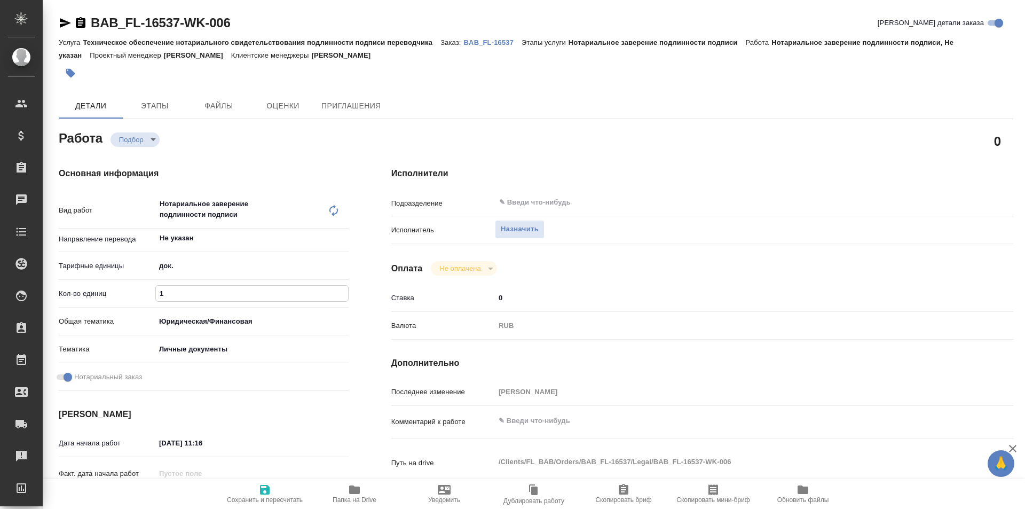
type textarea "x"
type input "2"
type textarea "x"
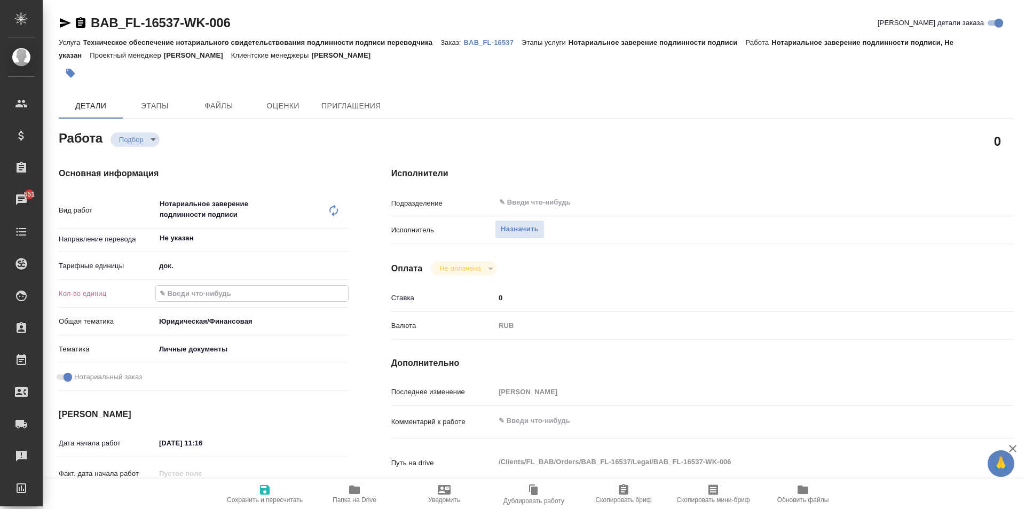
type textarea "x"
type input "2"
click at [256, 489] on span "Сохранить и пересчитать" at bounding box center [264, 493] width 77 height 20
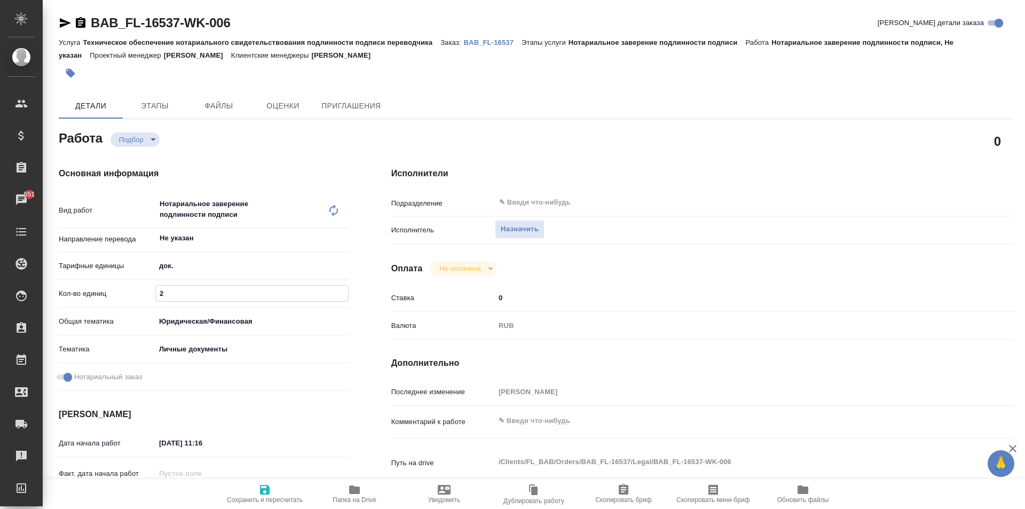
type textarea "x"
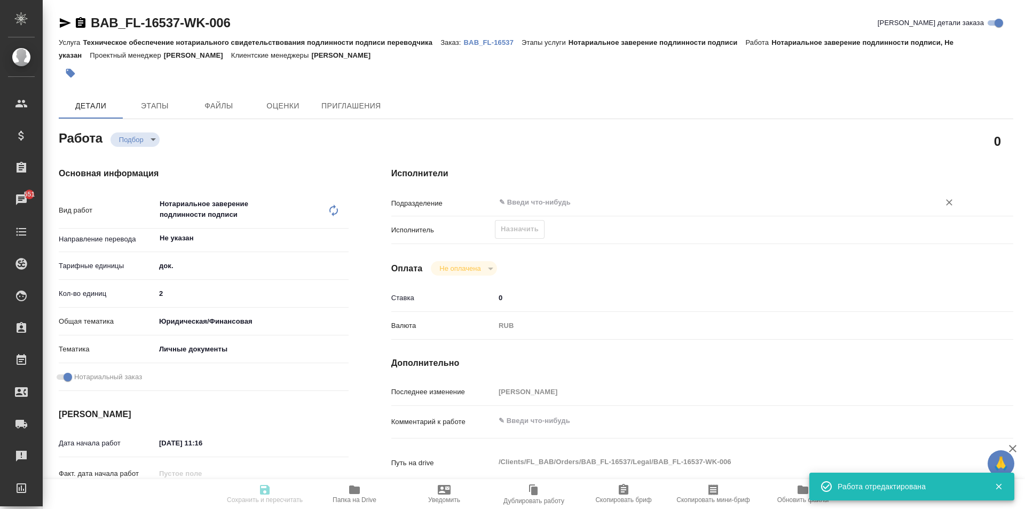
type input "recruiting"
type textarea "Нотариальное заверение подлинности подписи"
type textarea "x"
type input "Не указан"
type input "5a8b1489cc6b4906c91bfd8b"
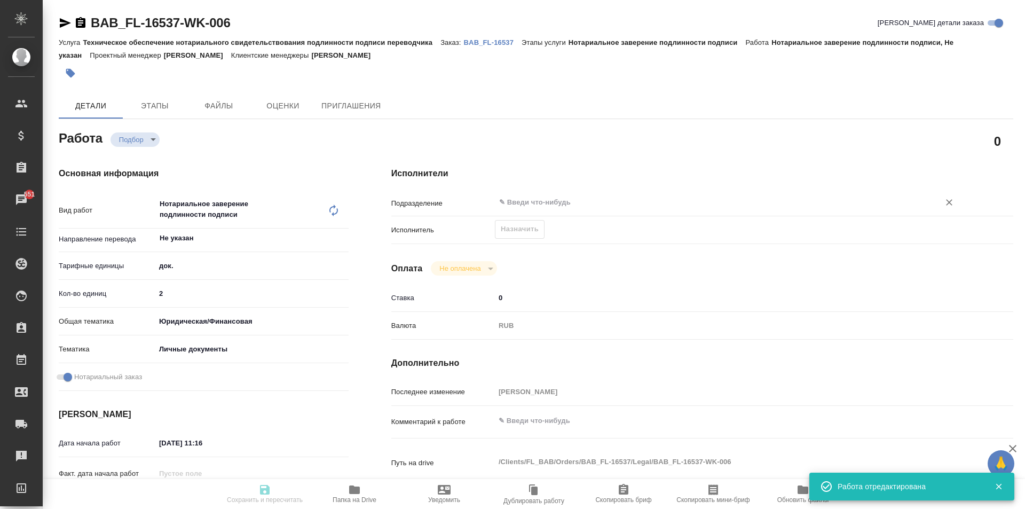
type input "2"
type input "yr-fn"
type input "5a8b8b956a9677013d343cfe"
checkbox input "true"
type input "18.09.2025 11:16"
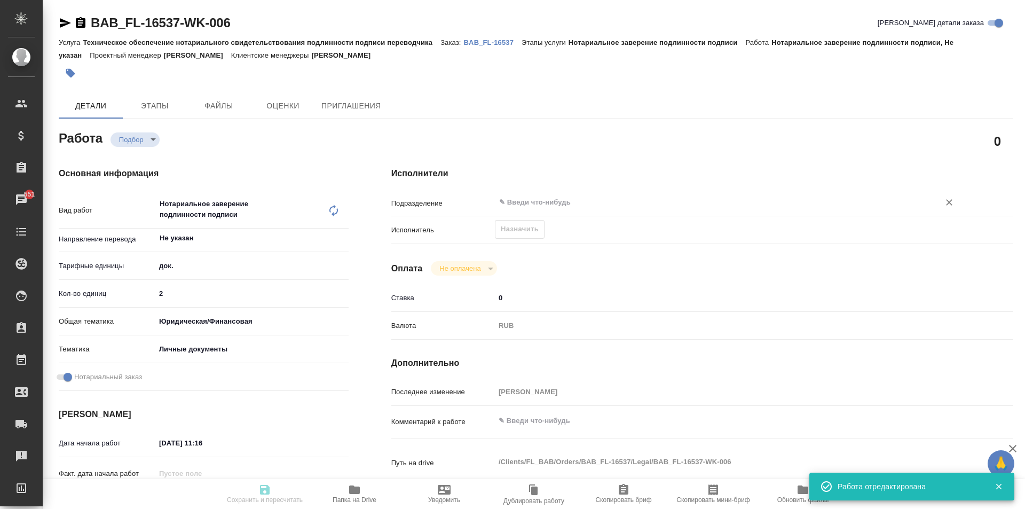
type input "19.09.2025 10:30"
type input "notPayed"
type input "0"
type input "RUB"
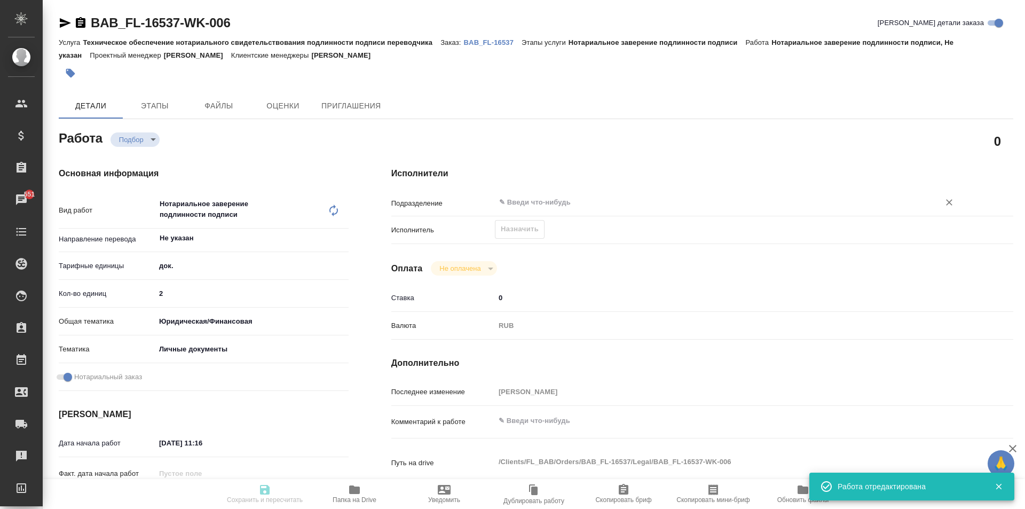
type input "Москалец Алина"
type textarea "x"
type textarea "/Clients/FL_BAB/Orders/BAB_FL-16537/Legal/BAB_FL-16537-WK-006"
type textarea "x"
type input "BAB_FL-16537"
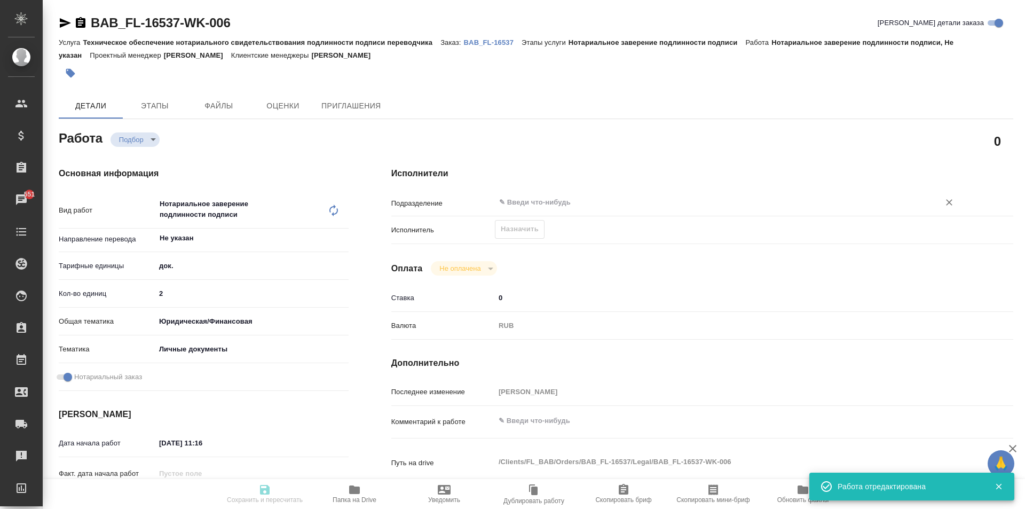
type input "Техническое обеспечение нотариального свидетельствования подлинности подписи пе…"
type input "Нотариальное заверение подлинности подписи"
type input "Москалец Алина"
type input "/Clients/FL_BAB/Orders/BAB_FL-16537"
type textarea "x"
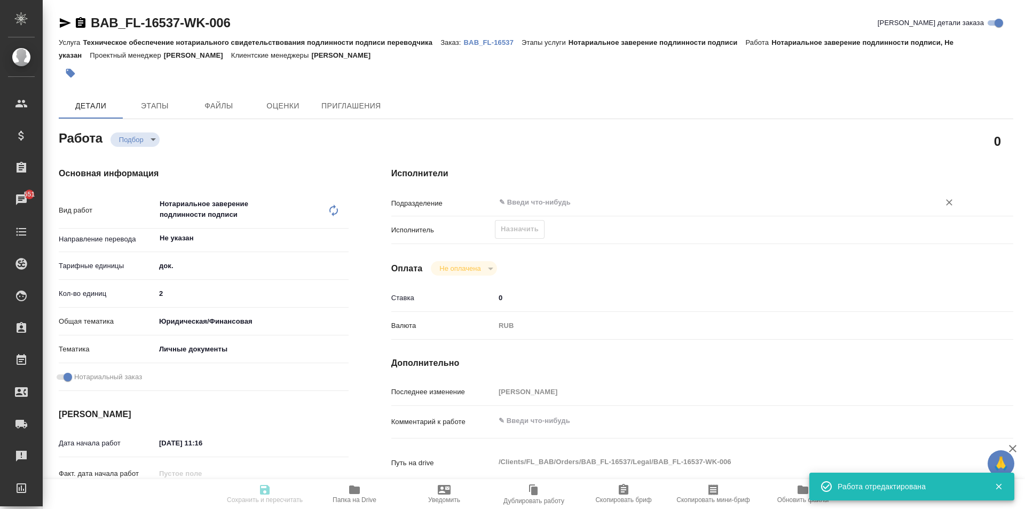
type textarea "два сор, кирг-рус"
type textarea "x"
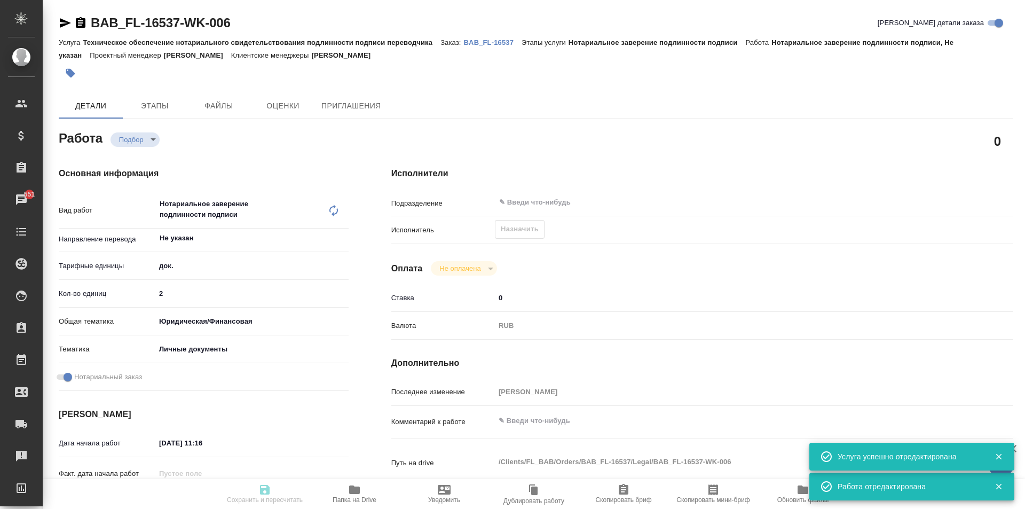
type textarea "x"
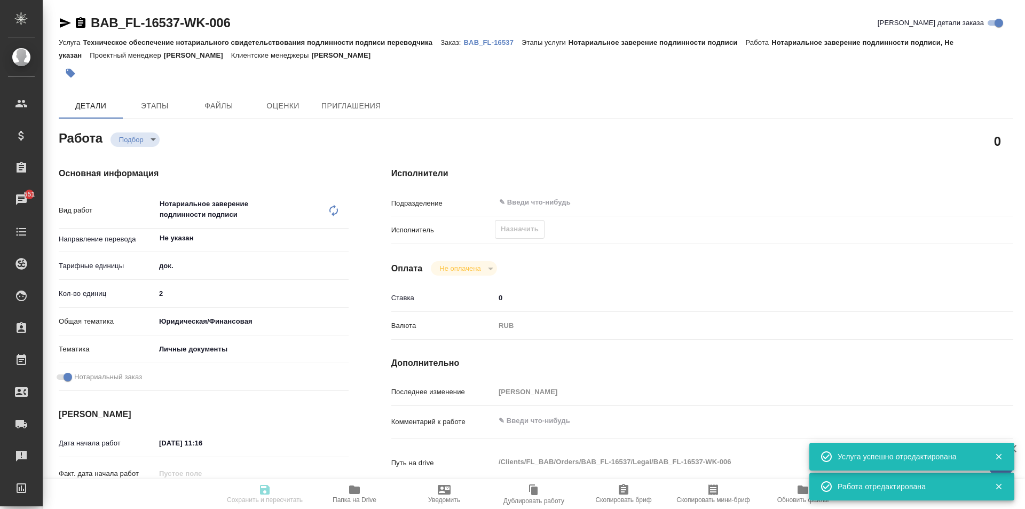
type textarea "x"
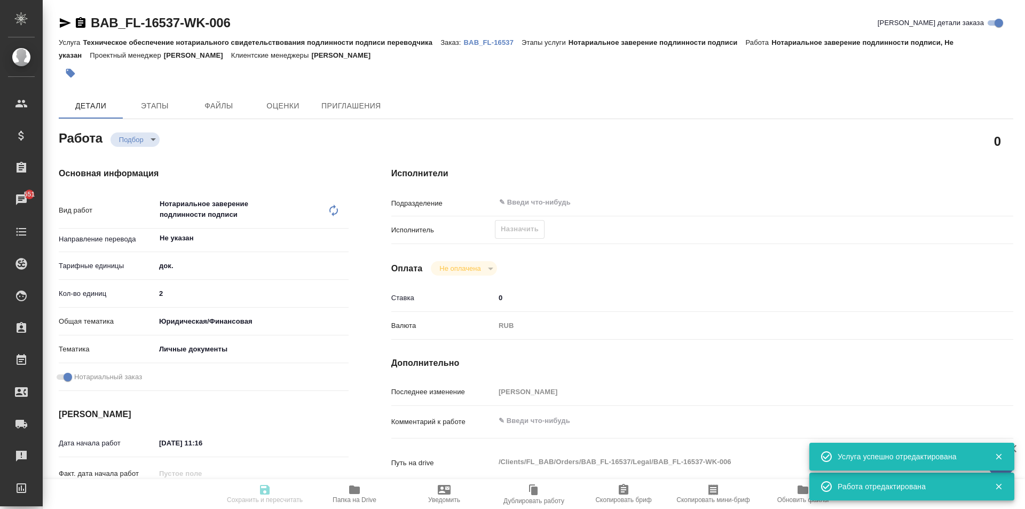
type textarea "x"
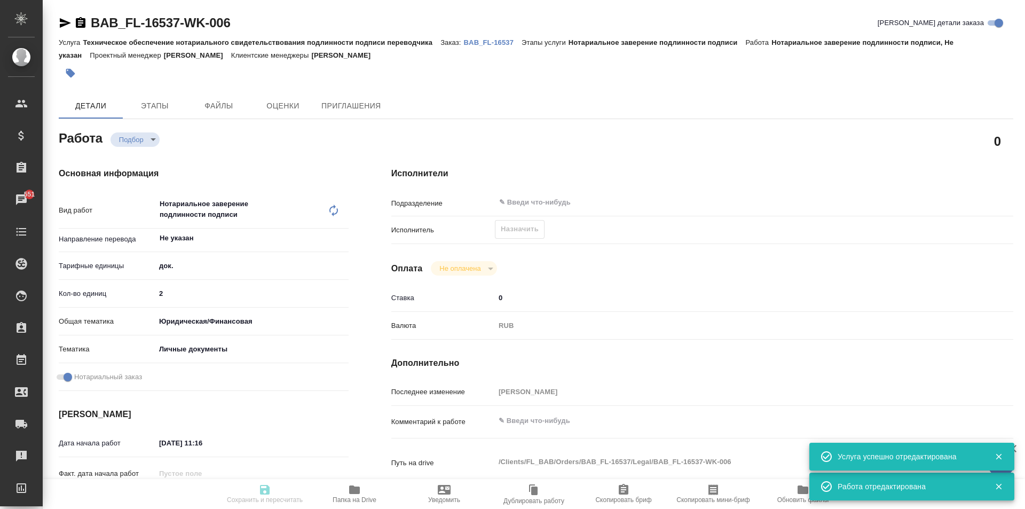
type textarea "x"
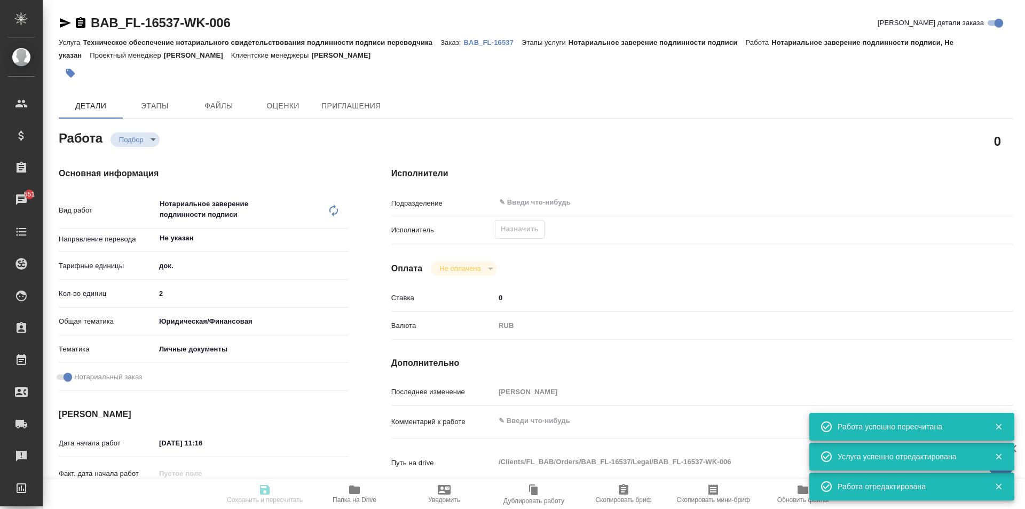
type input "recruiting"
type textarea "Нотариальное заверение подлинности подписи"
type textarea "x"
type input "Не указан"
type input "5a8b1489cc6b4906c91bfd8b"
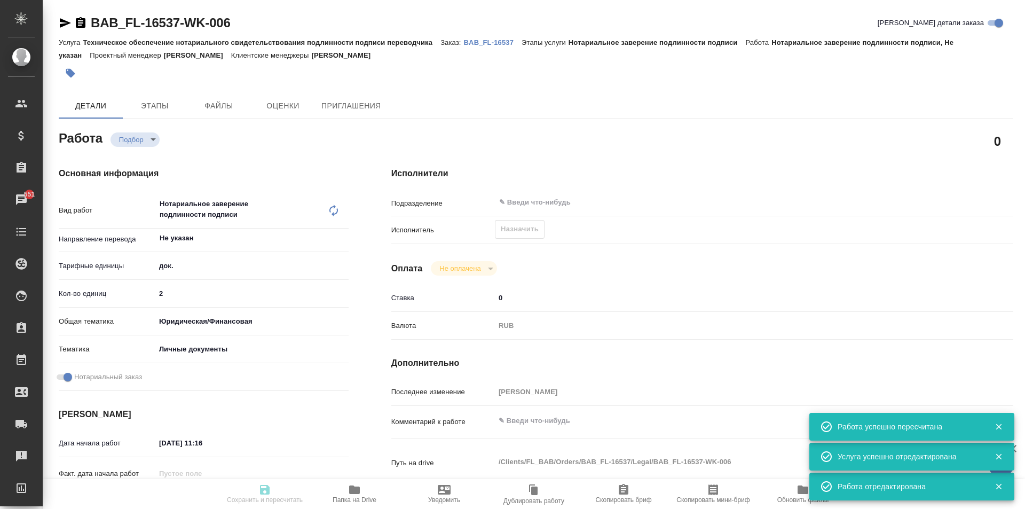
type input "2"
type input "yr-fn"
type input "5a8b8b956a9677013d343cfe"
checkbox input "true"
type input "18.09.2025 11:16"
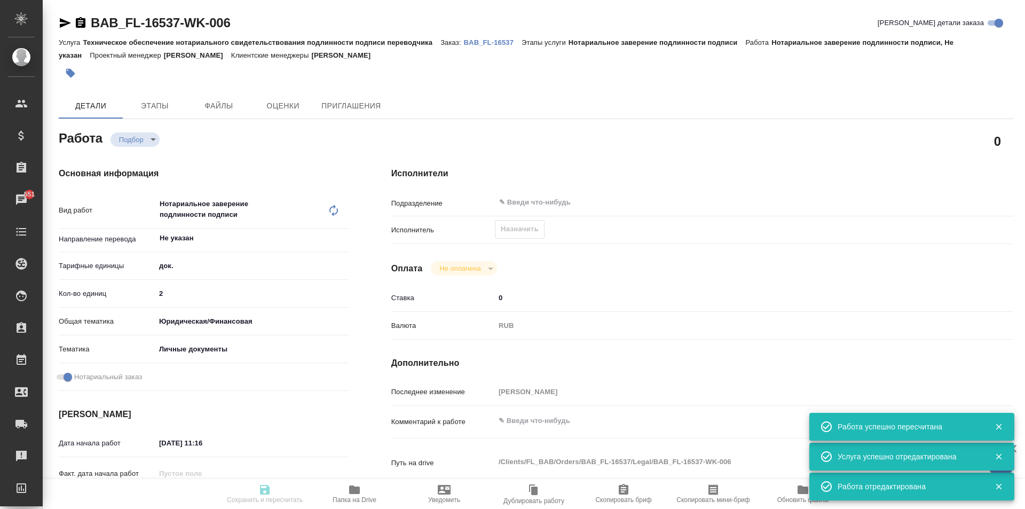
type input "19.09.2025 10:30"
type input "notPayed"
type input "0"
type input "RUB"
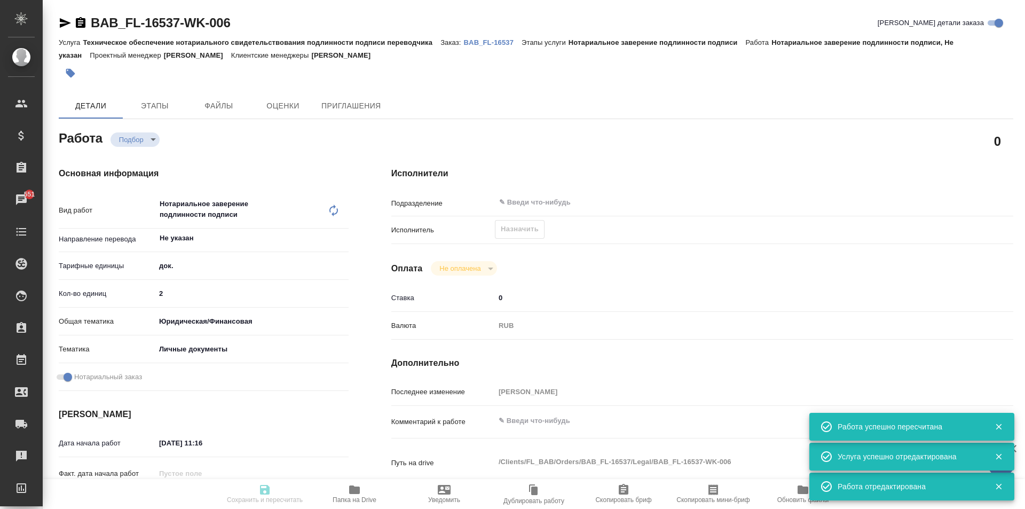
type input "Москалец Алина"
type textarea "x"
type textarea "/Clients/FL_BAB/Orders/BAB_FL-16537/Legal/BAB_FL-16537-WK-006"
type textarea "x"
type input "BAB_FL-16537"
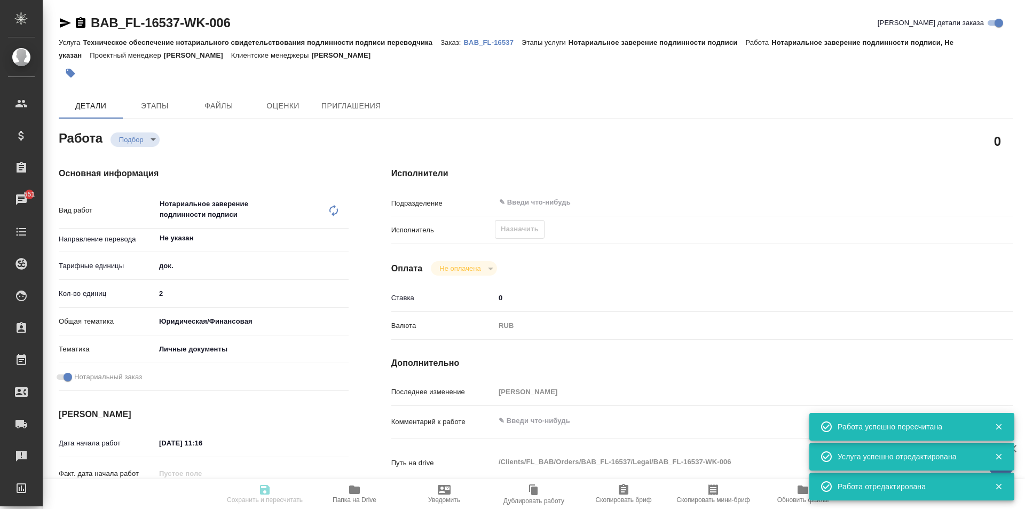
type input "Техническое обеспечение нотариального свидетельствования подлинности подписи пе…"
type input "Нотариальное заверение подлинности подписи"
type input "Москалец Алина"
type input "/Clients/FL_BAB/Orders/BAB_FL-16537"
type textarea "x"
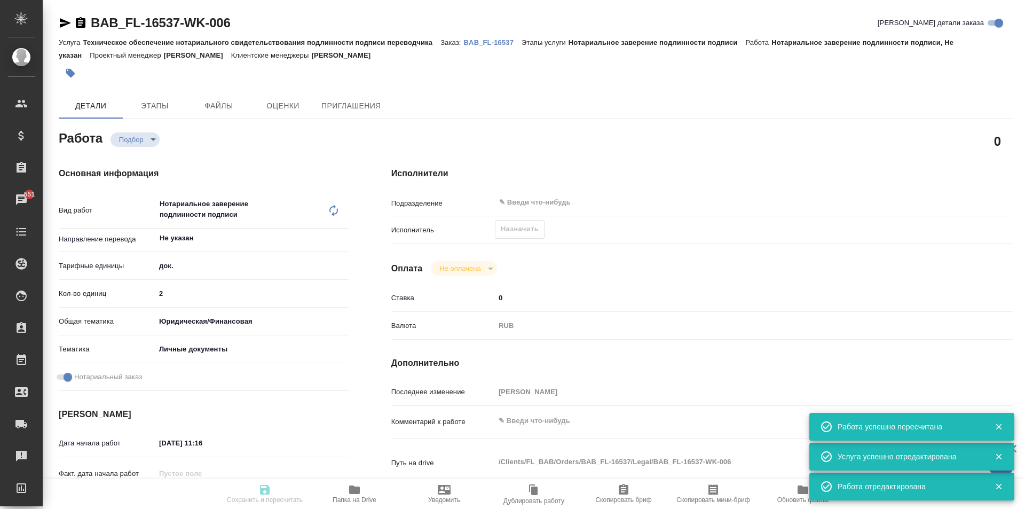
type textarea "два сор, кирг-рус"
type textarea "x"
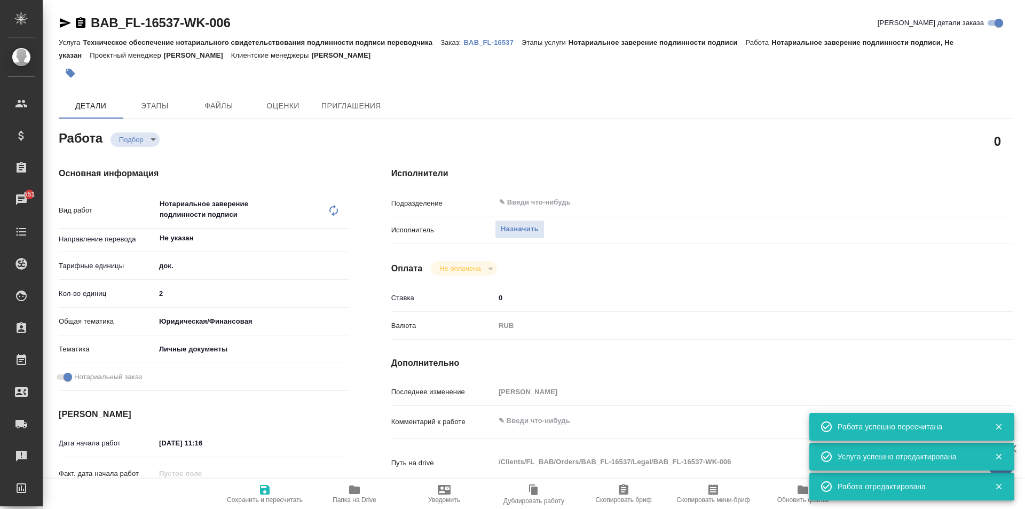
type textarea "x"
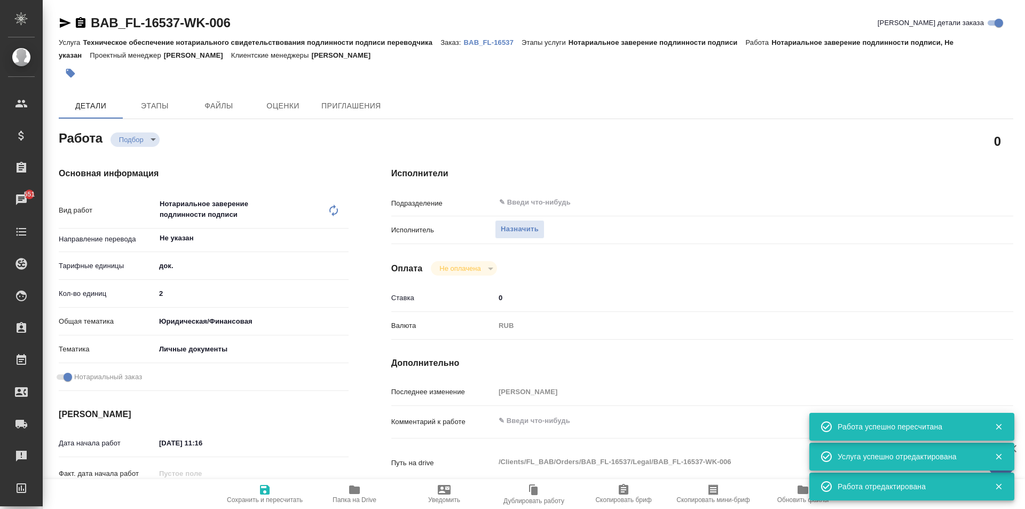
type textarea "x"
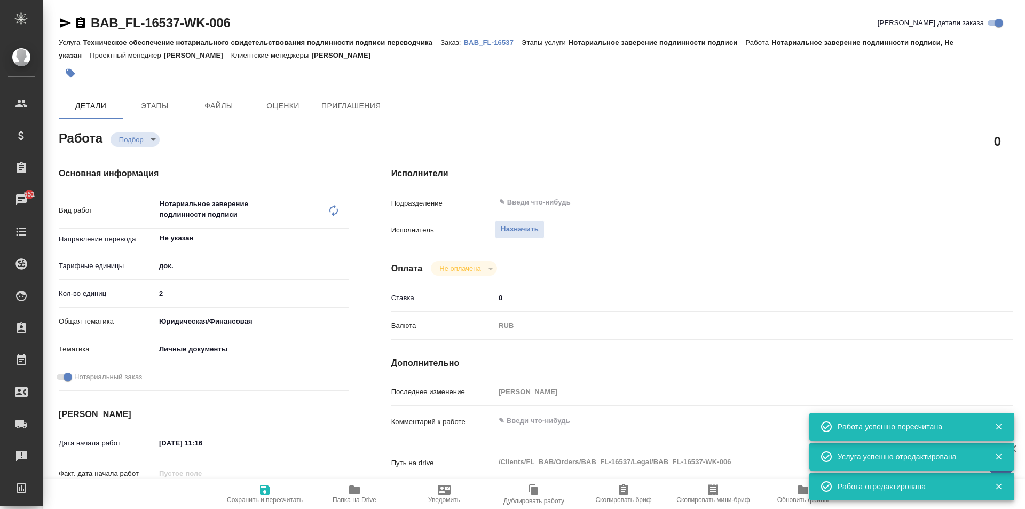
type textarea "x"
click at [525, 232] on span "Назначить" at bounding box center [520, 229] width 38 height 12
type textarea "x"
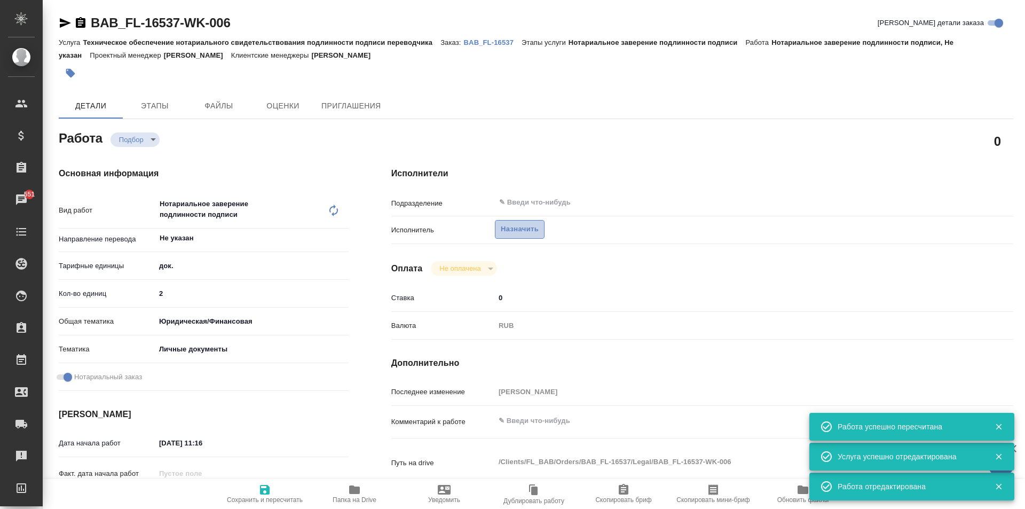
type textarea "x"
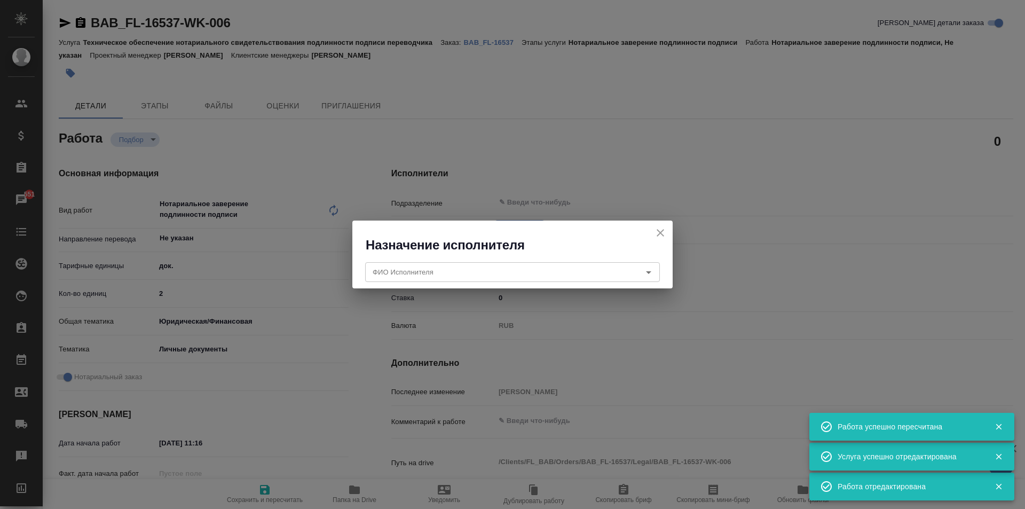
type textarea "x"
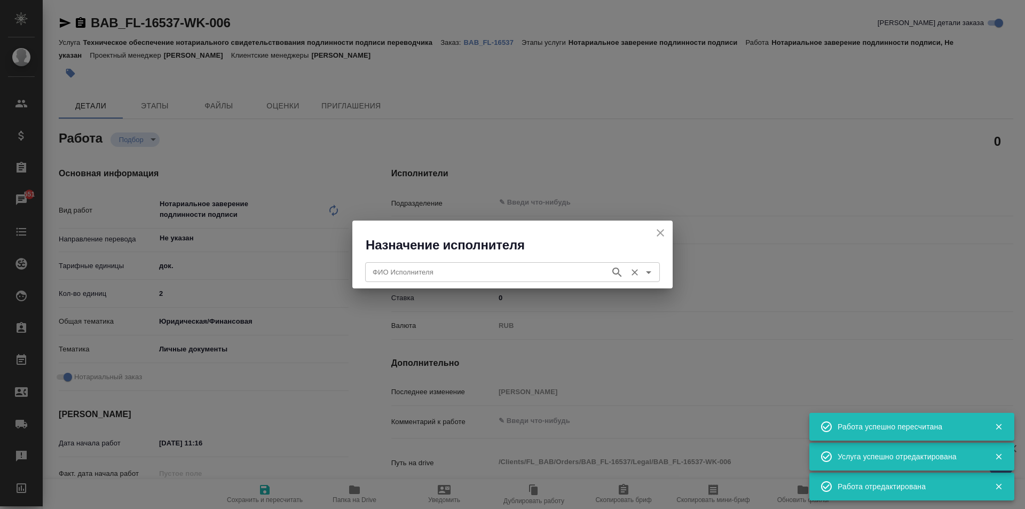
click at [468, 282] on div "ФИО Исполнителя ФИО Исполнителя" at bounding box center [512, 271] width 295 height 26
type textarea "x"
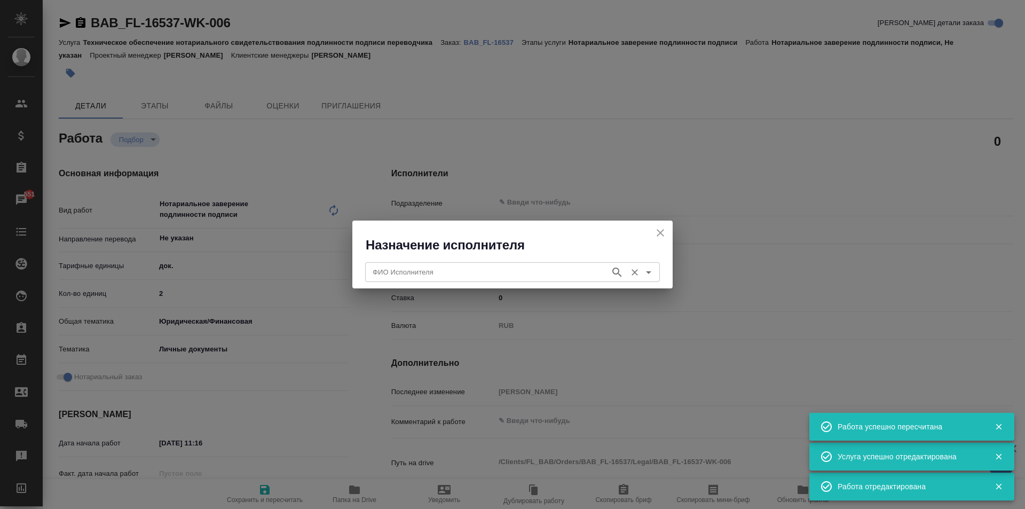
type textarea "x"
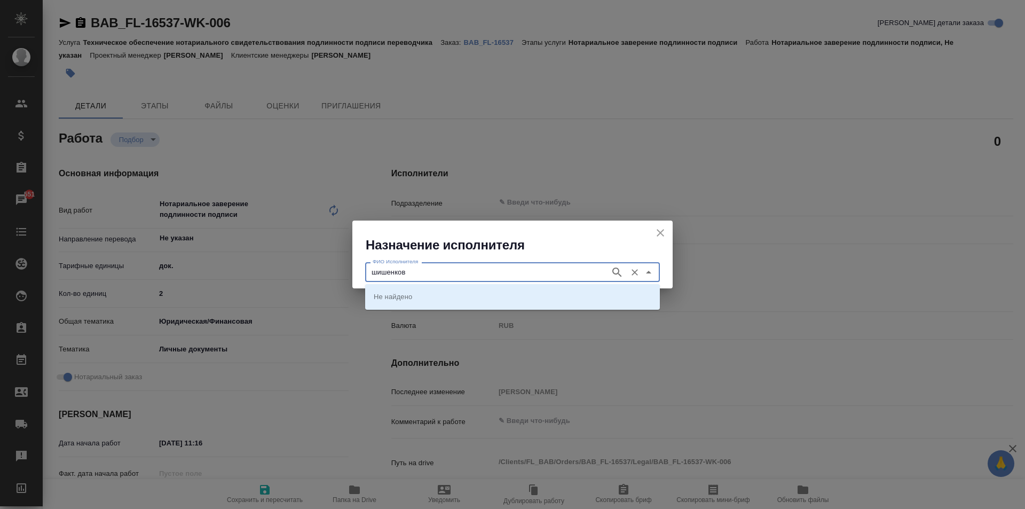
type input "шишенков"
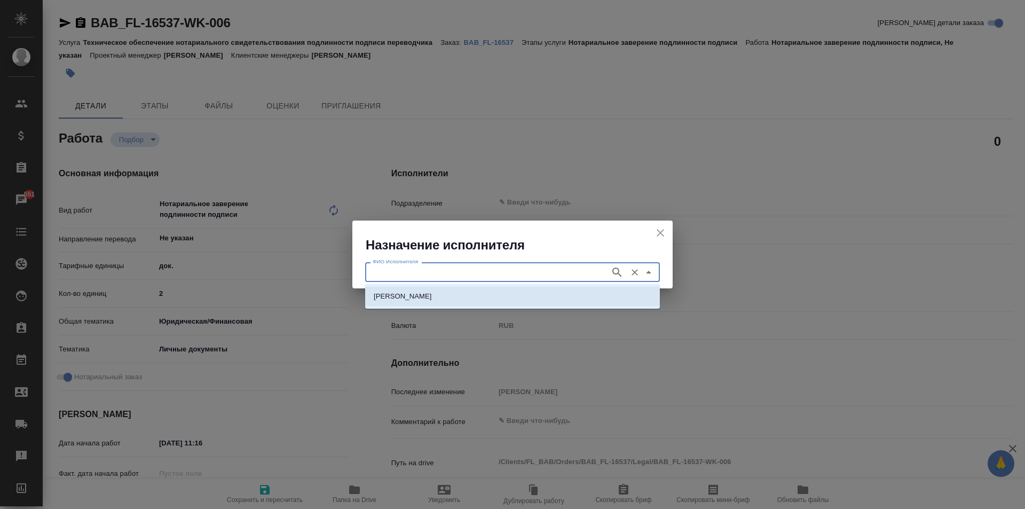
click at [432, 292] on p "НОТАРИУС Шишенков Леонид Васильевич" at bounding box center [403, 296] width 58 height 11
type input "НОТАРИУС Шишенков Леонид Васильевич"
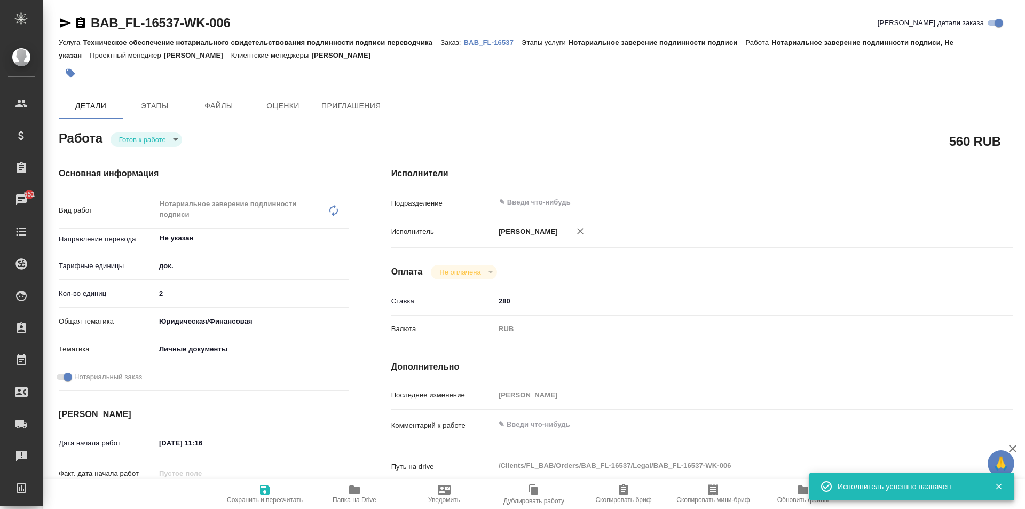
type textarea "x"
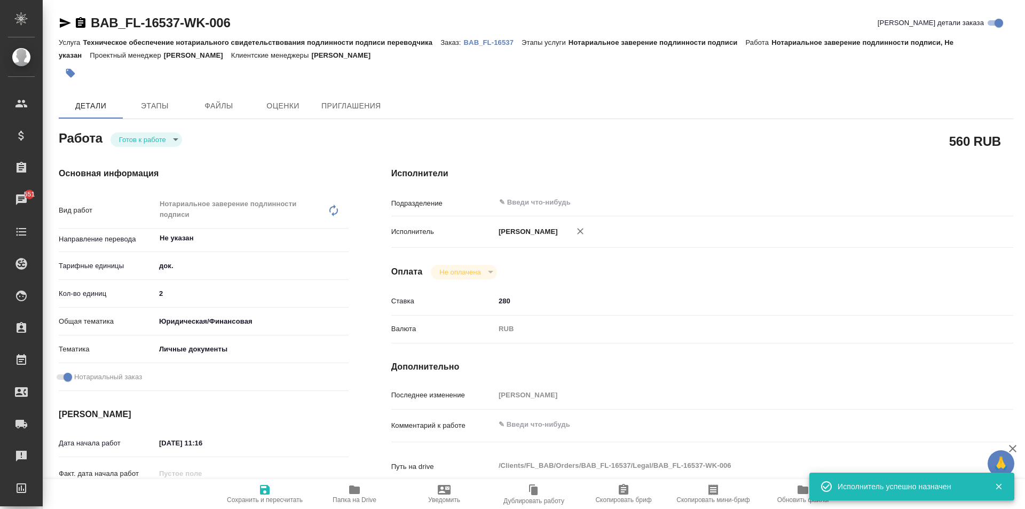
type textarea "x"
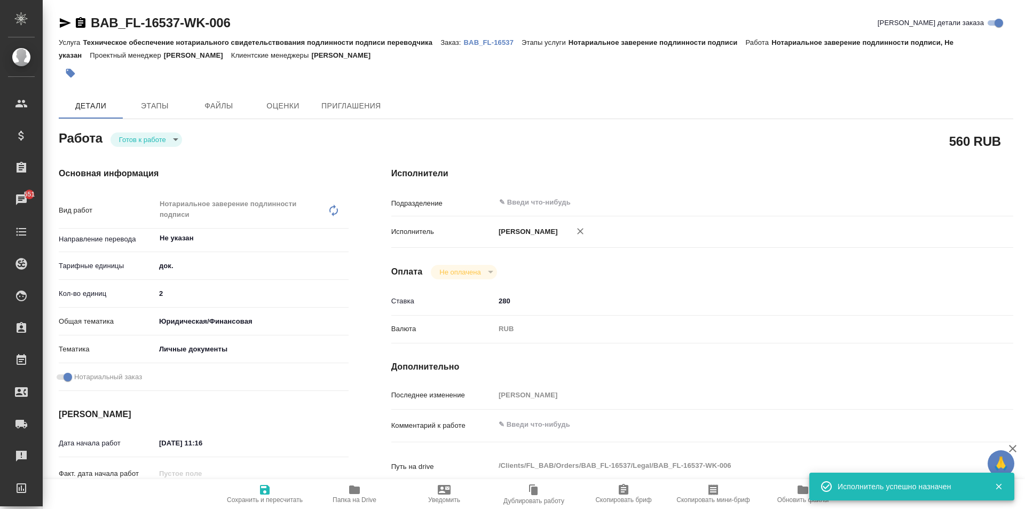
type textarea "x"
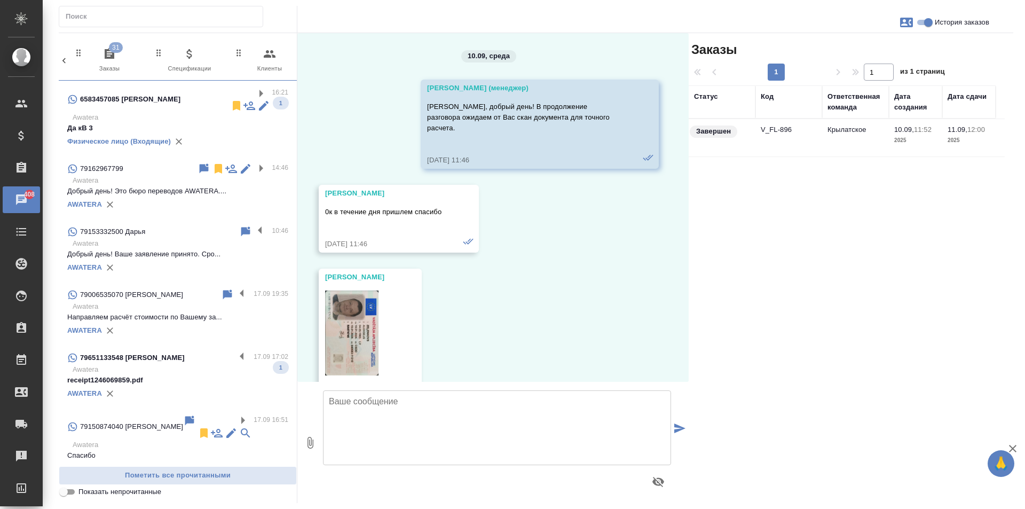
scroll to position [1404, 0]
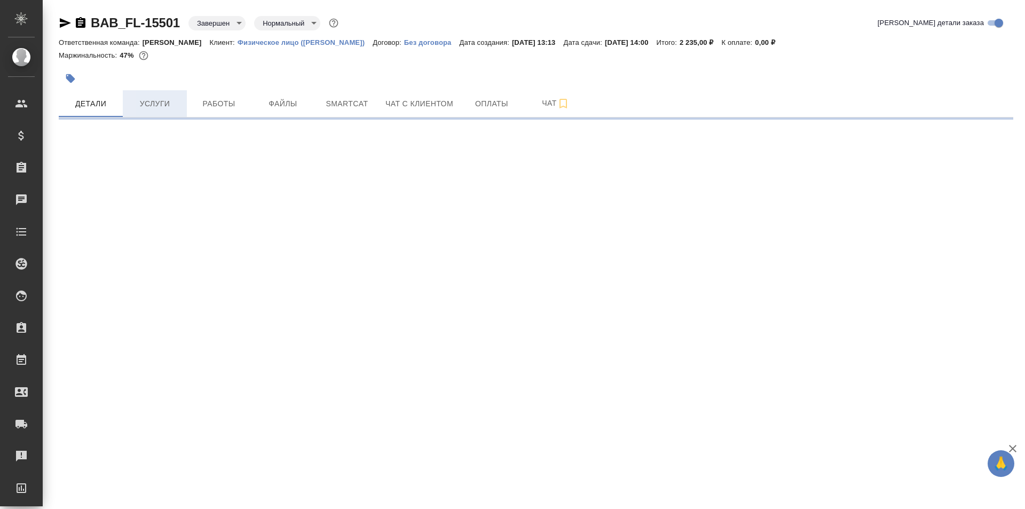
click at [151, 104] on span "Услуги" at bounding box center [154, 103] width 51 height 13
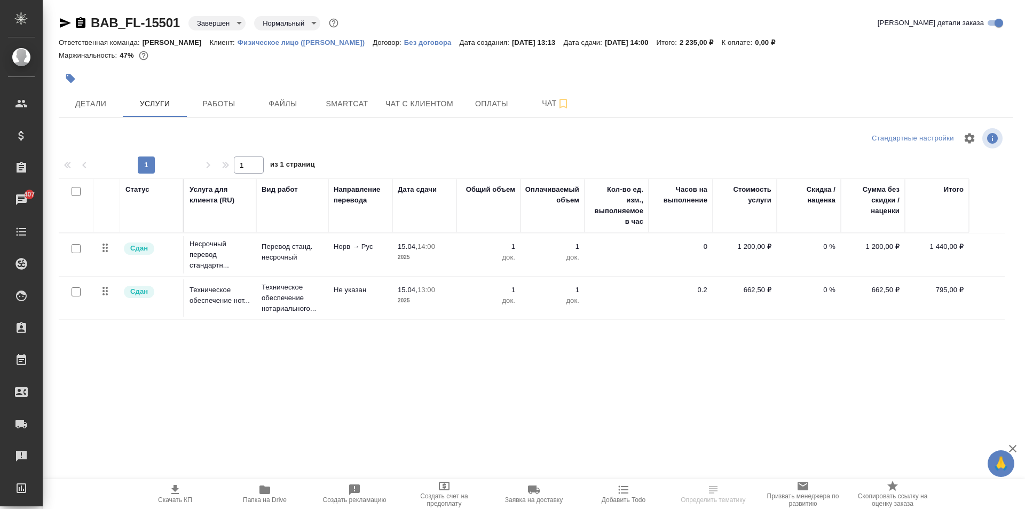
click at [258, 487] on icon "button" at bounding box center [264, 489] width 13 height 13
click at [269, 492] on icon "button" at bounding box center [264, 489] width 11 height 9
click at [65, 21] on icon "button" at bounding box center [65, 23] width 11 height 10
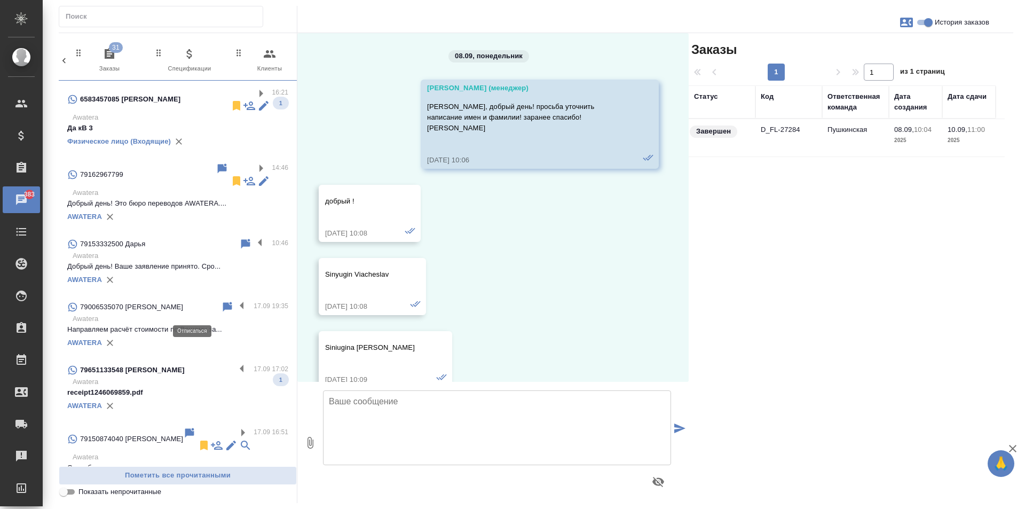
scroll to position [242, 0]
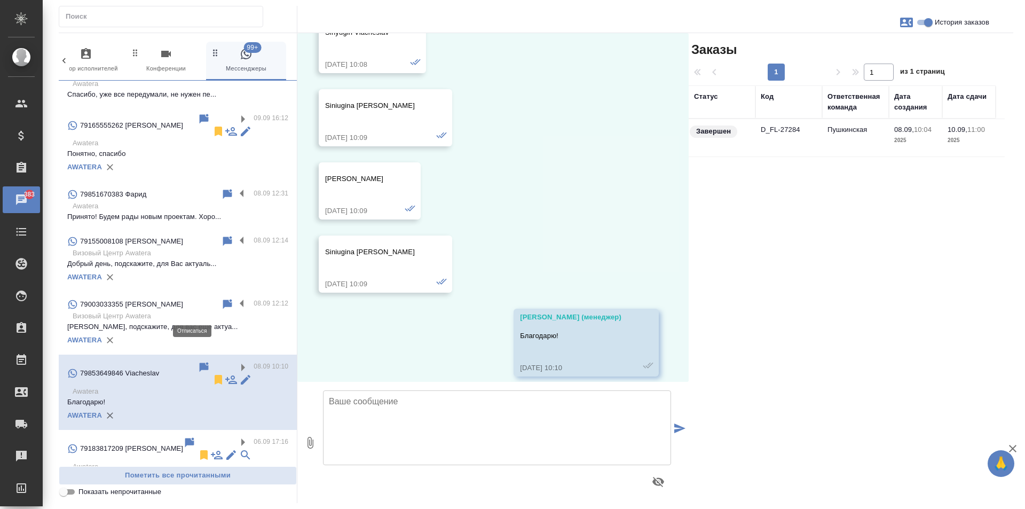
click at [215, 375] on icon at bounding box center [218, 380] width 7 height 10
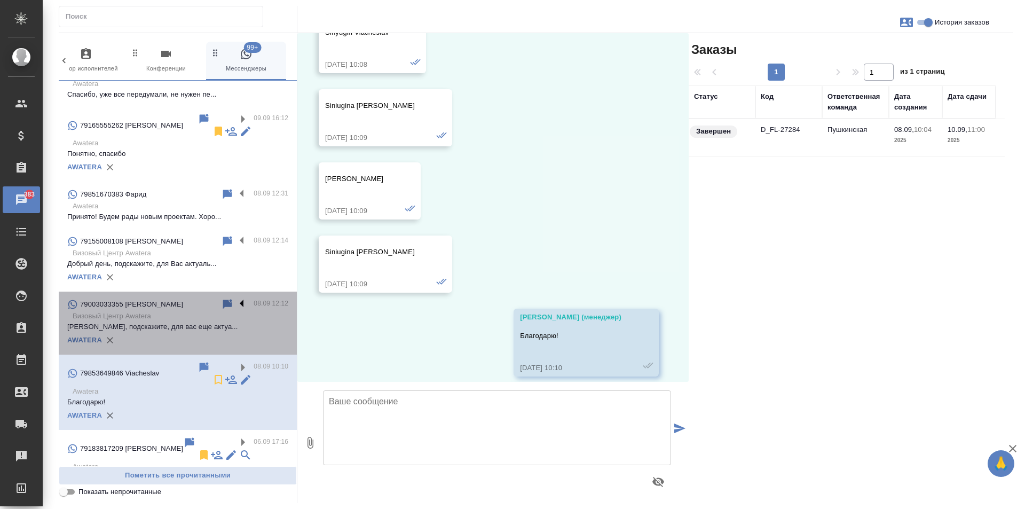
click at [235, 298] on label at bounding box center [244, 304] width 18 height 12
click at [0, 0] on input "checkbox" at bounding box center [0, 0] width 0 height 0
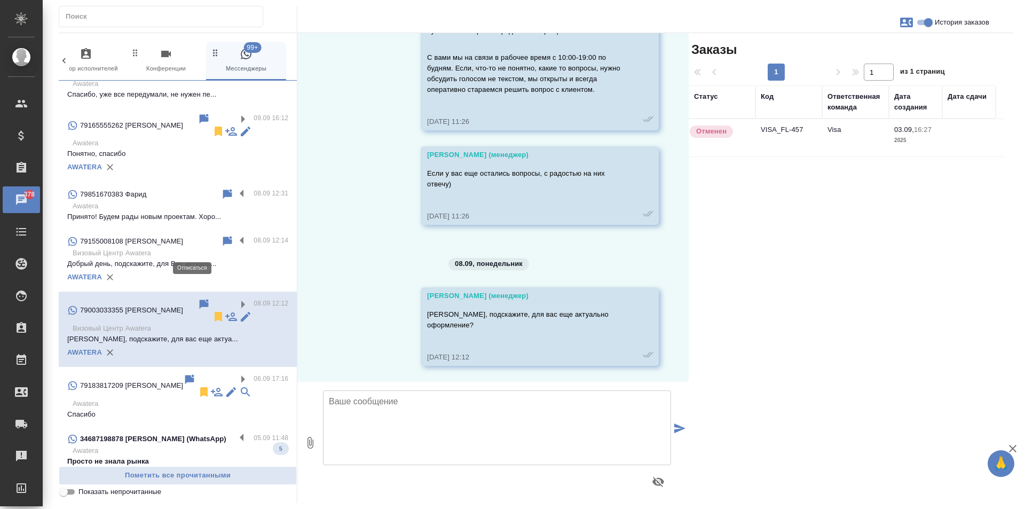
click at [215, 312] on icon at bounding box center [218, 317] width 7 height 10
click at [235, 235] on label at bounding box center [244, 241] width 18 height 12
click at [0, 0] on input "checkbox" at bounding box center [0, 0] width 0 height 0
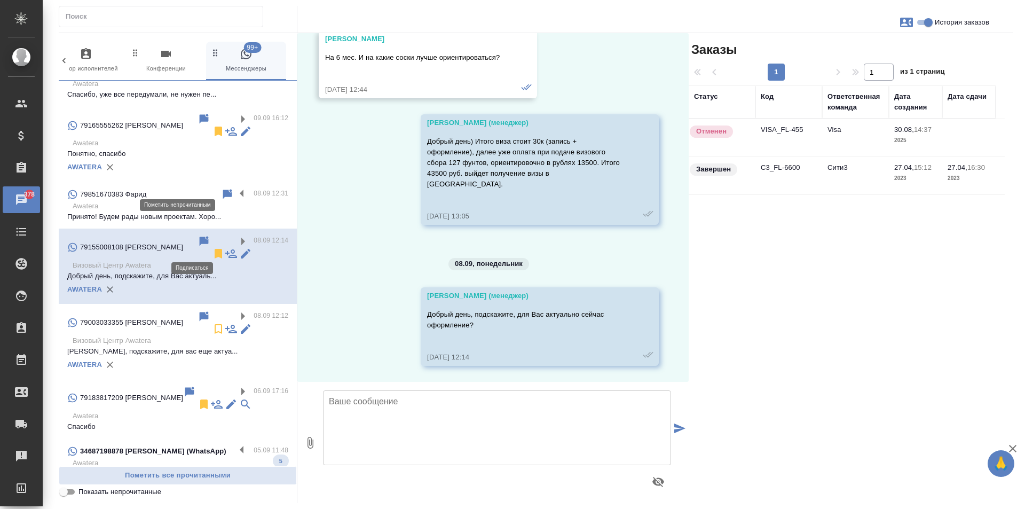
scroll to position [837, 0]
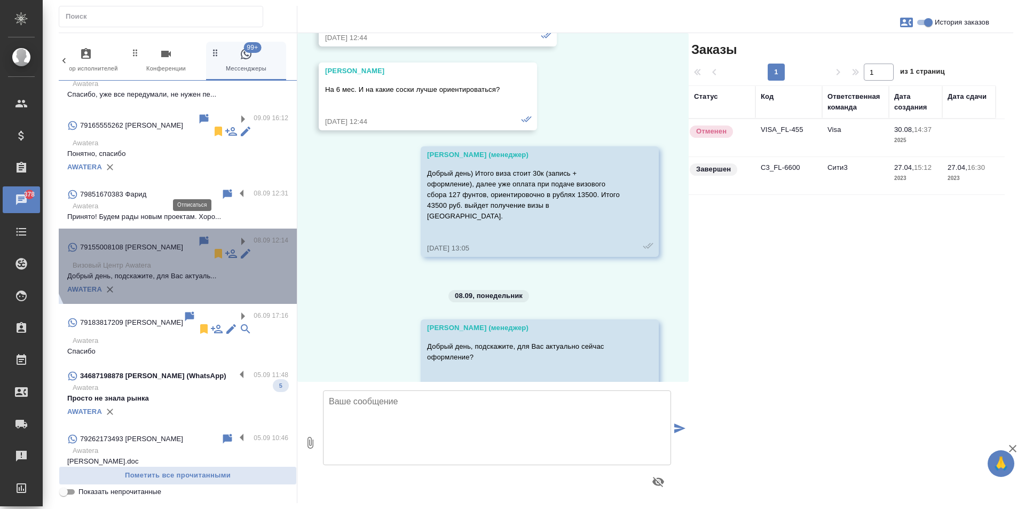
click at [215, 249] on icon at bounding box center [218, 254] width 7 height 10
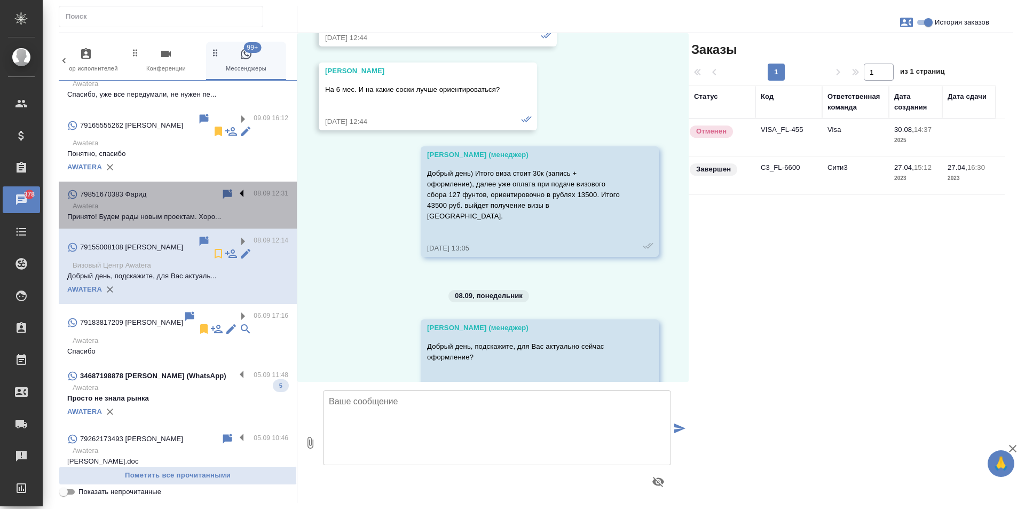
click at [235, 188] on label at bounding box center [244, 194] width 18 height 12
click at [0, 0] on input "checkbox" at bounding box center [0, 0] width 0 height 0
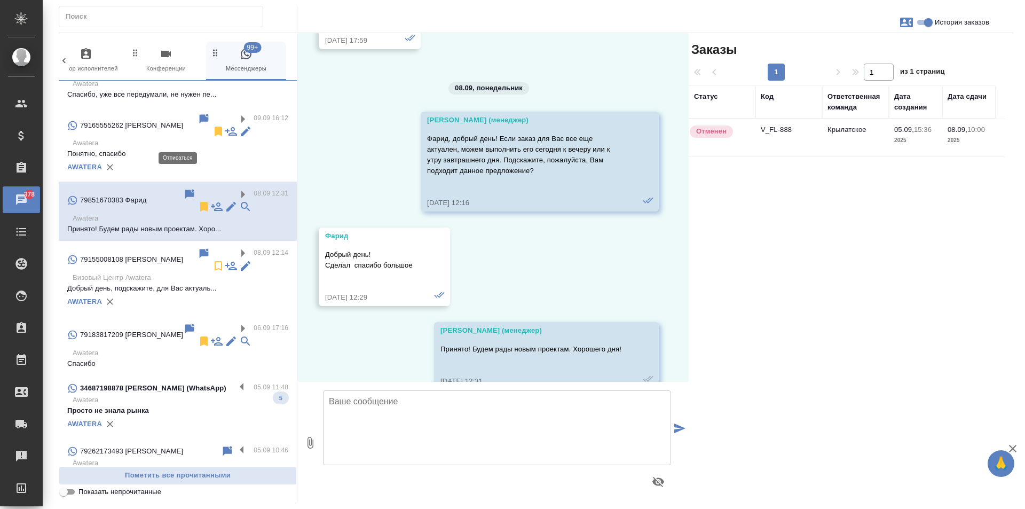
scroll to position [3095, 0]
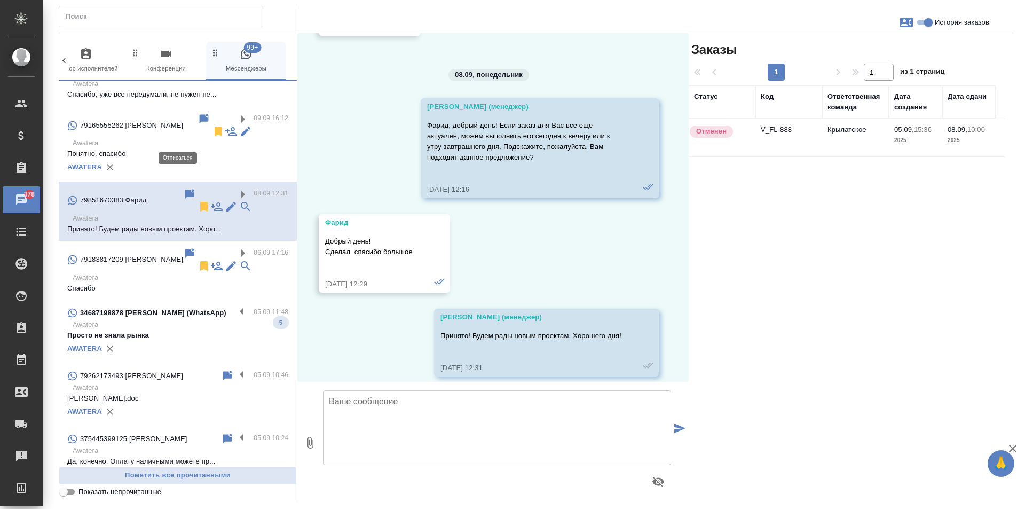
click at [200, 202] on icon at bounding box center [203, 207] width 7 height 10
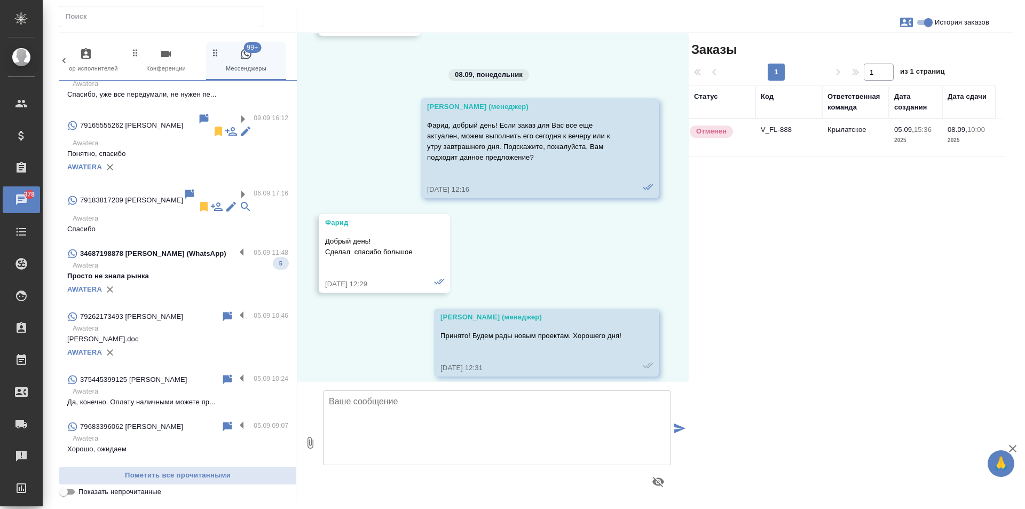
click at [161, 386] on p "Awatera" at bounding box center [181, 391] width 216 height 11
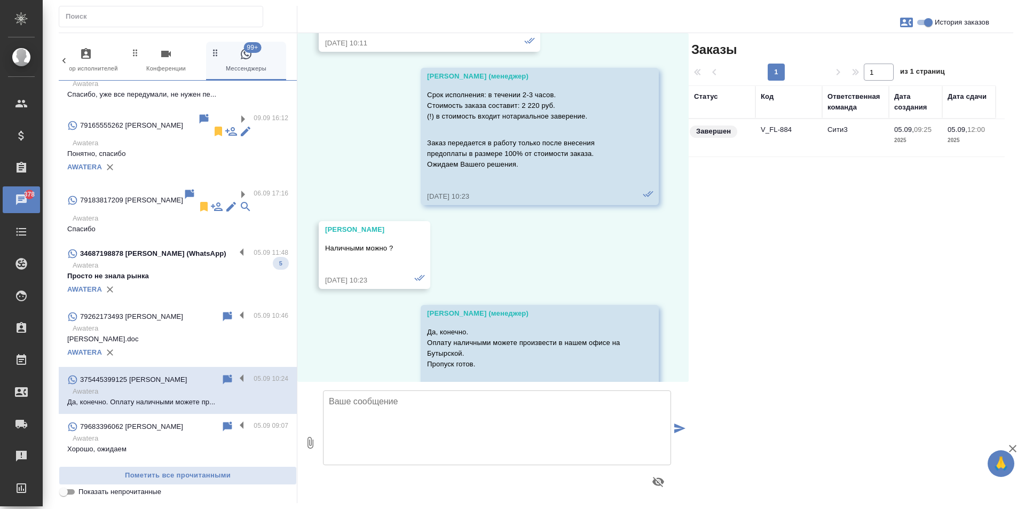
scroll to position [1583, 0]
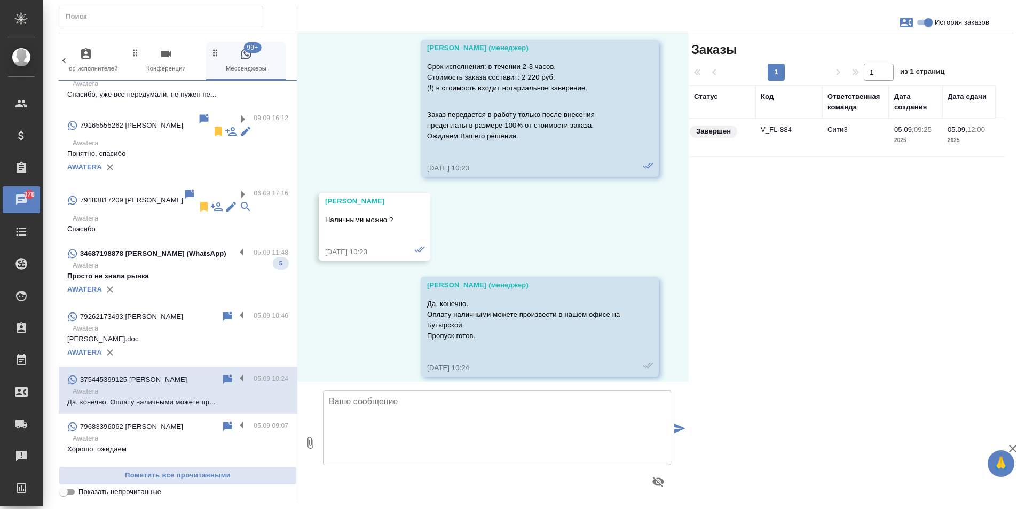
drag, startPoint x: 232, startPoint y: 423, endPoint x: 207, endPoint y: 419, distance: 25.9
click at [235, 467] on label at bounding box center [244, 473] width 18 height 12
click at [0, 0] on input "checkbox" at bounding box center [0, 0] width 0 height 0
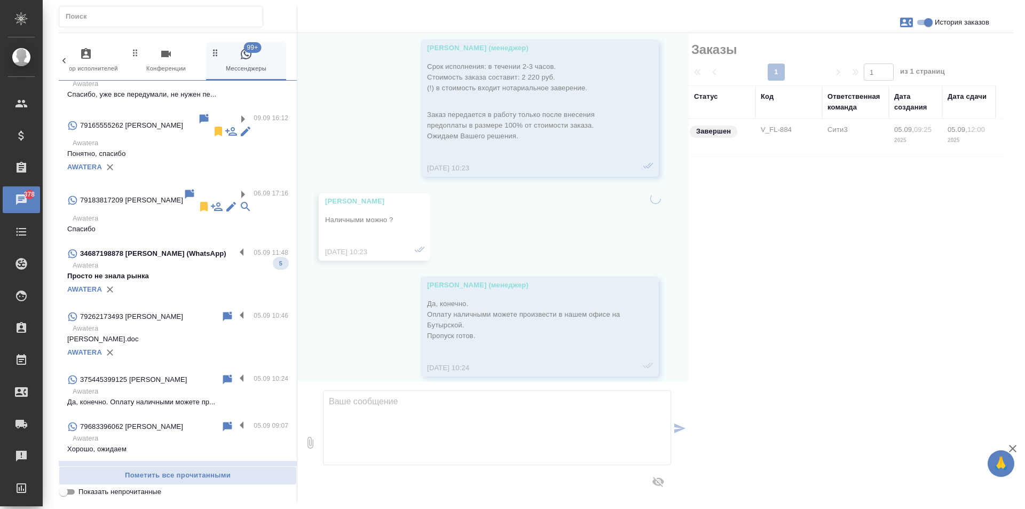
scroll to position [1464, 0]
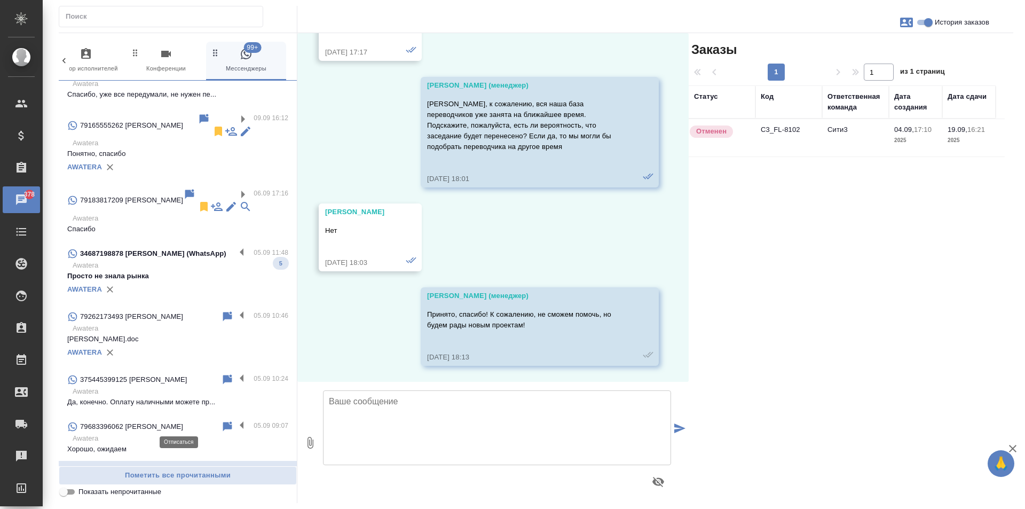
click at [200, 481] on icon at bounding box center [203, 486] width 7 height 10
click at [235, 420] on label at bounding box center [244, 426] width 18 height 12
click at [0, 0] on input "checkbox" at bounding box center [0, 0] width 0 height 0
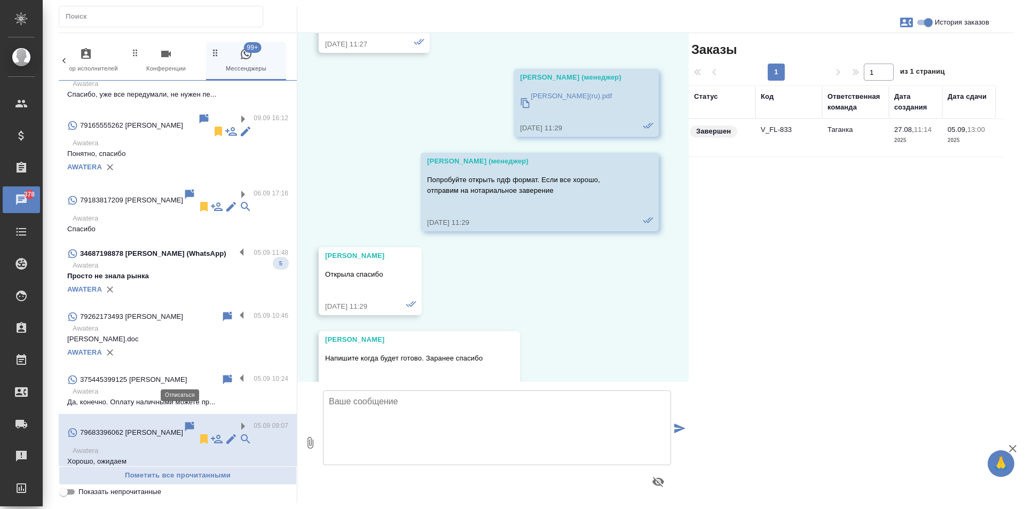
click at [200, 434] on icon at bounding box center [203, 439] width 7 height 10
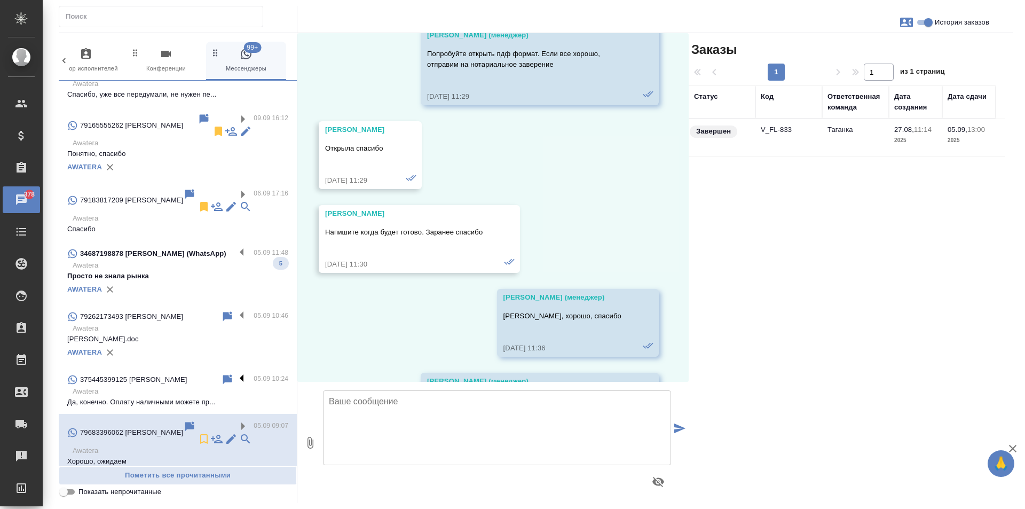
click at [235, 373] on label at bounding box center [244, 379] width 18 height 12
click at [0, 0] on input "checkbox" at bounding box center [0, 0] width 0 height 0
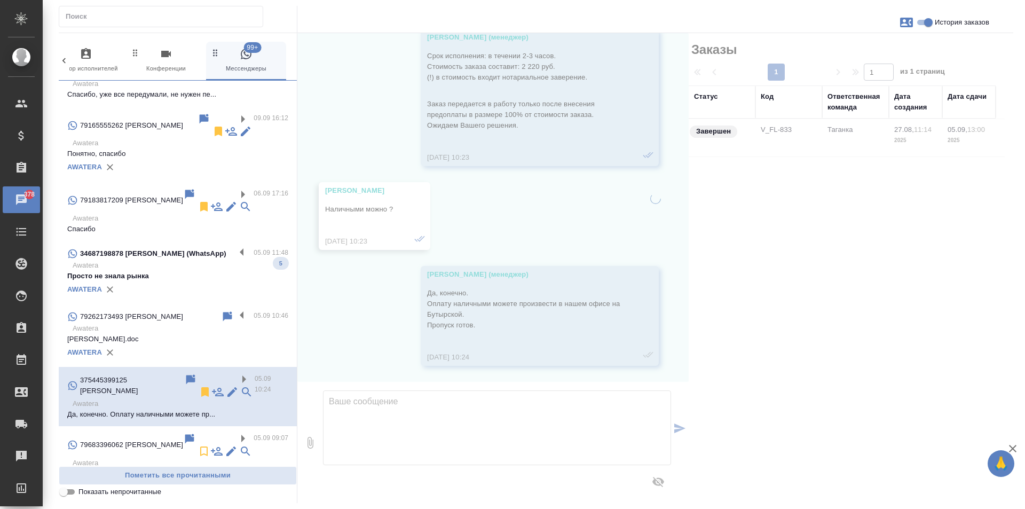
scroll to position [1583, 0]
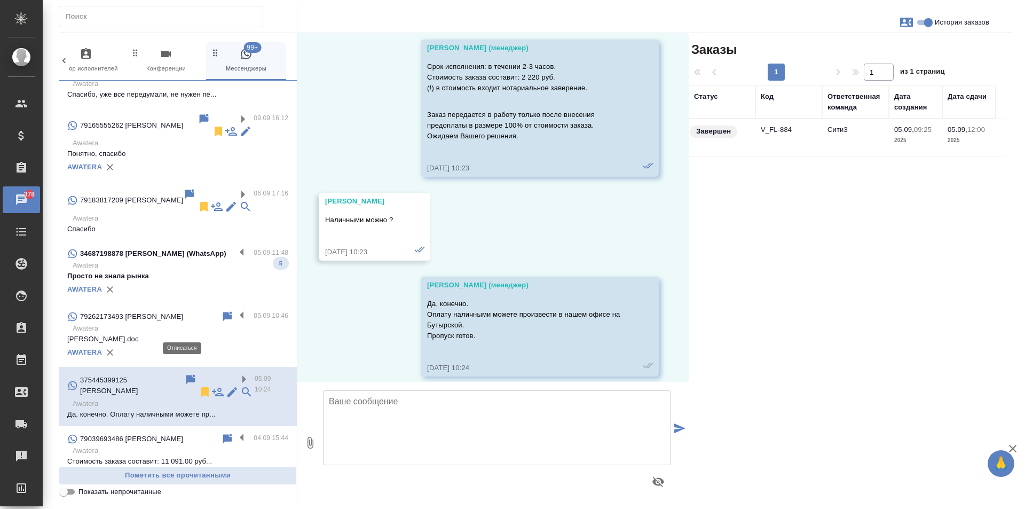
click at [201, 387] on icon at bounding box center [204, 392] width 7 height 10
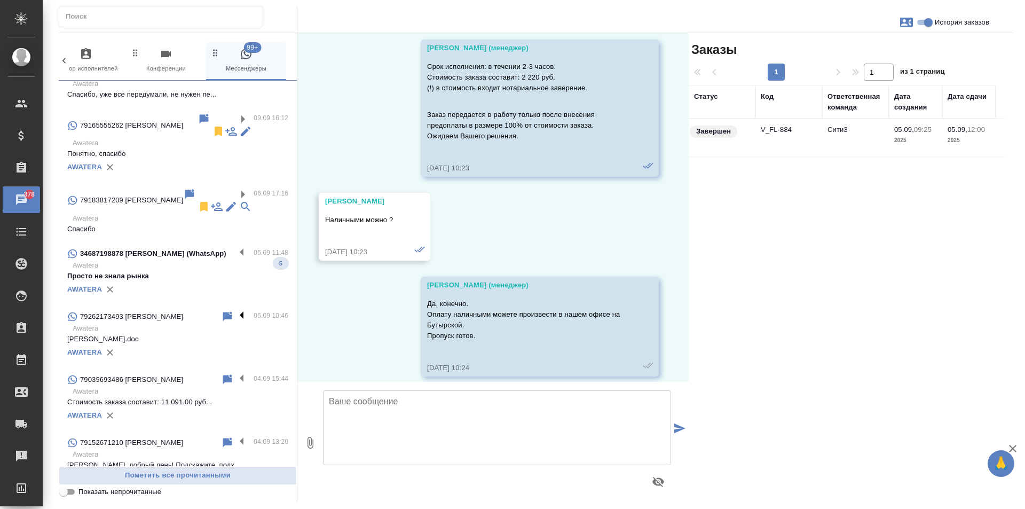
click at [235, 310] on label at bounding box center [244, 316] width 18 height 12
click at [0, 0] on input "checkbox" at bounding box center [0, 0] width 0 height 0
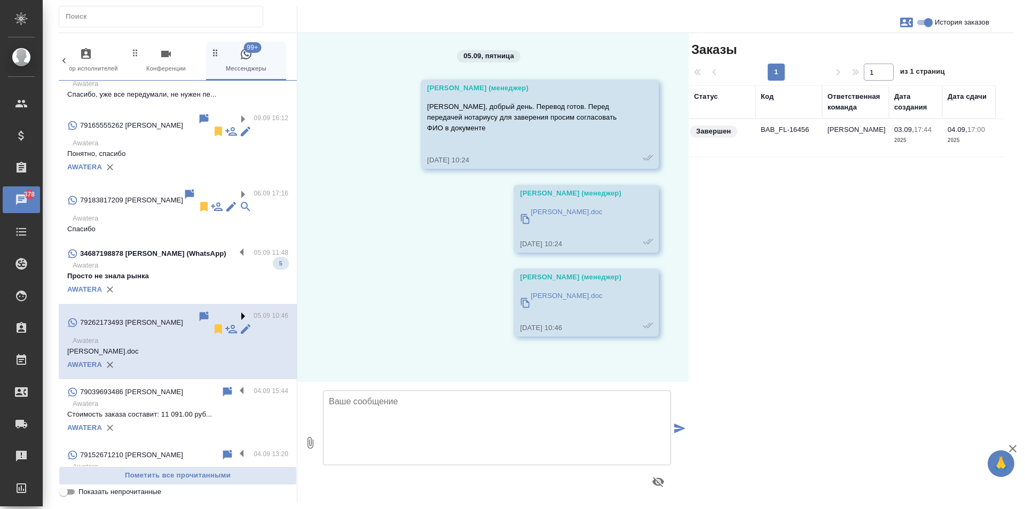
scroll to position [0, 0]
click at [239, 247] on label at bounding box center [244, 253] width 18 height 12
click at [0, 0] on input "checkbox" at bounding box center [0, 0] width 0 height 0
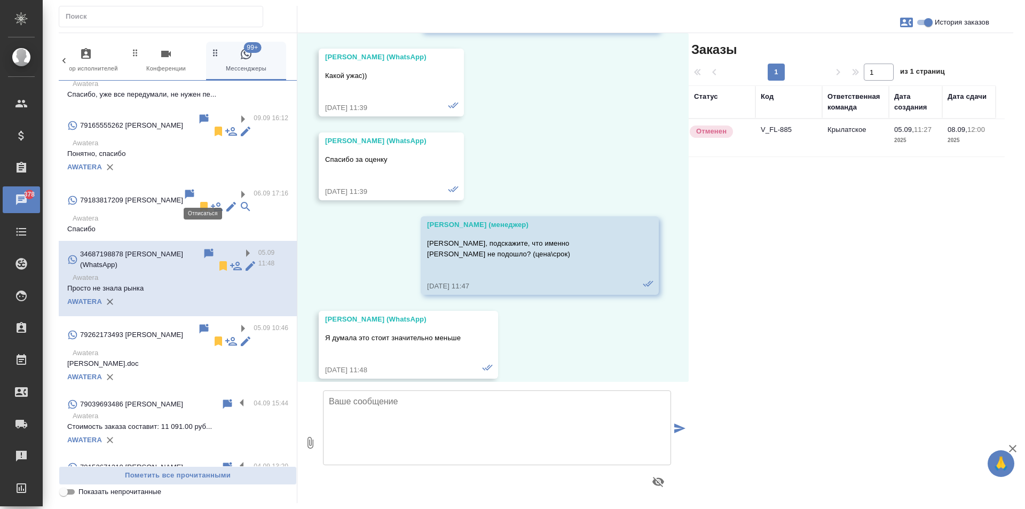
scroll to position [1676, 0]
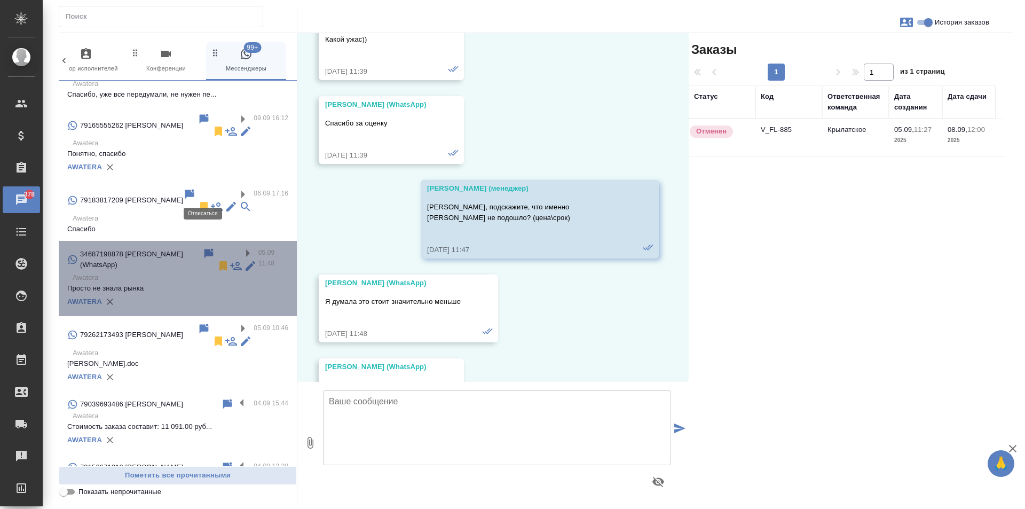
click at [219, 261] on icon at bounding box center [222, 266] width 7 height 10
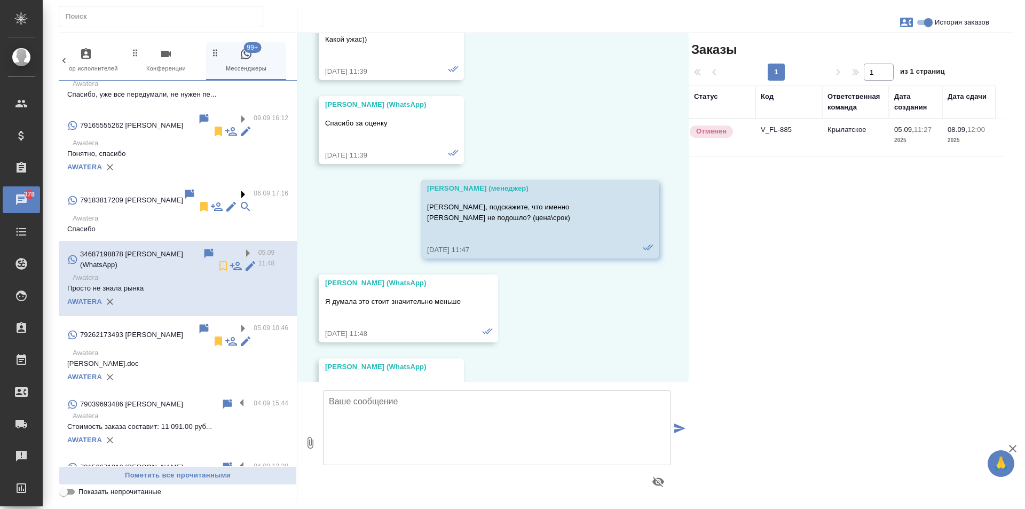
click at [239, 188] on label at bounding box center [244, 194] width 18 height 12
click at [0, 0] on input "checkbox" at bounding box center [0, 0] width 0 height 0
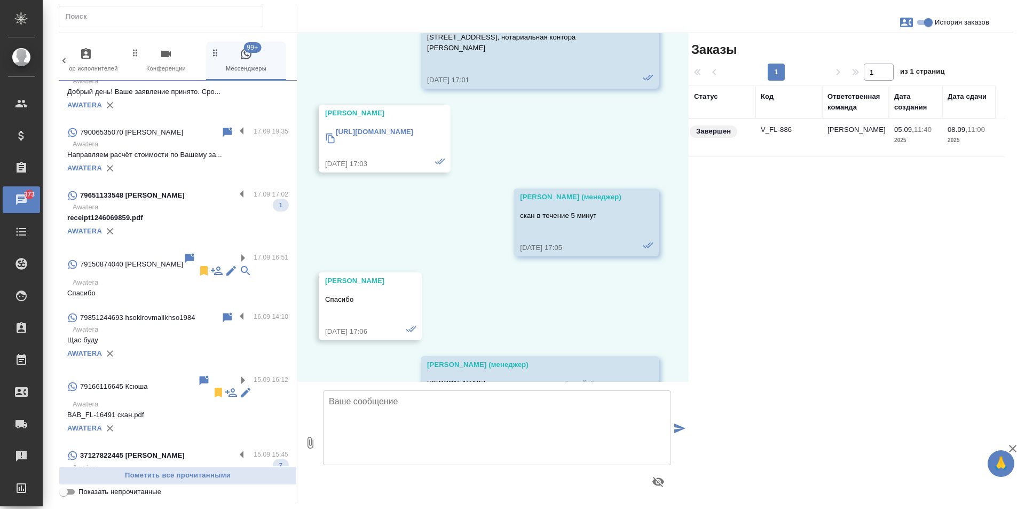
scroll to position [0, 0]
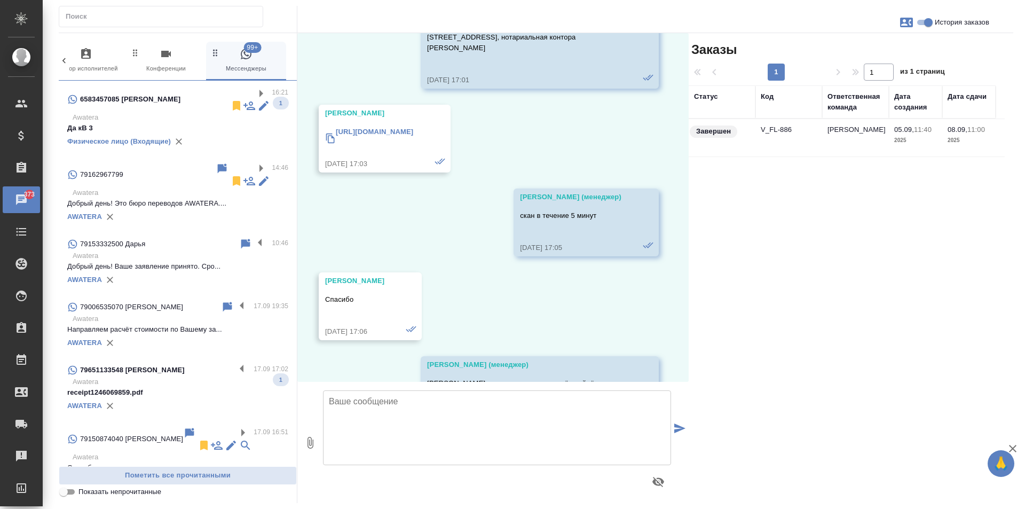
click at [151, 112] on p "Awatera" at bounding box center [181, 117] width 216 height 11
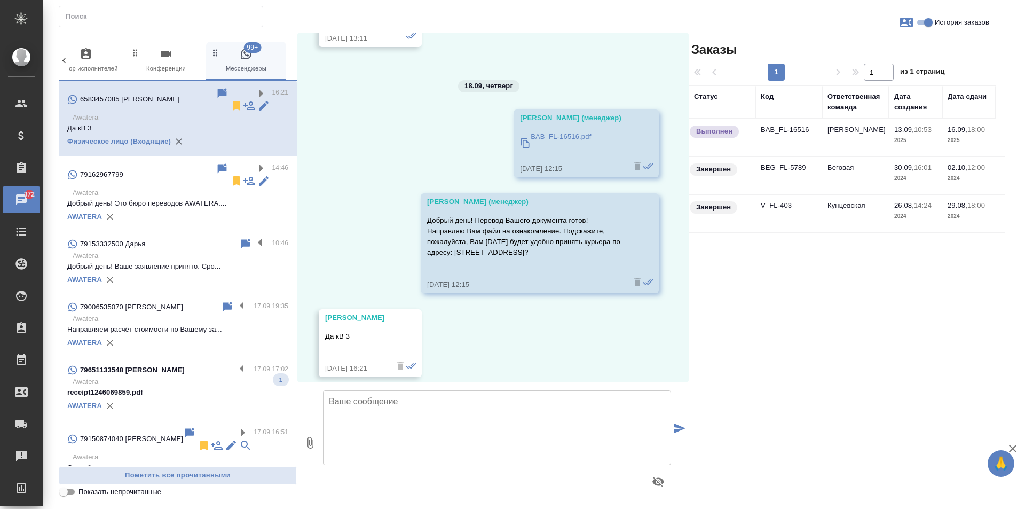
scroll to position [11970, 0]
click at [439, 445] on textarea at bounding box center [497, 427] width 348 height 75
click at [458, 418] on textarea "Нап" at bounding box center [497, 427] width 348 height 75
type textarea "[PERSON_NAME]"
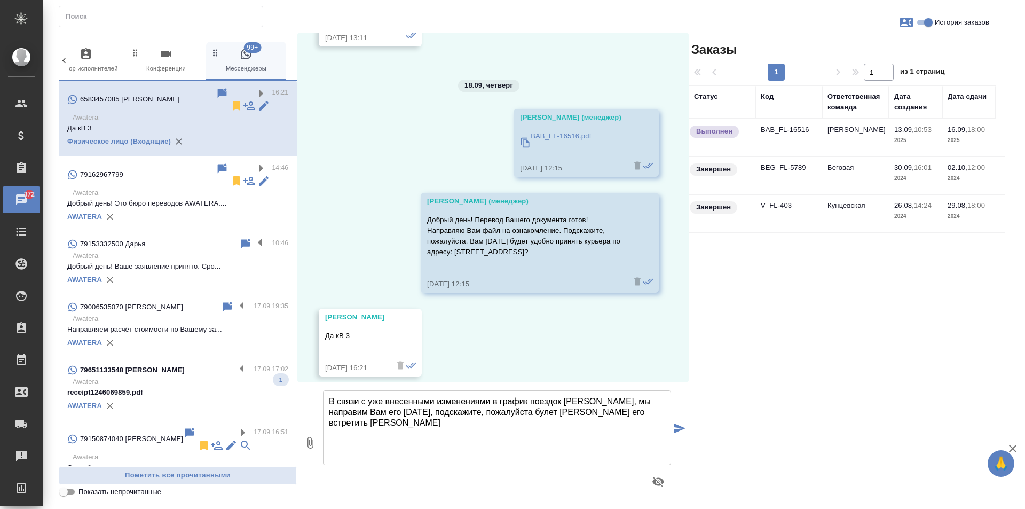
drag, startPoint x: 539, startPoint y: 241, endPoint x: 460, endPoint y: 241, distance: 79.0
click at [460, 241] on p "Добрый день! Перевод Вашего документа готов! Направляю Вам файл на ознакомление…" at bounding box center [524, 236] width 194 height 43
copy p "[STREET_ADDRESS]?"
click at [509, 413] on textarea "В связи с уже внесенными изменениями в график поездок [PERSON_NAME], мы направи…" at bounding box center [497, 427] width 348 height 75
click at [553, 414] on textarea "В связи с уже внесенными изменениями в график поездок [PERSON_NAME], мы направи…" at bounding box center [497, 427] width 348 height 75
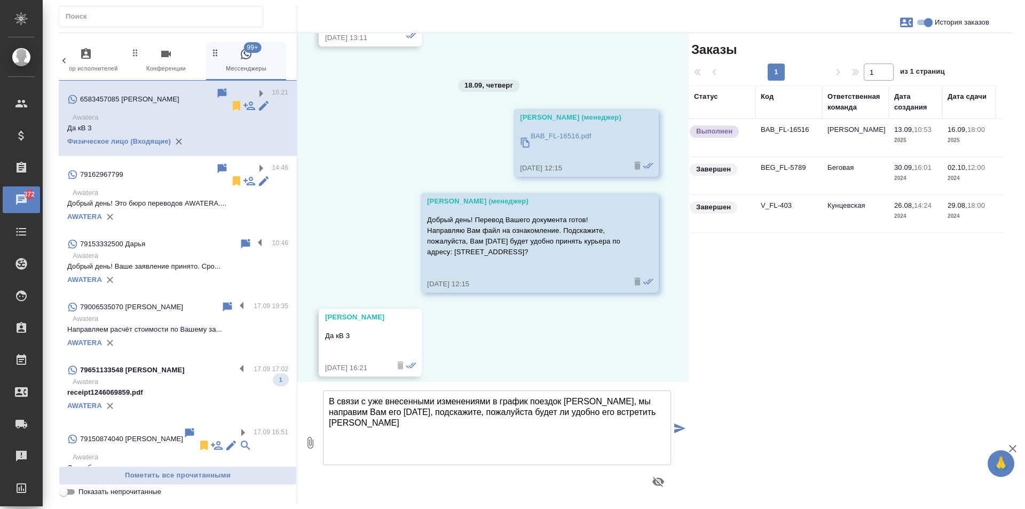
click at [624, 416] on textarea "В связи с уже внесенными изменениями в график поездок [PERSON_NAME], мы направи…" at bounding box center [497, 427] width 348 height 75
type textarea "В связи с уже внесенными изменениями в график поездок [PERSON_NAME], мы направи…"
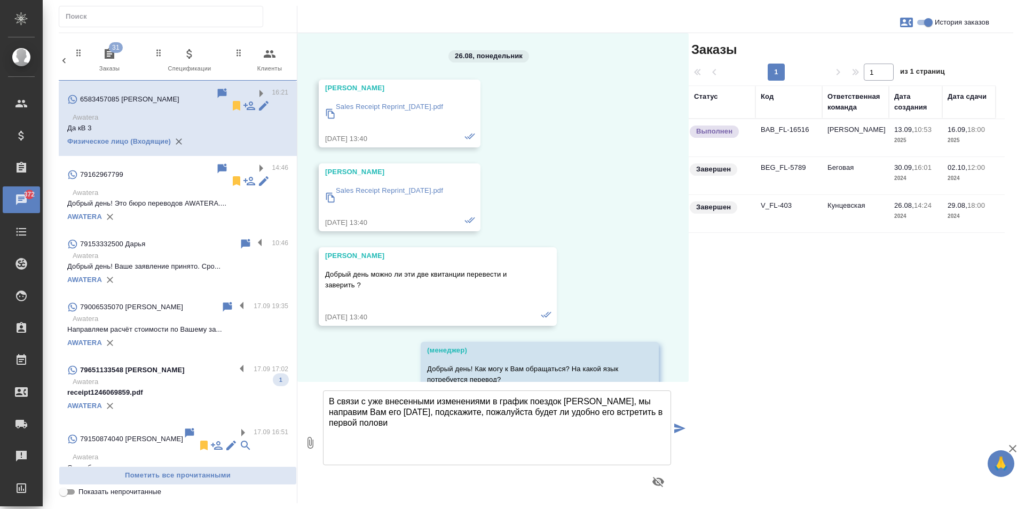
scroll to position [11970, 0]
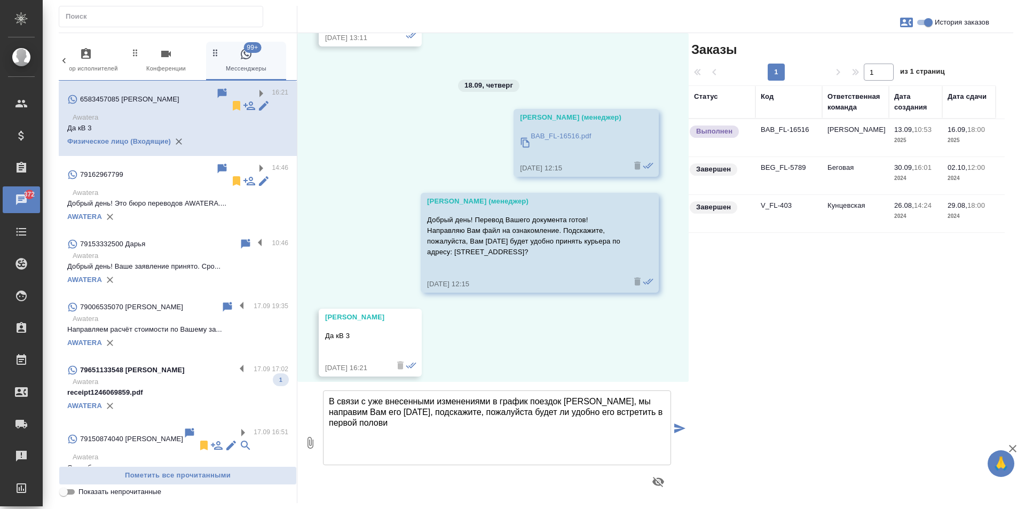
drag, startPoint x: 499, startPoint y: 433, endPoint x: 600, endPoint y: 402, distance: 106.7
click at [600, 402] on textarea "В связи с уже внесенными изменениями в график поездок [PERSON_NAME], мы направи…" at bounding box center [497, 427] width 348 height 75
click at [632, 412] on textarea "В связи с уже внесенными изменениями в график поездок курьера, мы не можем напр…" at bounding box center [497, 427] width 348 height 75
click at [635, 413] on textarea "В связи с уже внесенными изменениями в график поездок курьера, мы не можем напр…" at bounding box center [497, 427] width 348 height 75
click at [489, 424] on textarea "В связи с уже внесенными изменениями в график поездок курьера, мы не можем напр…" at bounding box center [497, 427] width 348 height 75
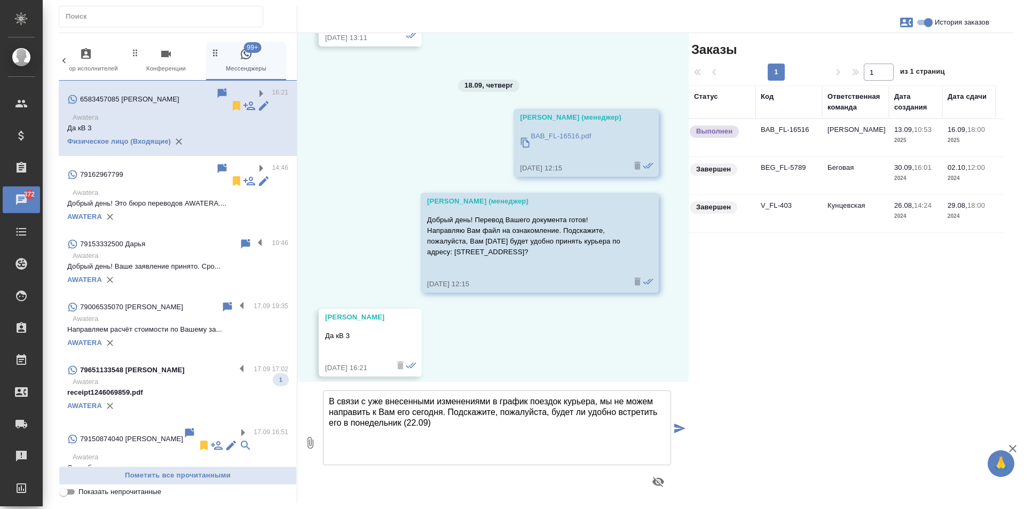
type textarea "В связи с уже внесенными изменениями в график поездок курьера, мы не можем напр…"
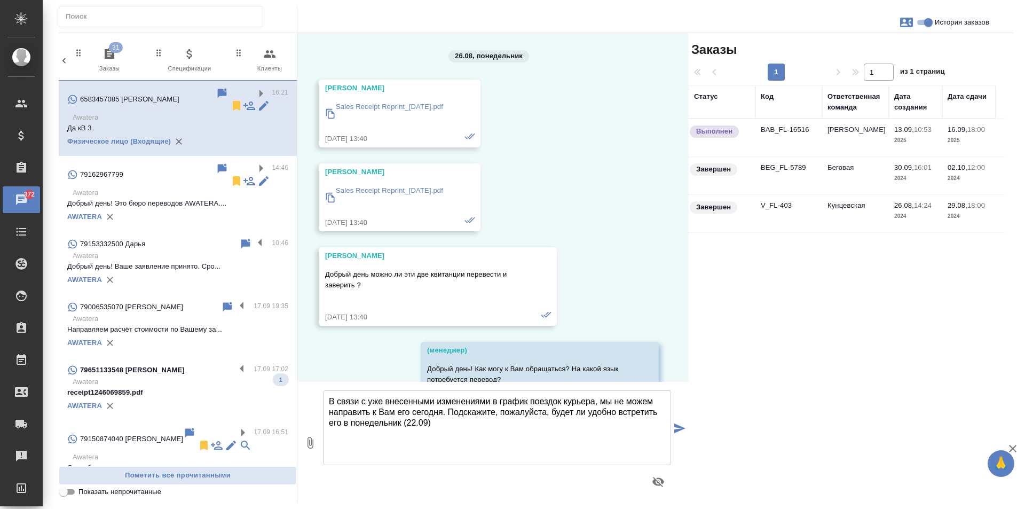
scroll to position [11970, 0]
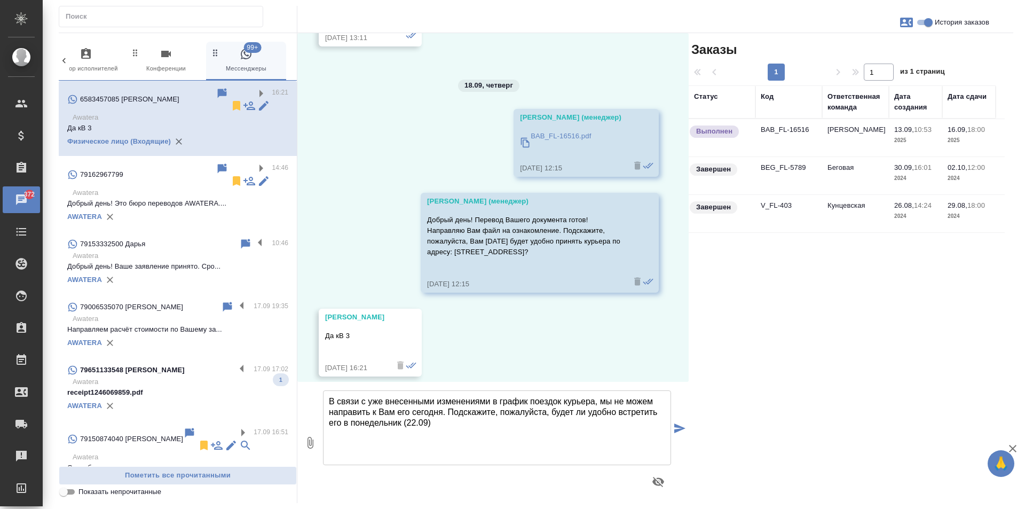
drag, startPoint x: 480, startPoint y: 423, endPoint x: 385, endPoint y: 424, distance: 95.5
click at [385, 424] on textarea "В связи с уже внесенными изменениями в график поездок курьера, мы не можем напр…" at bounding box center [497, 427] width 348 height 75
type textarea "В связи с уже внесенными изменениями в график поездок курьера, мы не можем напр…"
click at [680, 428] on icon "submit" at bounding box center [679, 428] width 11 height 10
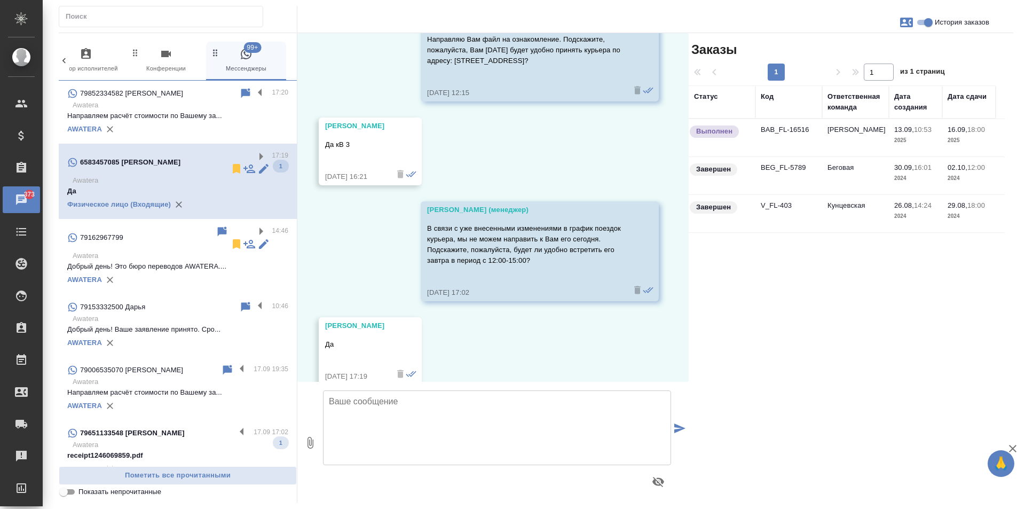
scroll to position [12170, 0]
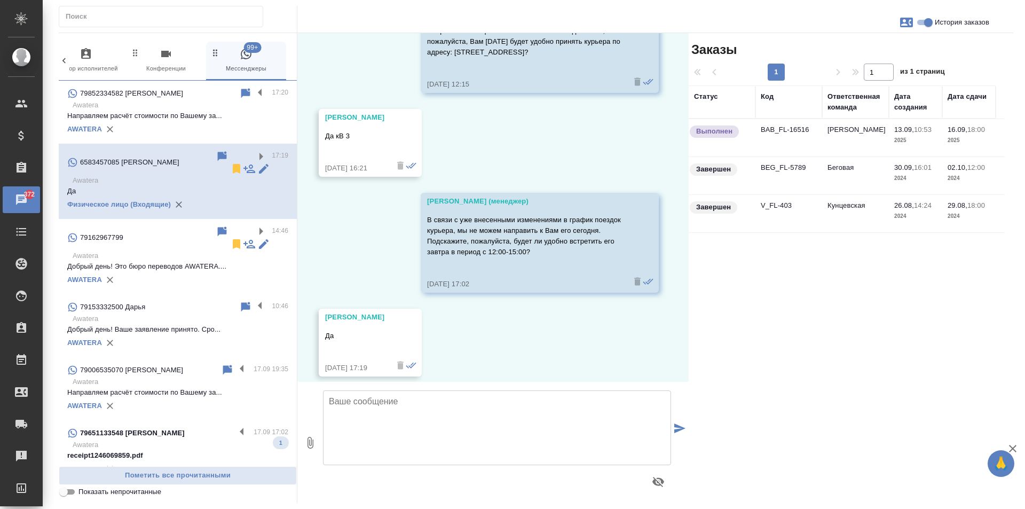
click at [429, 438] on textarea at bounding box center [497, 427] width 348 height 75
type textarea "Принято! Перед отправкой курьера мы уведомим Вас."
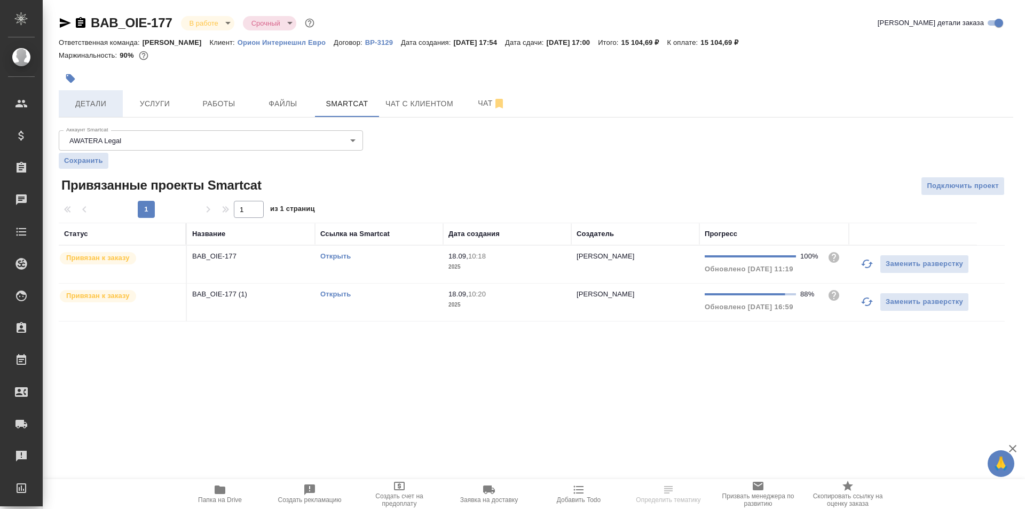
click at [100, 115] on button "Детали" at bounding box center [91, 103] width 64 height 27
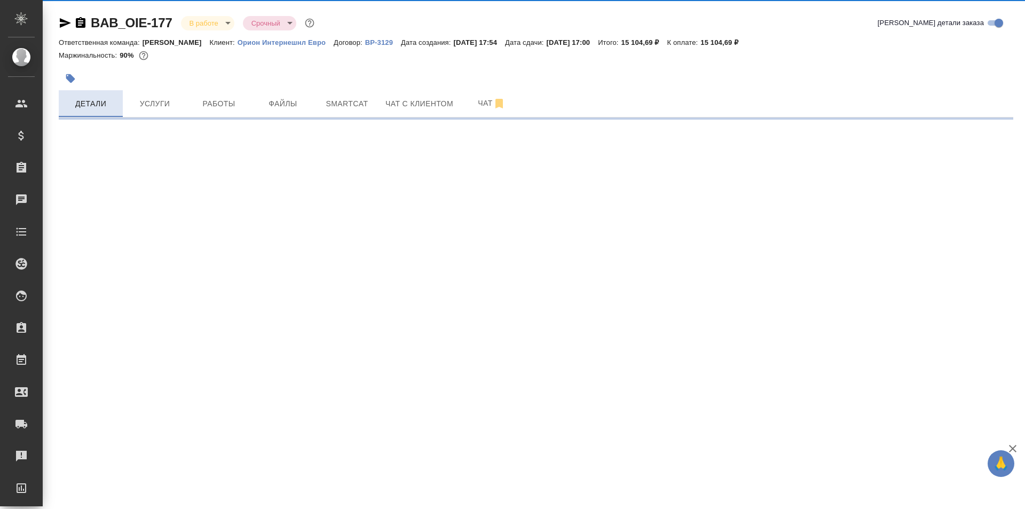
select select "RU"
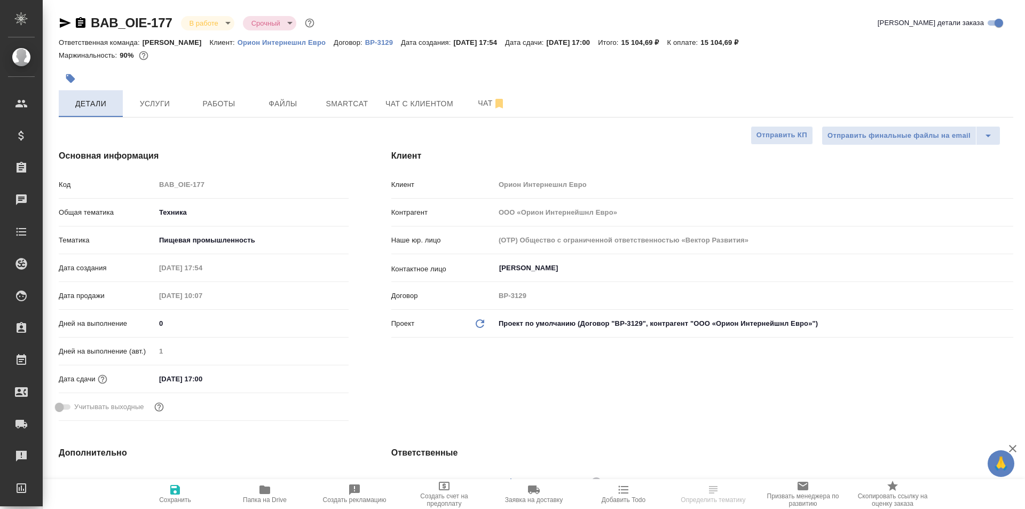
type textarea "x"
click at [160, 102] on span "Услуги" at bounding box center [154, 103] width 51 height 13
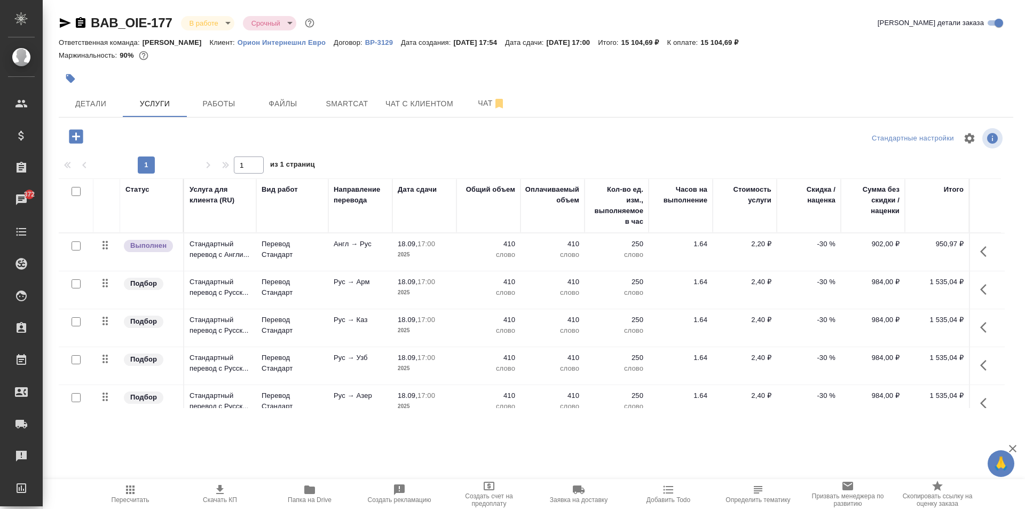
click at [79, 19] on icon "button" at bounding box center [81, 22] width 10 height 11
click at [71, 107] on span "Детали" at bounding box center [90, 103] width 51 height 13
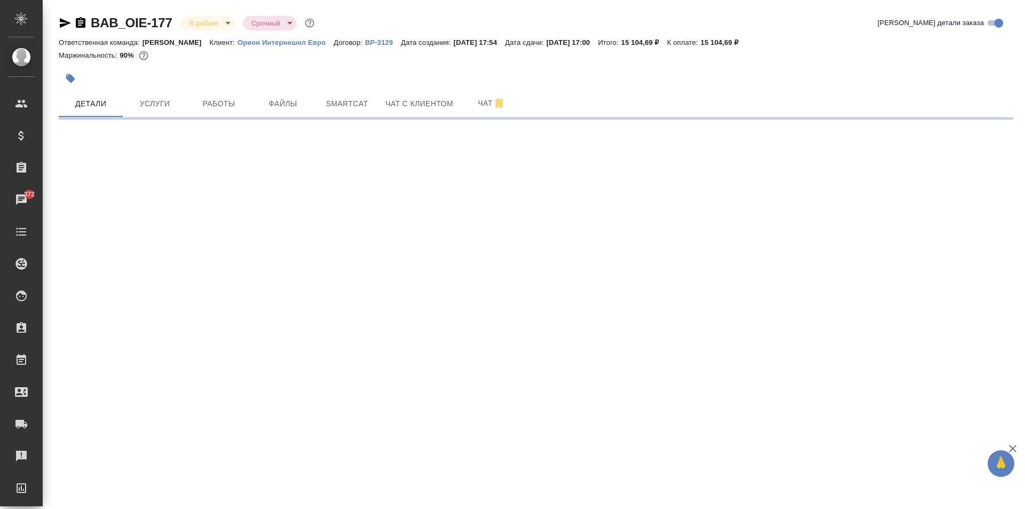
select select "RU"
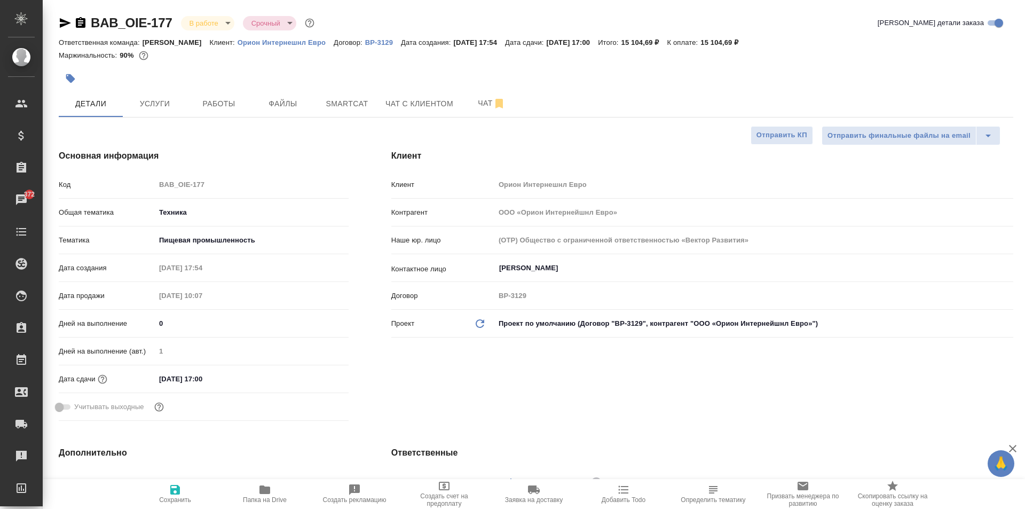
type textarea "x"
click at [177, 105] on span "Услуги" at bounding box center [154, 103] width 51 height 13
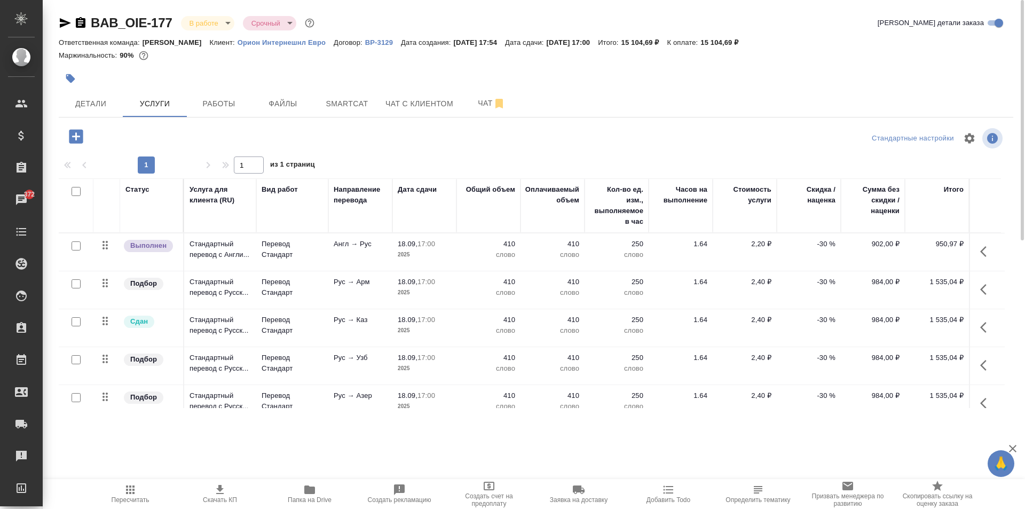
click at [306, 489] on icon "button" at bounding box center [309, 489] width 11 height 9
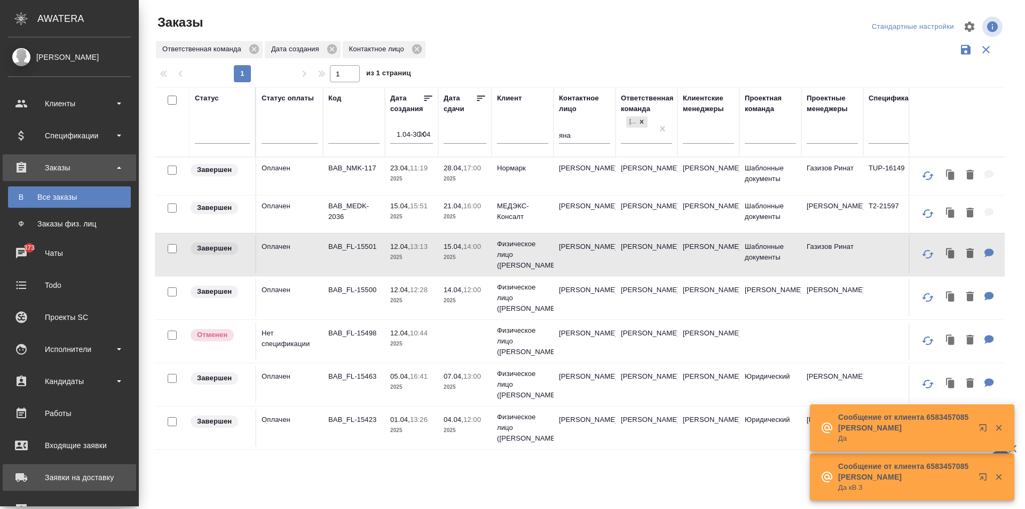
click at [49, 475] on div "Заявки на доставку" at bounding box center [69, 477] width 123 height 16
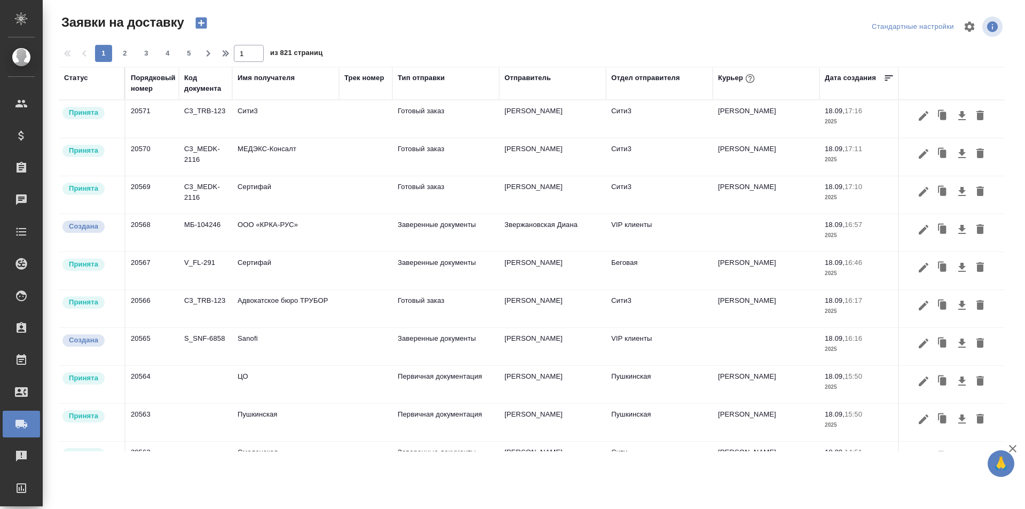
click at [147, 81] on div "Порядковый номер" at bounding box center [153, 83] width 45 height 21
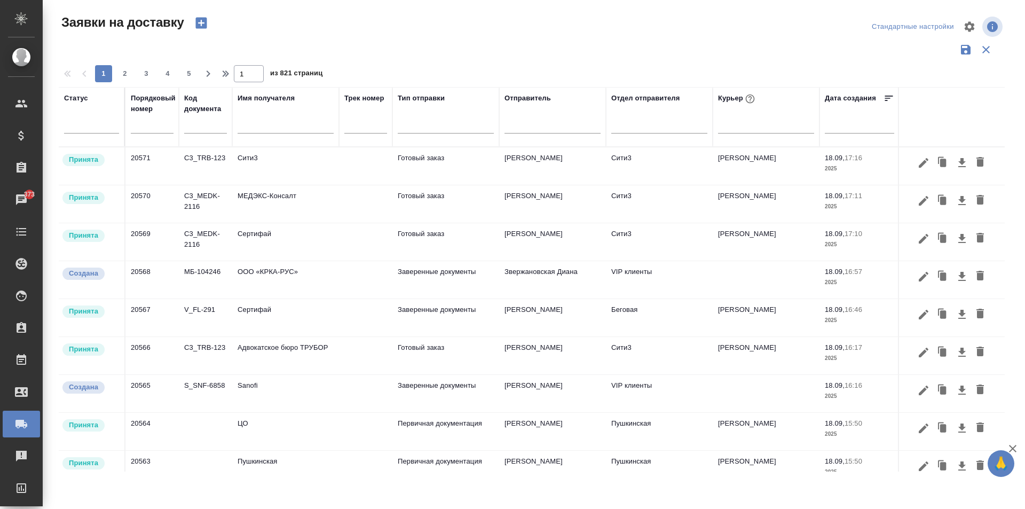
click at [149, 126] on input "text" at bounding box center [152, 125] width 43 height 15
paste input "20565"
type input "20565"
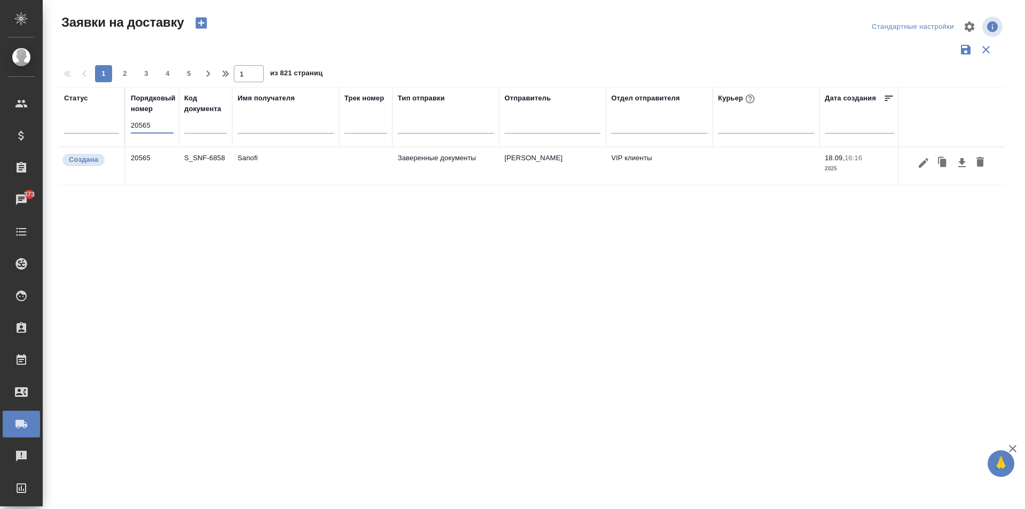
click at [309, 175] on td "Sanofi" at bounding box center [285, 165] width 107 height 37
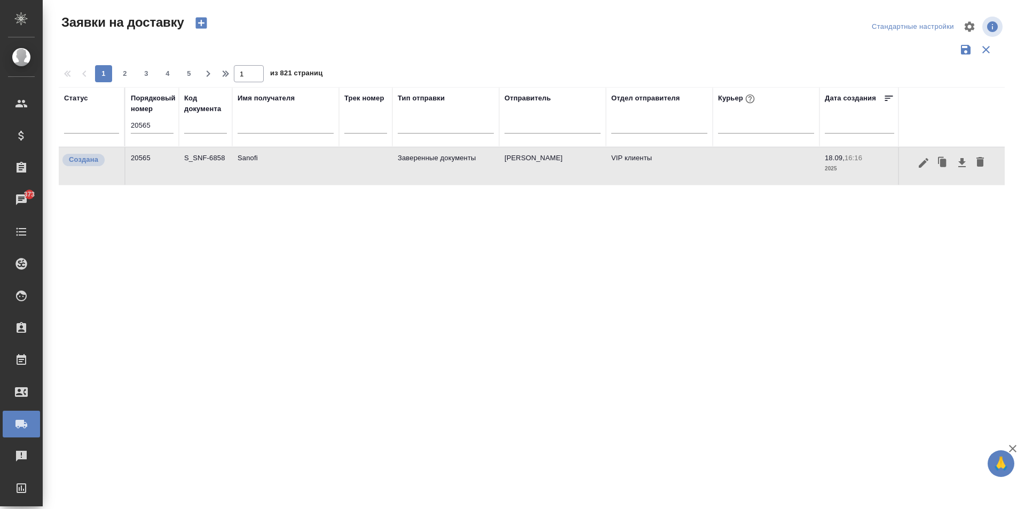
click at [309, 175] on td "Sanofi" at bounding box center [285, 165] width 107 height 37
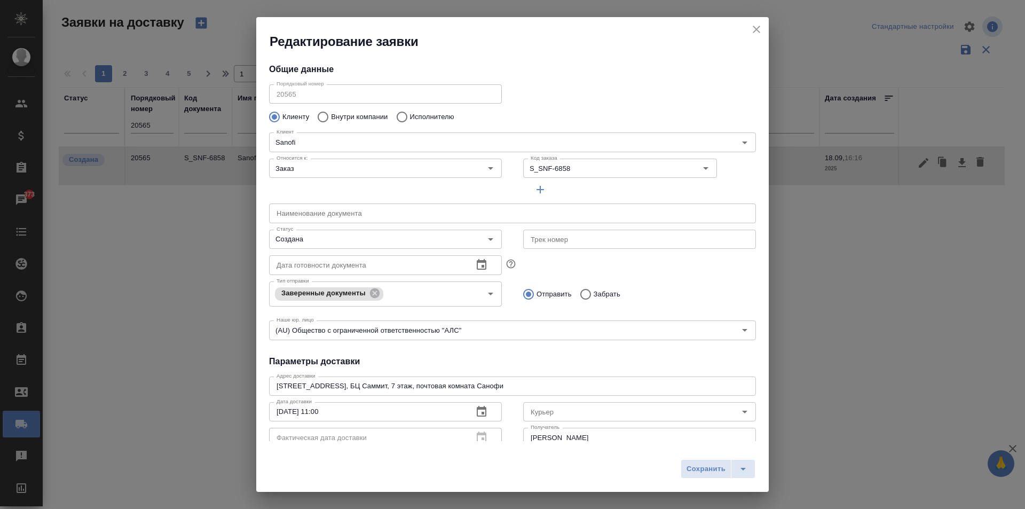
type input "Solomonova Ekaterina"
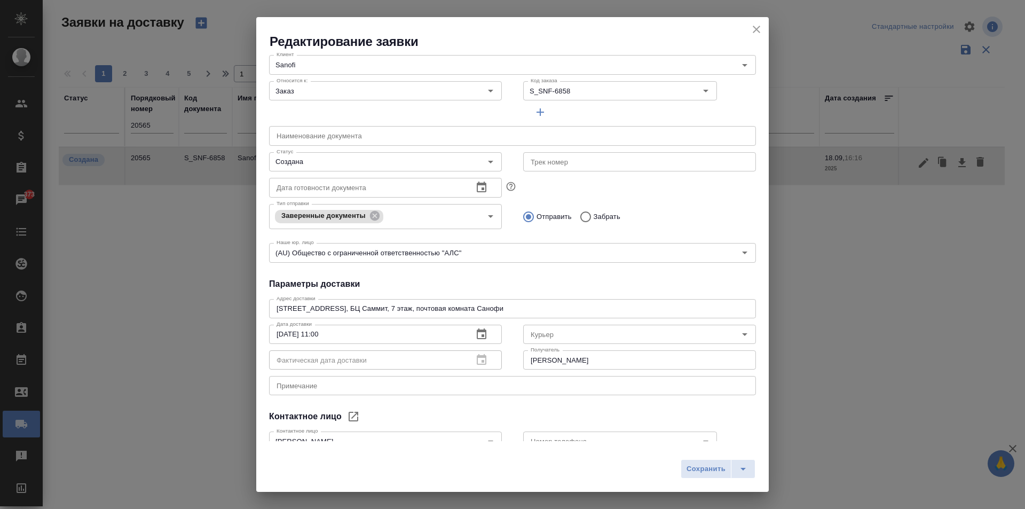
scroll to position [107, 0]
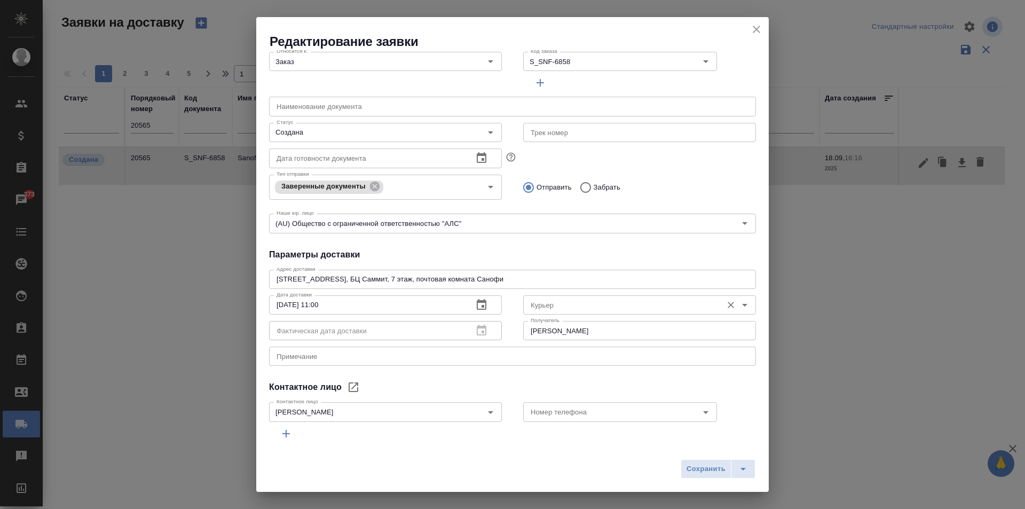
click at [588, 299] on input "Курьер" at bounding box center [621, 304] width 191 height 13
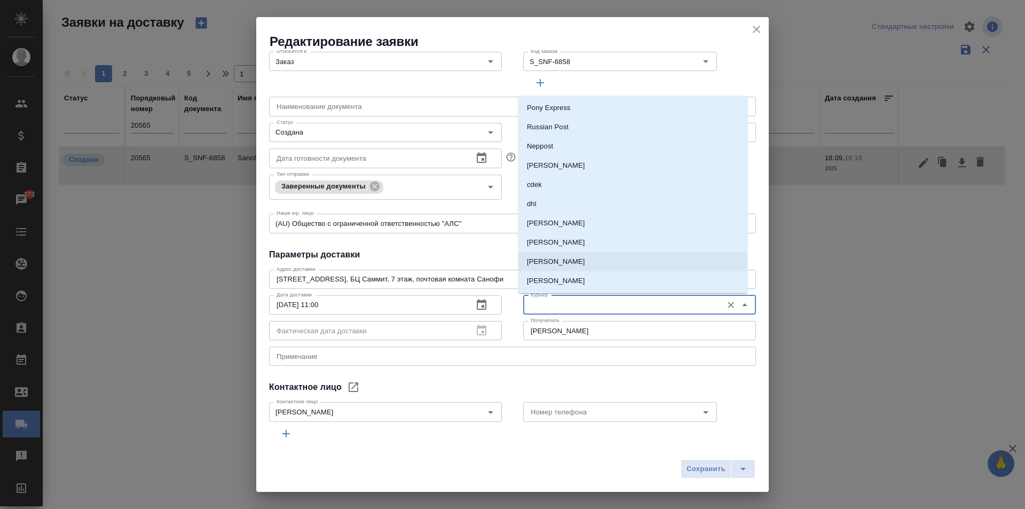
click at [585, 257] on p "Скляров Станислав" at bounding box center [556, 261] width 58 height 11
type input "Скляров Станислав"
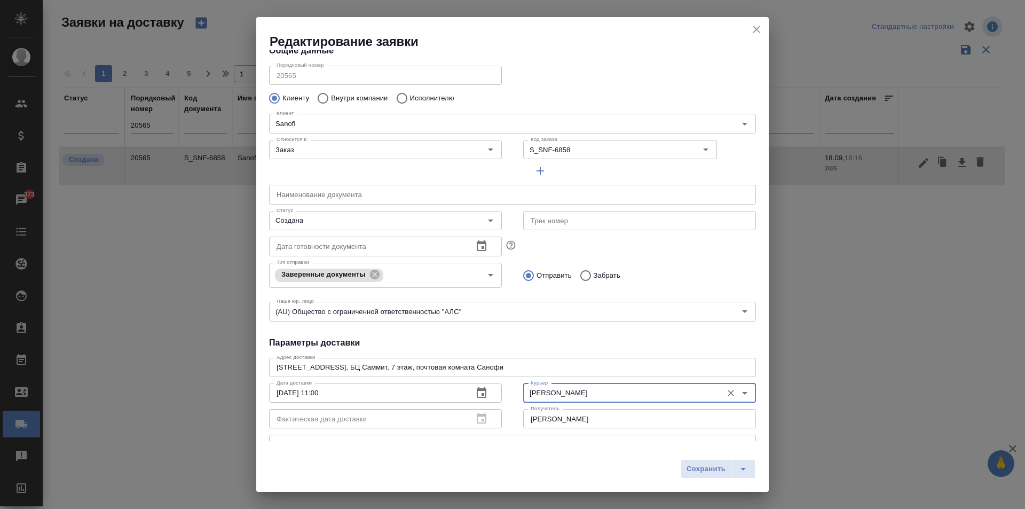
scroll to position [0, 0]
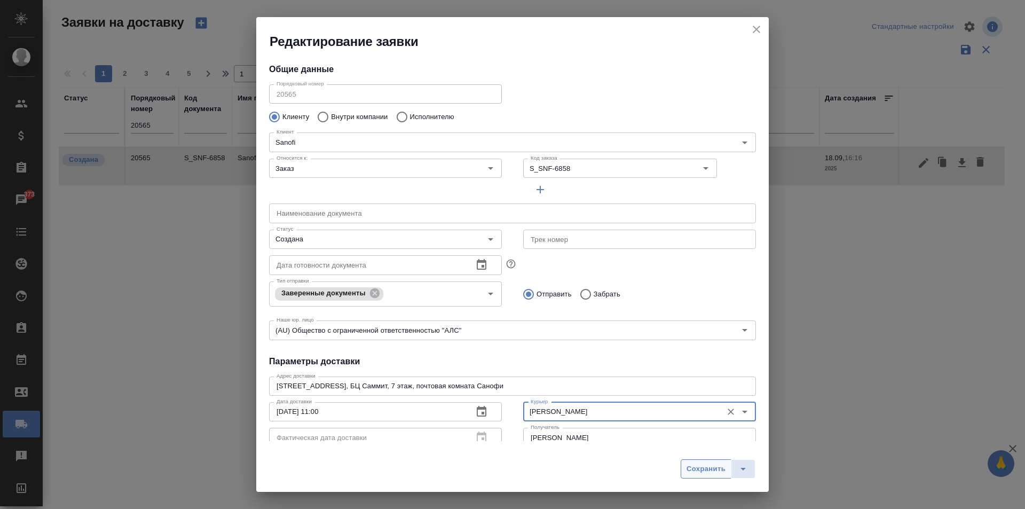
click at [703, 466] on span "Сохранить" at bounding box center [705, 469] width 39 height 12
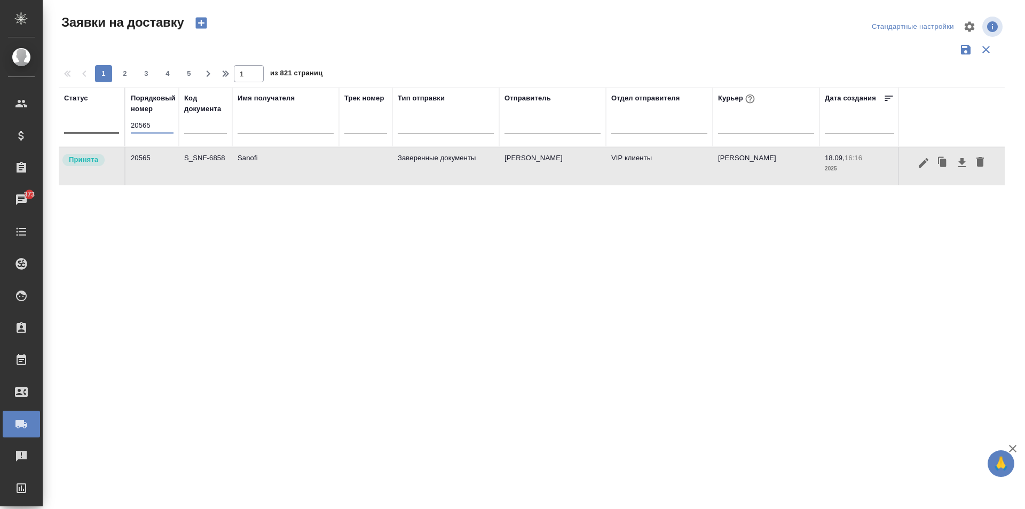
drag, startPoint x: 168, startPoint y: 126, endPoint x: 107, endPoint y: 117, distance: 61.4
click at [108, 124] on tr "Статус Порядковый номер 20565 Код документа Имя получателя Трек номер Тип отпра…" at bounding box center [613, 117] width 1108 height 60
paste input "20549"
type input "20549"
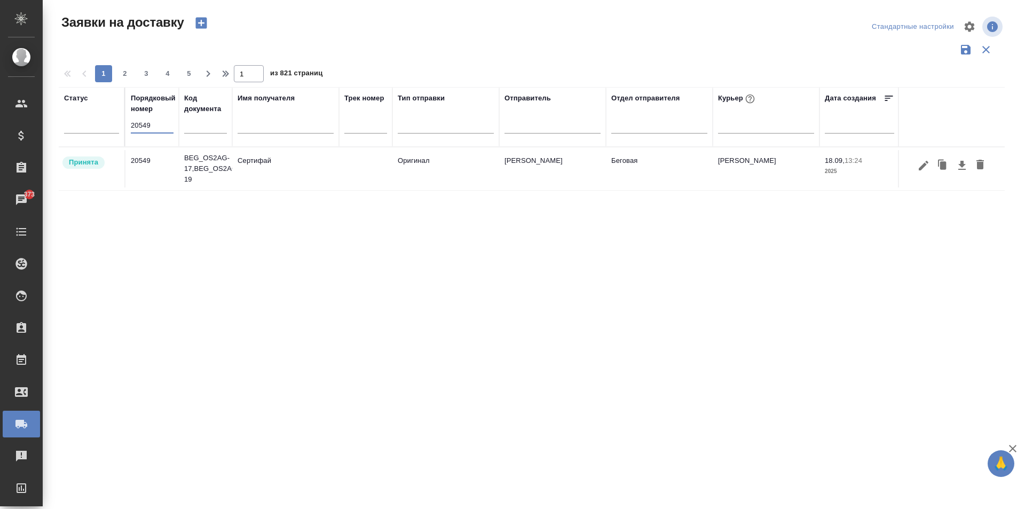
click at [246, 181] on td "Сертифай" at bounding box center [285, 168] width 107 height 37
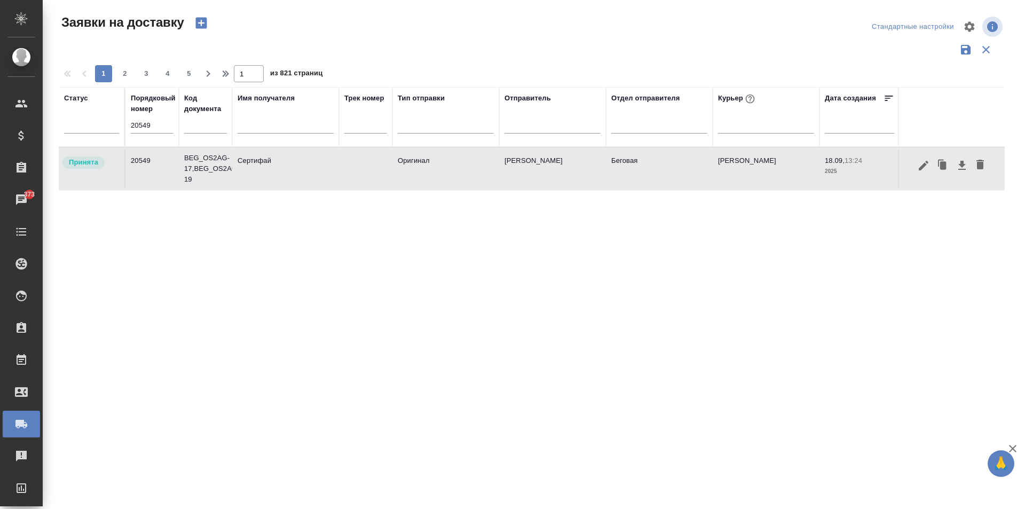
click at [246, 181] on td "Сертифай" at bounding box center [285, 168] width 107 height 37
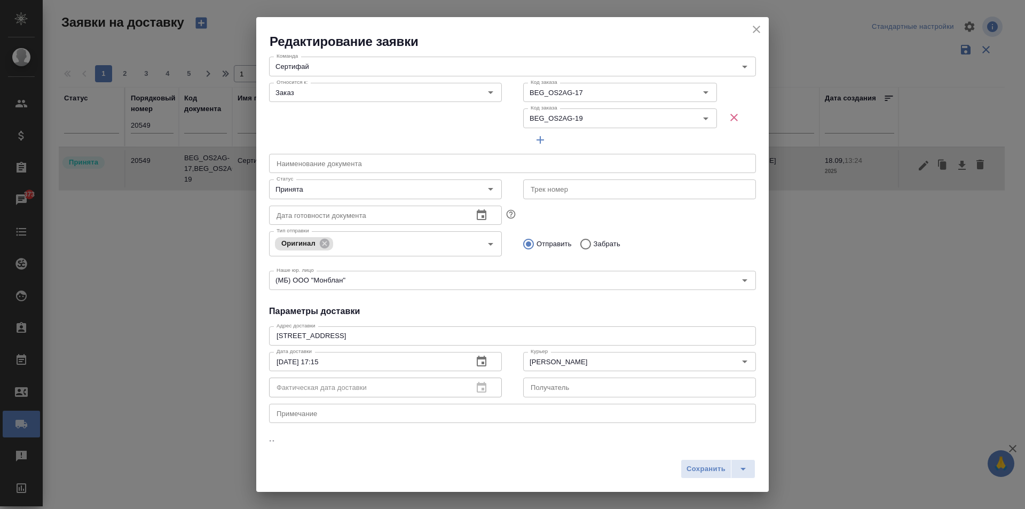
scroll to position [160, 0]
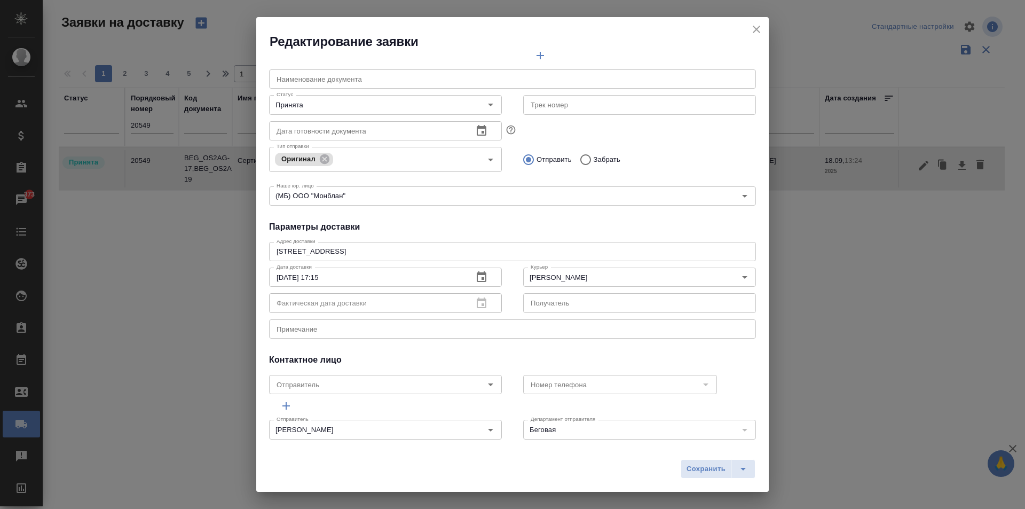
click at [753, 28] on icon "close" at bounding box center [756, 29] width 13 height 13
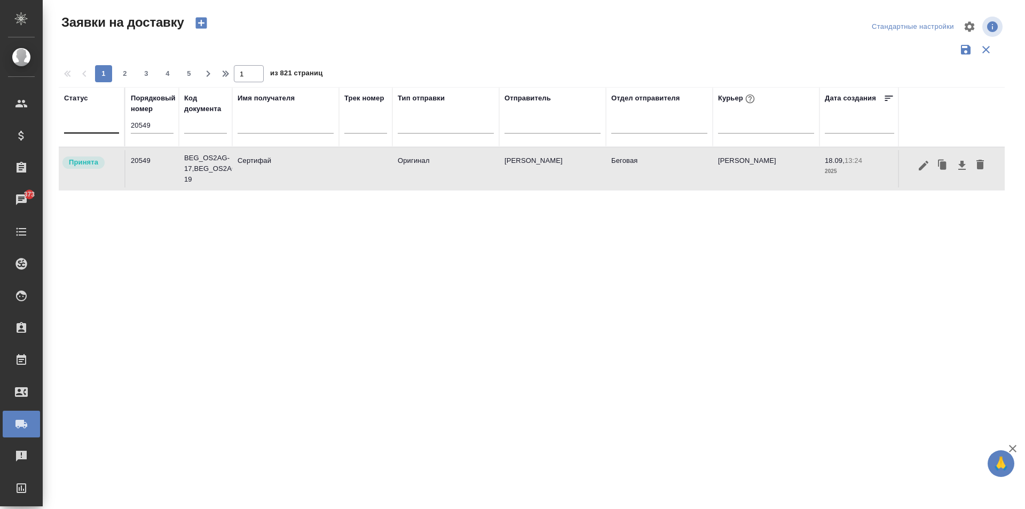
drag, startPoint x: 161, startPoint y: 122, endPoint x: 100, endPoint y: 128, distance: 60.7
click at [100, 128] on tr "Статус Порядковый номер 20549 Код документа Имя получателя Трек номер Тип отпра…" at bounding box center [613, 117] width 1108 height 60
paste input "20567"
type input "20567"
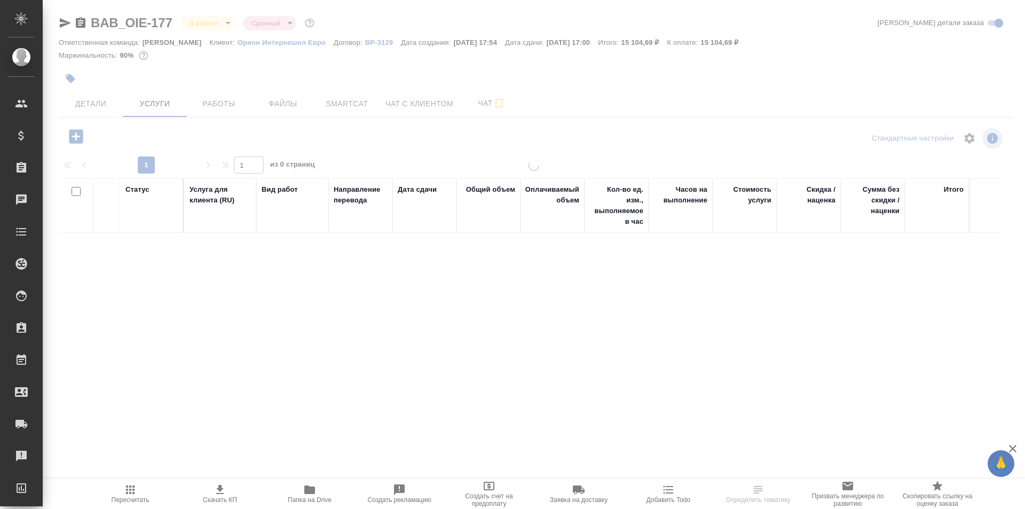
click at [306, 491] on icon "button" at bounding box center [309, 489] width 11 height 9
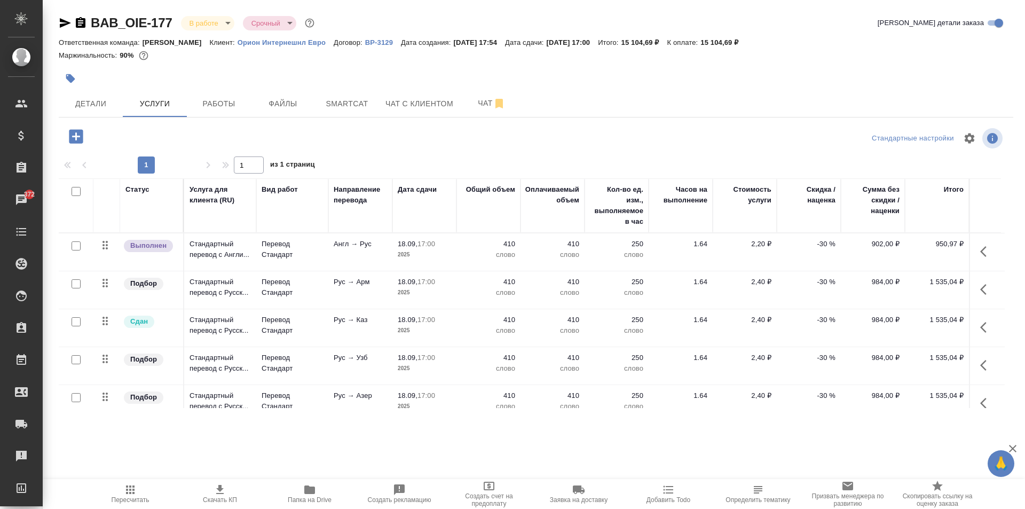
drag, startPoint x: 63, startPoint y: 25, endPoint x: 69, endPoint y: 4, distance: 21.3
click at [64, 25] on icon "button" at bounding box center [65, 23] width 11 height 10
click at [228, 488] on span "Скачать КП" at bounding box center [219, 493] width 77 height 20
click at [299, 494] on span "Папка на Drive" at bounding box center [309, 493] width 77 height 20
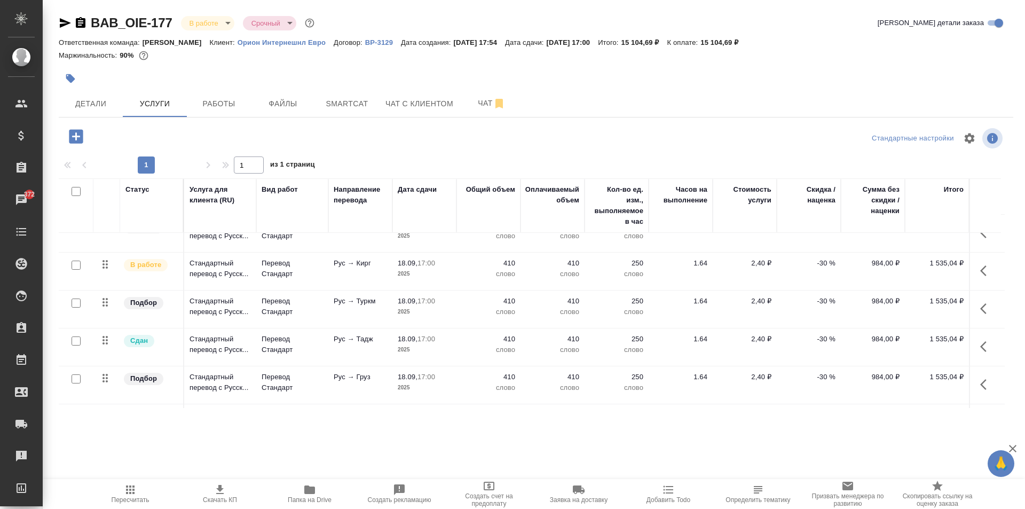
scroll to position [212, 0]
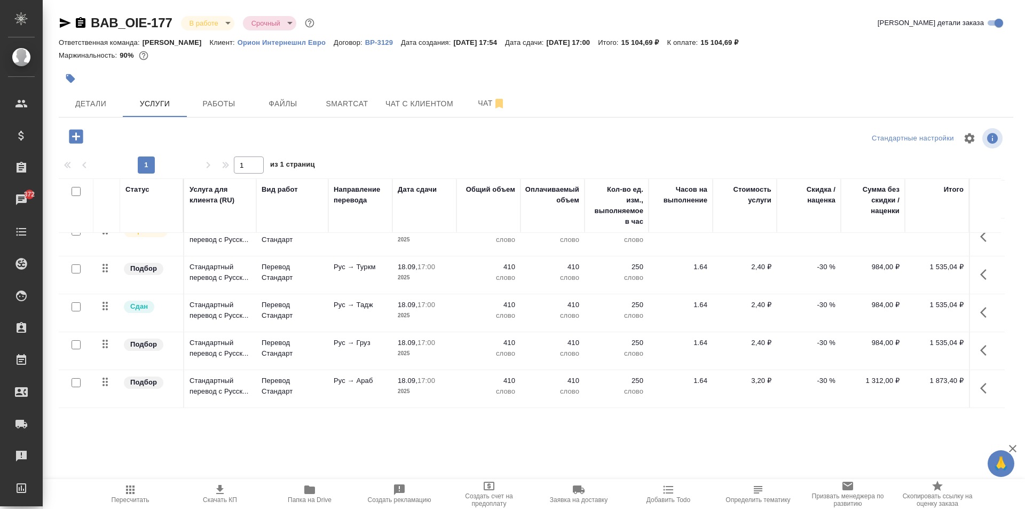
click at [316, 493] on span "Папка на Drive" at bounding box center [309, 493] width 77 height 20
click at [305, 488] on icon "button" at bounding box center [309, 489] width 11 height 9
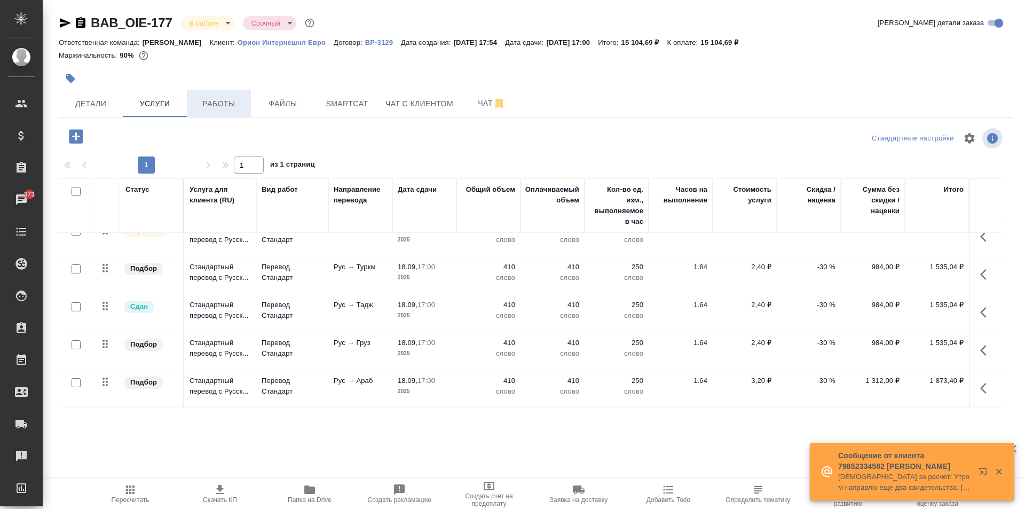
click at [216, 109] on span "Работы" at bounding box center [218, 103] width 51 height 13
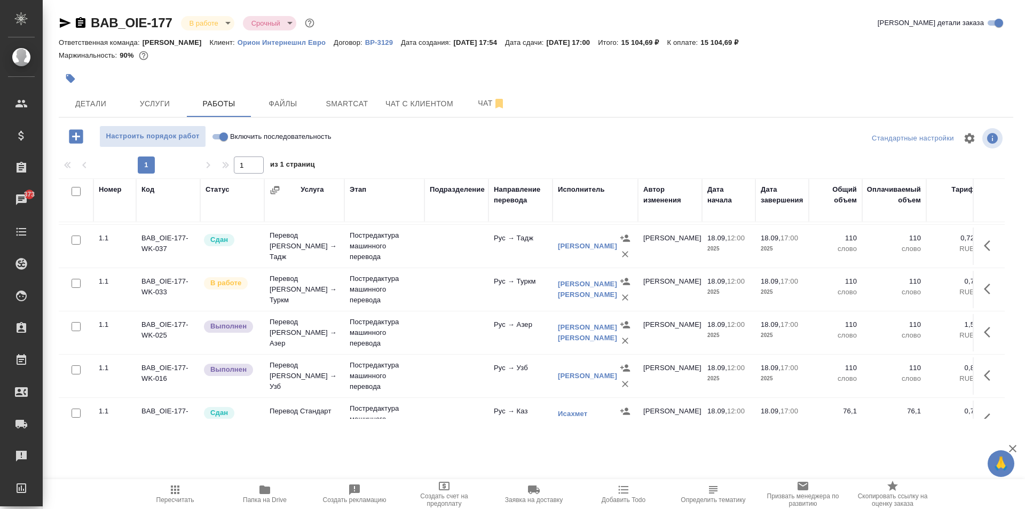
scroll to position [160, 0]
